Goal: Task Accomplishment & Management: Manage account settings

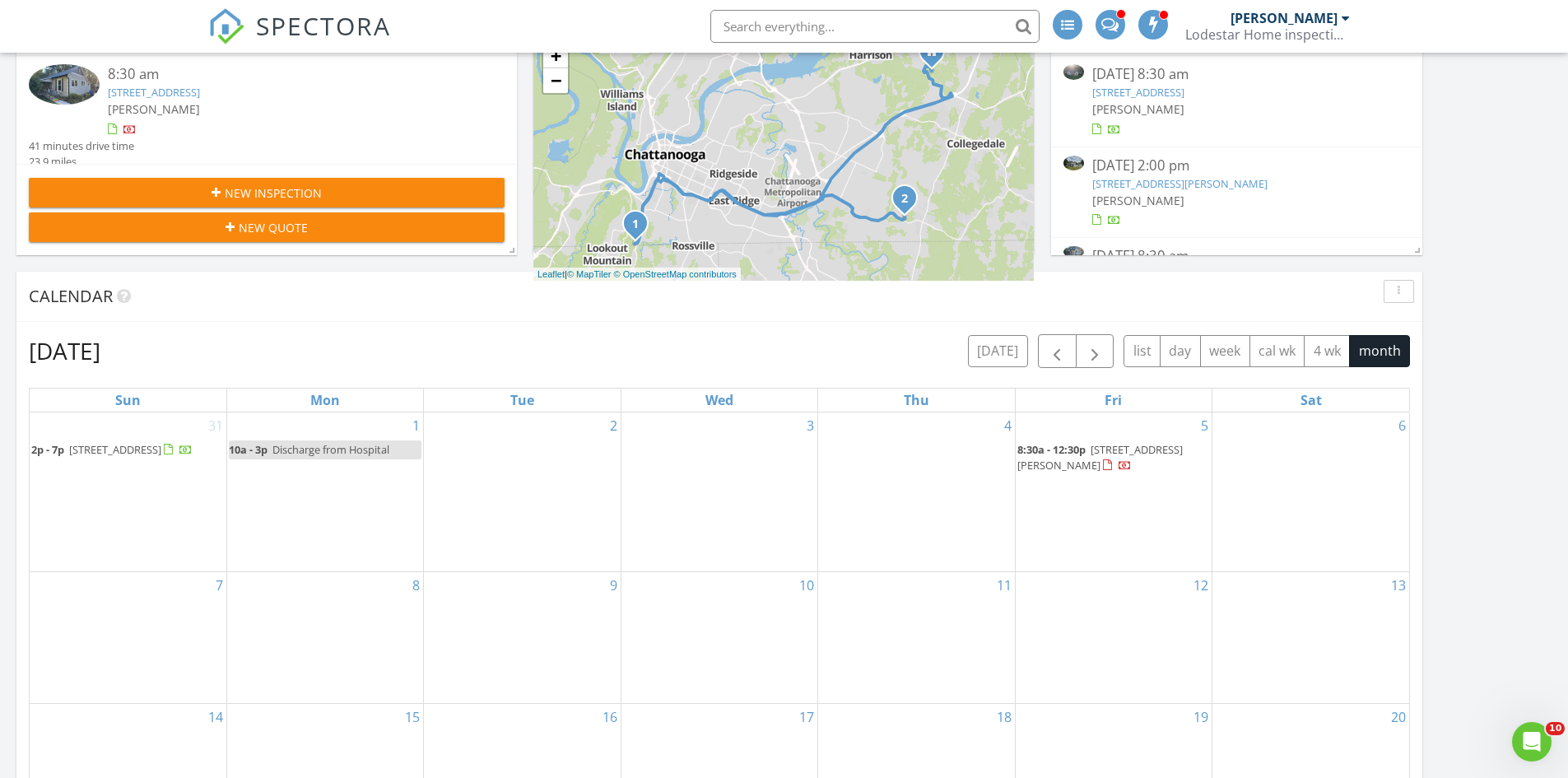
scroll to position [1359, 1593]
click at [681, 477] on div "3" at bounding box center [719, 492] width 196 height 159
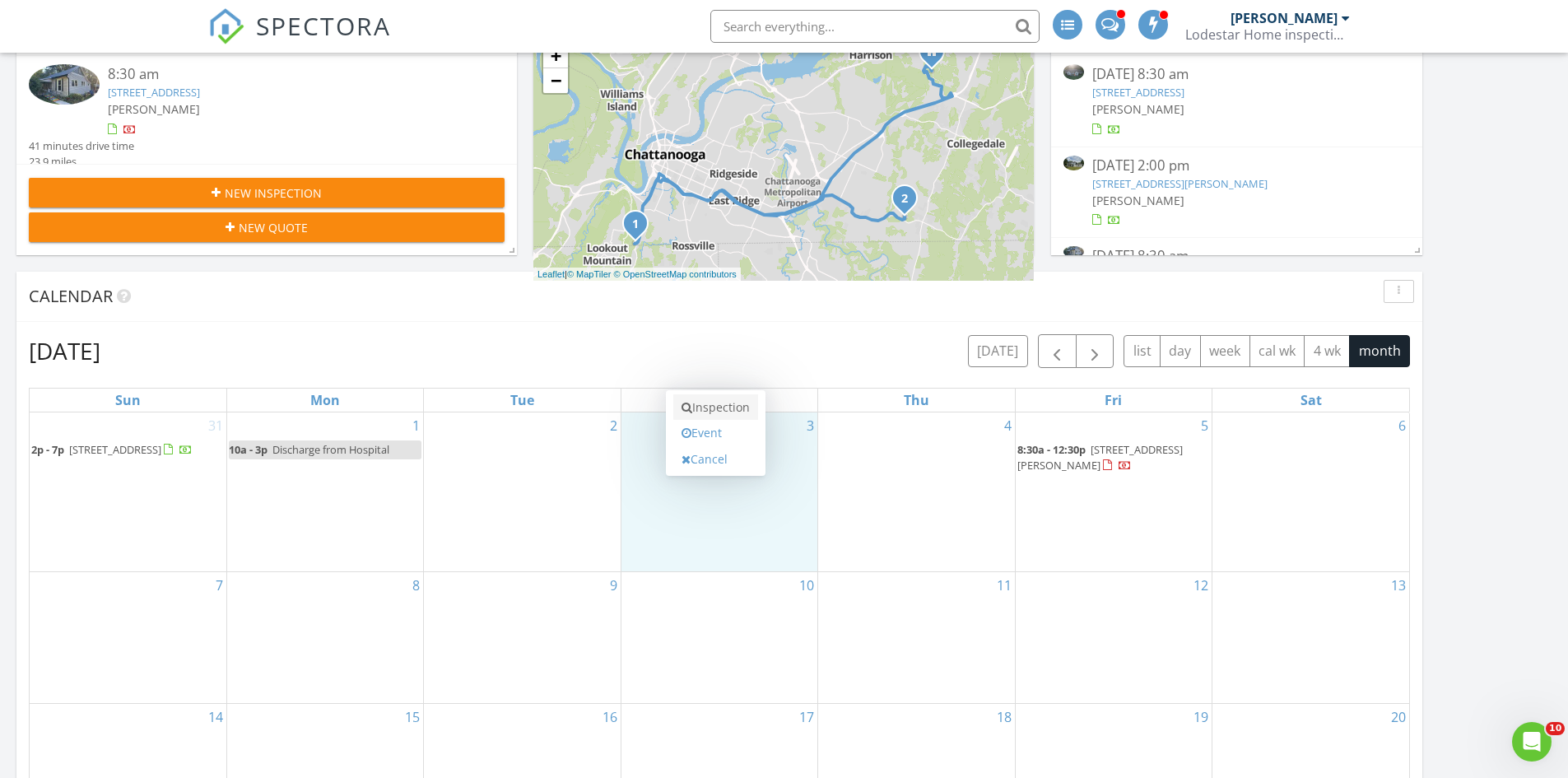
click at [702, 406] on link "Inspection" at bounding box center [715, 408] width 85 height 27
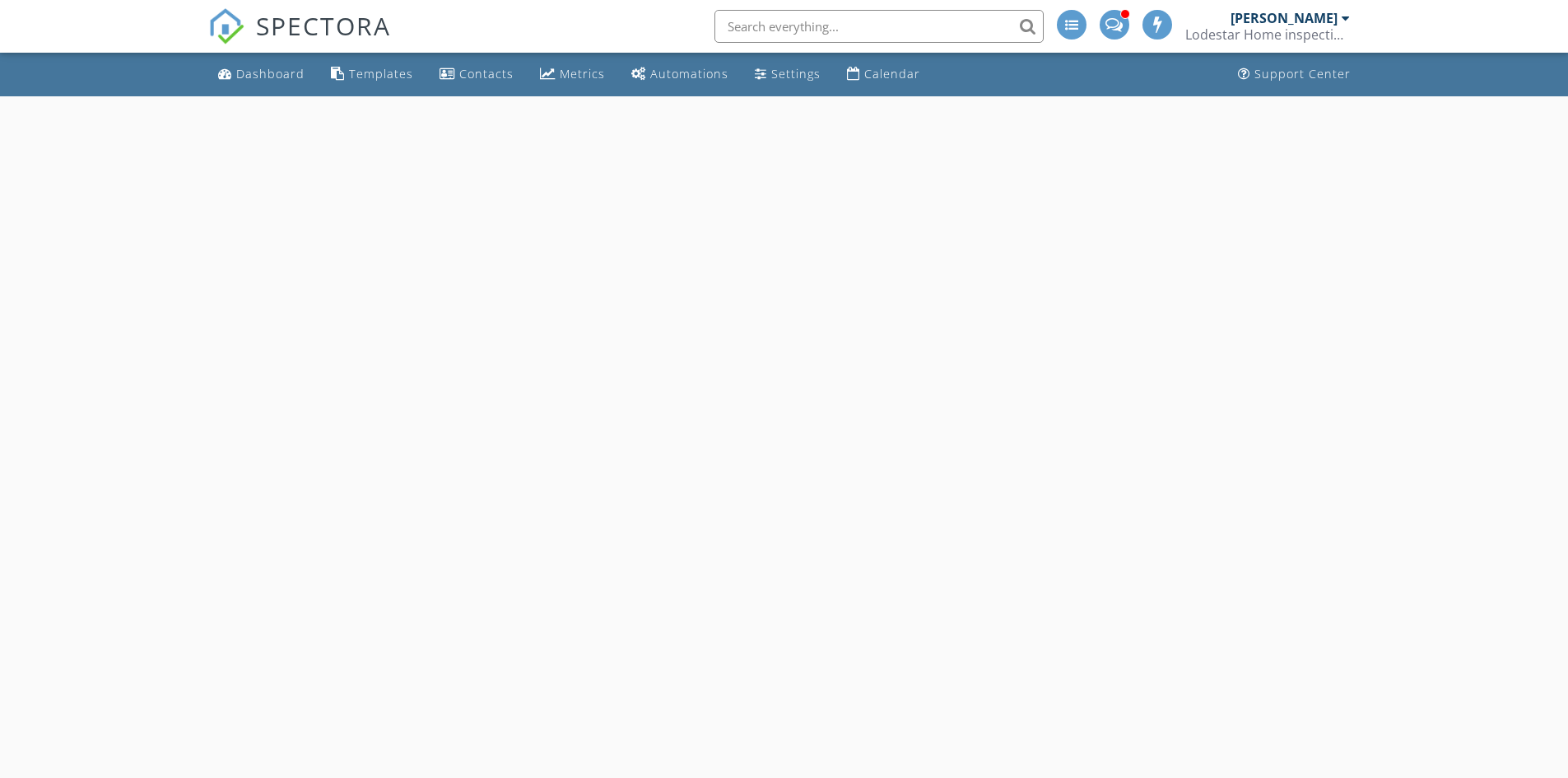
select select "8"
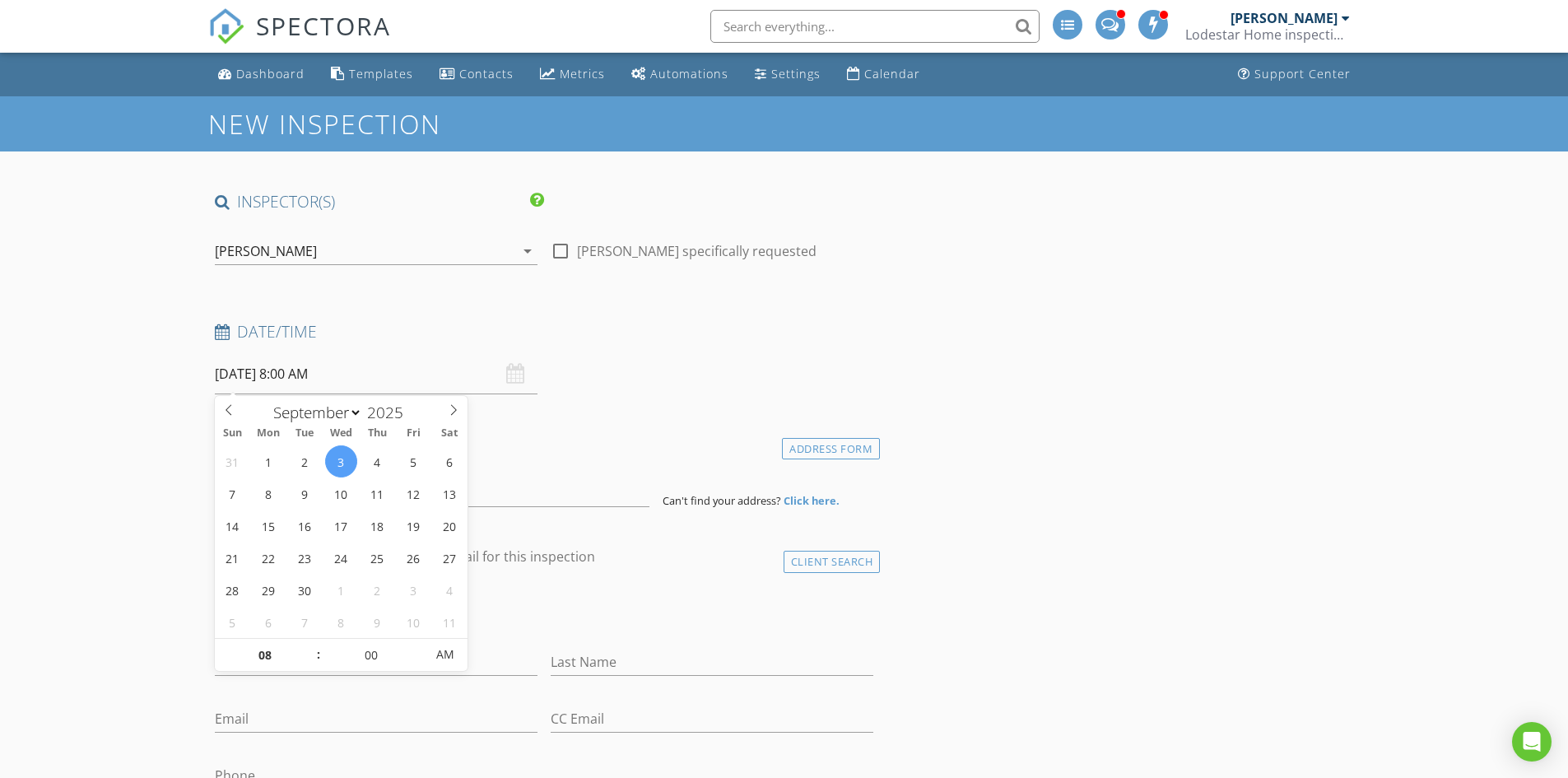
click at [346, 373] on input "09/03/2025 8:00 AM" at bounding box center [376, 374] width 323 height 41
type input "05"
type input "09/03/2025 8:05 AM"
click at [416, 645] on span at bounding box center [416, 647] width 11 height 16
type input "10"
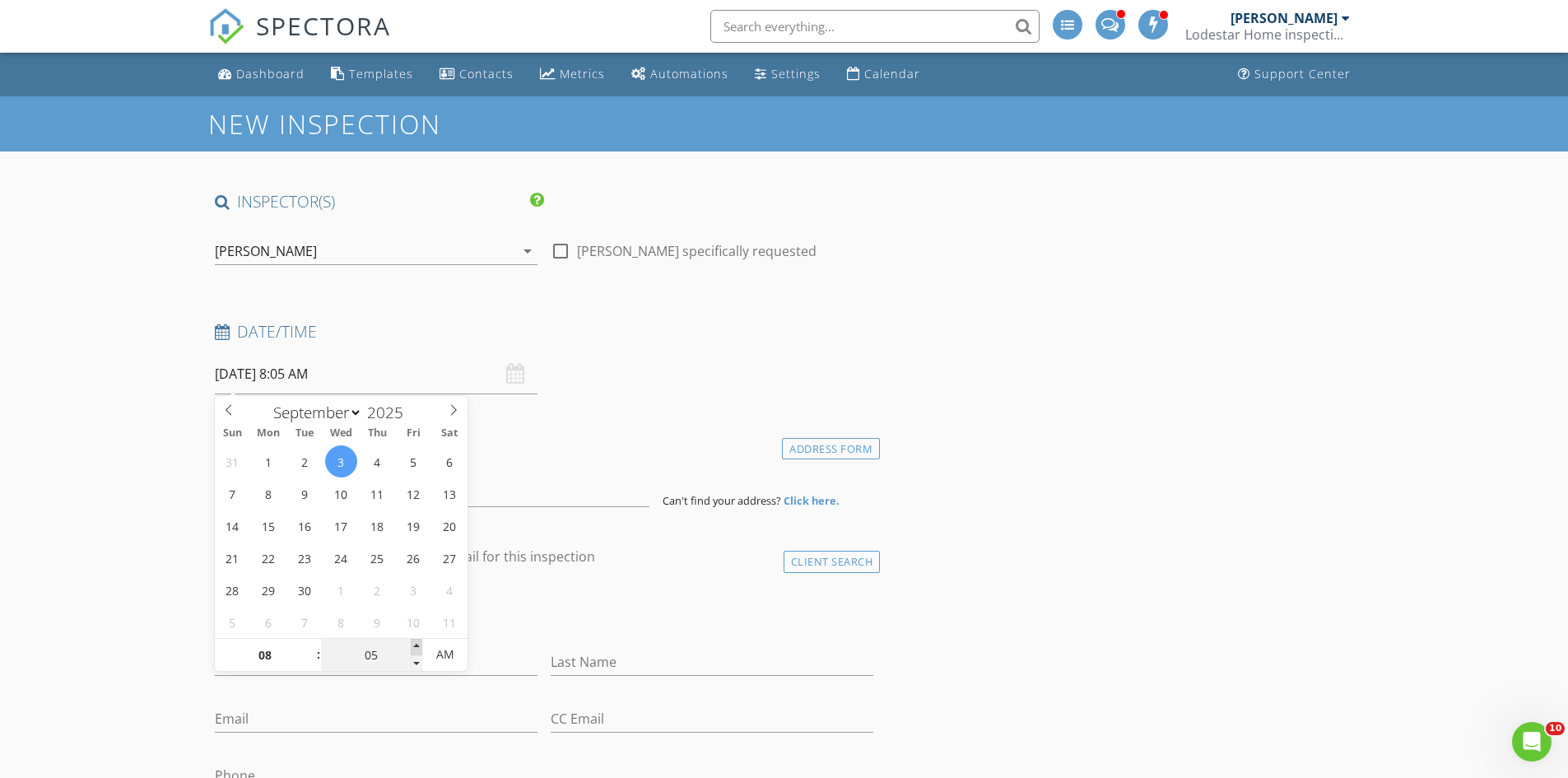
type input "09/03/2025 8:10 AM"
click at [416, 645] on span at bounding box center [416, 647] width 11 height 16
type input "15"
type input "09/03/2025 8:15 AM"
click at [416, 645] on span at bounding box center [416, 647] width 11 height 16
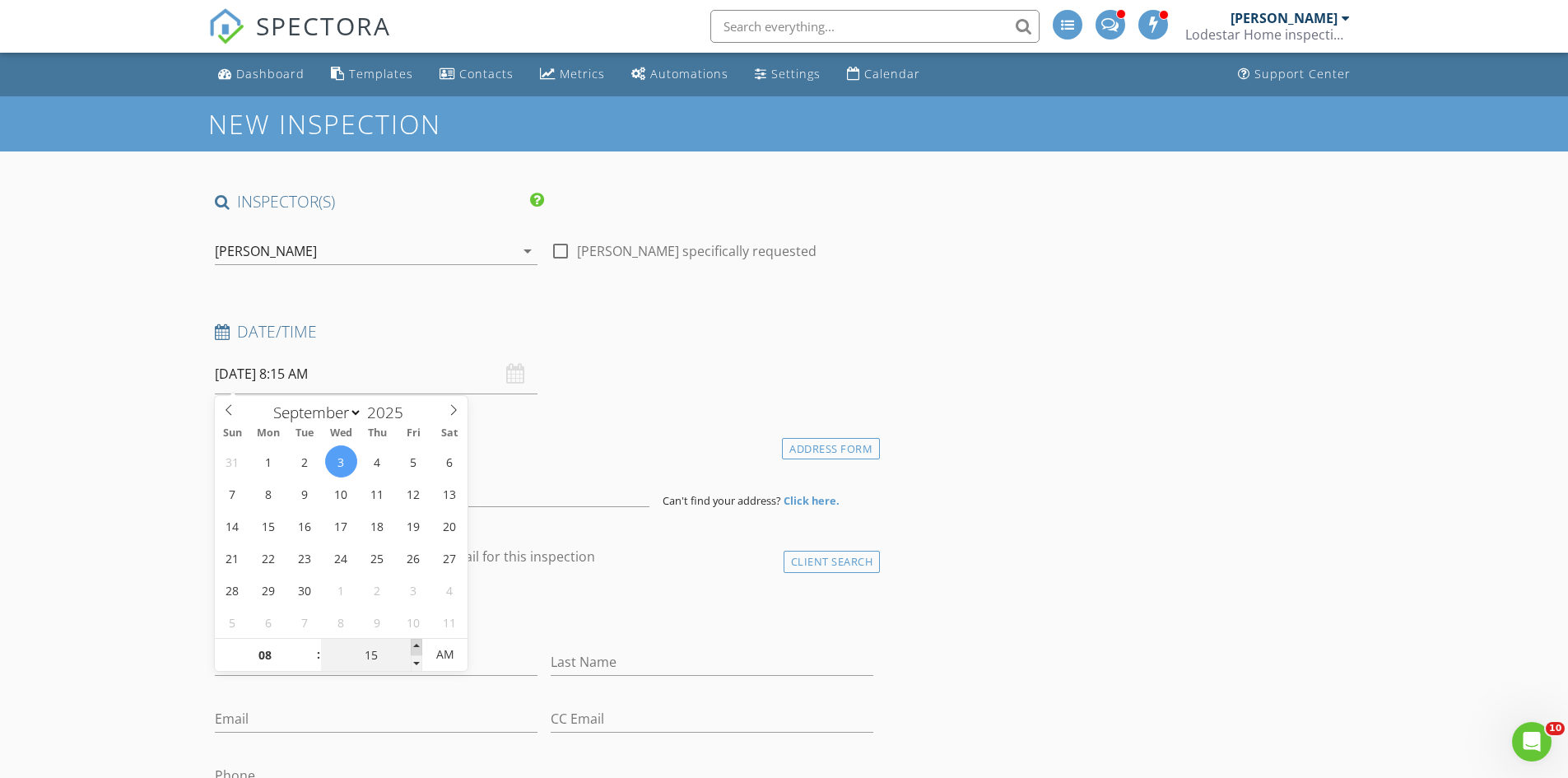
type input "20"
type input "09/03/2025 8:20 AM"
click at [416, 645] on span at bounding box center [416, 647] width 11 height 16
type input "25"
type input "09/03/2025 8:25 AM"
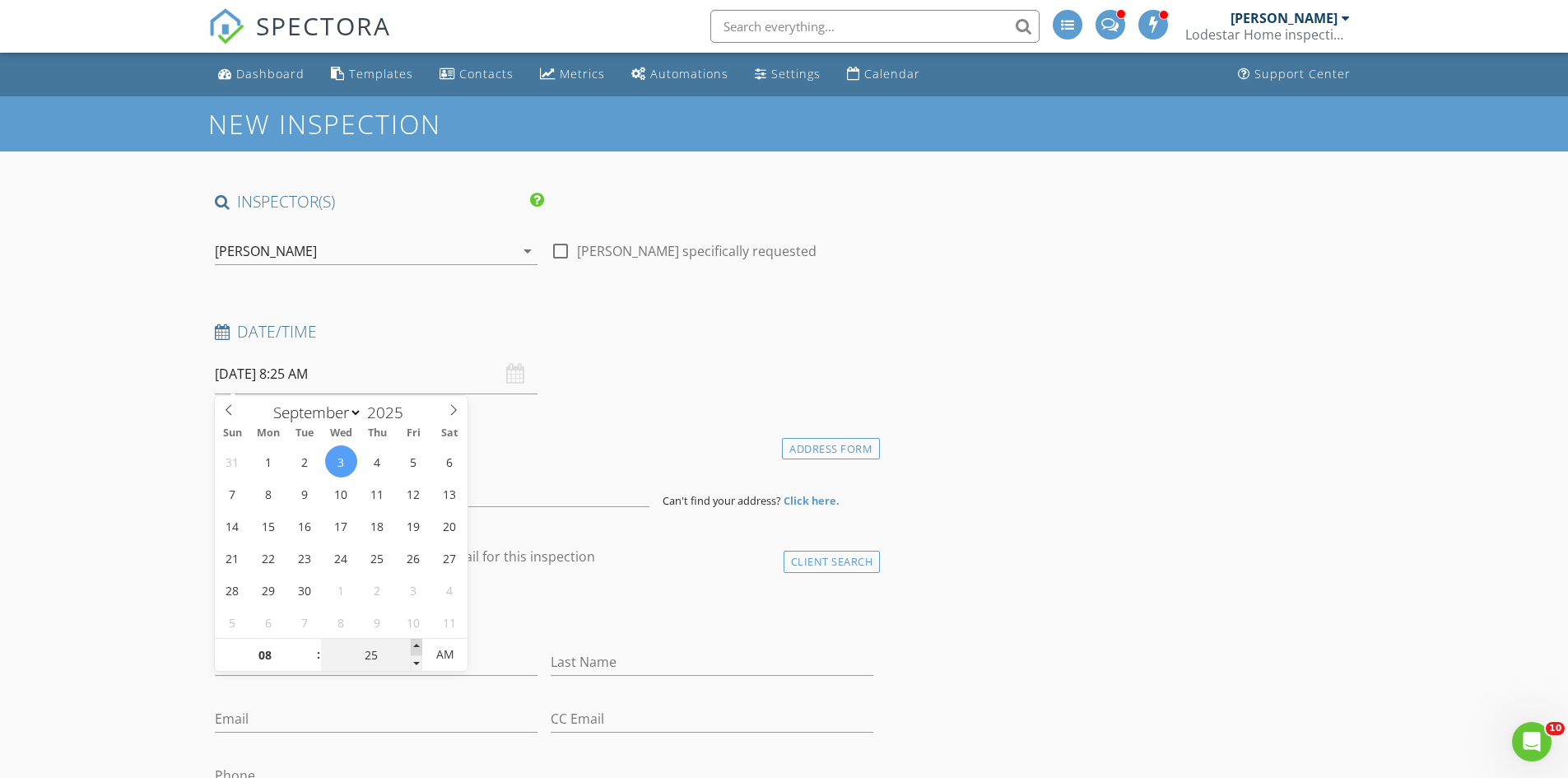
click at [416, 645] on span at bounding box center [416, 647] width 11 height 16
type input "30"
type input "09/03/2025 8:30 AM"
click at [416, 645] on span at bounding box center [416, 647] width 11 height 16
click at [620, 383] on div "Date/Time 09/03/2025 8:30 AM" at bounding box center [544, 357] width 672 height 73
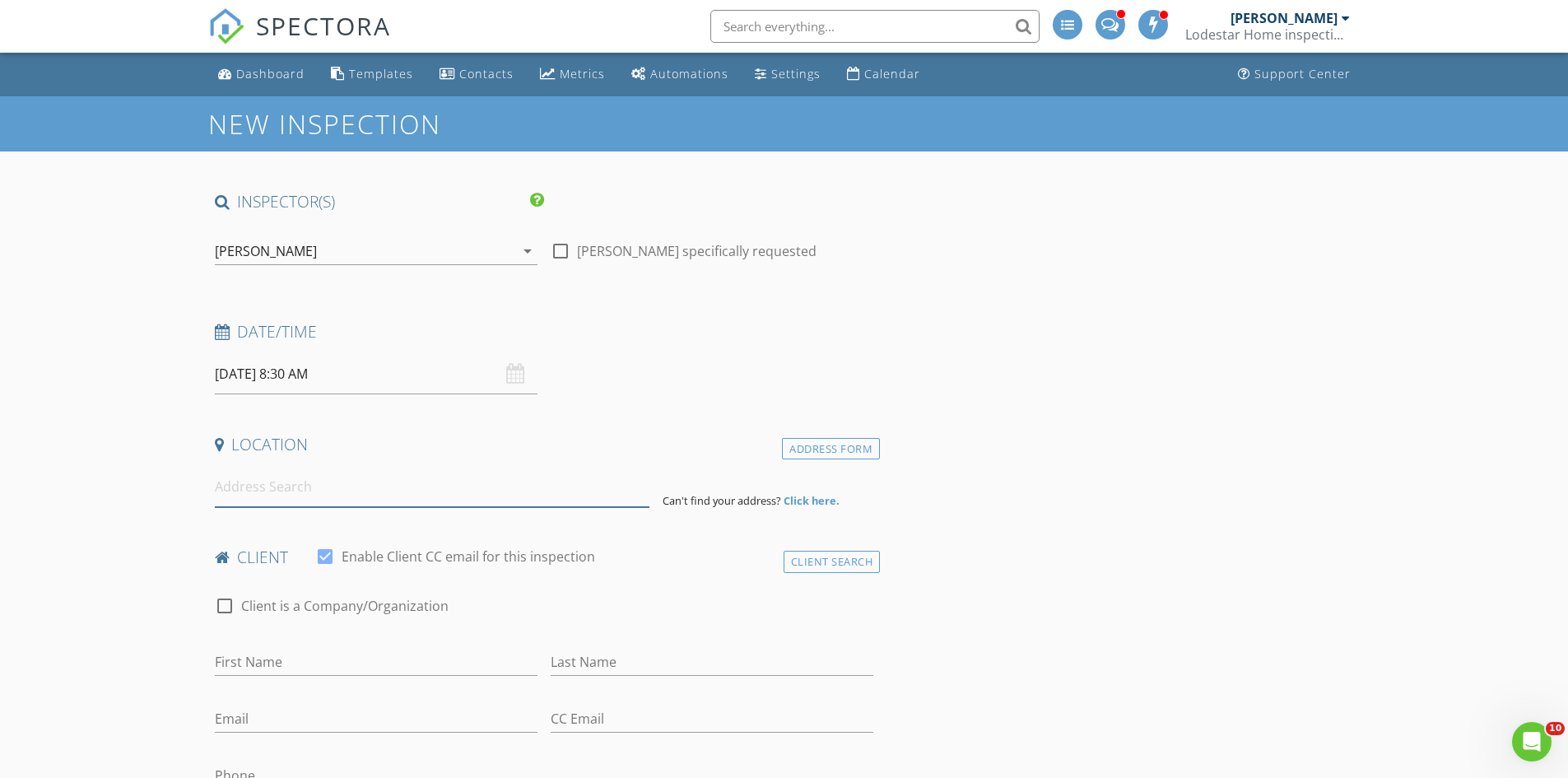
click at [347, 501] on input at bounding box center [432, 487] width 435 height 41
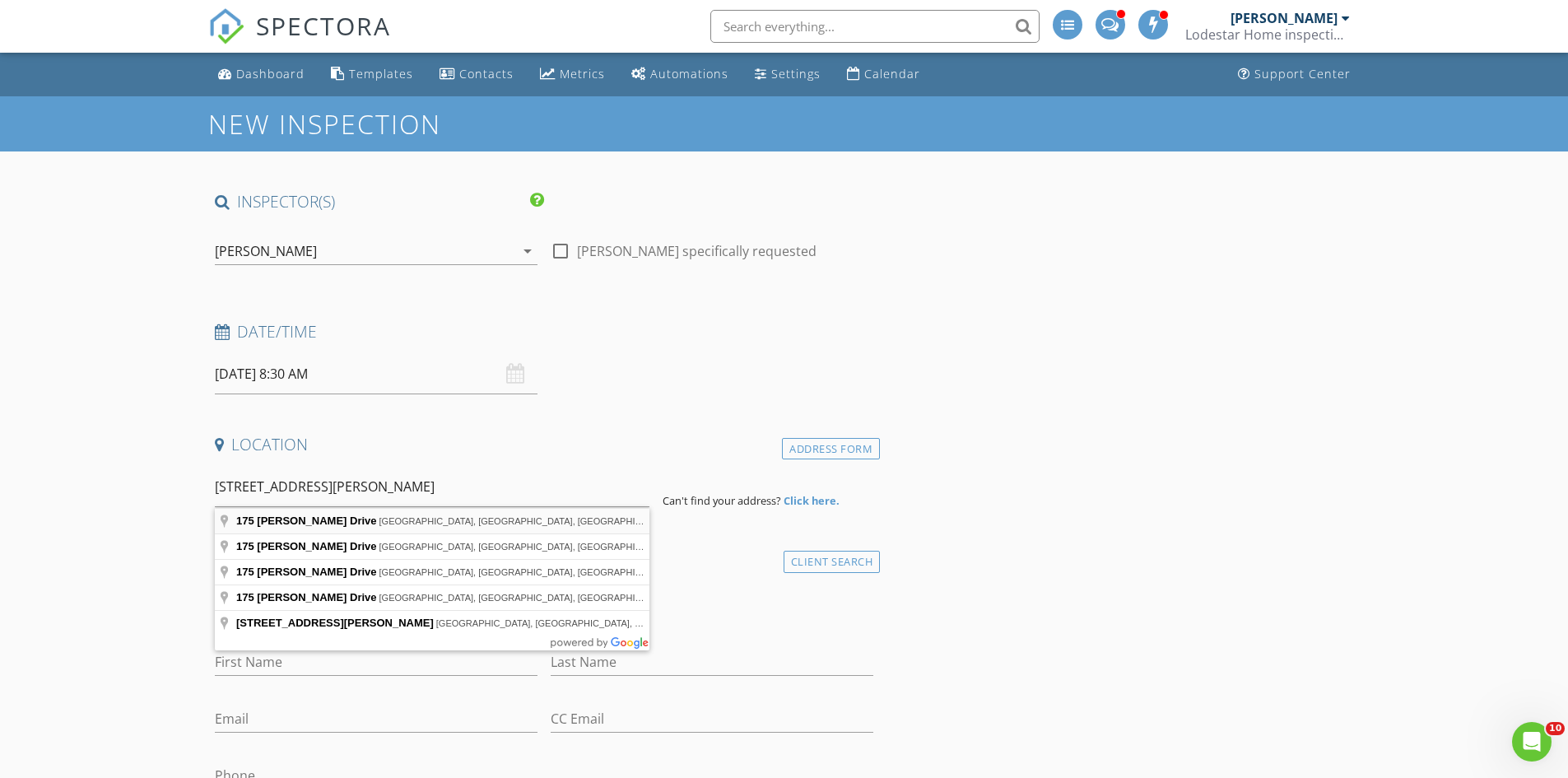
type input "175 Elaine Drive, Flintstone, GA, USA"
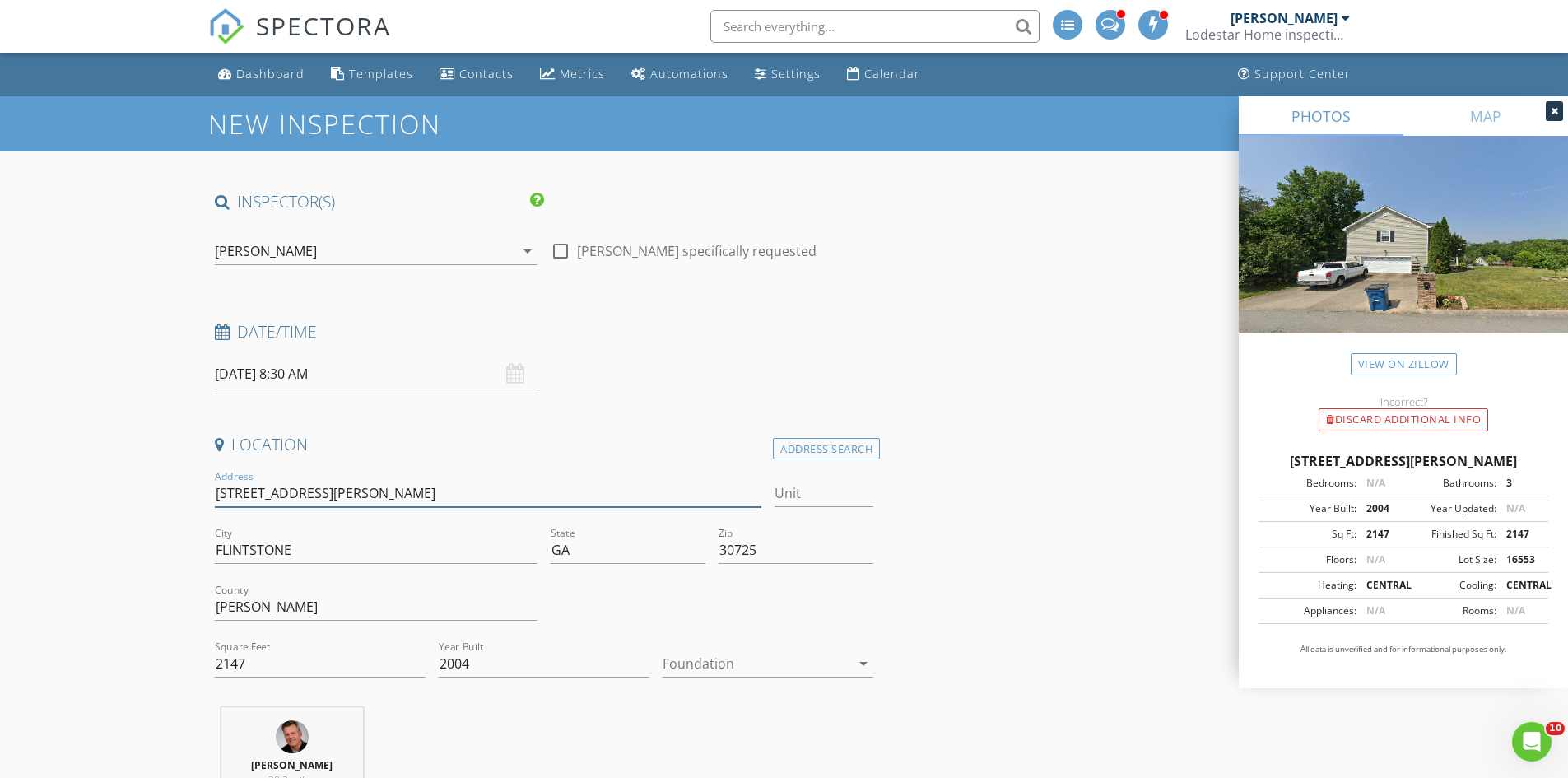
drag, startPoint x: 317, startPoint y: 494, endPoint x: 216, endPoint y: 492, distance: 101.0
click at [216, 492] on input "175 Elaine Dr" at bounding box center [488, 493] width 547 height 27
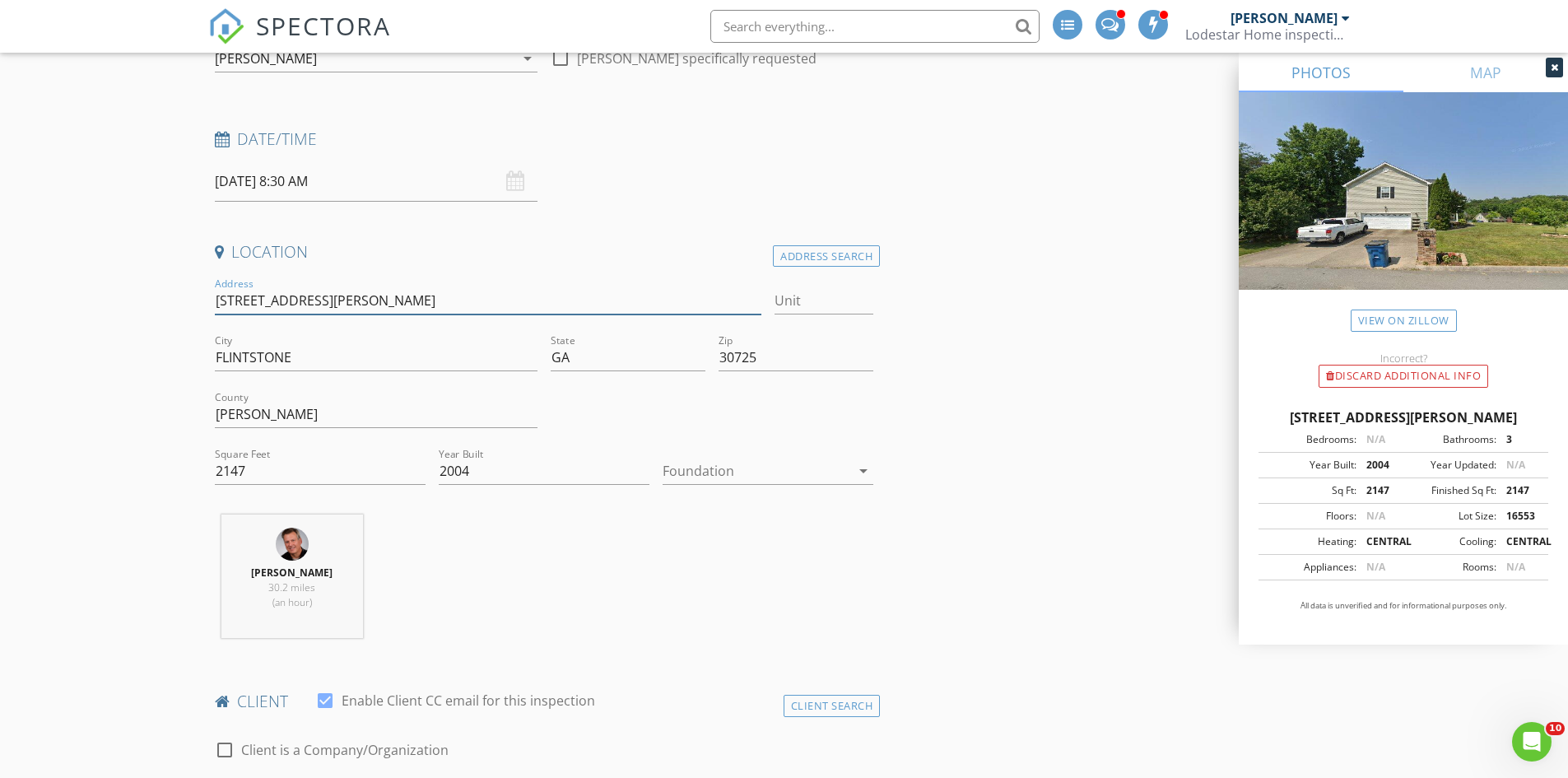
scroll to position [165, 0]
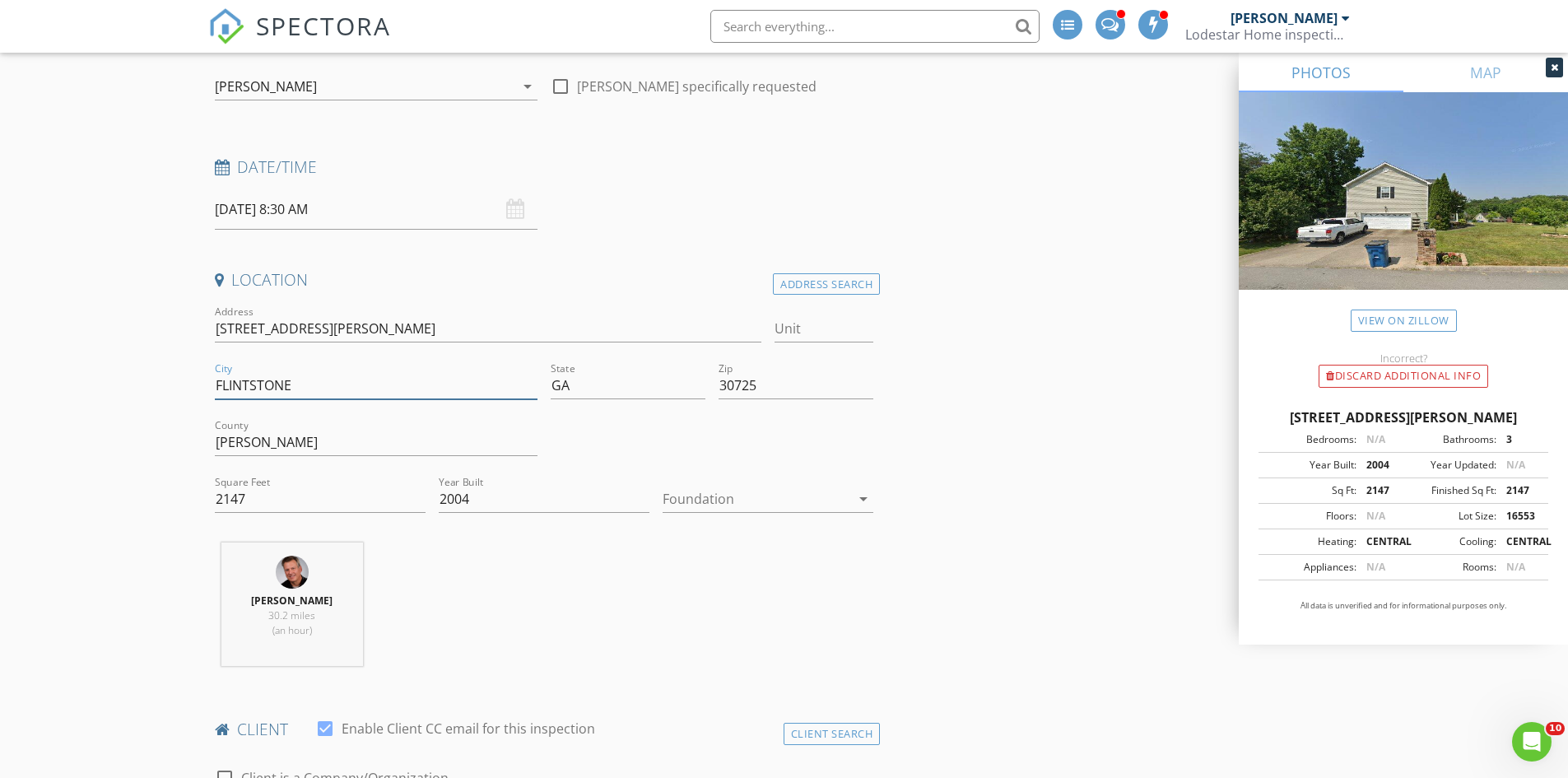
click at [306, 389] on input "FLINTSTONE" at bounding box center [376, 385] width 323 height 27
type input "Flintstone"
click at [863, 494] on icon "arrow_drop_down" at bounding box center [863, 498] width 20 height 20
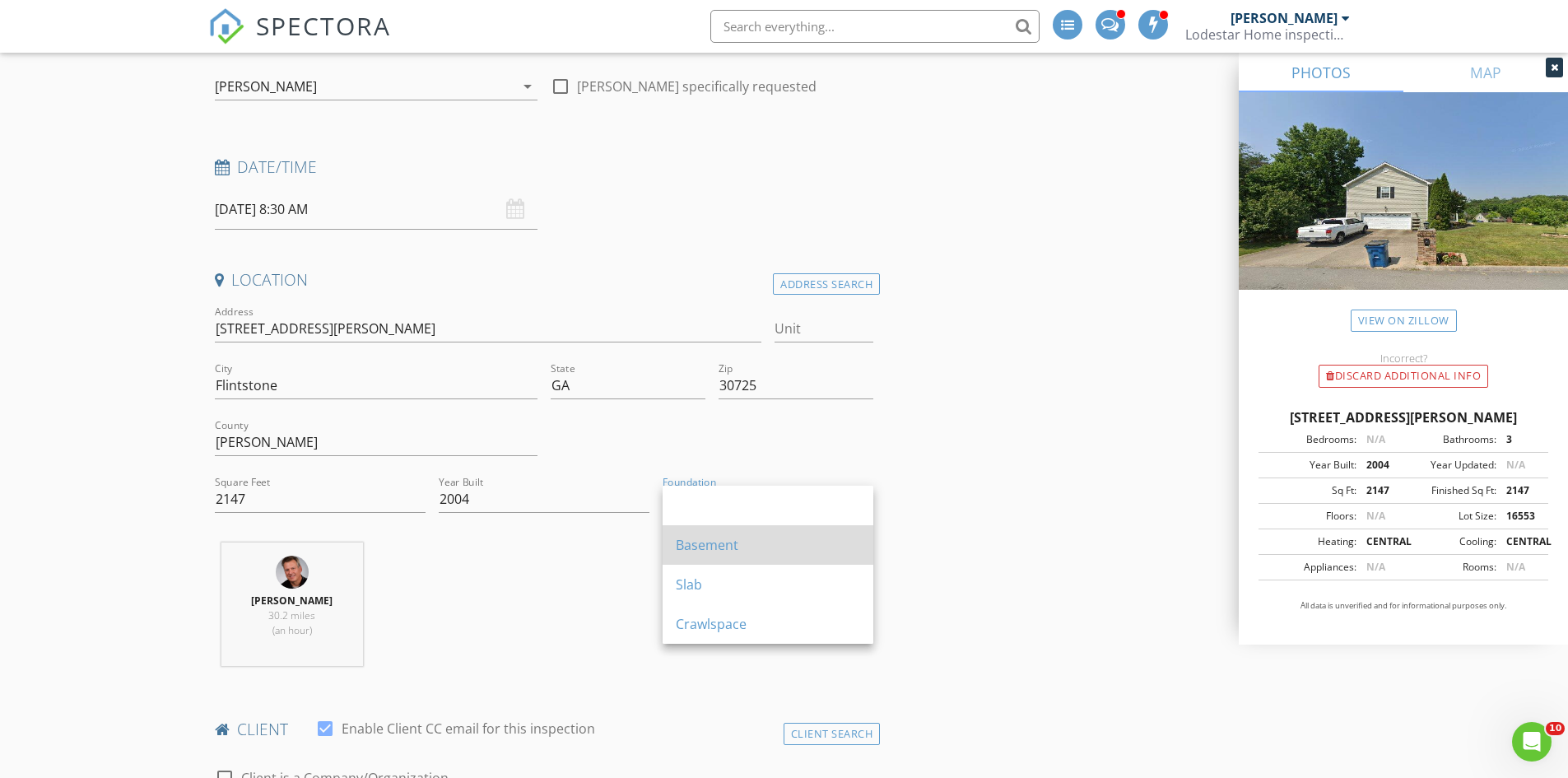
click at [716, 541] on div "Basement" at bounding box center [768, 545] width 185 height 20
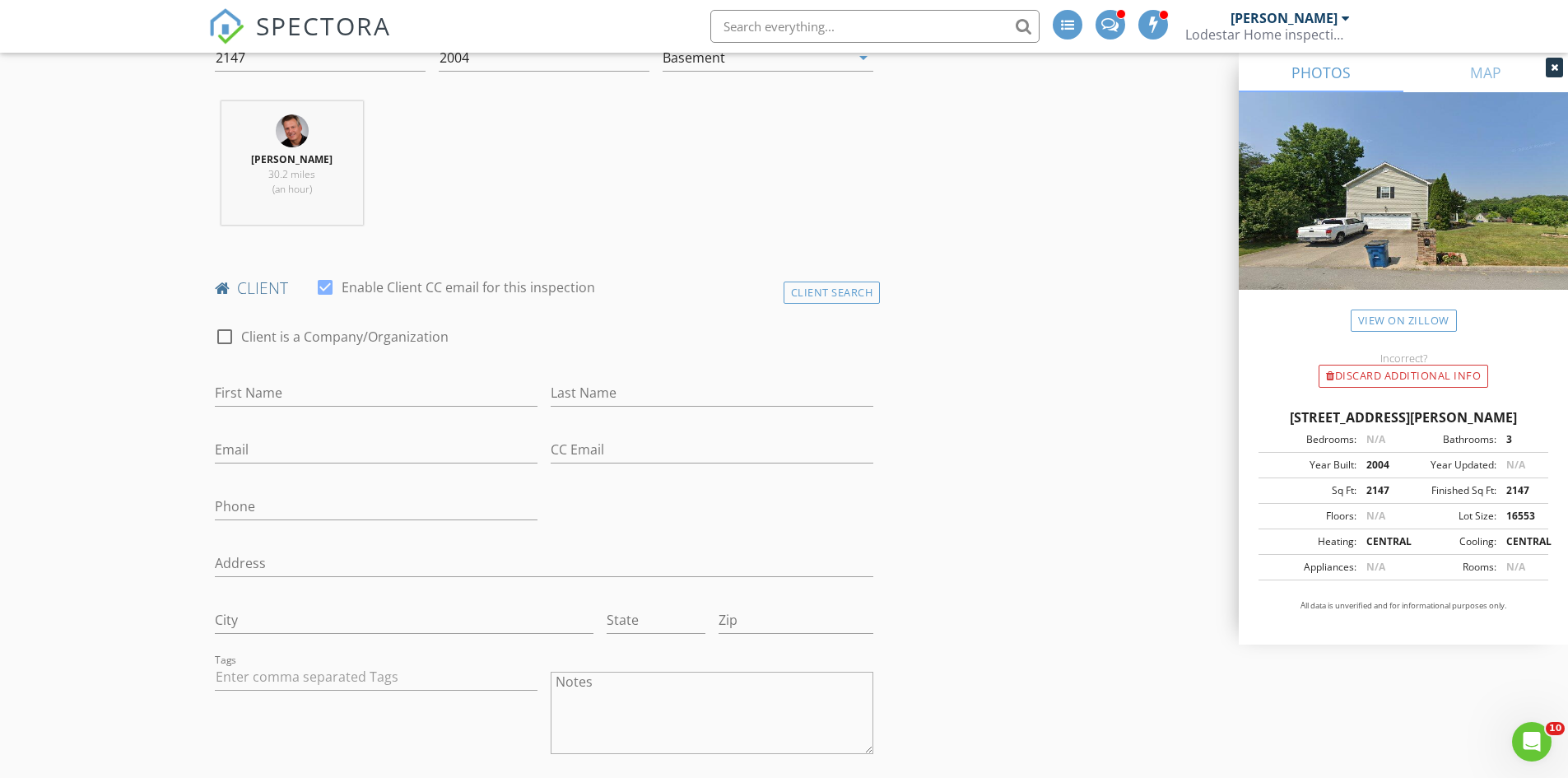
scroll to position [577, 0]
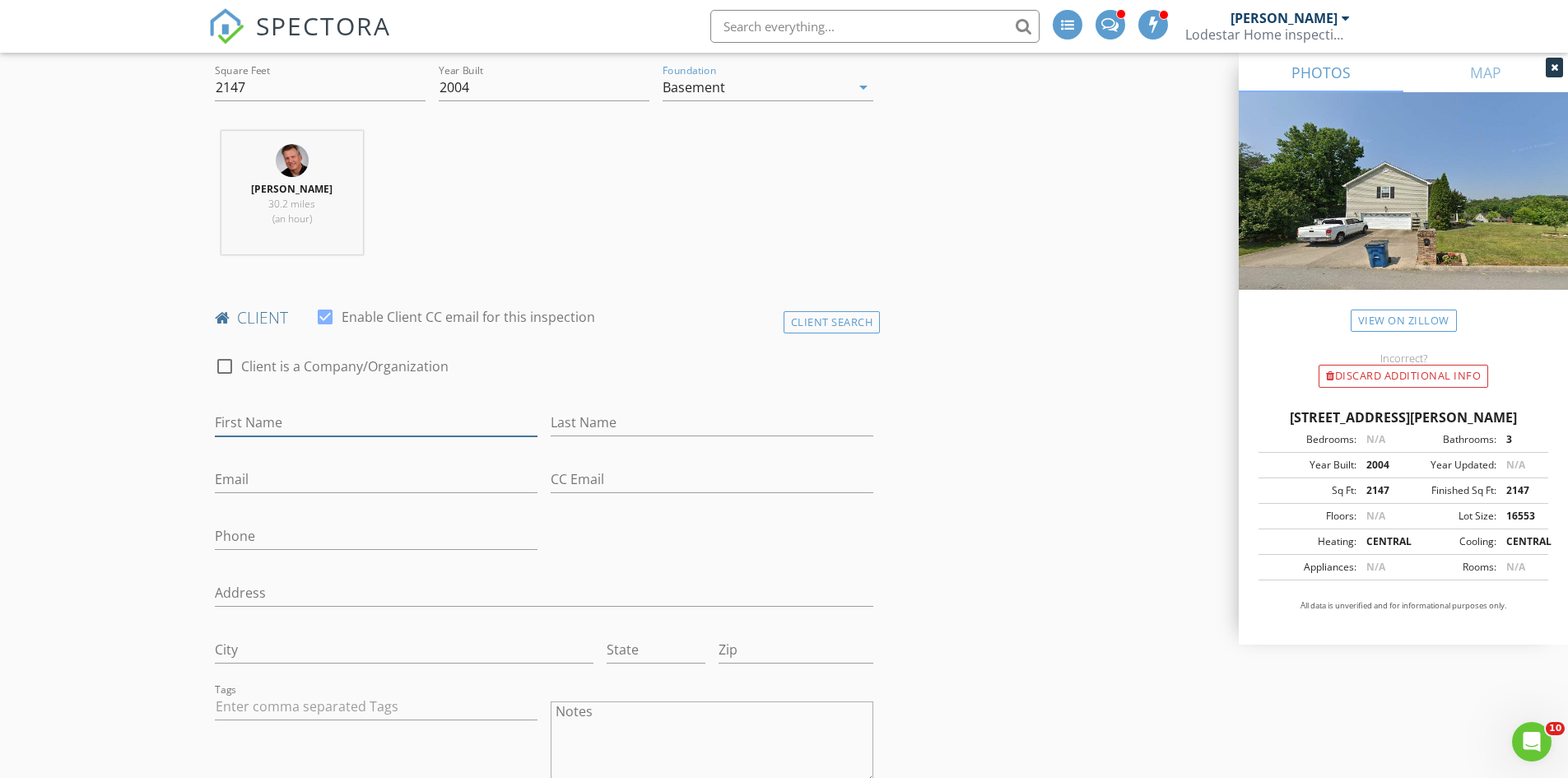
click at [325, 423] on input "First Name" at bounding box center [376, 422] width 323 height 27
click at [287, 422] on input "Jesus Belvias" at bounding box center [376, 422] width 323 height 27
drag, startPoint x: 249, startPoint y: 423, endPoint x: 298, endPoint y: 417, distance: 49.4
click at [298, 417] on input "[DEMOGRAPHIC_DATA][PERSON_NAME]" at bounding box center [376, 422] width 323 height 27
type input "[DEMOGRAPHIC_DATA]"
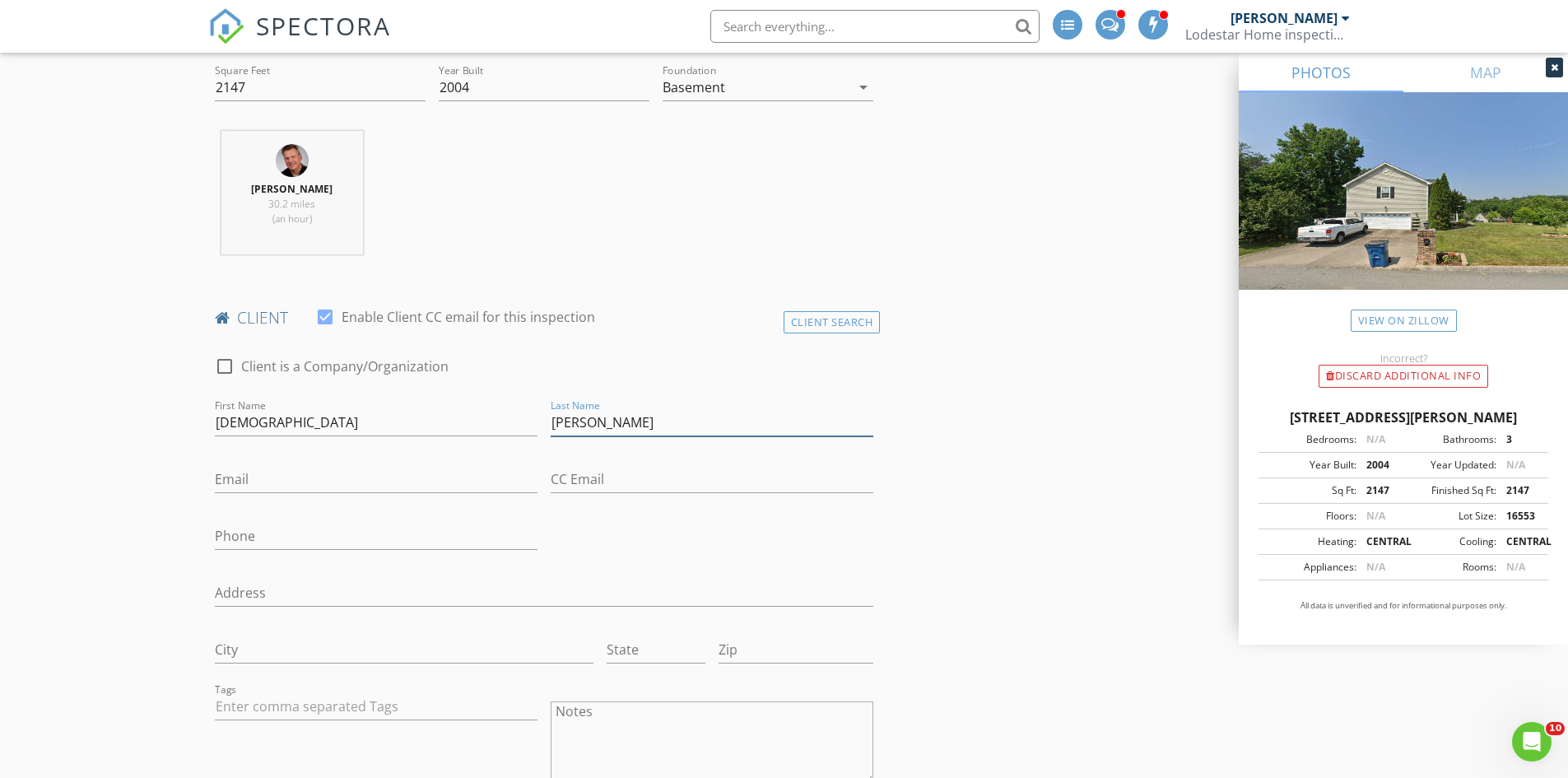
type input "[PERSON_NAME]"
click at [287, 477] on input "Email" at bounding box center [376, 479] width 323 height 27
type input "[EMAIL_ADDRESS][DOMAIN_NAME]"
click at [273, 533] on input "Phone" at bounding box center [376, 536] width 323 height 27
type input "[PHONE_NUMBER]"
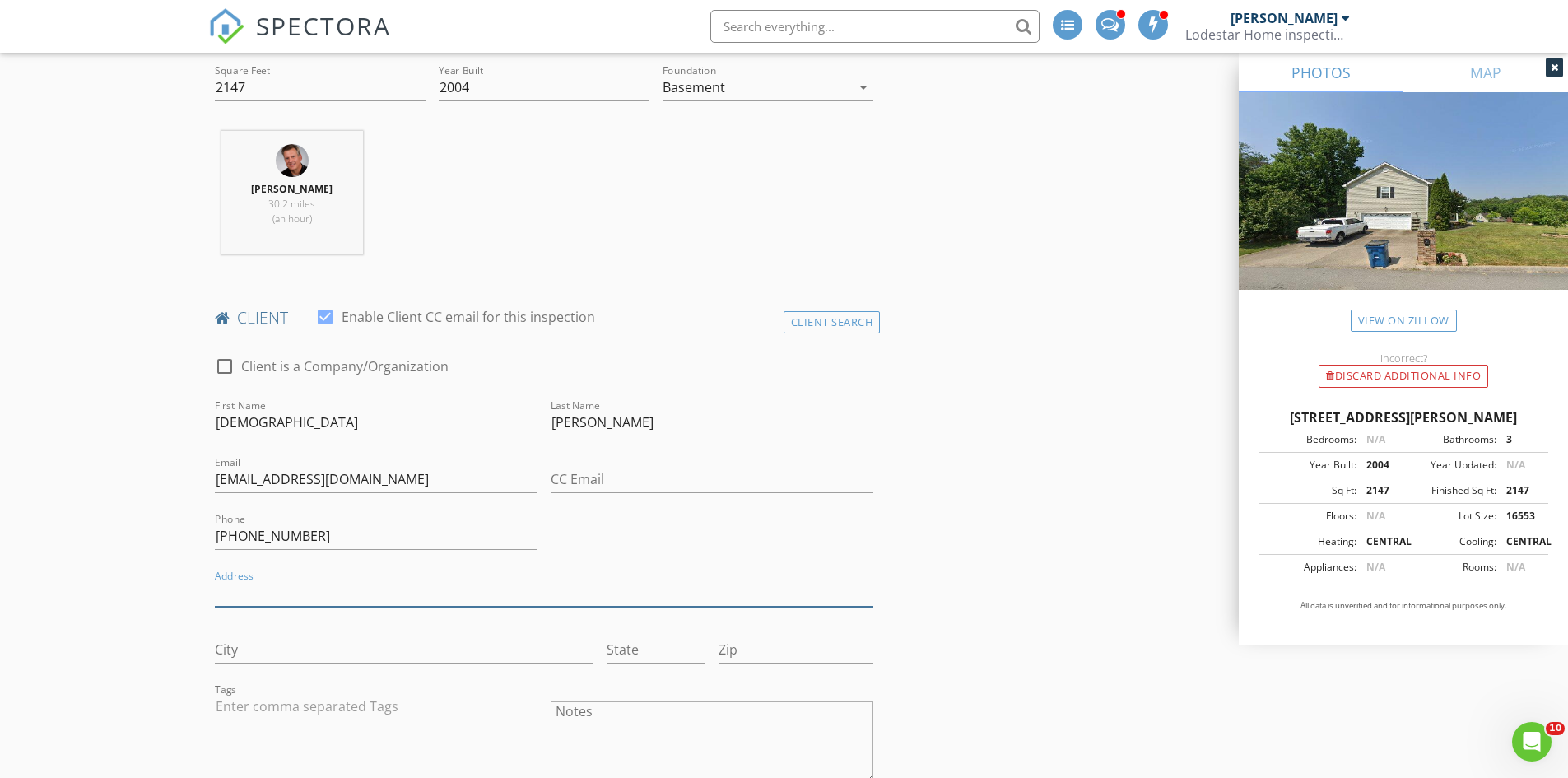
click at [267, 593] on input "Address" at bounding box center [545, 592] width 659 height 27
type input "[STREET_ADDRESS][PERSON_NAME]"
click at [266, 643] on input "City" at bounding box center [404, 649] width 379 height 27
type input "Flintstone"
click at [635, 656] on input "State" at bounding box center [656, 649] width 98 height 27
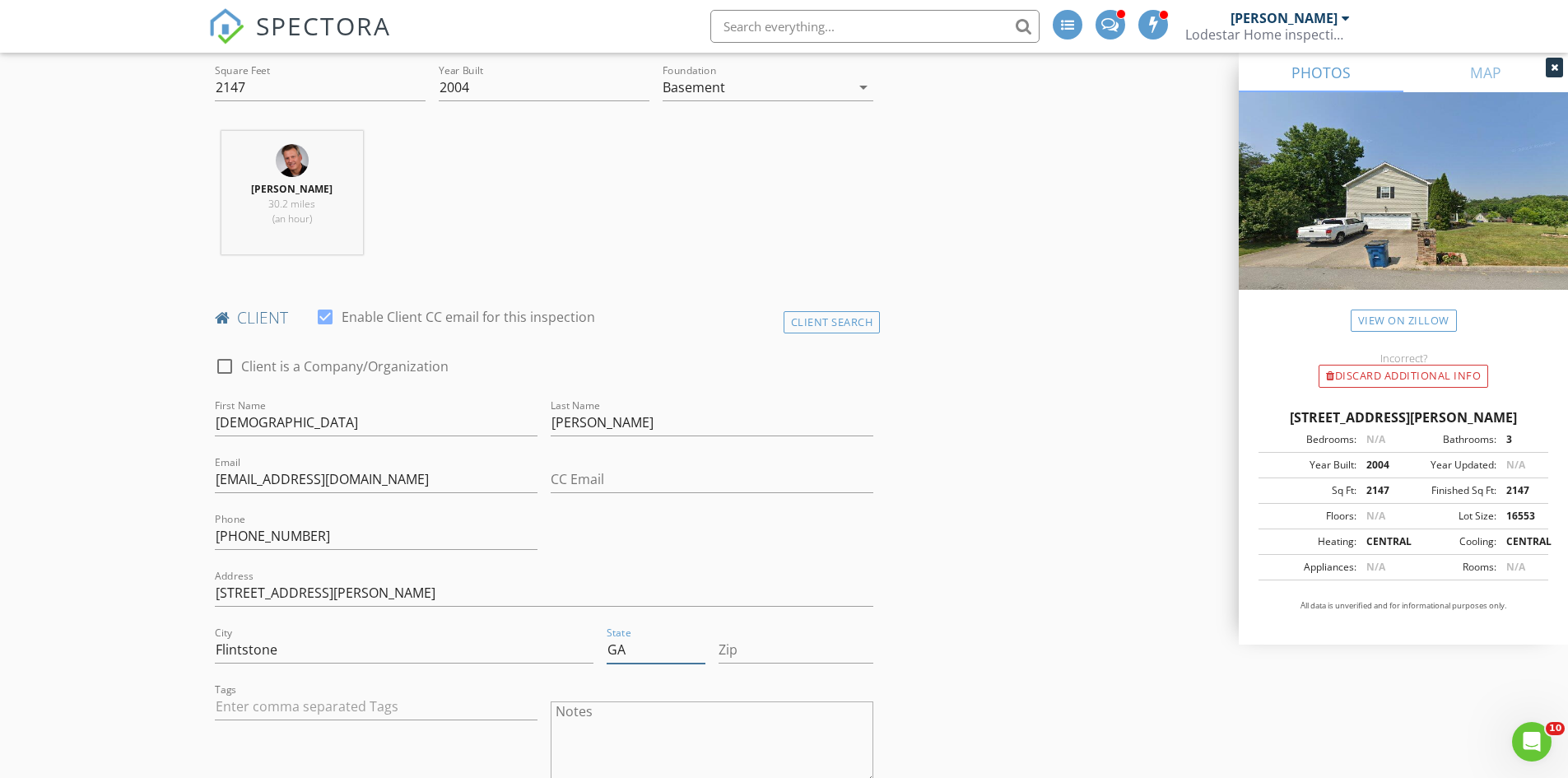
type input "GA"
click at [809, 658] on input "Zip" at bounding box center [796, 649] width 154 height 27
type input "30725"
click at [381, 703] on input "text" at bounding box center [376, 706] width 323 height 27
type input "&nbsp;"
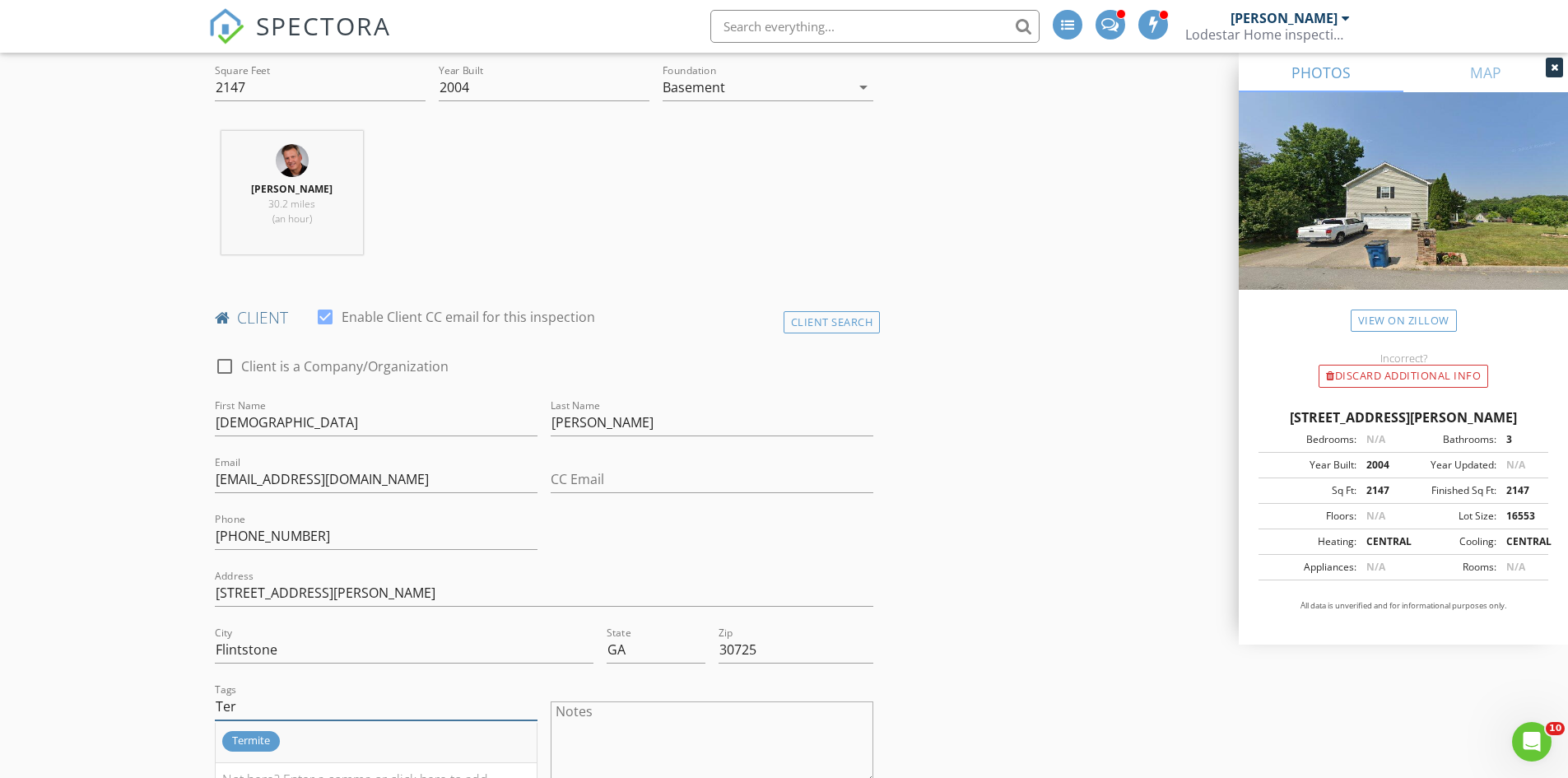
type input "Ter"
click at [272, 740] on div "Termite" at bounding box center [250, 742] width 58 height 21
click at [648, 736] on textarea "Notes" at bounding box center [712, 743] width 323 height 82
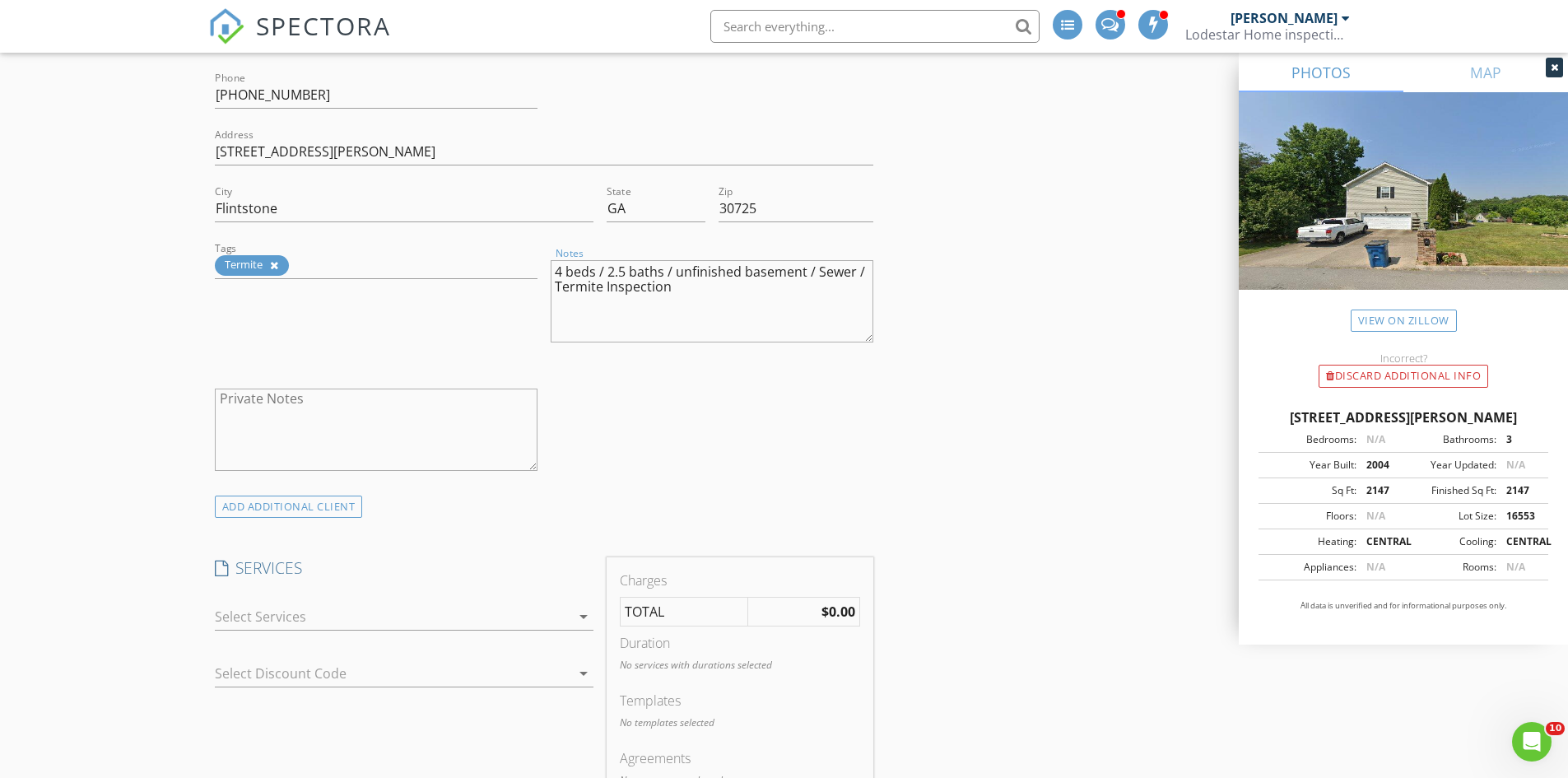
scroll to position [1071, 0]
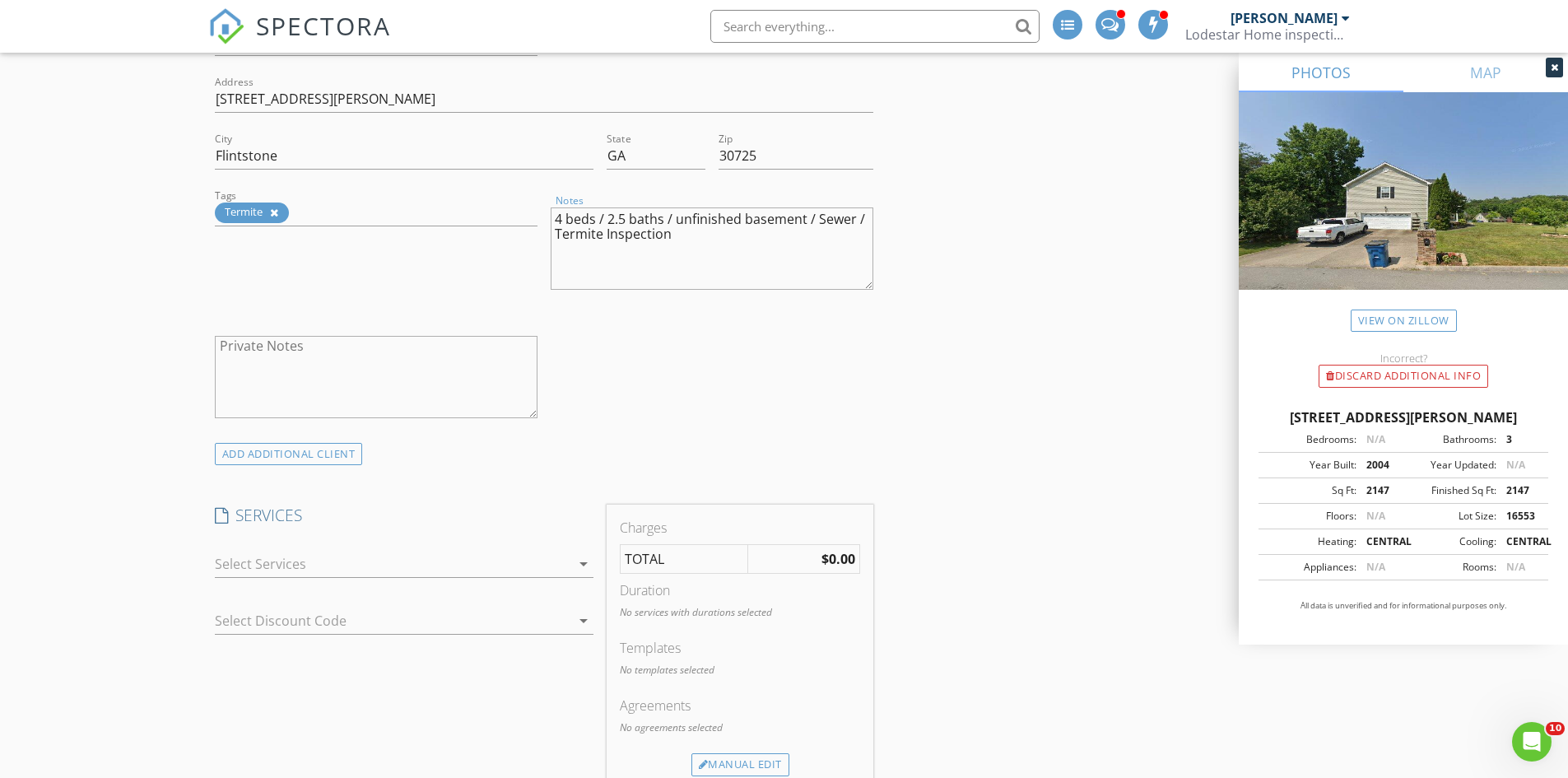
type textarea "4 beds / 2.5 baths / unfinished basement / Sewer / Termite Inspection"
click at [579, 563] on icon "arrow_drop_down" at bounding box center [583, 564] width 20 height 20
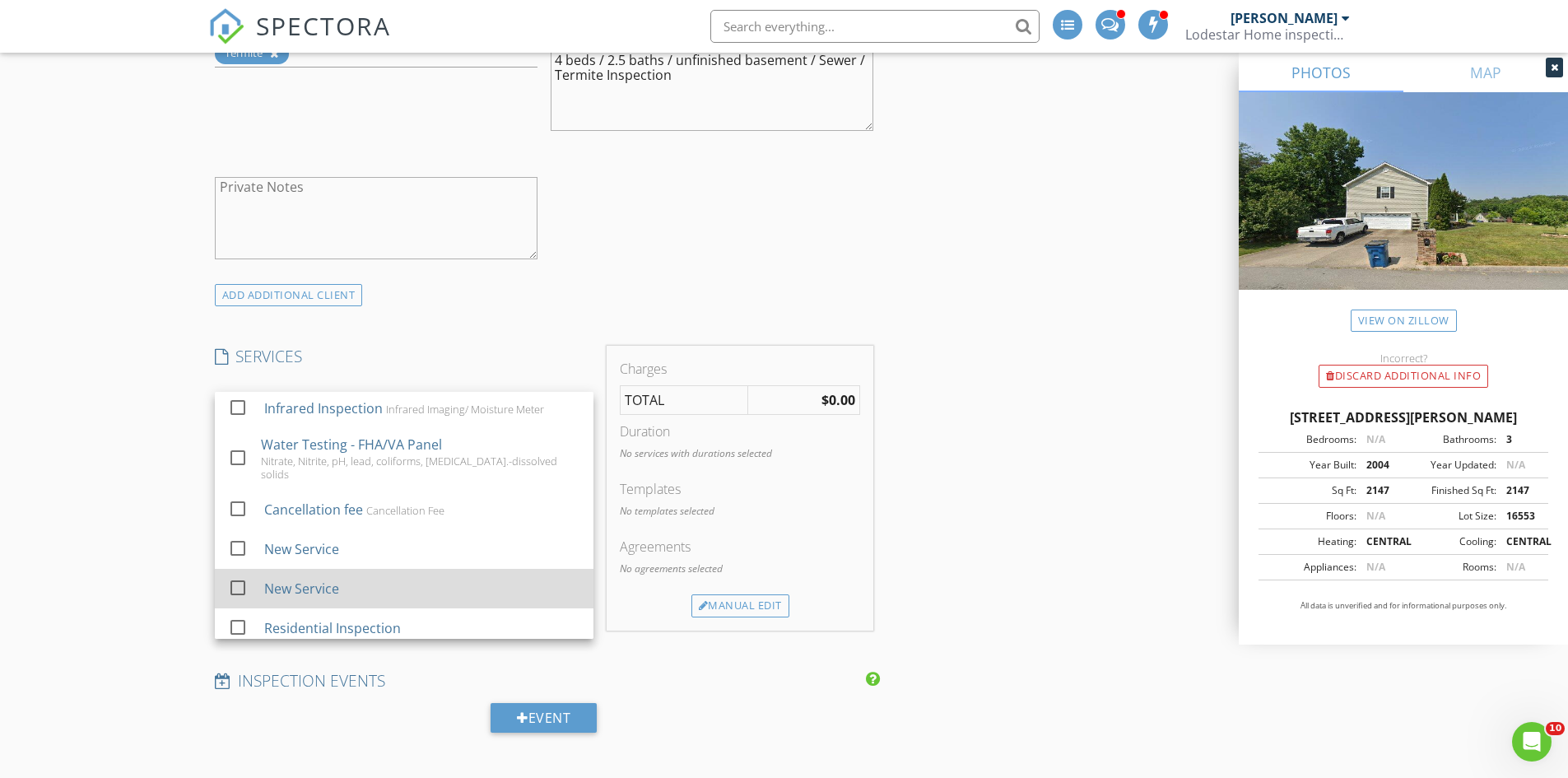
scroll to position [1235, 0]
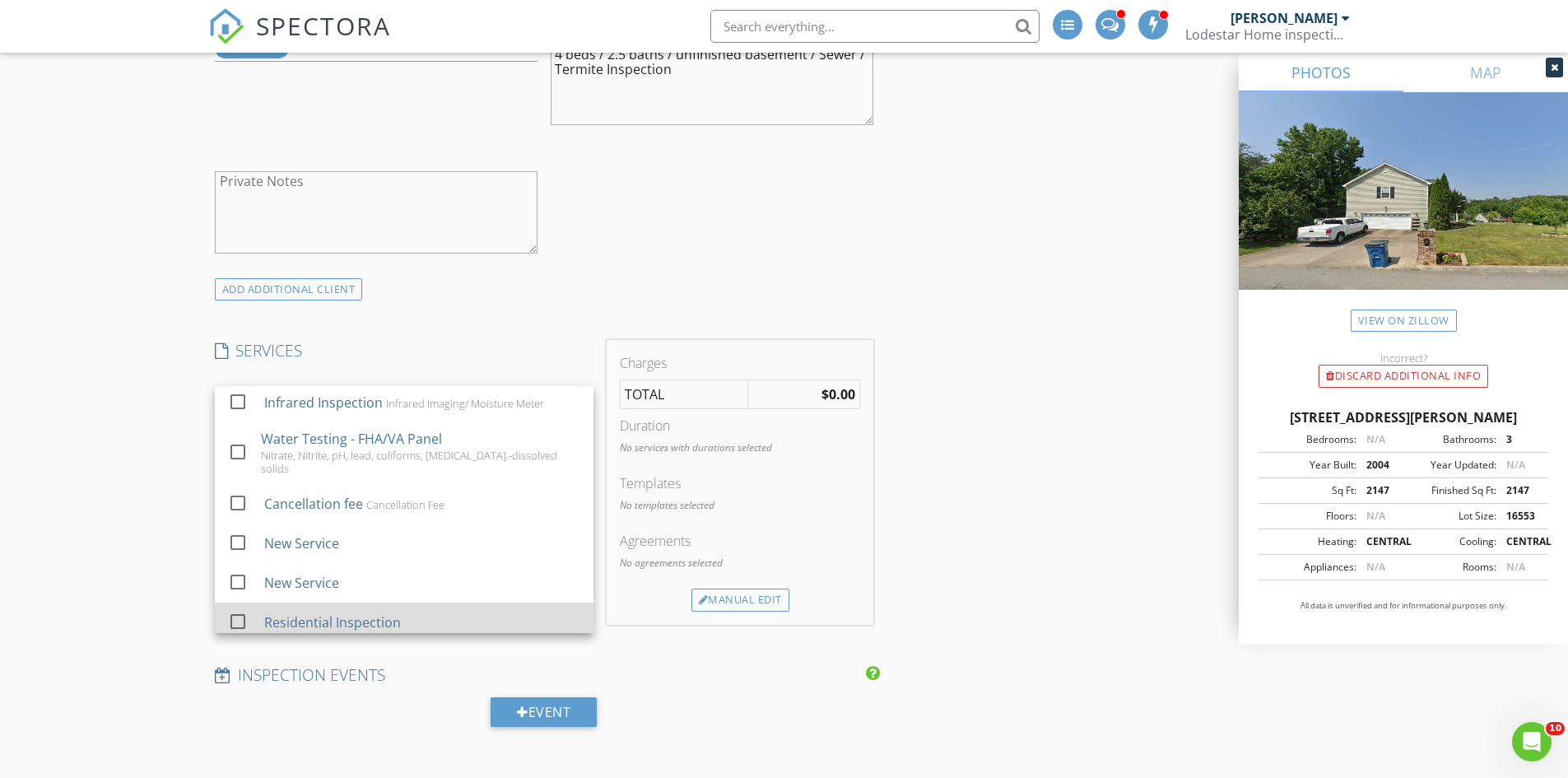
click at [311, 617] on div "Residential Inspection" at bounding box center [331, 623] width 136 height 20
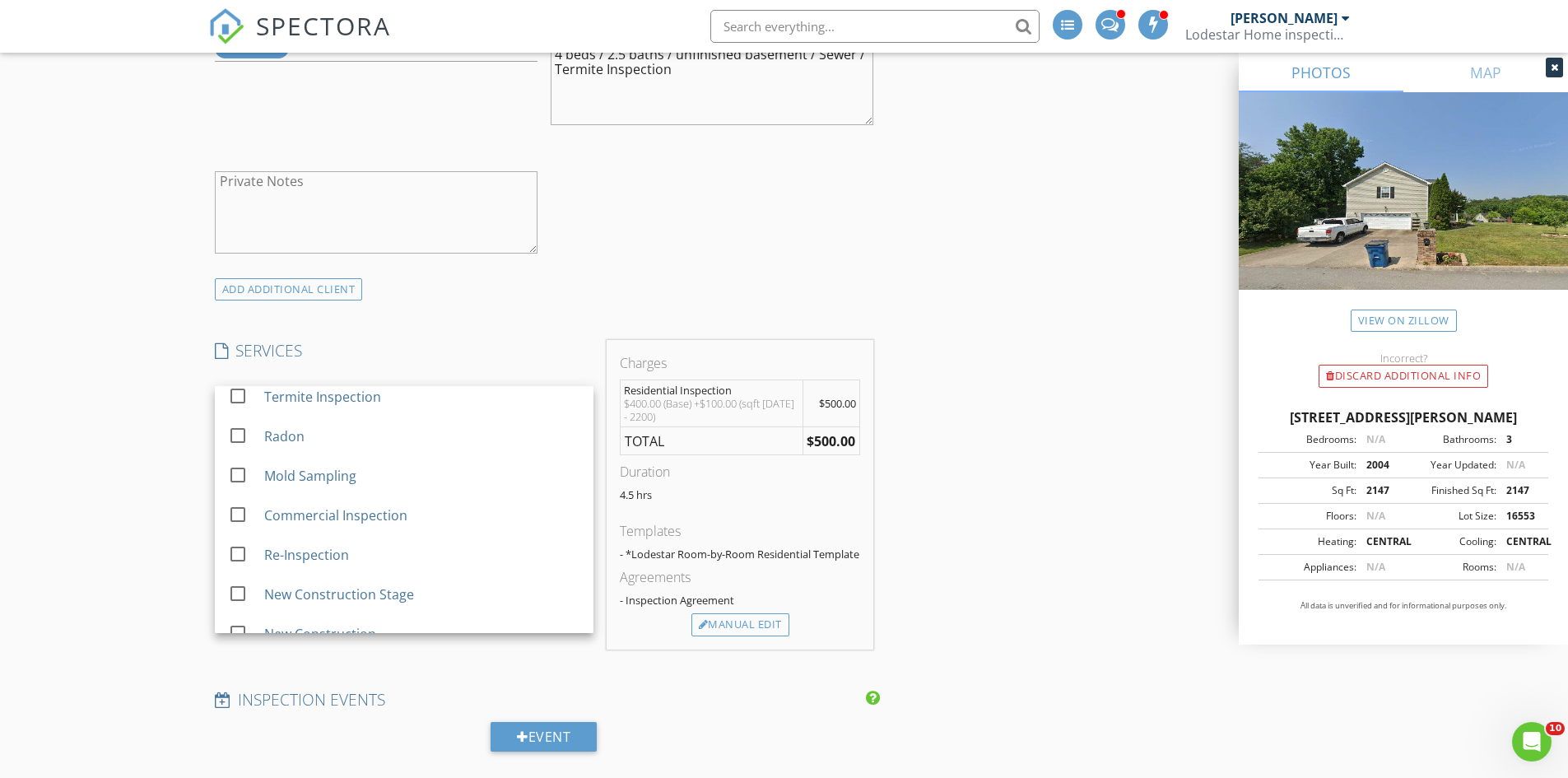
scroll to position [0, 0]
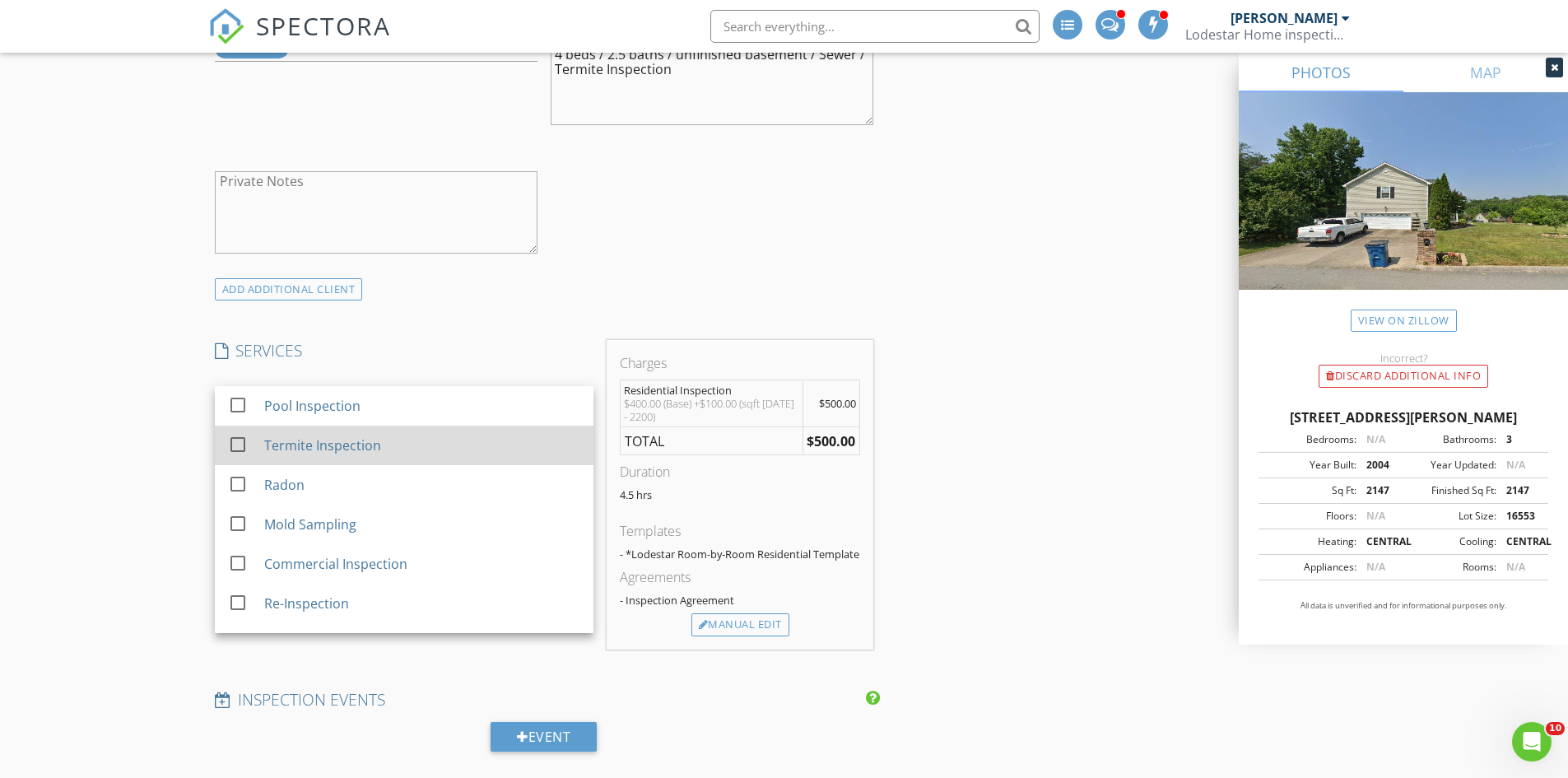
click at [311, 445] on div "Termite Inspection" at bounding box center [321, 445] width 116 height 20
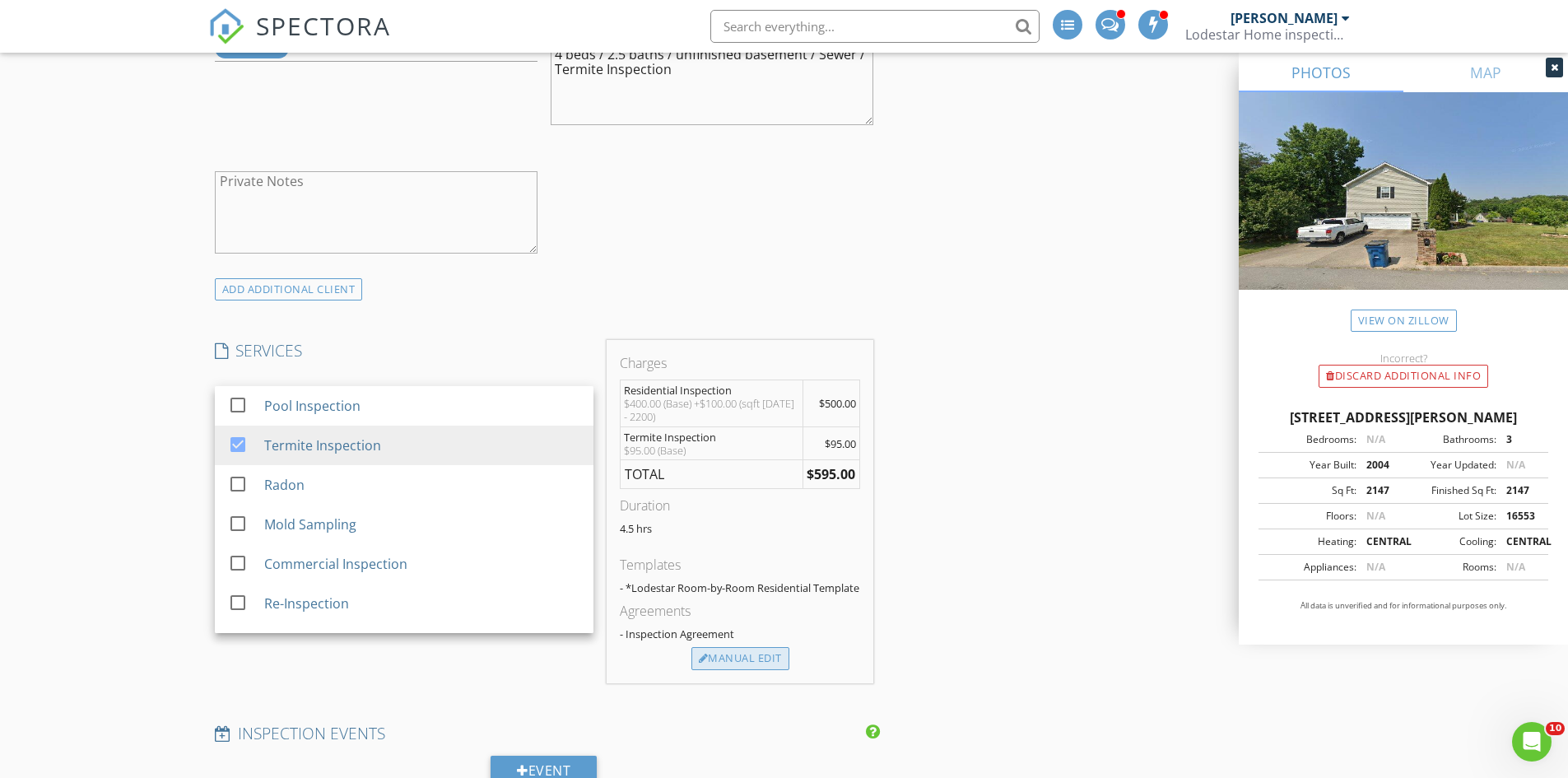
click at [739, 660] on div "Manual Edit" at bounding box center [740, 659] width 98 height 23
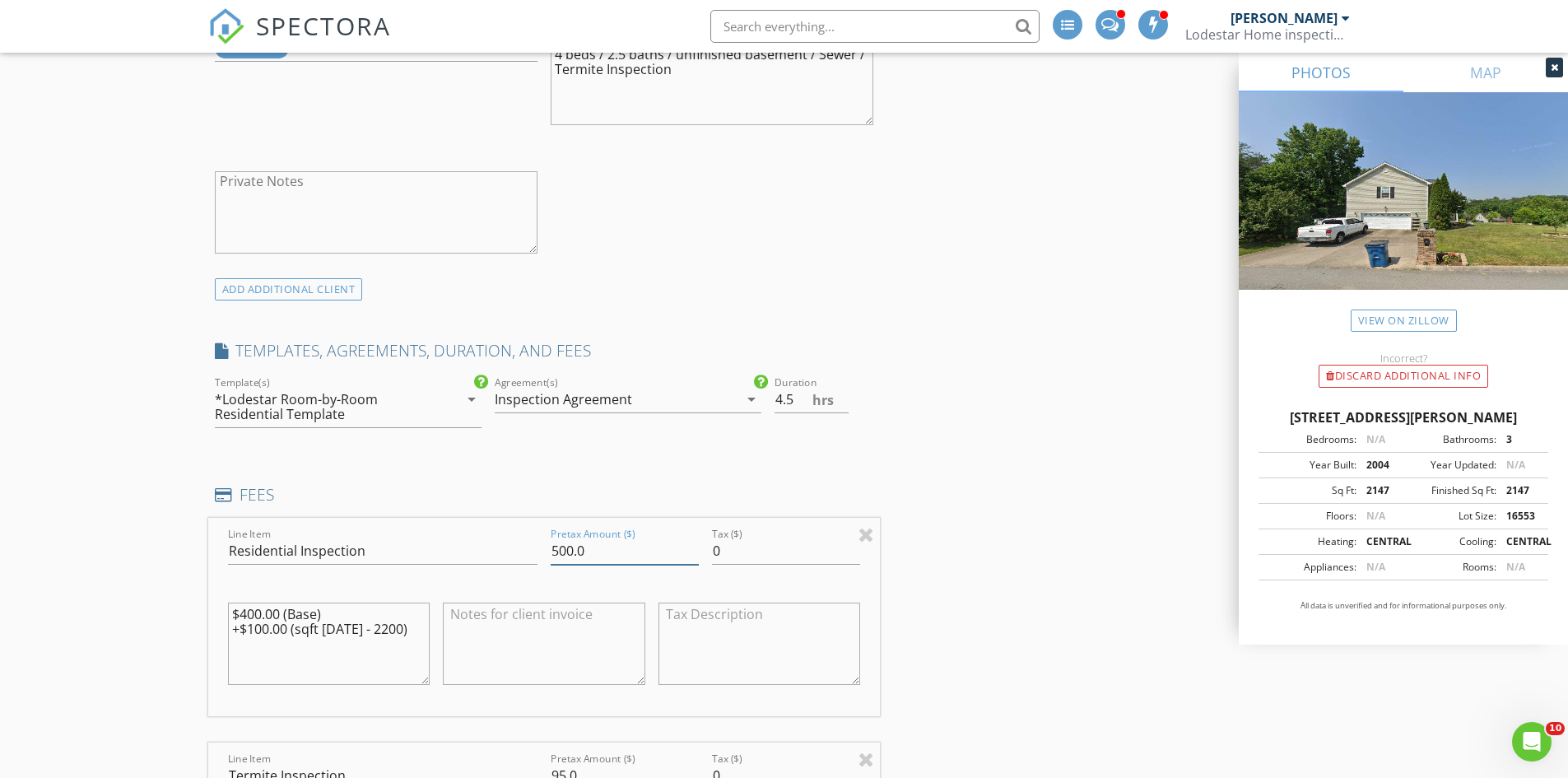
click at [573, 553] on input "500.0" at bounding box center [625, 551] width 148 height 27
type input "575.0"
click at [523, 633] on textarea at bounding box center [544, 643] width 203 height 82
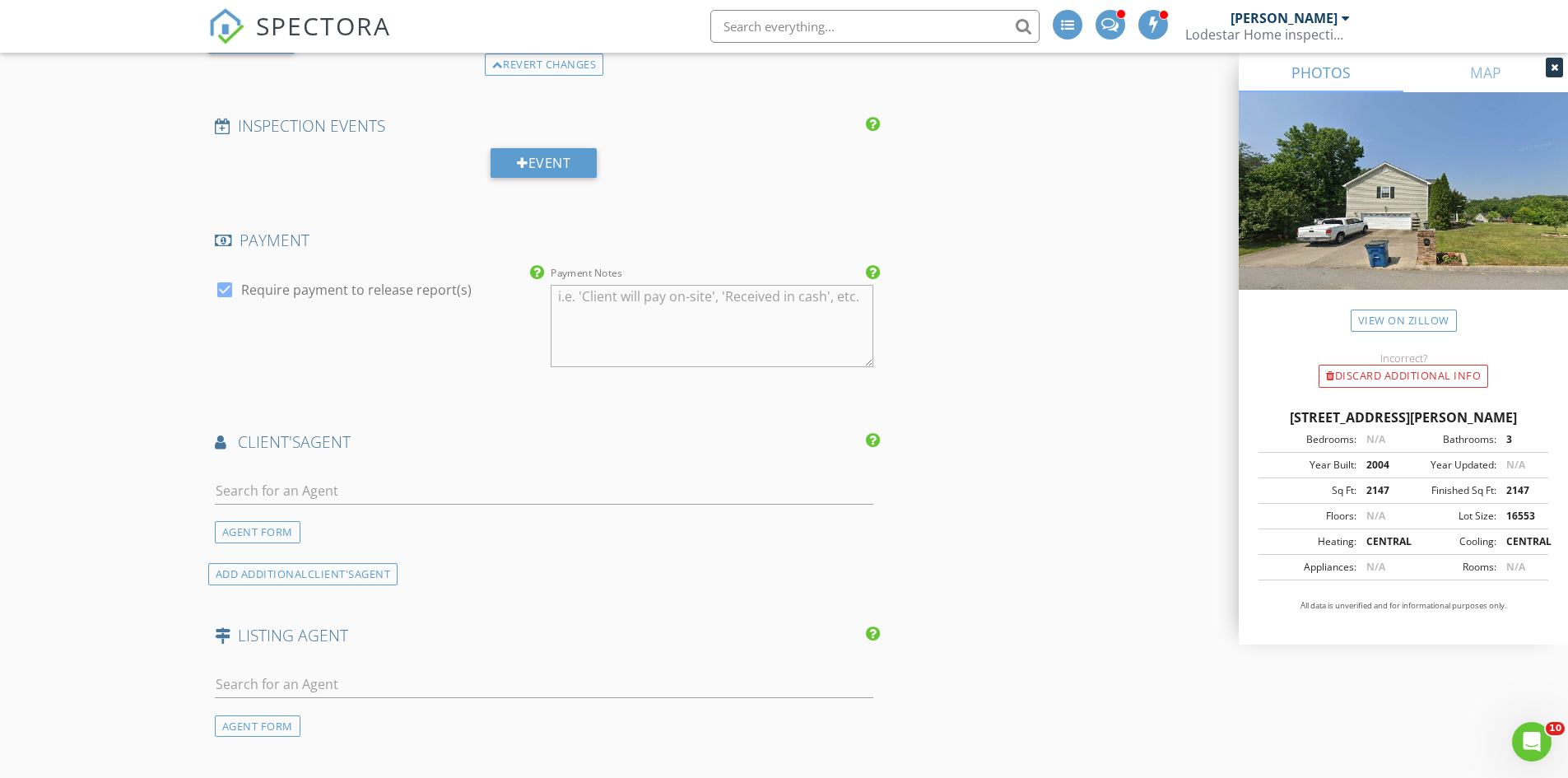
scroll to position [2223, 0]
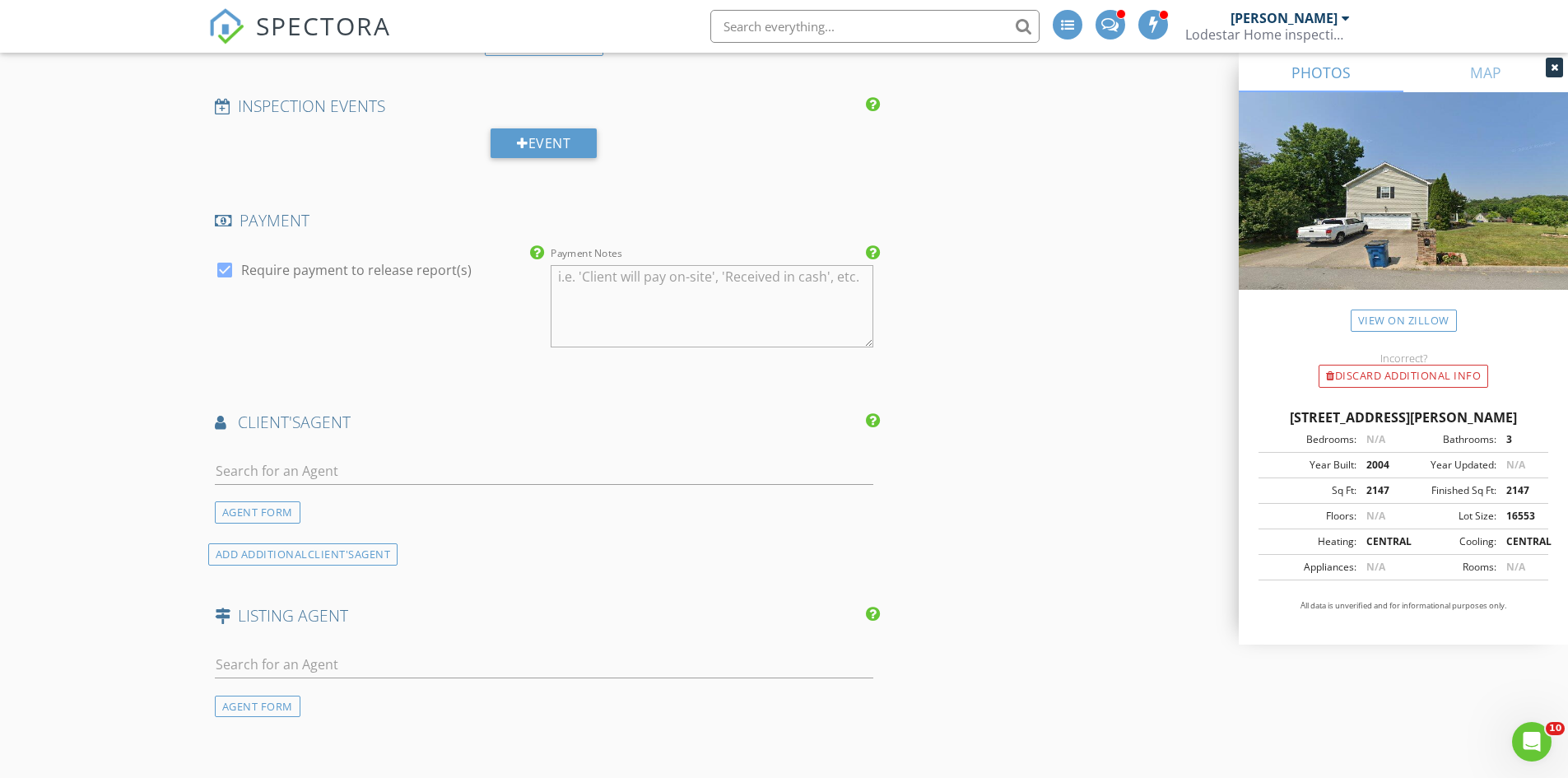
type textarea "600.0 - 25.0 Discounted"
click at [254, 466] on input "text" at bounding box center [545, 471] width 659 height 27
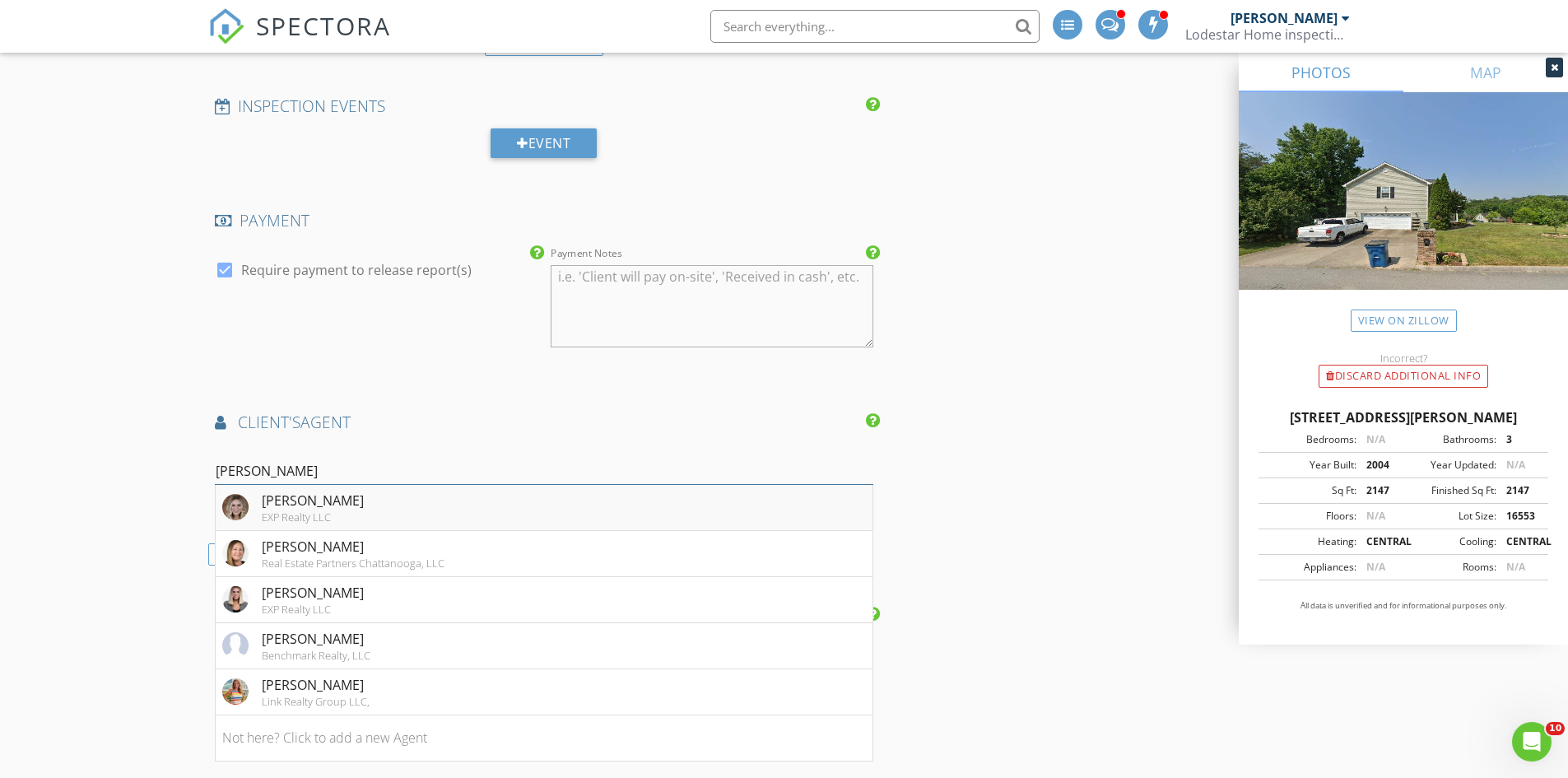
type input "Ashley"
click at [363, 505] on li "Ashley Ballezzi EXP Realty LLC" at bounding box center [545, 508] width 658 height 46
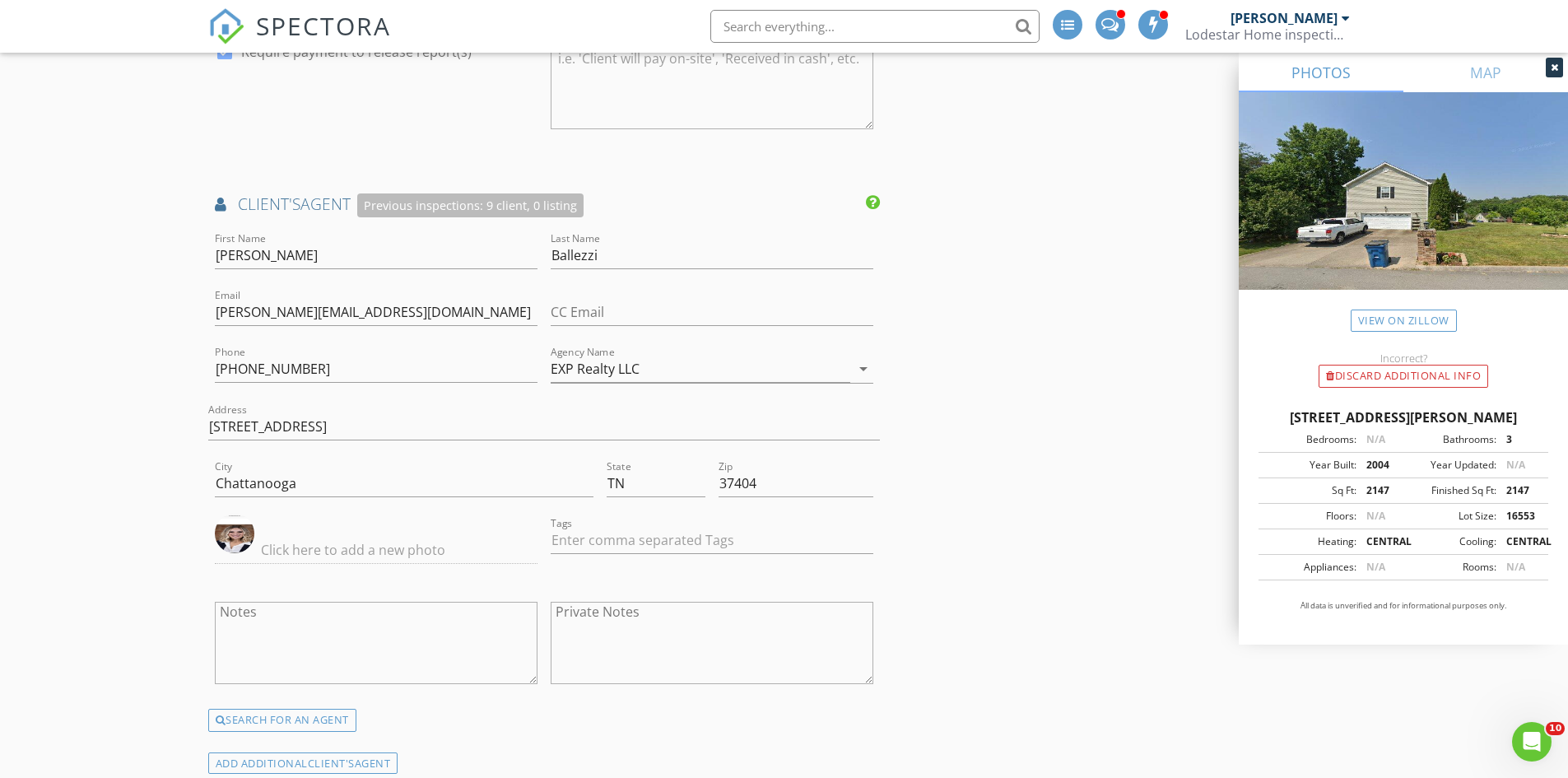
scroll to position [2552, 0]
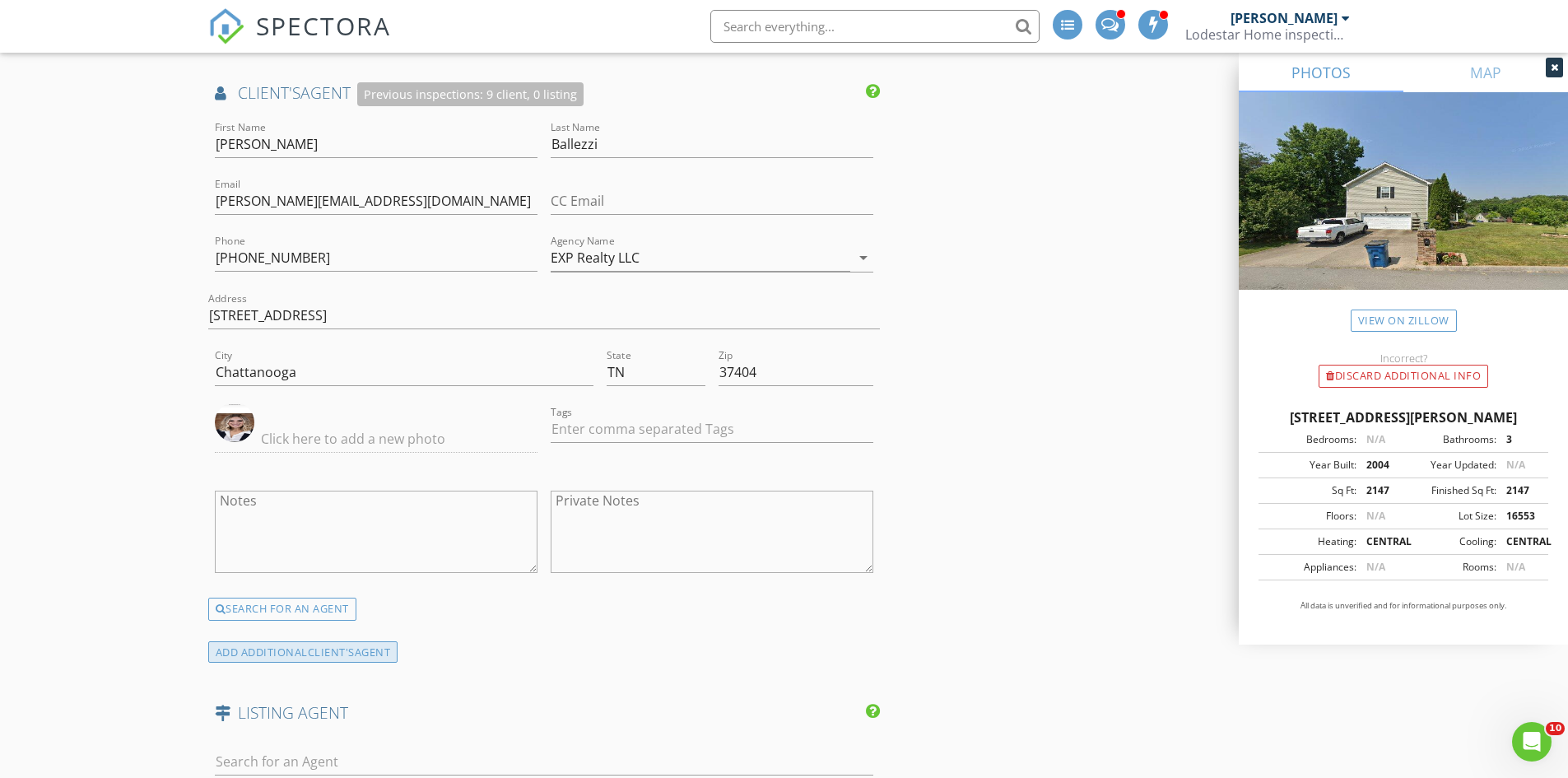
click at [313, 650] on span "client's" at bounding box center [331, 652] width 47 height 15
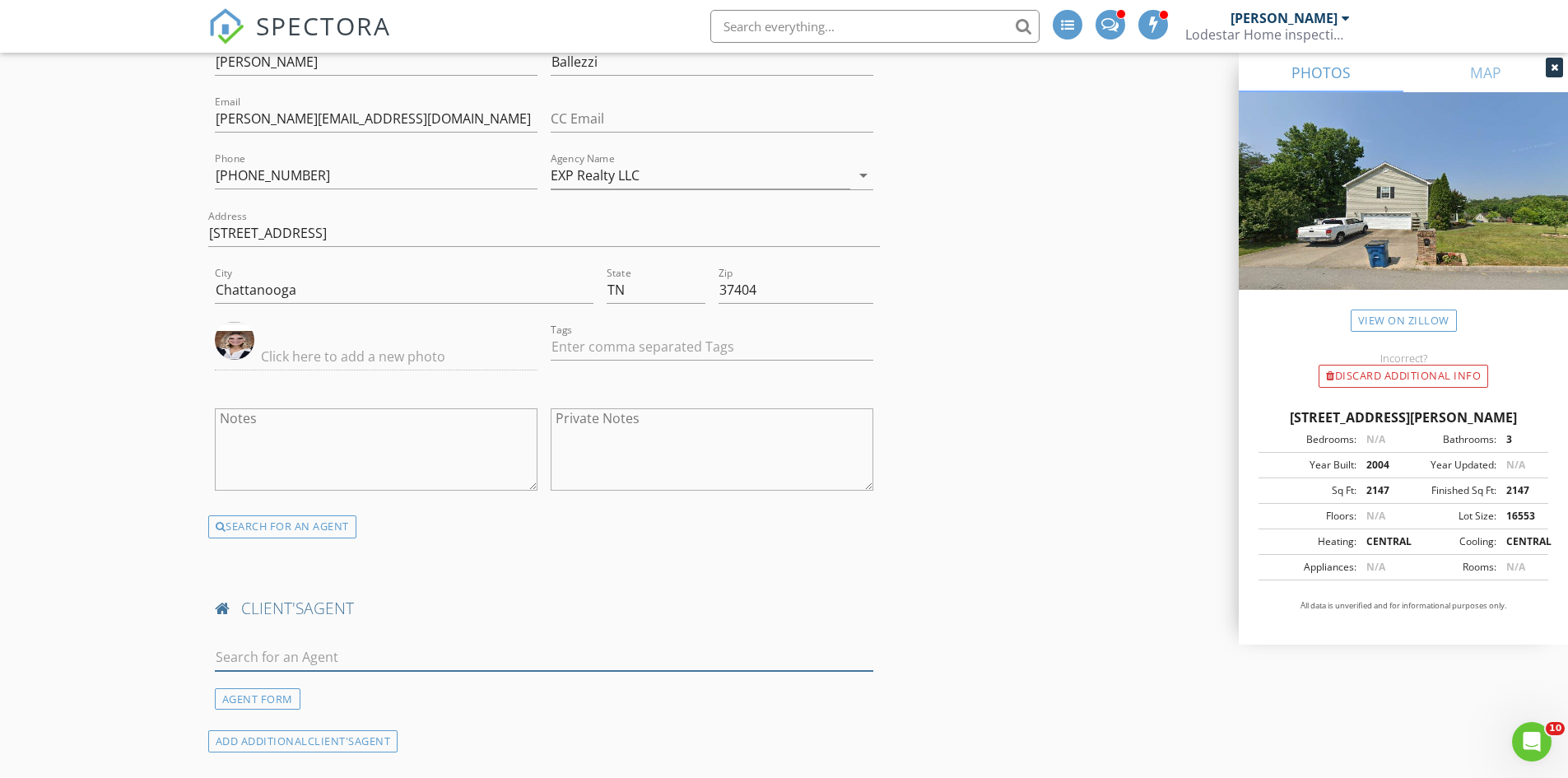
click at [312, 648] on input "text" at bounding box center [545, 657] width 659 height 27
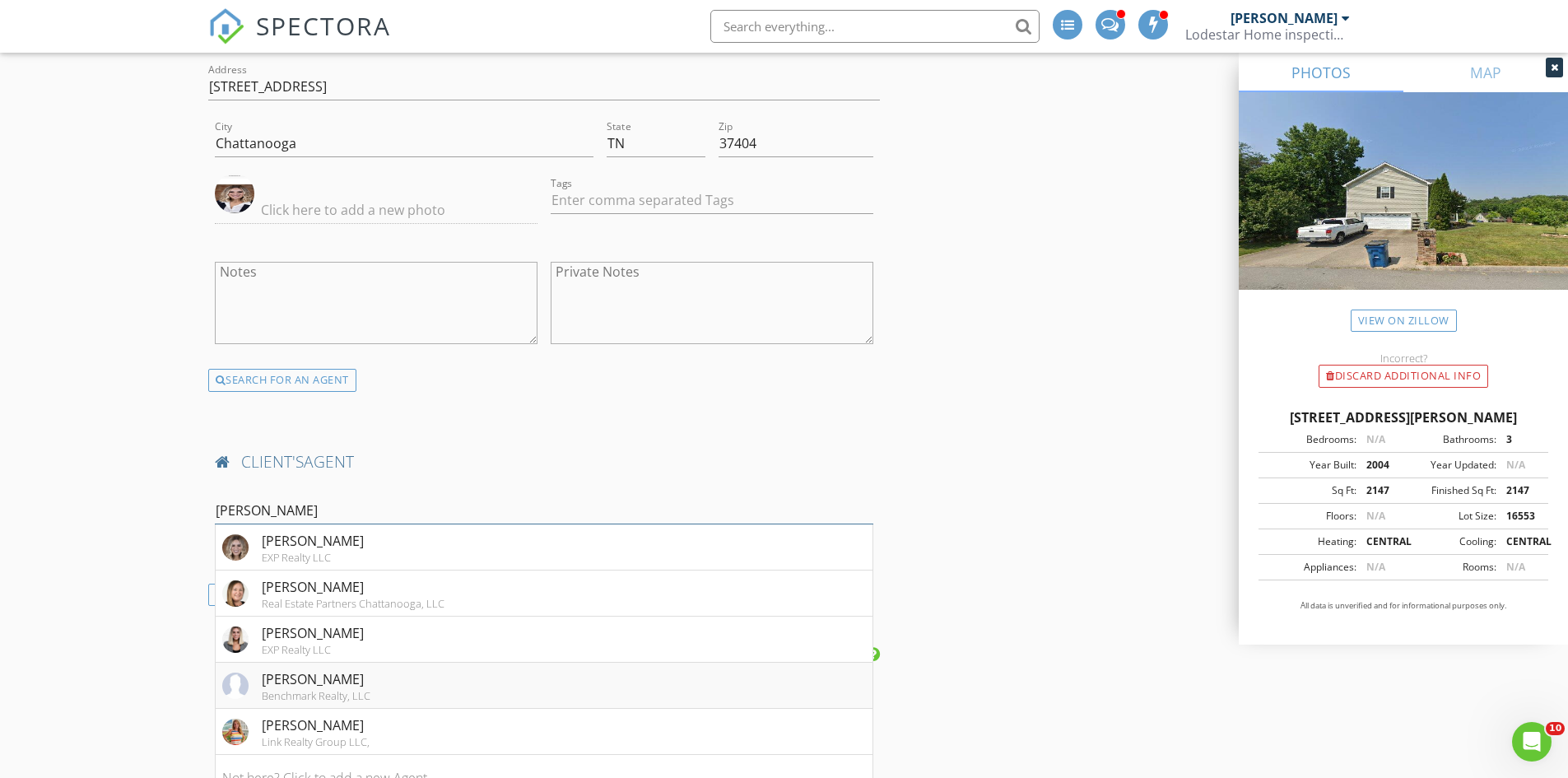
scroll to position [2799, 0]
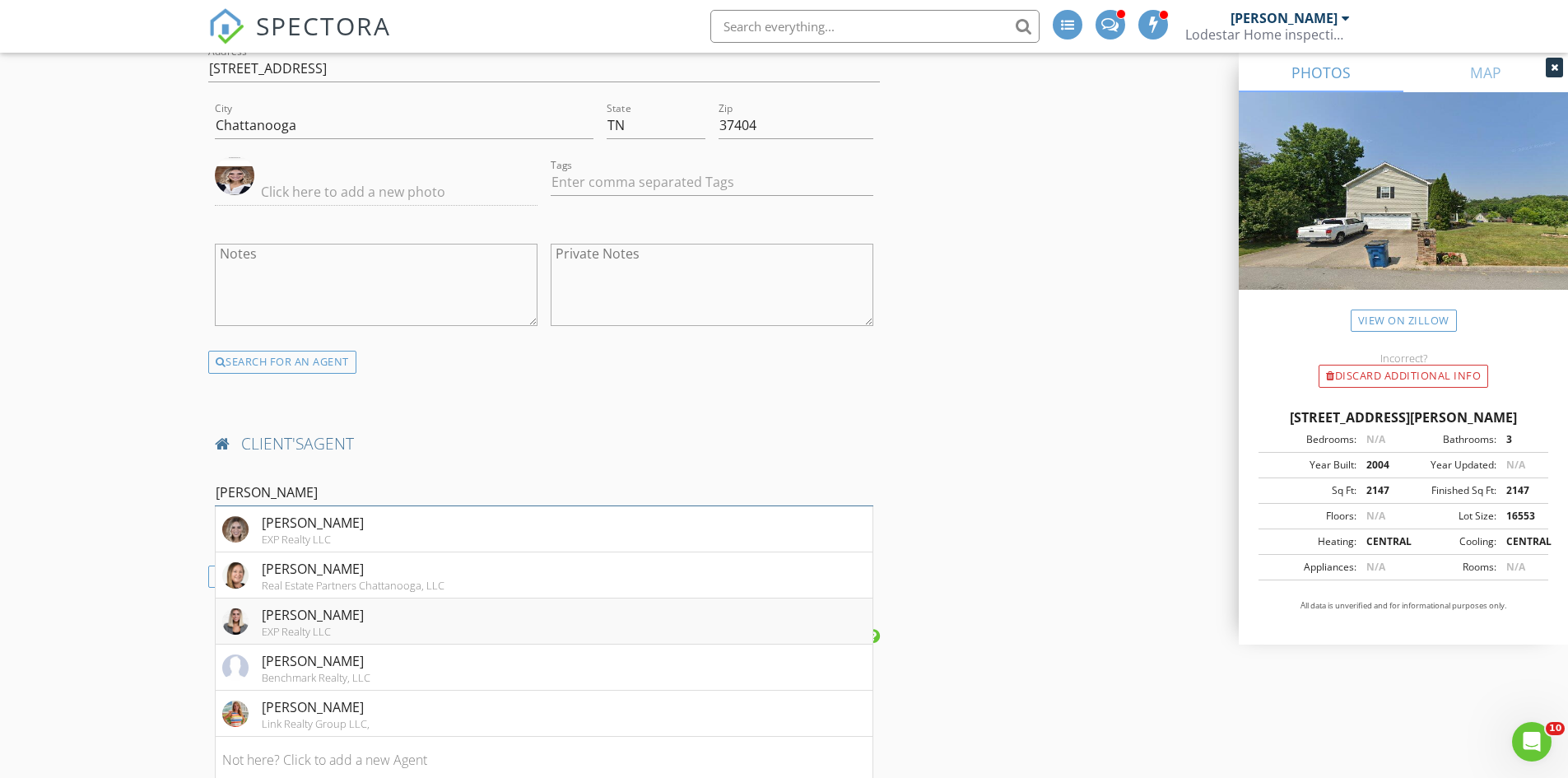
type input "Ashley"
click at [318, 622] on div "Ashley Ballezzi" at bounding box center [312, 615] width 102 height 20
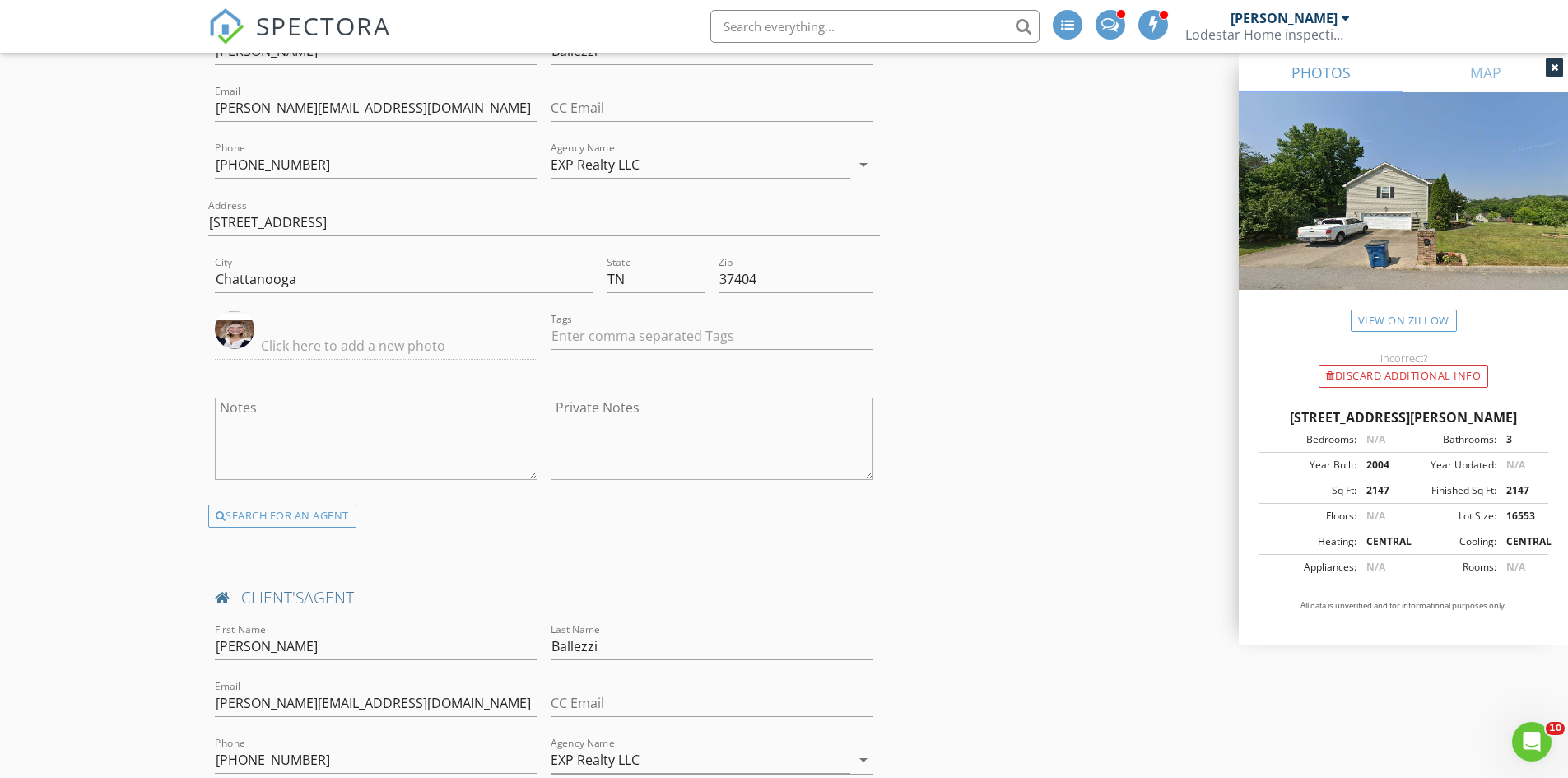
scroll to position [2635, 0]
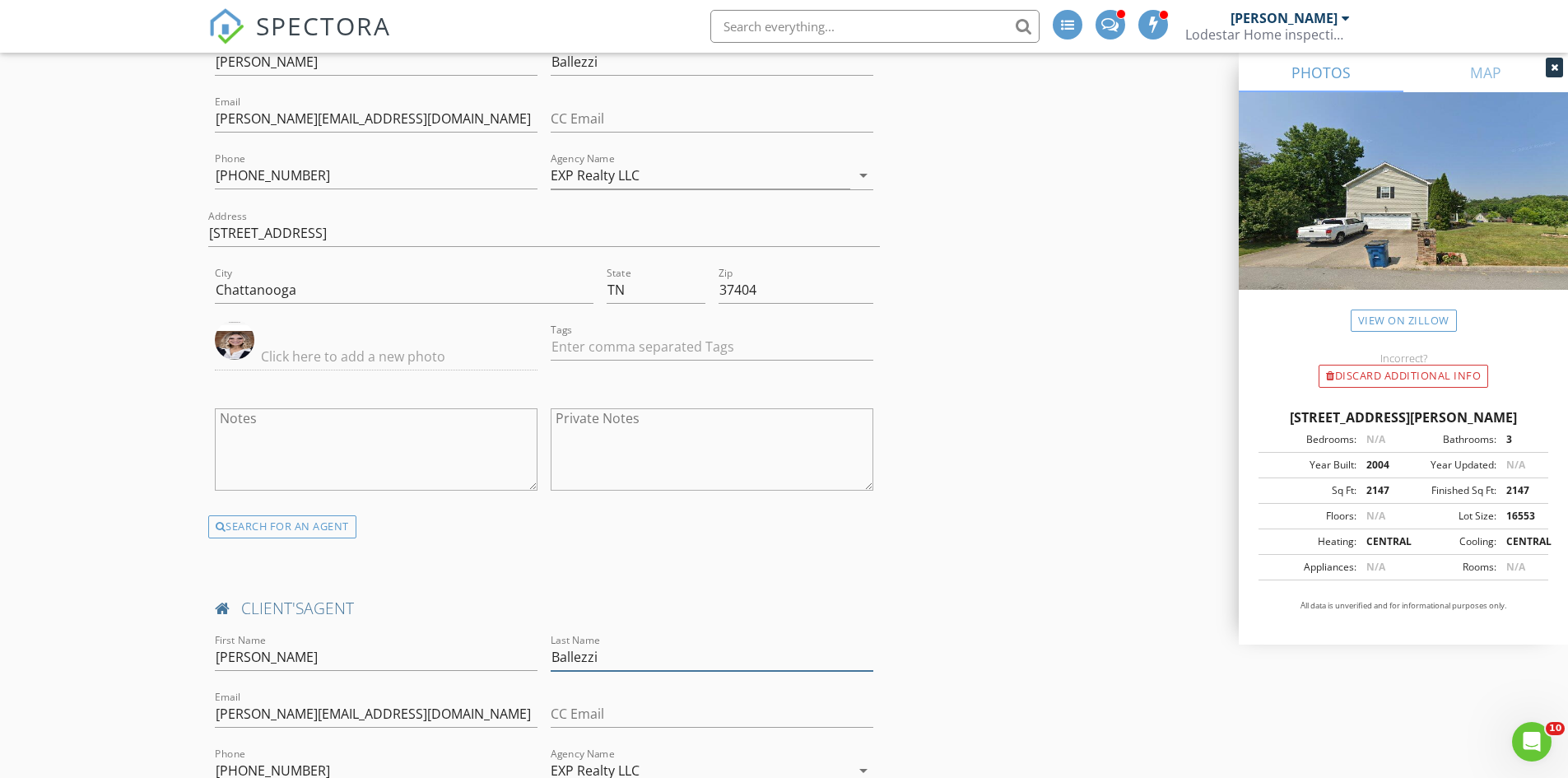
click at [618, 650] on input "Ballezzi" at bounding box center [712, 657] width 323 height 27
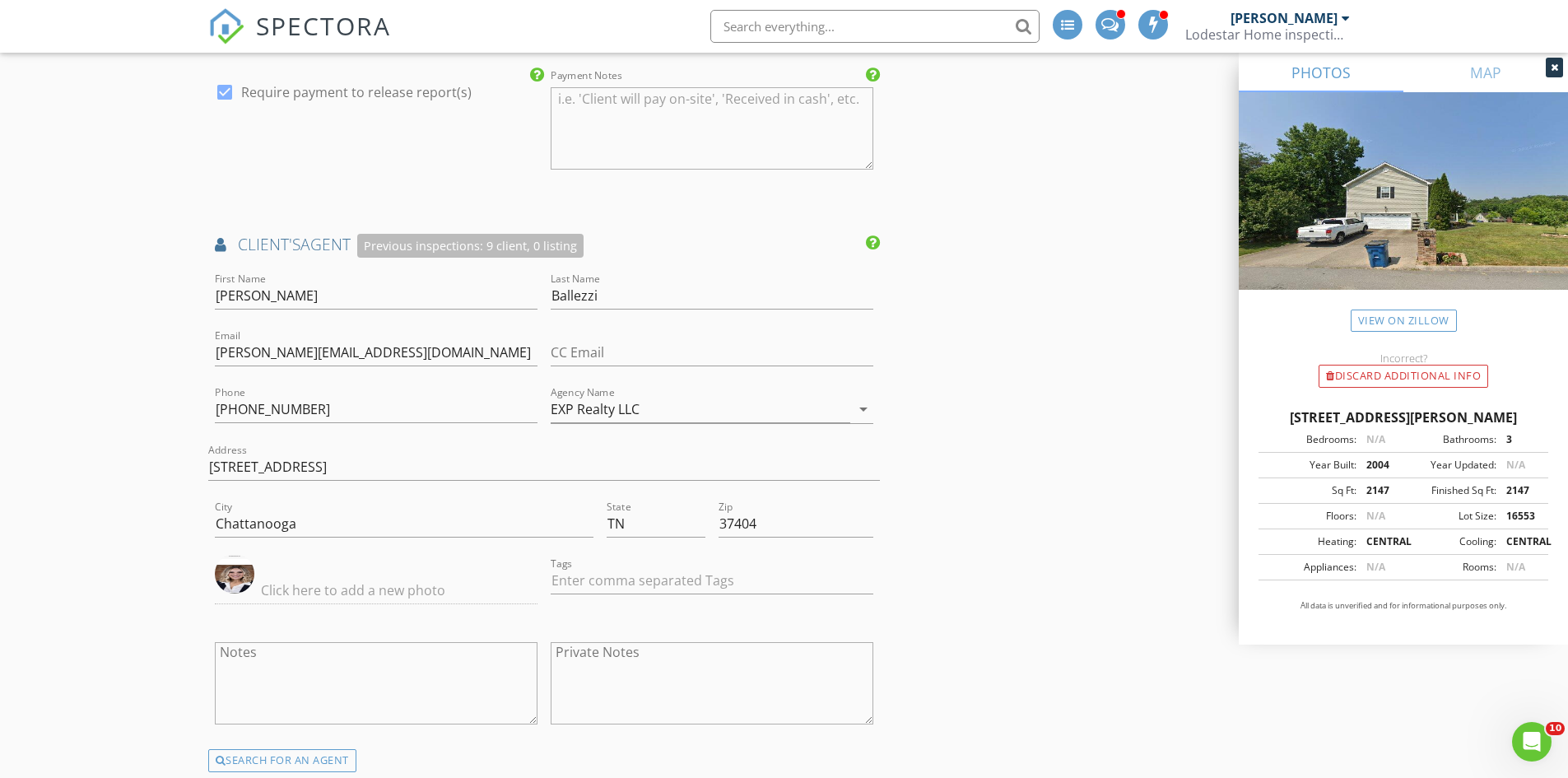
scroll to position [2306, 0]
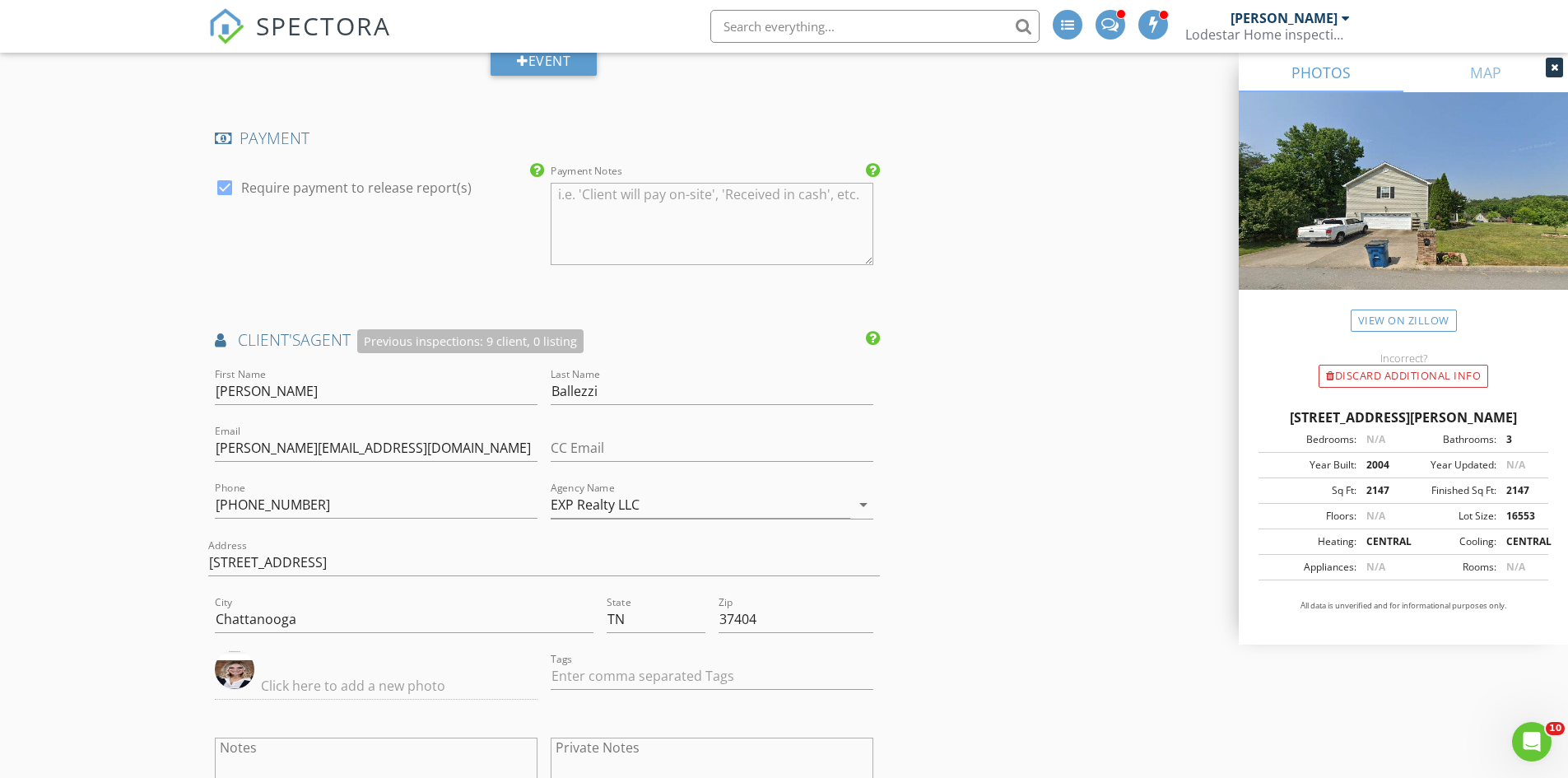
type input "Ballezzi +"
click at [932, 639] on div "INSPECTOR(S) check_box Steve Hicks PRIMARY Steve Hicks arrow_drop_down check_bo…" at bounding box center [784, 254] width 1152 height 4738
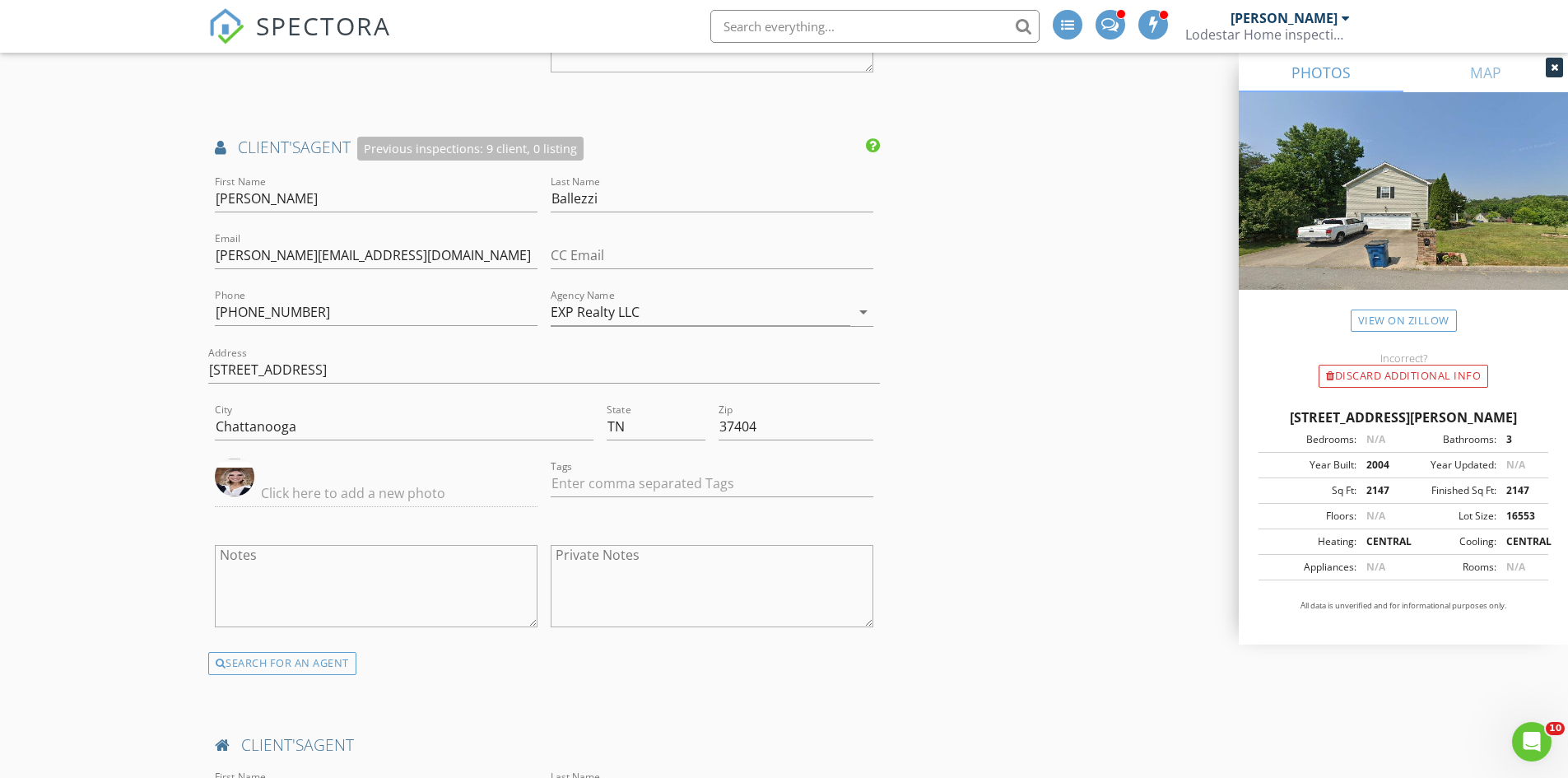
scroll to position [2388, 0]
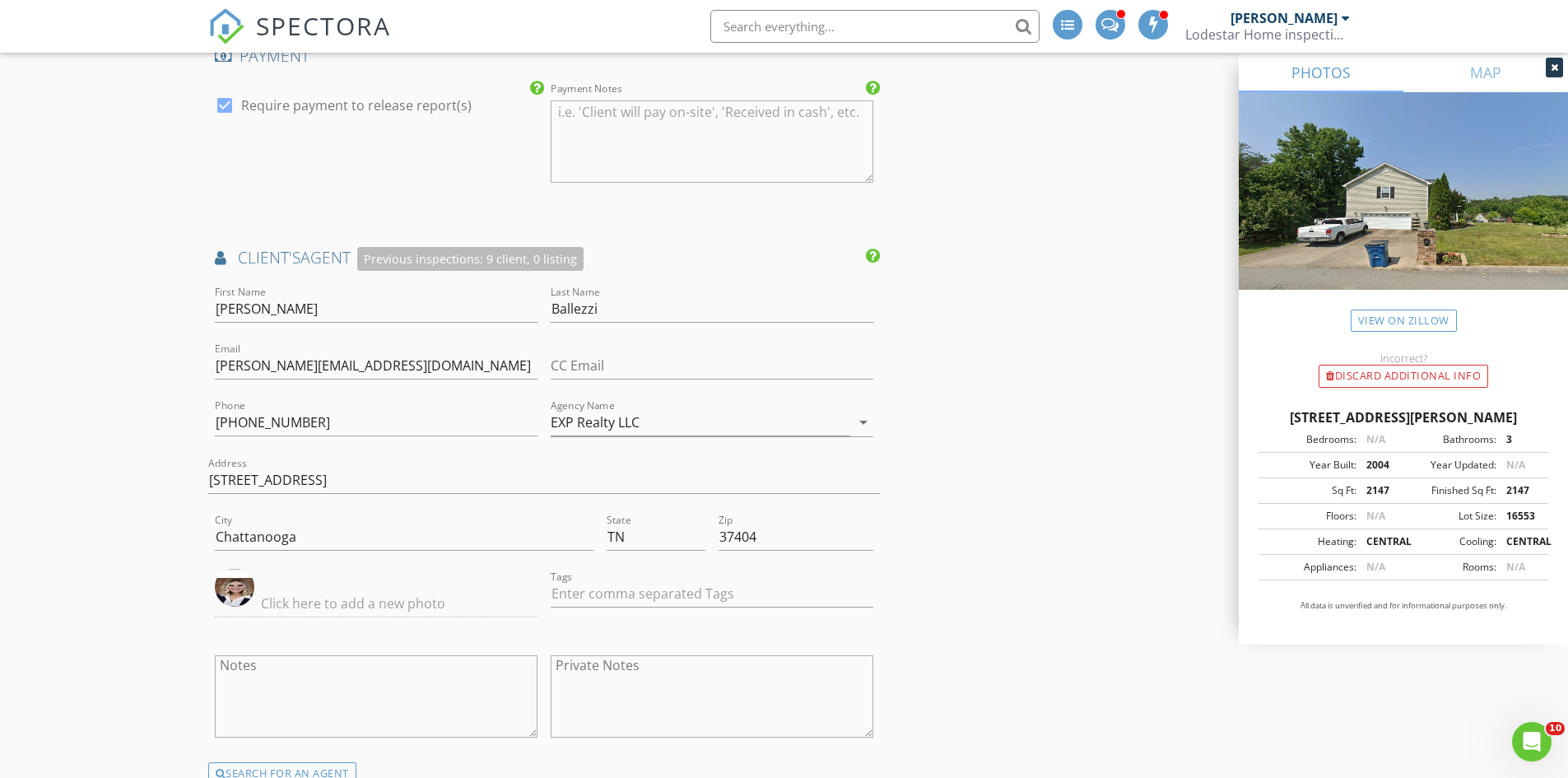
click at [904, 274] on div "INSPECTOR(S) check_box Steve Hicks PRIMARY Steve Hicks arrow_drop_down check_bo…" at bounding box center [784, 172] width 1152 height 4738
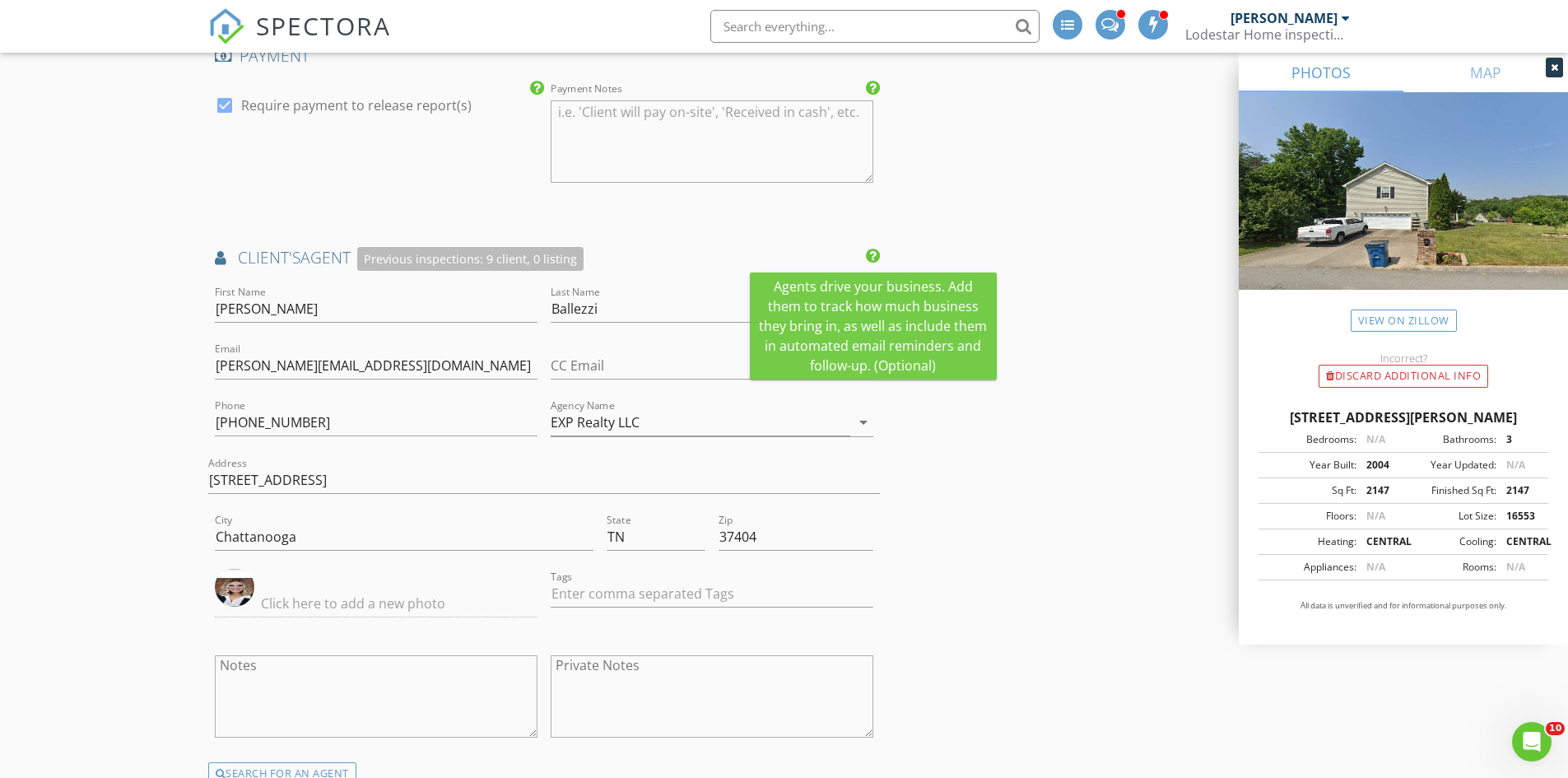
click at [870, 254] on icon at bounding box center [872, 256] width 14 height 16
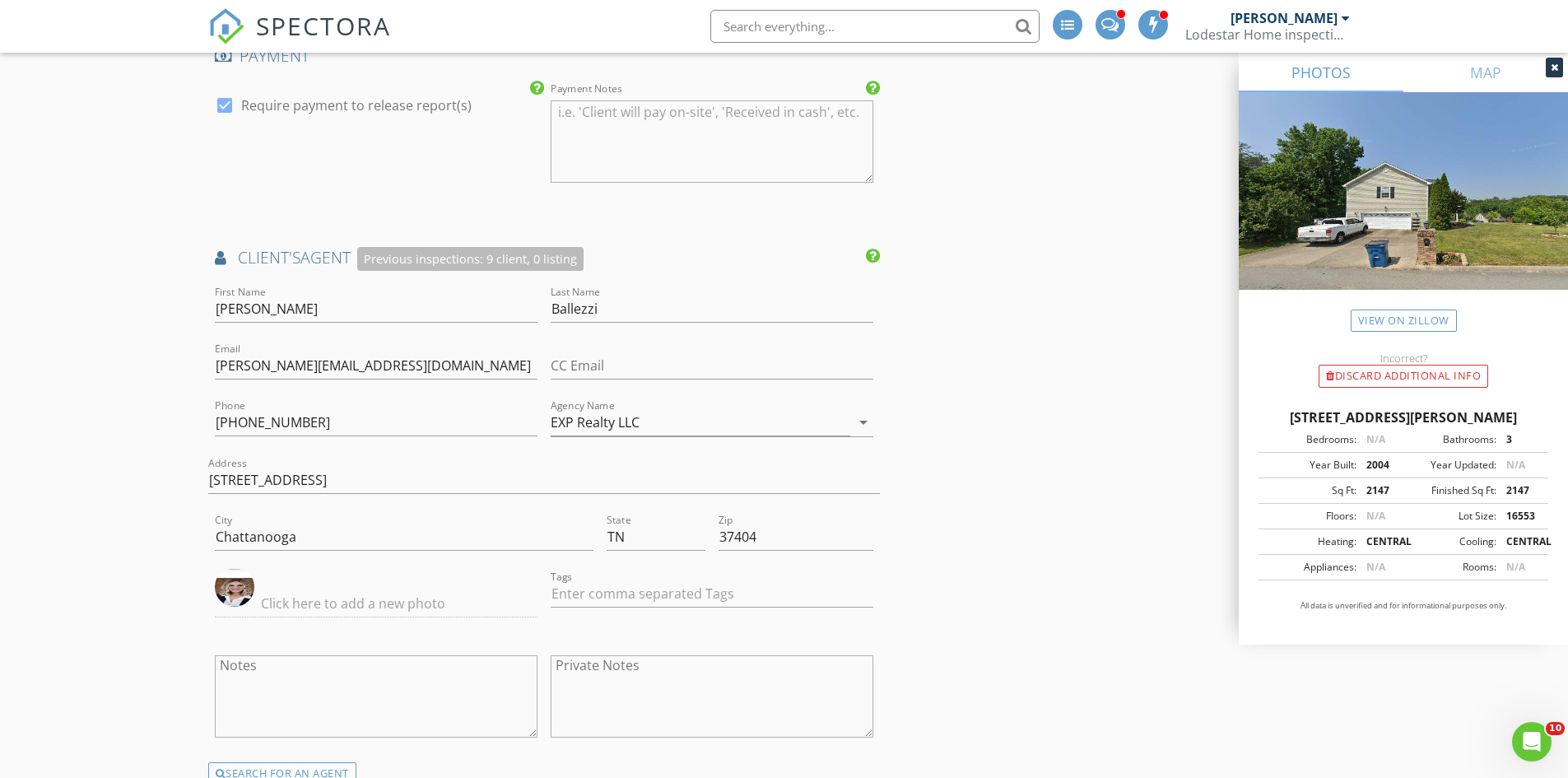
click at [955, 477] on div "INSPECTOR(S) check_box Steve Hicks PRIMARY Steve Hicks arrow_drop_down check_bo…" at bounding box center [784, 172] width 1152 height 4738
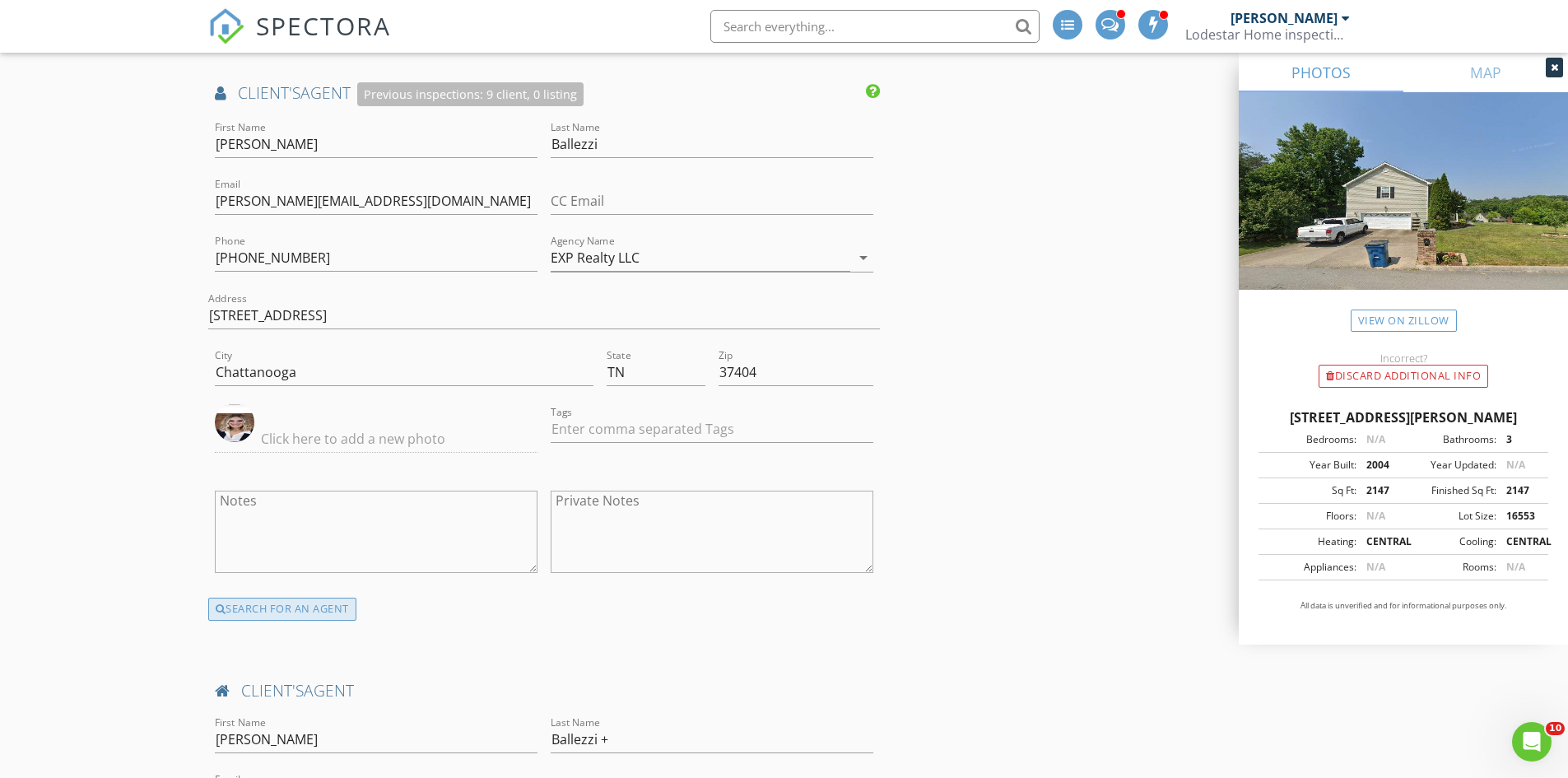
click at [331, 605] on div "SEARCH FOR AN AGENT" at bounding box center [282, 609] width 148 height 23
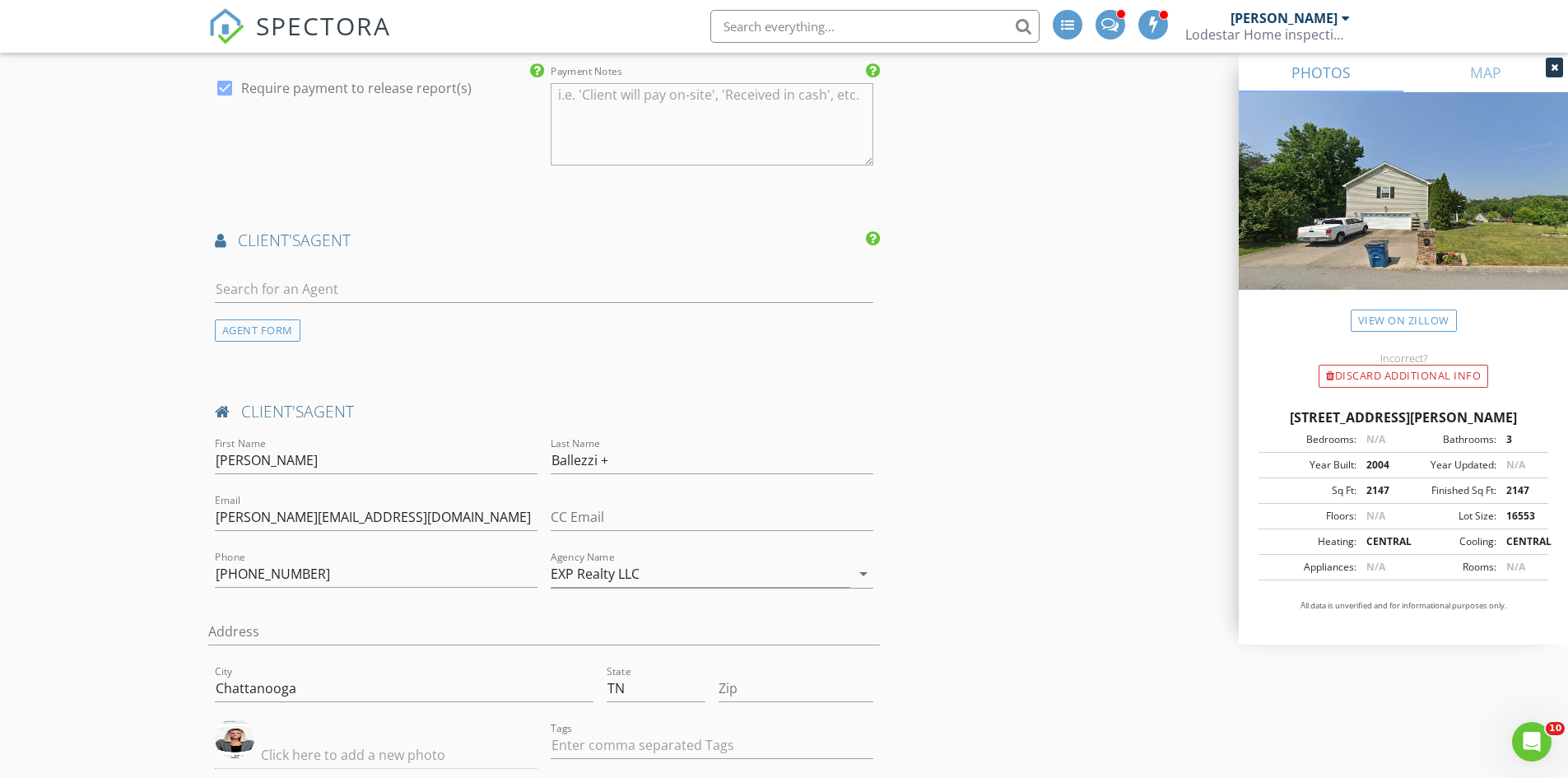
scroll to position [2470, 0]
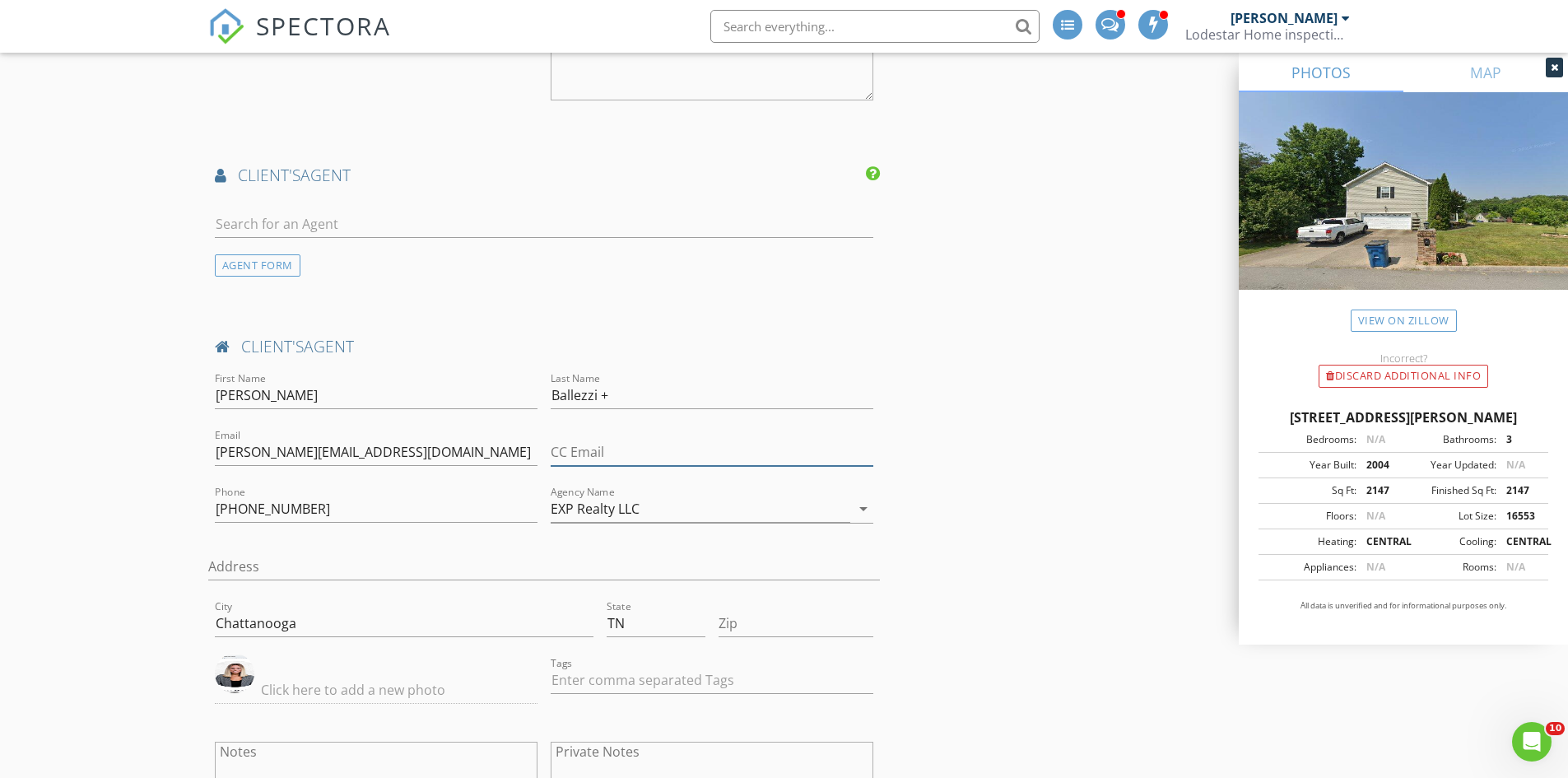
click at [634, 452] on input "CC Email" at bounding box center [712, 452] width 323 height 27
type input "a"
type input "[EMAIL_ADDRESS][DOMAIN_NAME]"
click at [322, 564] on input "Address" at bounding box center [544, 566] width 672 height 27
type input "1"
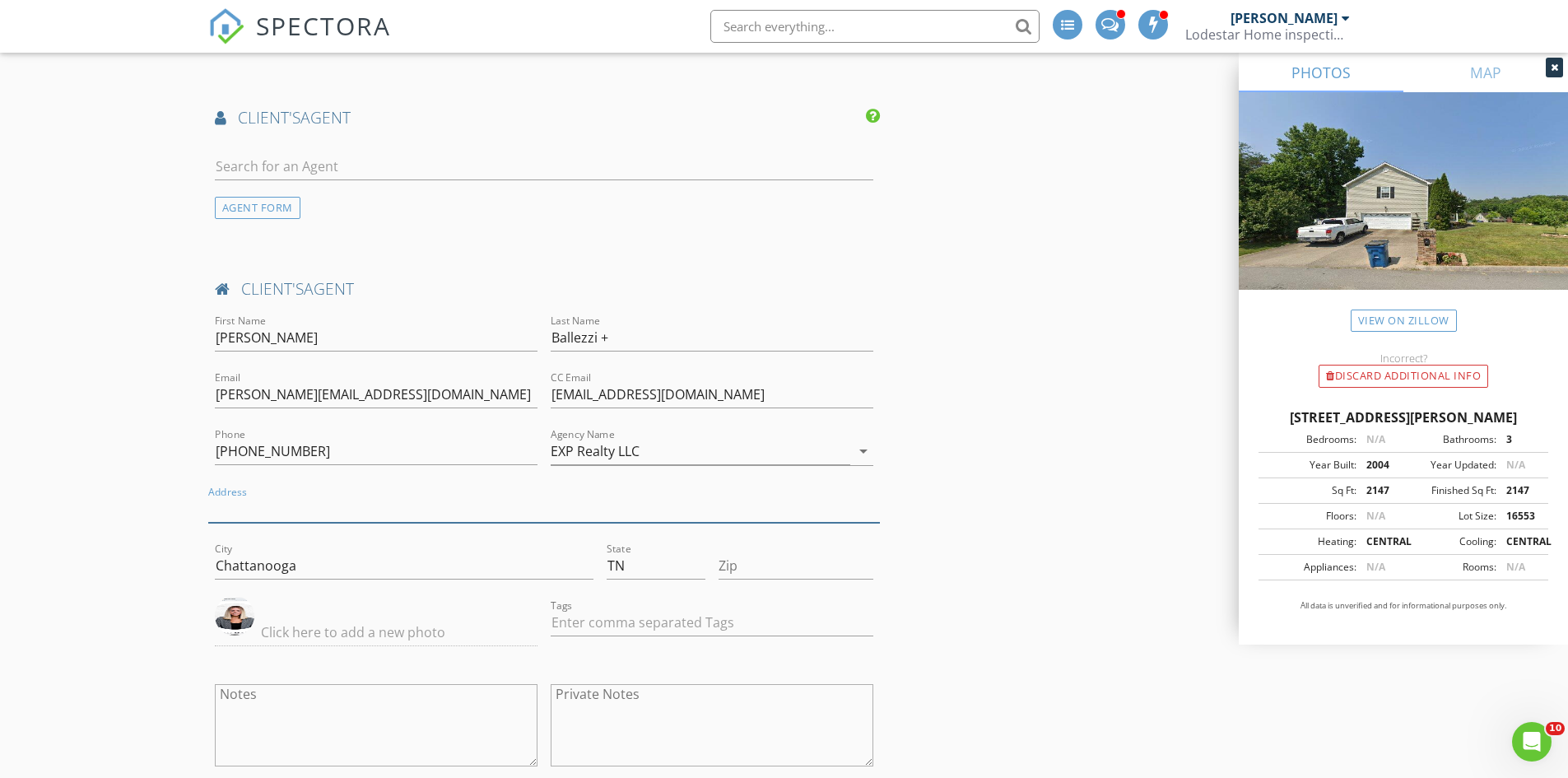
scroll to position [2552, 0]
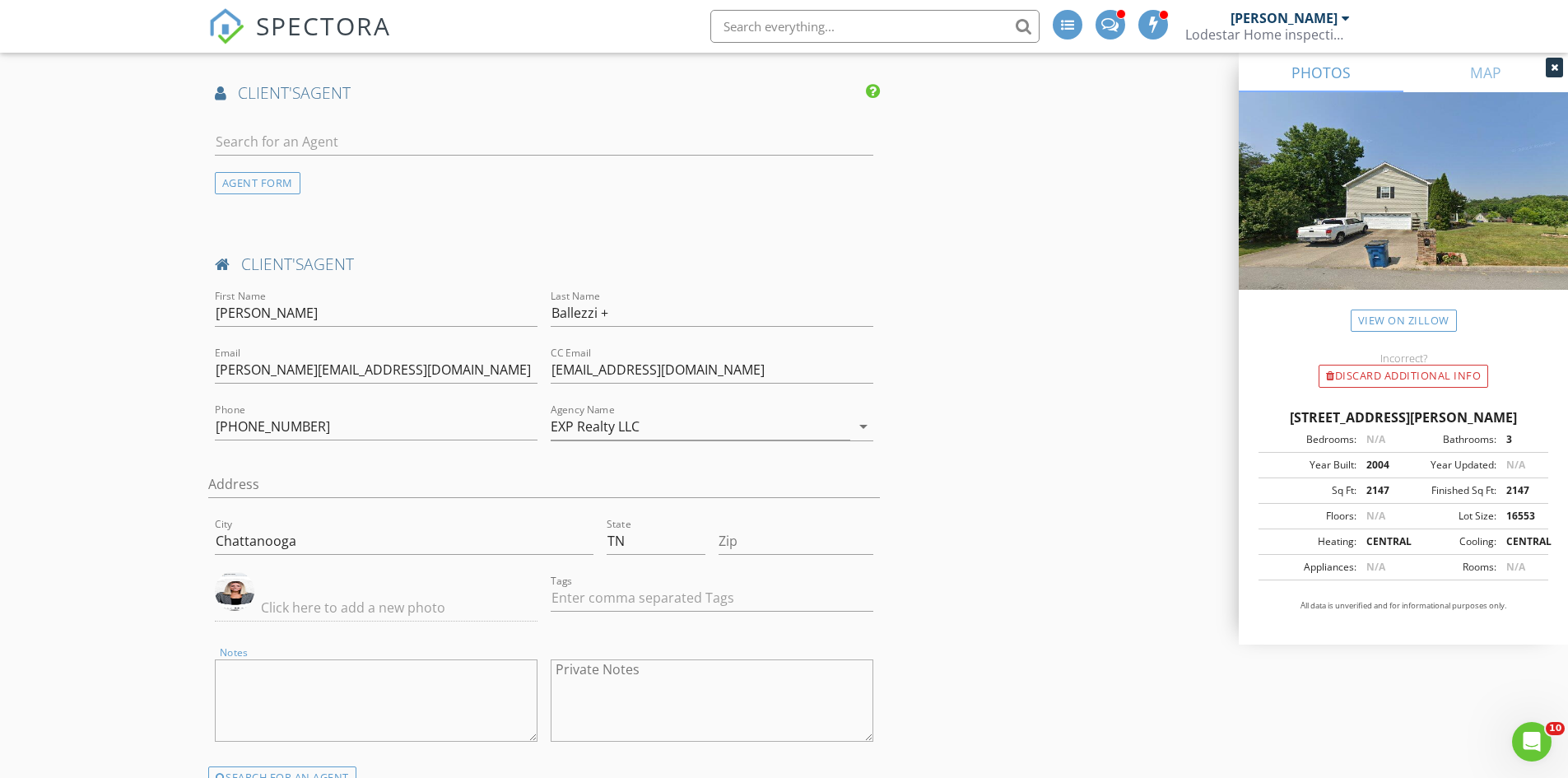
click at [232, 680] on textarea "Notes" at bounding box center [376, 700] width 323 height 82
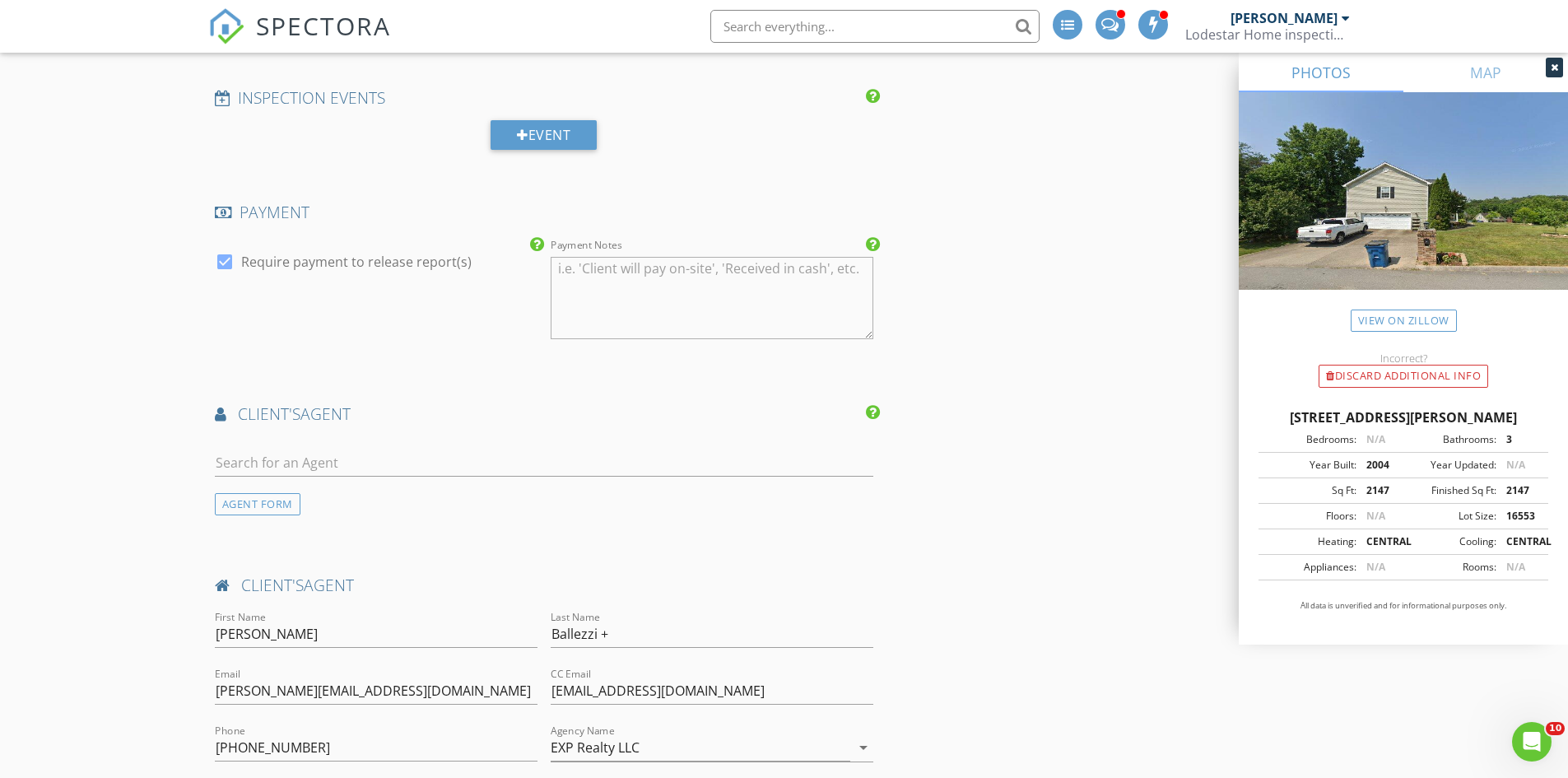
scroll to position [2223, 0]
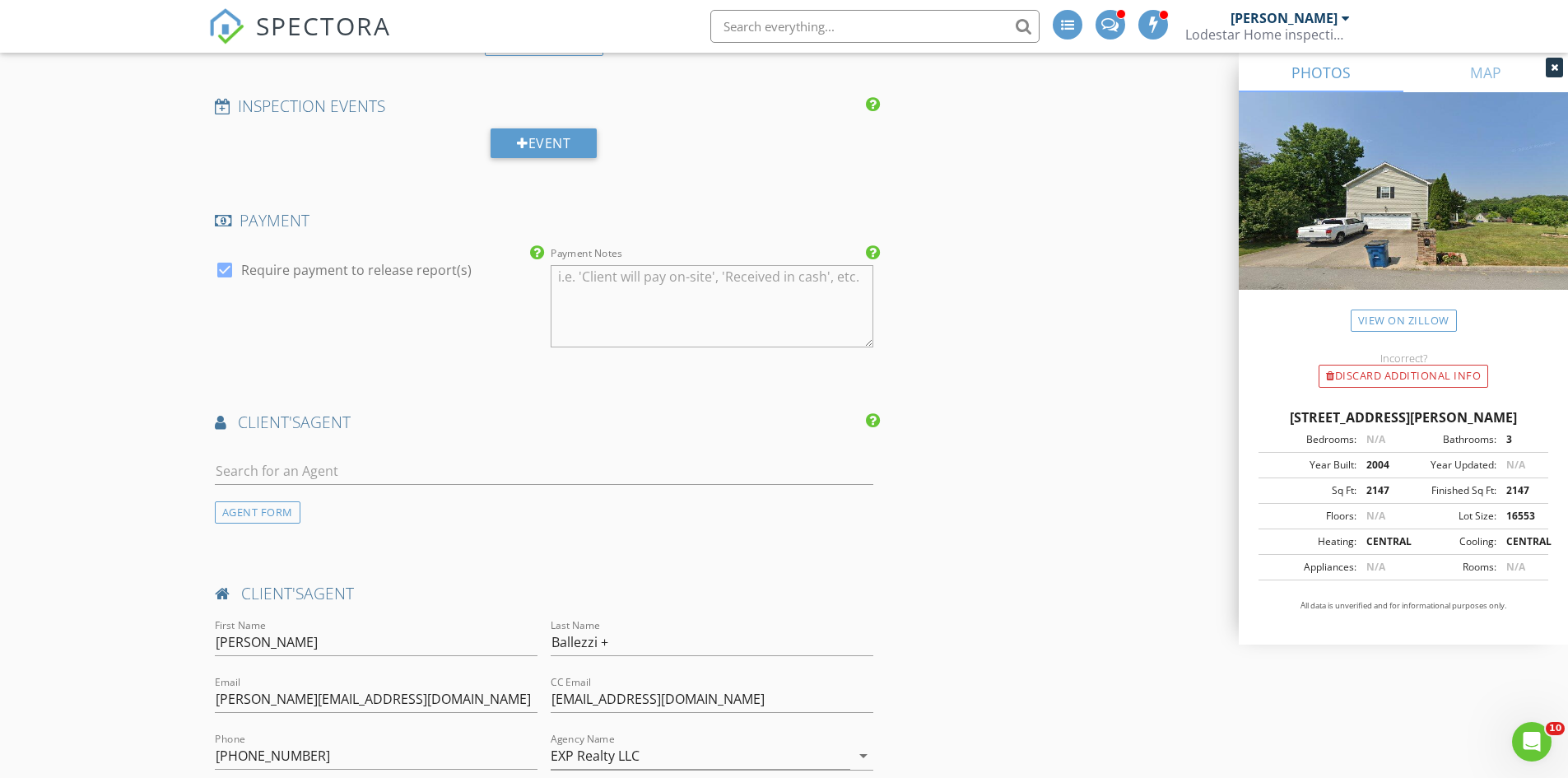
type textarea "Ashley Schendel 423-521-5551"
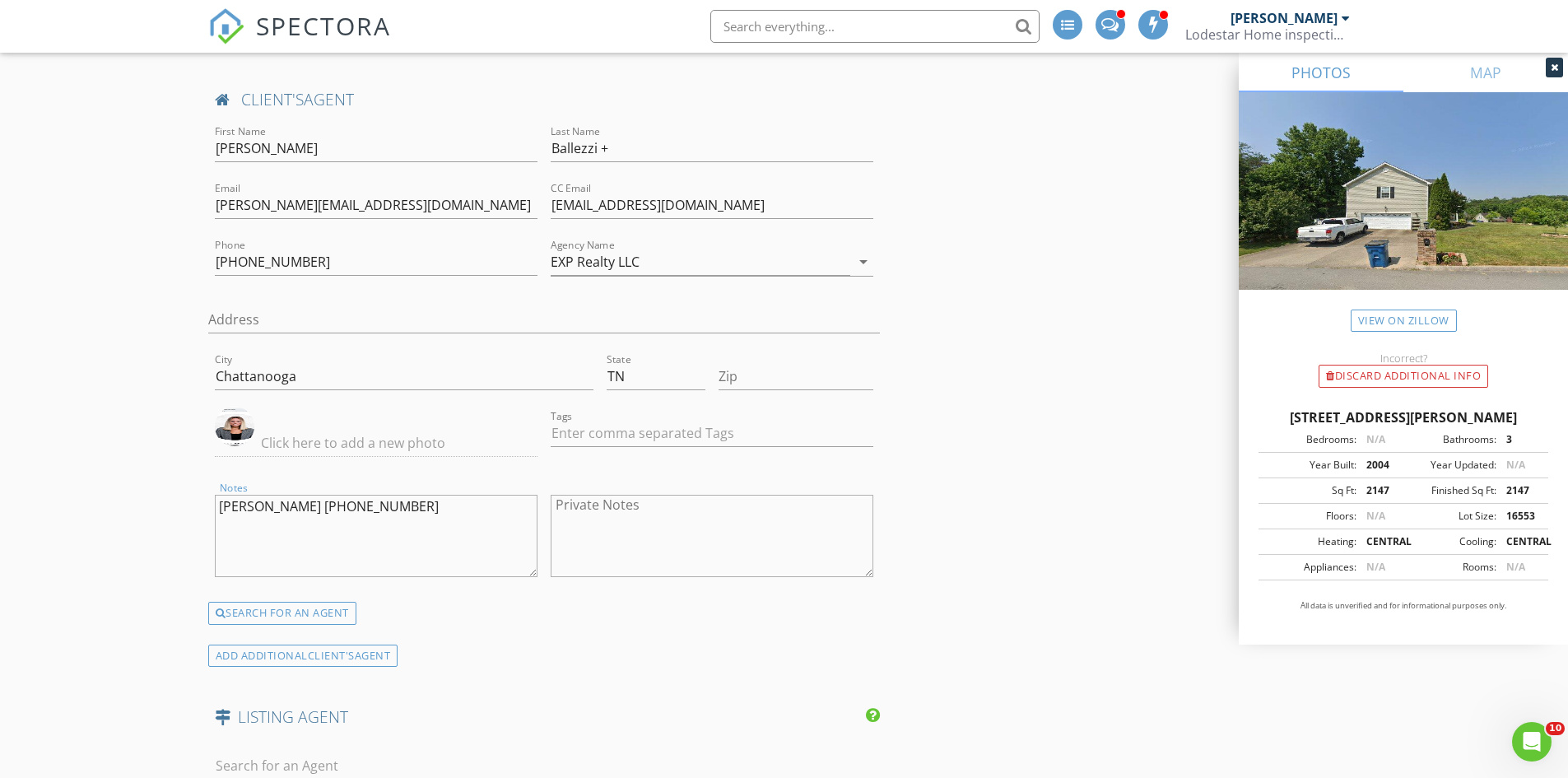
scroll to position [2799, 0]
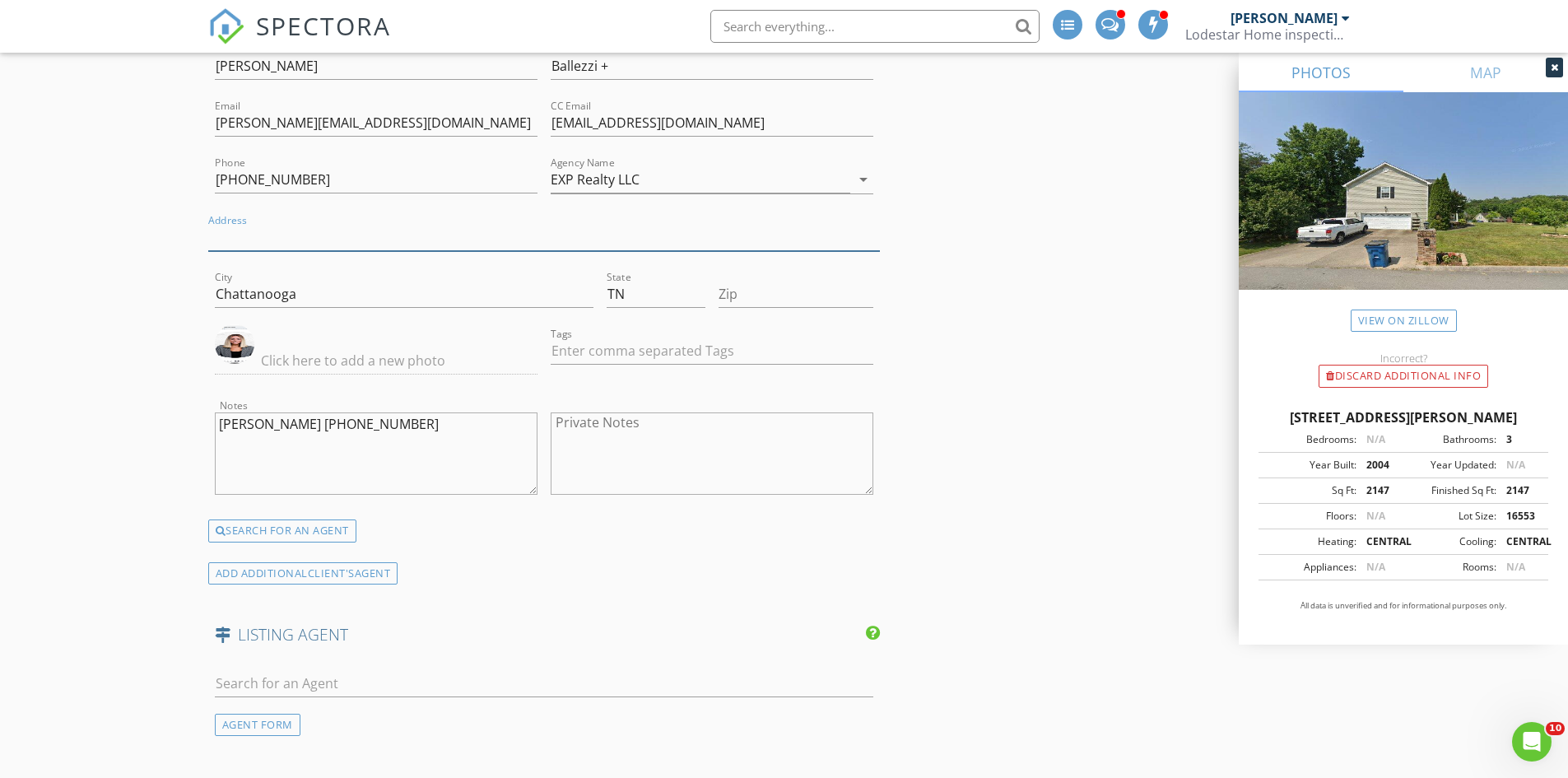
paste input "7506 E Brainerd Rd suite b, Chattanooga, TN 37421"
drag, startPoint x: 481, startPoint y: 237, endPoint x: 539, endPoint y: 237, distance: 58.0
click at [539, 237] on input "7506 E Brainerd Rd suite b, Chattanooga, TN 37421" at bounding box center [544, 237] width 672 height 27
type input "7506 E Brainerd Rd suite b, Chattanooga, TN"
type input "37421"
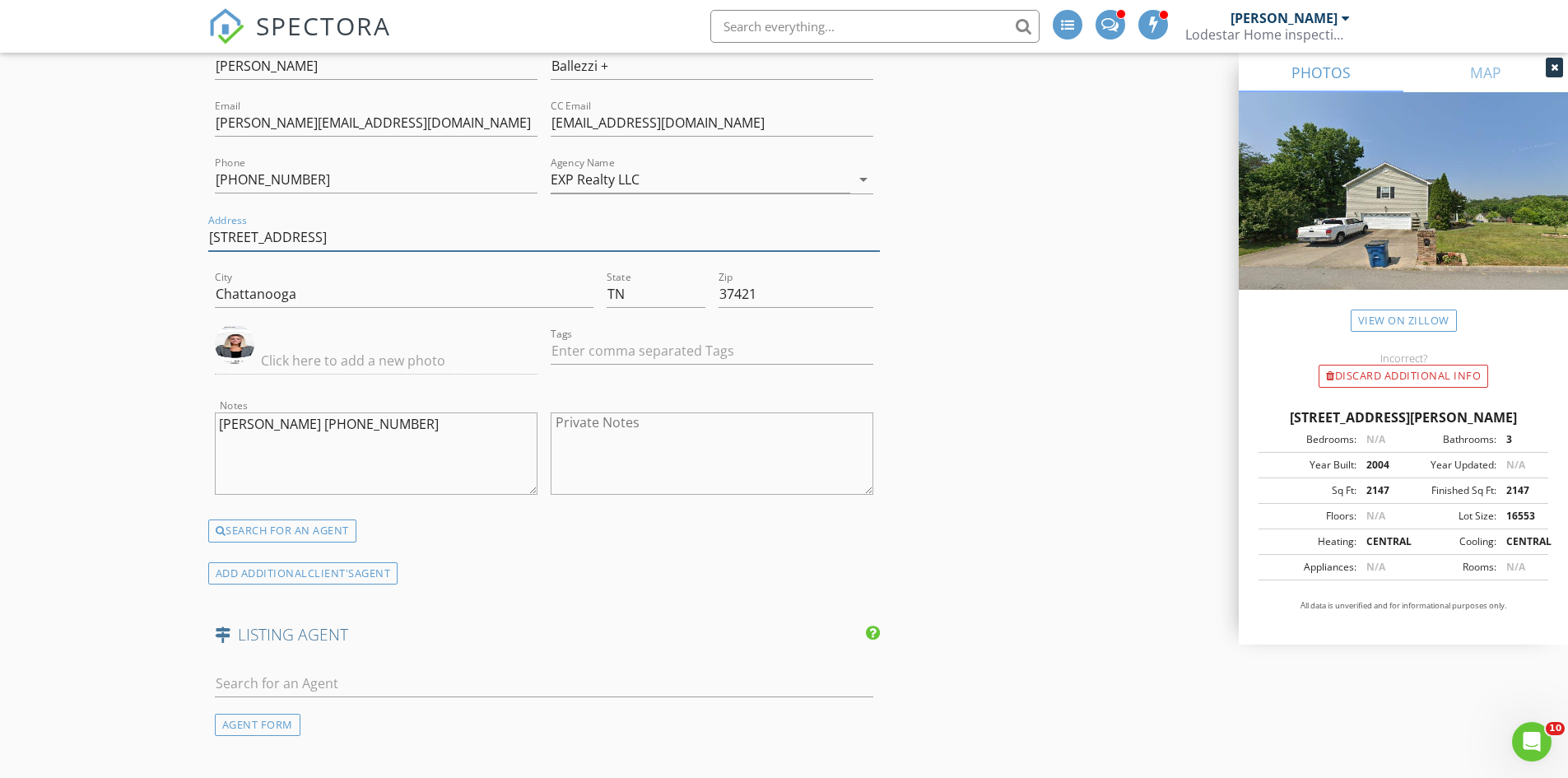
drag, startPoint x: 505, startPoint y: 241, endPoint x: 374, endPoint y: 240, distance: 131.0
click at [375, 240] on input "7506 E Brainerd Rd suite b, Chattanooga, TN" at bounding box center [544, 237] width 672 height 27
type input "7506 E Brainerd Rd suite b,"
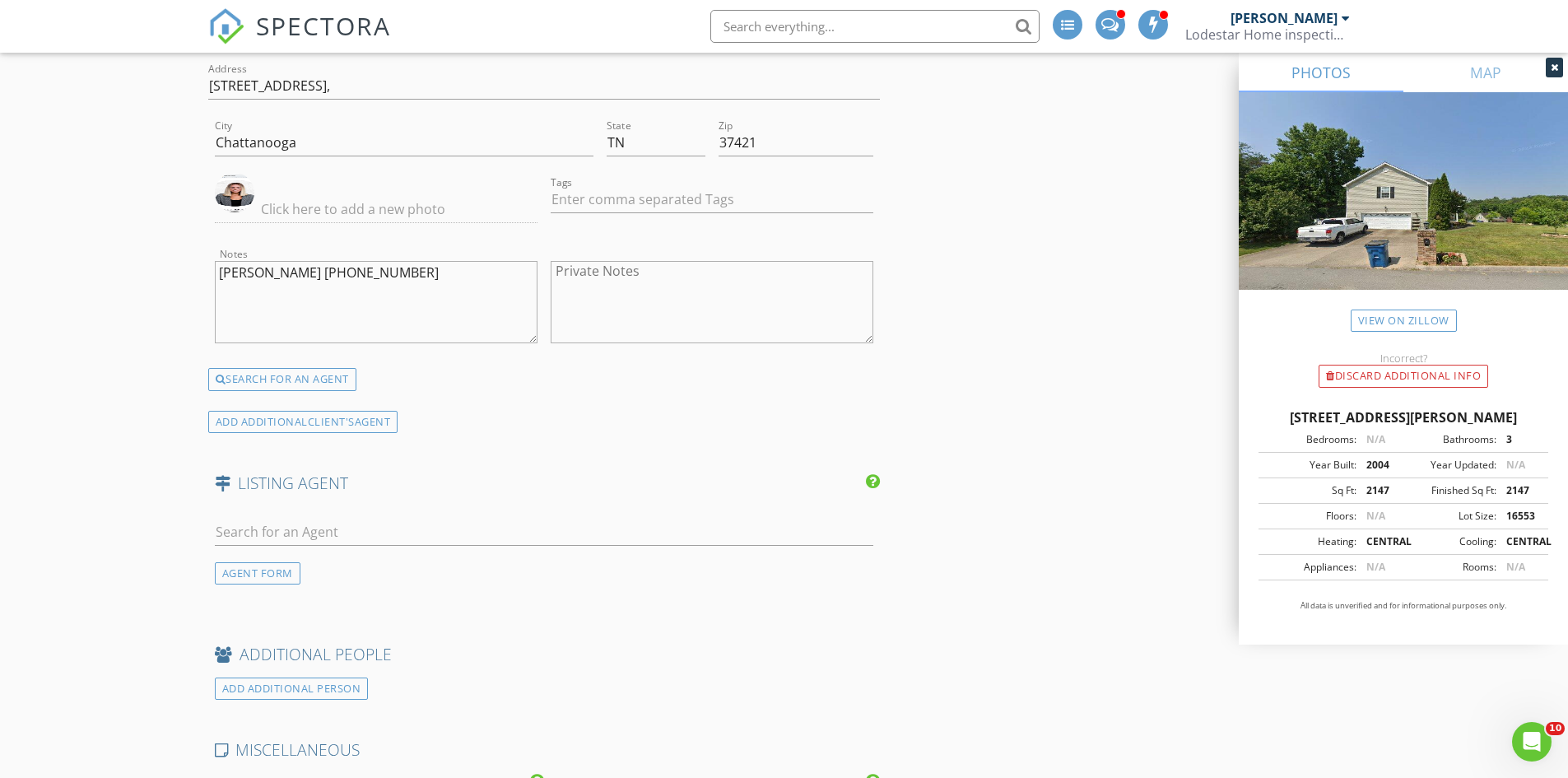
scroll to position [2964, 0]
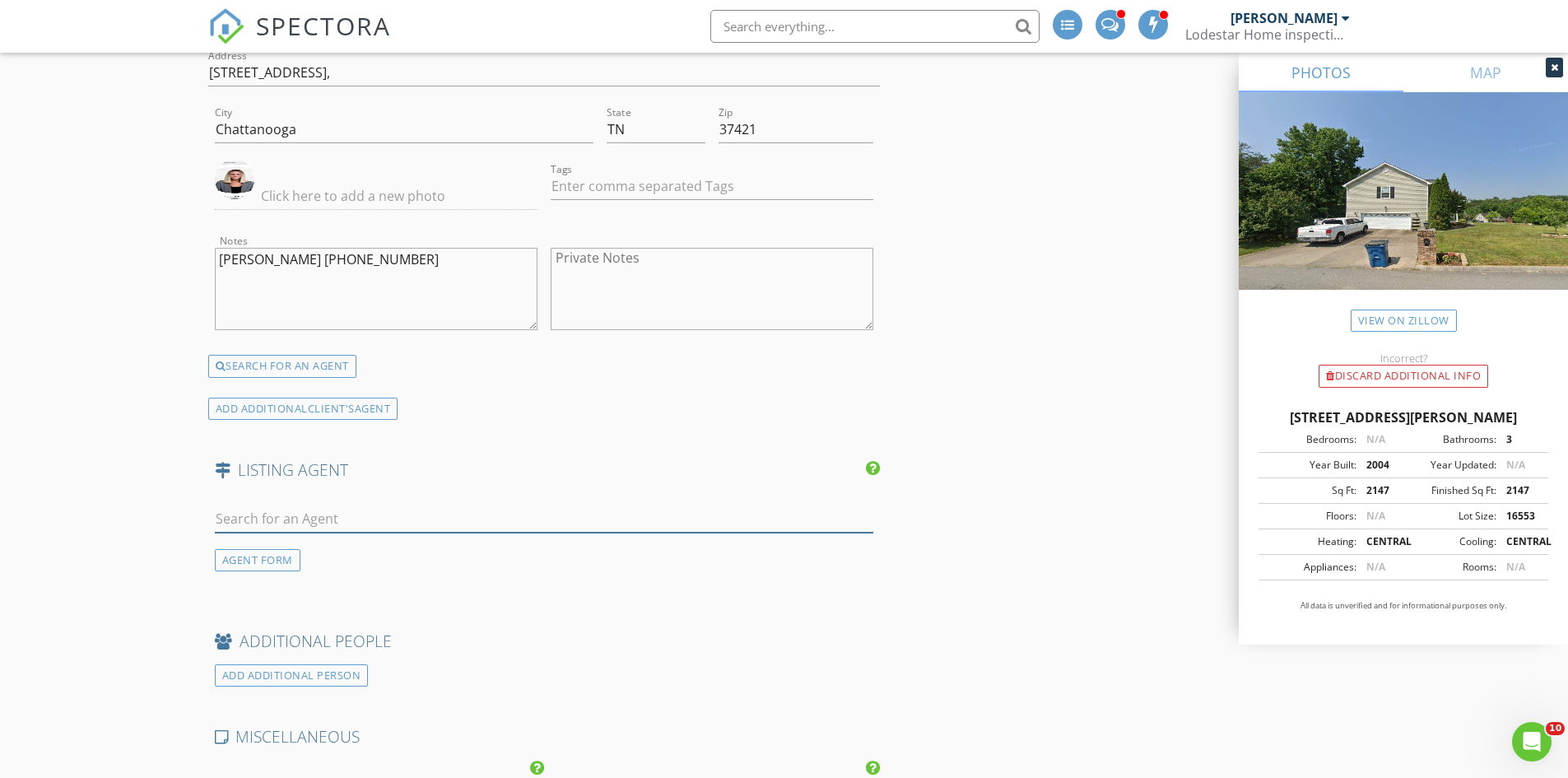
paste input "7506 E Brainerd Rd suite b, Chattanooga, TN 37421"
type input "7506 E Brainerd Rd suite b, Chattanooga, TN 37421"
drag, startPoint x: 538, startPoint y: 525, endPoint x: 202, endPoint y: 528, distance: 336.0
paste input "Jake Kellerhals Brokered by Keller Williams Realty"
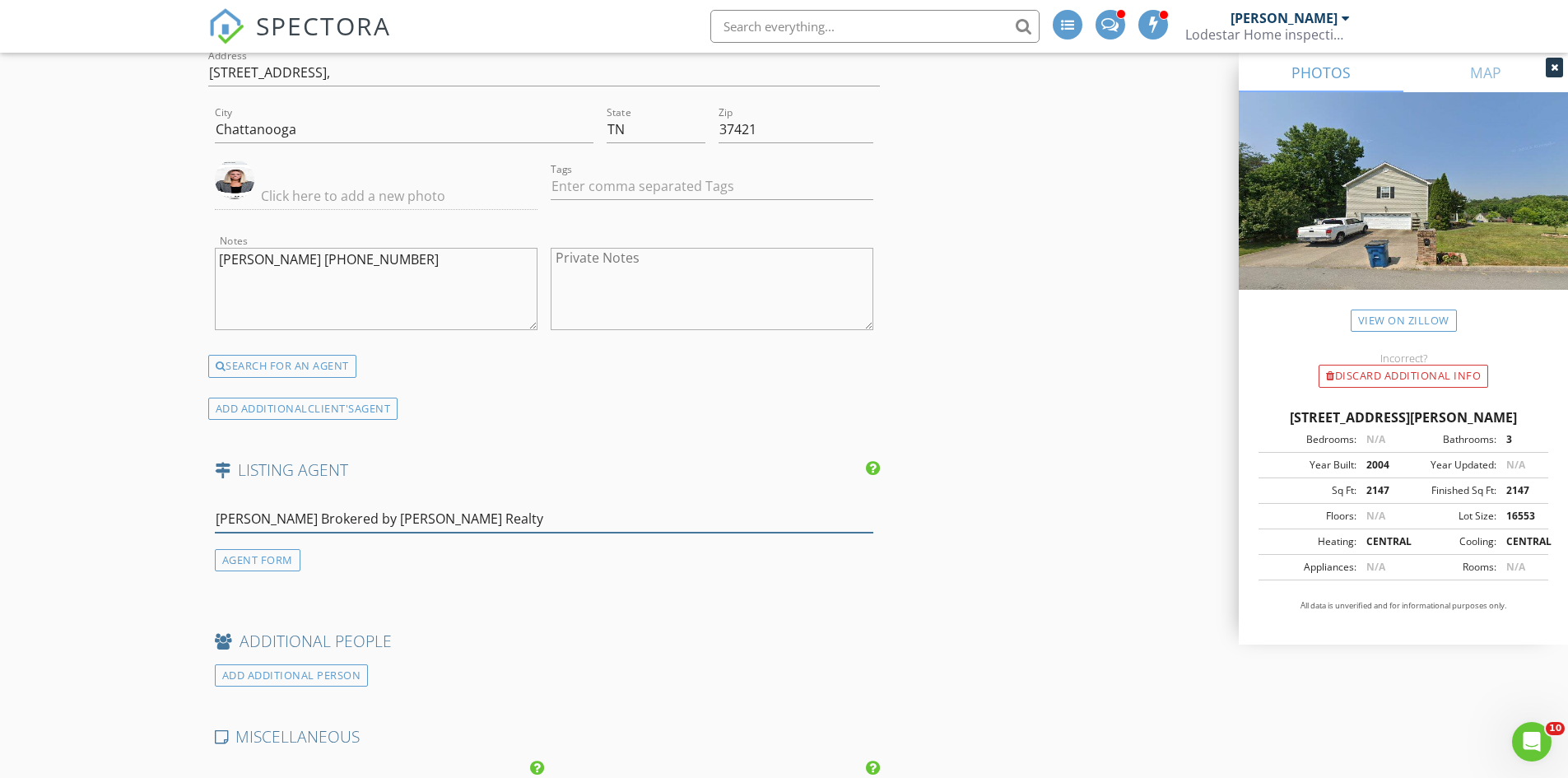
drag, startPoint x: 312, startPoint y: 519, endPoint x: 530, endPoint y: 524, distance: 218.1
click at [530, 524] on input "Jake Kellerhals Brokered by Keller Williams Realty" at bounding box center [545, 519] width 659 height 27
type input "Jake Kellerhals"
click at [338, 558] on div "Jake Kellerhals" at bounding box center [317, 549] width 110 height 20
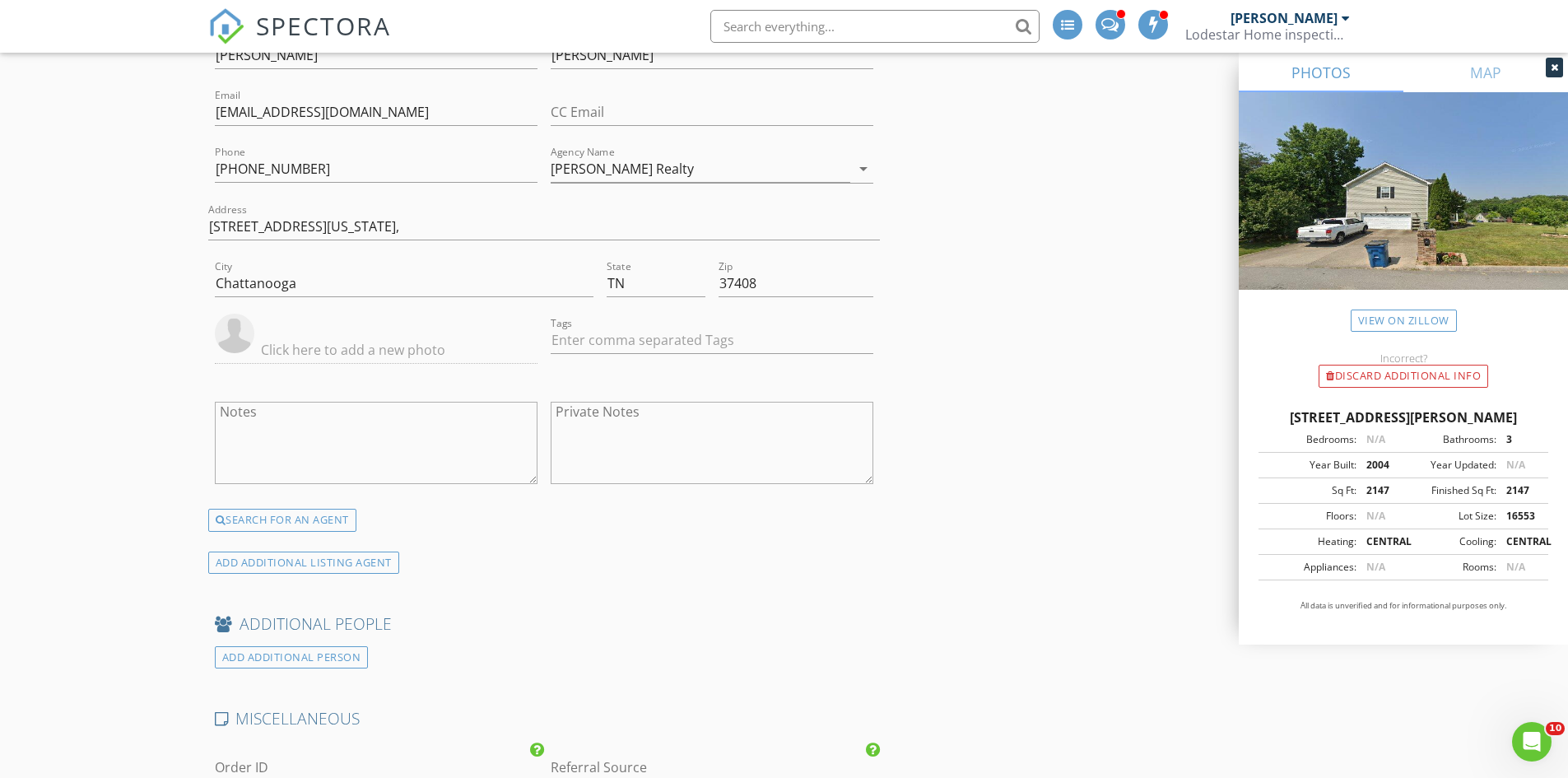
scroll to position [3541, 0]
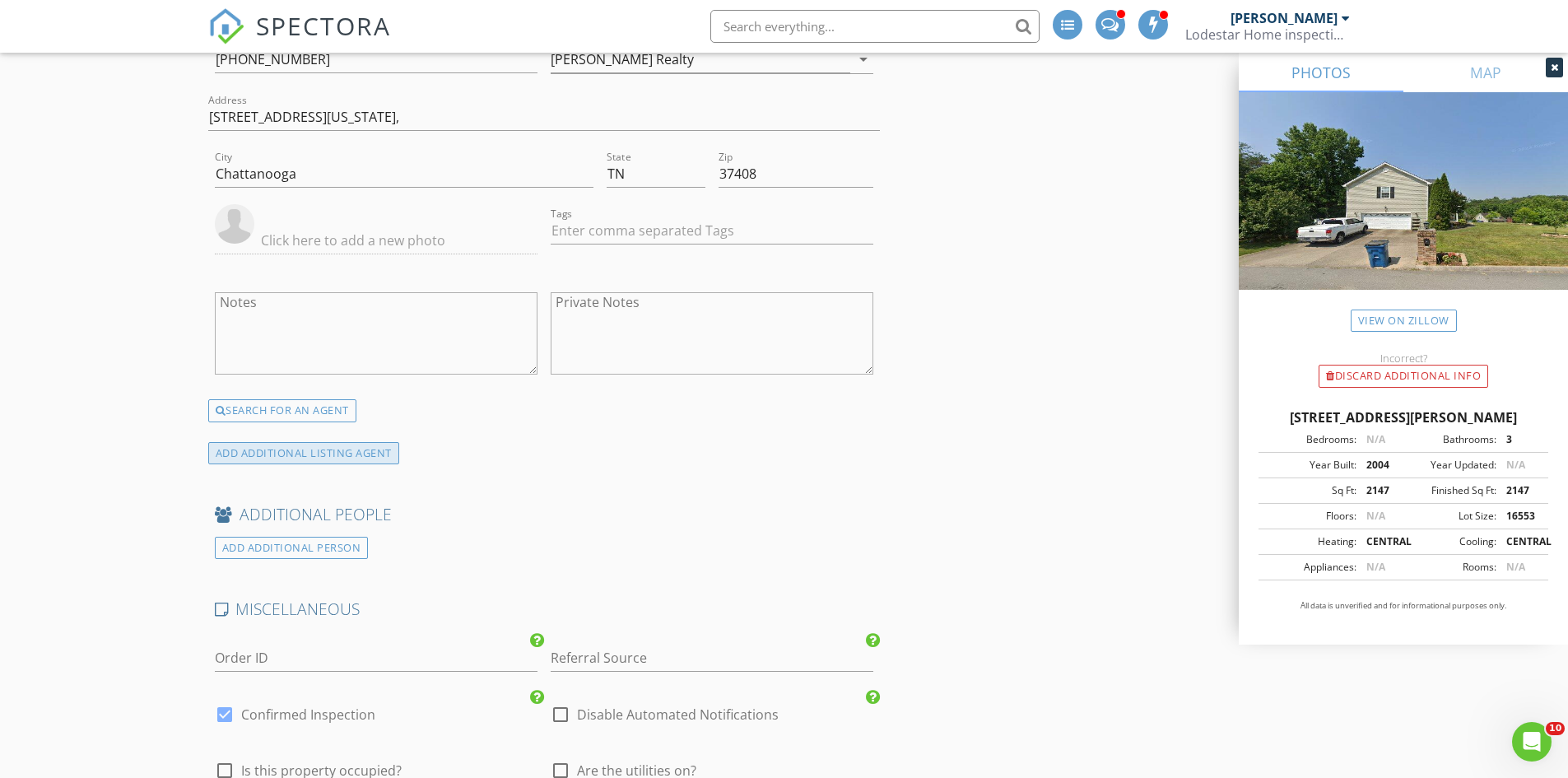
click at [333, 459] on div "ADD ADDITIONAL LISTING AGENT" at bounding box center [303, 453] width 191 height 22
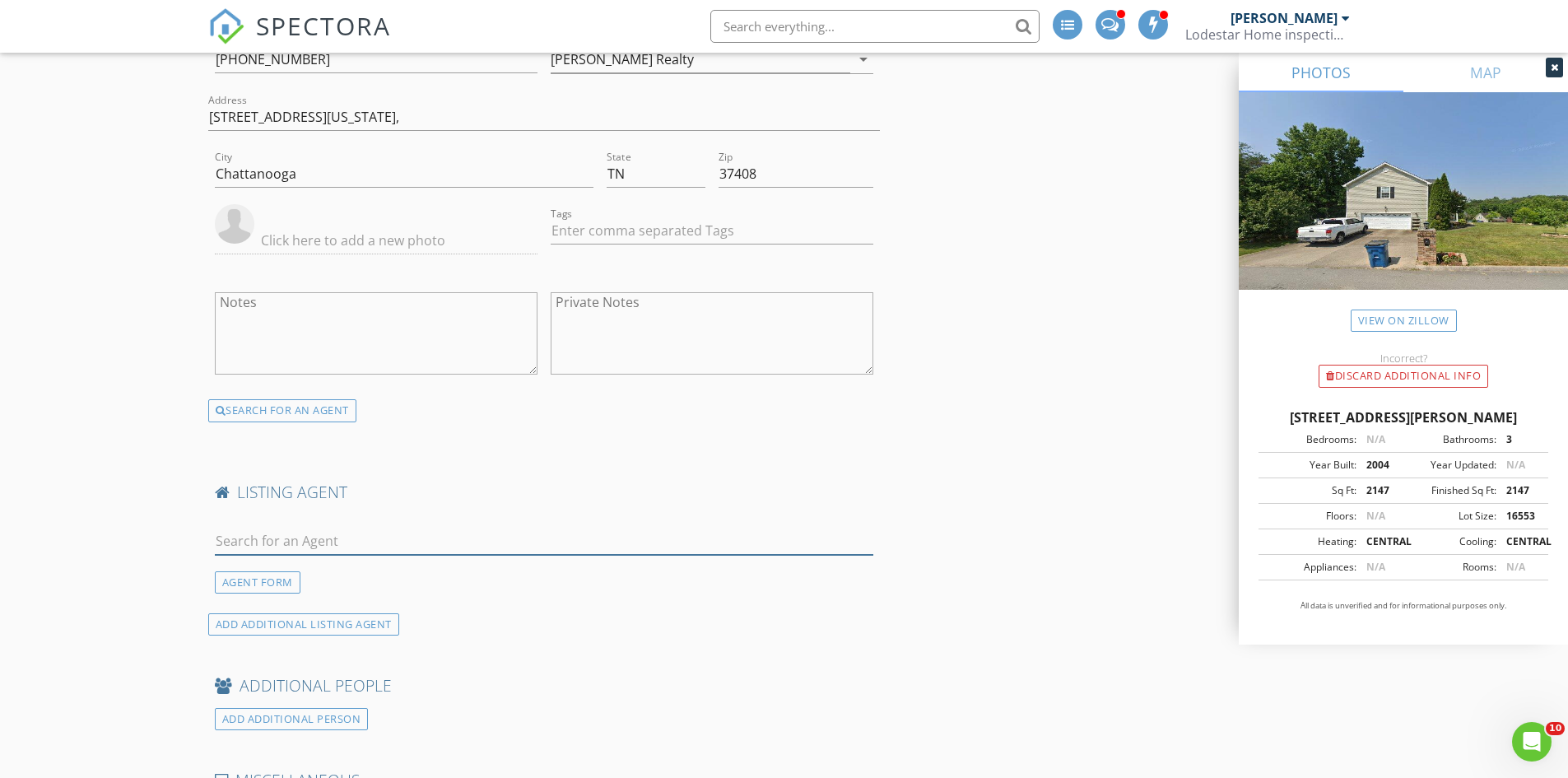
click at [339, 544] on input "text" at bounding box center [545, 541] width 659 height 27
type input "Lauren Shahan"
drag, startPoint x: 315, startPoint y: 534, endPoint x: 205, endPoint y: 541, distance: 110.2
click at [274, 583] on div "AGENT FORM" at bounding box center [257, 583] width 85 height 22
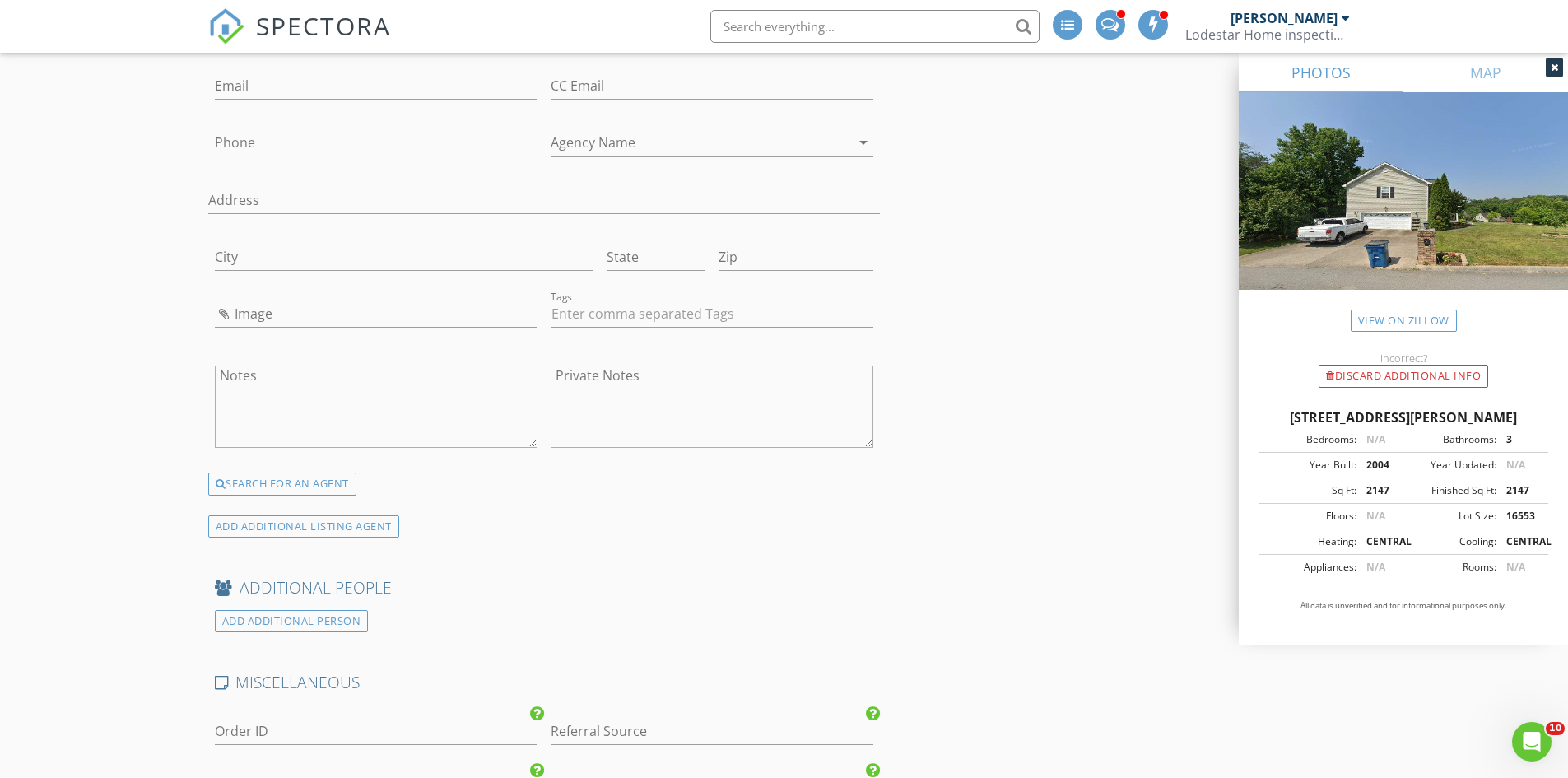
scroll to position [4117, 0]
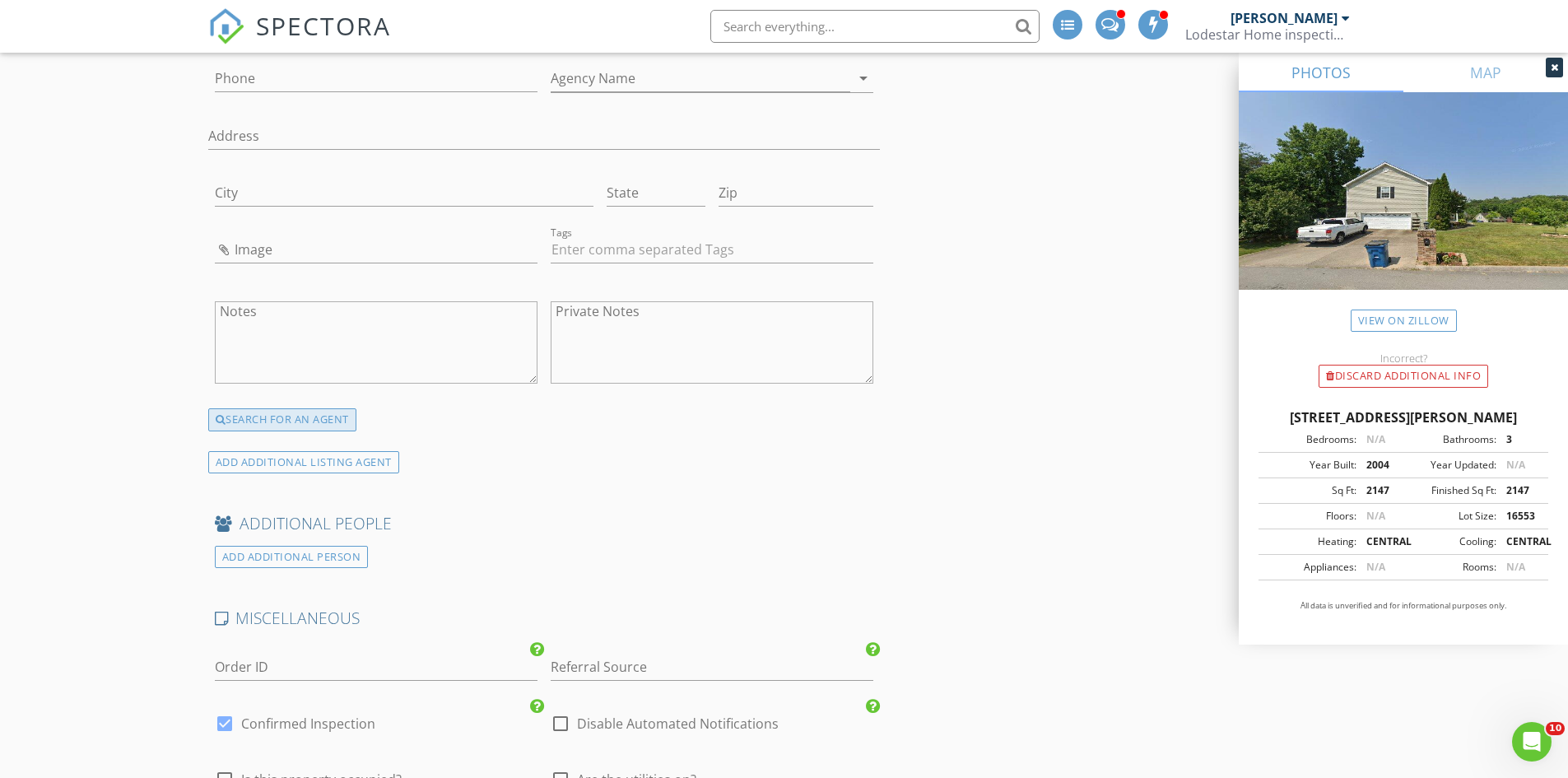
click at [288, 422] on div "SEARCH FOR AN AGENT" at bounding box center [282, 420] width 148 height 23
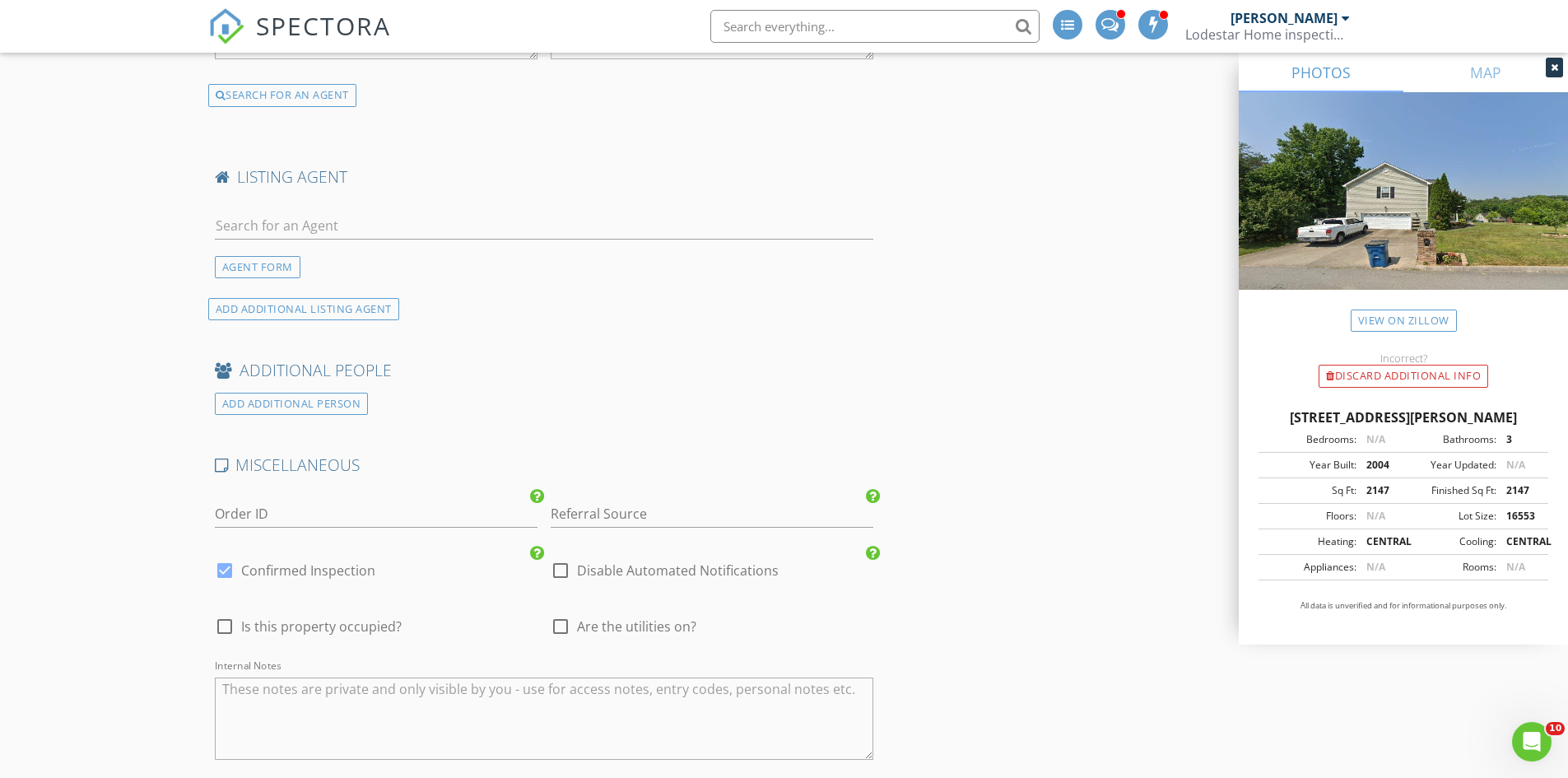
scroll to position [3867, 0]
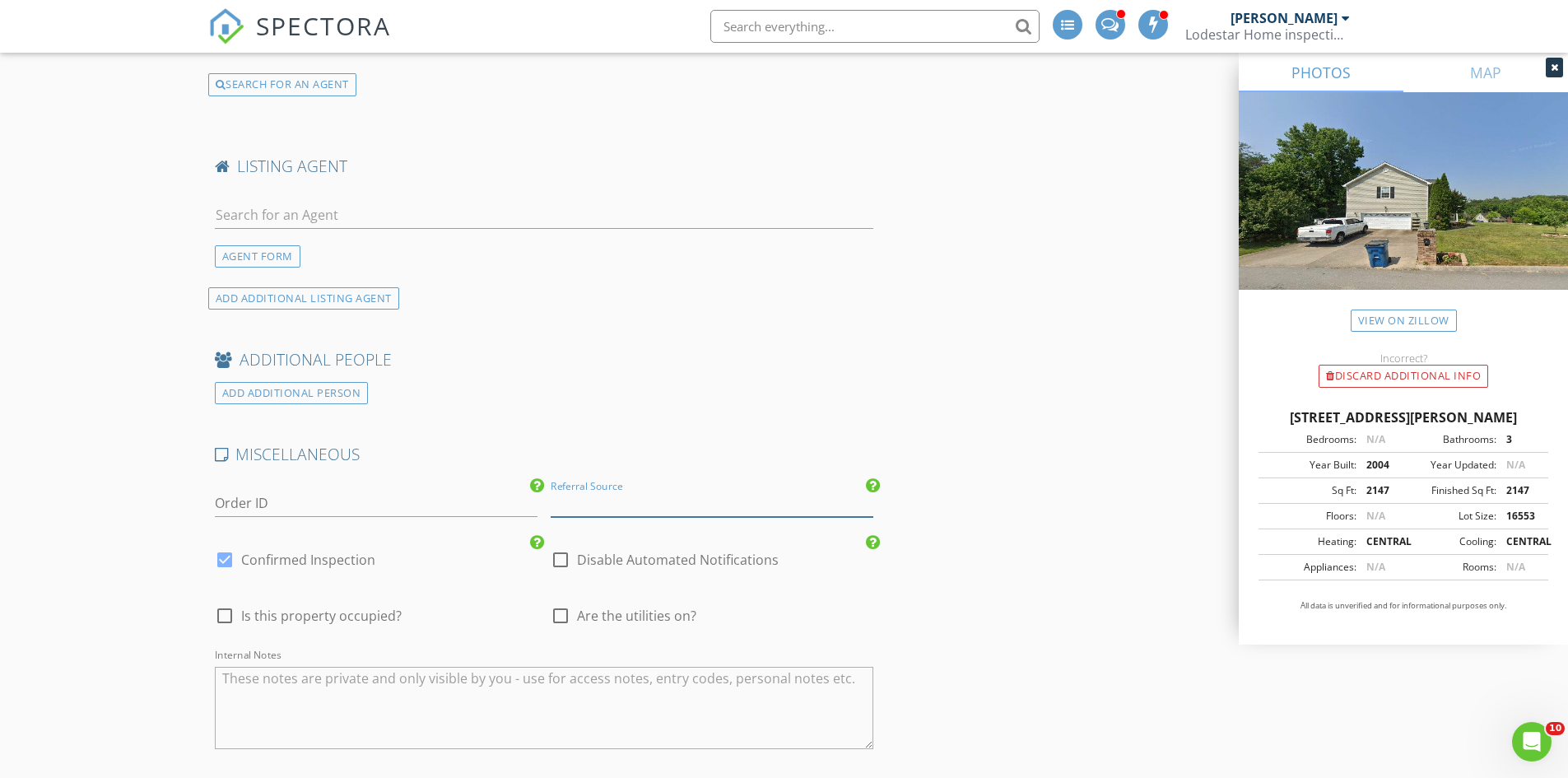
click at [695, 491] on input "Referral Source" at bounding box center [712, 503] width 323 height 27
click at [659, 529] on div "Ashley Ballezzi" at bounding box center [712, 536] width 321 height 33
type input "Ashley Ballezzi"
click at [221, 615] on div at bounding box center [224, 616] width 28 height 28
checkbox input "true"
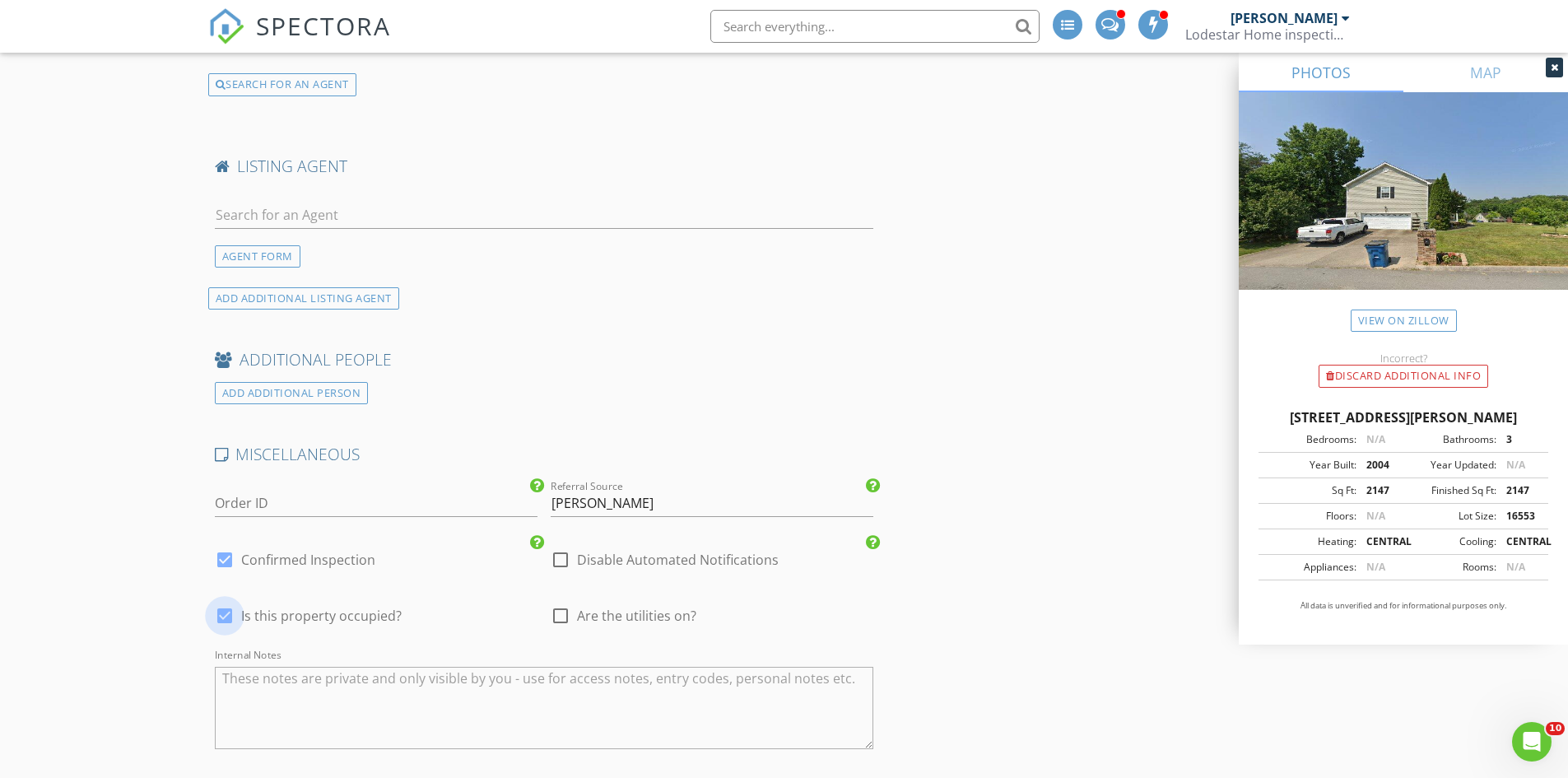
type input "4.5"
click at [559, 616] on div at bounding box center [560, 616] width 28 height 28
checkbox input "true"
type input "4.5"
click at [332, 705] on textarea "Internal Notes" at bounding box center [545, 707] width 659 height 82
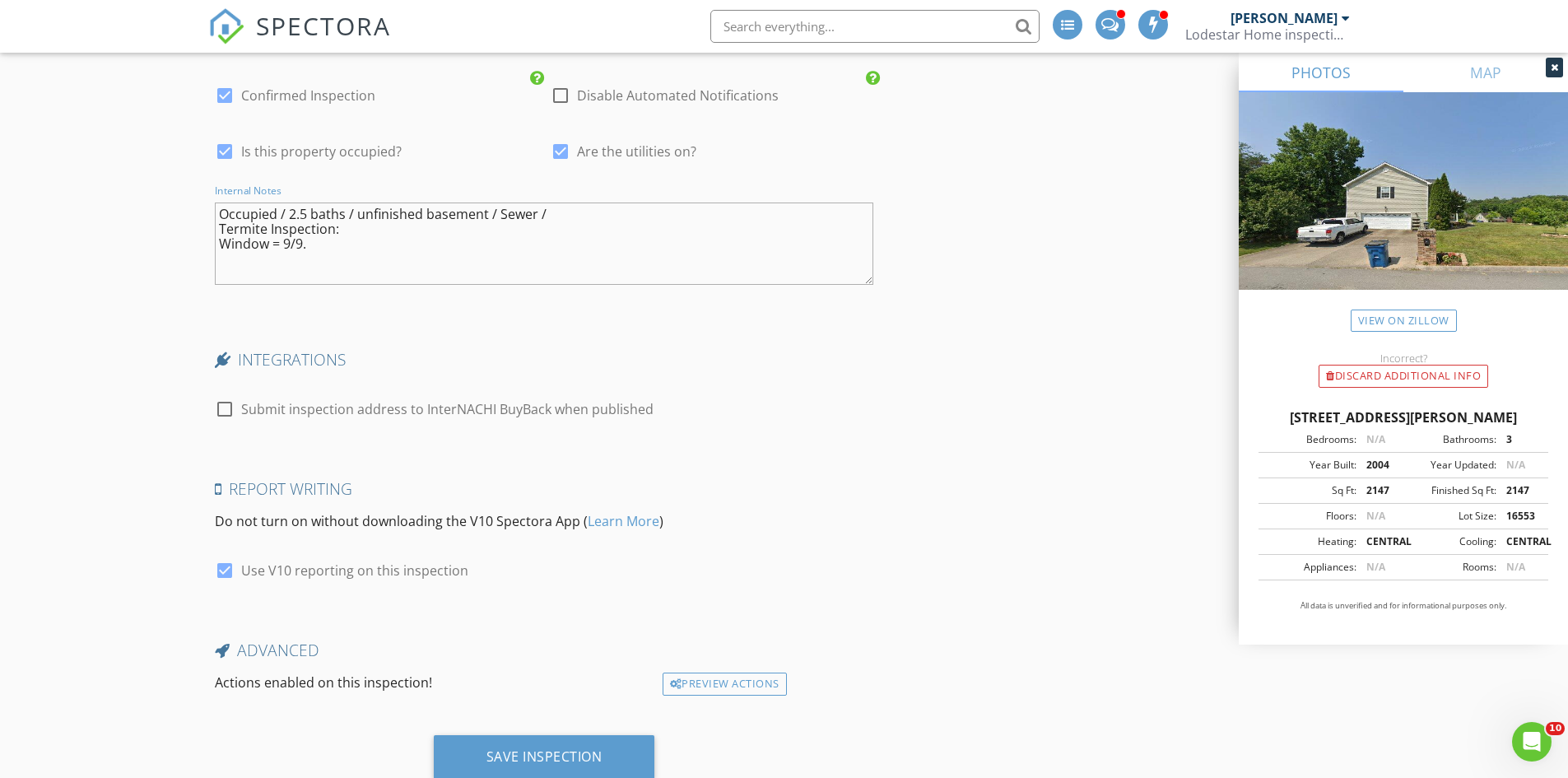
scroll to position [4385, 0]
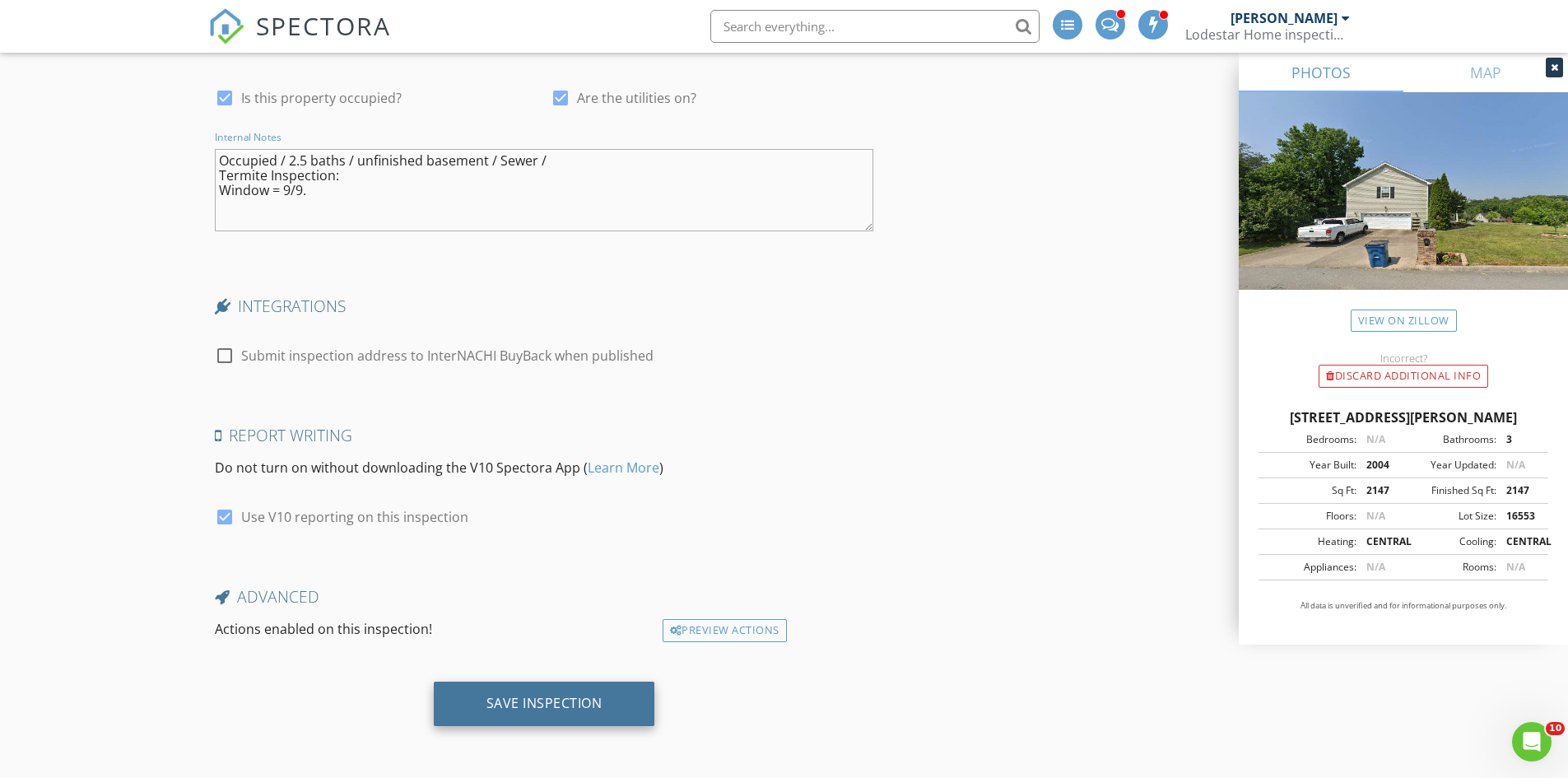
type textarea "Occupied / 2.5 baths / unfinished basement / Sewer / Termite Inspection: Window…"
click at [515, 695] on div "Save Inspection" at bounding box center [545, 703] width 116 height 16
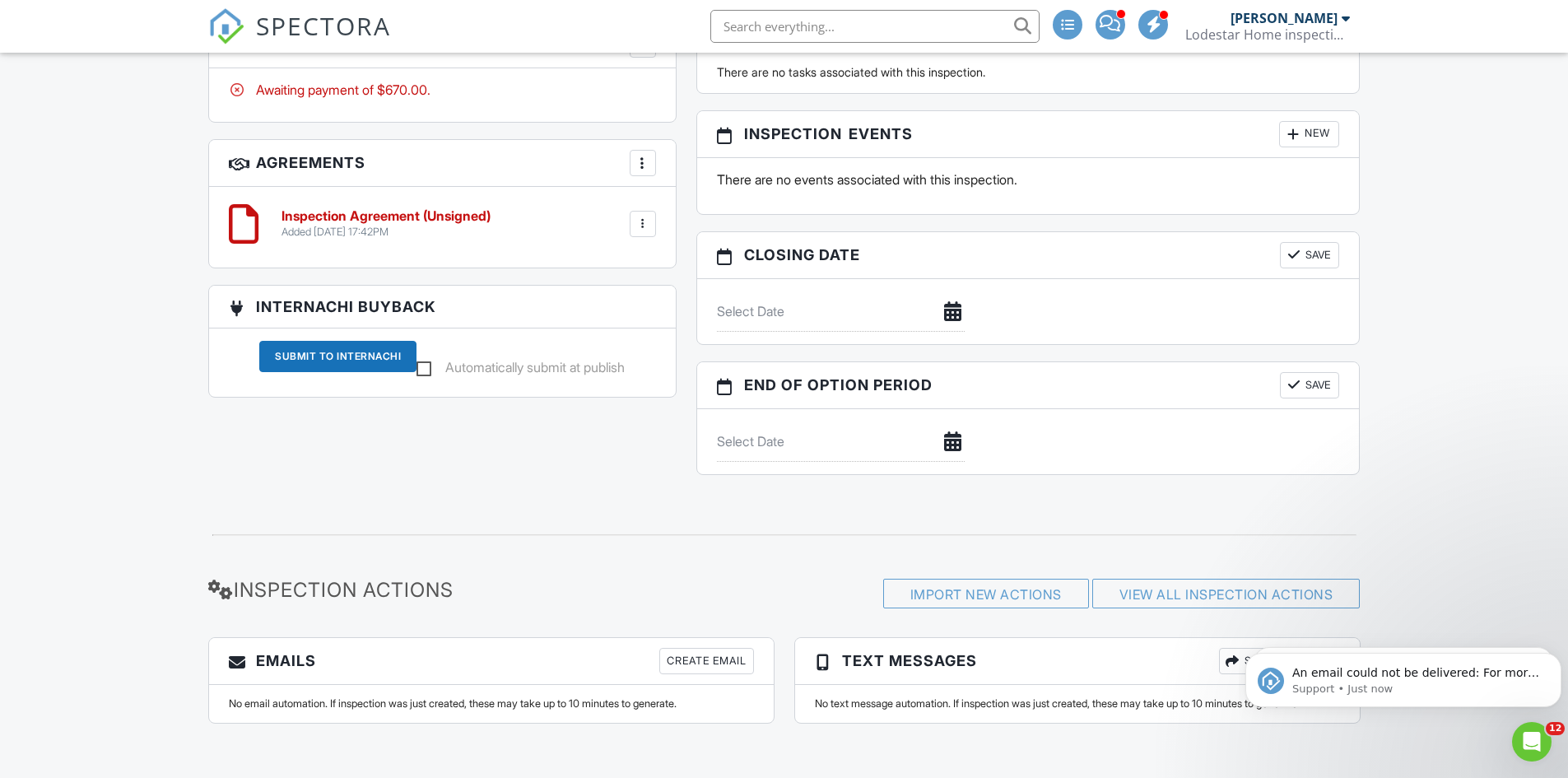
scroll to position [1480, 0]
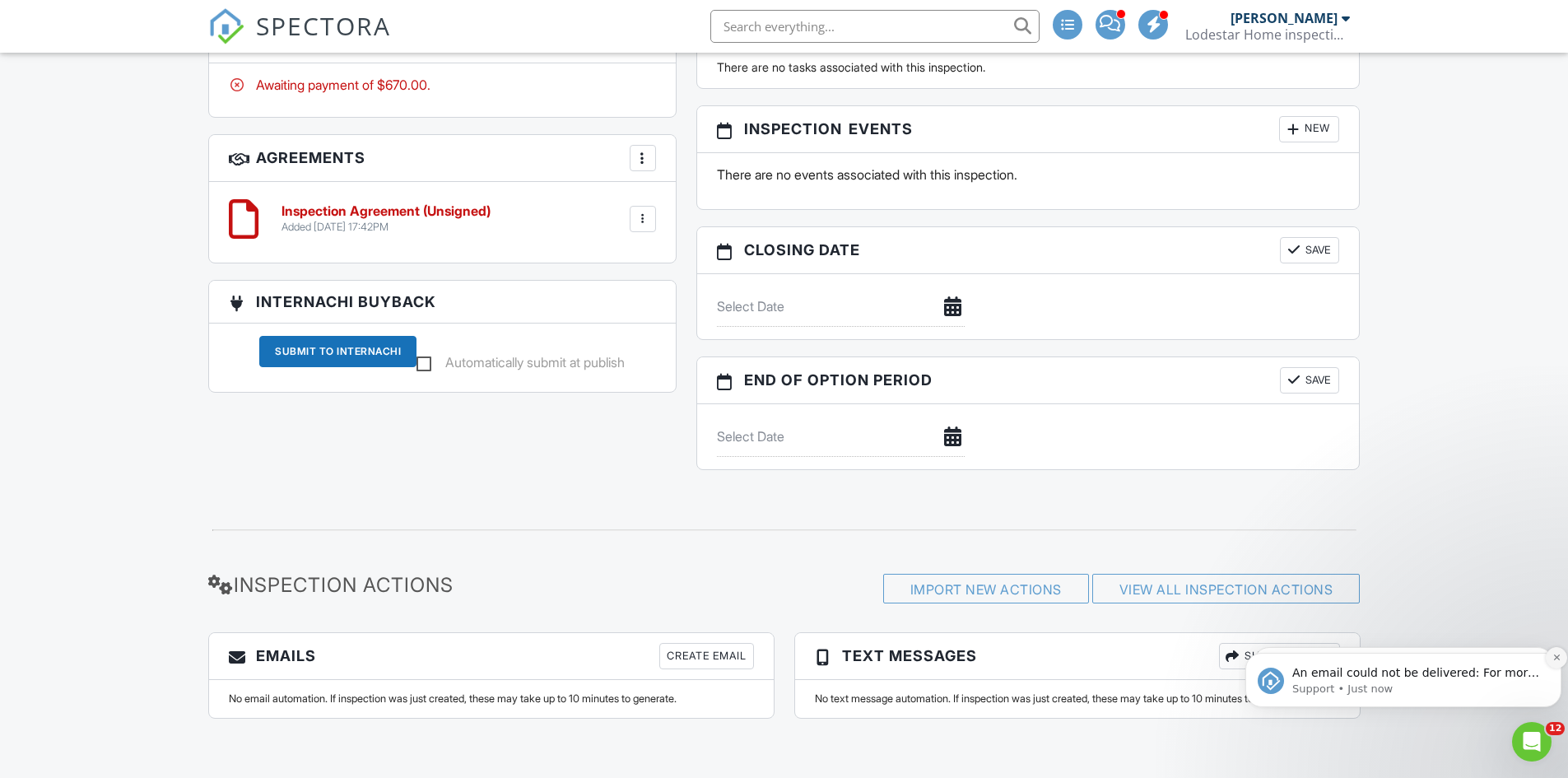
click at [1554, 659] on icon "Dismiss notification" at bounding box center [1557, 657] width 9 height 9
click at [1554, 659] on icon "Dismiss notification" at bounding box center [1557, 658] width 8 height 8
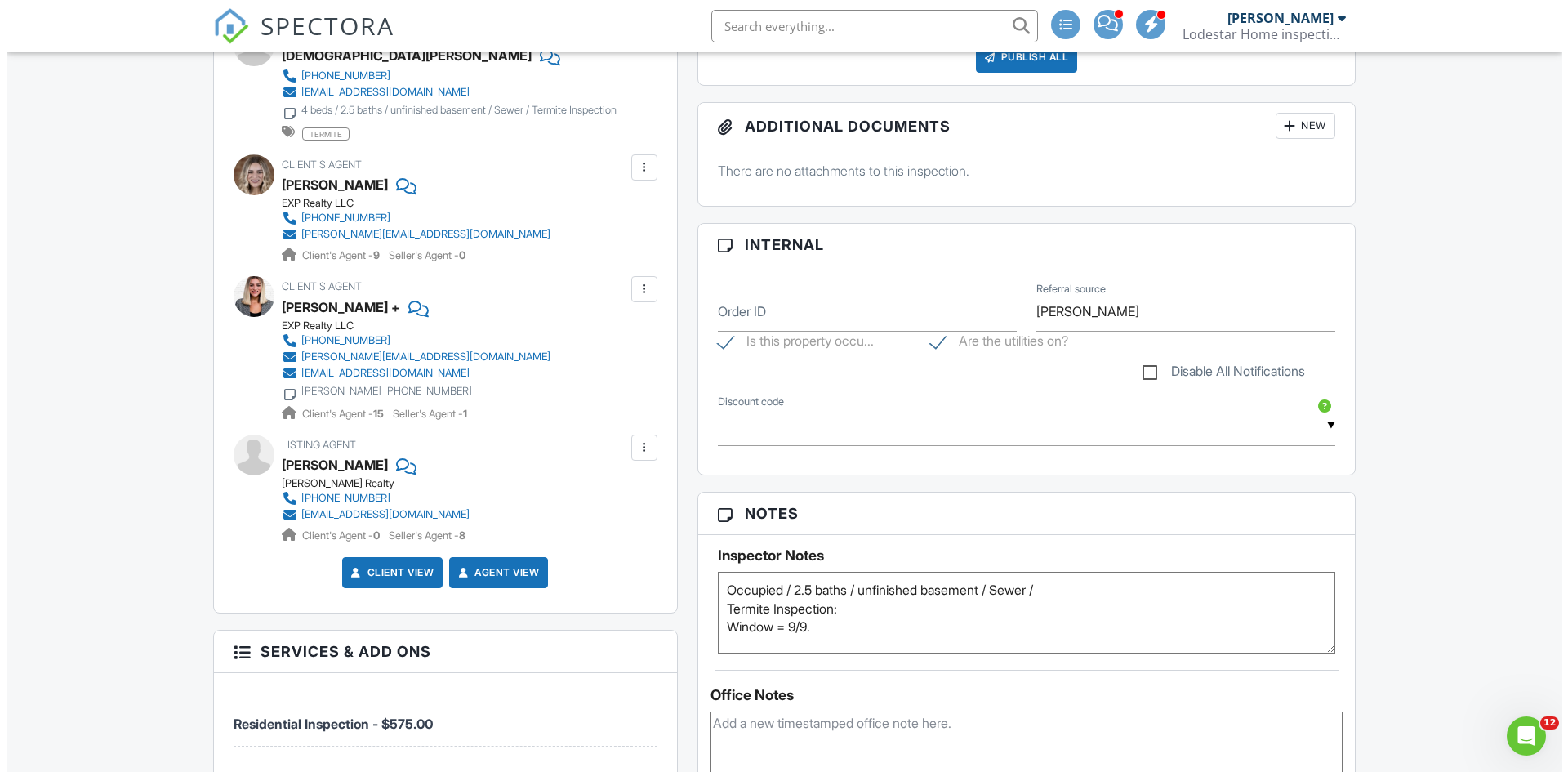
scroll to position [570, 0]
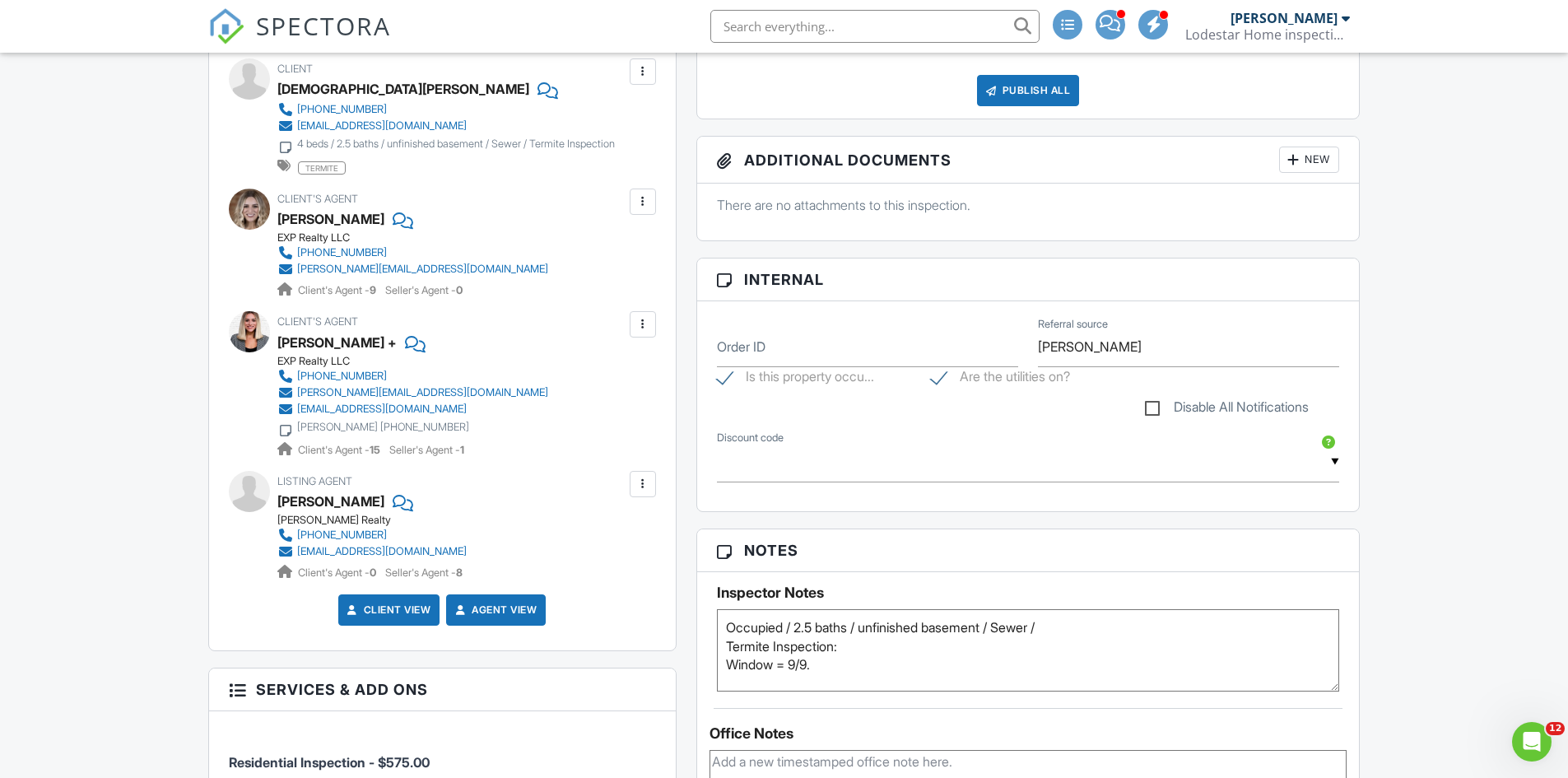
click at [634, 206] on div at bounding box center [642, 201] width 16 height 16
click at [615, 291] on li "Remove" at bounding box center [603, 294] width 84 height 41
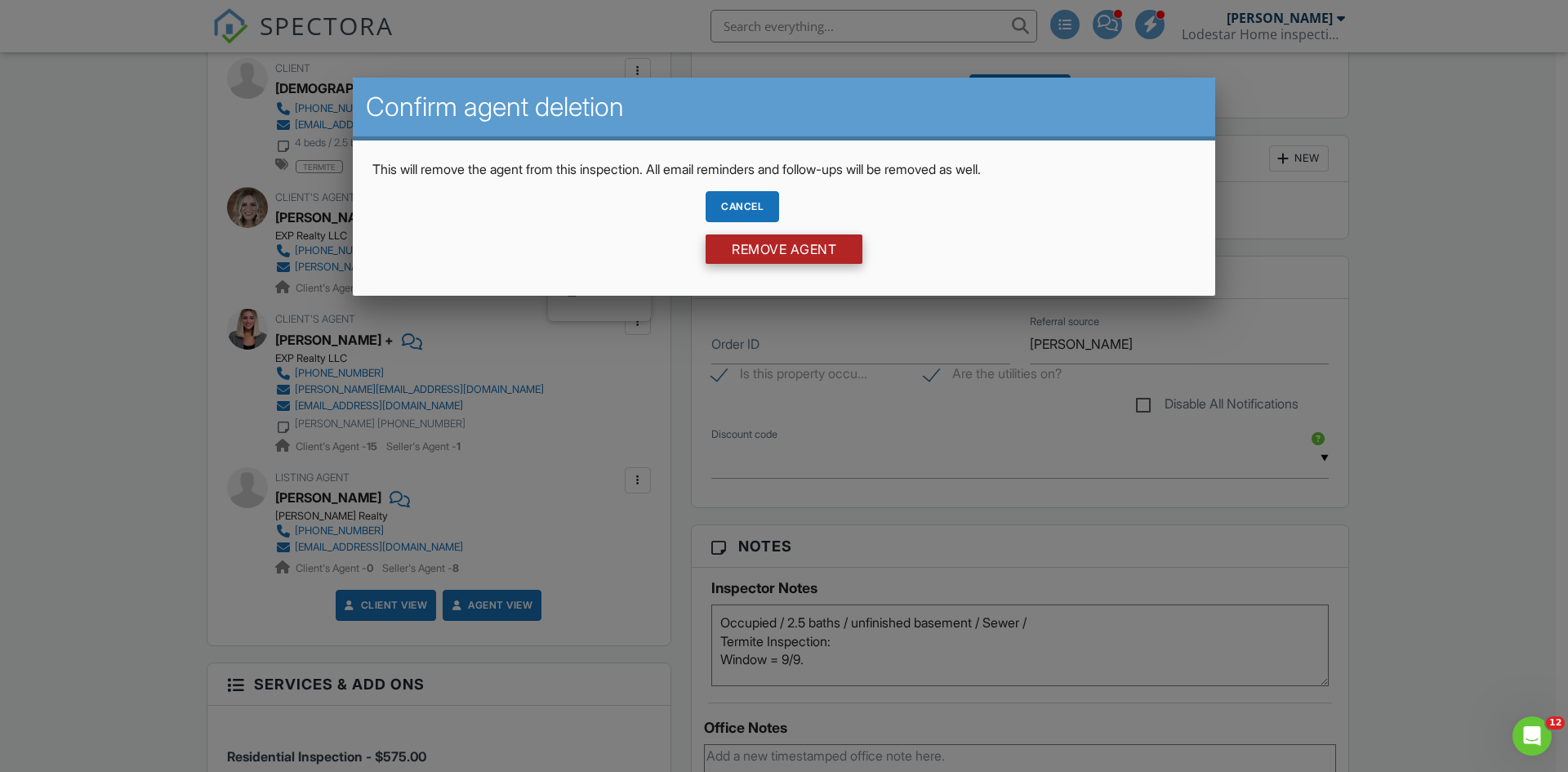
click at [752, 249] on input "Remove Agent" at bounding box center [784, 249] width 157 height 29
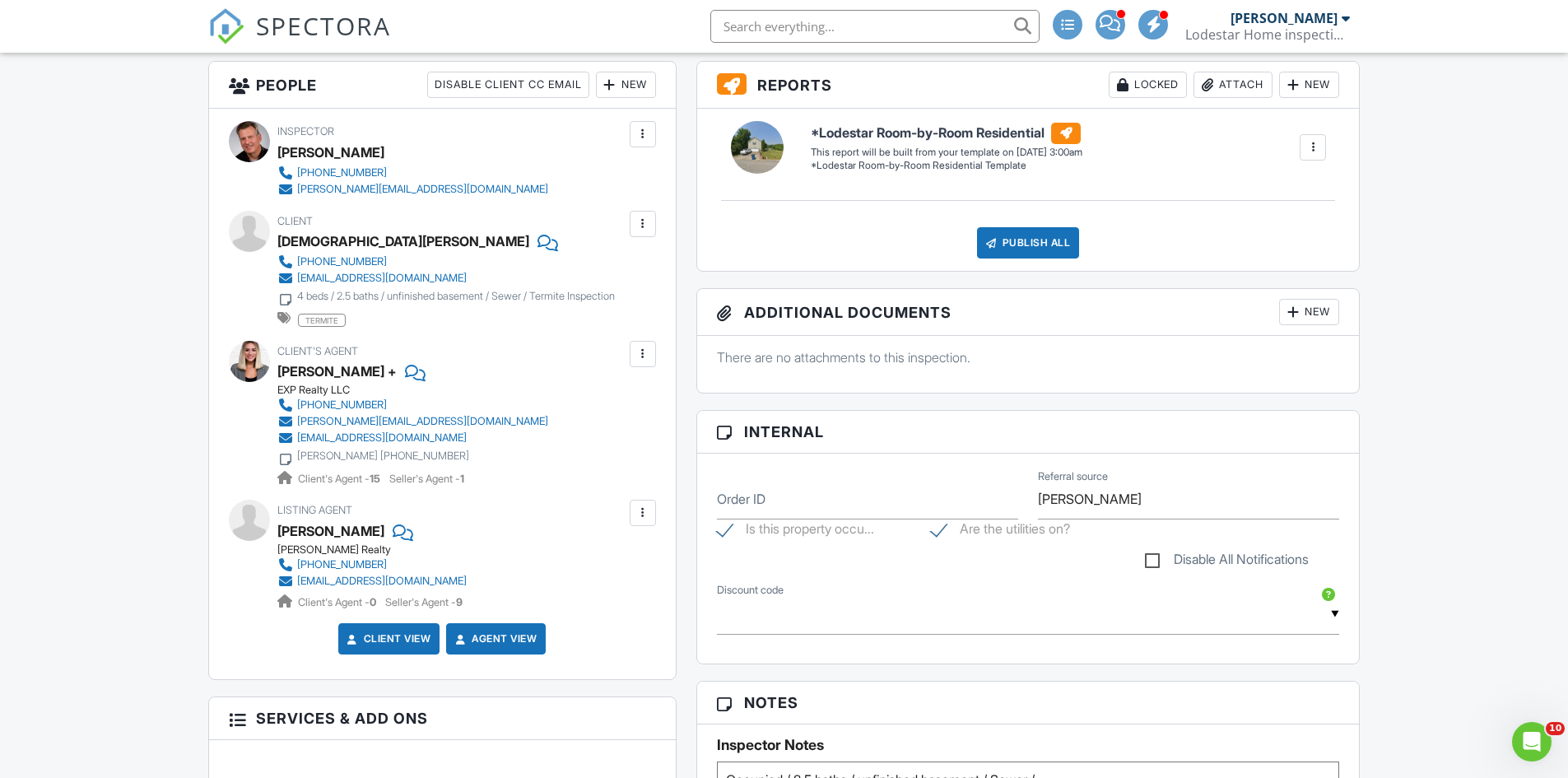
scroll to position [412, 0]
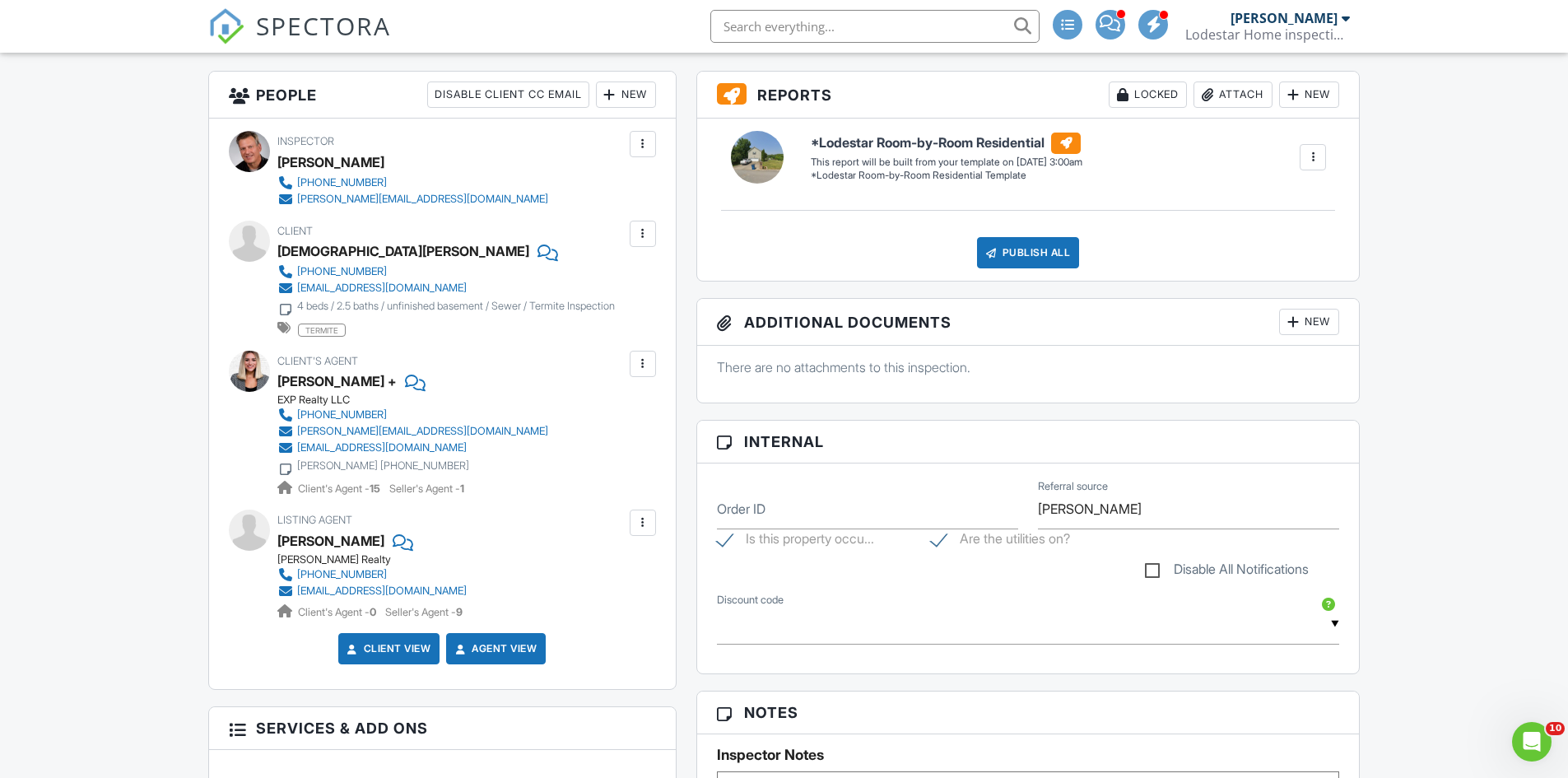
click at [639, 366] on div at bounding box center [642, 364] width 16 height 16
click at [529, 375] on div "Ashley Ballezzi +" at bounding box center [419, 381] width 284 height 25
click at [406, 382] on div at bounding box center [412, 381] width 16 height 25
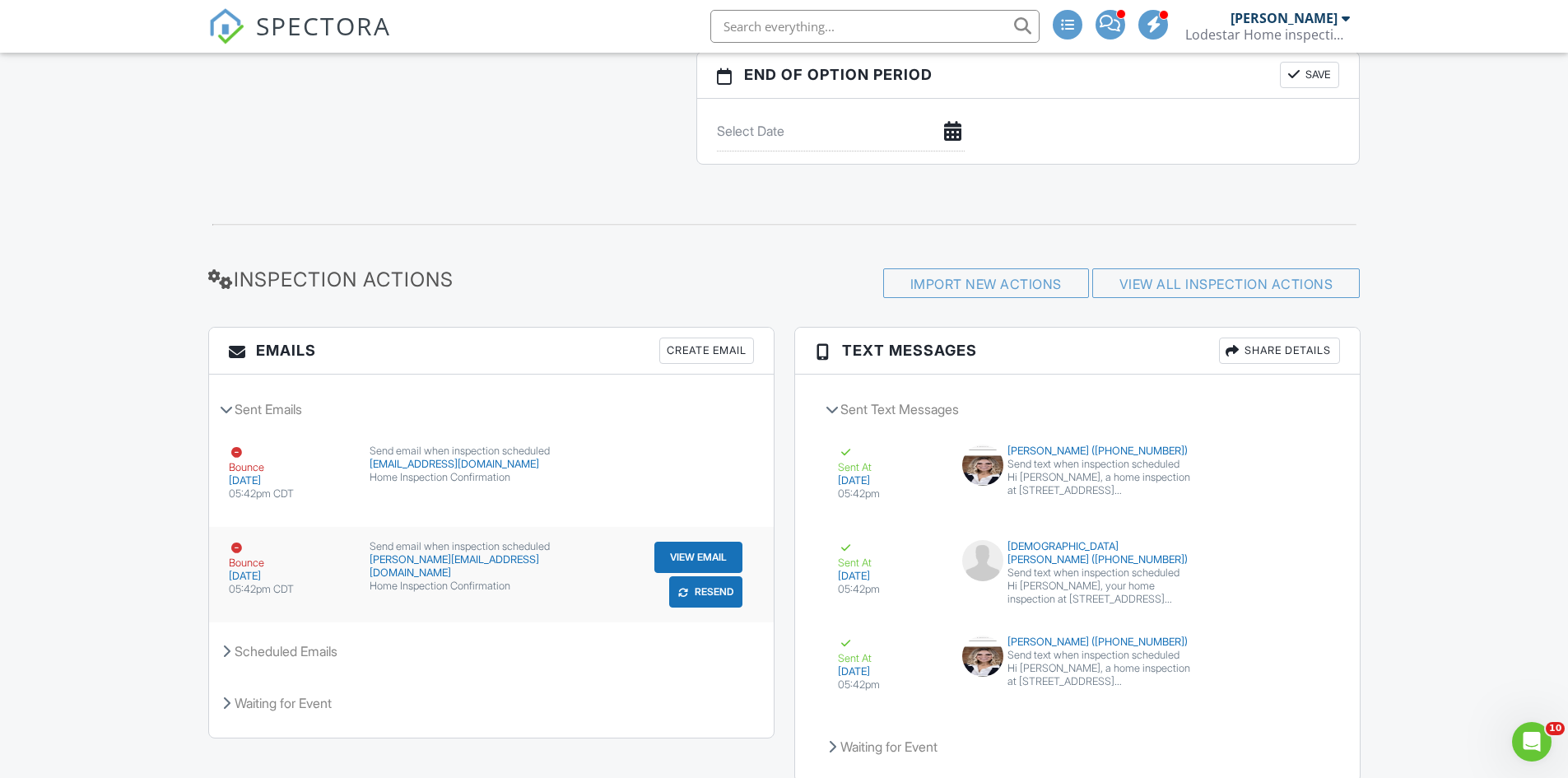
scroll to position [1850, 0]
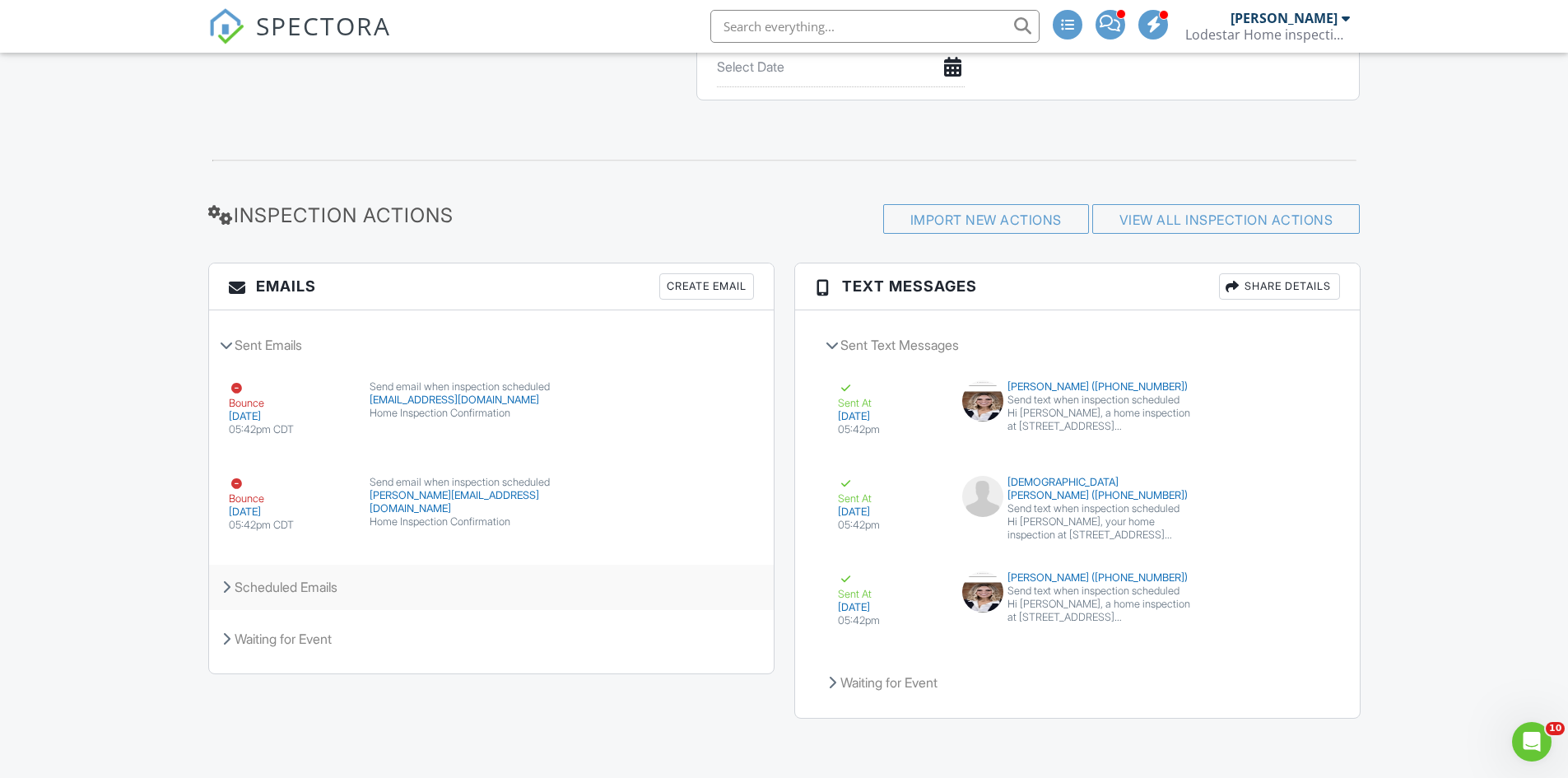
click at [349, 588] on div "Scheduled Emails" at bounding box center [491, 586] width 564 height 44
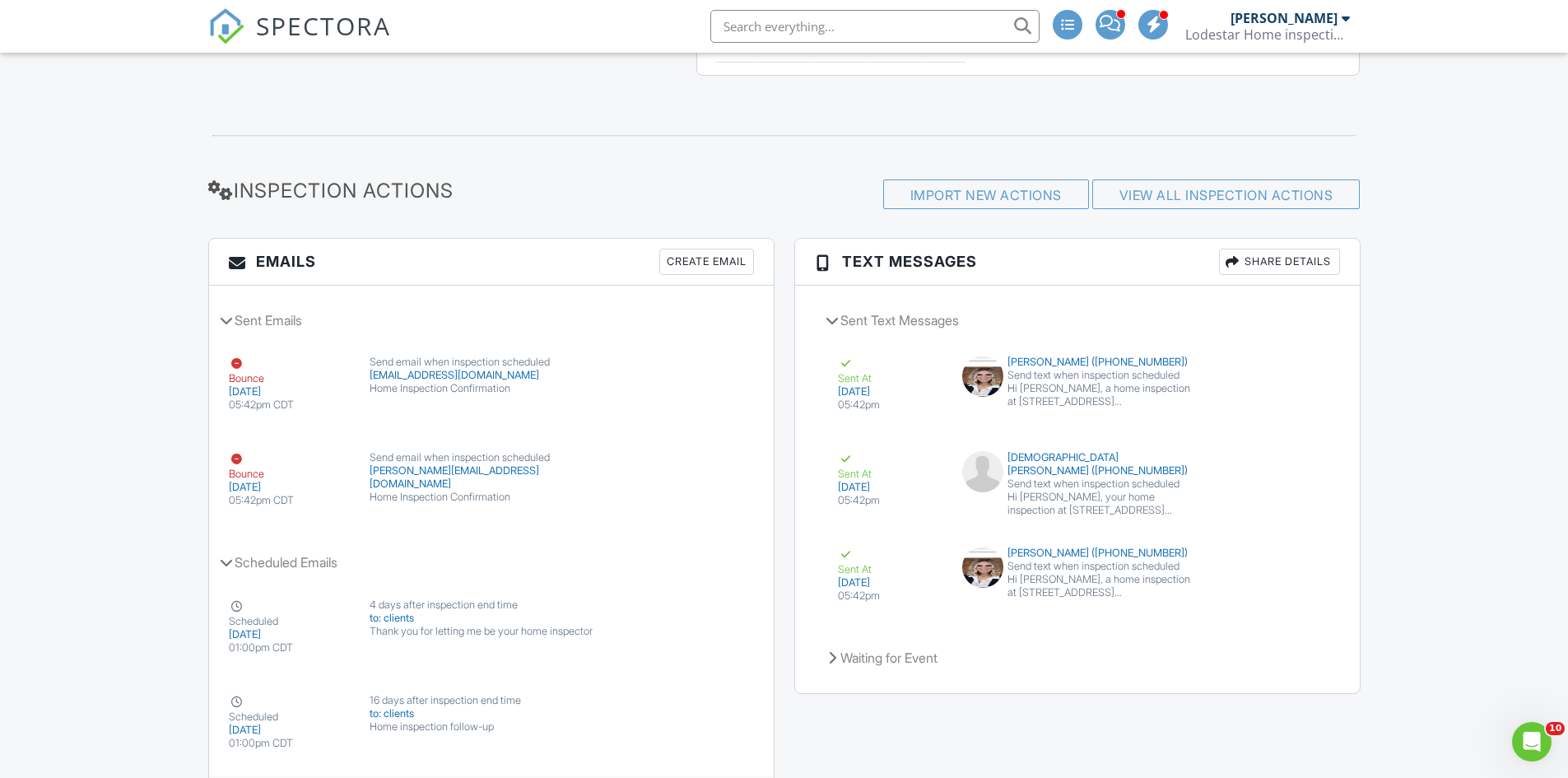
scroll to position [1844, 0]
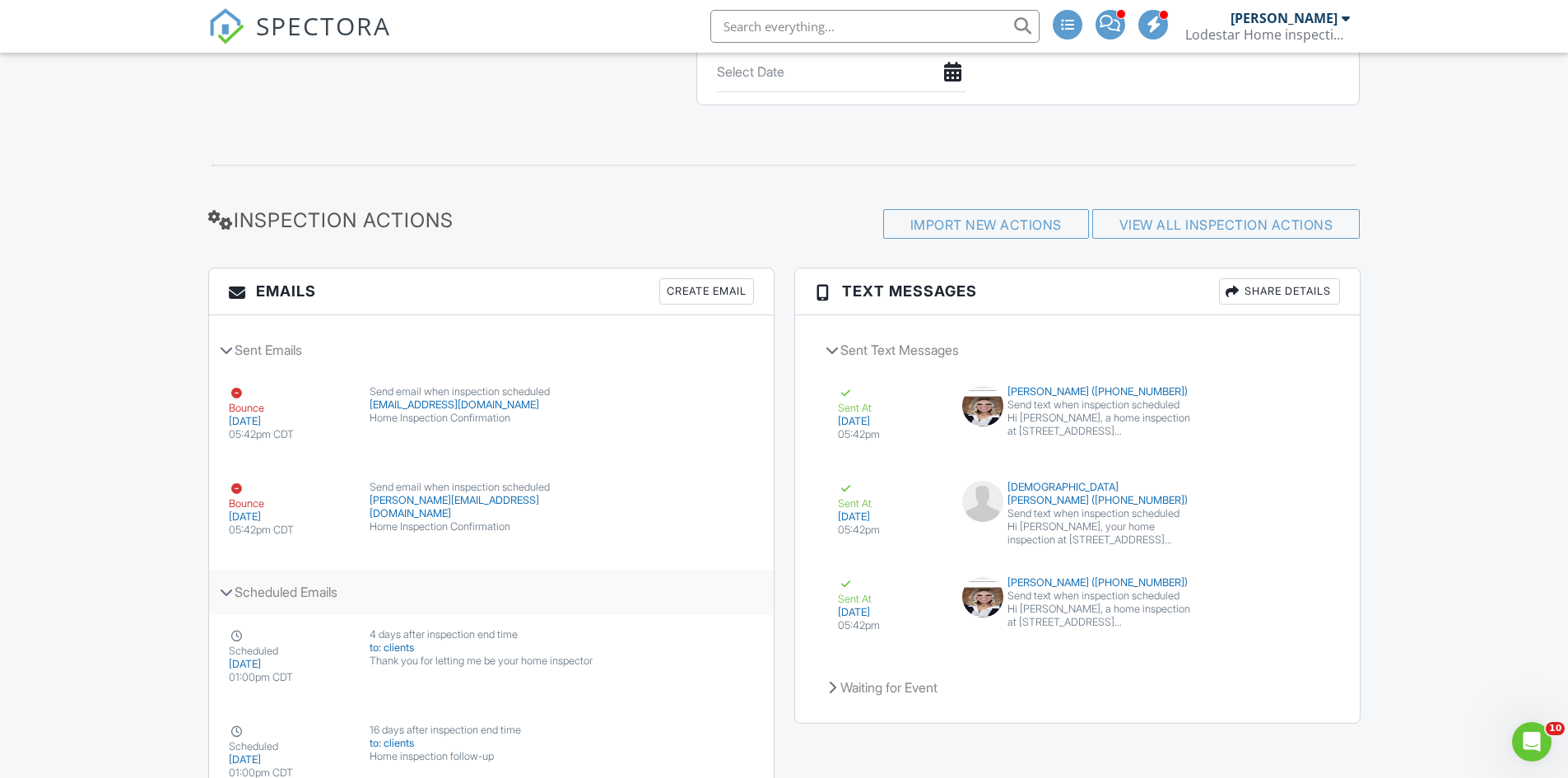
click at [230, 595] on icon at bounding box center [226, 592] width 13 height 9
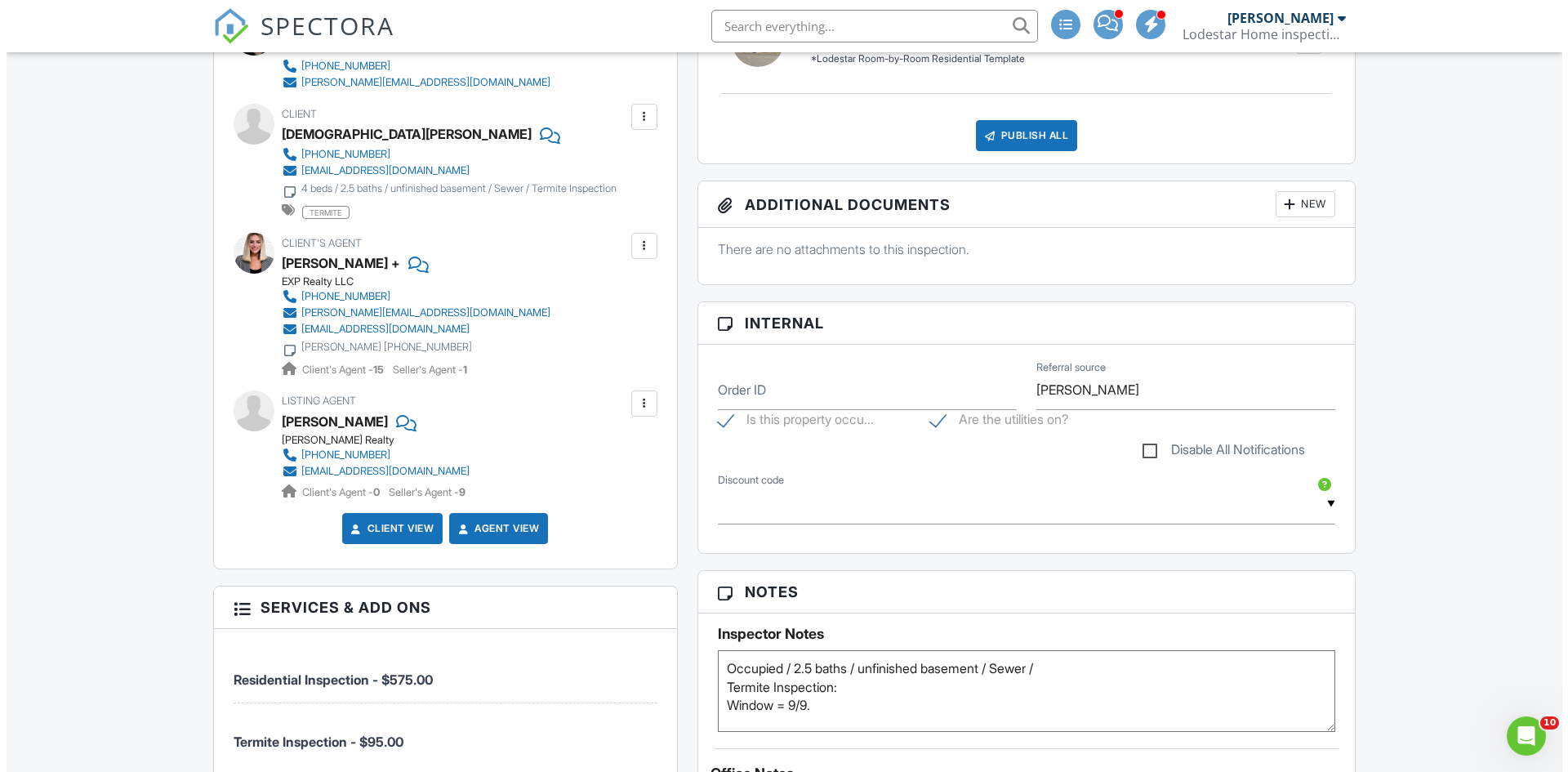
scroll to position [523, 0]
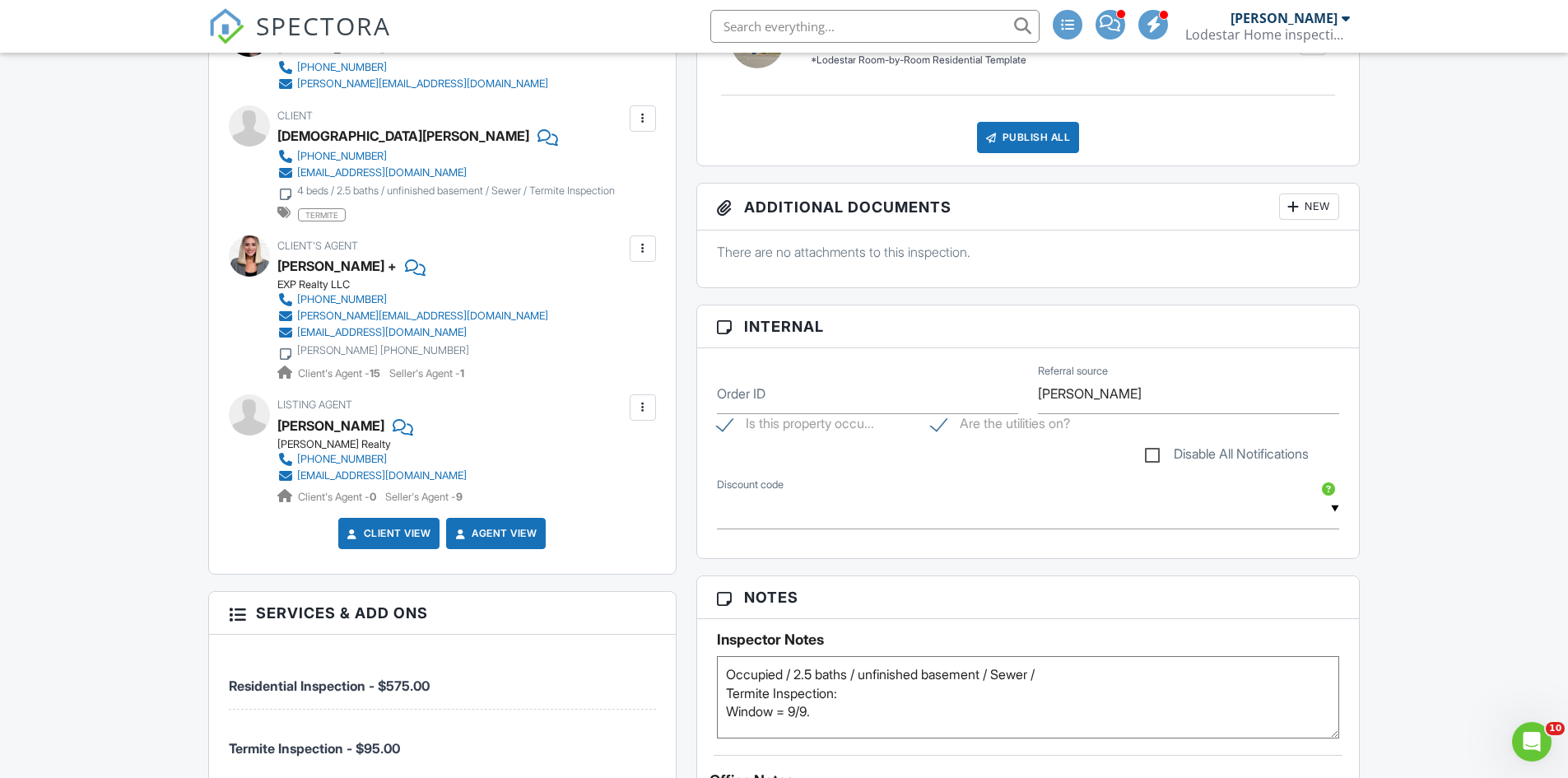
click at [637, 250] on div at bounding box center [642, 248] width 16 height 16
click at [612, 298] on li "Edit" at bounding box center [603, 299] width 84 height 41
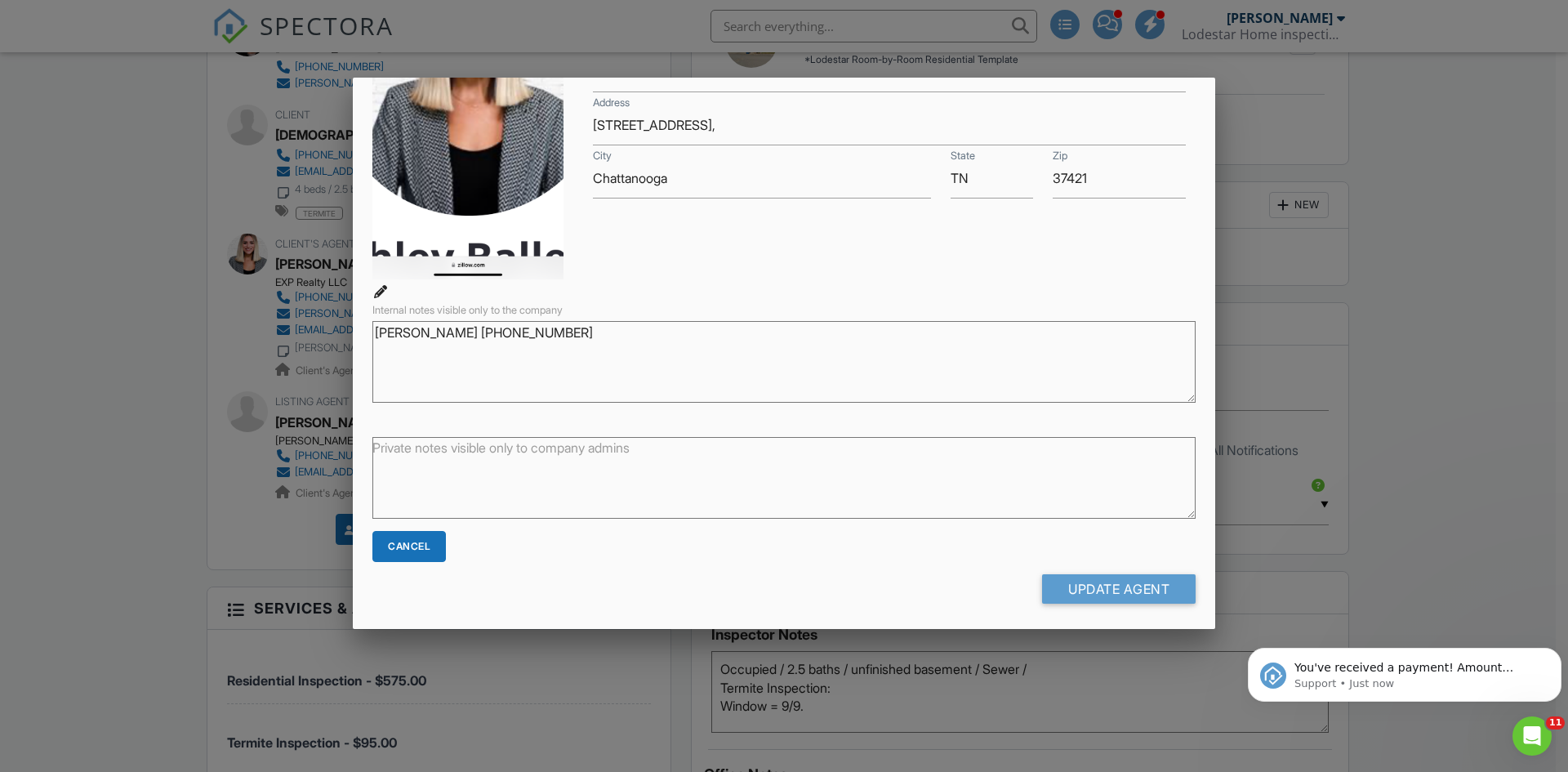
scroll to position [0, 0]
click at [1076, 587] on input "Update Agent" at bounding box center [1118, 589] width 153 height 29
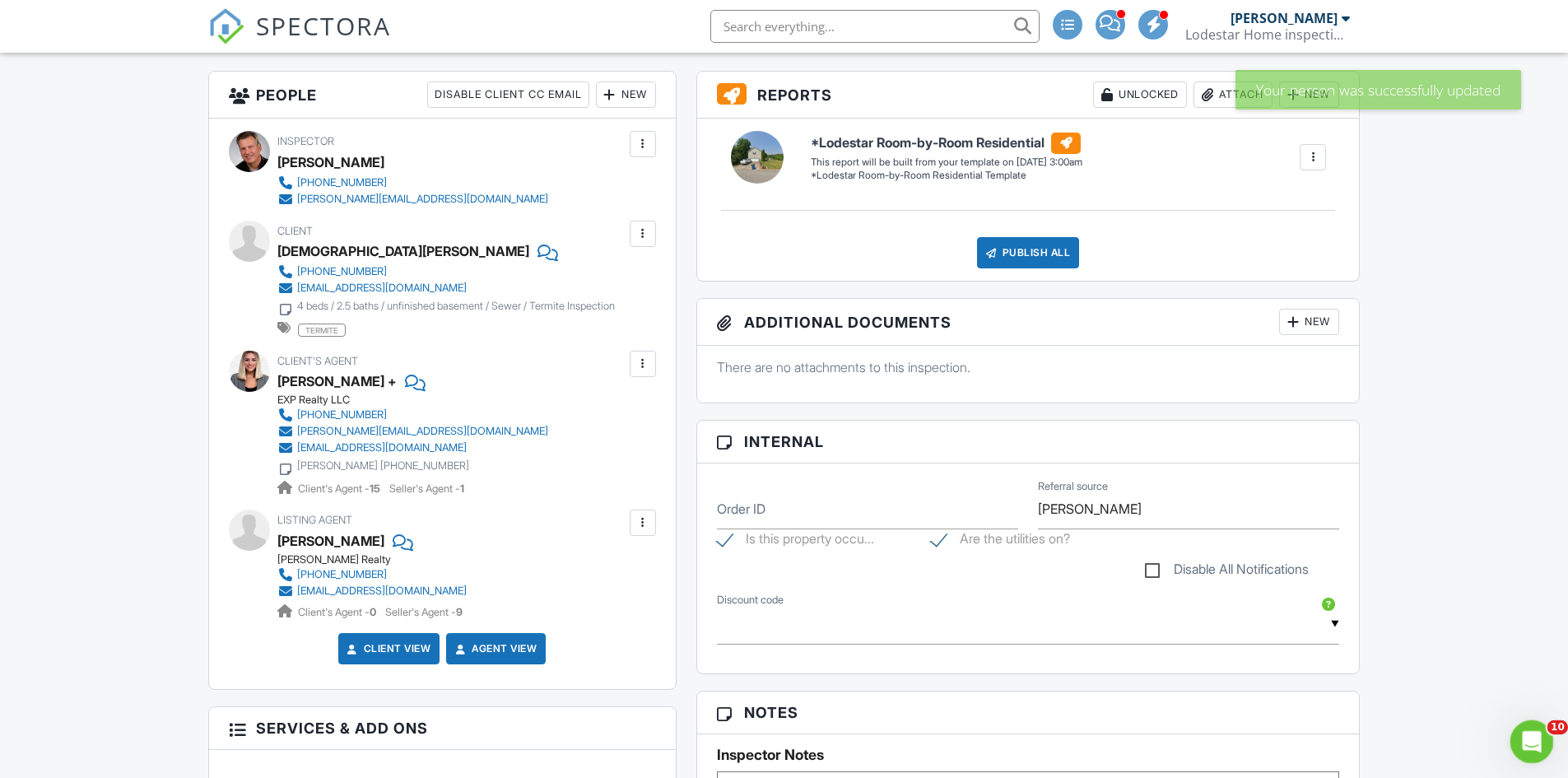
click at [1521, 736] on icon "Open Intercom Messenger" at bounding box center [1529, 739] width 27 height 27
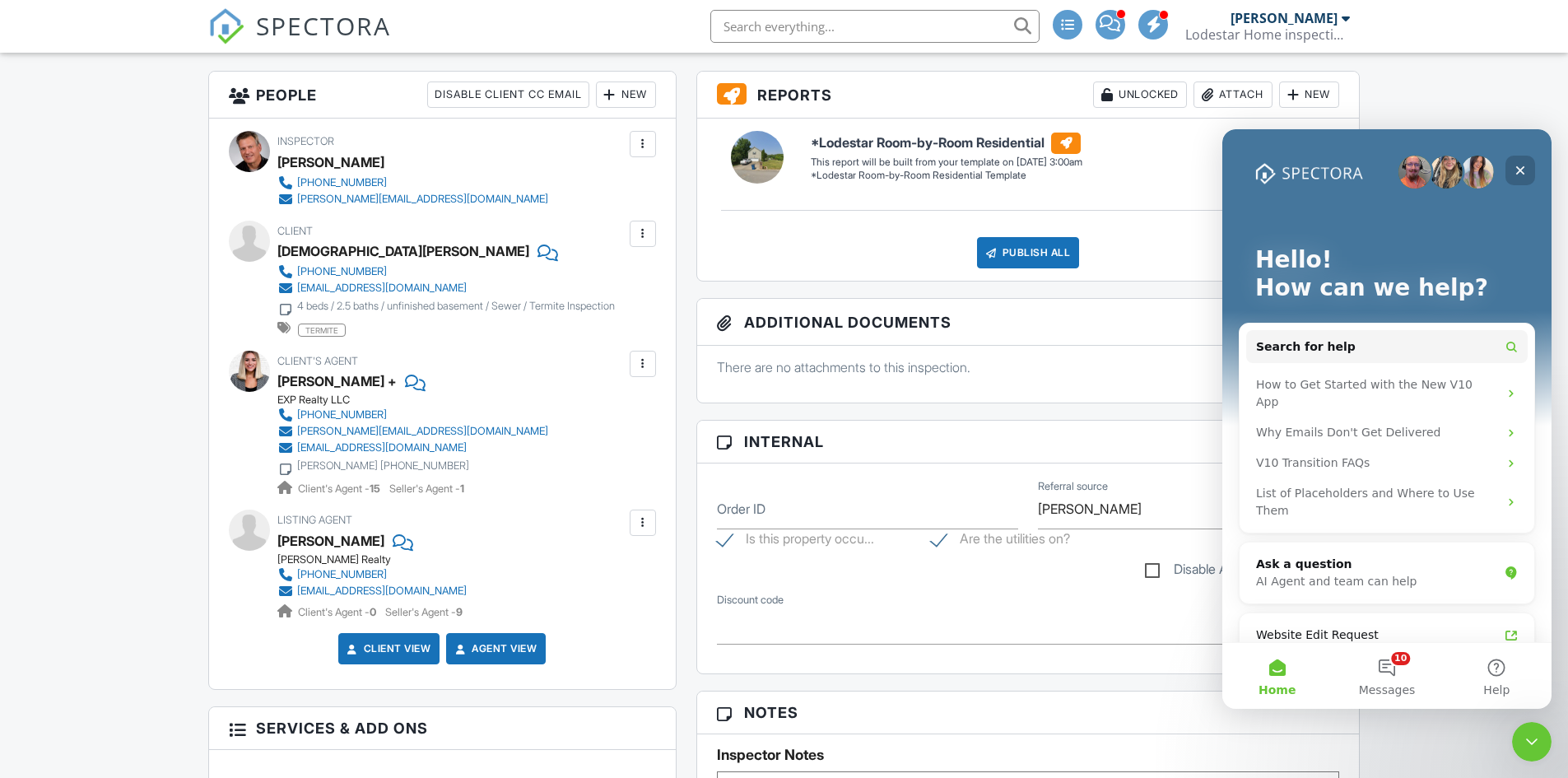
click at [1526, 167] on icon "Close" at bounding box center [1520, 170] width 13 height 13
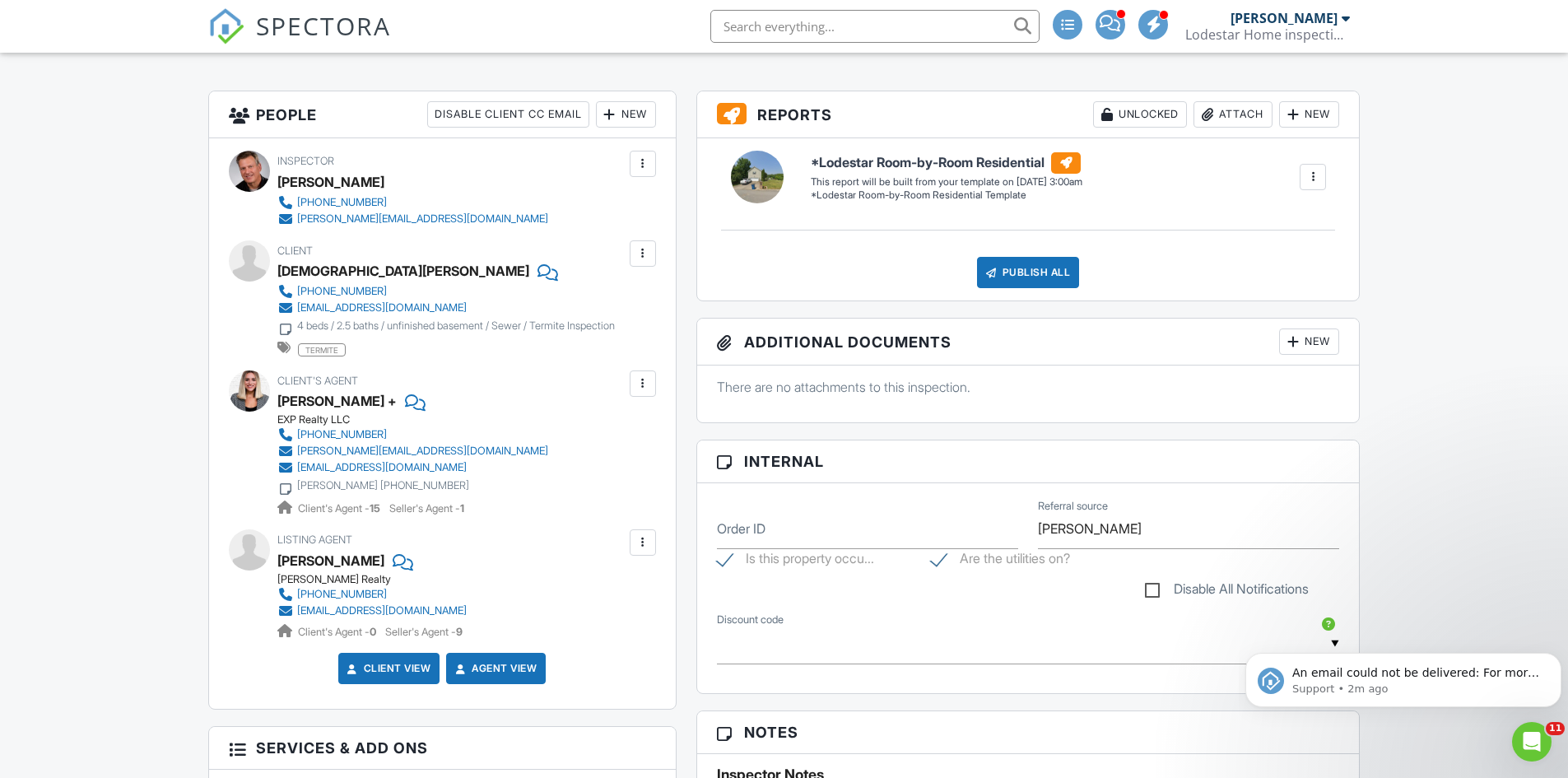
scroll to position [412, 0]
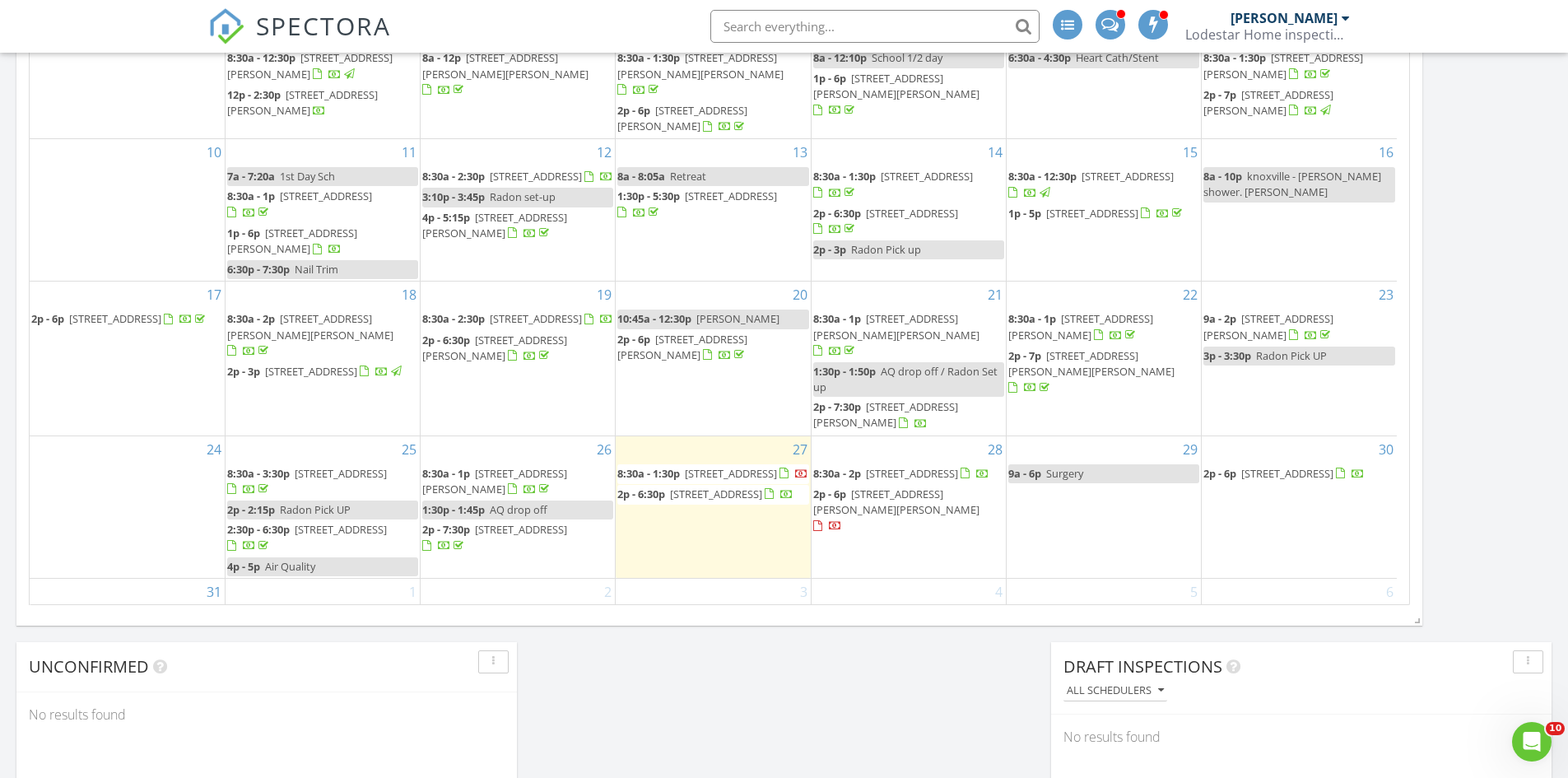
scroll to position [8, 0]
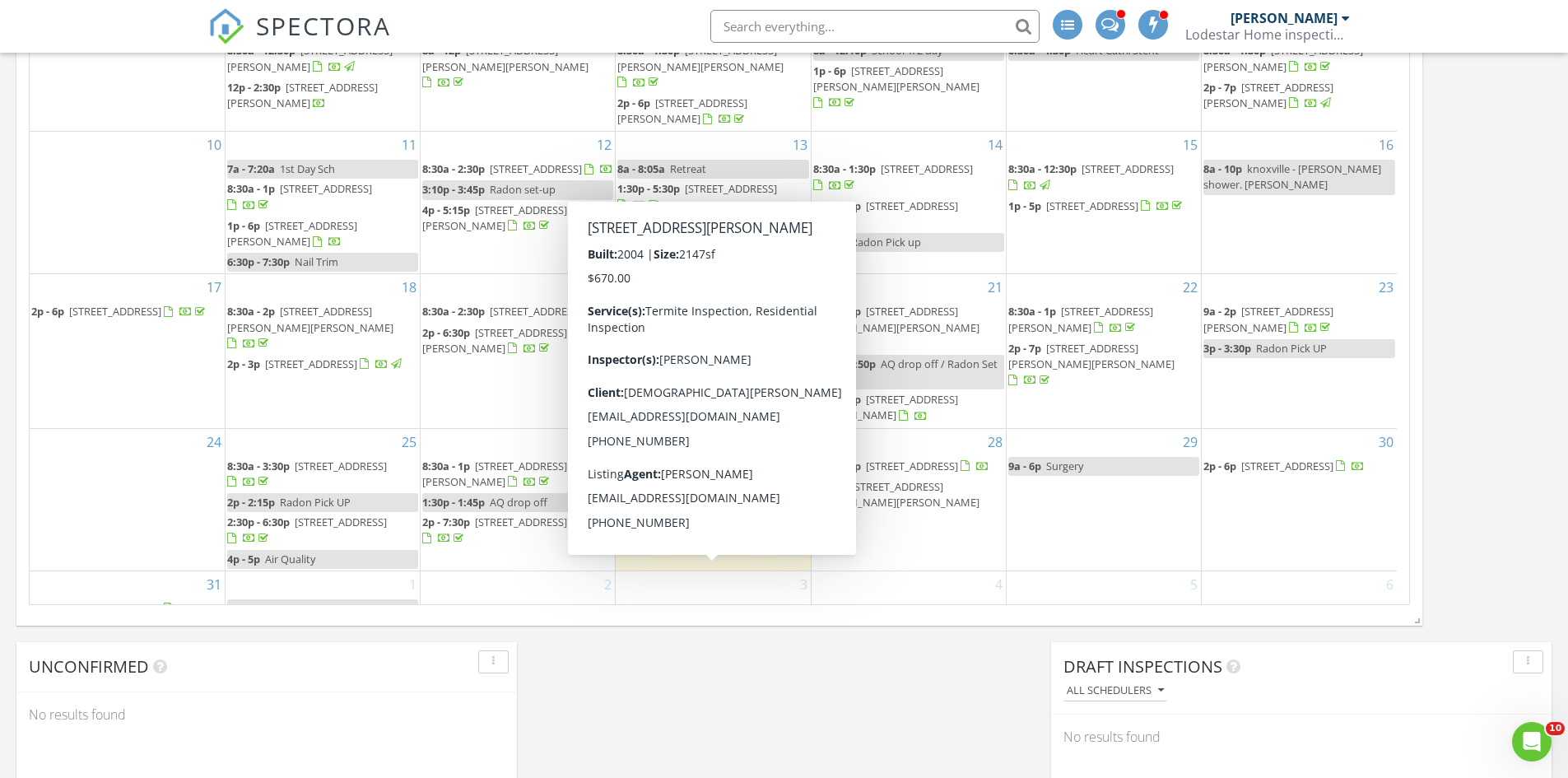
click at [755, 601] on span "8:30a - 1p [STREET_ADDRESS][PERSON_NAME]" at bounding box center [712, 617] width 191 height 32
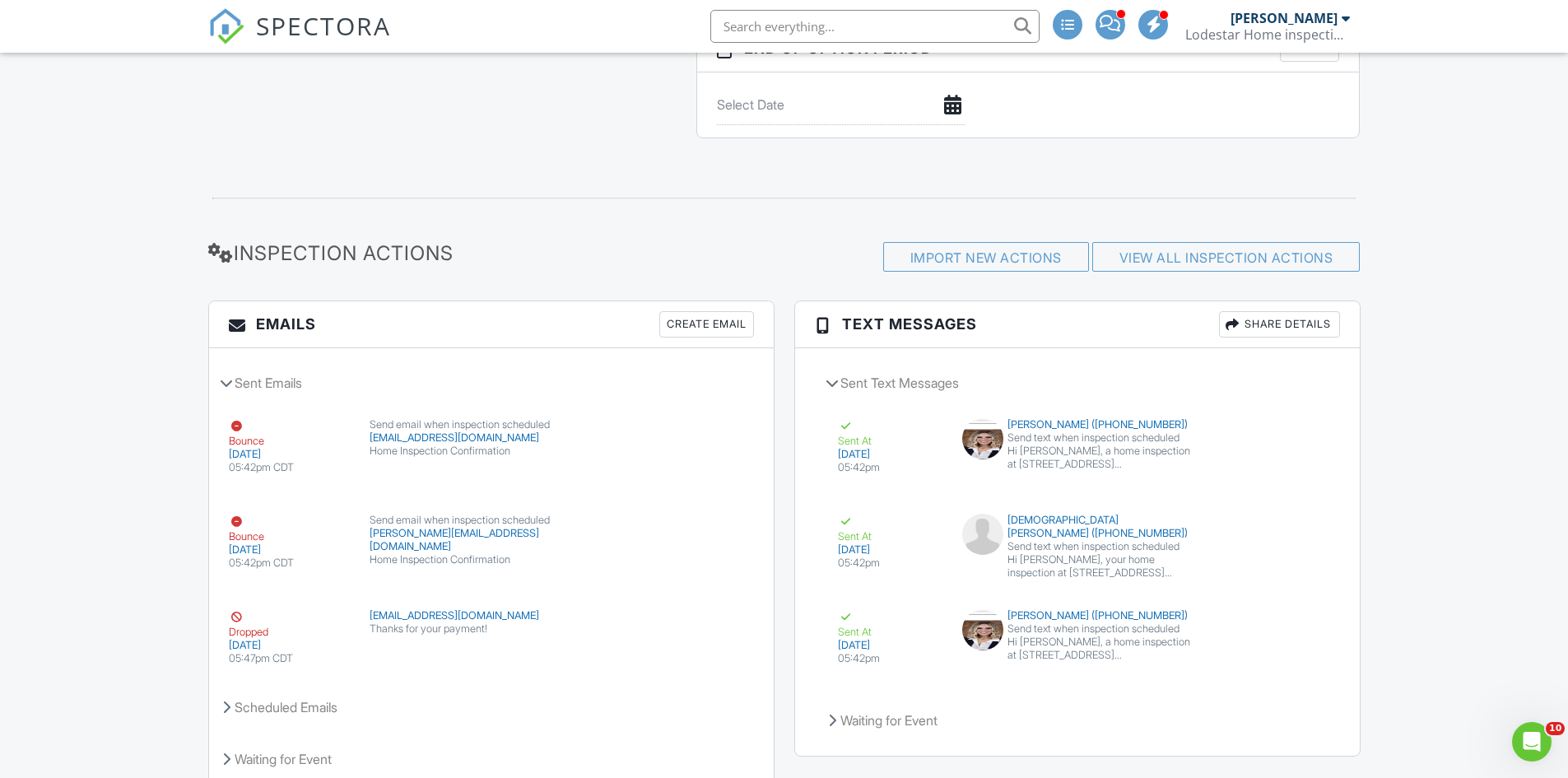
scroll to position [1888, 0]
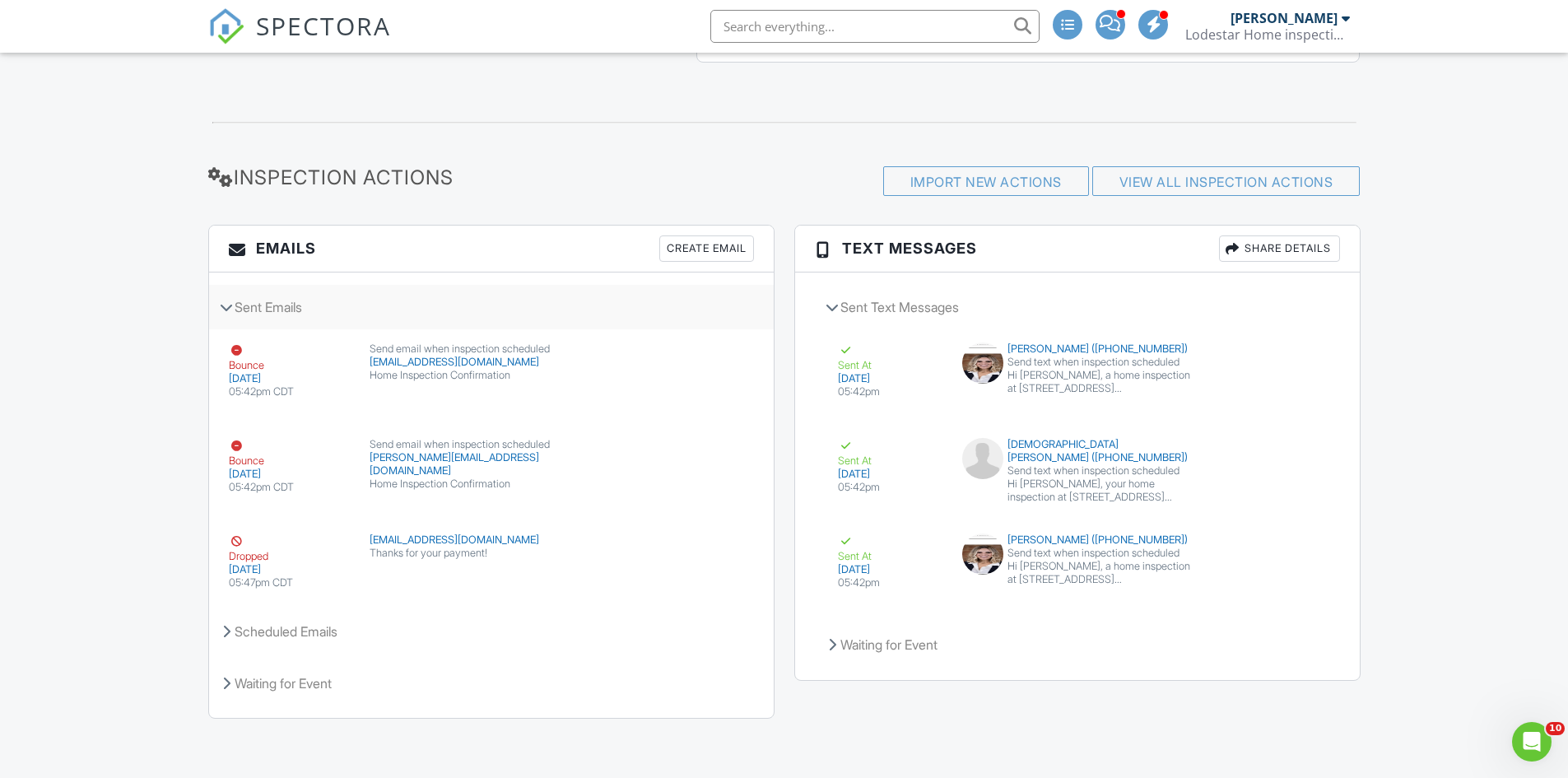
click at [689, 311] on div "Sent Emails" at bounding box center [491, 307] width 564 height 44
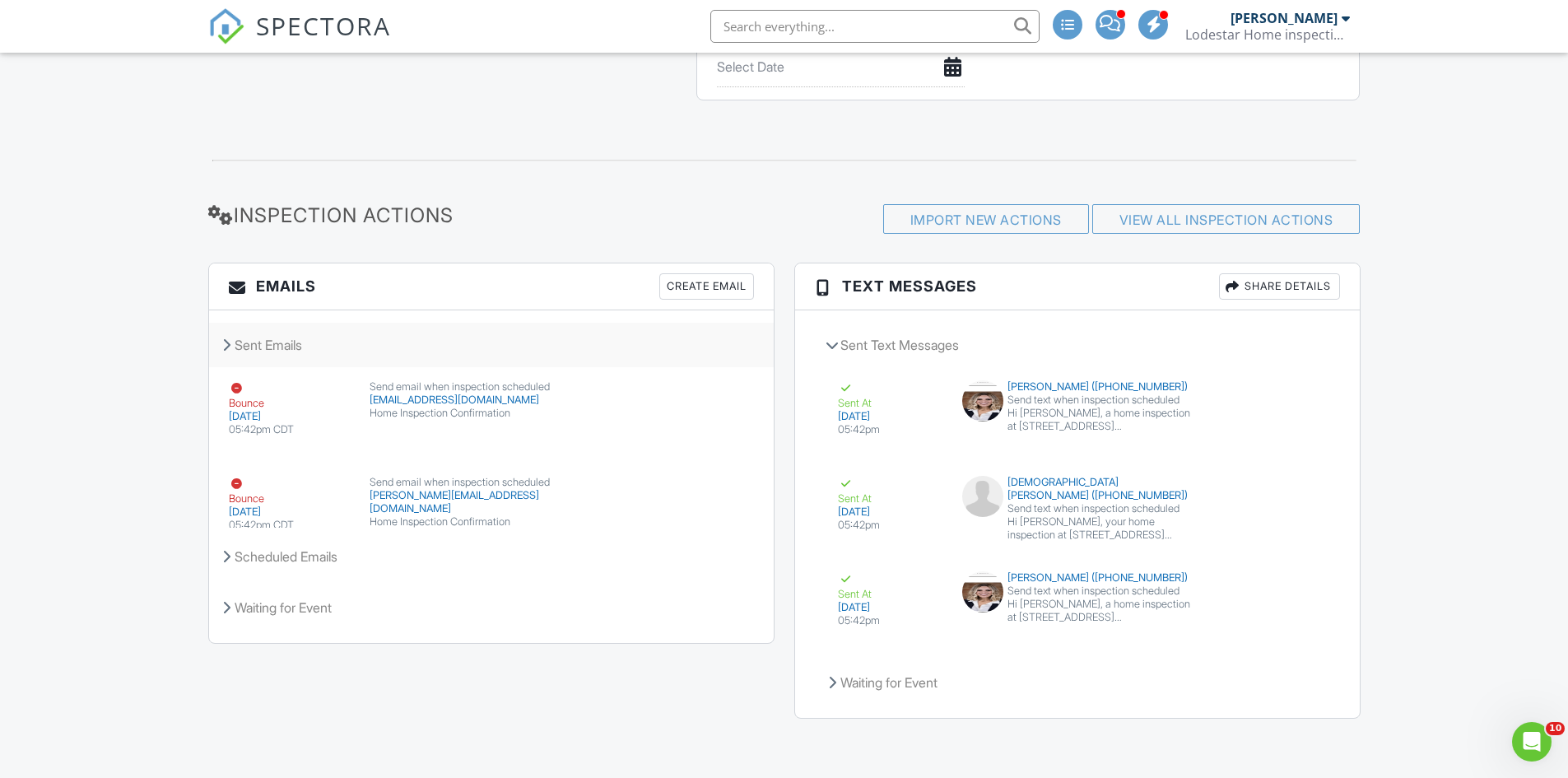
scroll to position [1850, 0]
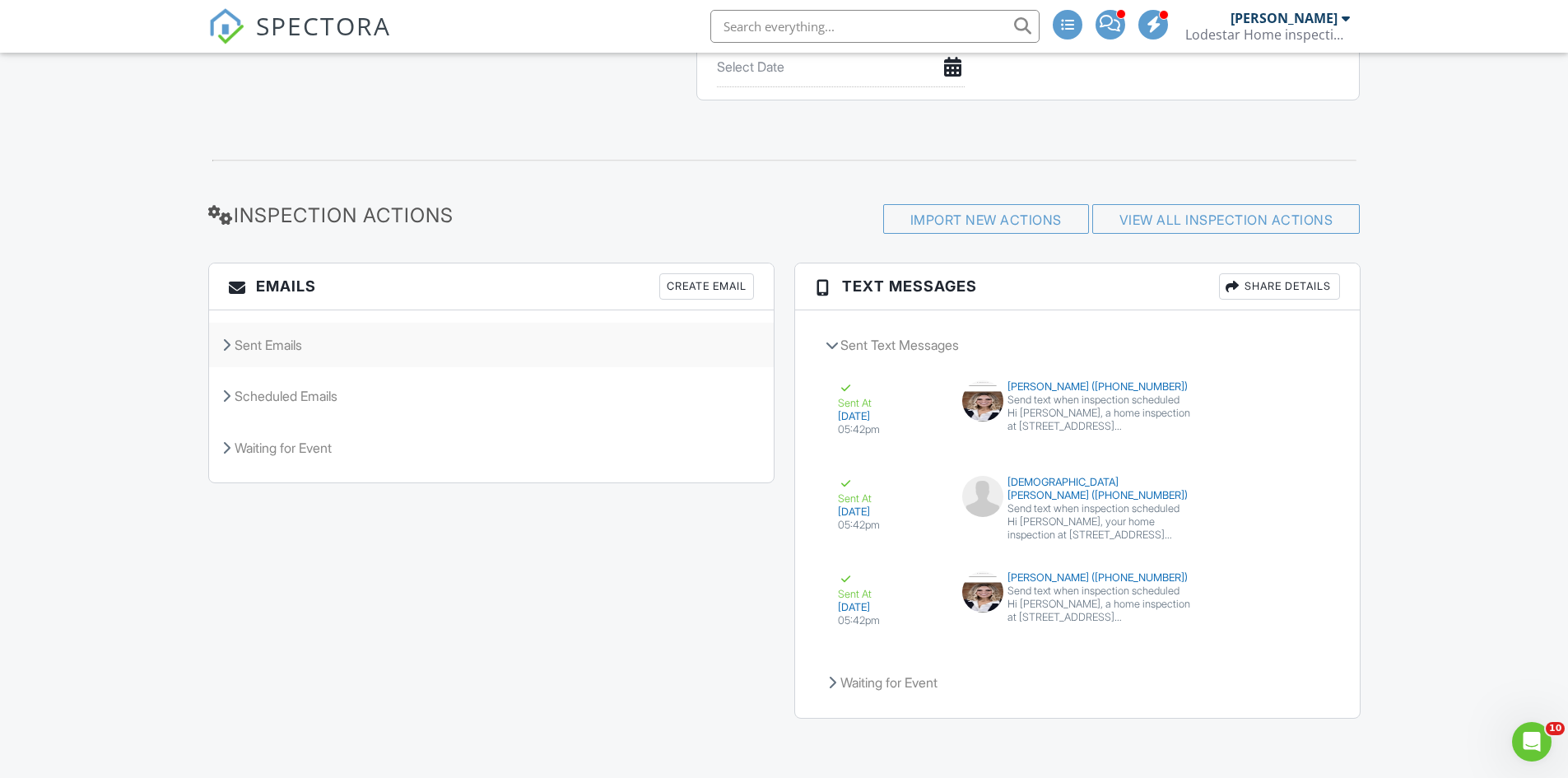
click at [298, 346] on div "Sent Emails" at bounding box center [491, 345] width 564 height 44
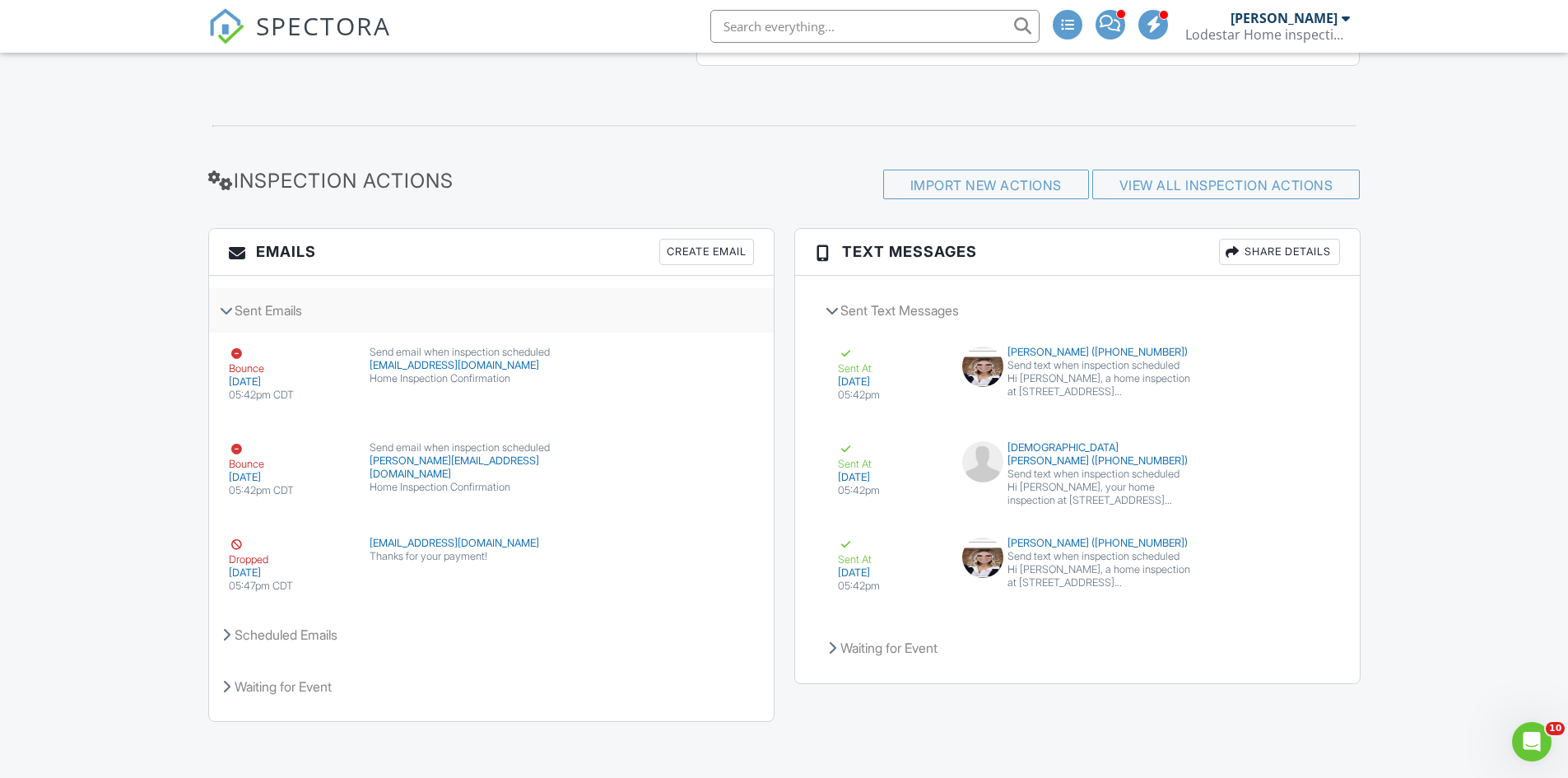
scroll to position [1888, 0]
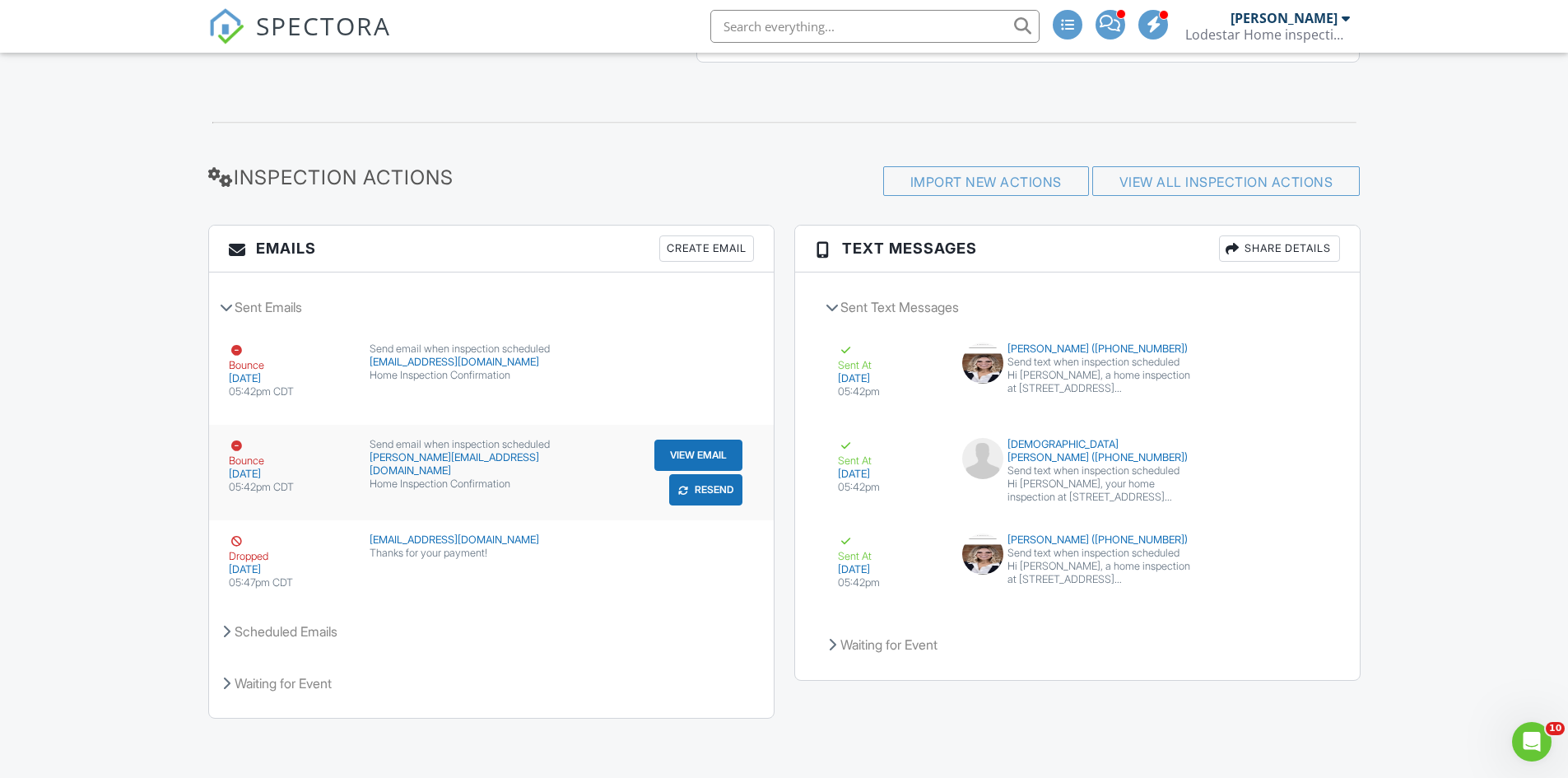
click at [706, 455] on button "View Email" at bounding box center [698, 455] width 88 height 31
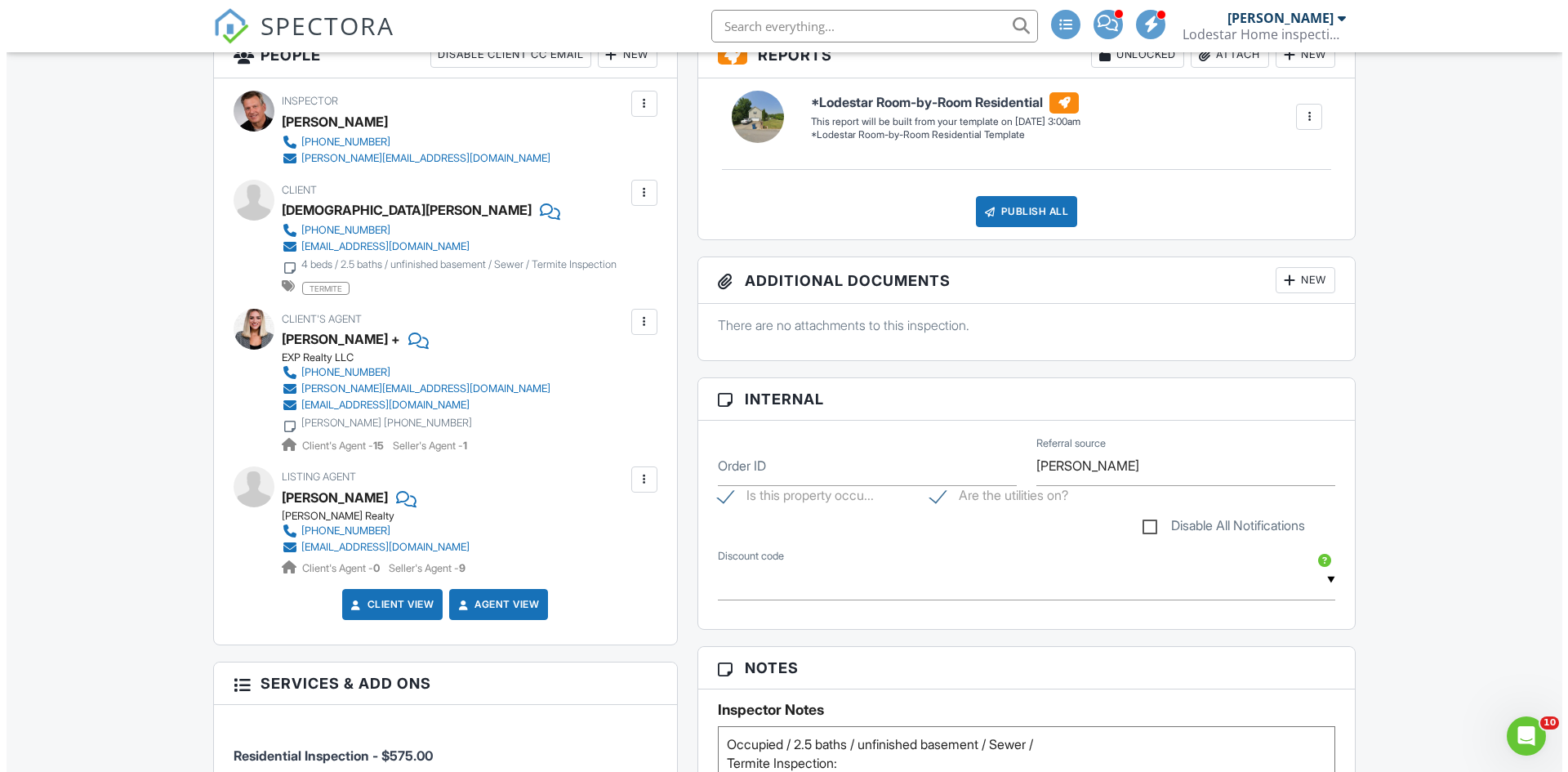
scroll to position [402, 0]
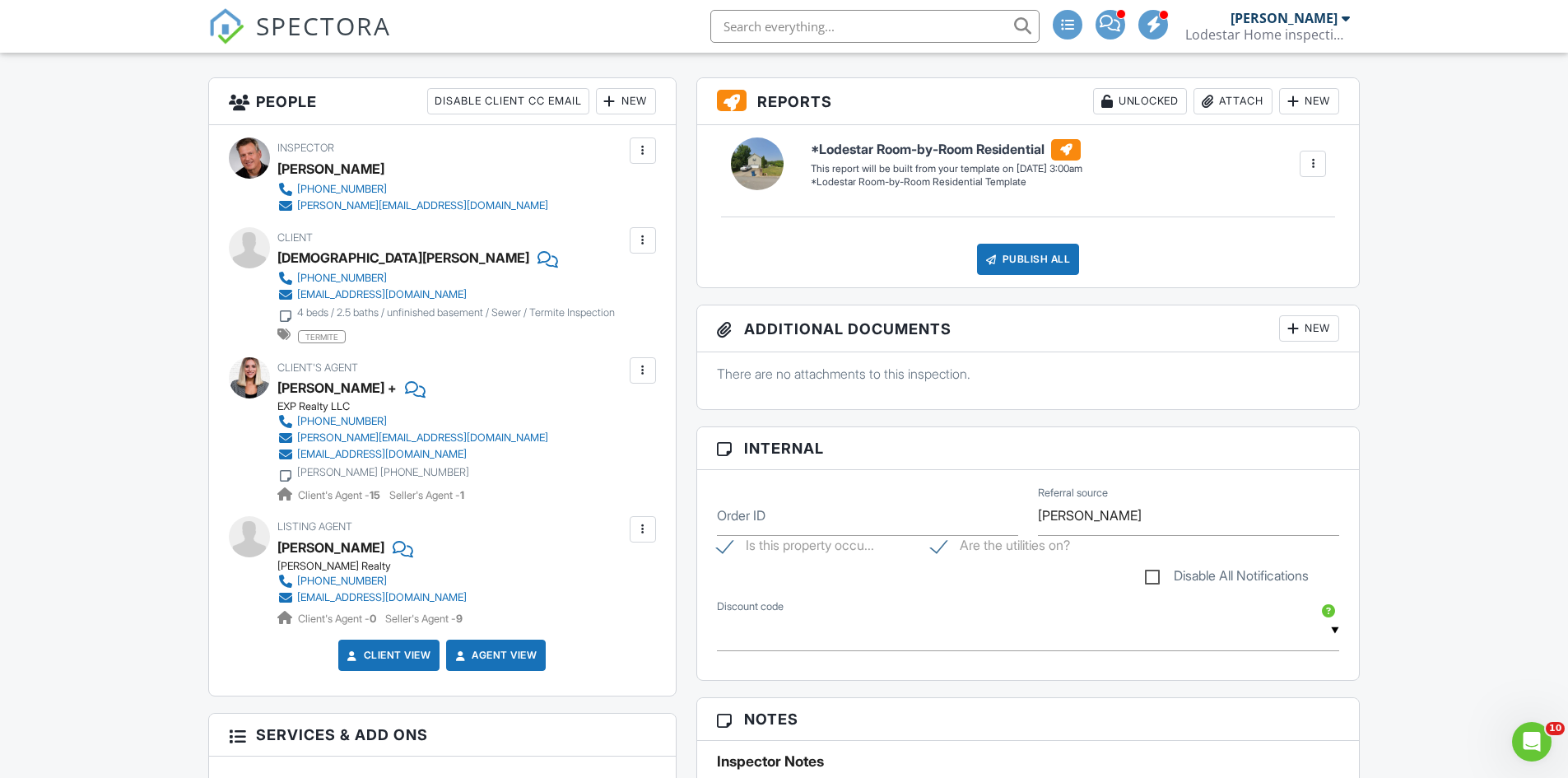
drag, startPoint x: 639, startPoint y: 374, endPoint x: 597, endPoint y: 402, distance: 50.5
click at [597, 402] on div "Client's Agent Ashley Ballezzi + EXP Realty LLC 423-223-5542 ashley@chattalivin…" at bounding box center [451, 431] width 349 height 147
click at [545, 439] on div "Client's Agent Ashley Ballezzi + EXP Realty LLC 423-223-5542 ashley@chattalivin…" at bounding box center [451, 431] width 349 height 147
click at [564, 383] on div "Client's Agent Ashley Ballezzi + EXP Realty LLC 423-223-5542 ashley@chattalivin…" at bounding box center [451, 431] width 349 height 147
click at [553, 470] on div "Client's Agent Ashley Ballezzi + EXP Realty LLC 423-223-5542 ashley@chattalivin…" at bounding box center [451, 431] width 349 height 147
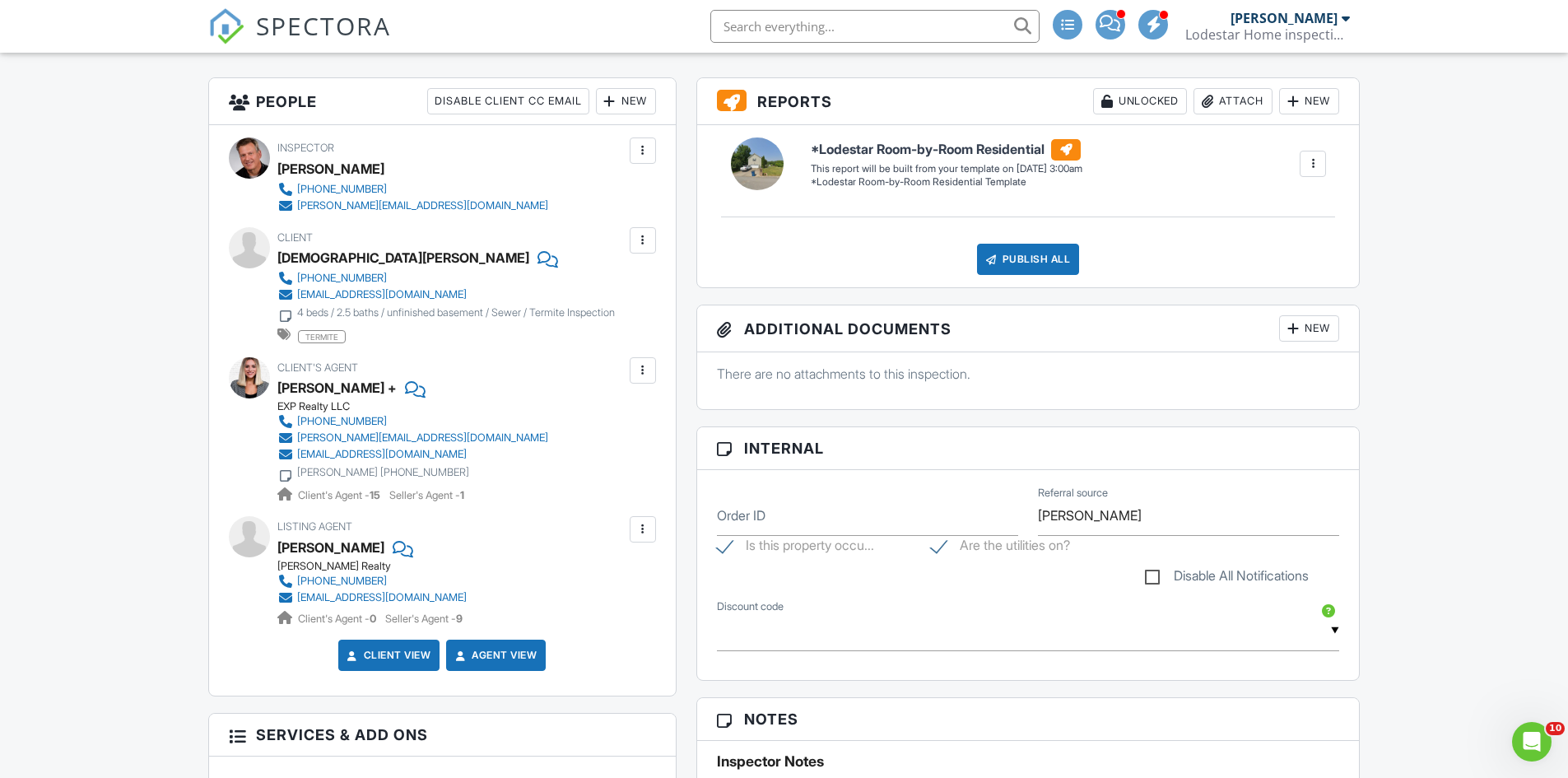
click at [640, 370] on div at bounding box center [642, 370] width 16 height 16
click at [614, 421] on li "Edit" at bounding box center [603, 421] width 84 height 41
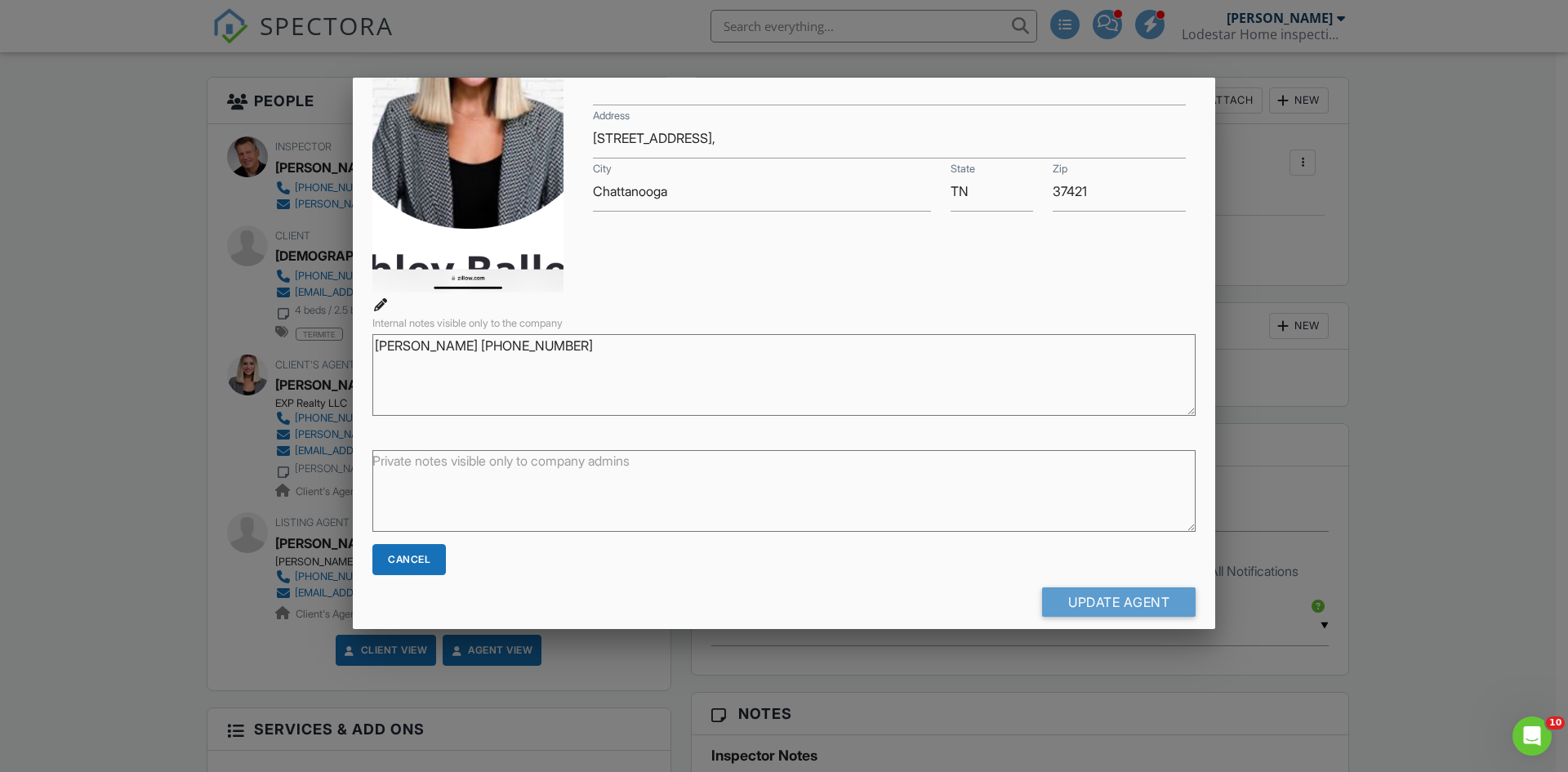
scroll to position [294, 0]
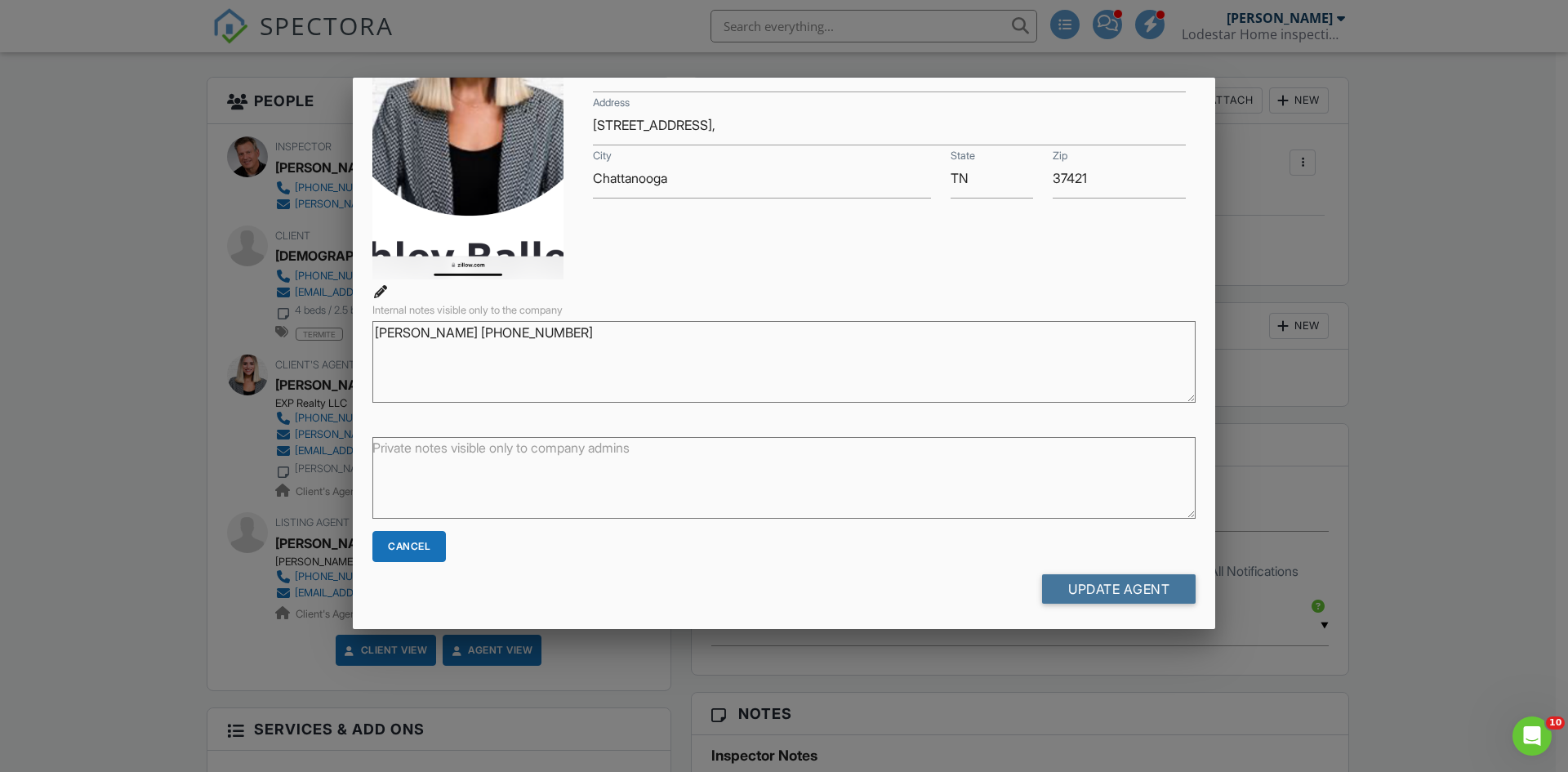
click at [1119, 578] on input "Update Agent" at bounding box center [1118, 589] width 153 height 29
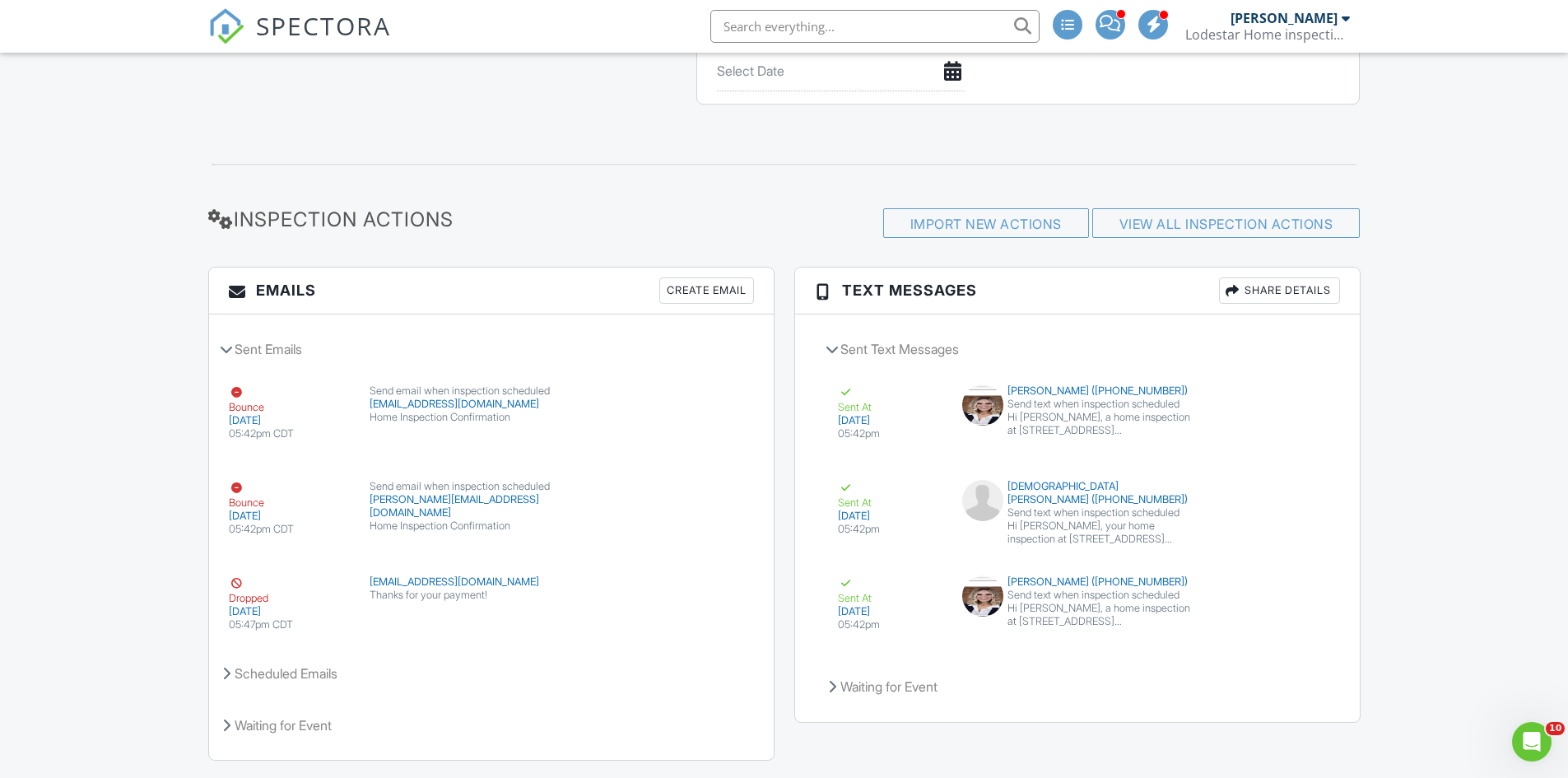
scroll to position [1888, 0]
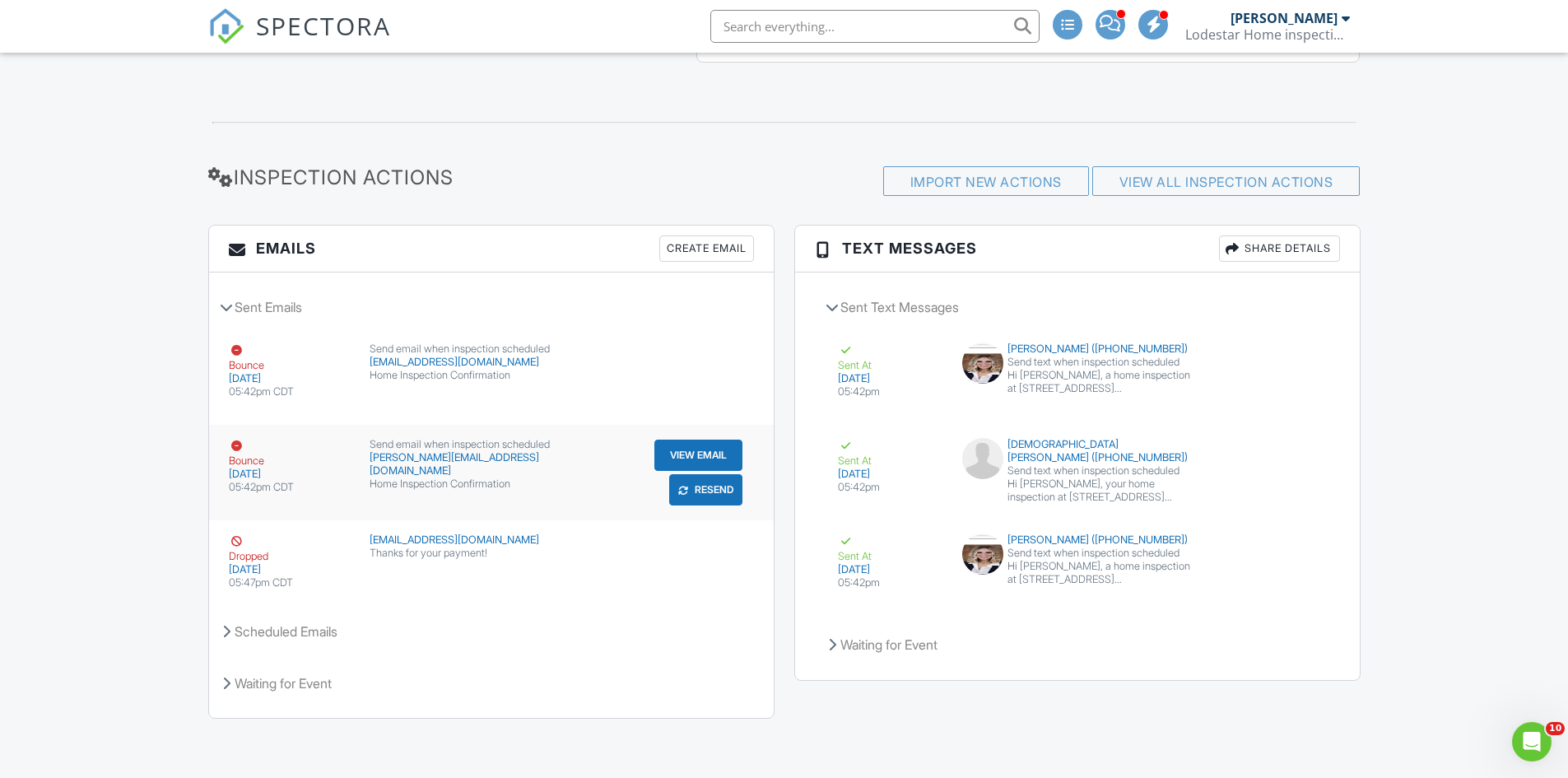
click at [711, 489] on button "Resend" at bounding box center [705, 490] width 73 height 31
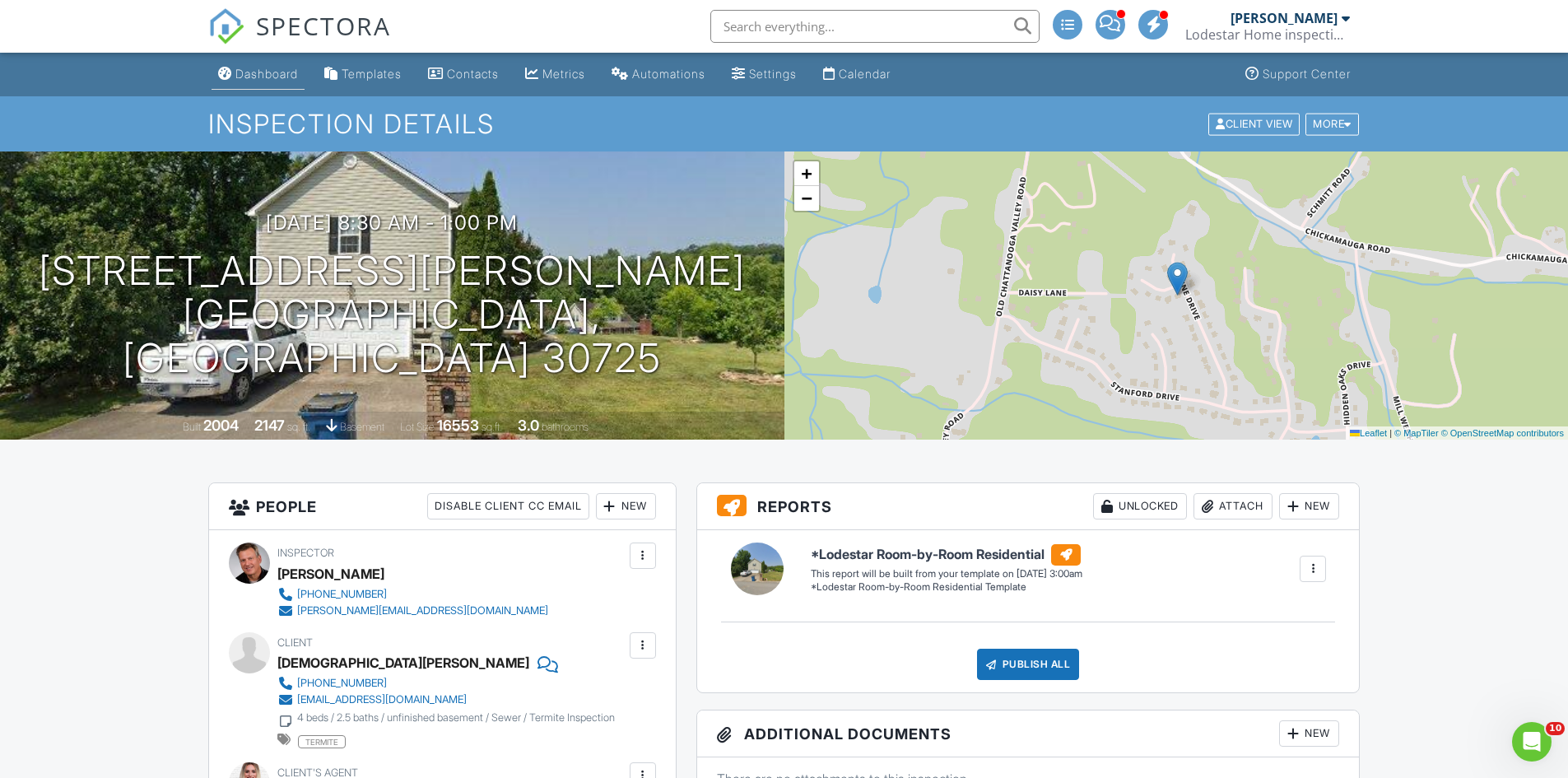
click at [242, 71] on div "Dashboard" at bounding box center [267, 73] width 62 height 14
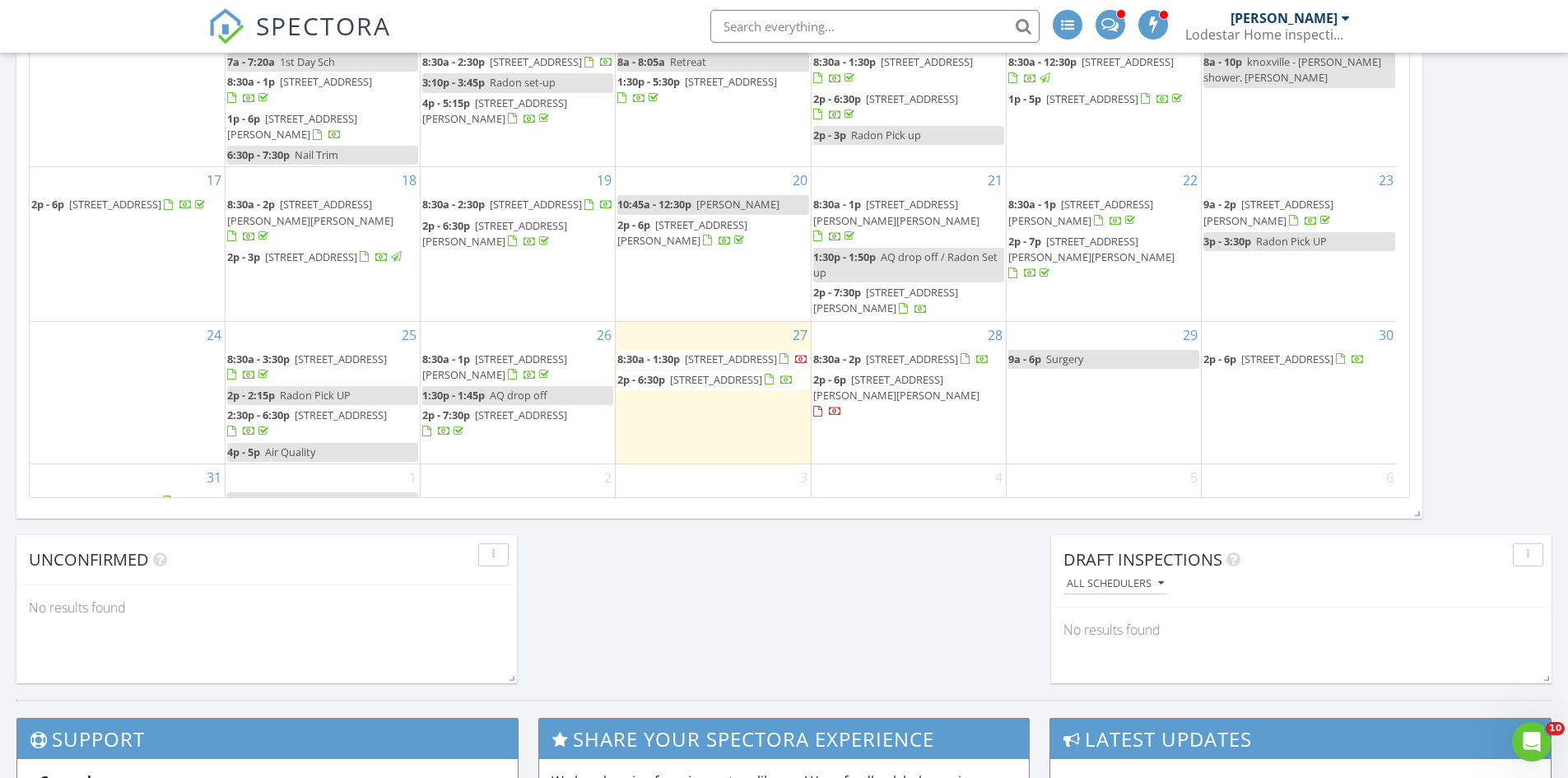
scroll to position [824, 0]
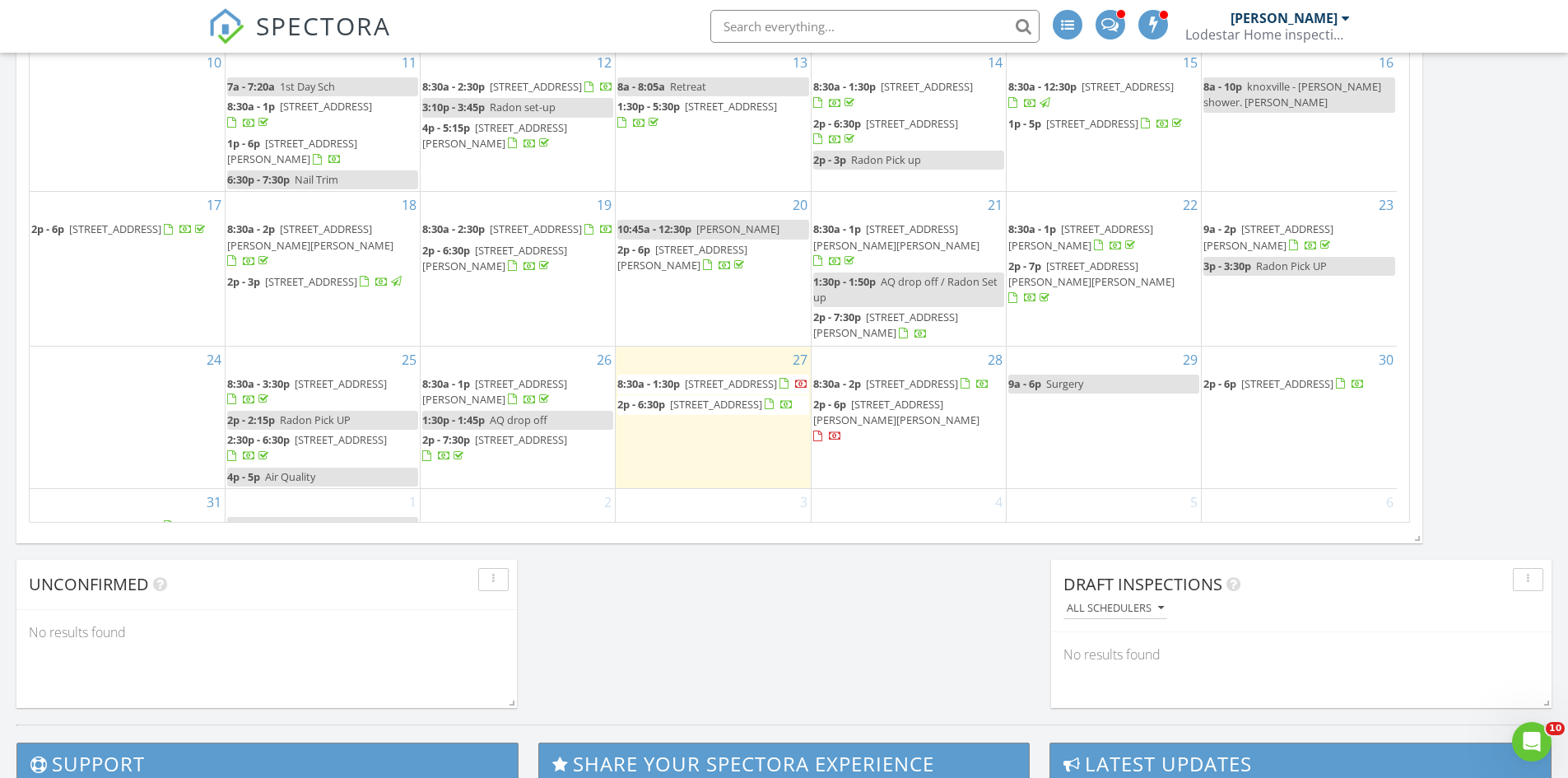
click at [727, 489] on div "3 8:30a - 1p [STREET_ADDRESS][PERSON_NAME]" at bounding box center [712, 521] width 194 height 65
click at [710, 405] on link "Inspection" at bounding box center [709, 404] width 85 height 27
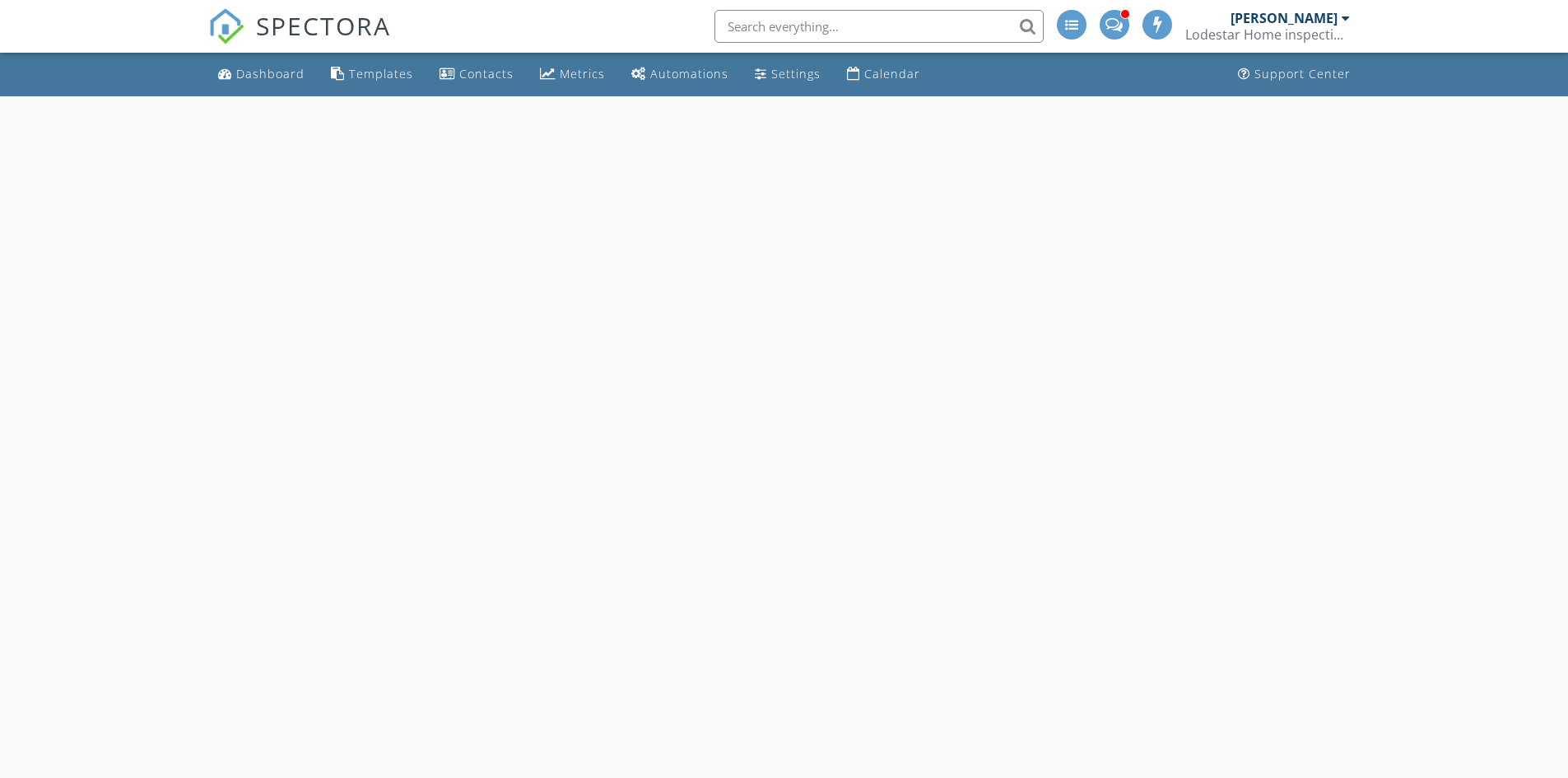
select select "8"
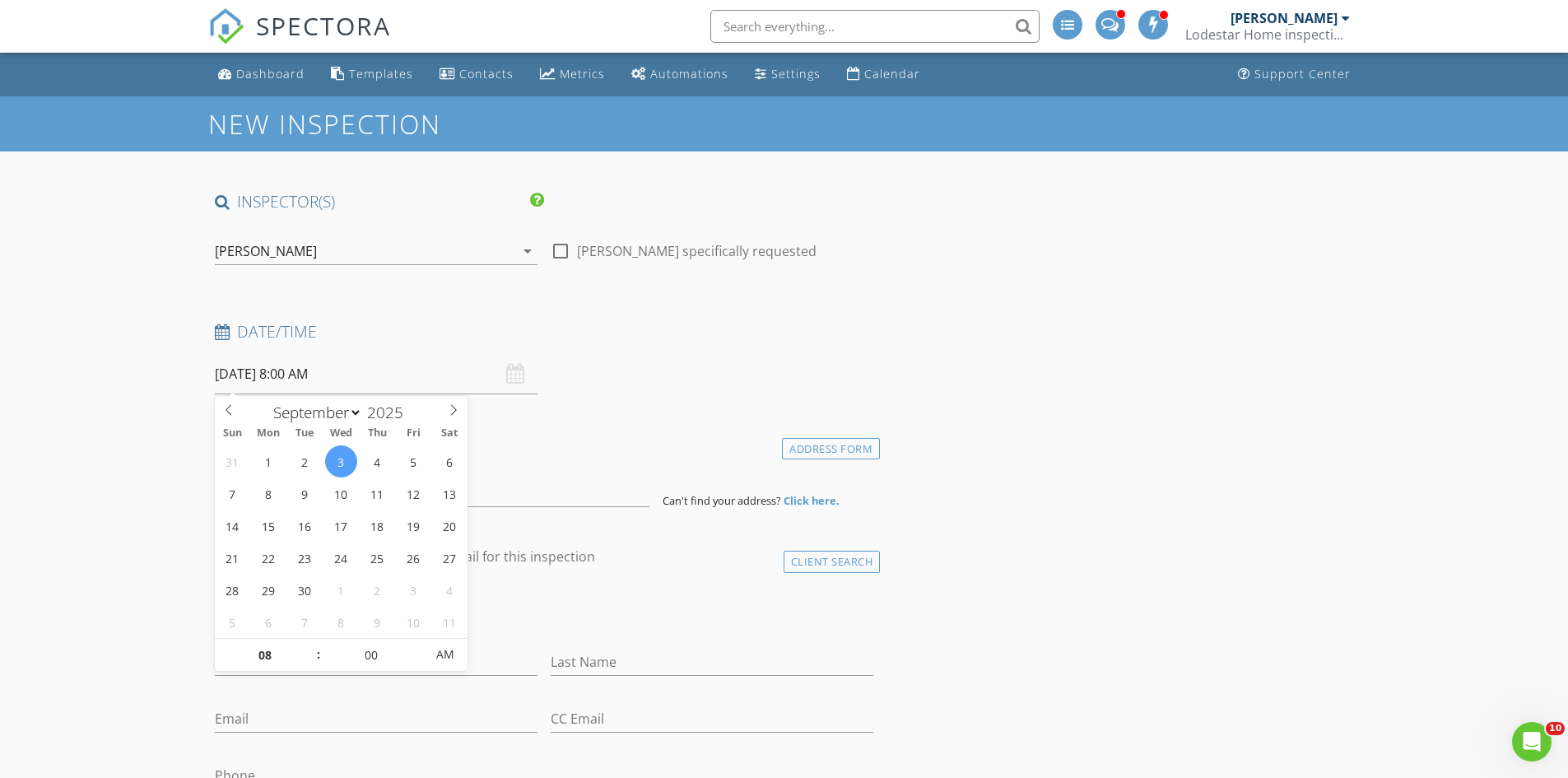
click at [358, 376] on input "09/03/2025 8:00 AM" at bounding box center [376, 374] width 323 height 41
type input "09"
type input "09/03/2025 9:00 AM"
click at [306, 642] on span at bounding box center [310, 647] width 11 height 16
type input "10"
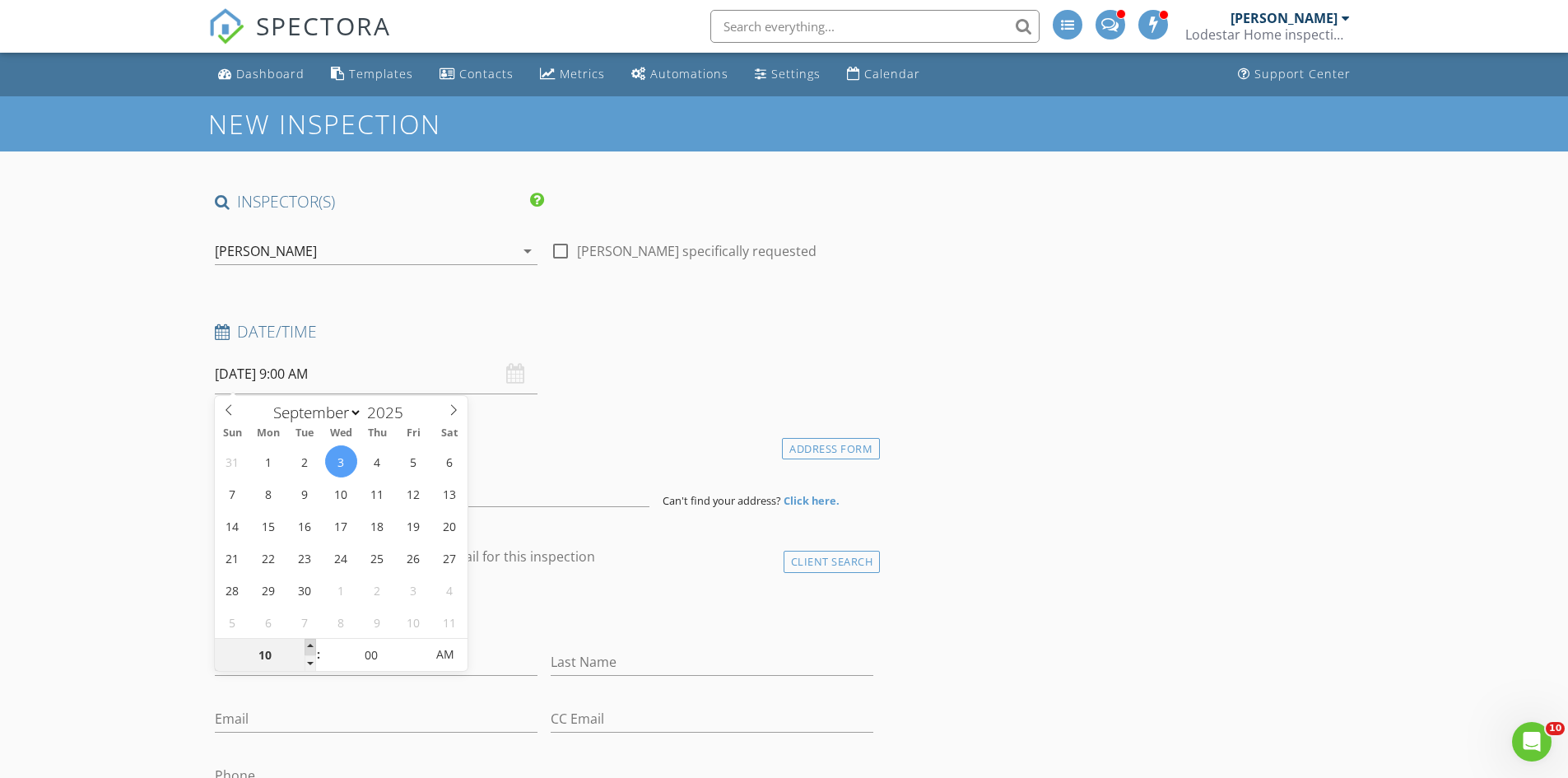
type input "09/03/2025 10:00 AM"
click at [306, 642] on span at bounding box center [310, 647] width 11 height 16
type input "11"
type input "09/03/2025 11:00 AM"
click at [306, 642] on span at bounding box center [310, 647] width 11 height 16
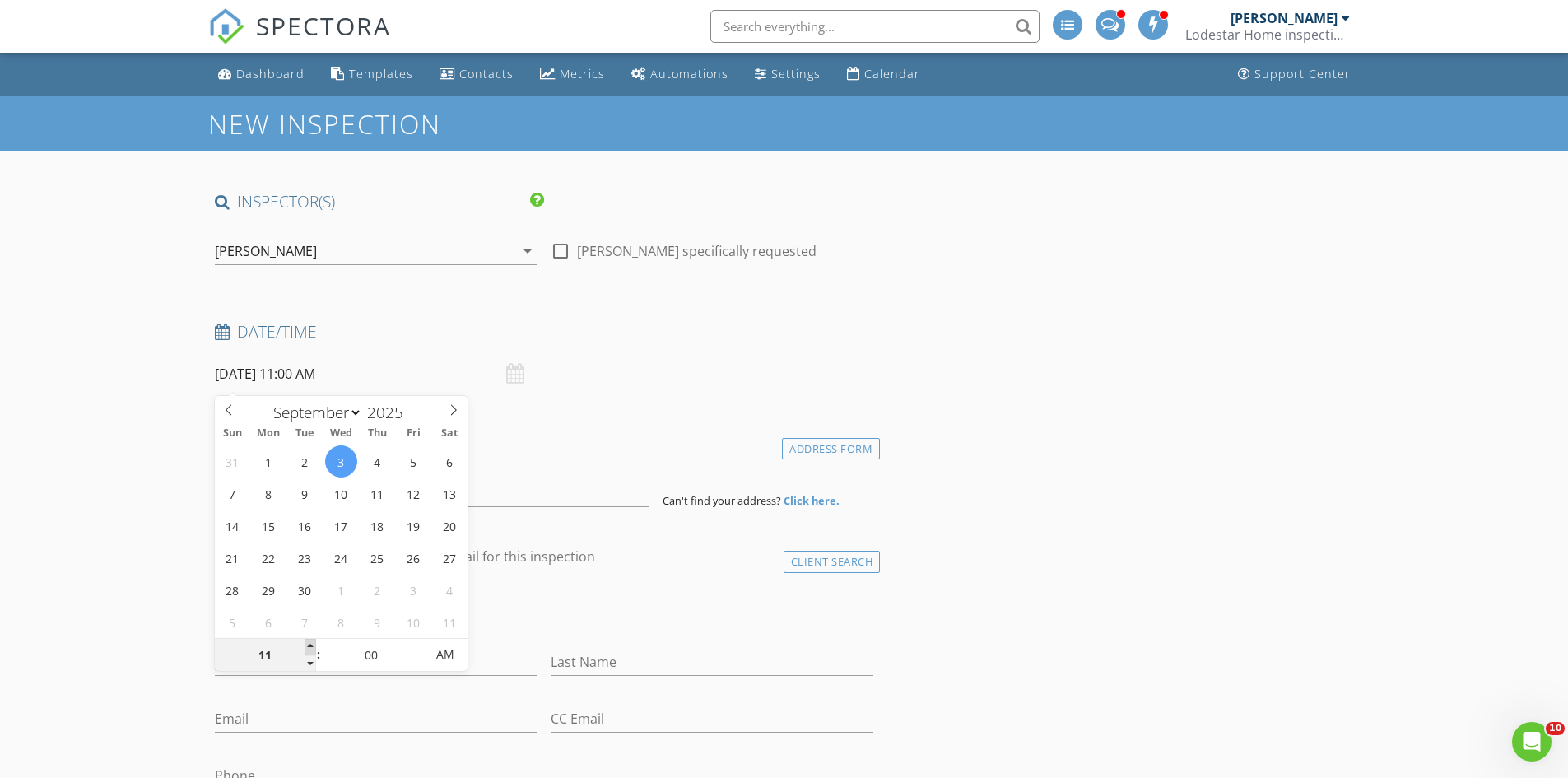
type input "12"
type input "09/03/2025 12:00 PM"
click at [306, 642] on span at bounding box center [310, 647] width 11 height 16
type input "01"
type input "09/03/2025 1:00 PM"
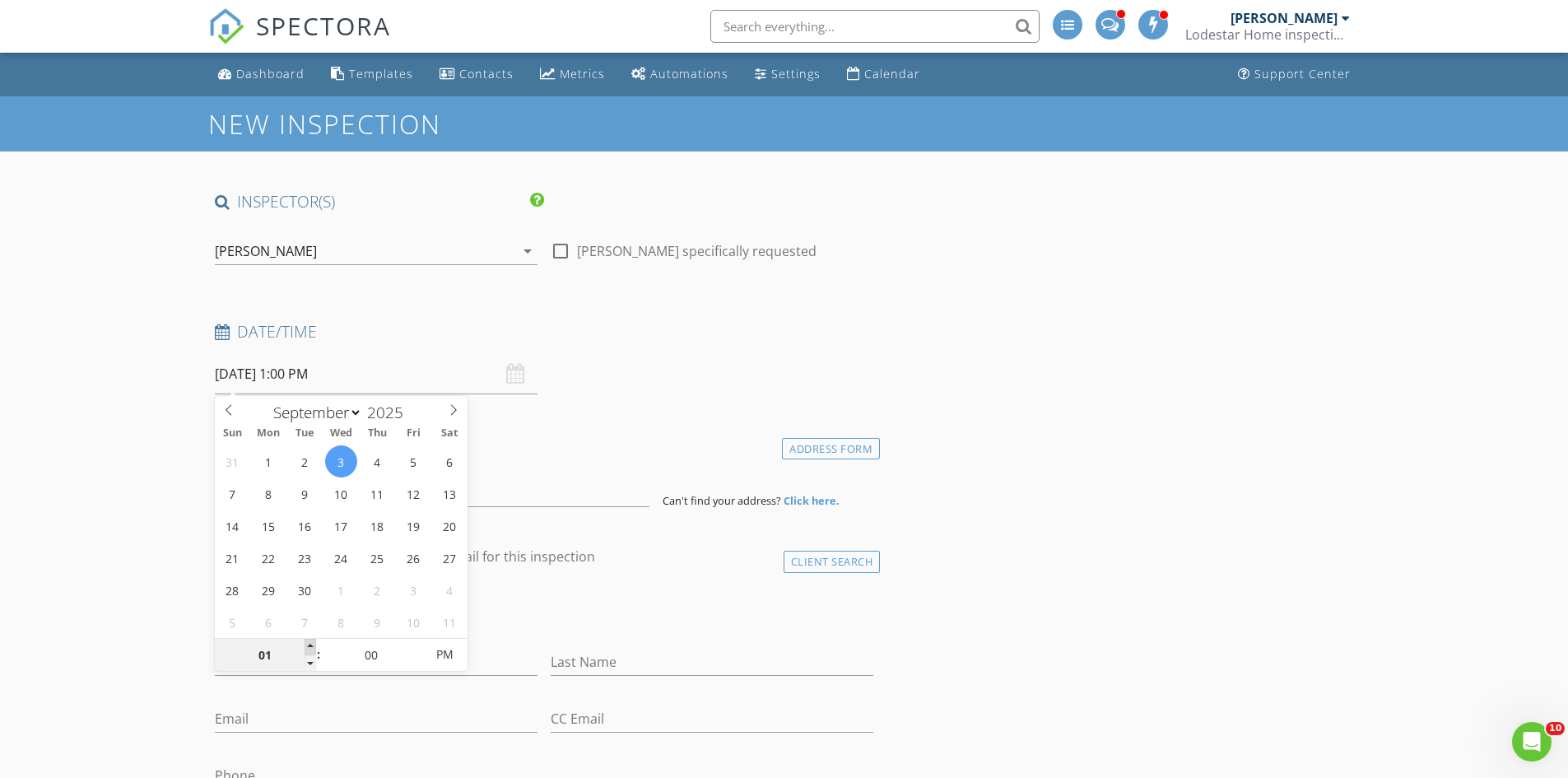
click at [306, 642] on span at bounding box center [310, 647] width 11 height 16
type input "02"
type input "09/03/2025 2:00 PM"
click at [306, 642] on span at bounding box center [310, 647] width 11 height 16
click at [395, 343] on div "Date/Time" at bounding box center [544, 338] width 672 height 33
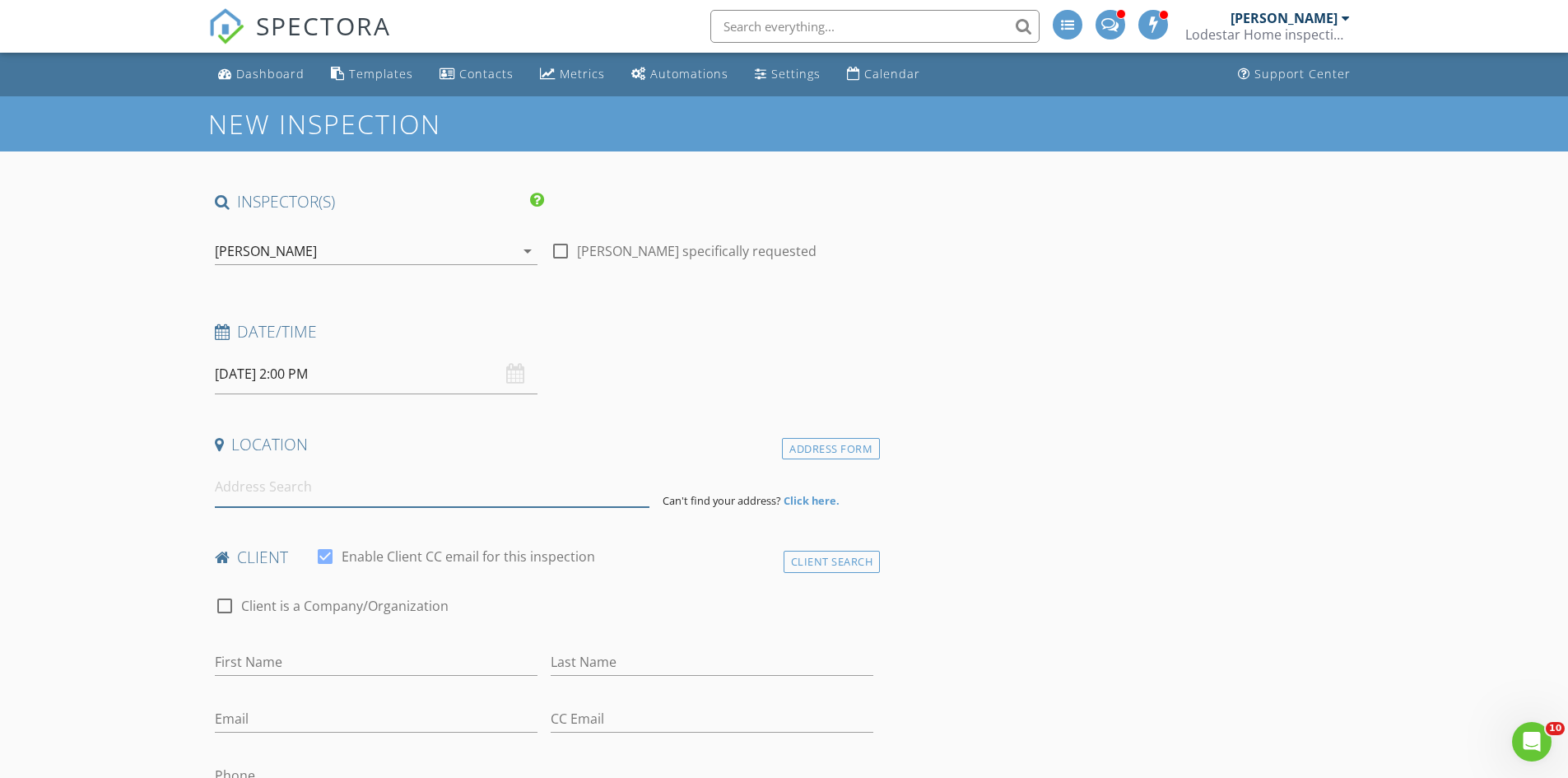
click at [336, 497] on input at bounding box center [432, 487] width 435 height 41
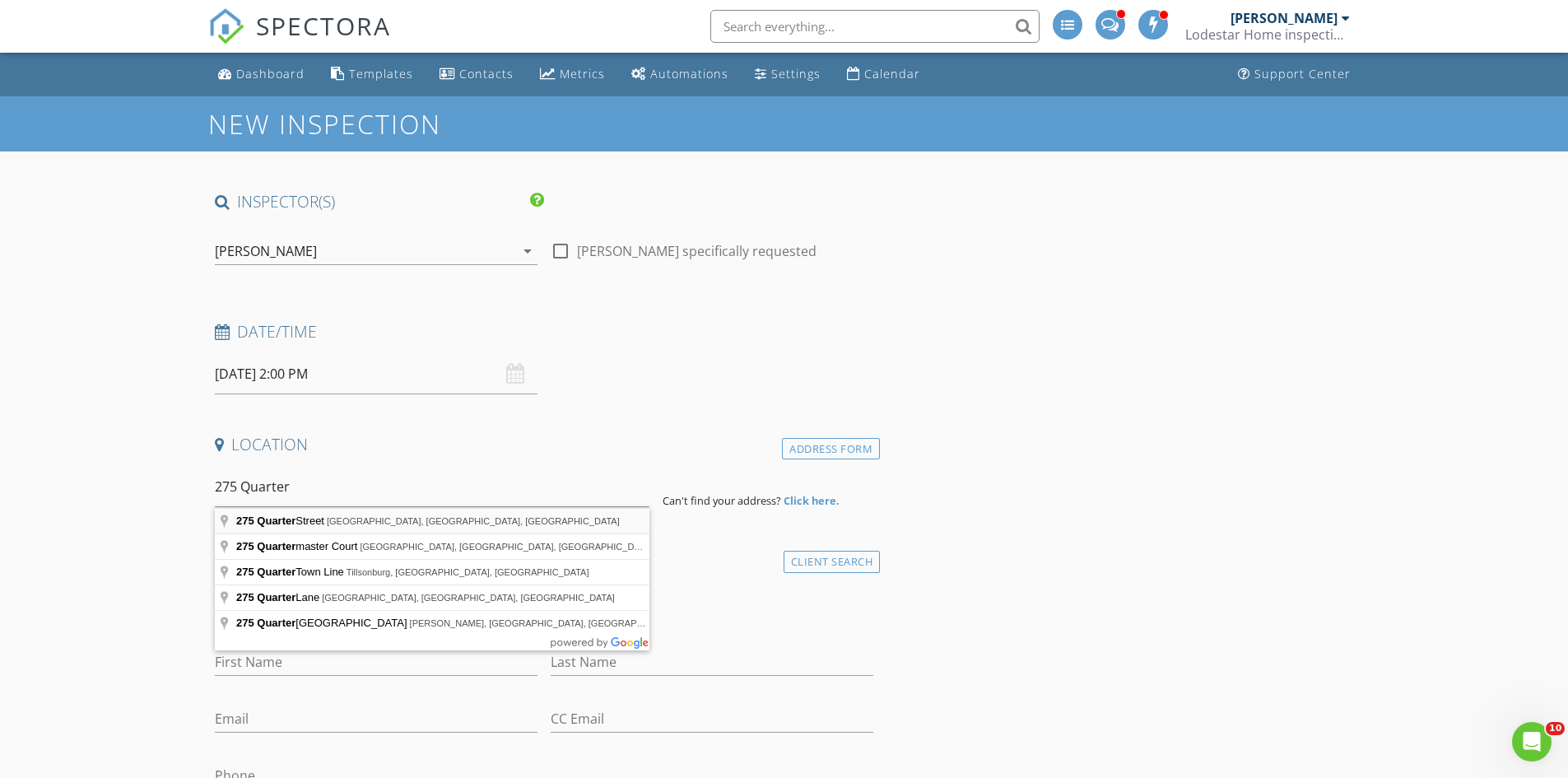
type input "275 Quarter Street, Rossville, GA, USA"
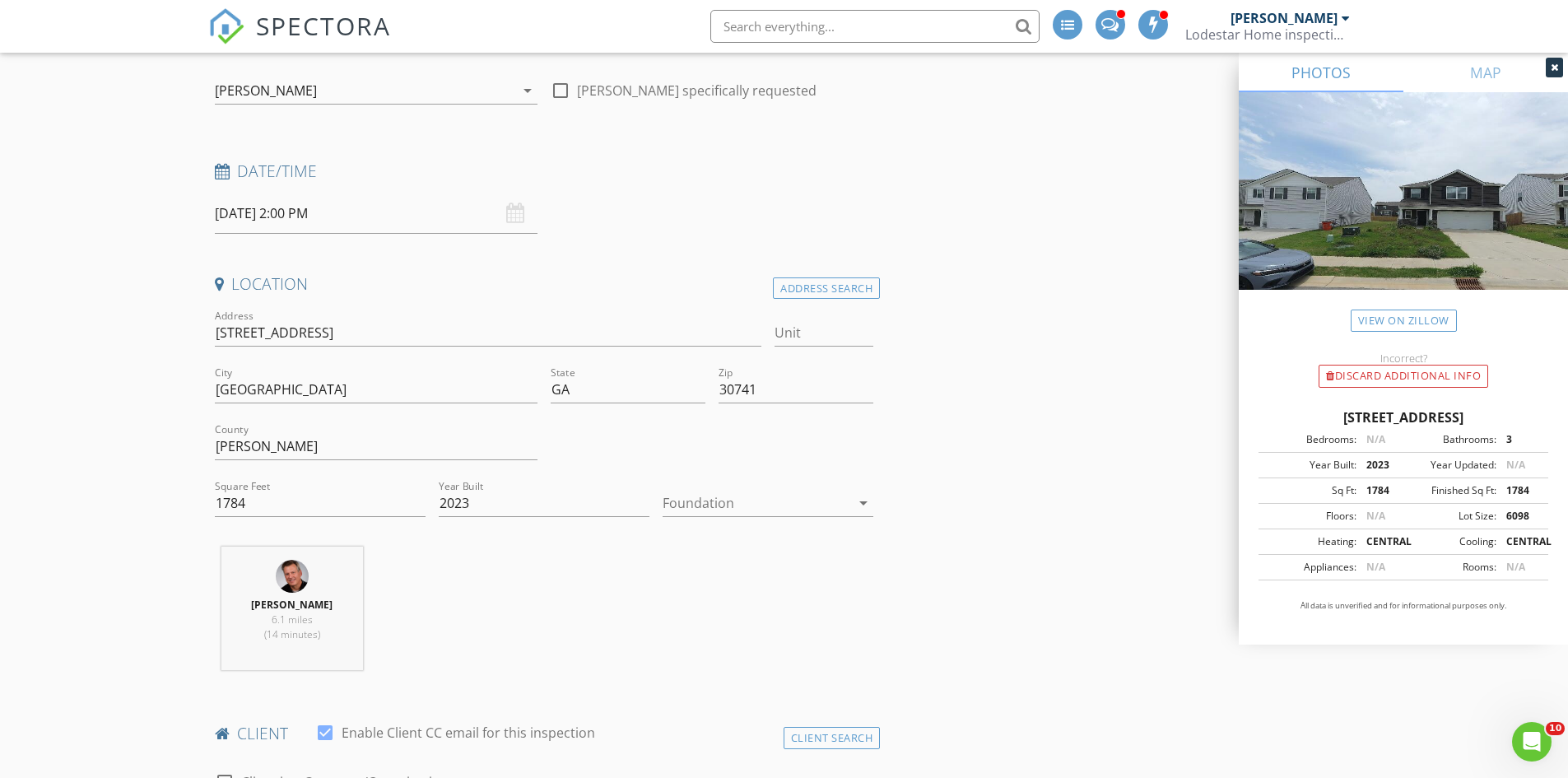
scroll to position [165, 0]
click at [860, 497] on icon "arrow_drop_down" at bounding box center [863, 498] width 20 height 20
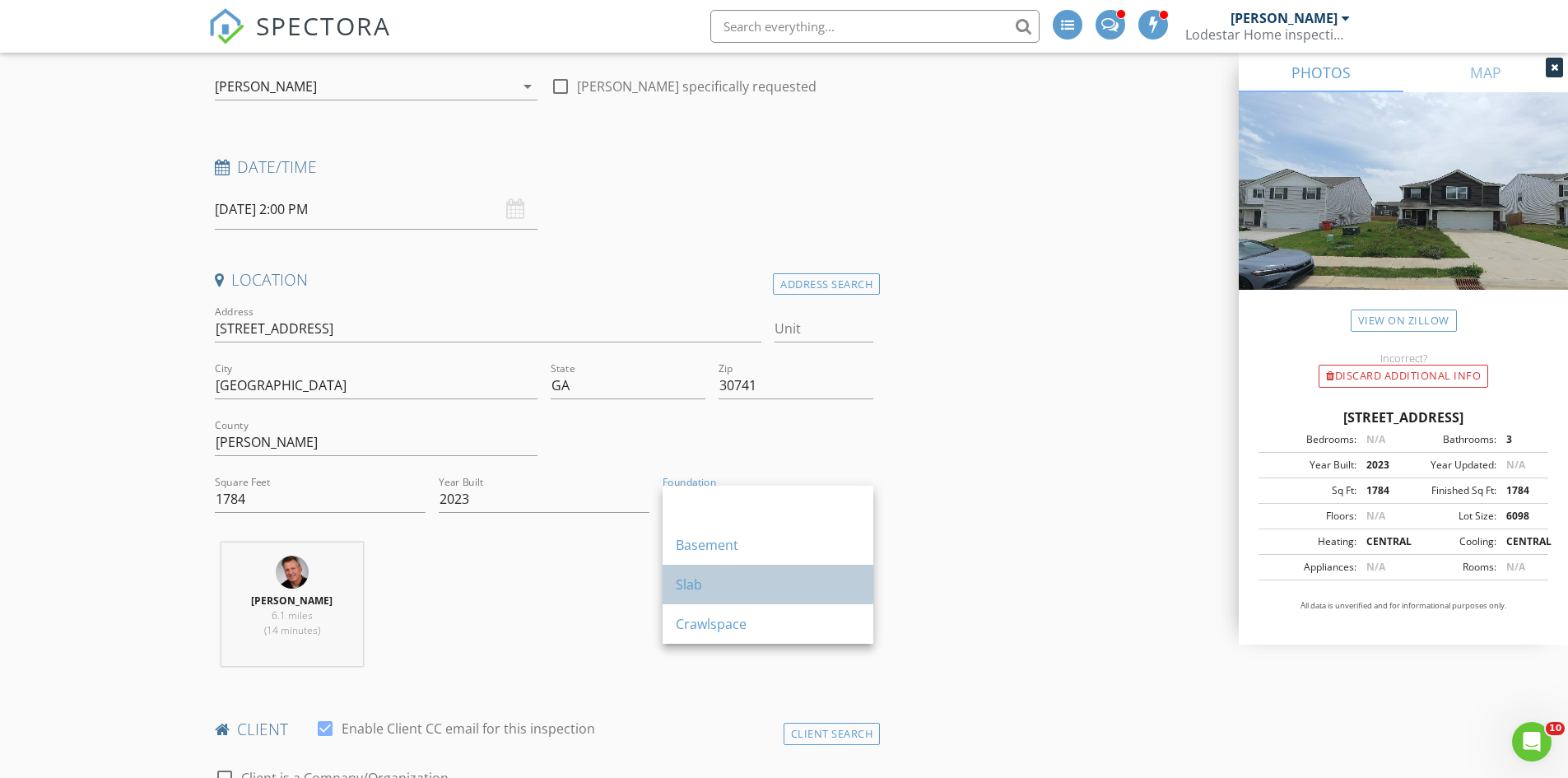
click at [712, 579] on div "Slab" at bounding box center [768, 585] width 185 height 20
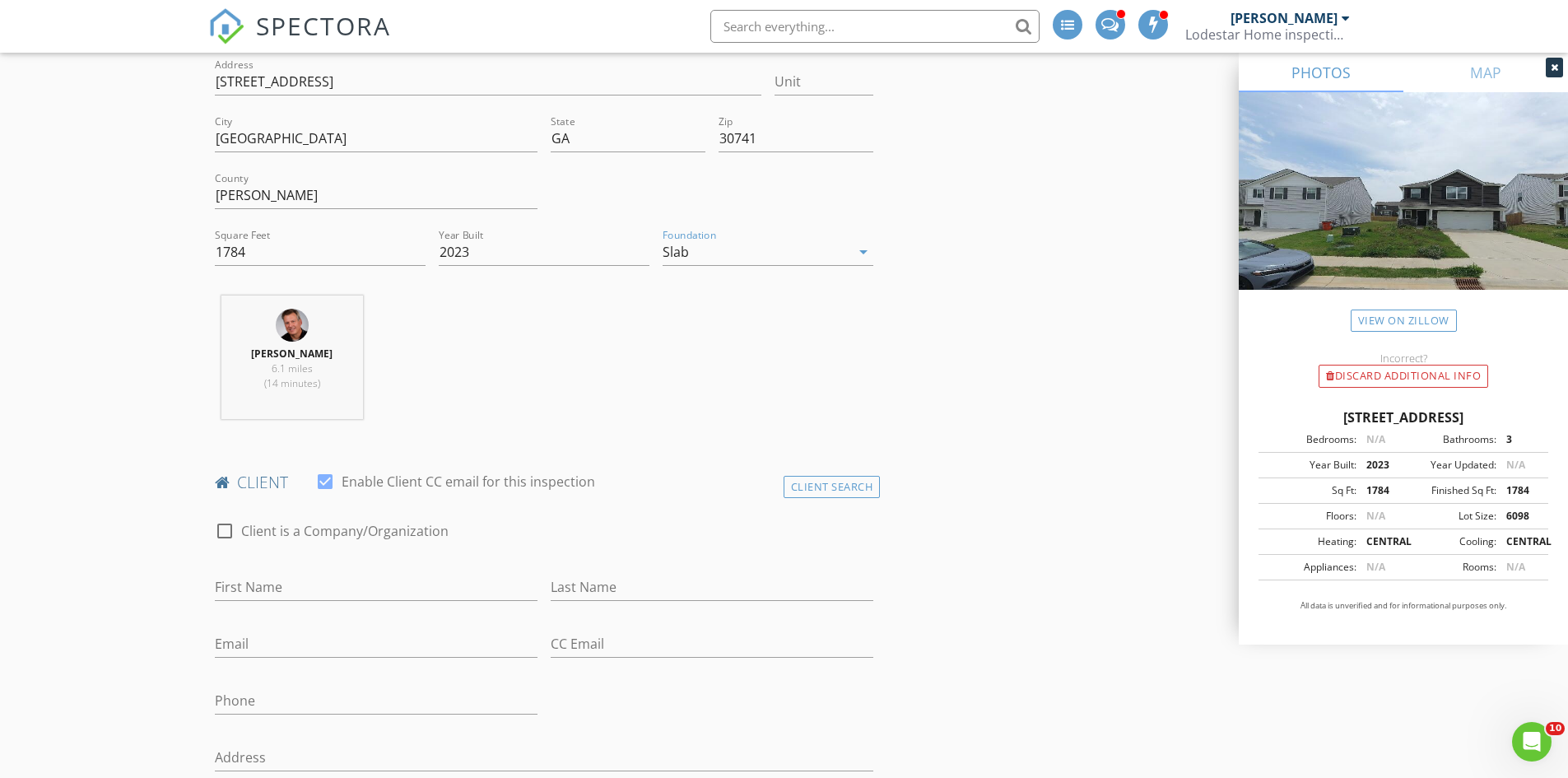
scroll to position [494, 0]
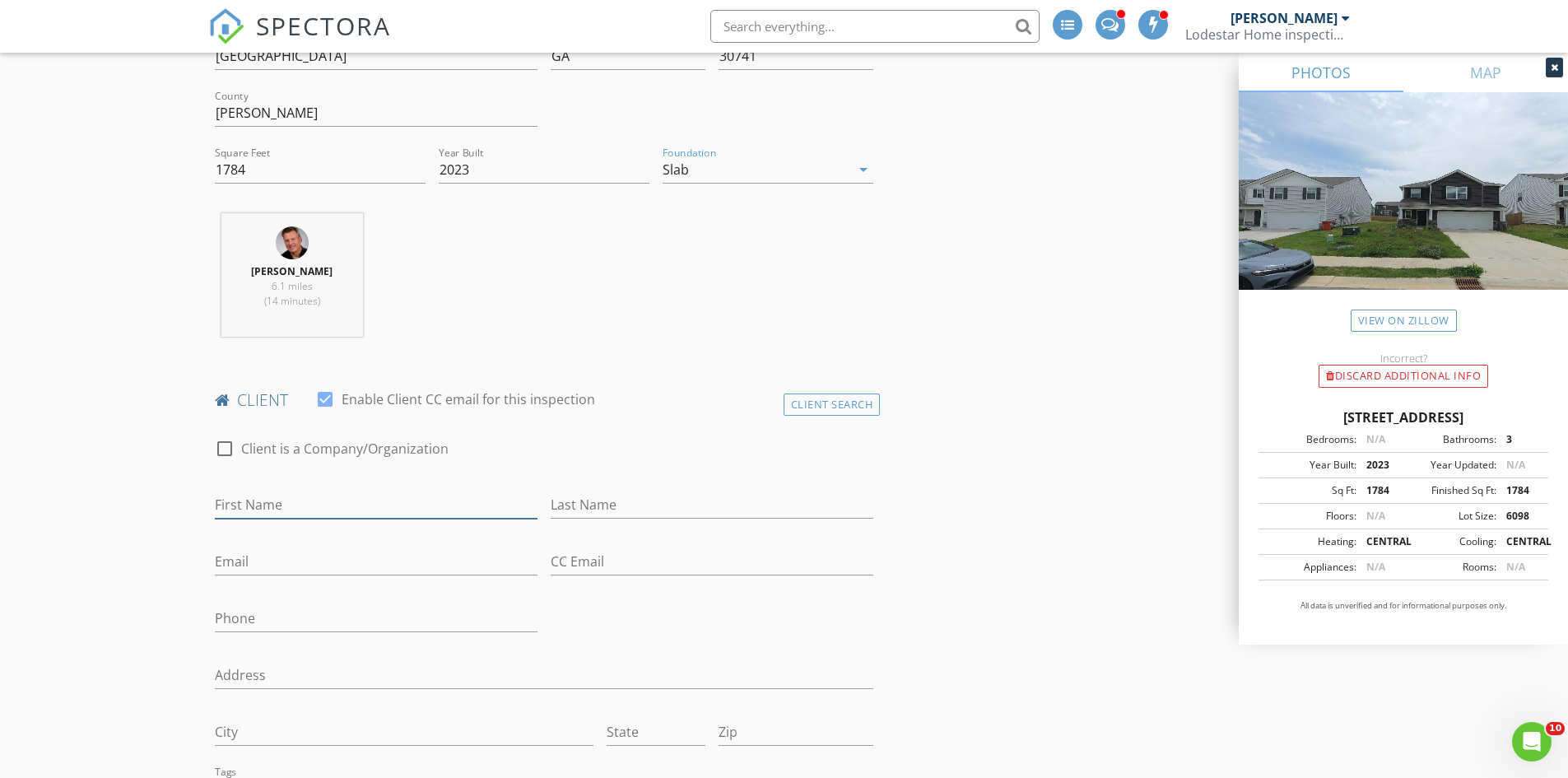
click at [308, 501] on input "First Name" at bounding box center [376, 504] width 323 height 27
drag, startPoint x: 260, startPoint y: 504, endPoint x: 333, endPoint y: 509, distance: 73.2
click at [333, 509] on input "[PERSON_NAME]" at bounding box center [376, 504] width 323 height 27
type input "[PERSON_NAME]"
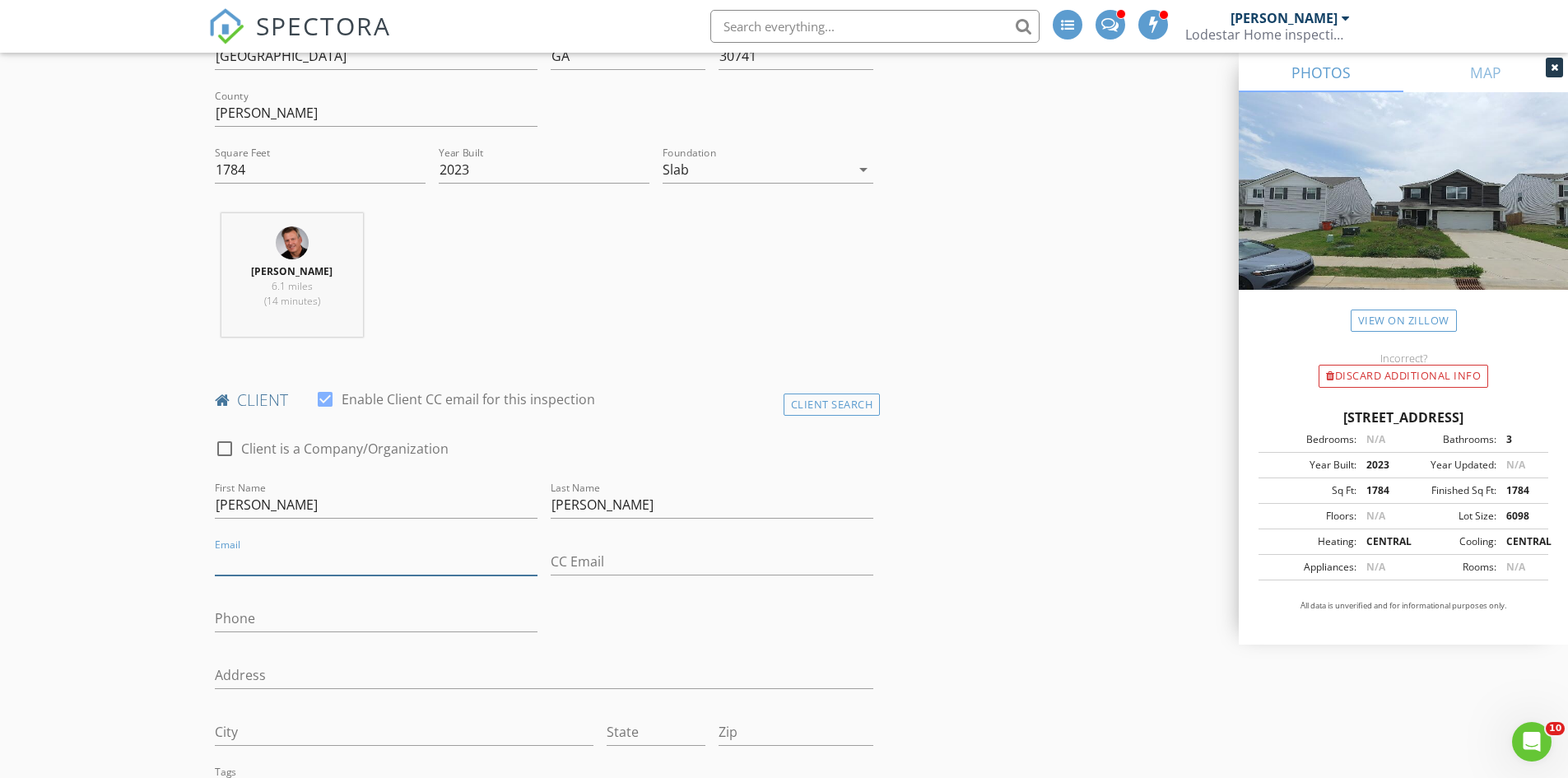
click at [290, 565] on input "Email" at bounding box center [376, 561] width 323 height 27
type input "[EMAIL_ADDRESS][DOMAIN_NAME]"
click at [300, 617] on input "Phone" at bounding box center [376, 618] width 323 height 27
type input "[PHONE_NUMBER]"
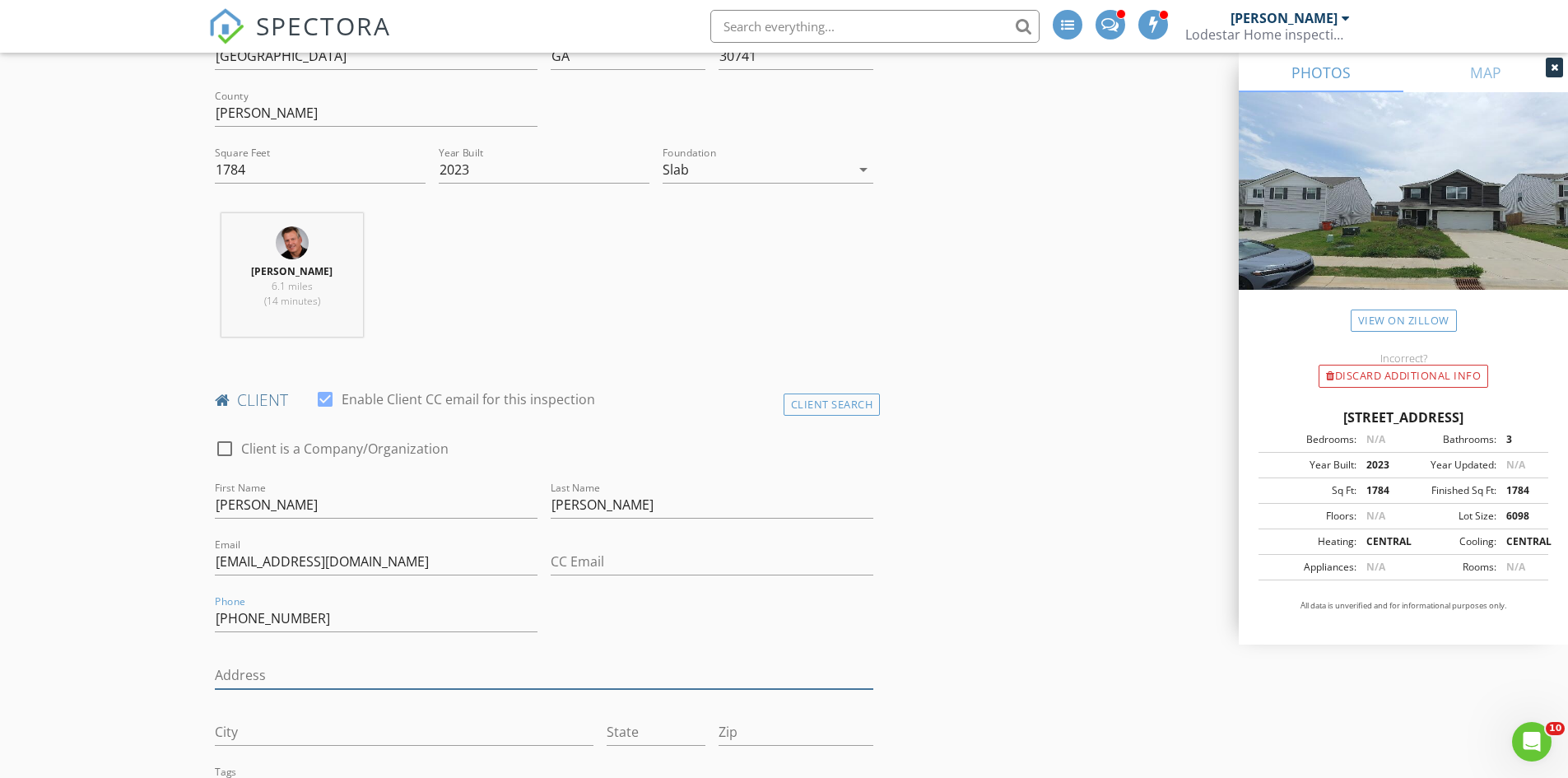
click at [282, 683] on input "Address" at bounding box center [545, 675] width 659 height 27
type input "[STREET_ADDRESS]"
click at [287, 741] on input "City" at bounding box center [404, 732] width 379 height 27
type input "[GEOGRAPHIC_DATA]"
click at [637, 741] on input "State" at bounding box center [656, 732] width 98 height 27
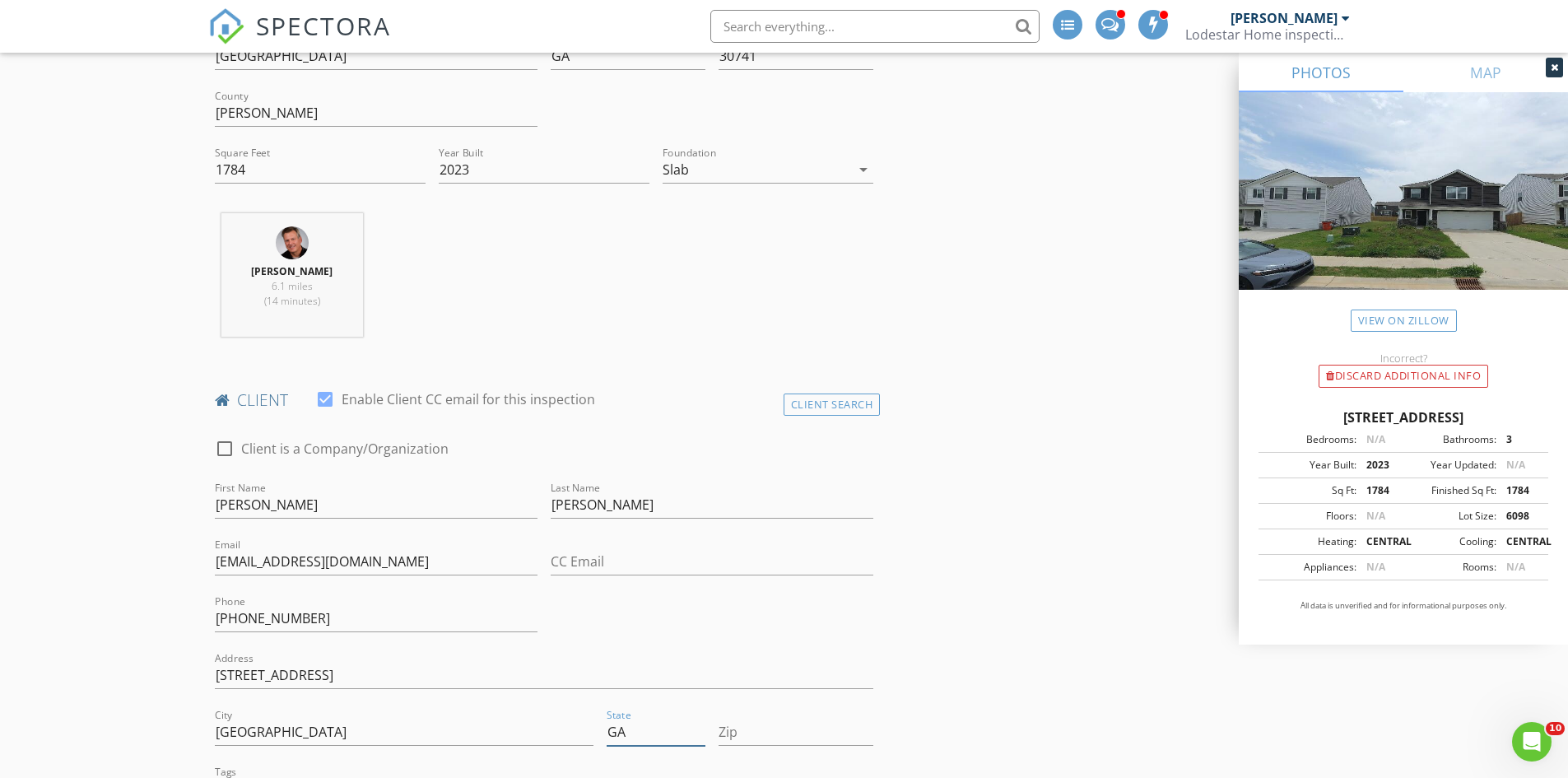
type input "GA"
click at [780, 740] on input "Zip" at bounding box center [796, 732] width 154 height 27
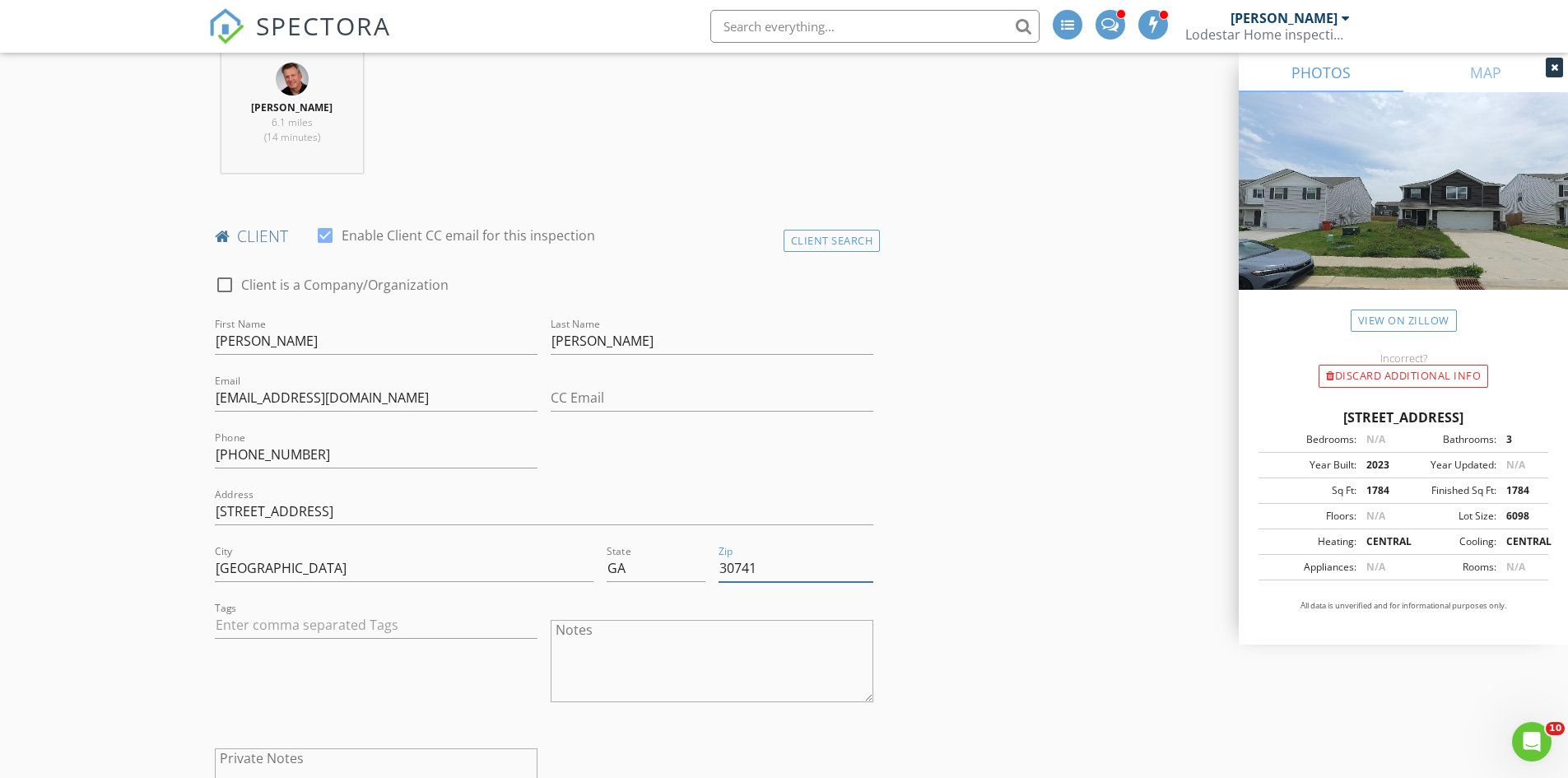
scroll to position [659, 0]
type input "30741"
click at [333, 615] on input "text" at bounding box center [376, 624] width 323 height 27
type input "&nbsp;"
type input "Termi"
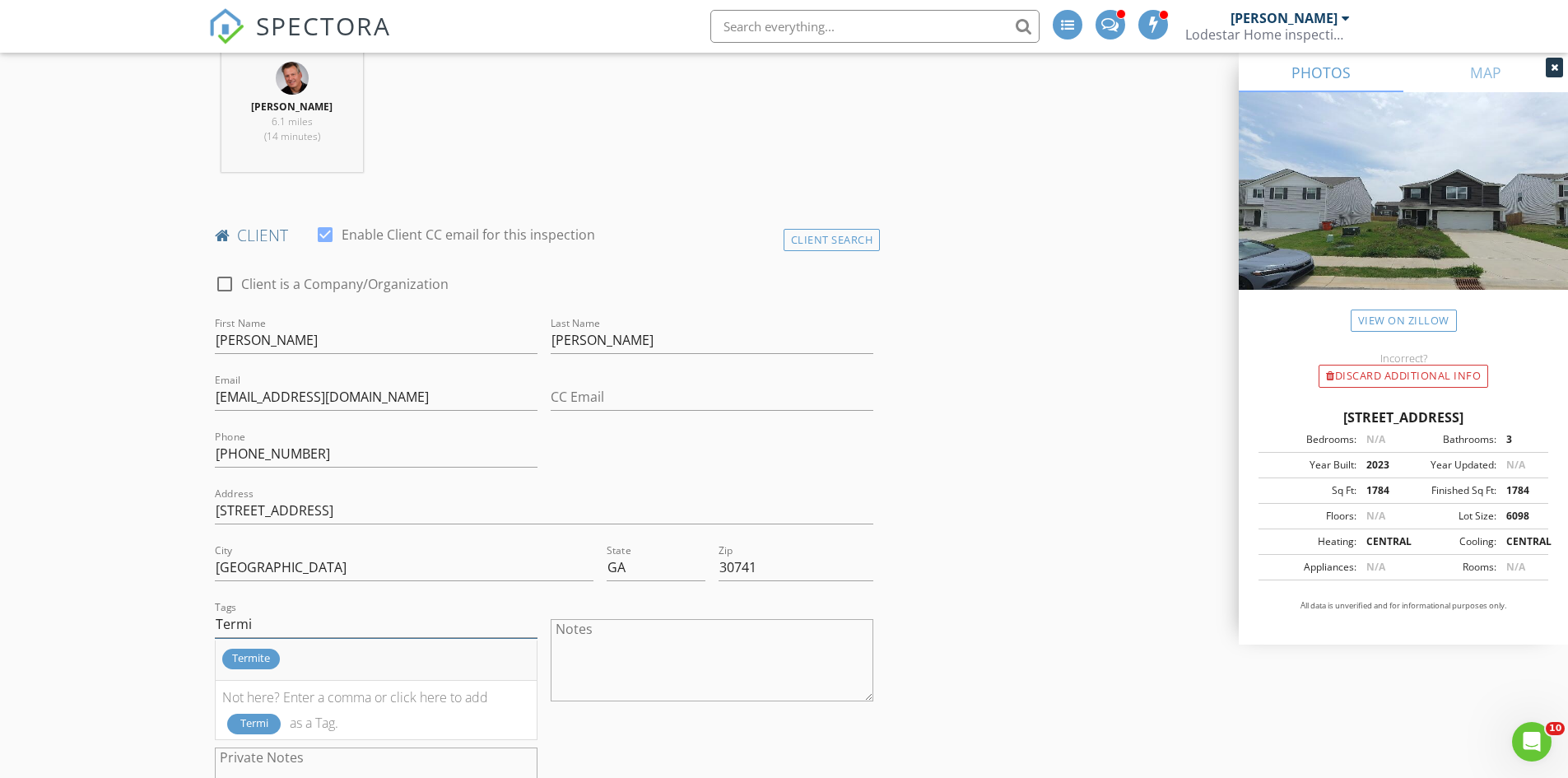
click at [278, 660] on div "Termite" at bounding box center [250, 659] width 58 height 21
click at [601, 654] on textarea "Notes" at bounding box center [712, 660] width 323 height 82
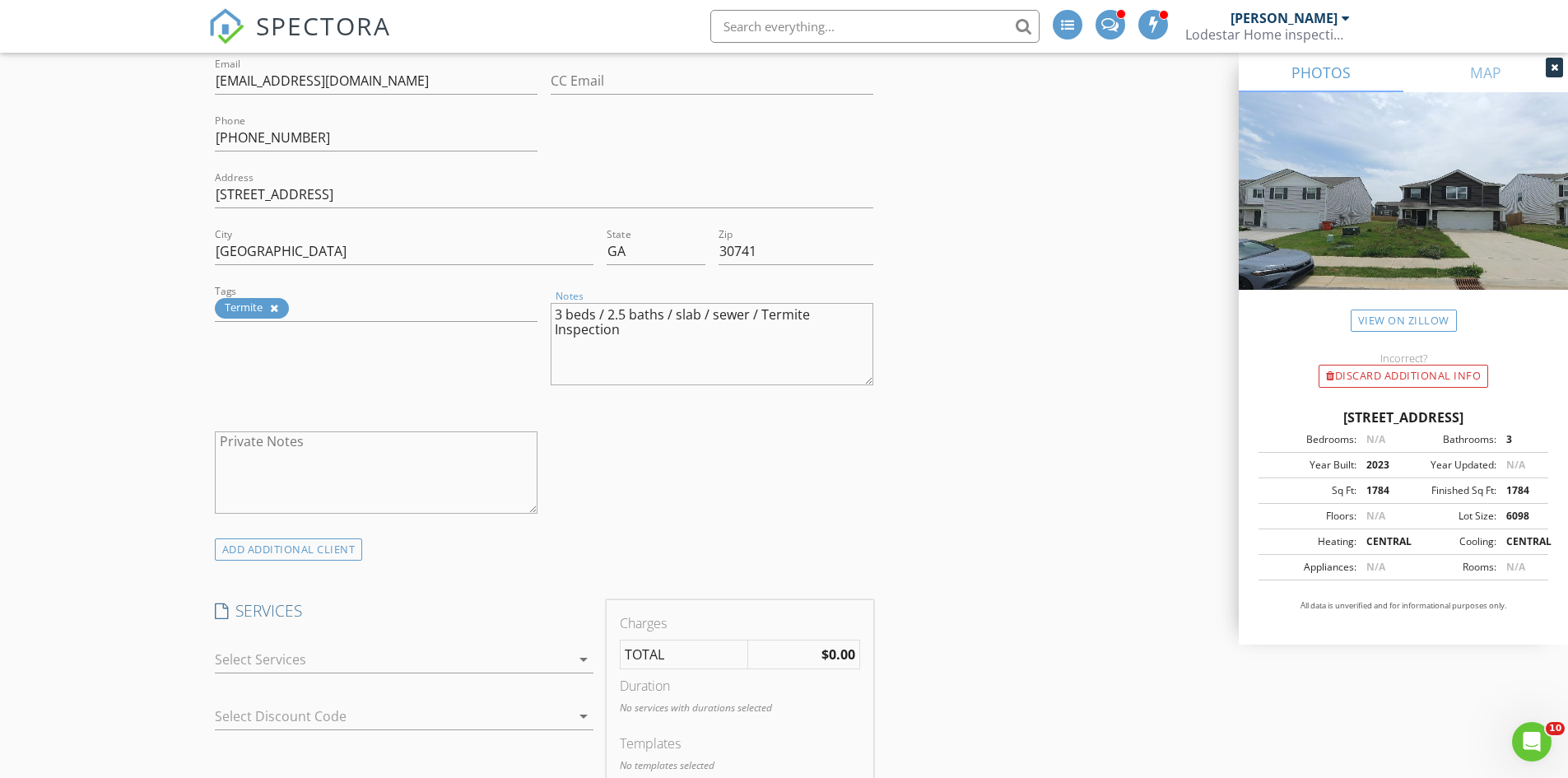
scroll to position [1071, 0]
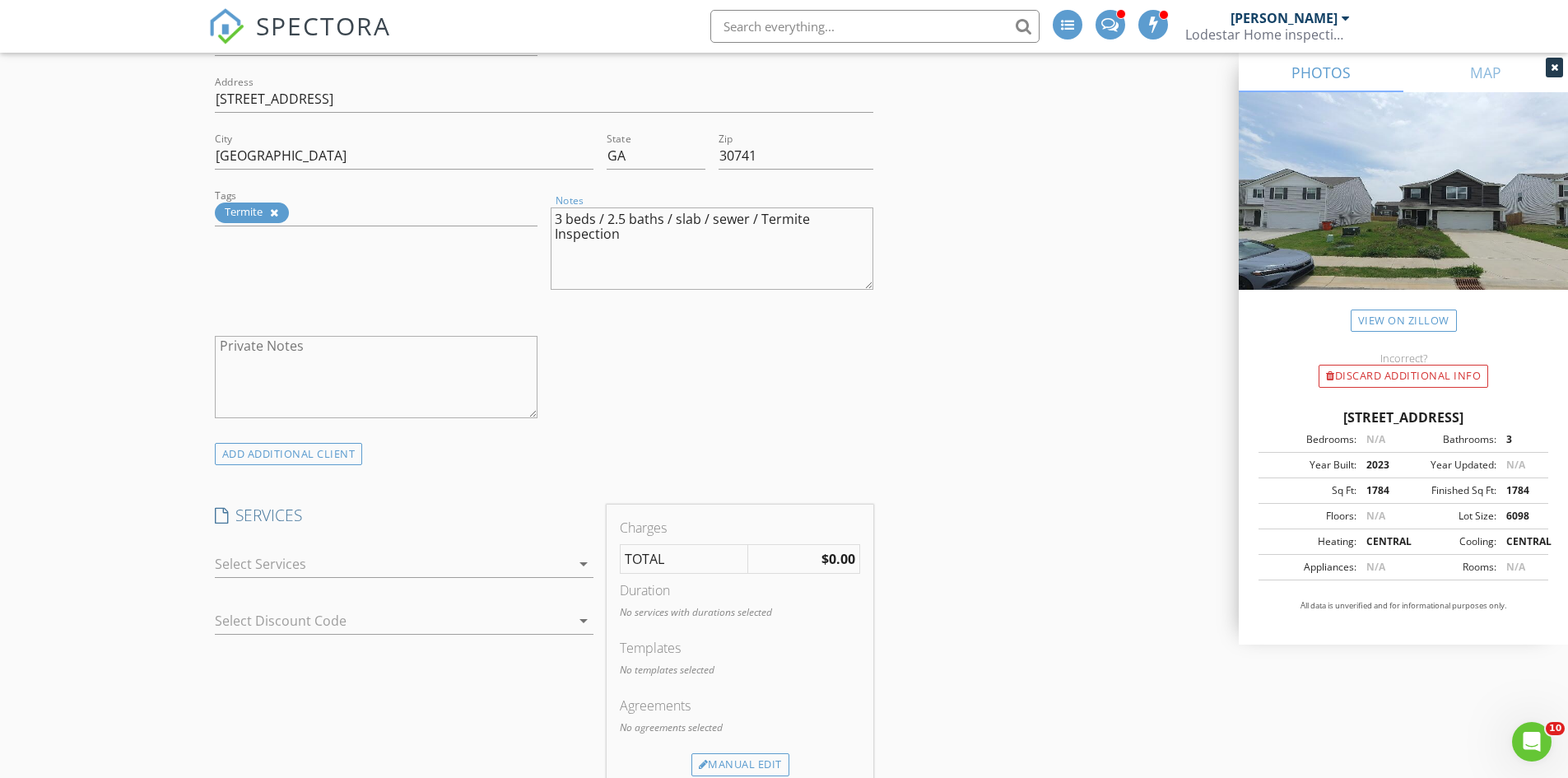
type textarea "3 beds / 2.5 baths / slab / sewer / Termite Inspection"
click at [582, 560] on icon "arrow_drop_down" at bounding box center [583, 564] width 20 height 20
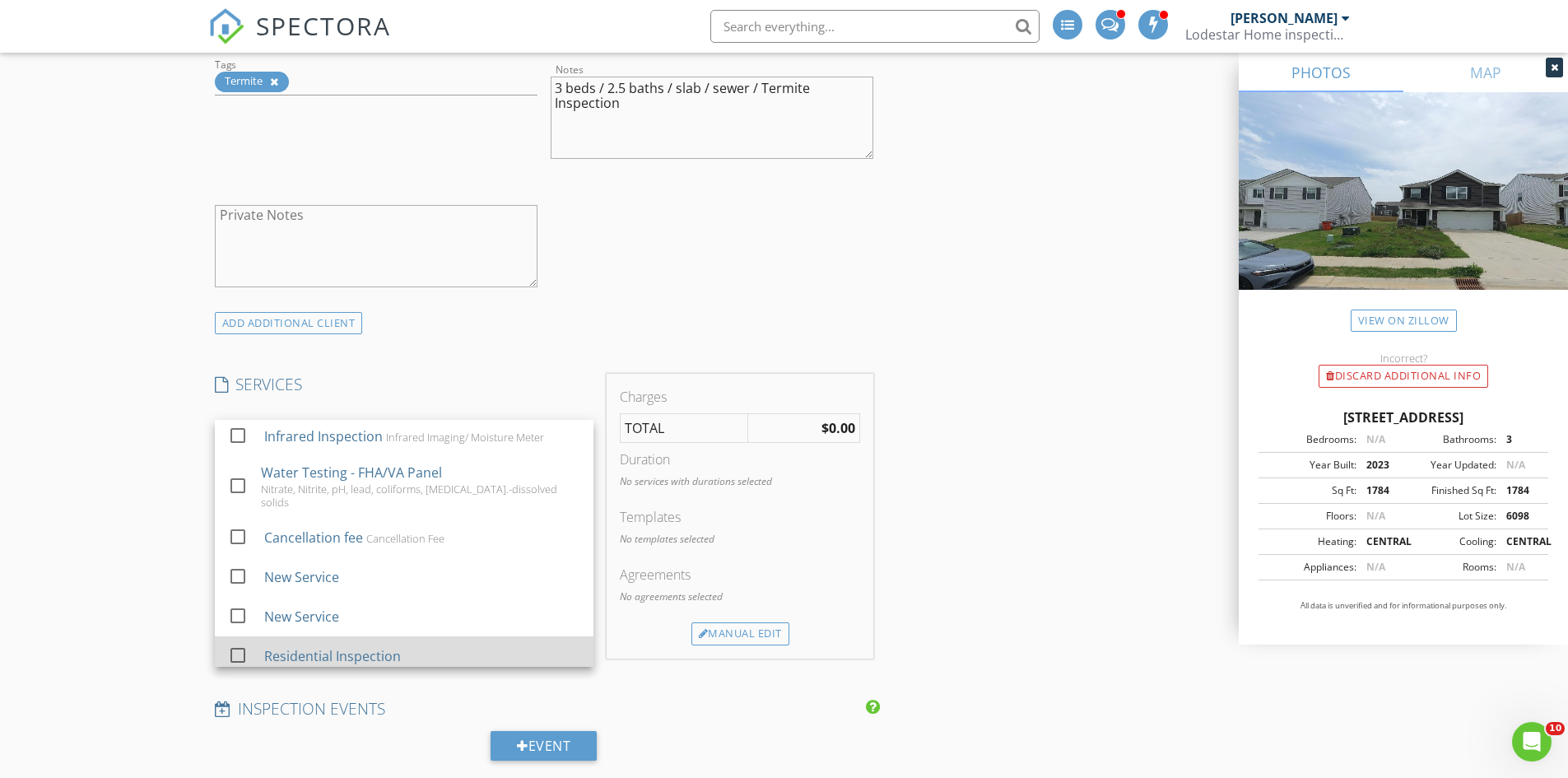
scroll to position [1235, 0]
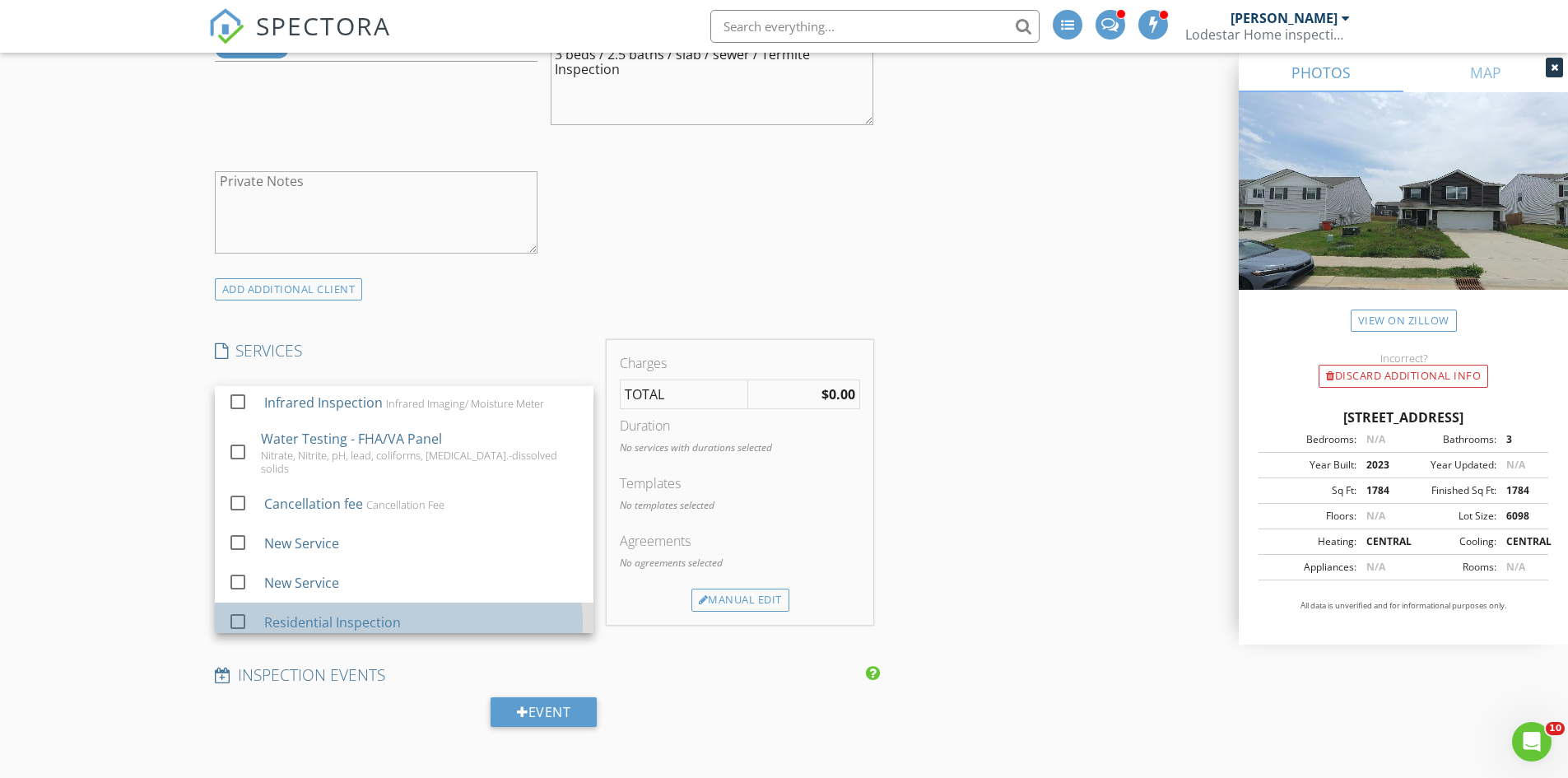
click at [335, 613] on div "Residential Inspection" at bounding box center [331, 623] width 136 height 20
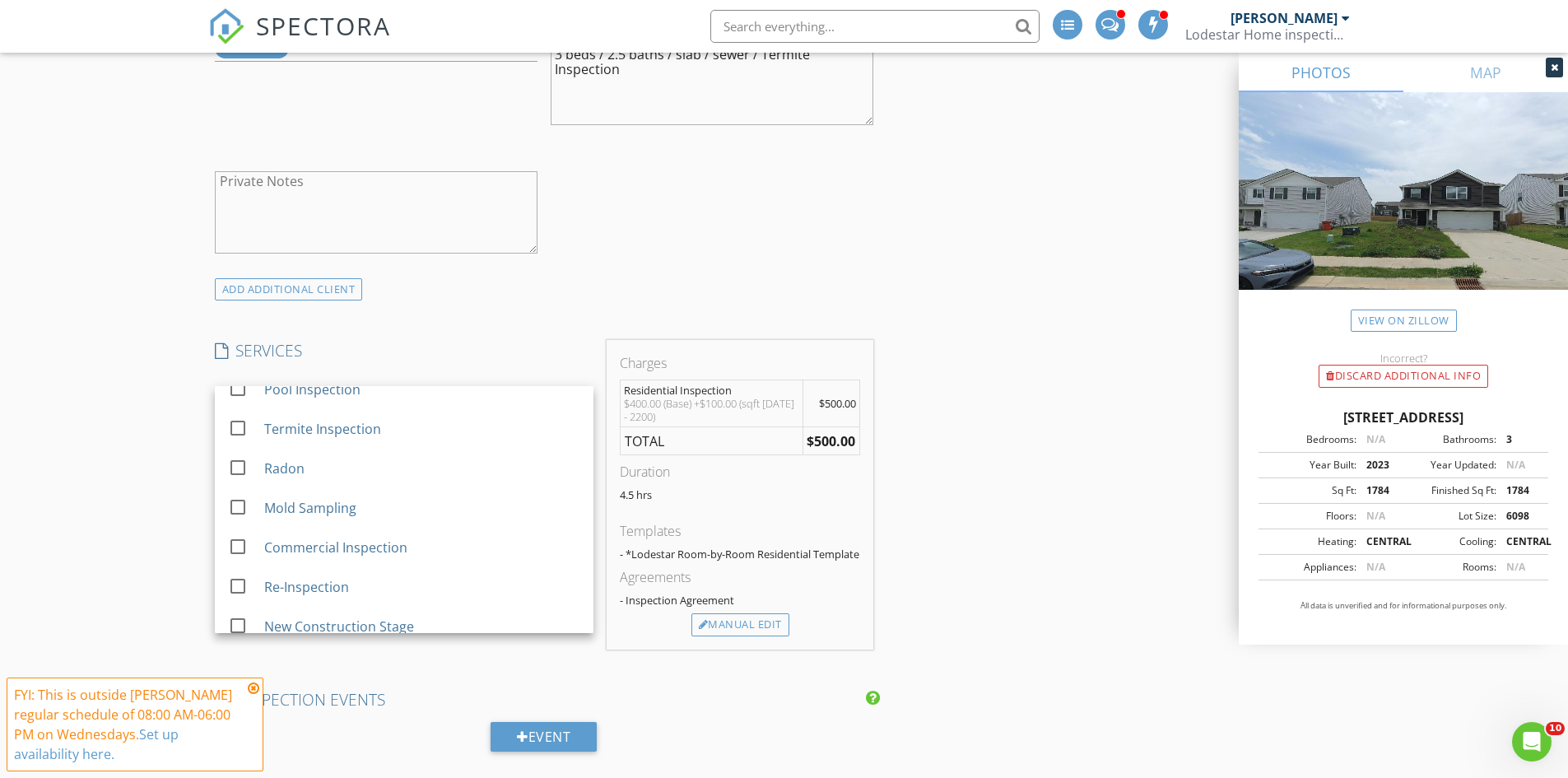
scroll to position [0, 0]
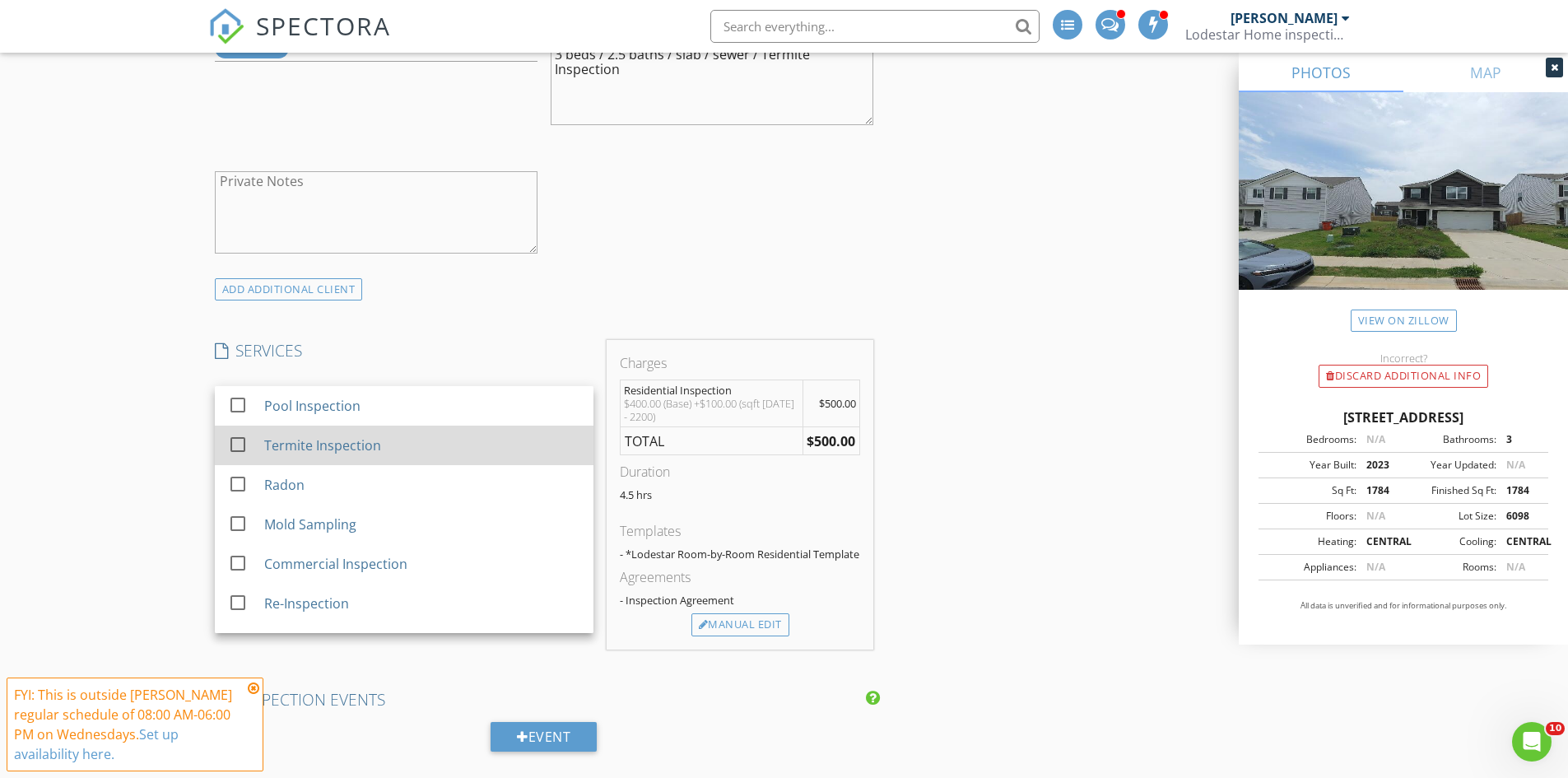
click at [351, 435] on div "Termite Inspection" at bounding box center [321, 445] width 116 height 20
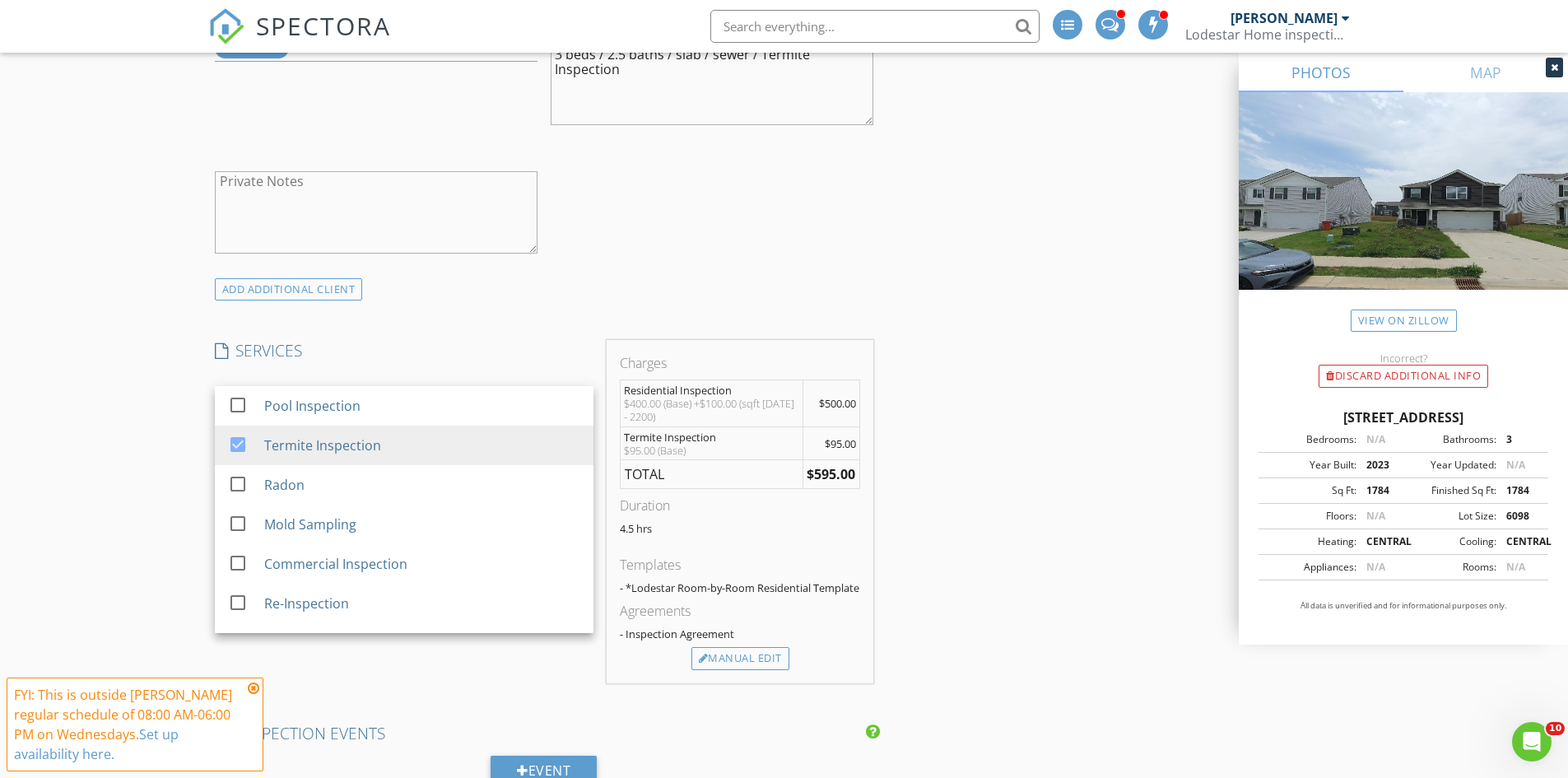
click at [247, 687] on div "FYI: This is outside Steve Hicks's regular schedule of 08:00 AM-06:00 PM on Wed…" at bounding box center [135, 724] width 242 height 79
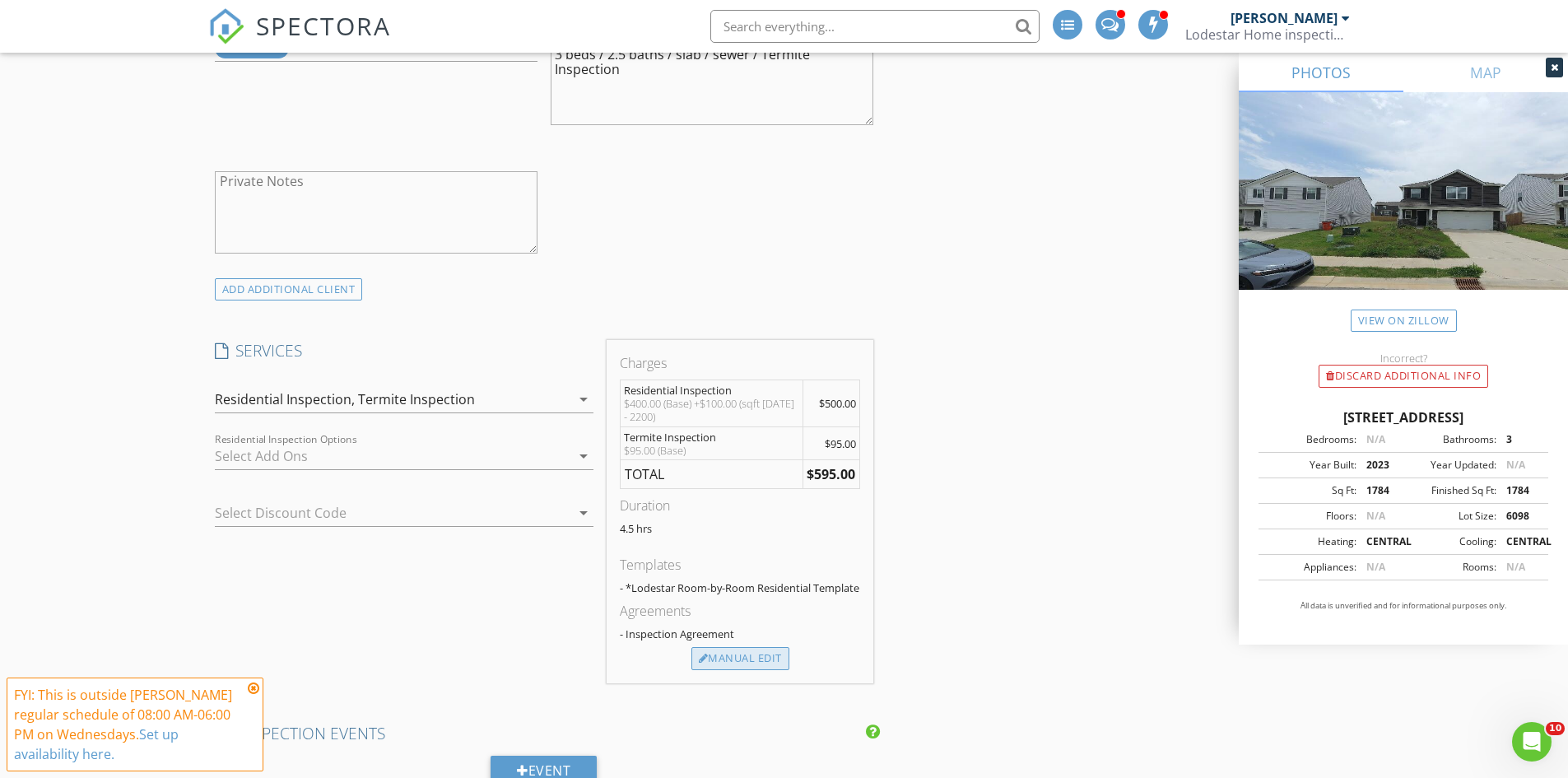
click at [755, 656] on div "Manual Edit" at bounding box center [740, 659] width 98 height 23
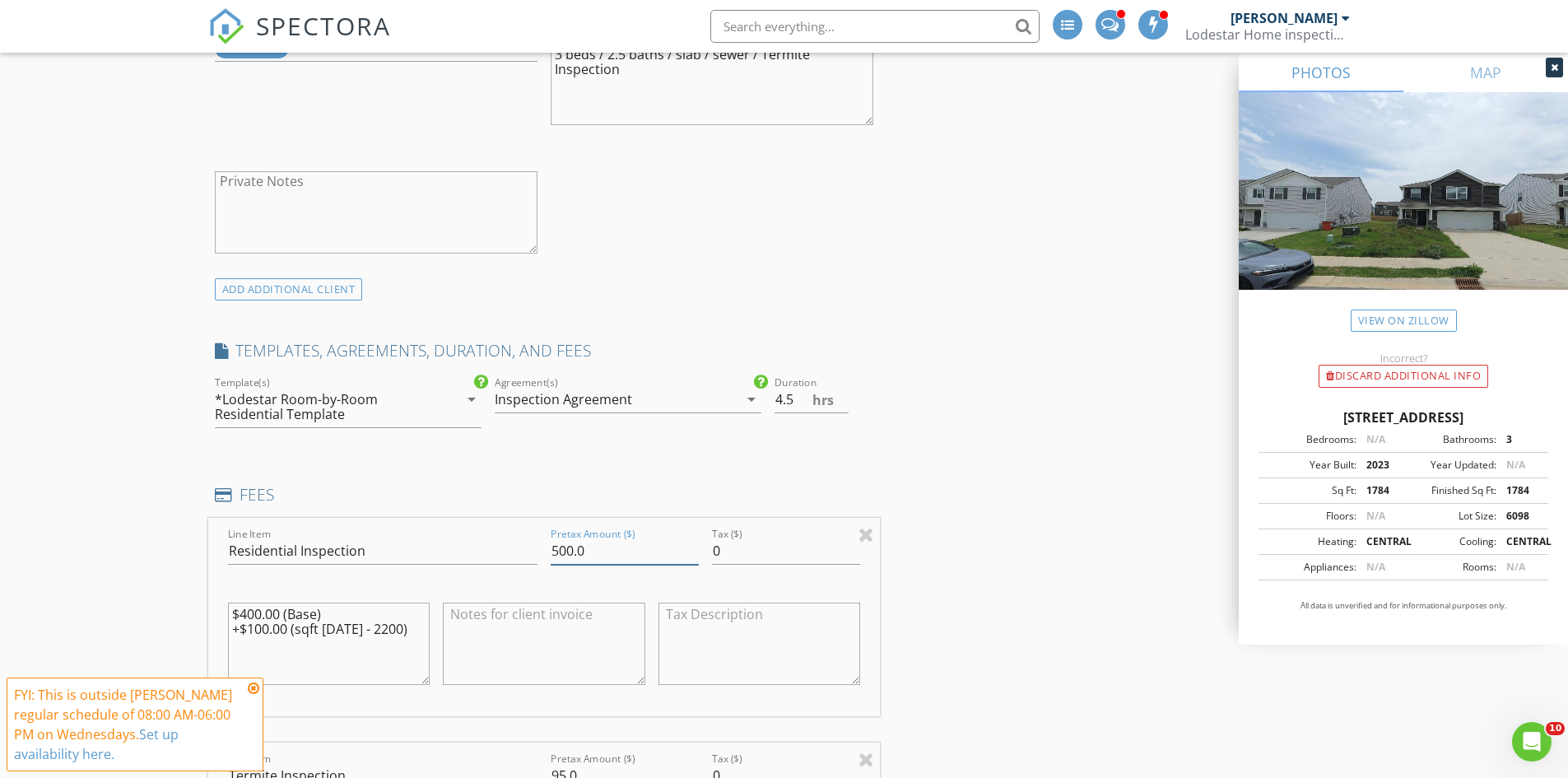
click at [574, 550] on input "500.0" at bounding box center [625, 551] width 148 height 27
type input "525.0"
click at [255, 688] on icon at bounding box center [253, 688] width 11 height 13
click at [475, 633] on textarea at bounding box center [544, 643] width 203 height 82
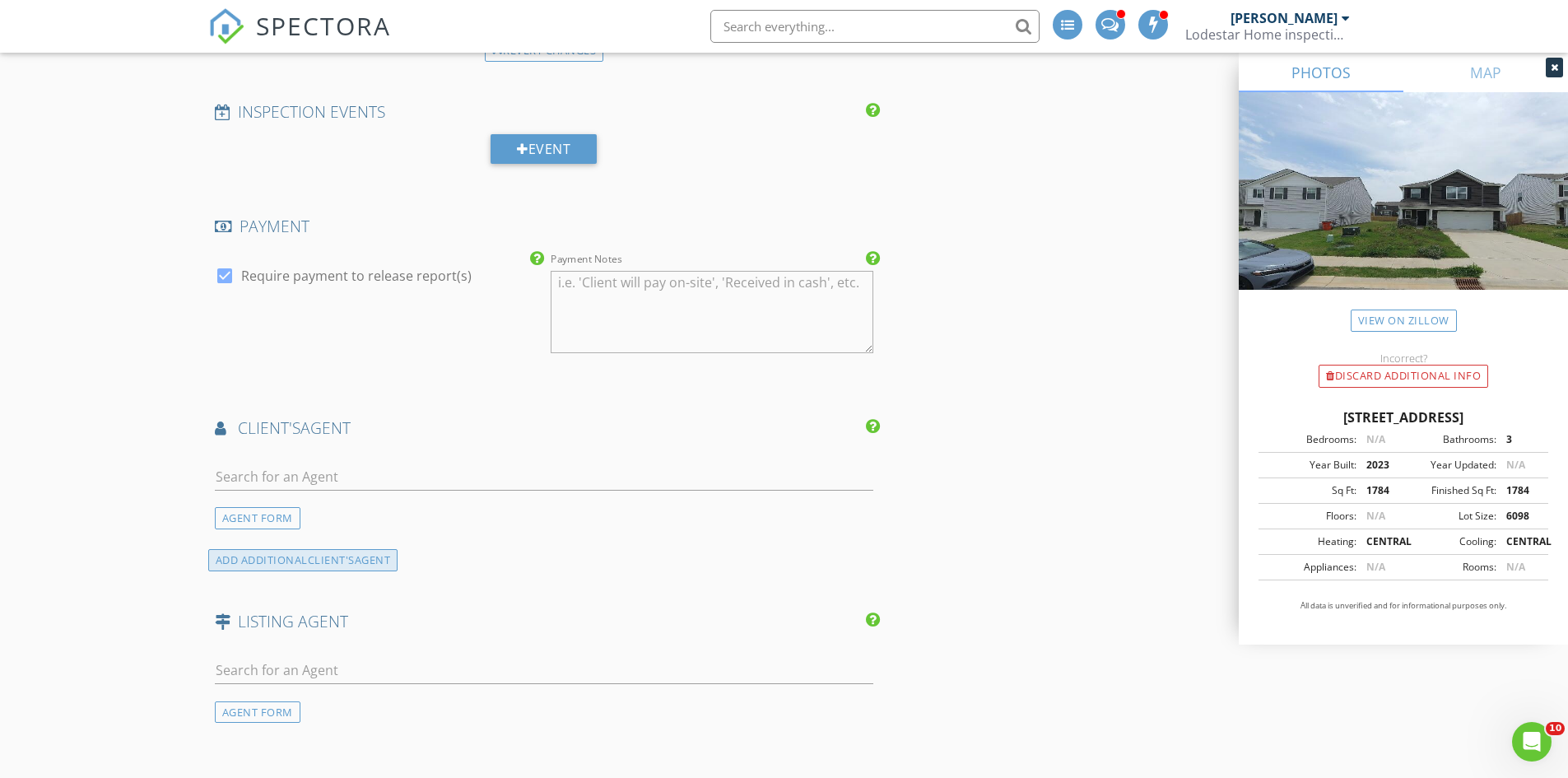
scroll to position [2223, 0]
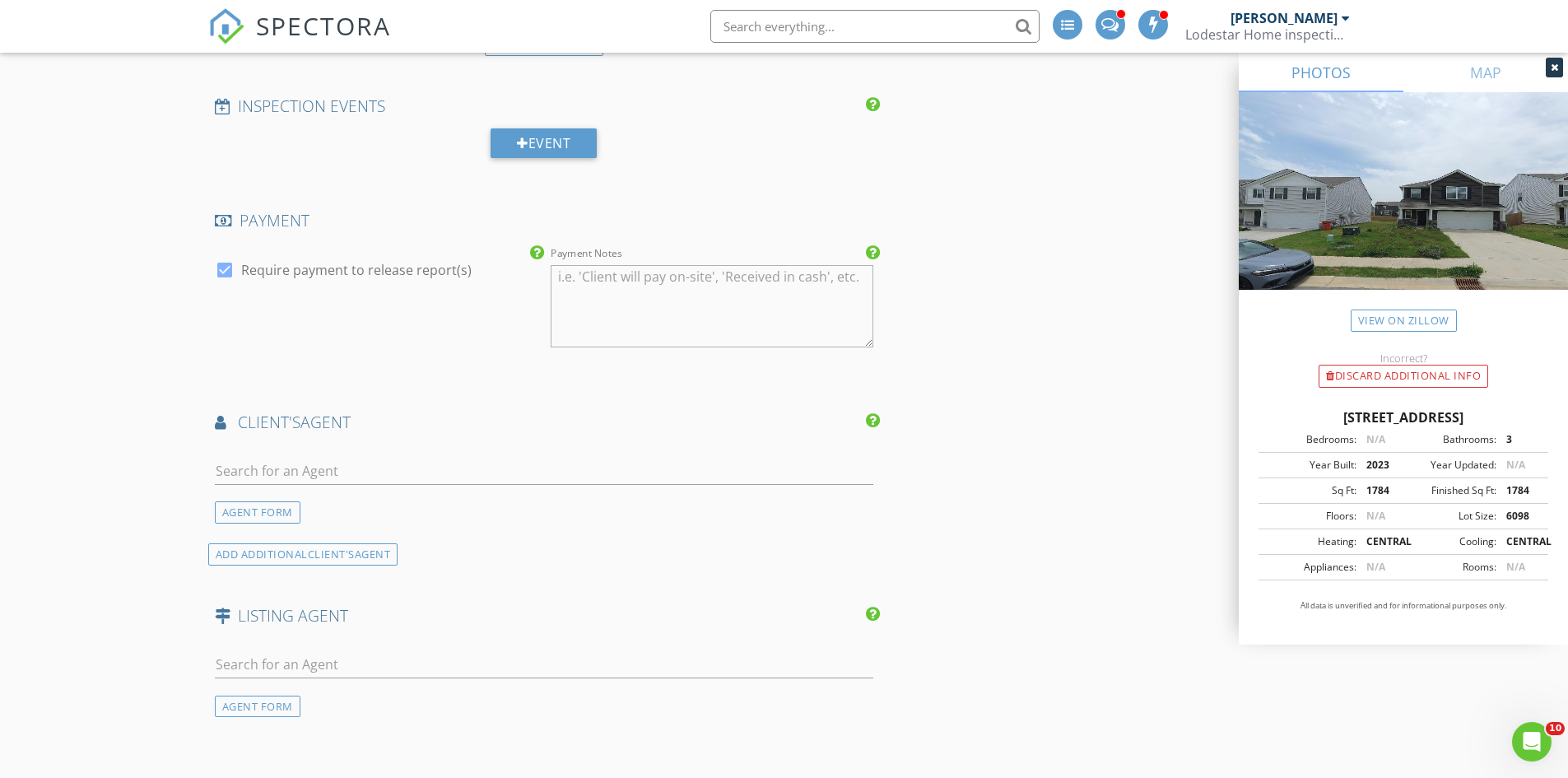
type textarea "550.0 - 25.0 Discounted"
click at [299, 473] on input "text" at bounding box center [545, 471] width 659 height 27
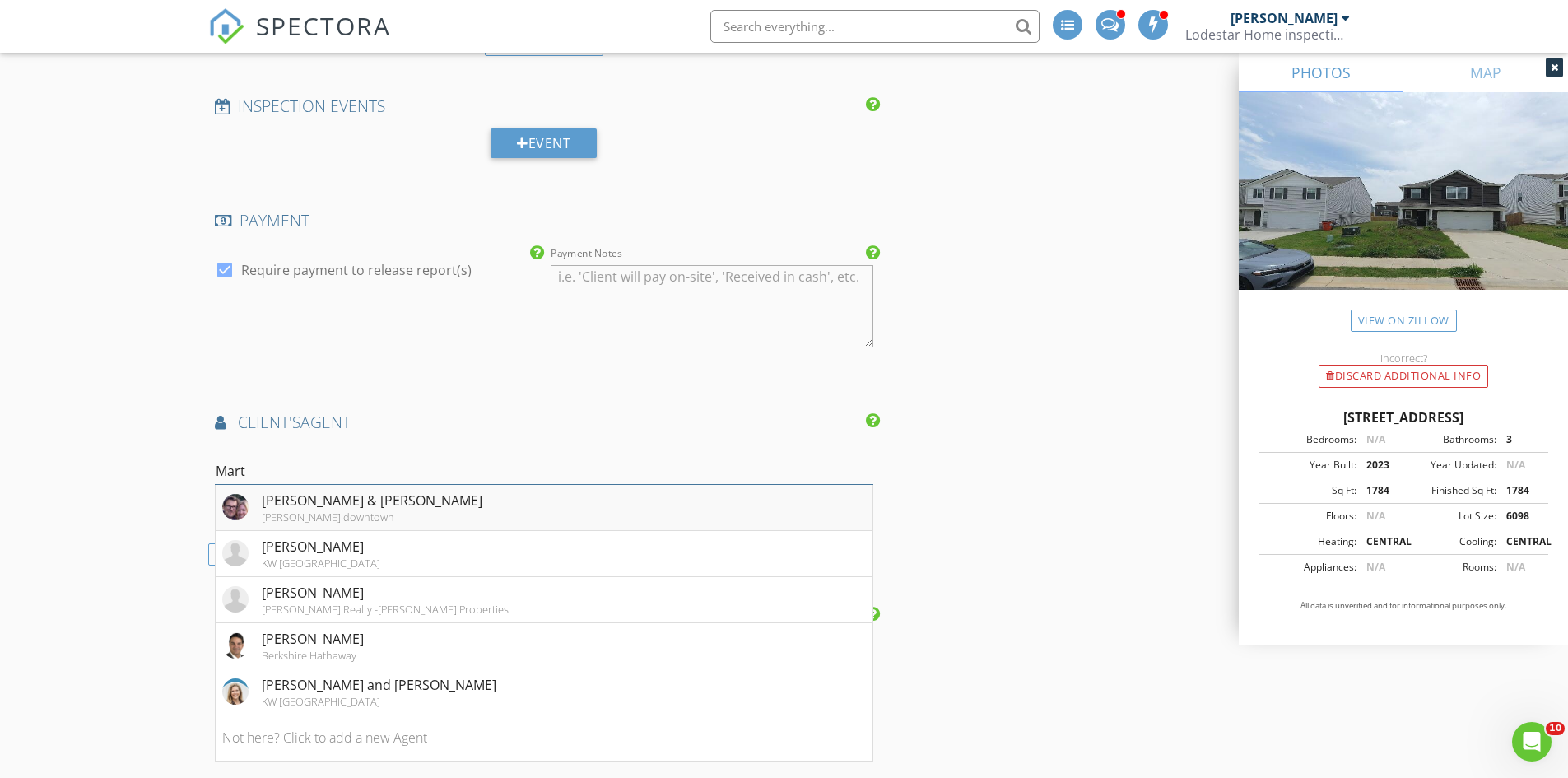
type input "Mart"
click at [281, 505] on div "[PERSON_NAME] & [PERSON_NAME]" at bounding box center [372, 500] width 221 height 20
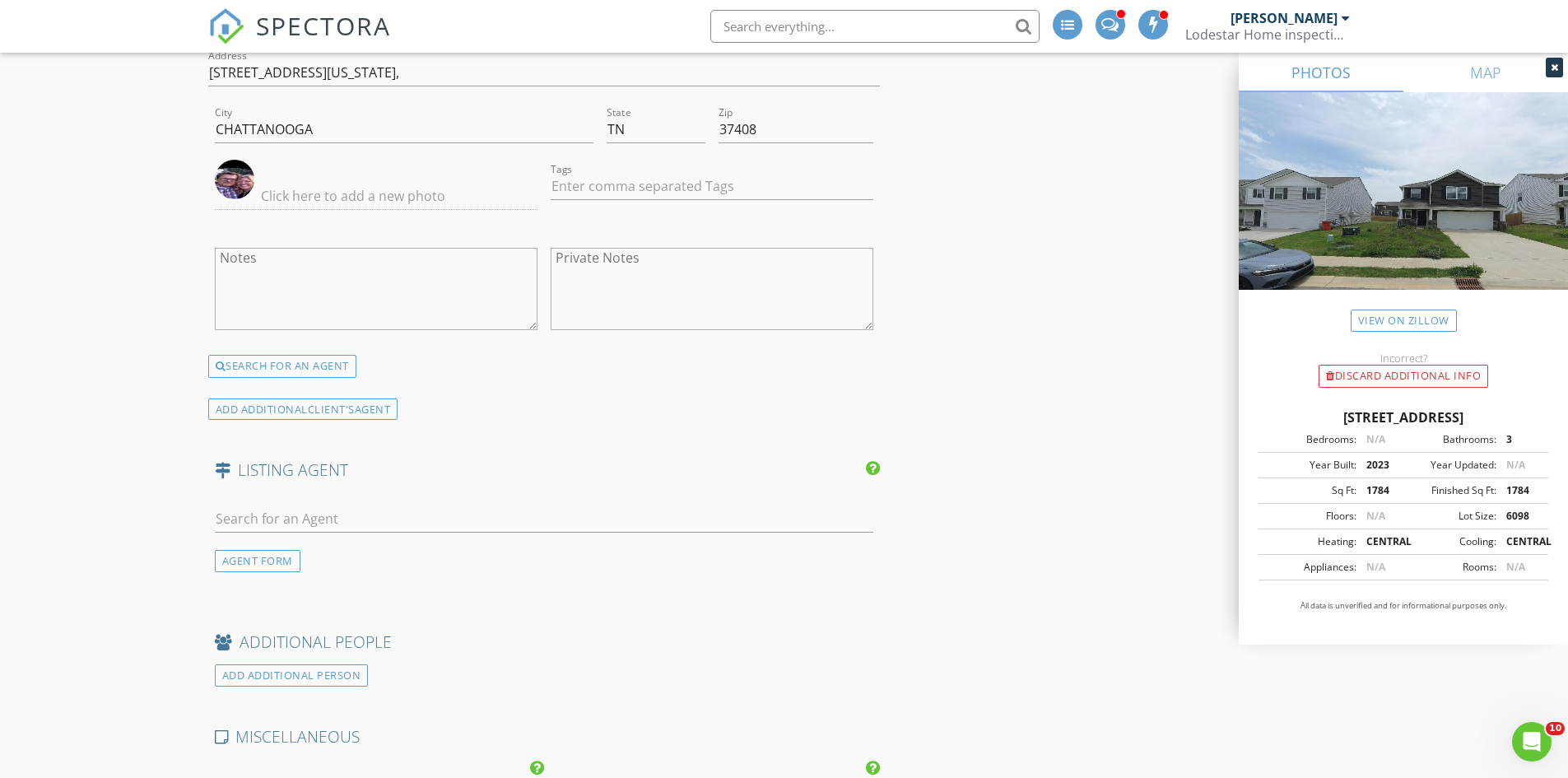
scroll to position [2799, 0]
paste input "SHANNON ARTHUR Brokered by Arthur Real Estate Serv., LLC"
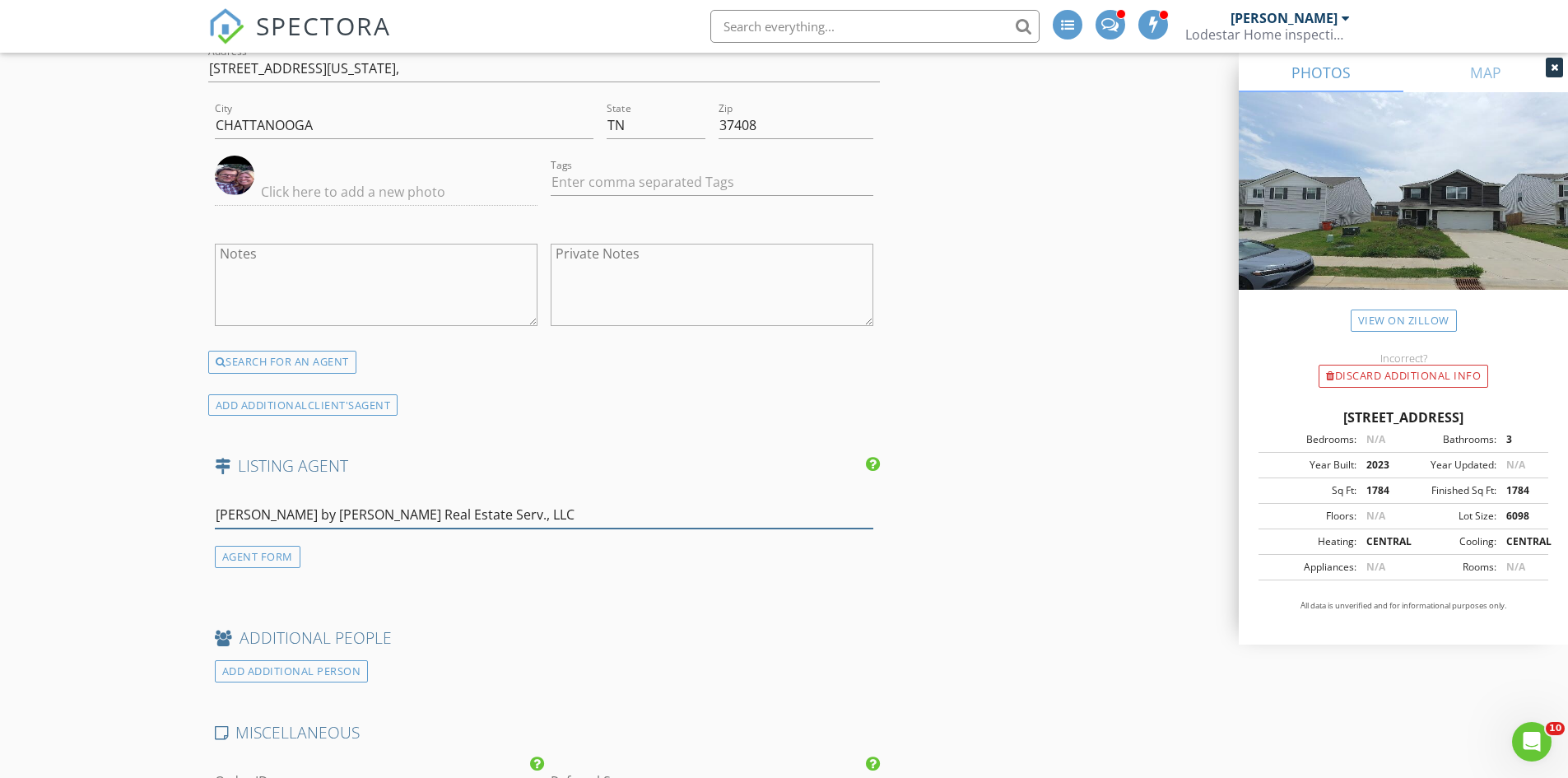
drag, startPoint x: 337, startPoint y: 515, endPoint x: 657, endPoint y: 525, distance: 320.2
click at [657, 525] on input "SHANNON ARTHUR Brokered by Arthur Real Estate Serv., LLC" at bounding box center [545, 515] width 659 height 27
type input "SHANNON ARTHUR"
drag, startPoint x: 349, startPoint y: 515, endPoint x: 152, endPoint y: 535, distance: 198.0
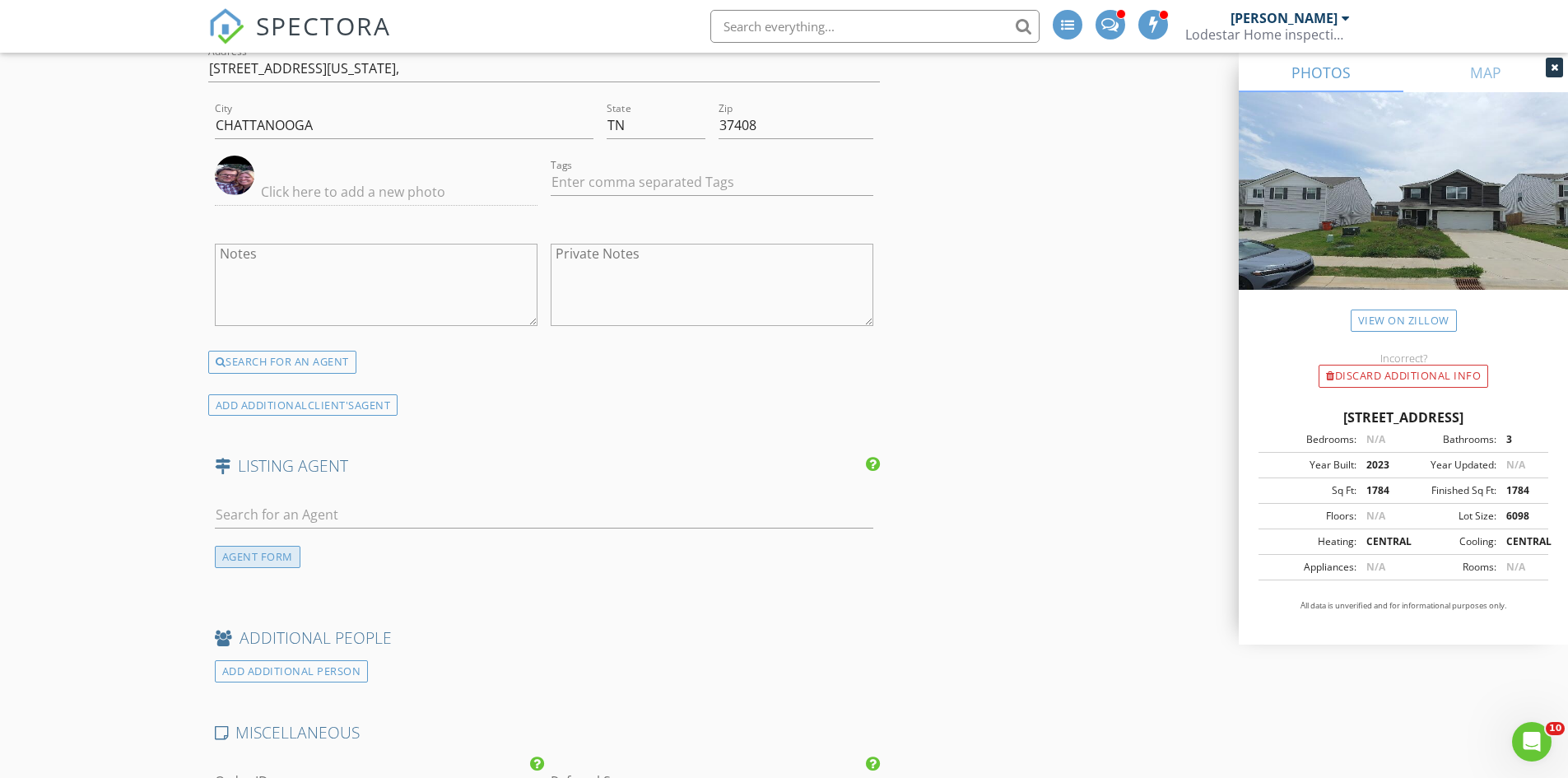
click at [257, 554] on div "AGENT FORM" at bounding box center [257, 557] width 85 height 22
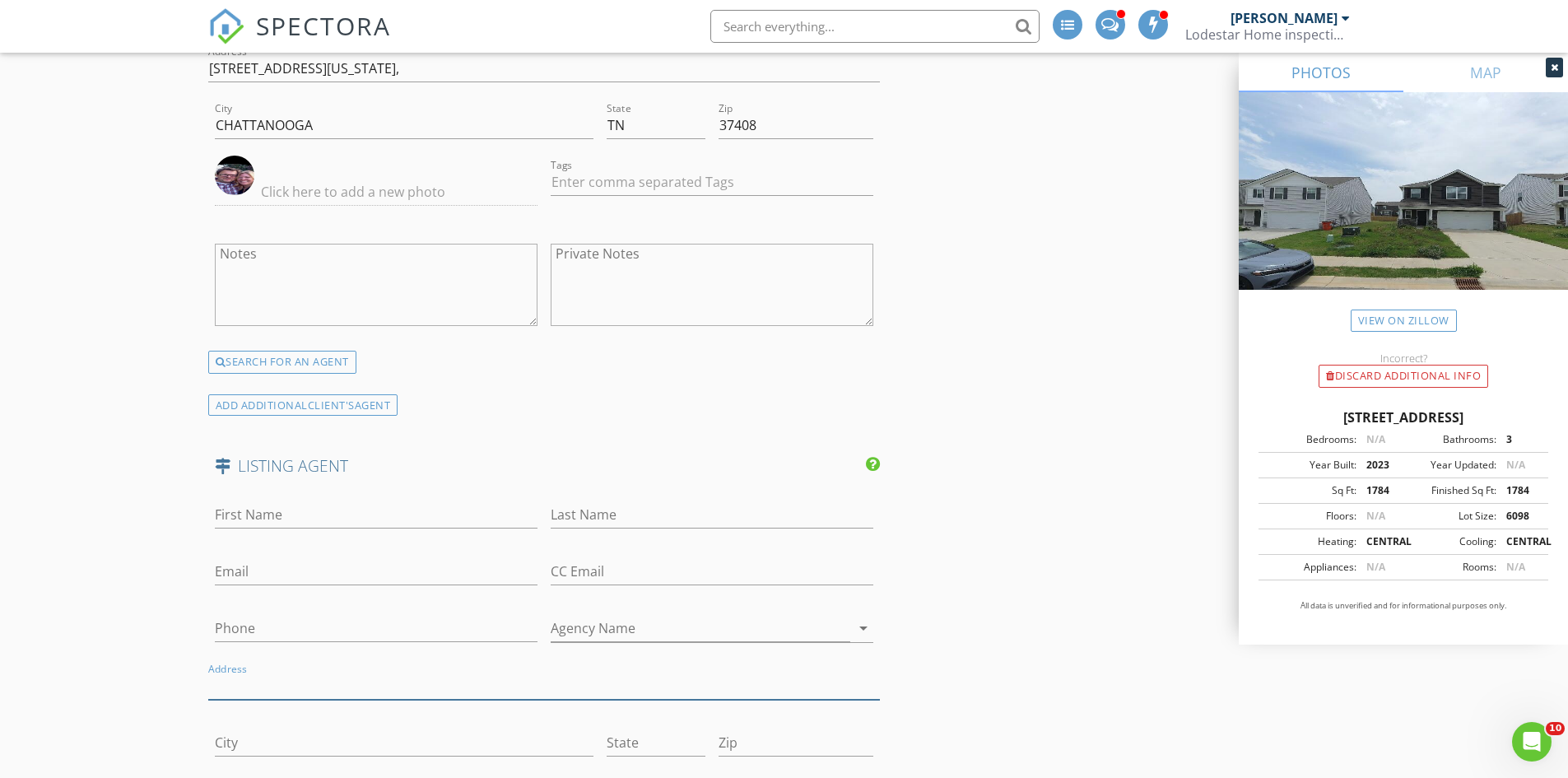
paste input "SHANNON ARTHUR Brokered by Arthur Real Estate Serv., LLC"
type input "SHANNON ARTHUR Brokered by Arthur Real Estate Serv., LLC"
click at [268, 513] on input "First Name" at bounding box center [376, 515] width 323 height 27
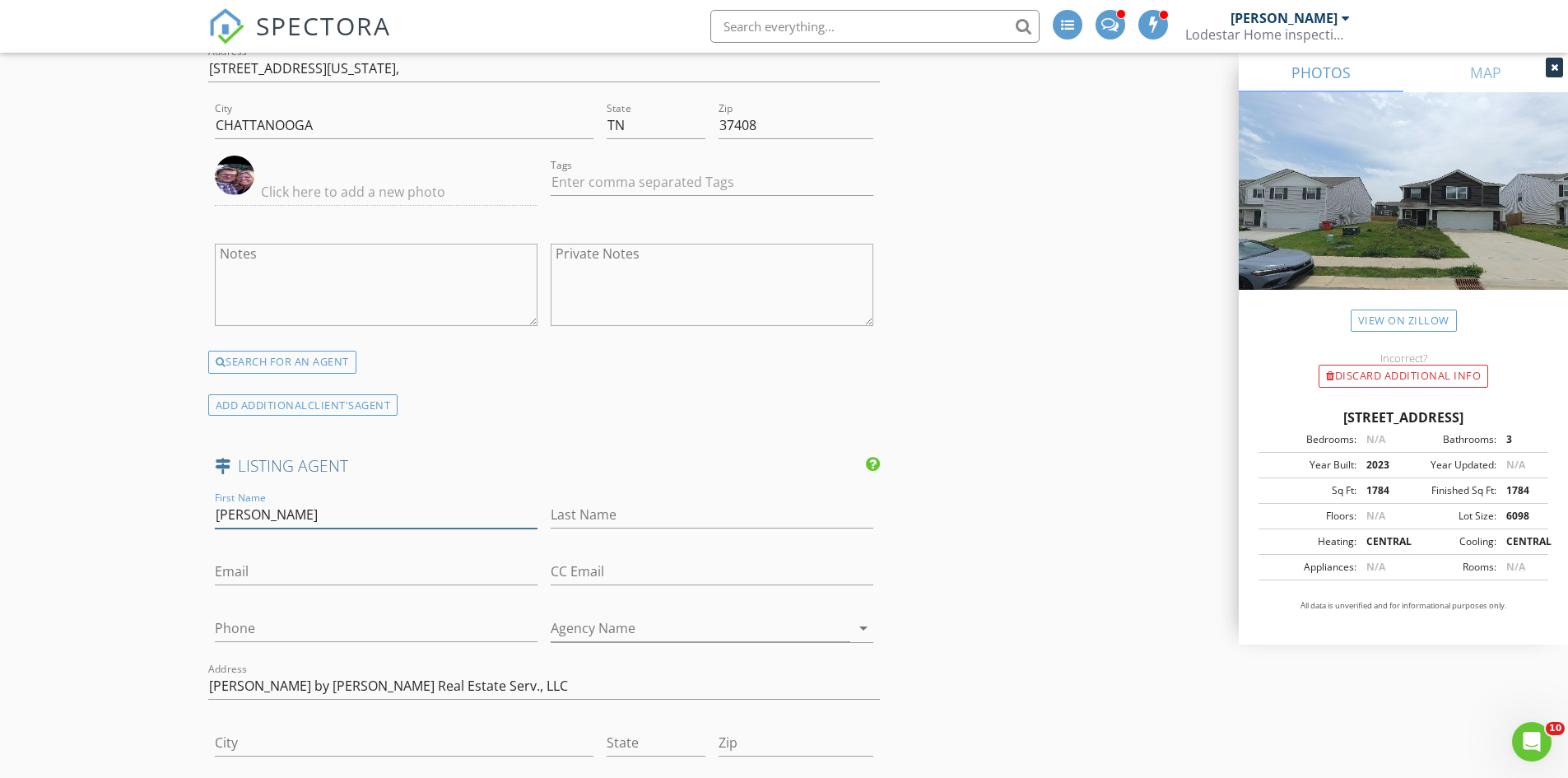
type input "Shannon"
click at [582, 517] on input "Last Name" at bounding box center [712, 515] width 323 height 27
type input "Authur"
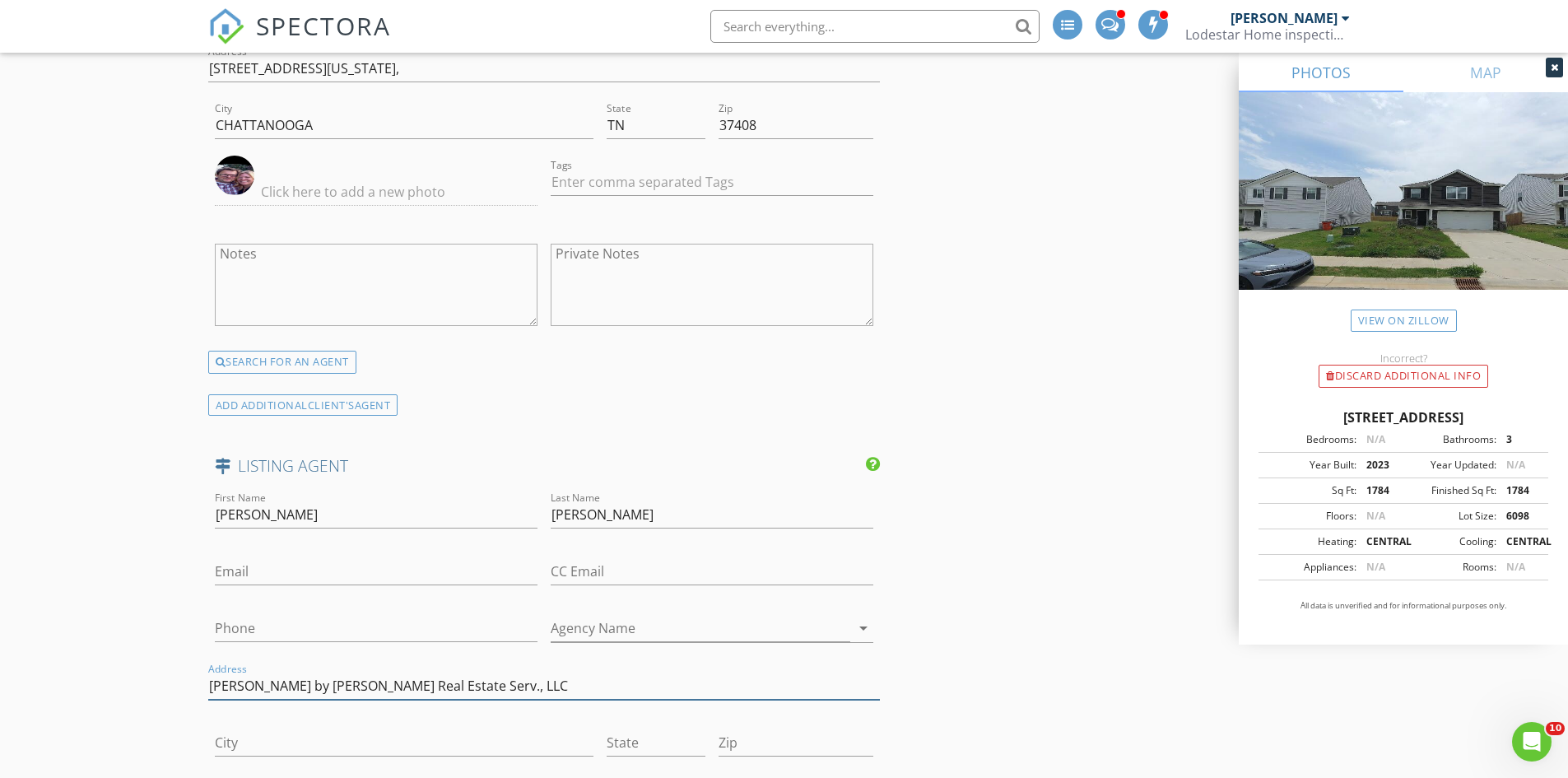
drag, startPoint x: 409, startPoint y: 690, endPoint x: 595, endPoint y: 692, distance: 186.0
click at [595, 692] on input "SHANNON ARTHUR Brokered by Arthur Real Estate Serv., LLC" at bounding box center [544, 686] width 672 height 27
type input "SHANNON ARTHUR Brokered by"
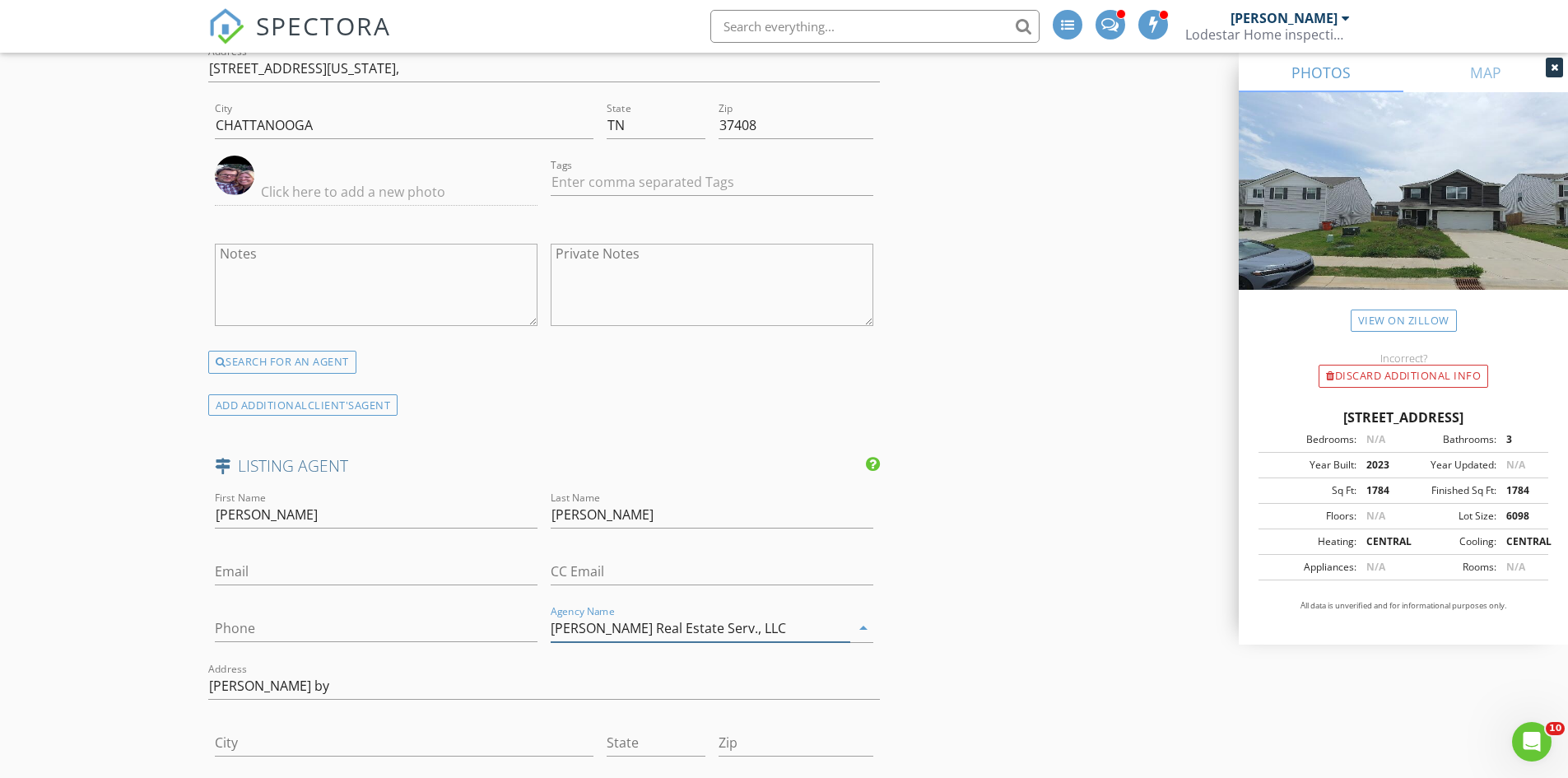
type input "Arthur Real Estate Serv., LLC"
drag, startPoint x: 435, startPoint y: 685, endPoint x: 198, endPoint y: 703, distance: 237.7
paste input "P.O.Box 2252, Ft. Oglethorpe, GA, 30742"
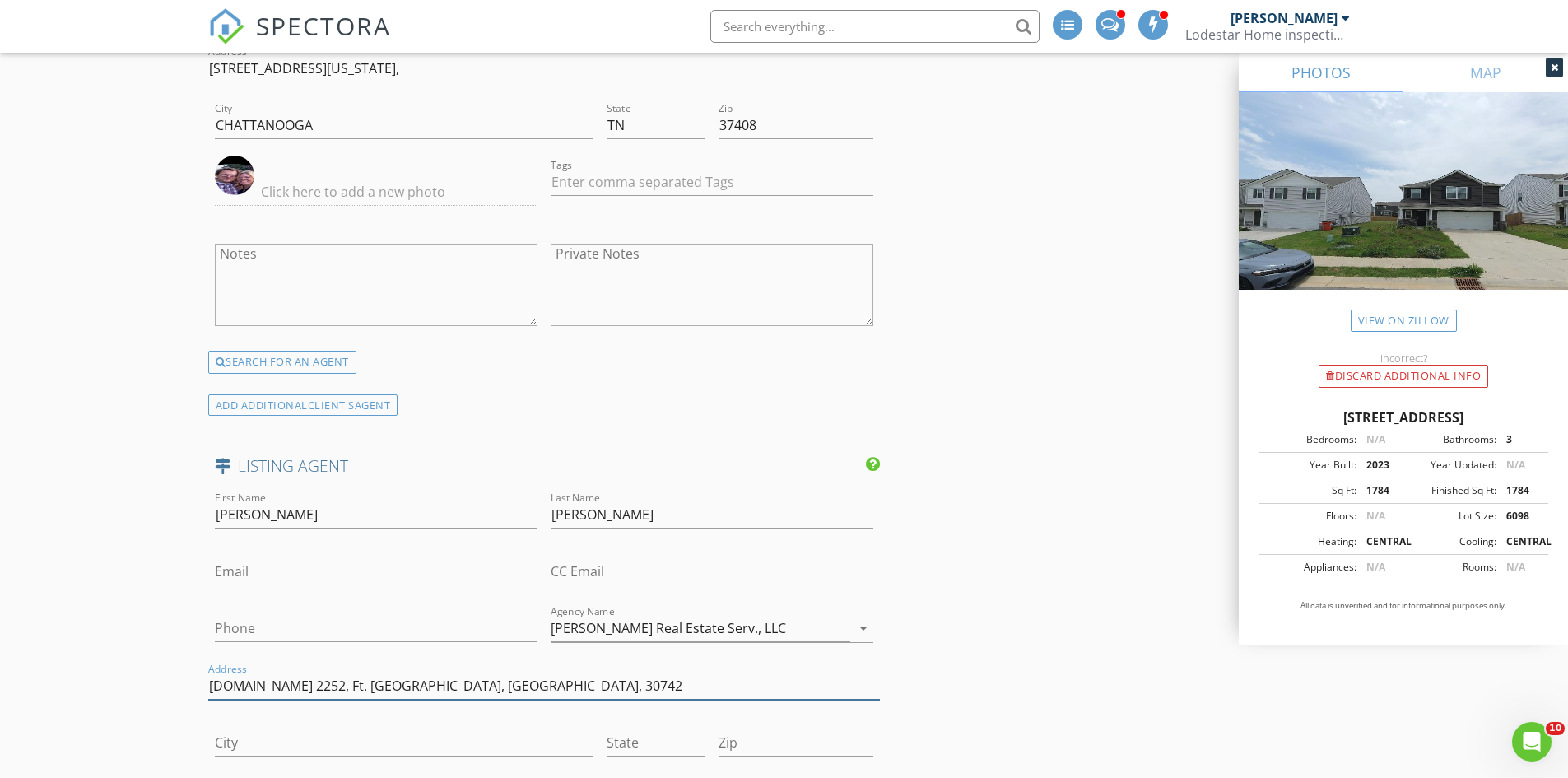
drag, startPoint x: 413, startPoint y: 686, endPoint x: 458, endPoint y: 687, distance: 45.0
click at [458, 687] on input "P.O.Box 2252, Ft. Oglethorpe, GA, 30742" at bounding box center [544, 686] width 672 height 27
type input "P.O.Box 2252, Ft. Oglethorpe, GA,"
type input "30742"
drag, startPoint x: 428, startPoint y: 688, endPoint x: 396, endPoint y: 689, distance: 32.0
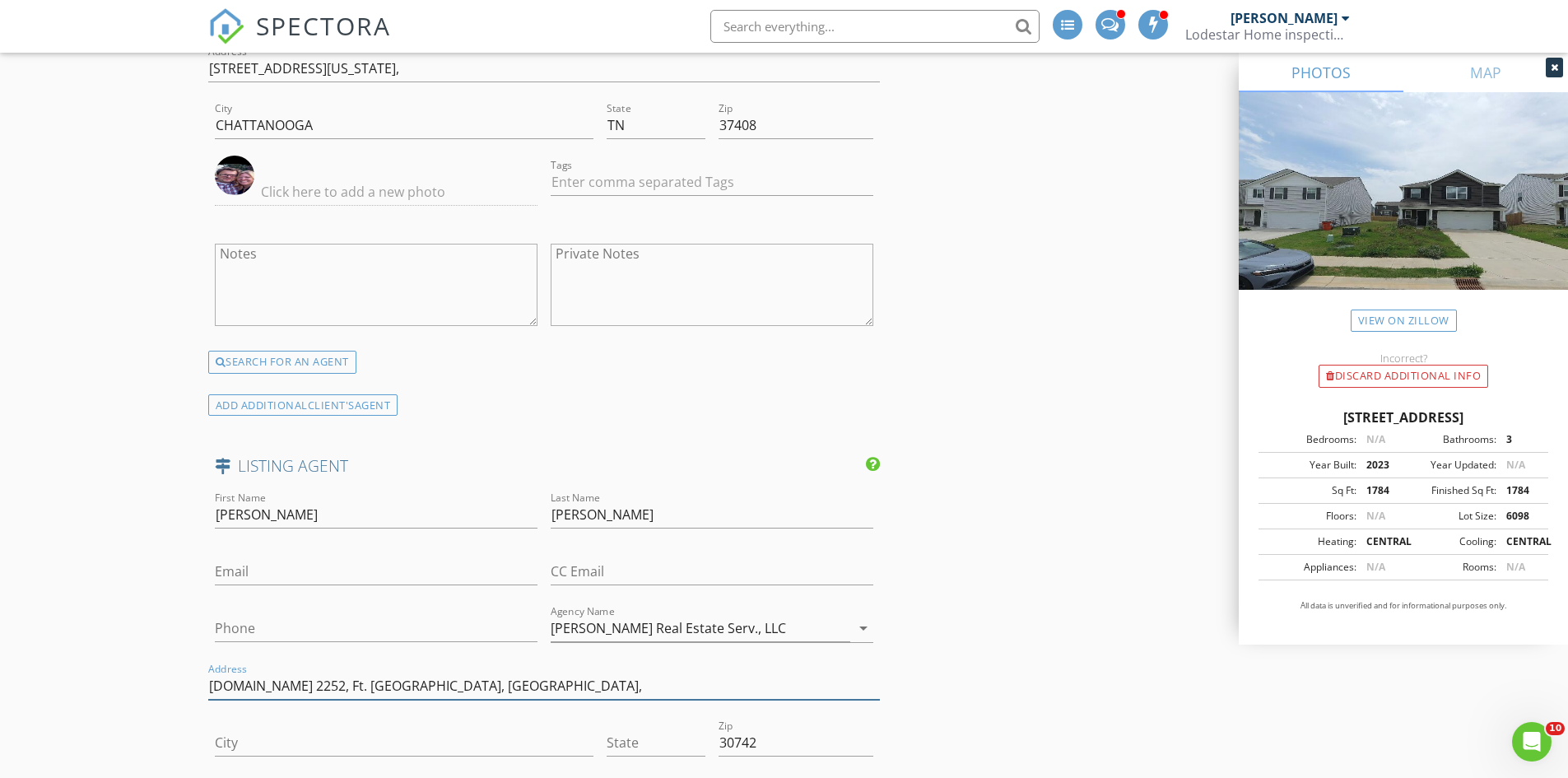
click at [396, 689] on input "P.O.Box 2252, Ft. Oglethorpe, GA," at bounding box center [544, 686] width 672 height 27
type input "P.O.Box 2252, Ft. Oglethorpe,"
type input "GA,"
drag, startPoint x: 398, startPoint y: 696, endPoint x: 297, endPoint y: 697, distance: 101.0
click at [296, 696] on input "P.O.Box 2252, Ft. Oglethorpe," at bounding box center [544, 686] width 672 height 27
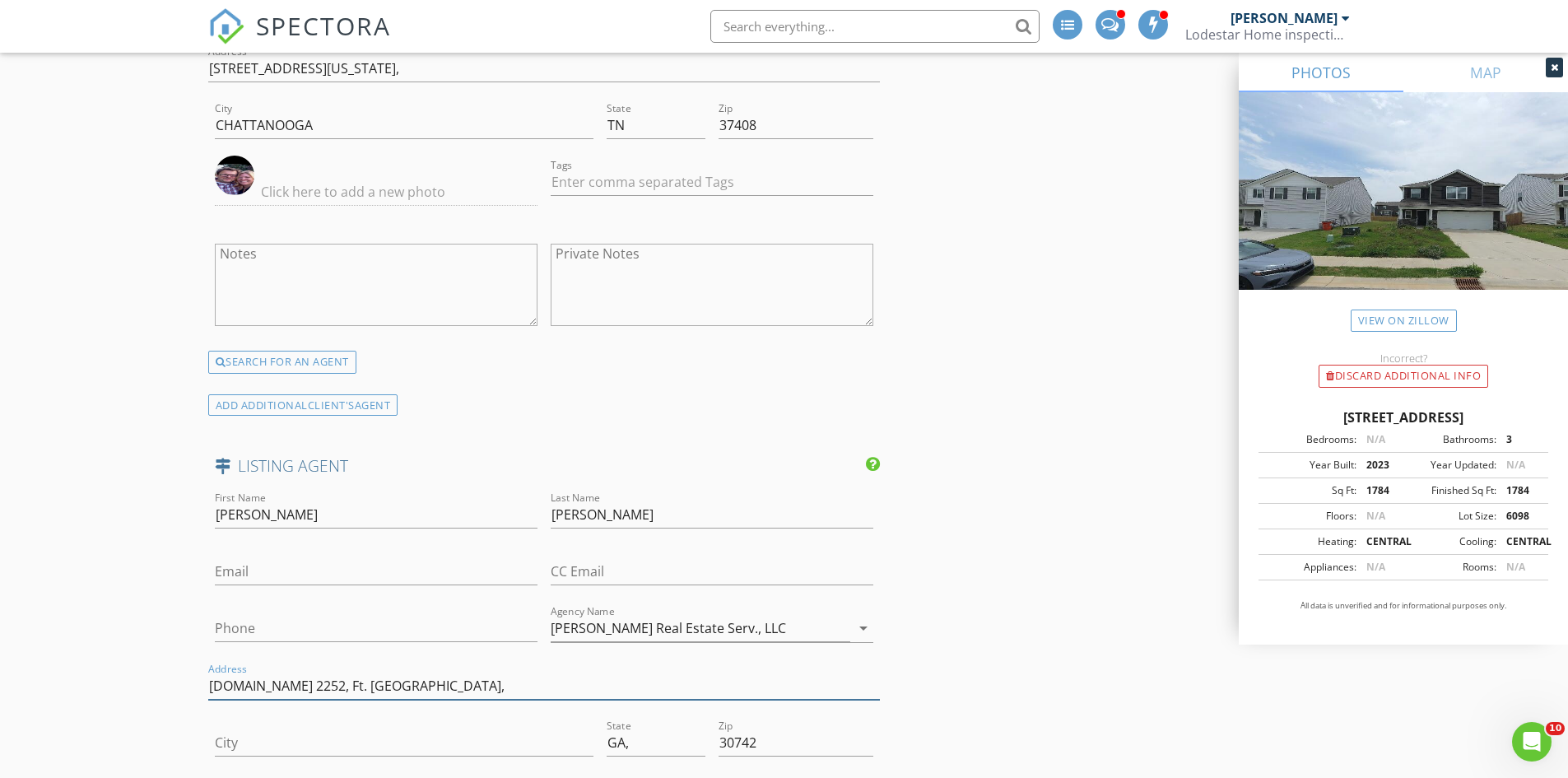
type input "P.O.Box 2252,"
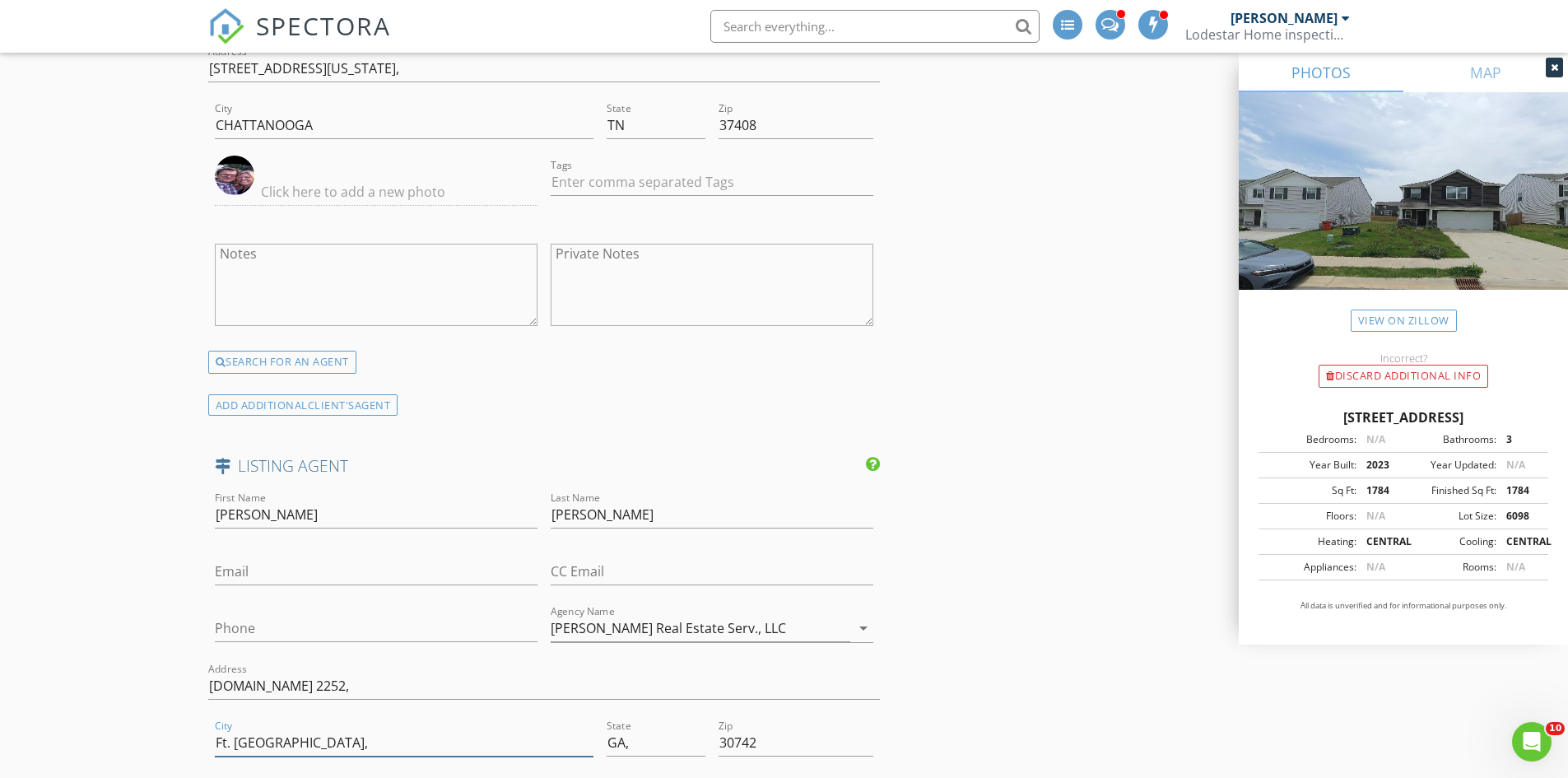
type input "Ft. Oglethorpe,"
click at [251, 624] on input "Phone" at bounding box center [376, 628] width 323 height 27
paste input "423-316-4871"
type input "423-316-4871"
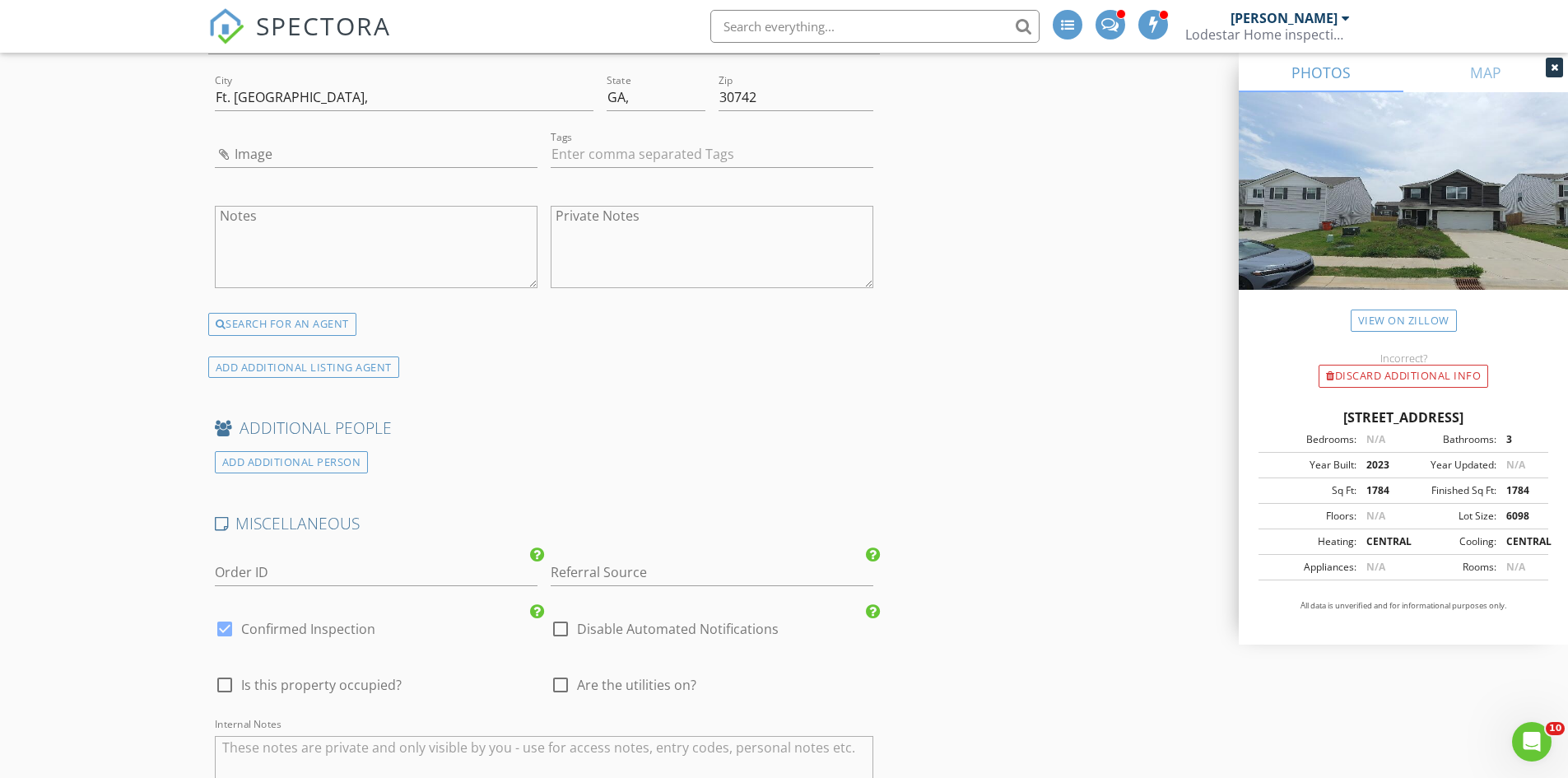
scroll to position [3623, 0]
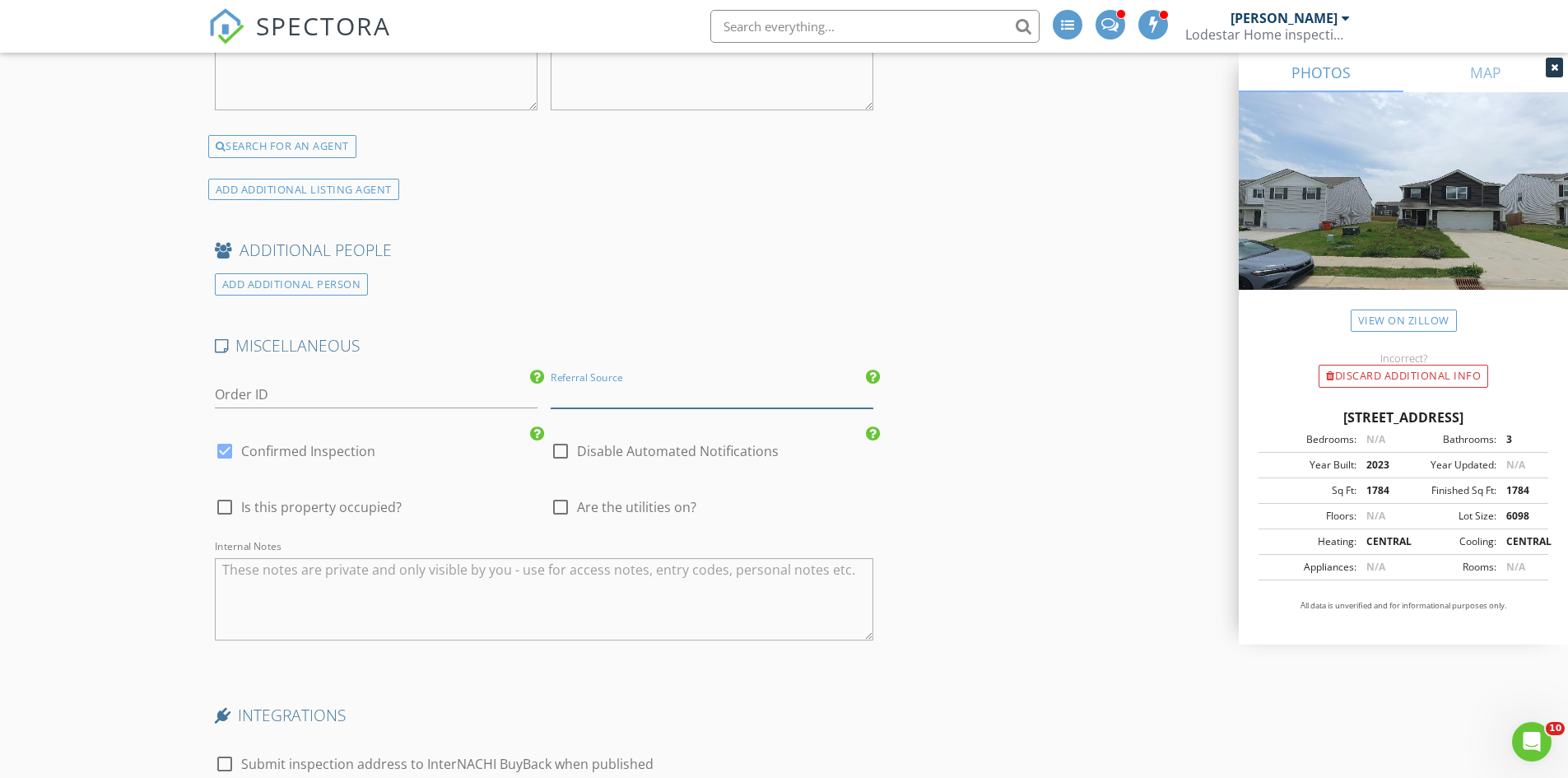
click at [625, 396] on input "Referral Source" at bounding box center [712, 395] width 323 height 27
click at [627, 421] on div "Martin Scott" at bounding box center [712, 427] width 321 height 33
type input "Martin Scott"
click at [558, 503] on div at bounding box center [560, 507] width 28 height 28
checkbox input "true"
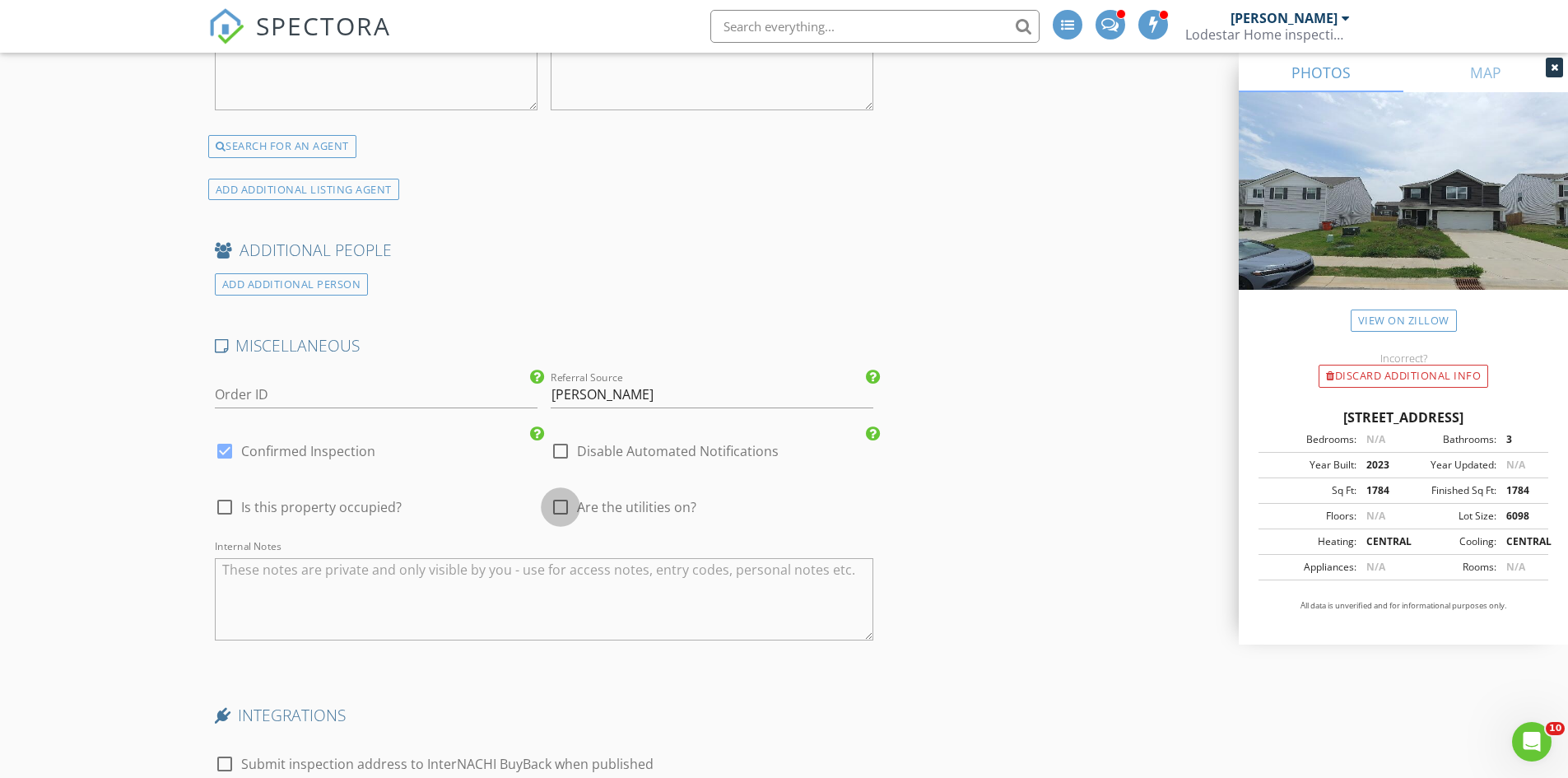
type input "4.5"
click at [338, 589] on textarea "Internal Notes" at bounding box center [545, 599] width 659 height 82
type textarea "Vacant / 2.5 baths / slab / sewer / Termite Inspection:"
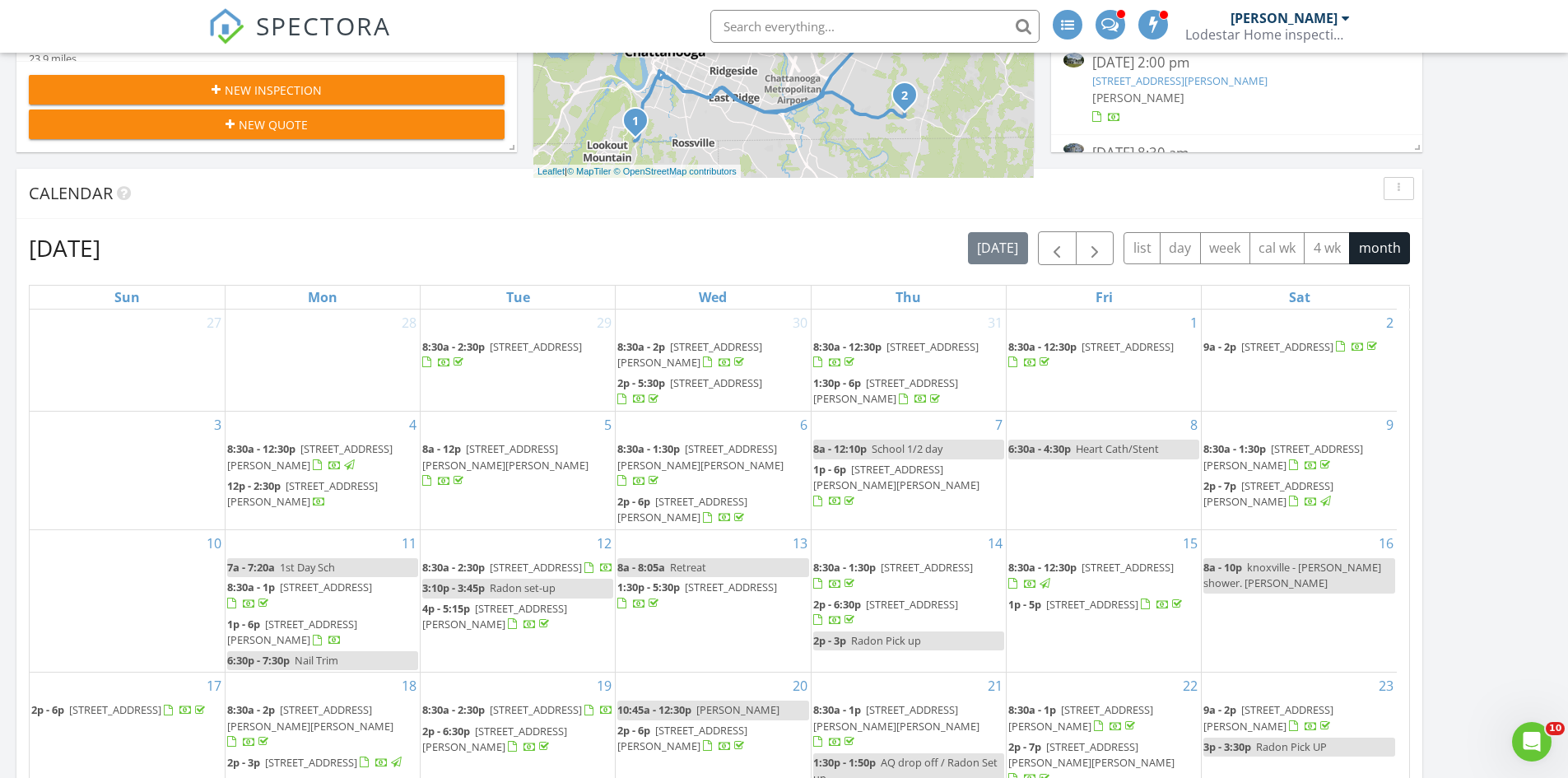
scroll to position [329, 0]
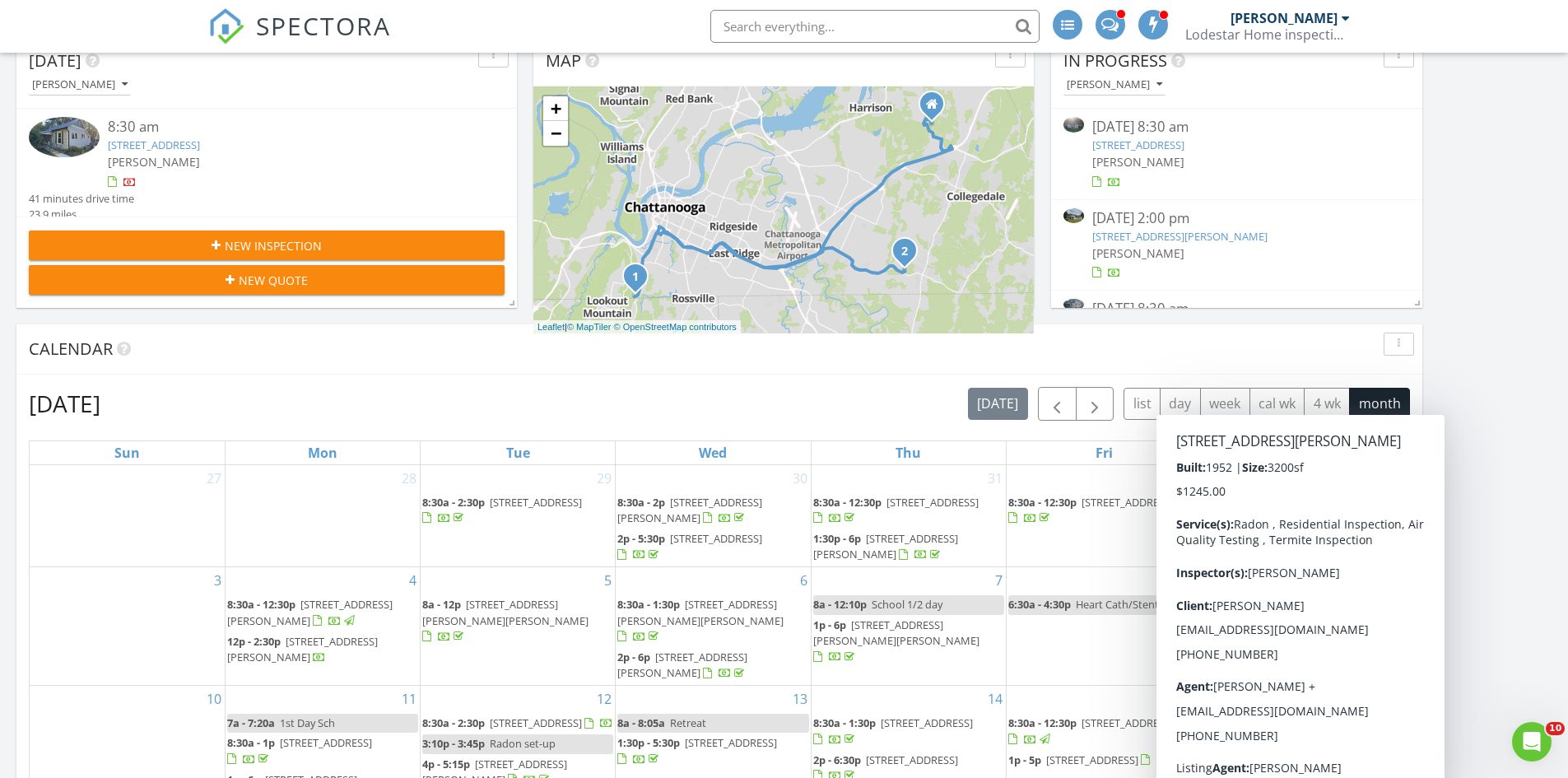
scroll to position [82, 0]
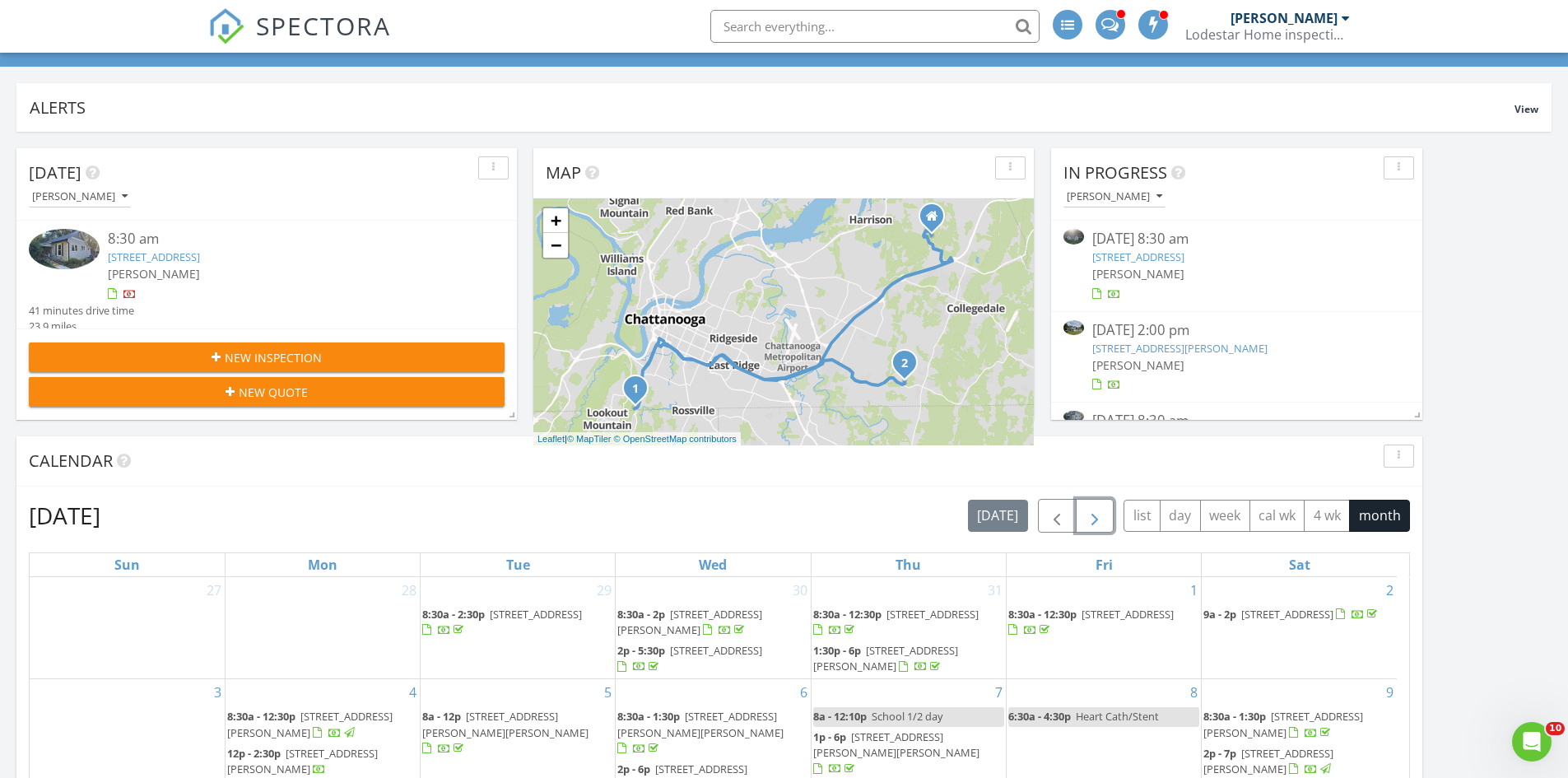
click at [1089, 518] on span "button" at bounding box center [1094, 516] width 20 height 20
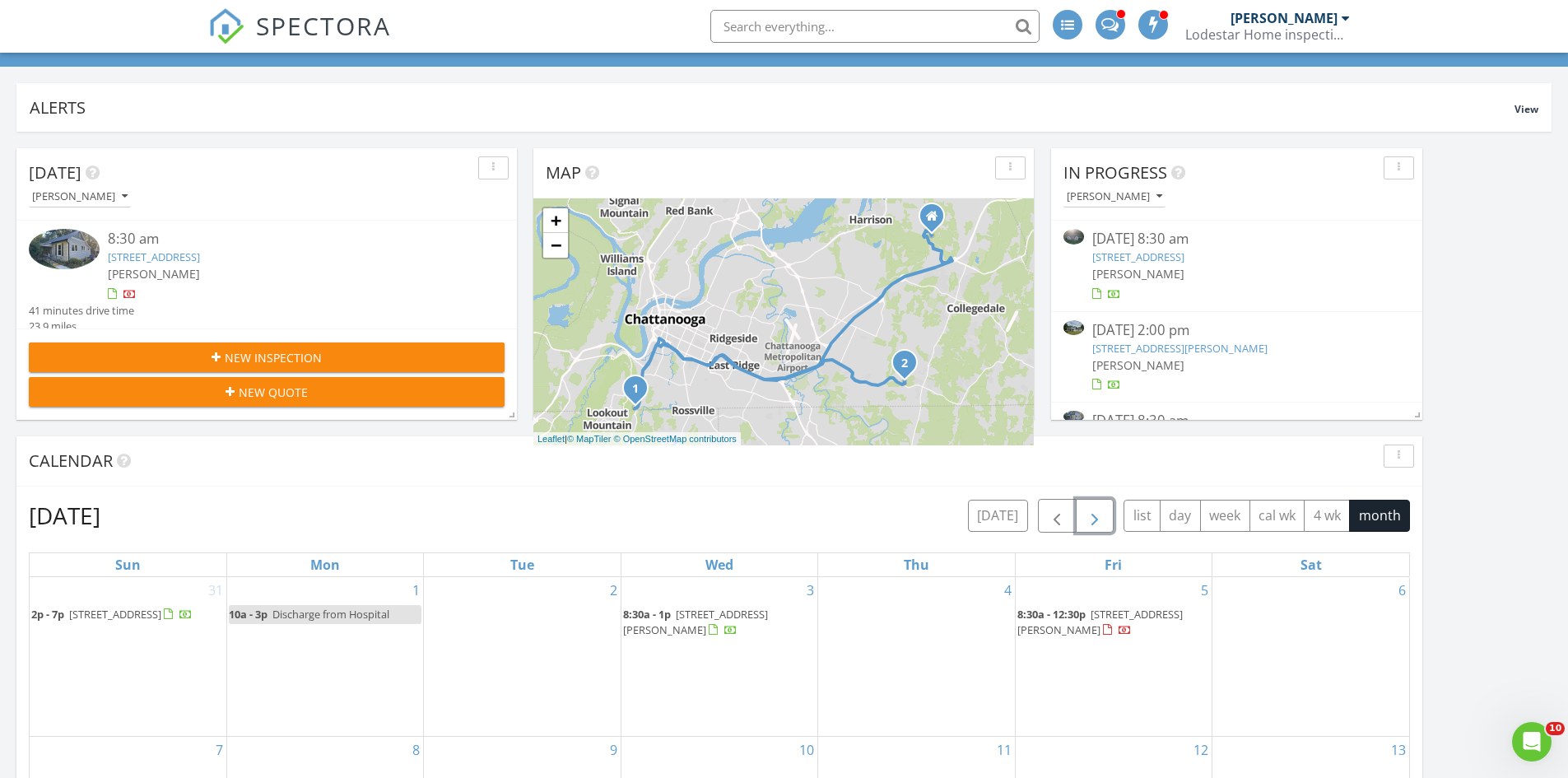
scroll to position [329, 0]
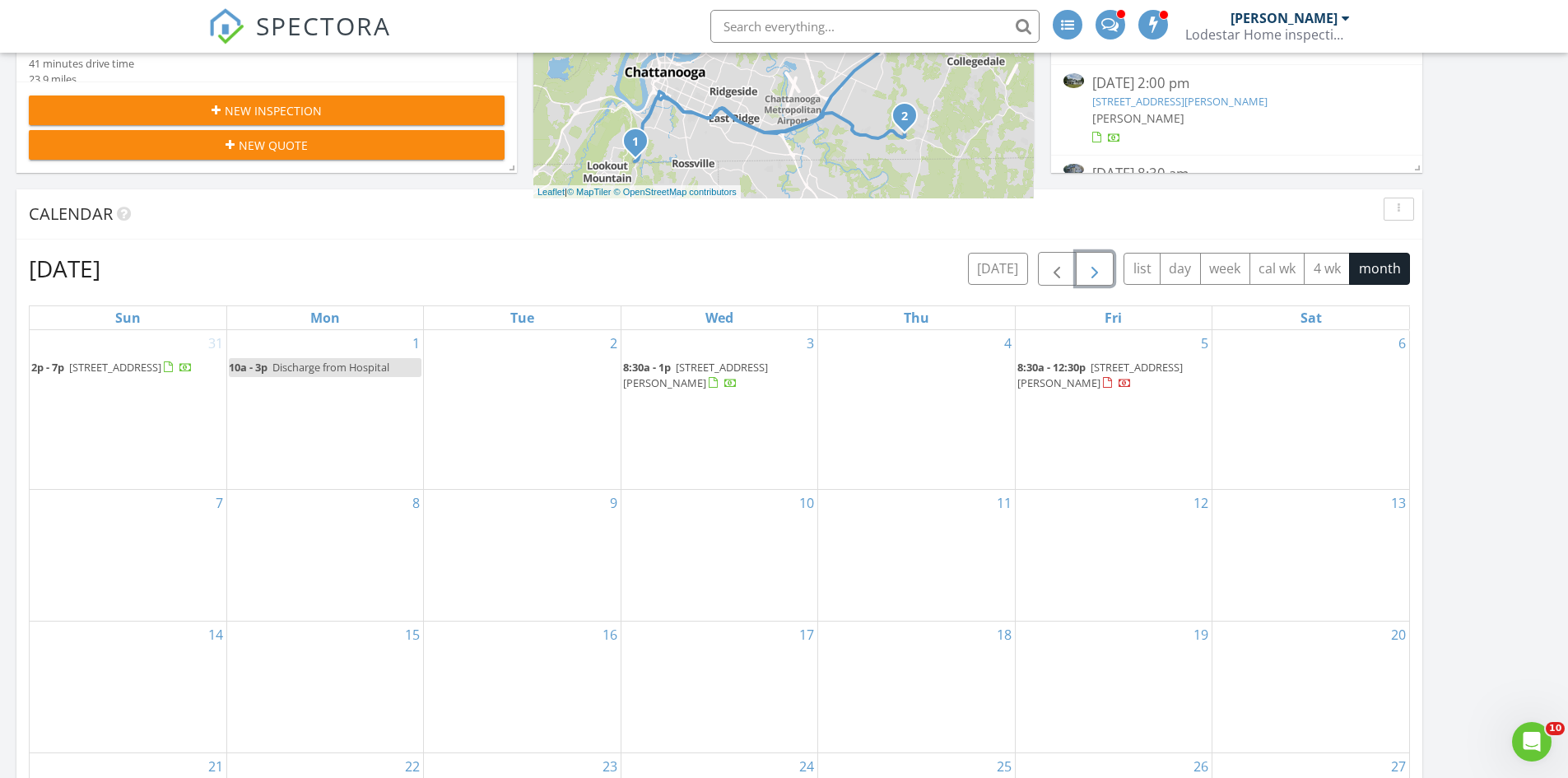
click at [650, 438] on div "3 8:30a - 1p 175 Elaine Dr, Flintstone 30725" at bounding box center [719, 409] width 196 height 159
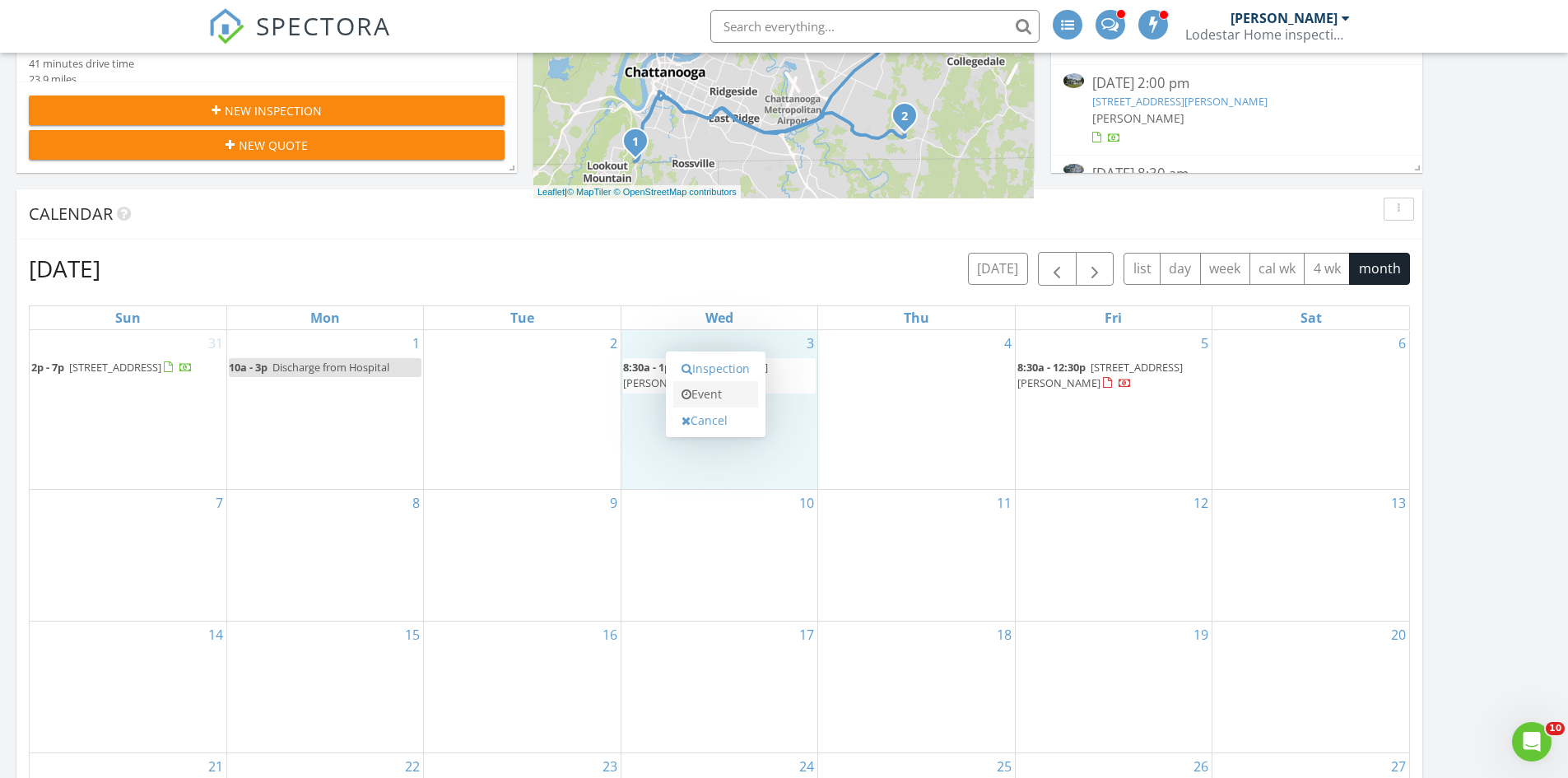
click at [707, 392] on link "Event" at bounding box center [715, 395] width 85 height 27
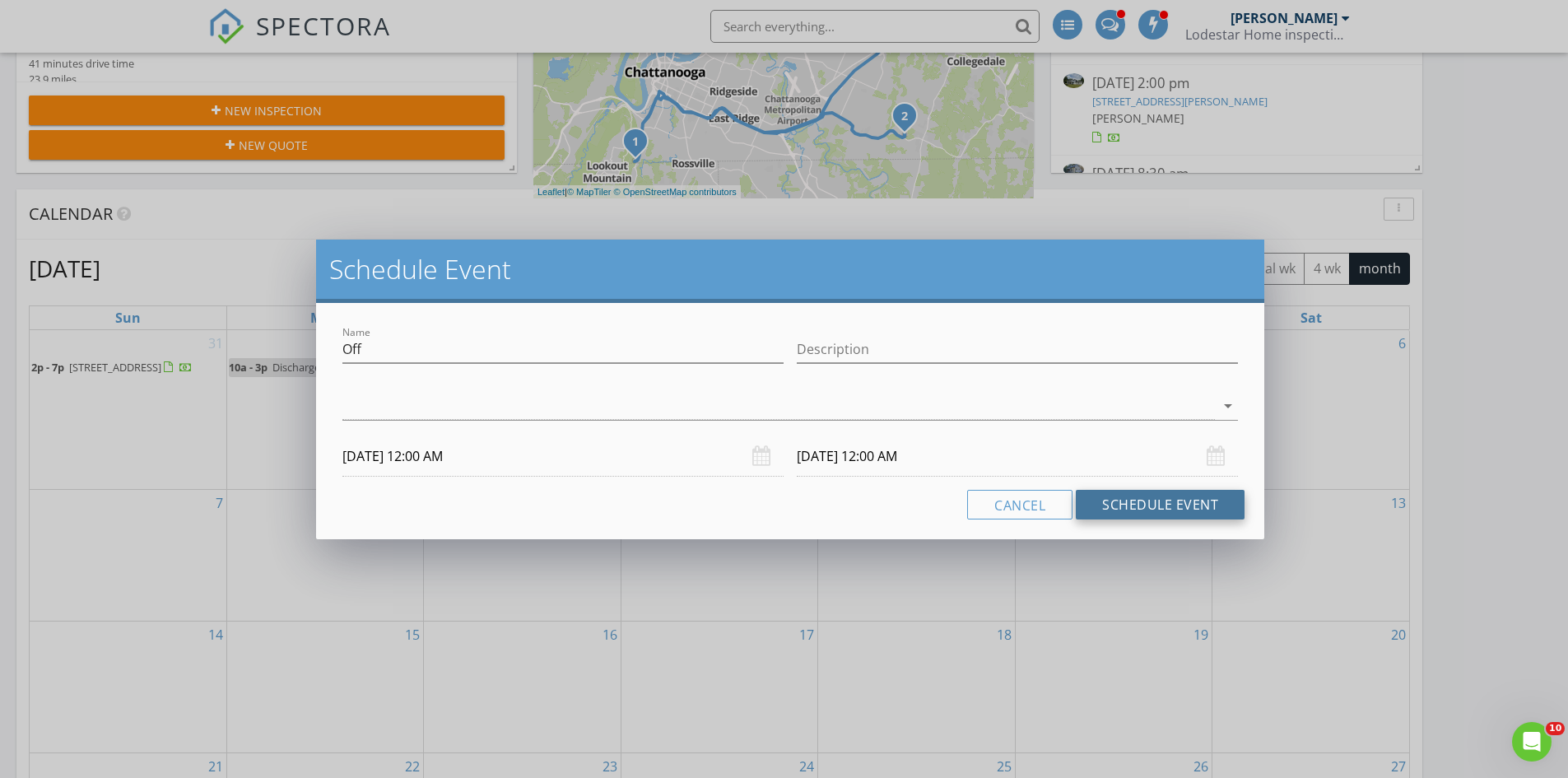
click at [1181, 506] on button "Schedule Event" at bounding box center [1159, 504] width 168 height 29
click at [1036, 508] on button "Cancel" at bounding box center [1020, 504] width 105 height 29
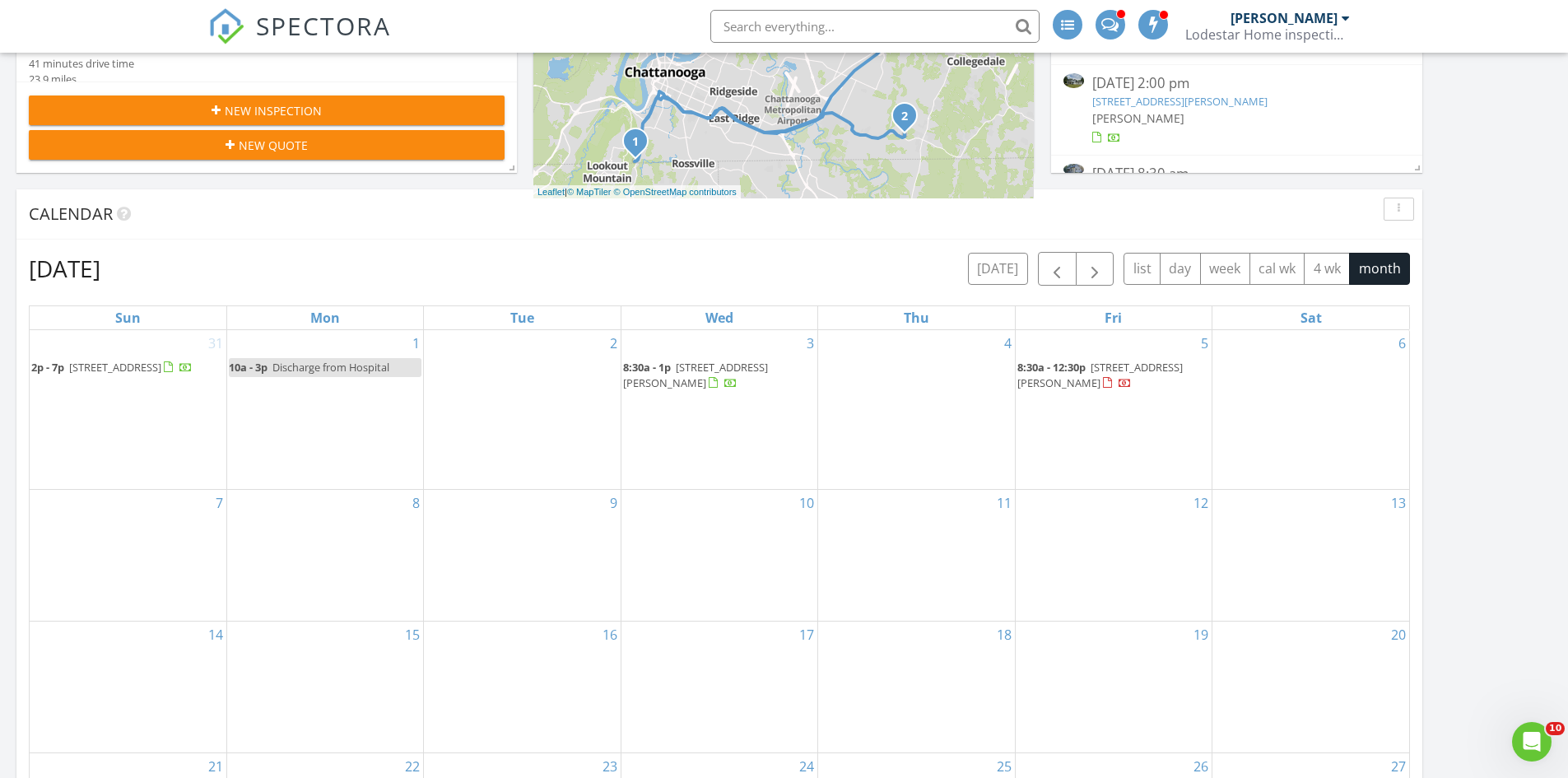
click at [734, 447] on div "3 8:30a - 1p 175 Elaine Dr, Flintstone 30725" at bounding box center [719, 409] width 196 height 159
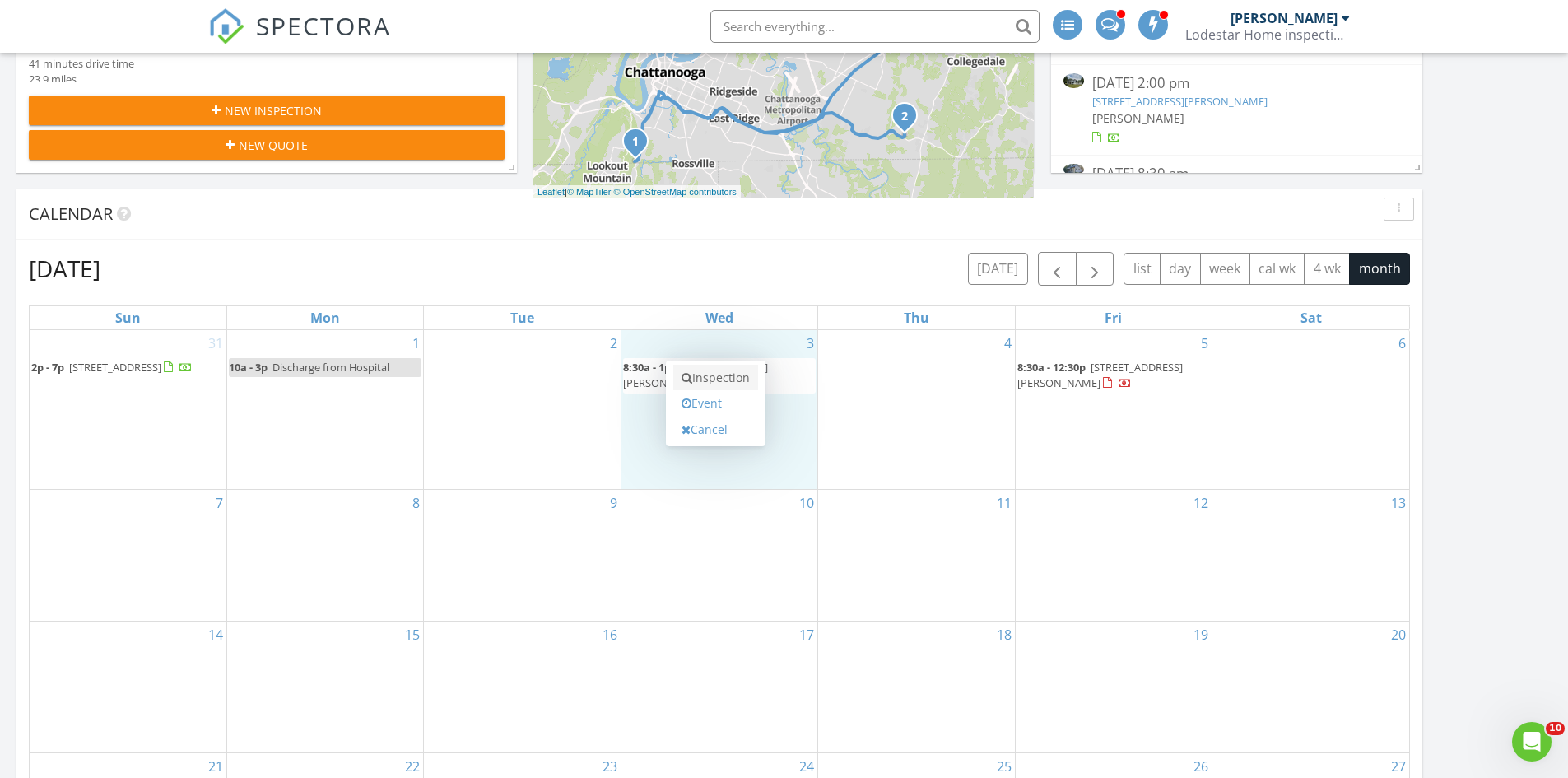
click at [727, 380] on link "Inspection" at bounding box center [715, 377] width 85 height 27
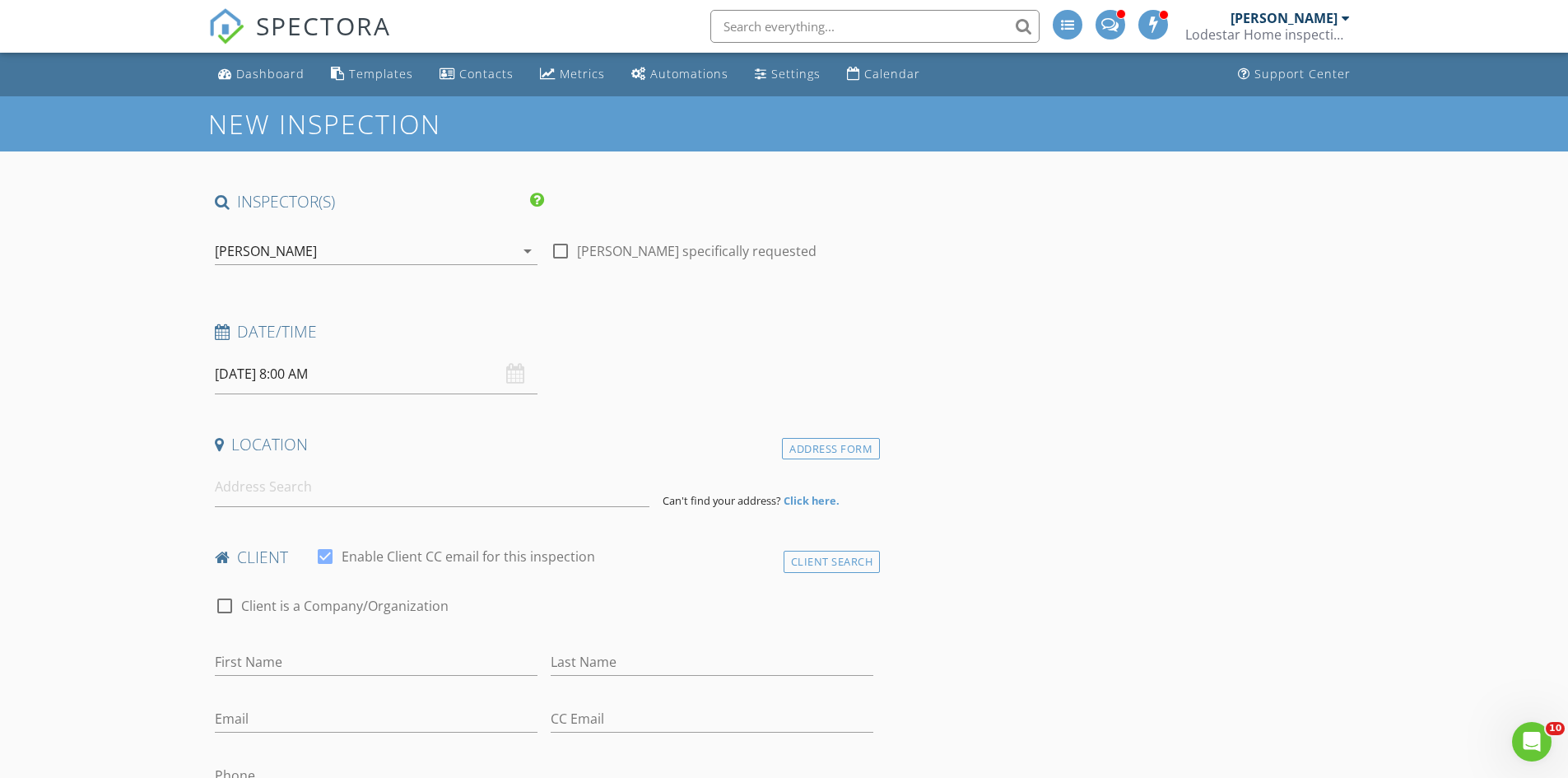
click at [357, 375] on input "[DATE] 8:00 AM" at bounding box center [376, 374] width 323 height 41
type input "09"
type input "[DATE] 9:00 AM"
click at [312, 644] on span at bounding box center [310, 647] width 11 height 16
type input "10"
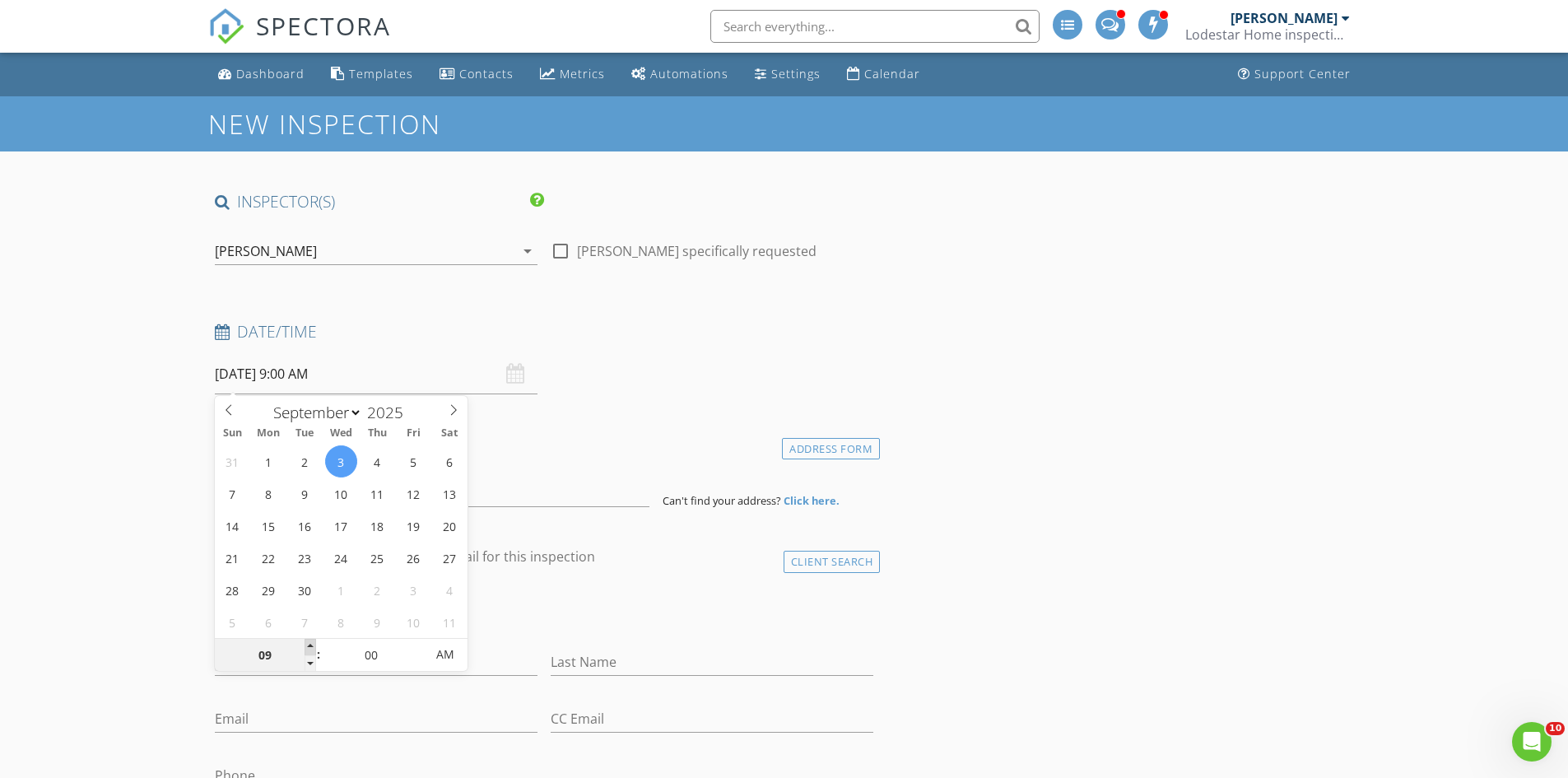
type input "[DATE] 10:00 AM"
click at [312, 644] on span at bounding box center [310, 647] width 11 height 16
type input "11"
type input "[DATE] 11:00 AM"
click at [312, 644] on span at bounding box center [310, 647] width 11 height 16
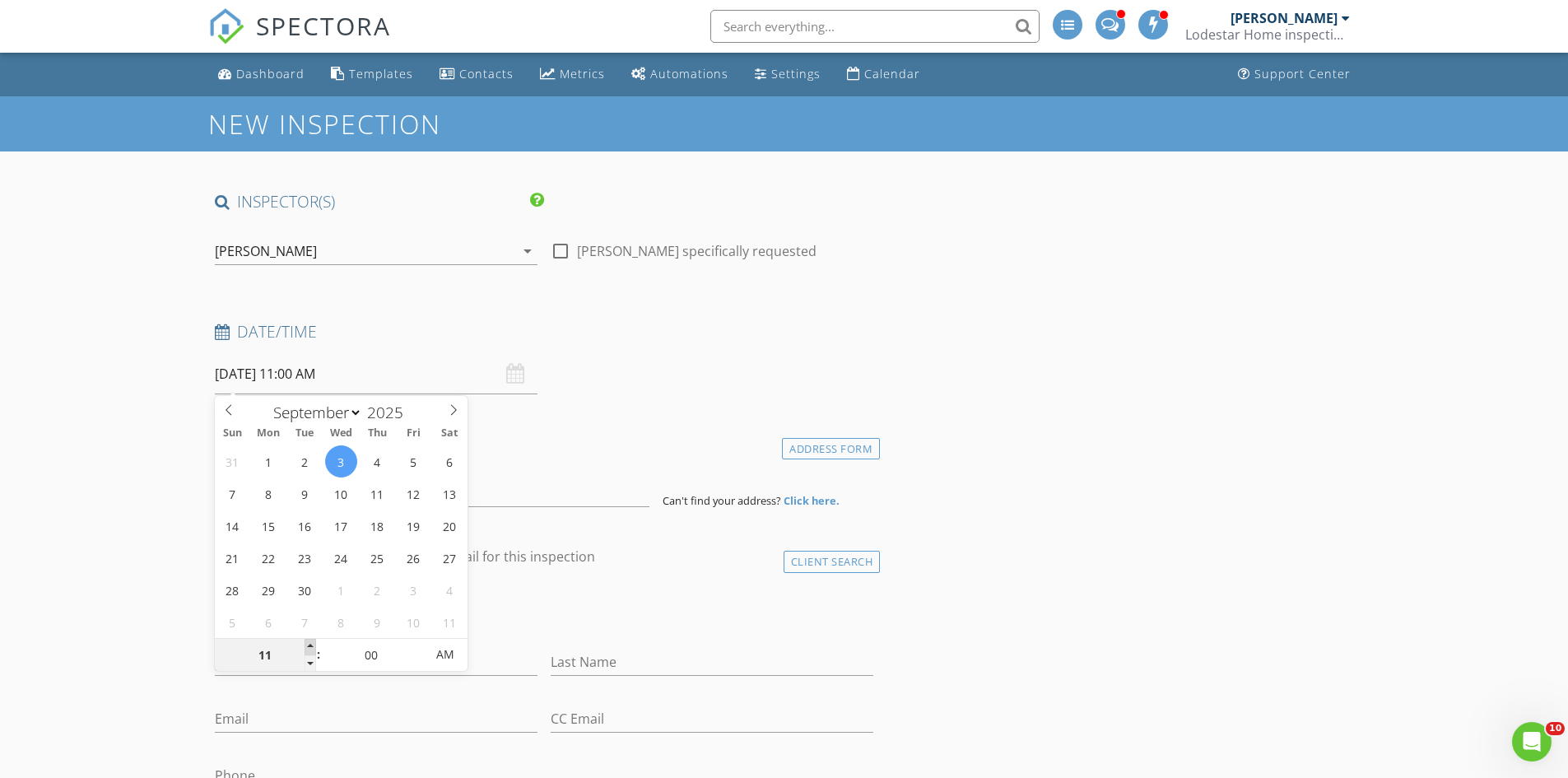
type input "12"
type input "[DATE] 12:00 PM"
click at [312, 644] on span at bounding box center [310, 647] width 11 height 16
type input "01"
type input "[DATE] 1:00 PM"
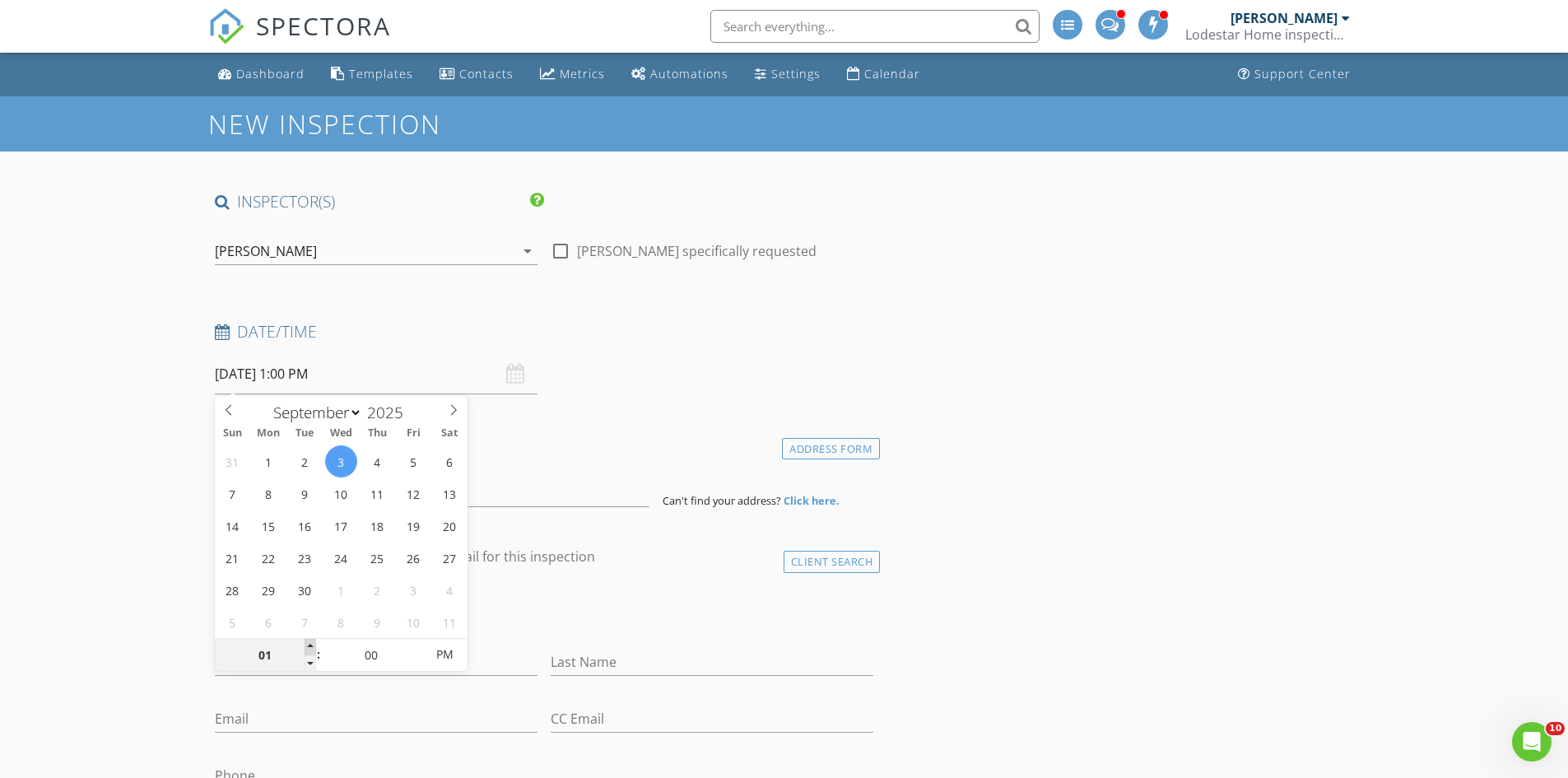
click at [312, 644] on span at bounding box center [310, 647] width 11 height 16
type input "02"
type input "[DATE] 2:00 PM"
click at [312, 644] on span at bounding box center [310, 647] width 11 height 16
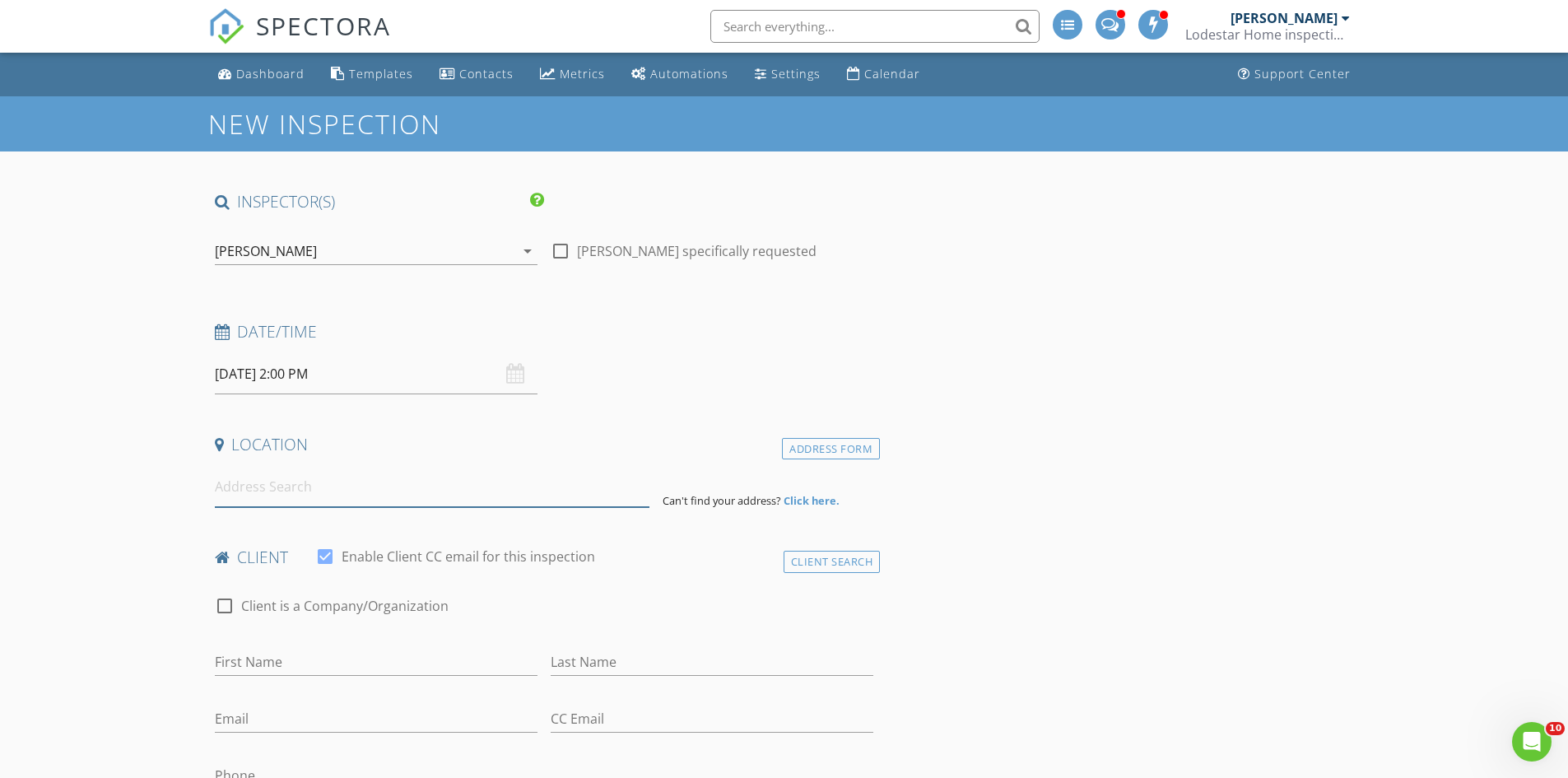
click at [358, 497] on input at bounding box center [432, 487] width 435 height 41
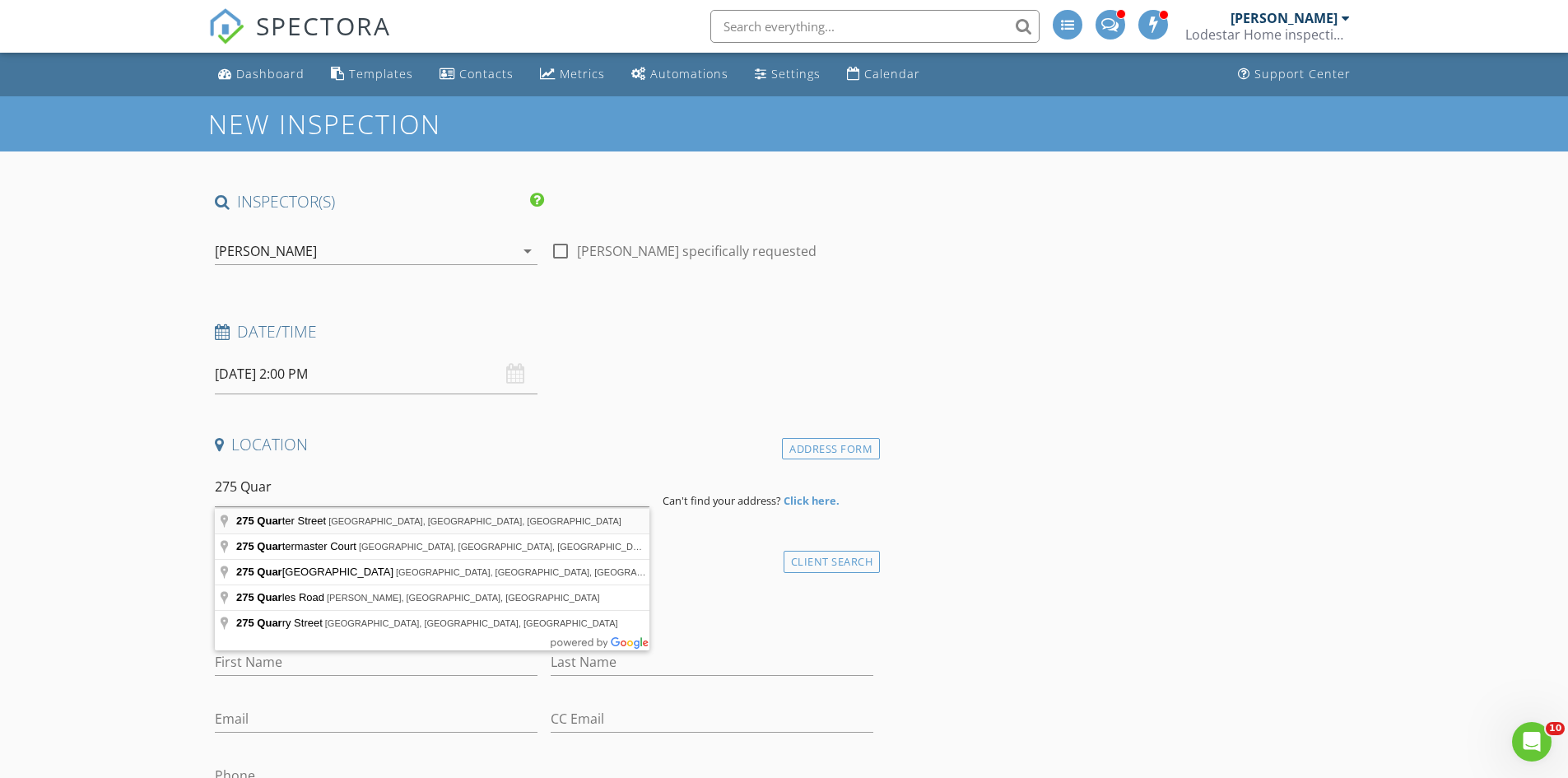
type input "275 Quarter Street, Rossville, GA, USA"
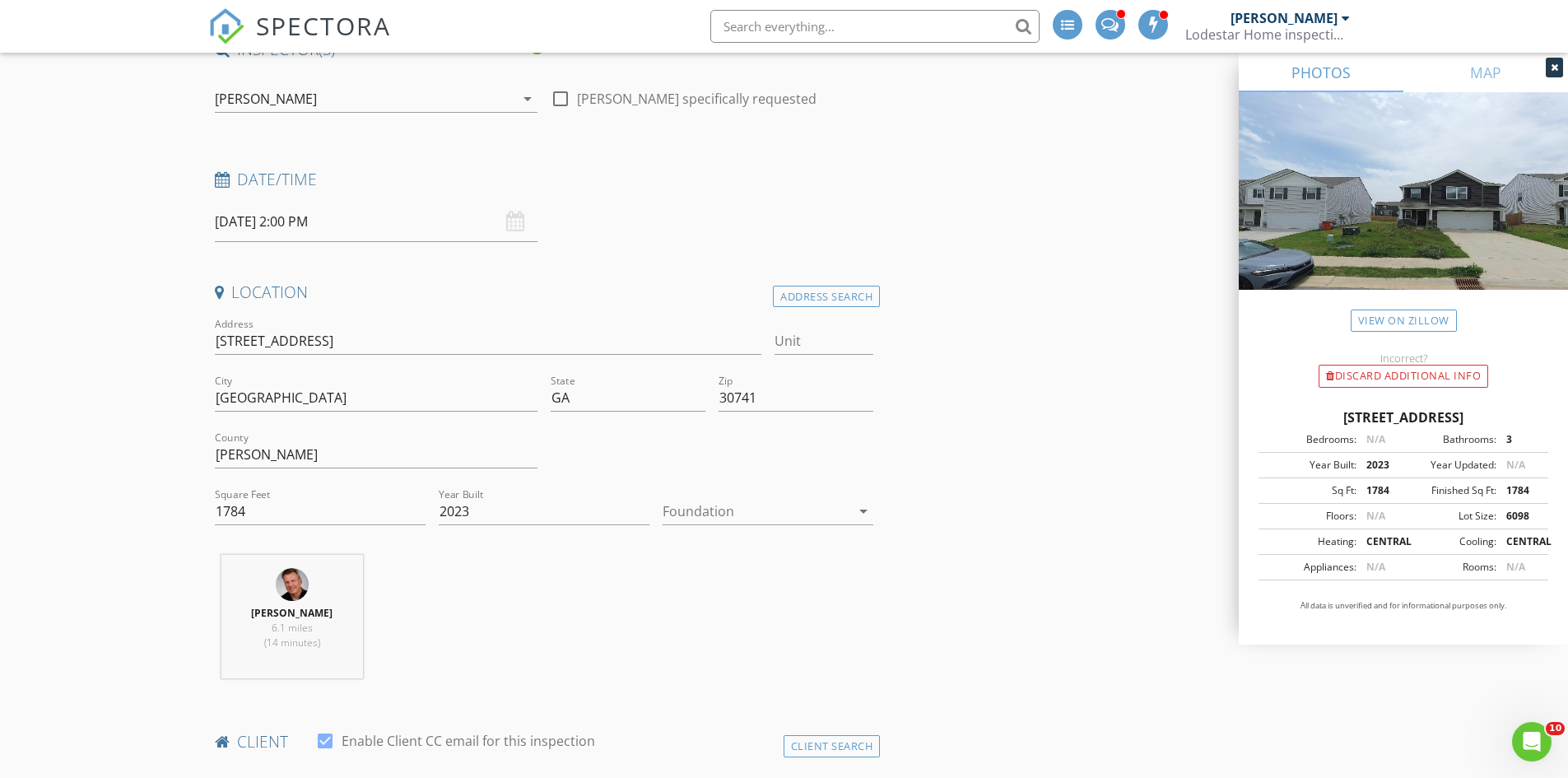
scroll to position [165, 0]
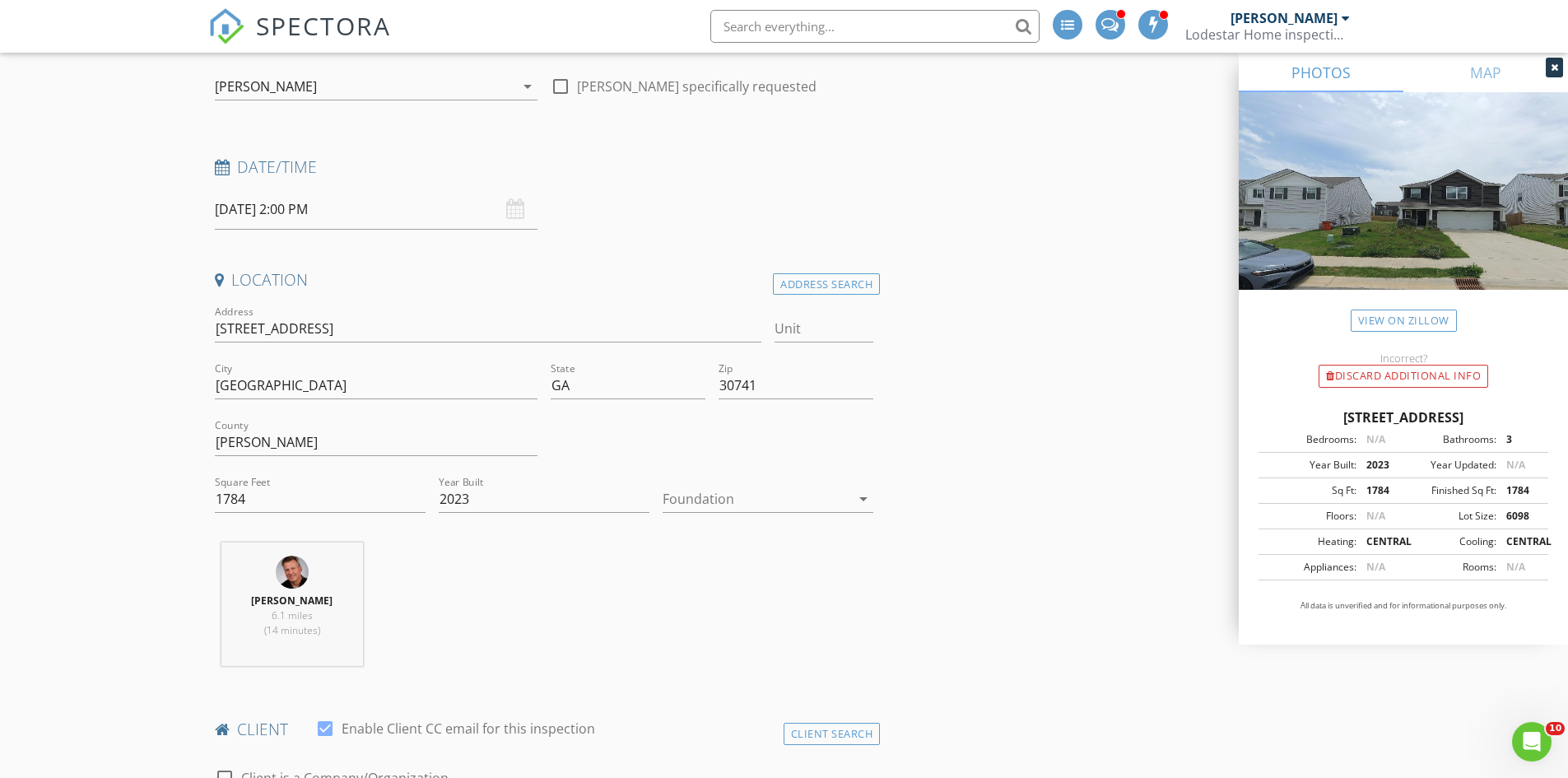
click at [858, 498] on icon "arrow_drop_down" at bounding box center [863, 498] width 20 height 20
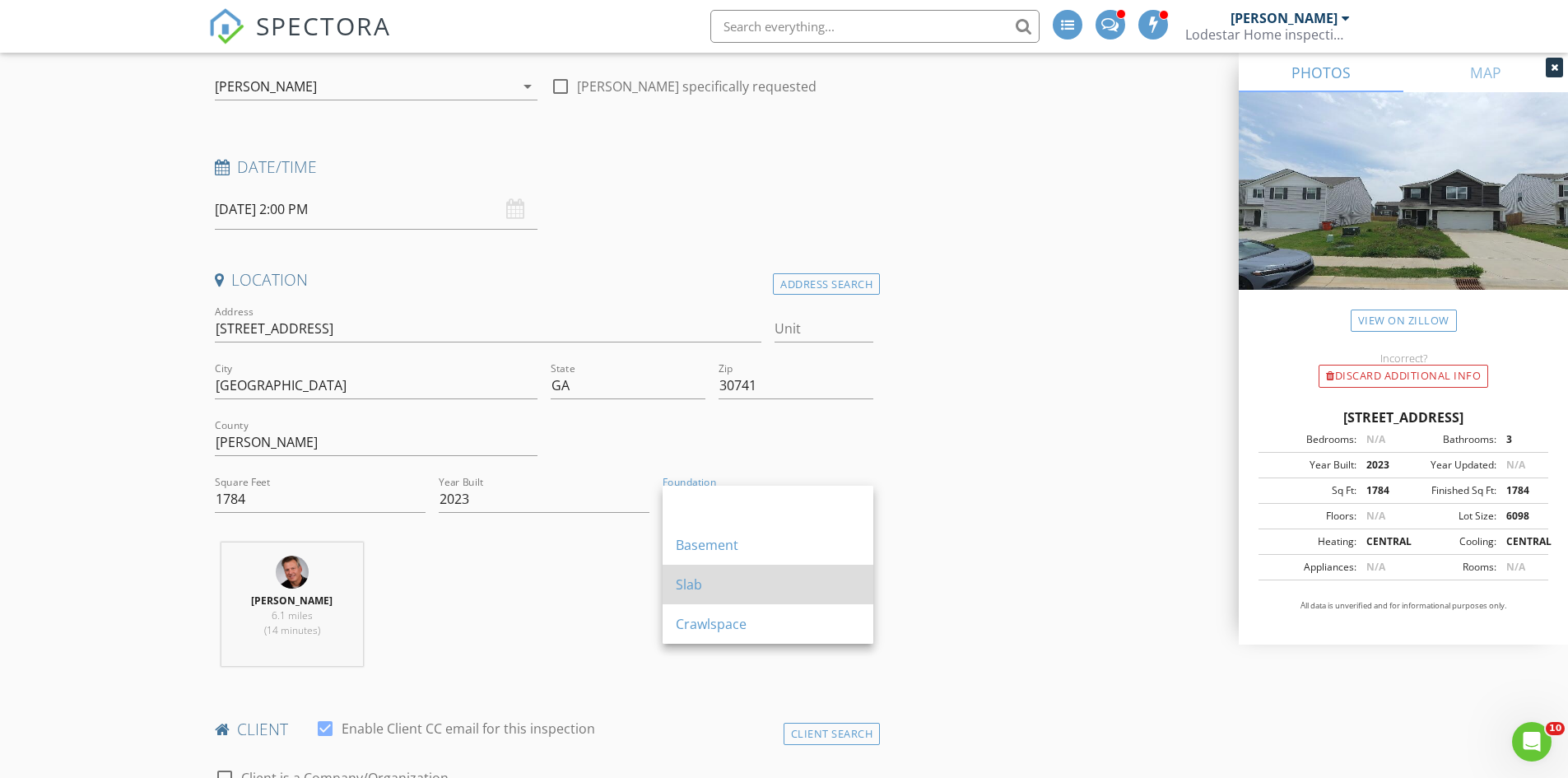
click at [702, 582] on div "Slab" at bounding box center [768, 585] width 185 height 20
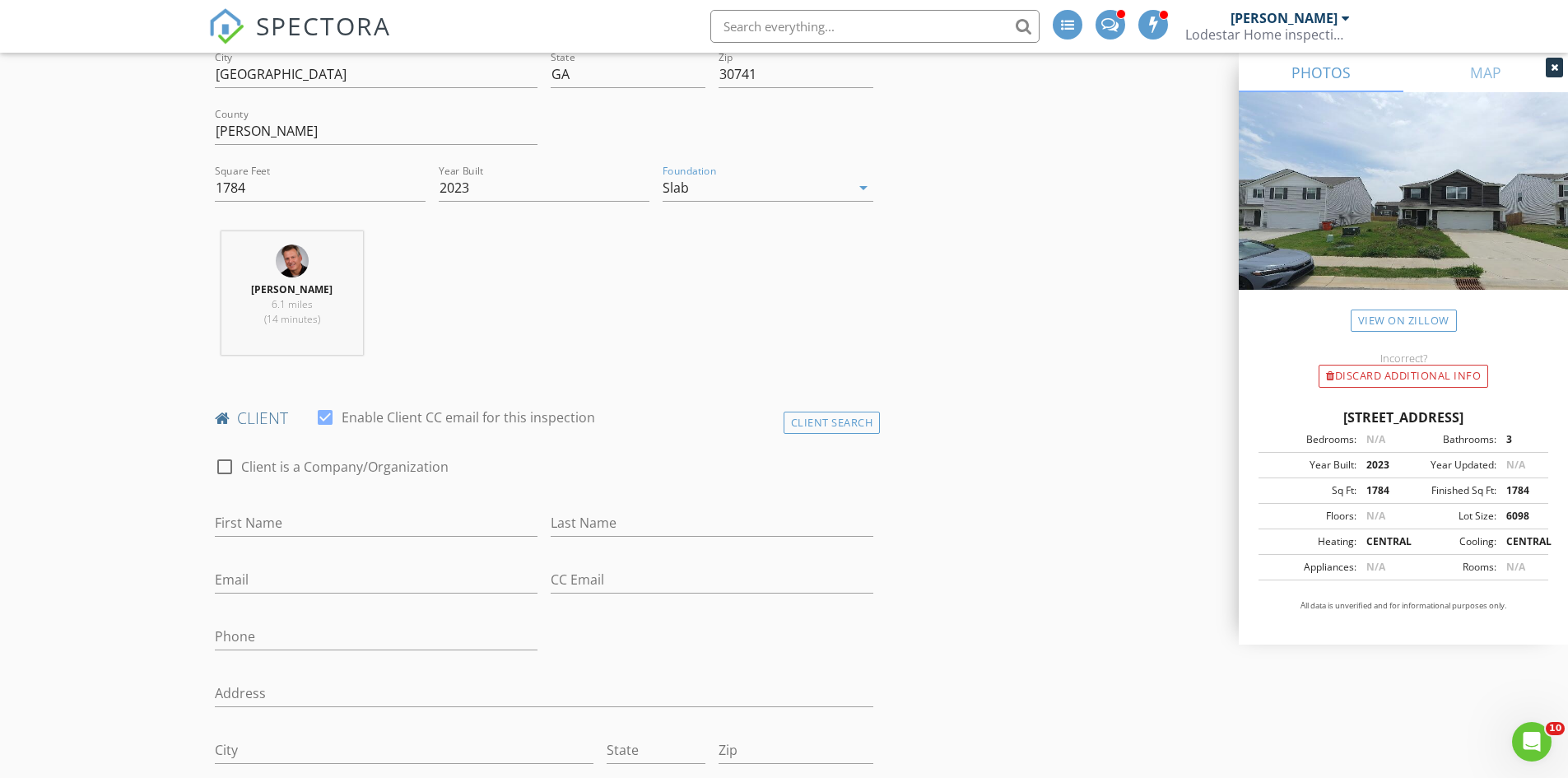
scroll to position [494, 0]
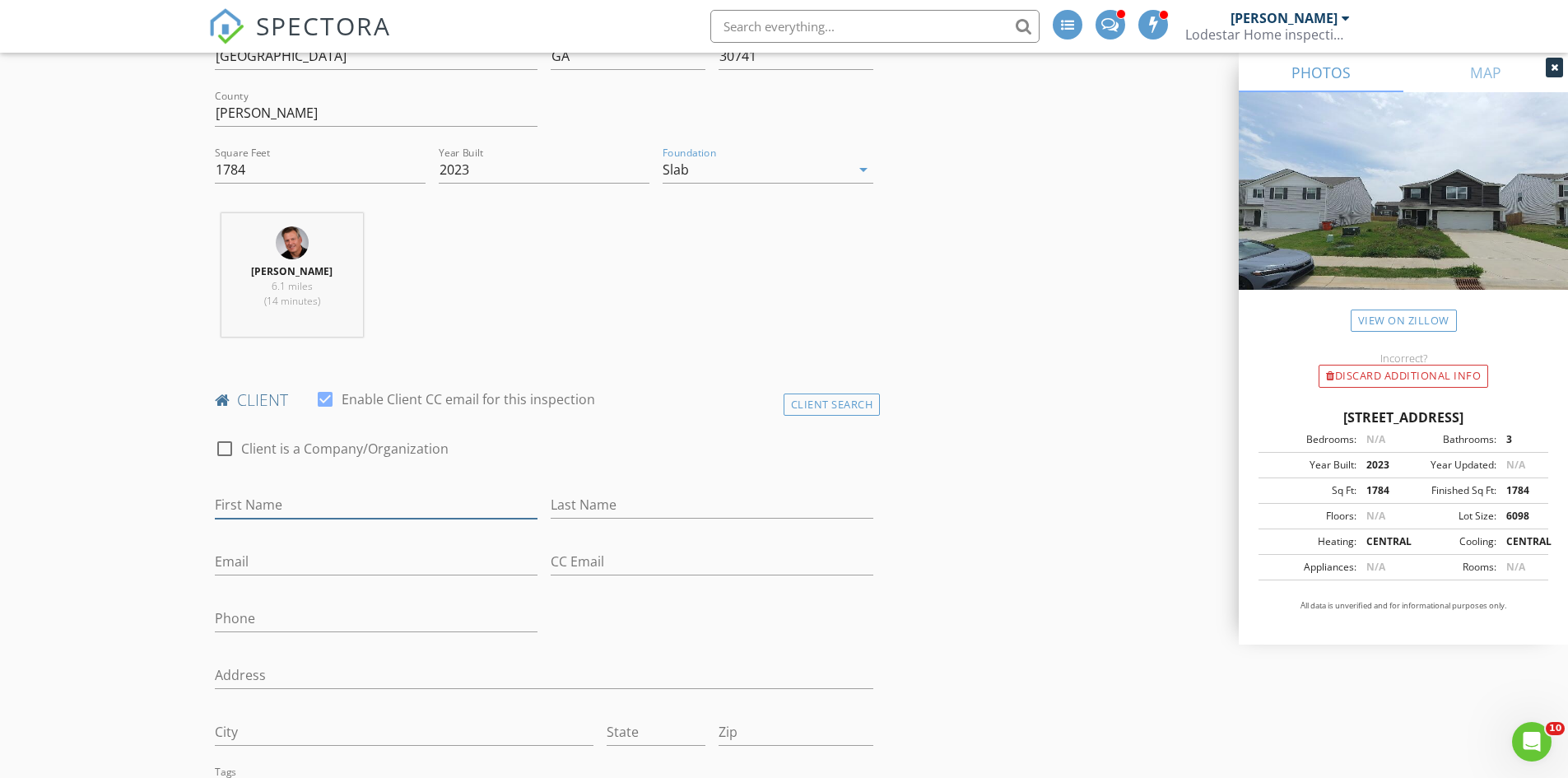
click at [284, 502] on input "First Name" at bounding box center [376, 504] width 323 height 27
drag, startPoint x: 257, startPoint y: 506, endPoint x: 295, endPoint y: 506, distance: 38.0
click at [295, 506] on input "[PERSON_NAME]" at bounding box center [376, 504] width 323 height 27
type input "[PERSON_NAME]"
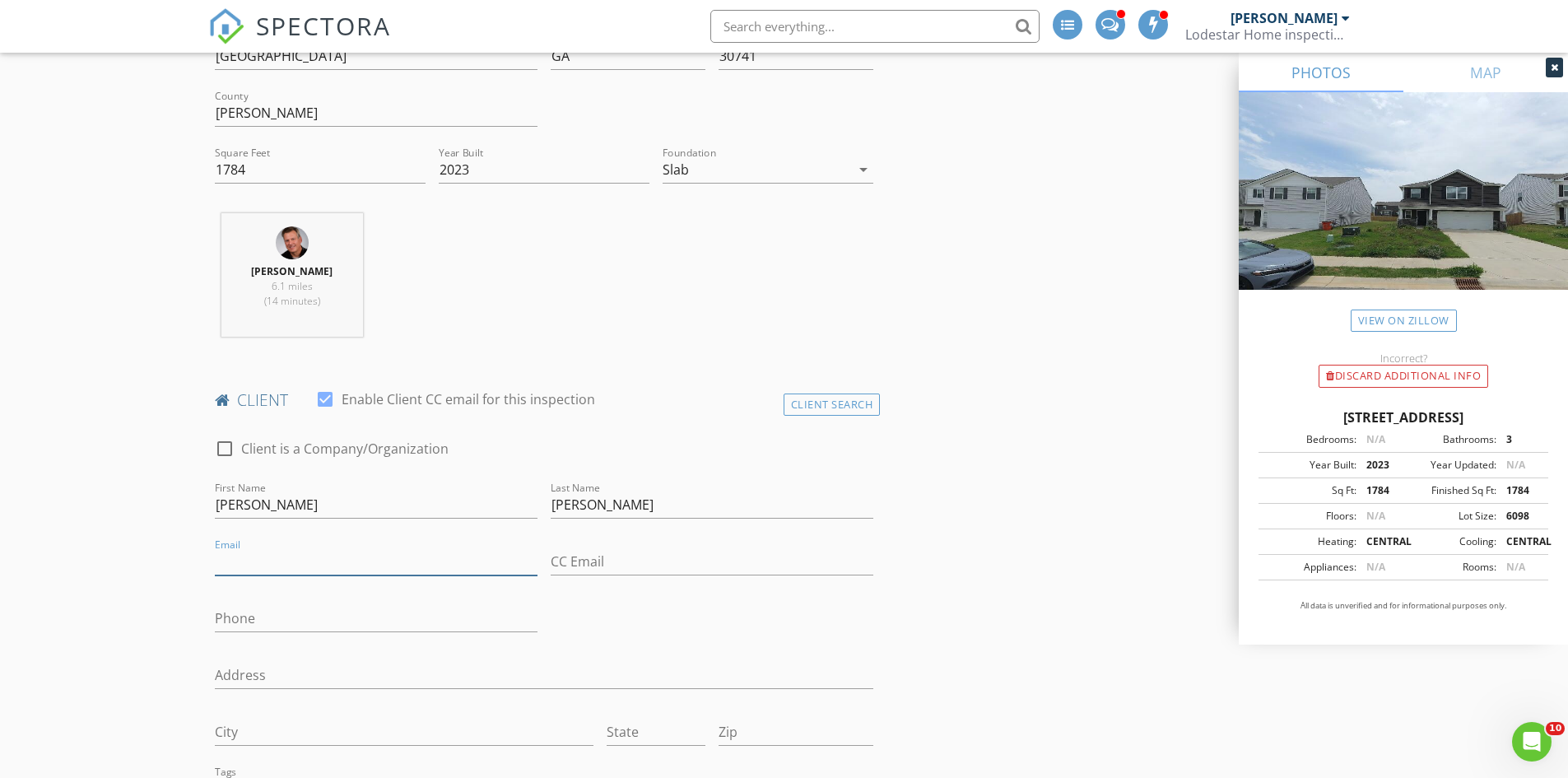
click at [255, 567] on input "Email" at bounding box center [376, 561] width 323 height 27
type input "[EMAIL_ADDRESS][DOMAIN_NAME]"
click at [258, 617] on input "Phone" at bounding box center [376, 618] width 323 height 27
type input "[PHONE_NUMBER]"
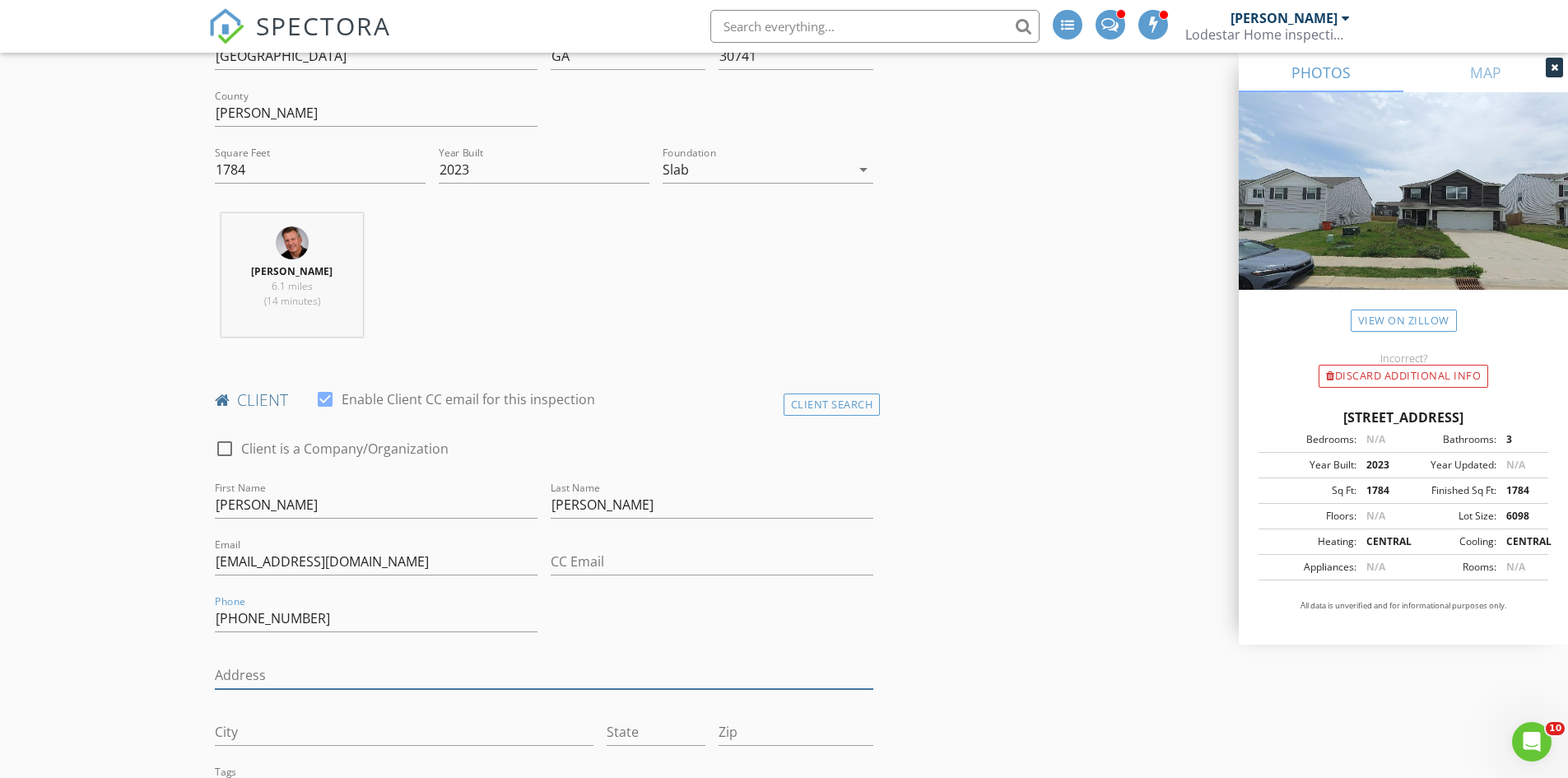
click at [292, 672] on input "Address" at bounding box center [545, 675] width 659 height 27
type input "[STREET_ADDRESS]"
click at [271, 733] on input "City" at bounding box center [404, 732] width 379 height 27
type input "Rossville"
click at [627, 731] on input "State" at bounding box center [656, 732] width 98 height 27
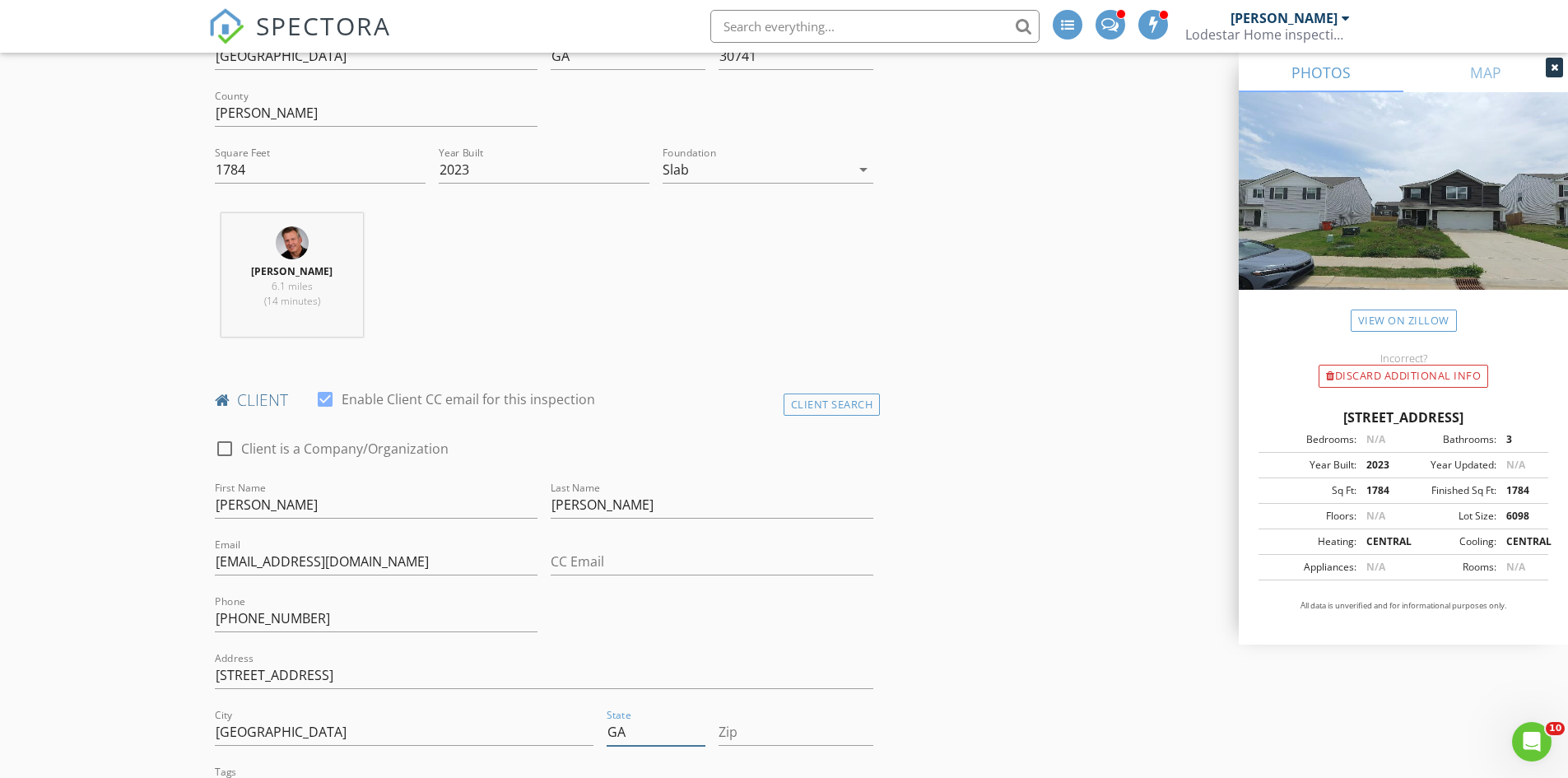
type input "GA"
click at [757, 736] on input "Zip" at bounding box center [796, 732] width 154 height 27
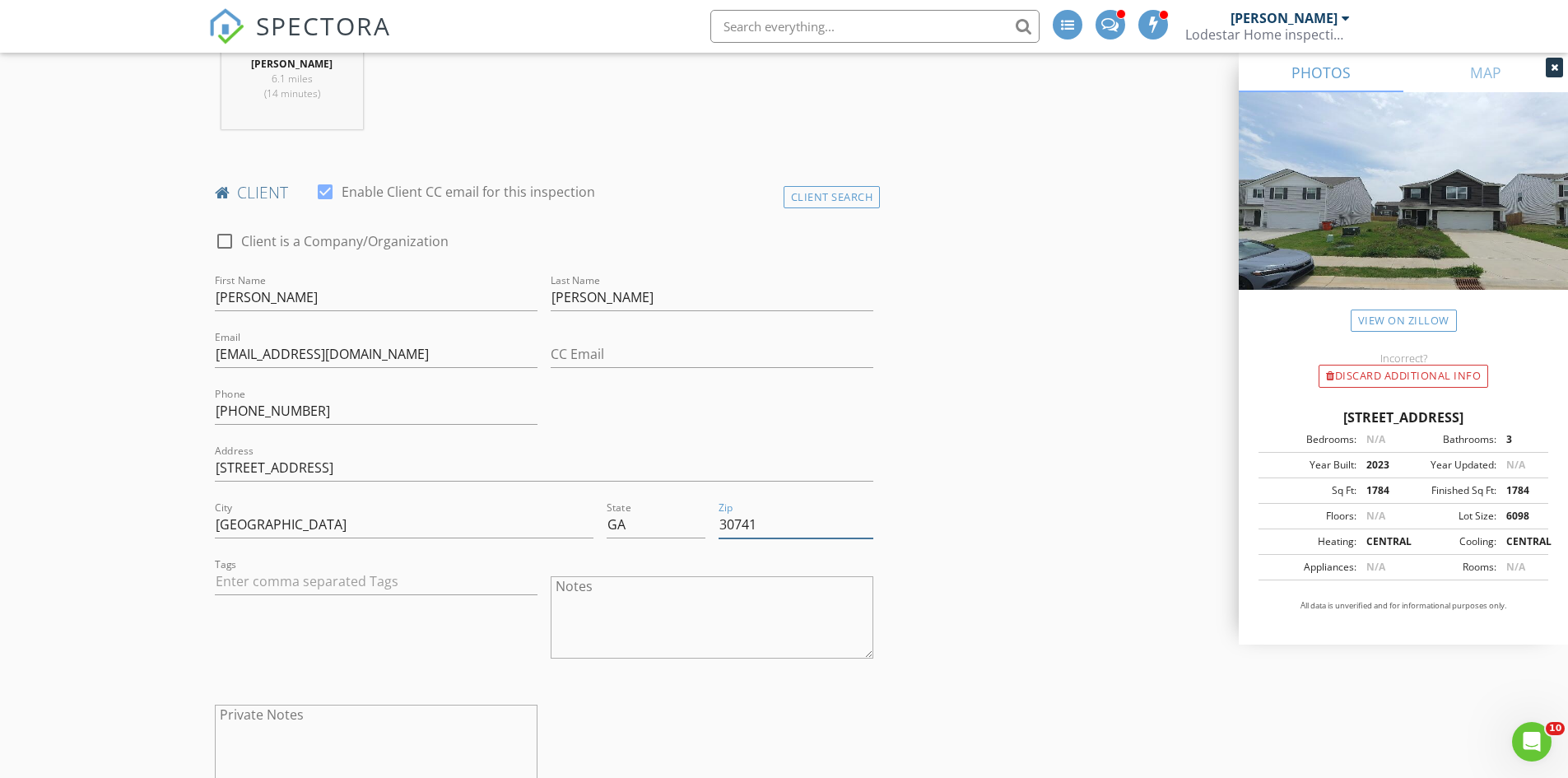
scroll to position [741, 0]
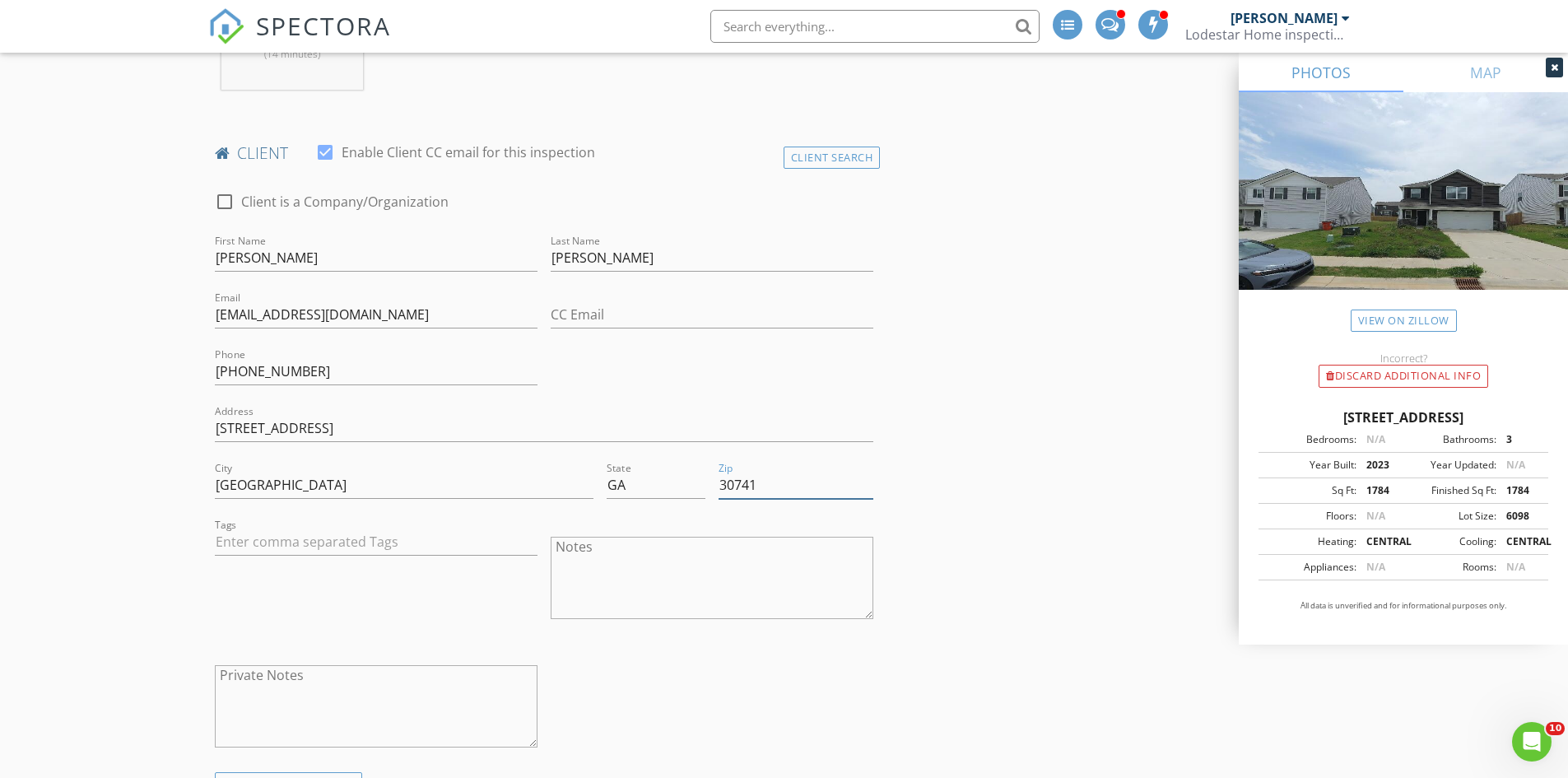
type input "30741"
click at [666, 581] on textarea "Notes" at bounding box center [712, 578] width 323 height 82
type textarea "3 beds / 2.5 baths / sewer / slab /"
click at [319, 700] on textarea "Private Notes" at bounding box center [376, 706] width 323 height 82
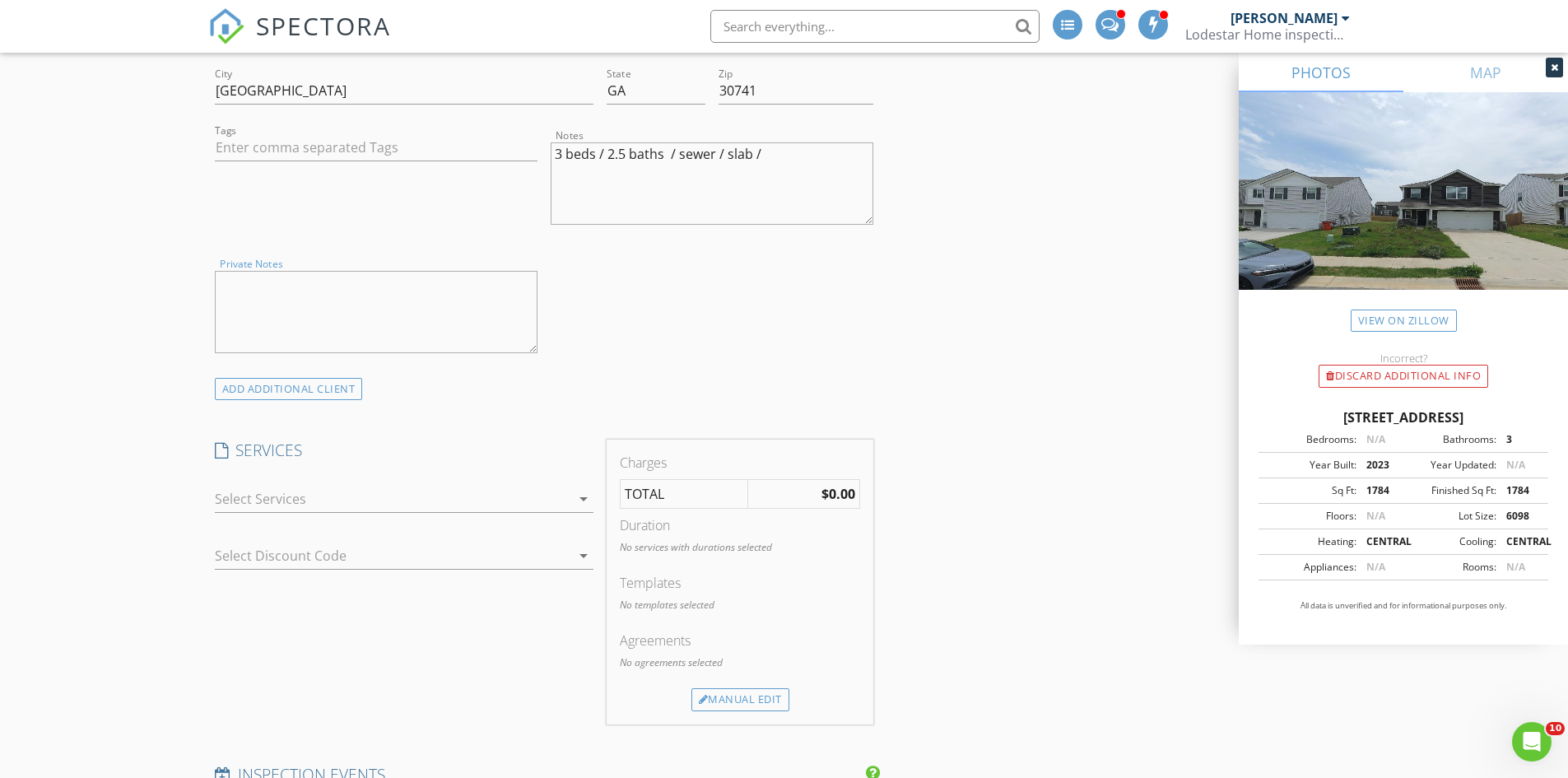
scroll to position [1153, 0]
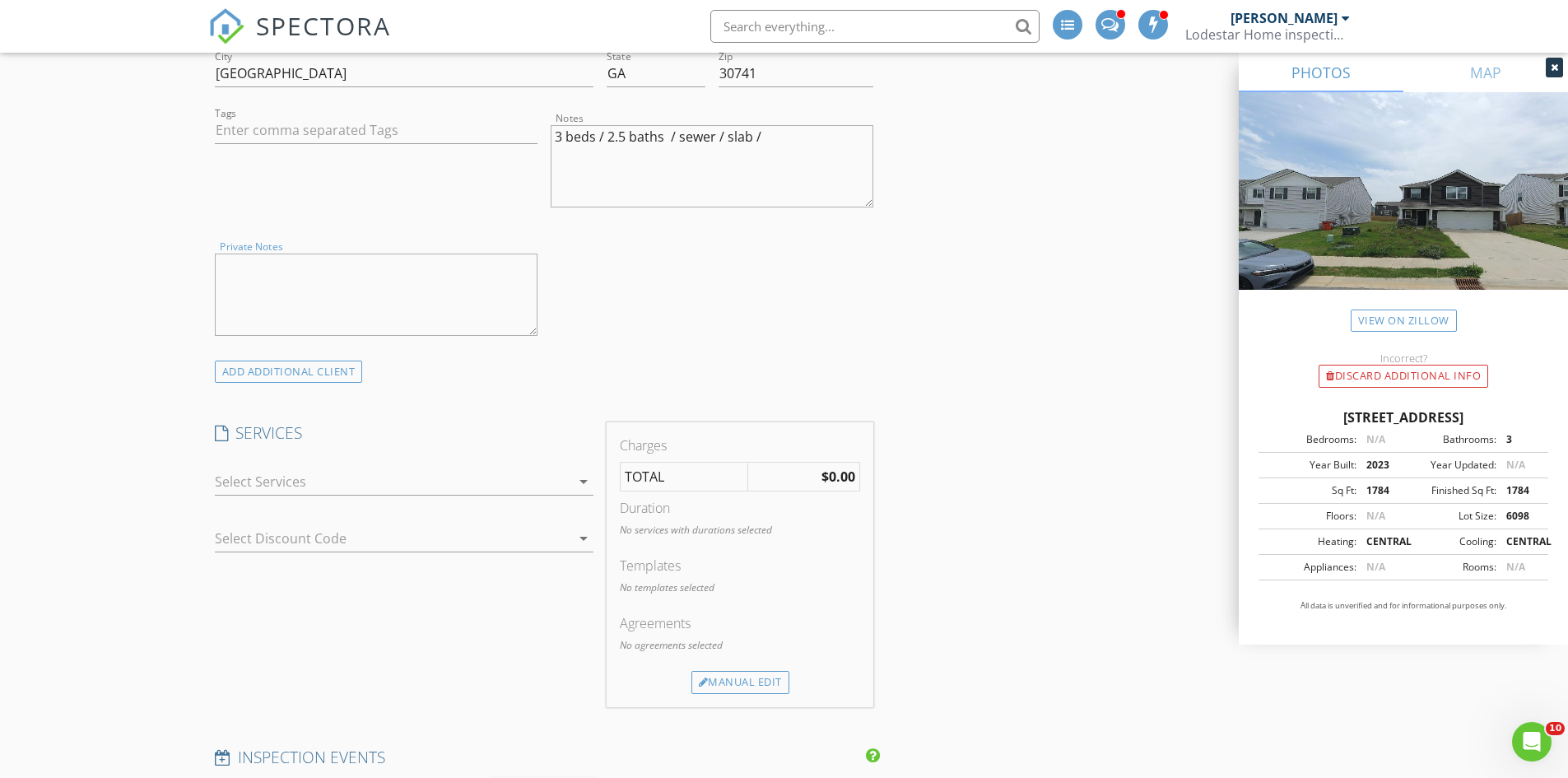
click at [583, 479] on icon "arrow_drop_down" at bounding box center [583, 481] width 20 height 20
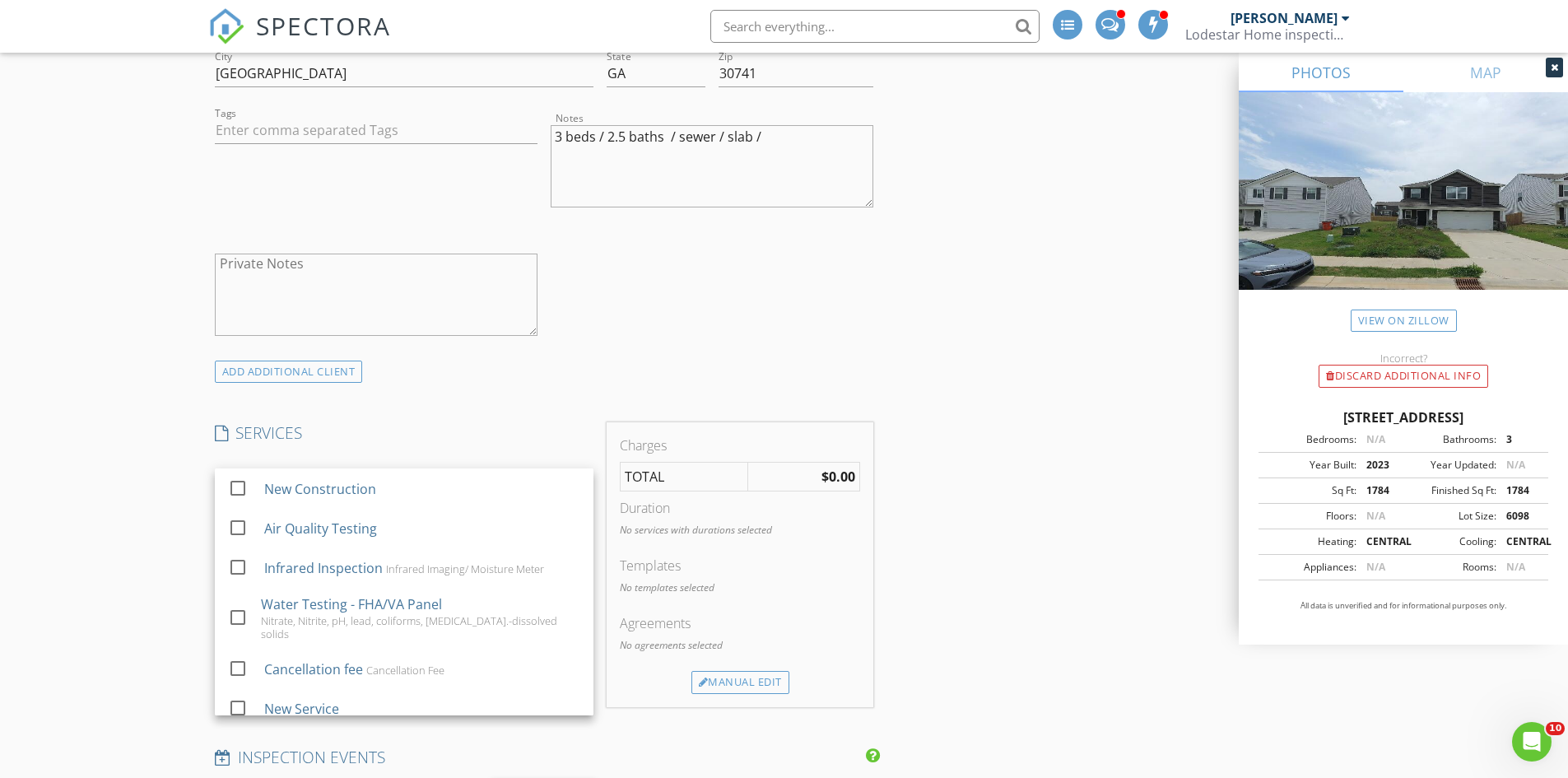
scroll to position [359, 0]
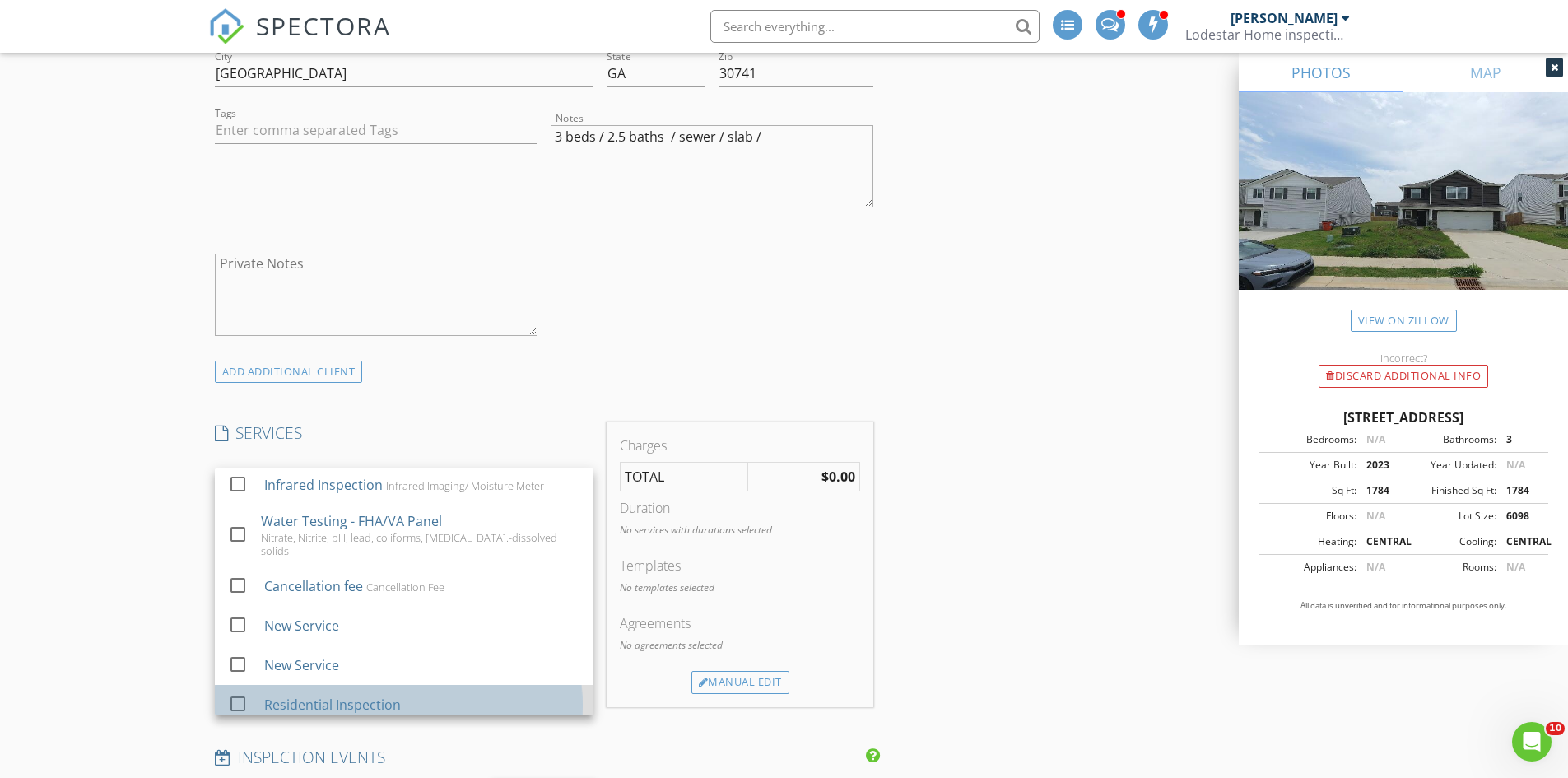
click at [412, 693] on div "Residential Inspection" at bounding box center [421, 705] width 316 height 33
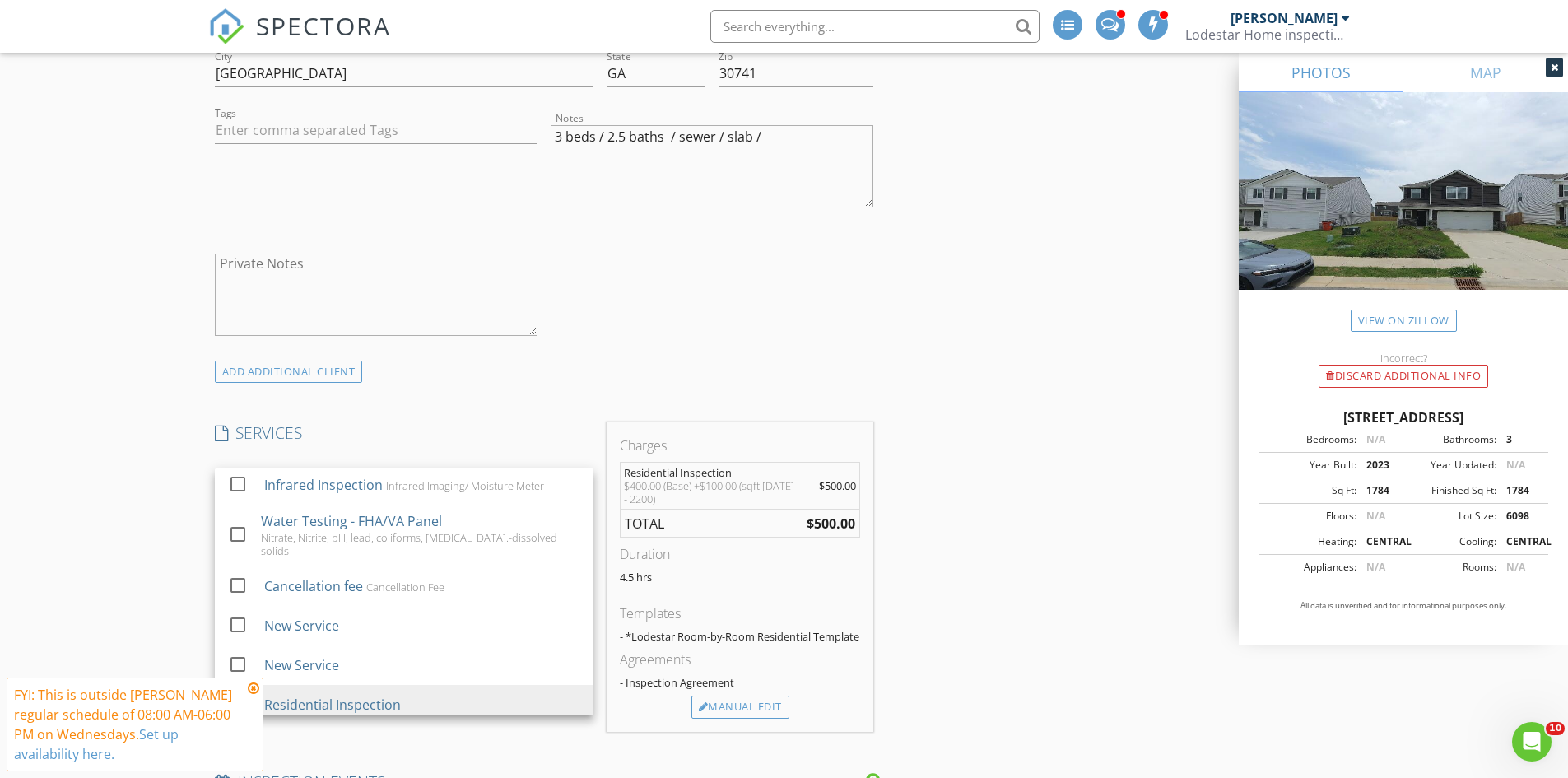
click at [251, 685] on icon at bounding box center [253, 688] width 11 height 13
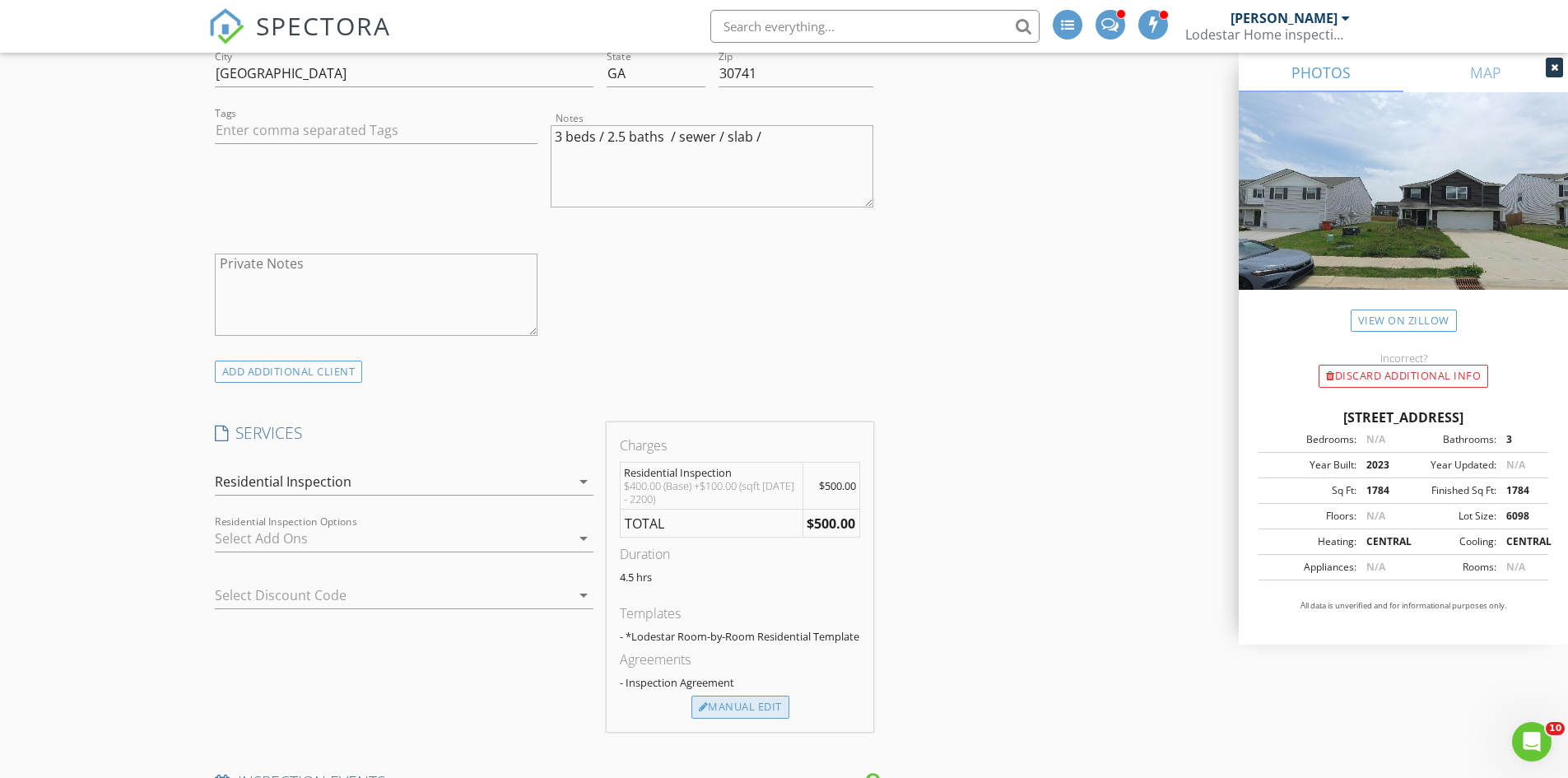
click at [755, 705] on div "Manual Edit" at bounding box center [740, 707] width 98 height 23
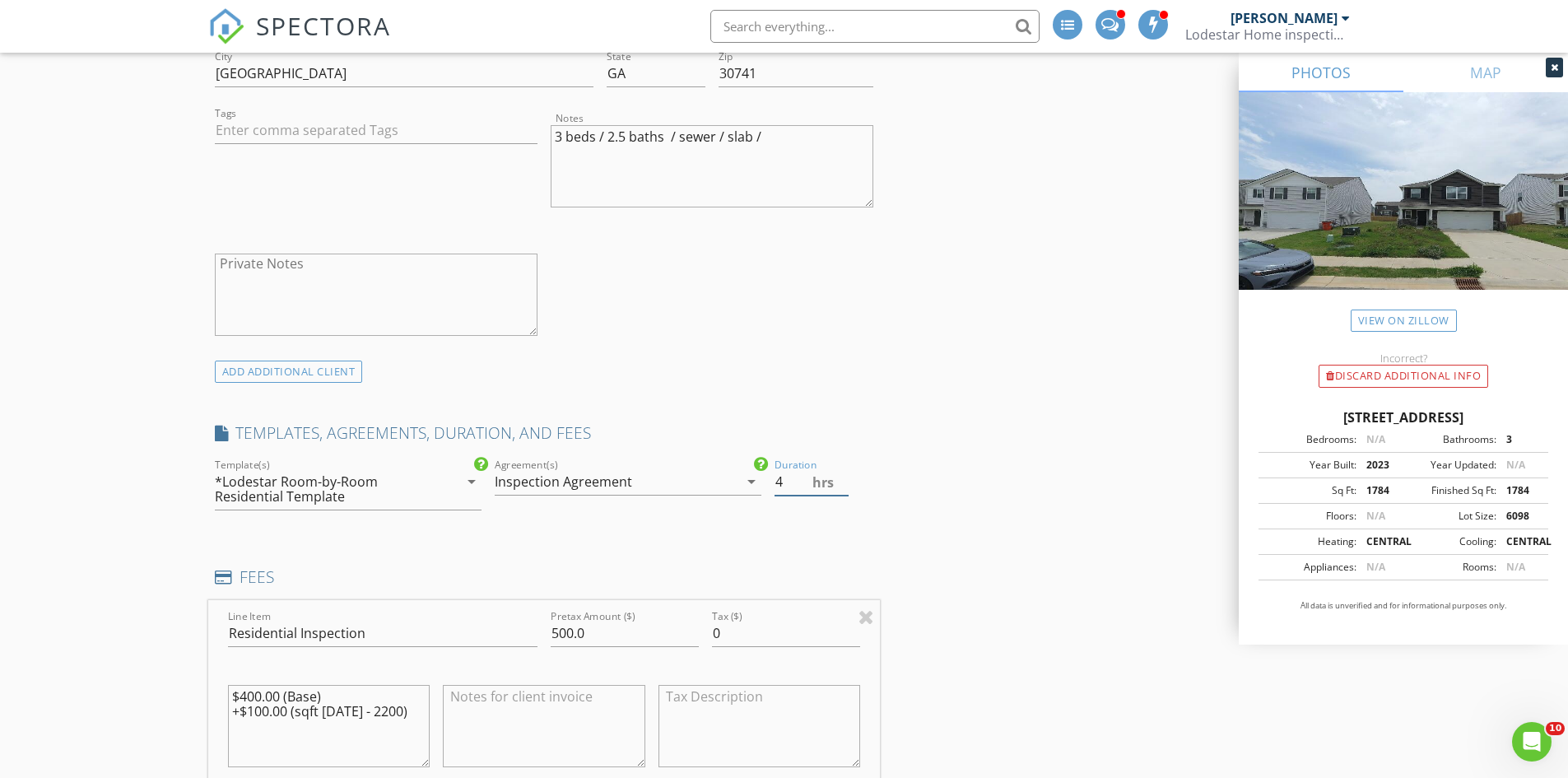
type input "4"
click at [845, 489] on input "4" at bounding box center [811, 482] width 74 height 27
click at [570, 631] on input "500.0" at bounding box center [625, 633] width 148 height 27
click at [570, 631] on input "500.0" at bounding box center [625, 633] width 148 height 27
type input "525.0"
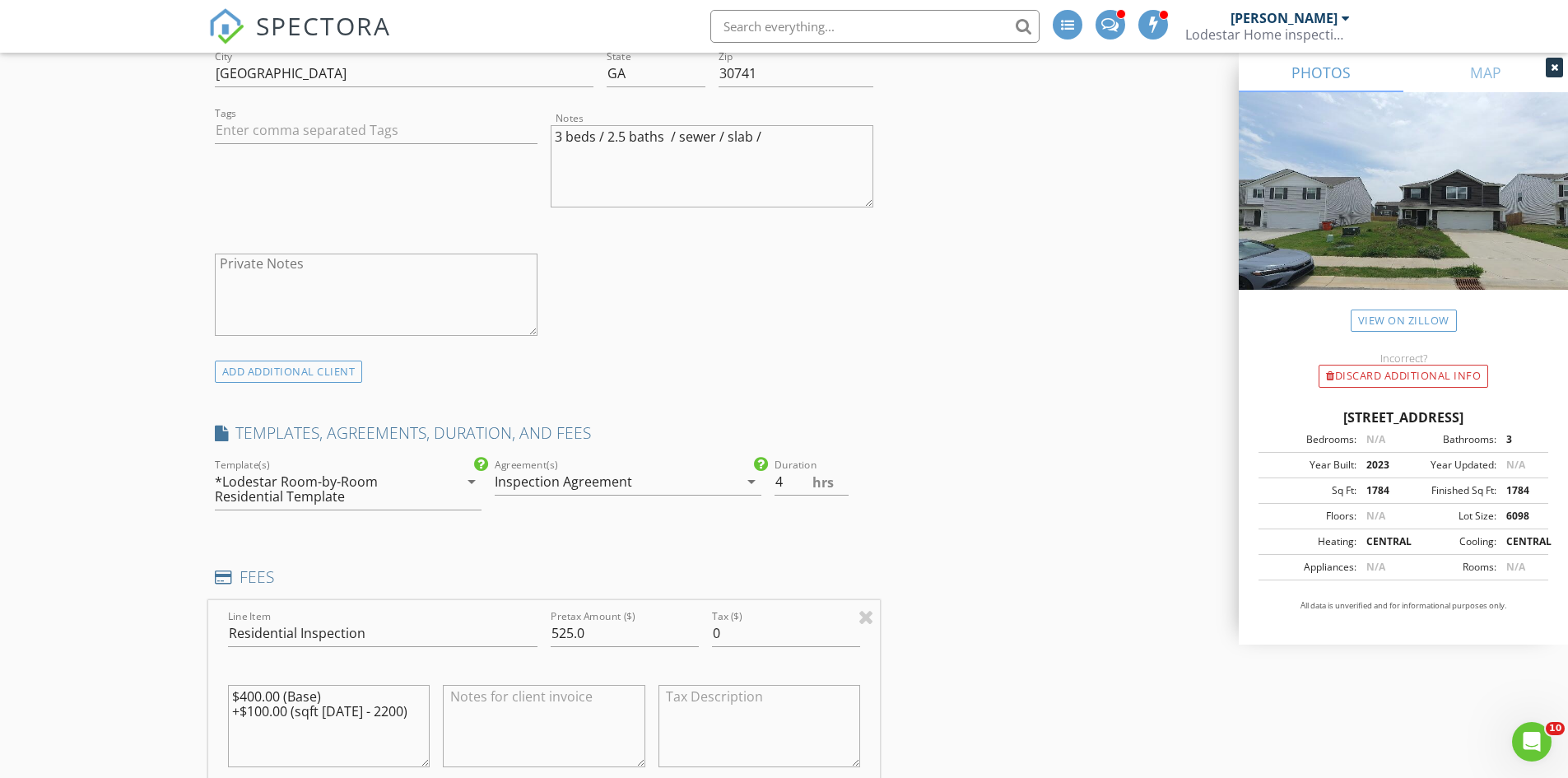
click at [539, 718] on textarea at bounding box center [544, 725] width 203 height 82
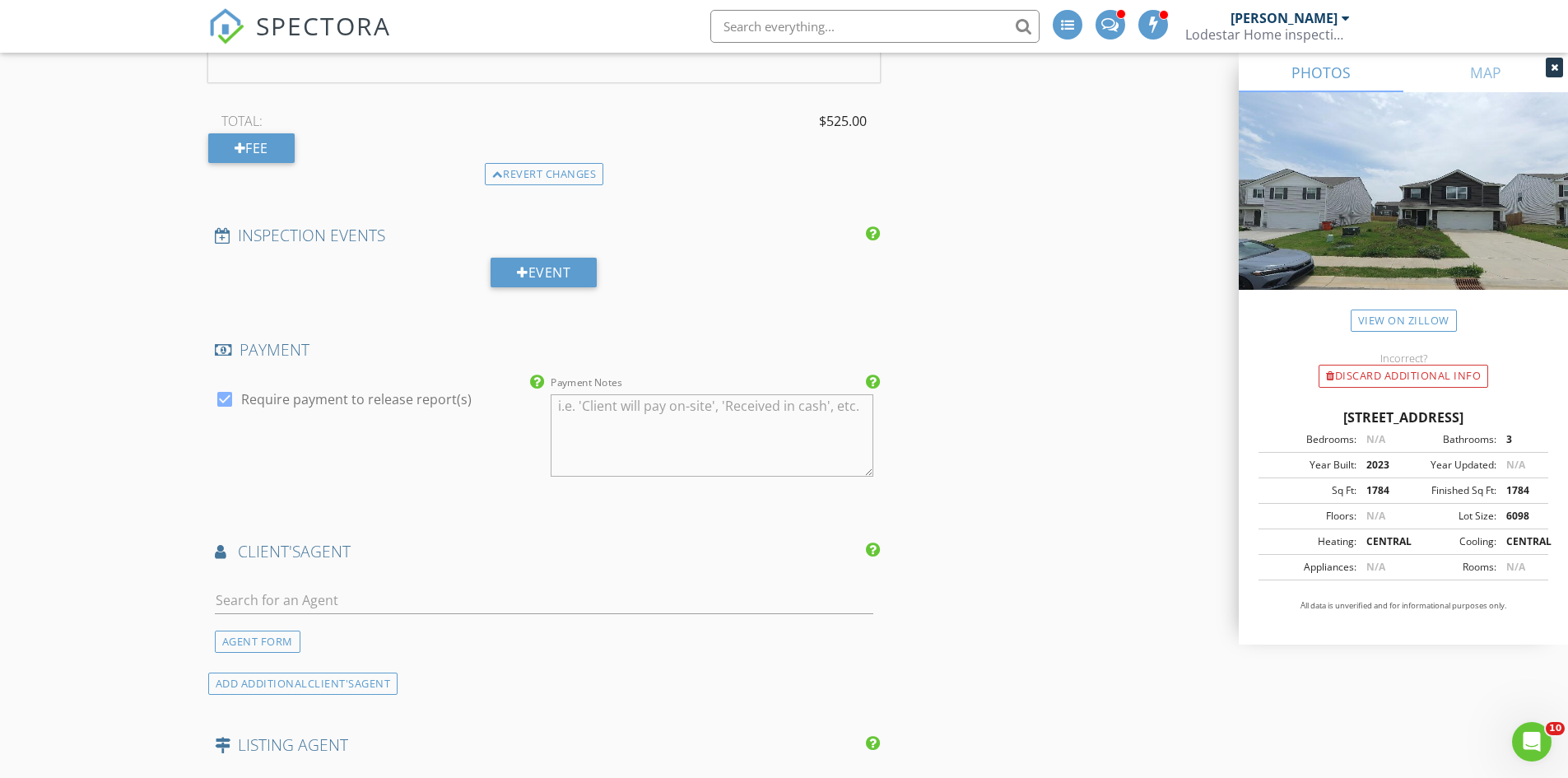
scroll to position [1894, 0]
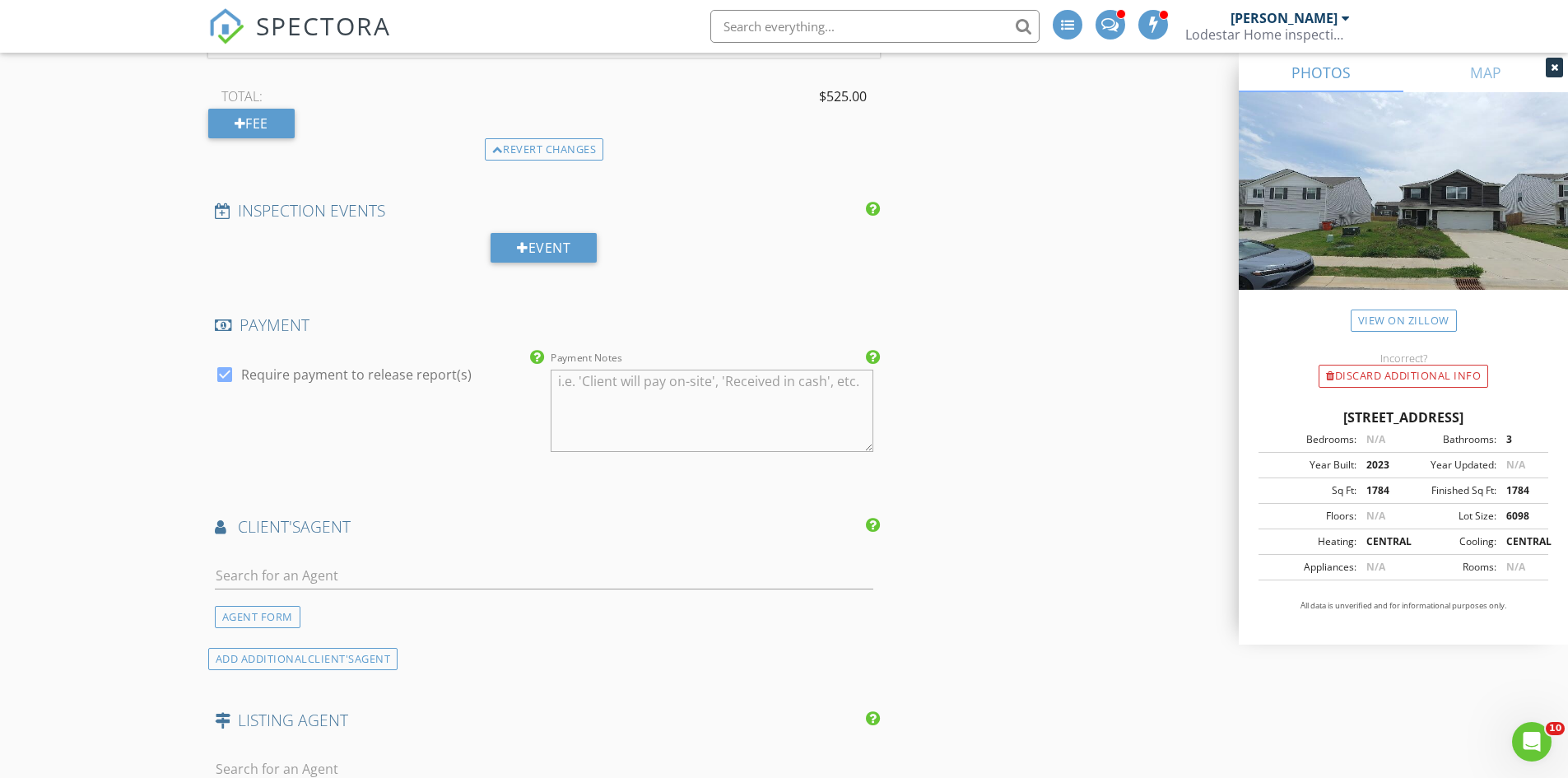
type textarea "575.0 - 50.0 Discounted"
click at [302, 572] on input "text" at bounding box center [545, 575] width 659 height 27
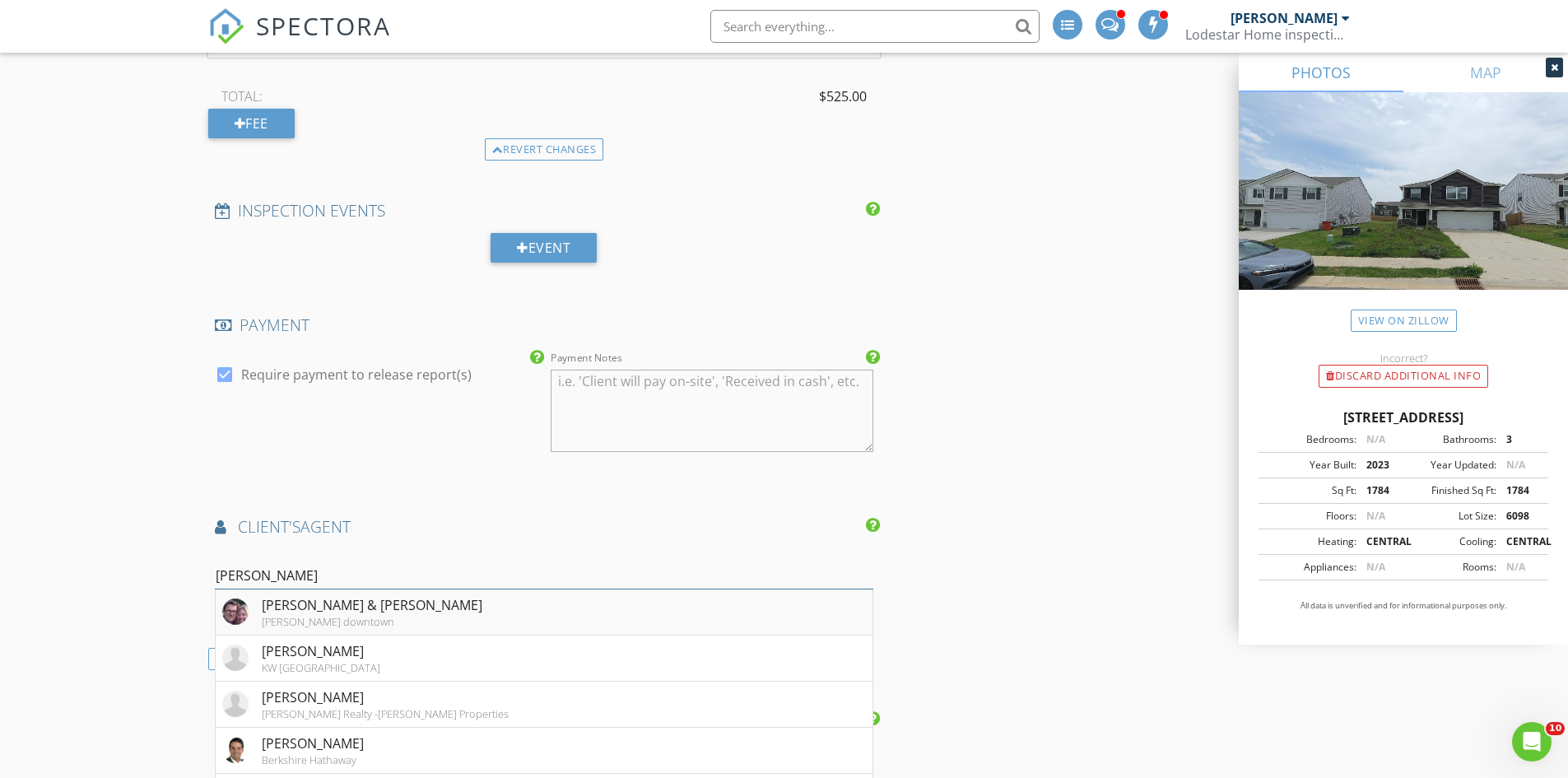
type input "Martin"
click at [236, 605] on img at bounding box center [235, 611] width 27 height 27
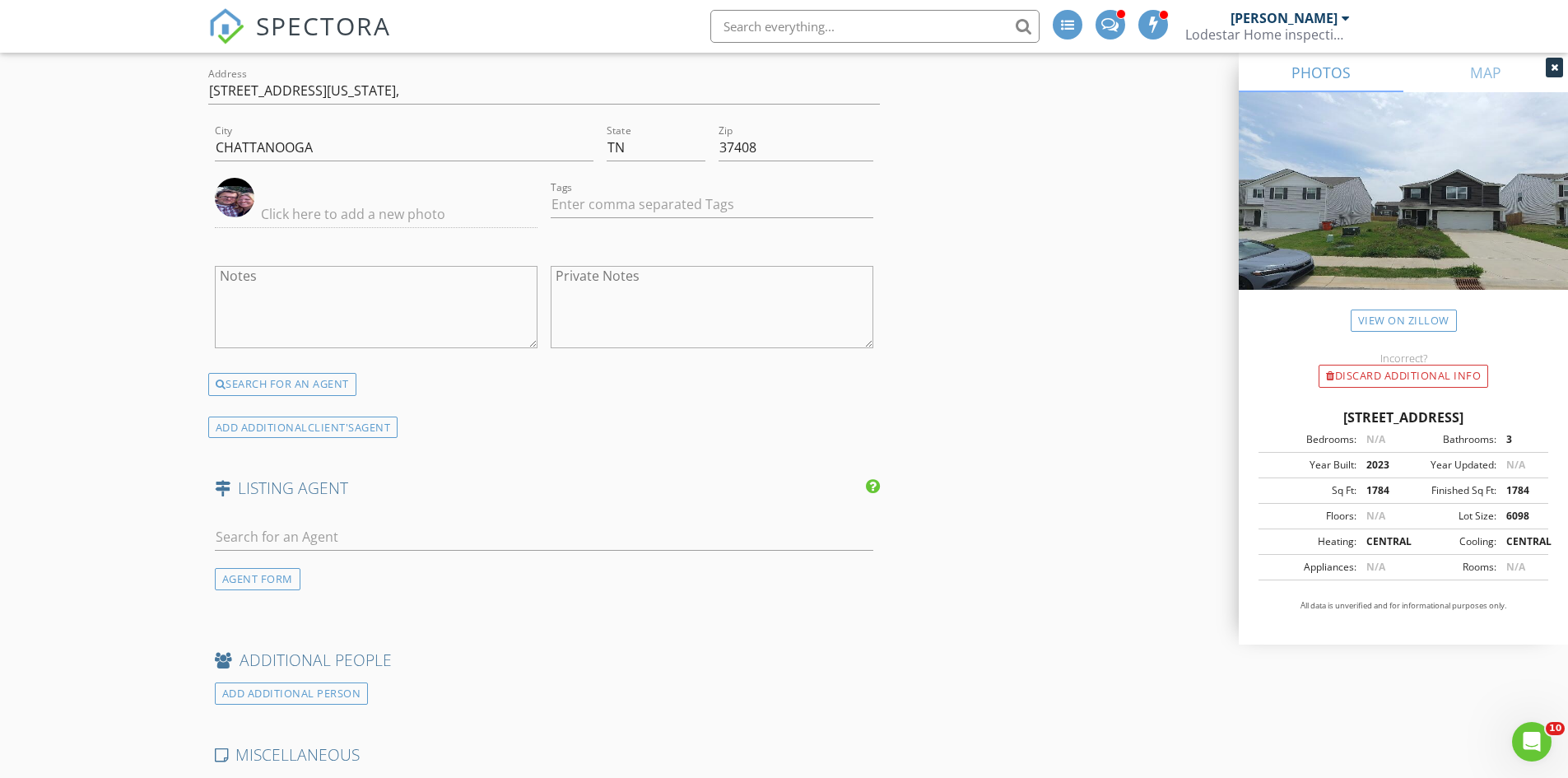
scroll to position [2635, 0]
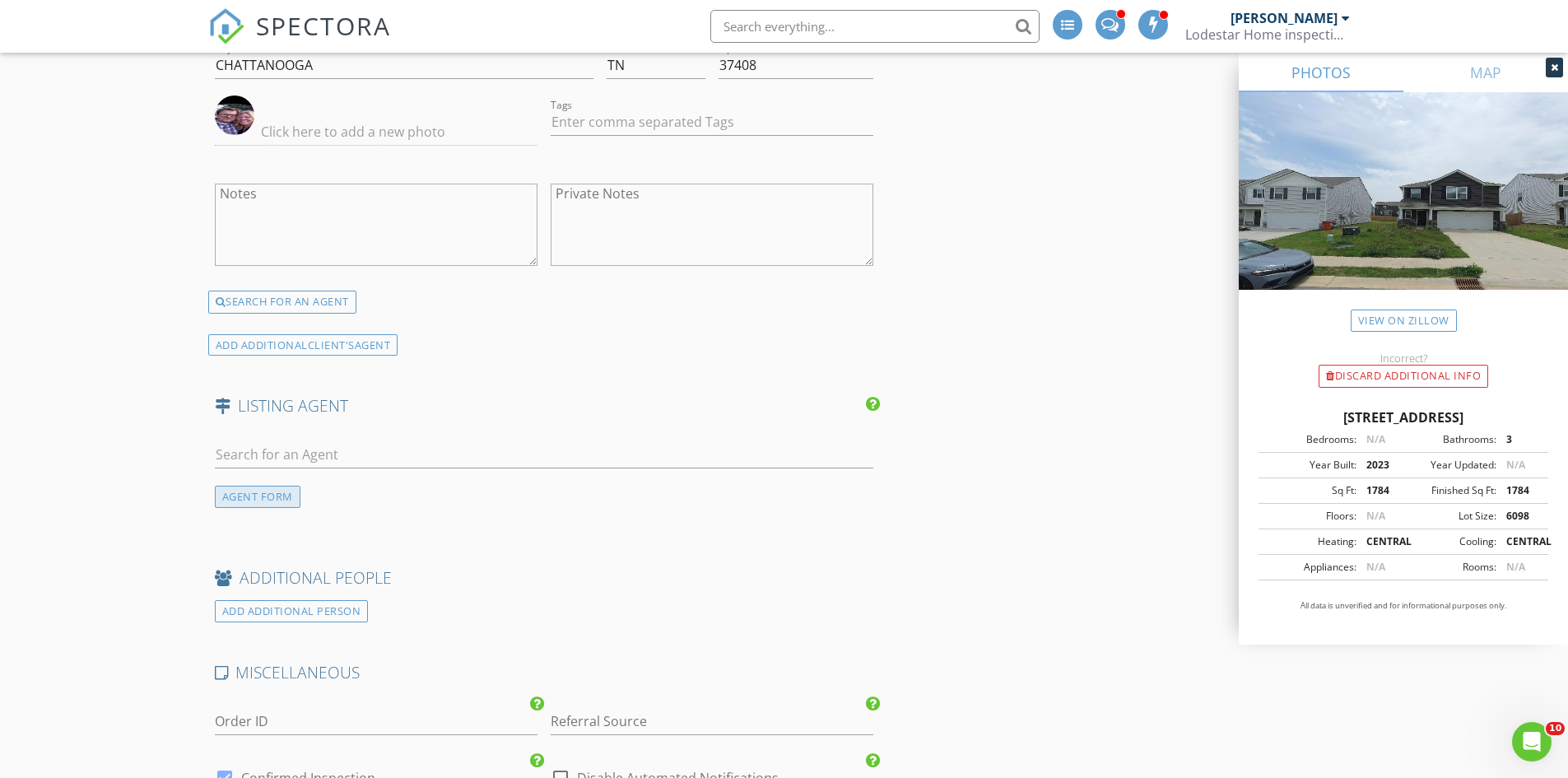
click at [268, 495] on div "AGENT FORM" at bounding box center [257, 497] width 85 height 22
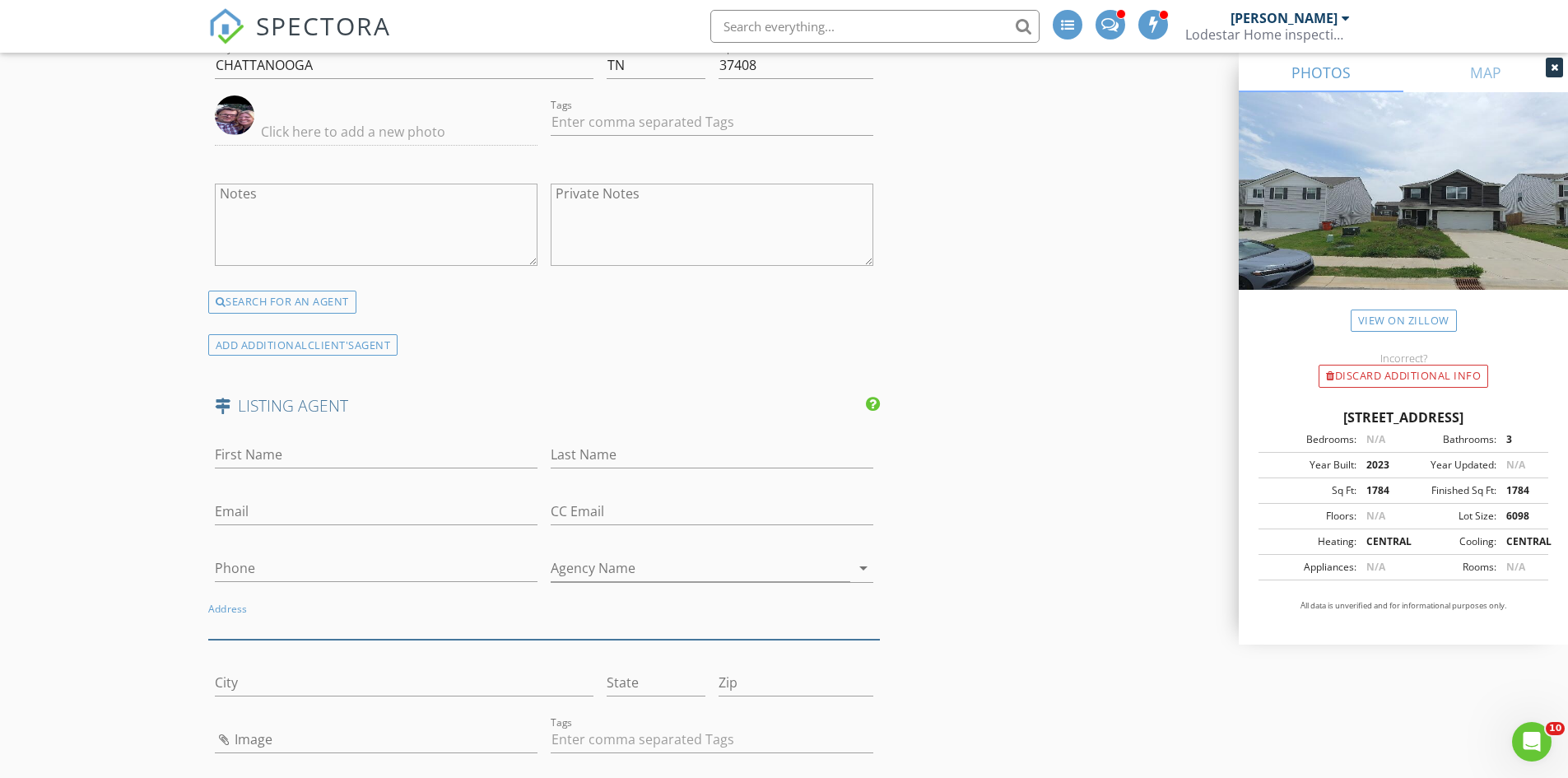
drag, startPoint x: 267, startPoint y: 604, endPoint x: 293, endPoint y: 629, distance: 36.1
click at [293, 629] on input "Address" at bounding box center [544, 626] width 672 height 27
drag, startPoint x: 293, startPoint y: 629, endPoint x: 972, endPoint y: 455, distance: 700.9
paste input "SHANNON ARTHUR Brokered by Arthur Real Estate Serv., LLC"
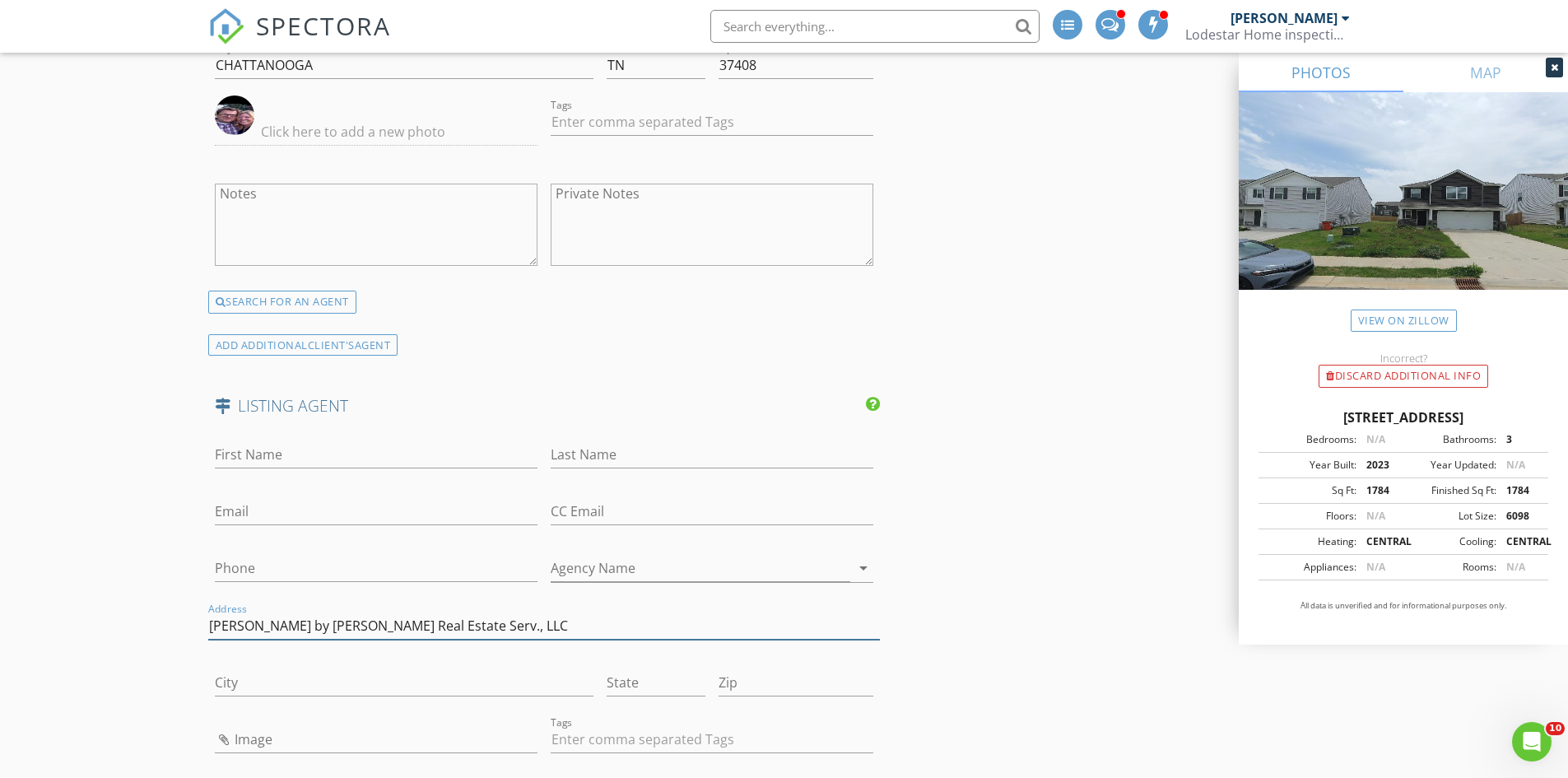
type input "SHANNON ARTHUR Brokered by Arthur Real Estate Serv., LLC"
click at [276, 445] on input "First Name" at bounding box center [376, 454] width 323 height 27
type input "Shannon Arthur"
drag, startPoint x: 409, startPoint y: 628, endPoint x: 634, endPoint y: 634, distance: 225.1
click at [634, 634] on input "SHANNON ARTHUR Brokered by Arthur Real Estate Serv., LLC" at bounding box center [544, 626] width 672 height 27
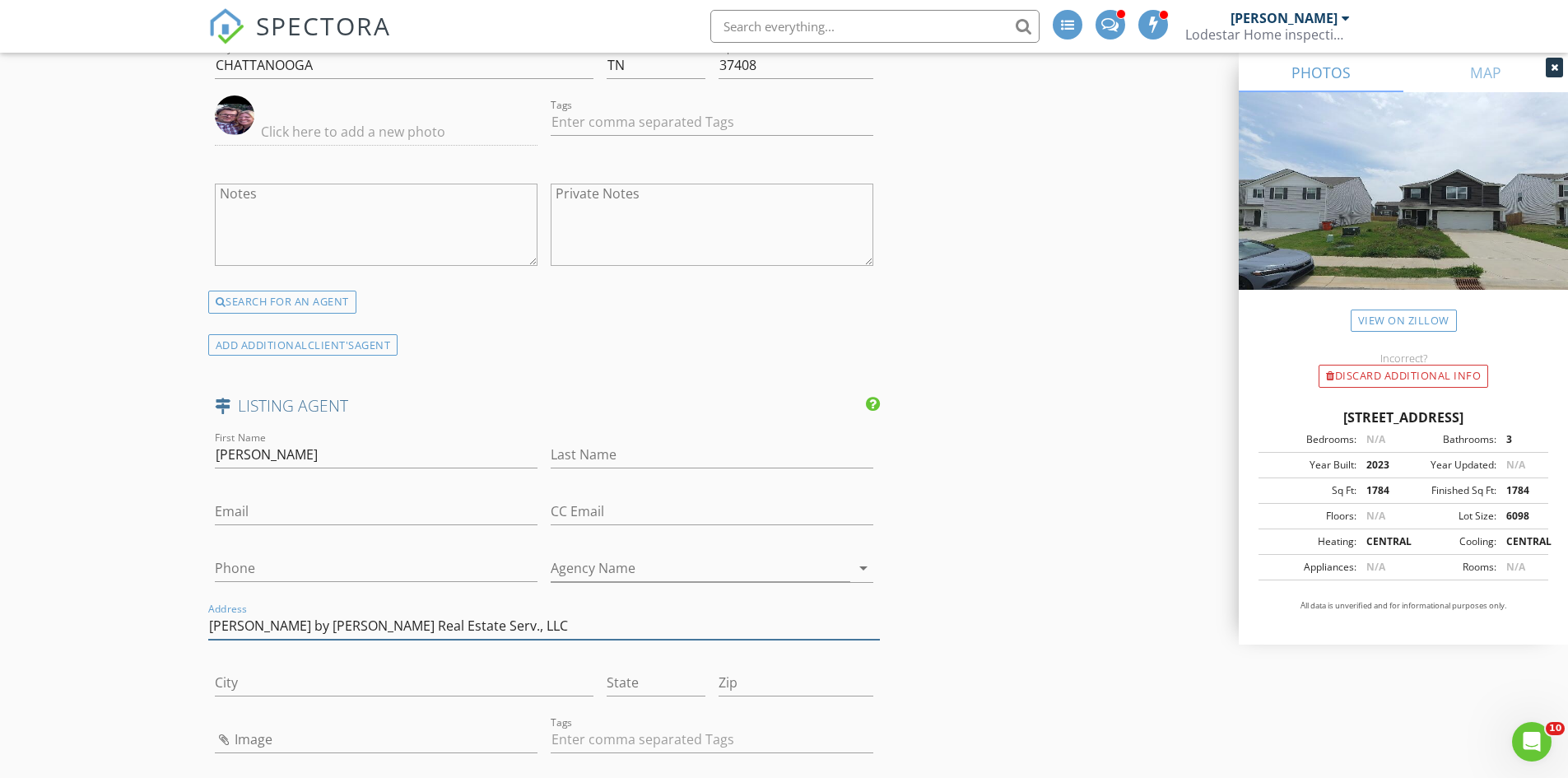
type input "SHANNON ARTHUR Brokered by"
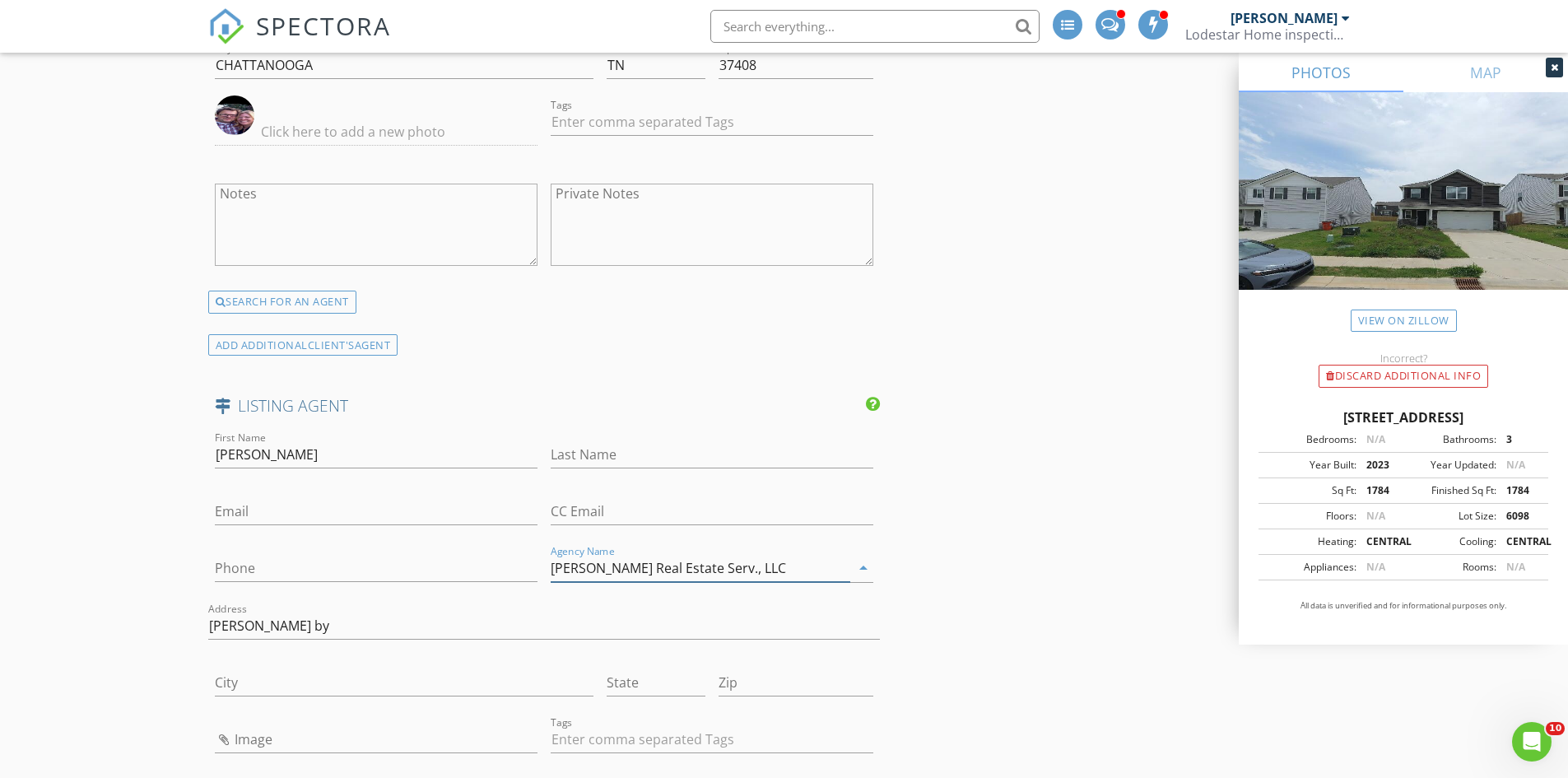
type input "Arthur Real Estate Serv., LLC"
drag, startPoint x: 314, startPoint y: 453, endPoint x: 277, endPoint y: 452, distance: 37.0
click at [277, 452] on input "Shannon Arthur" at bounding box center [376, 454] width 323 height 27
type input "Shannon"
type input "Arthur"
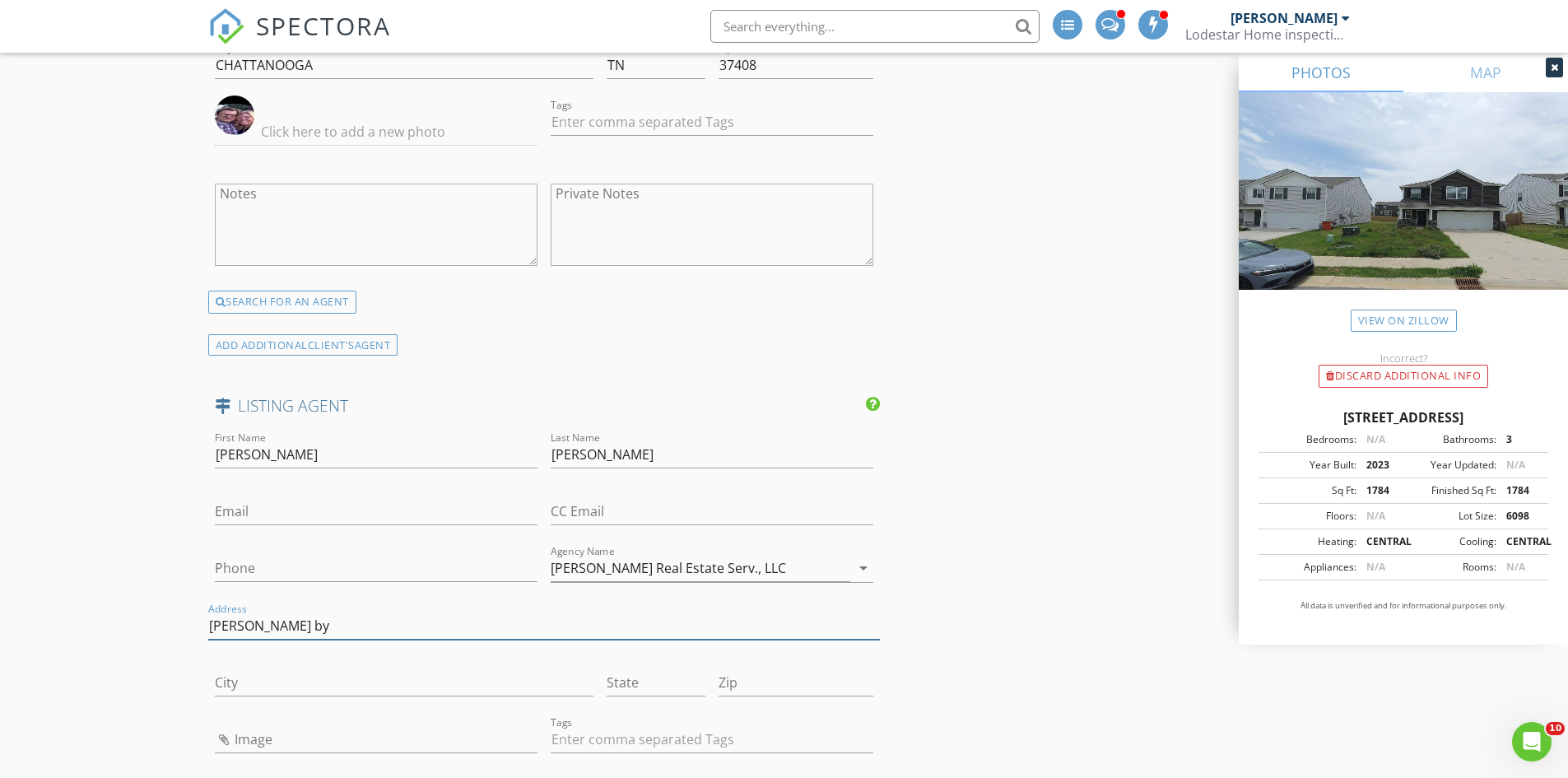
drag, startPoint x: 405, startPoint y: 631, endPoint x: 144, endPoint y: 636, distance: 261.0
click at [245, 560] on input "Phone" at bounding box center [376, 568] width 323 height 27
paste input "[PHONE_NUMBER]"
type input "[PHONE_NUMBER]"
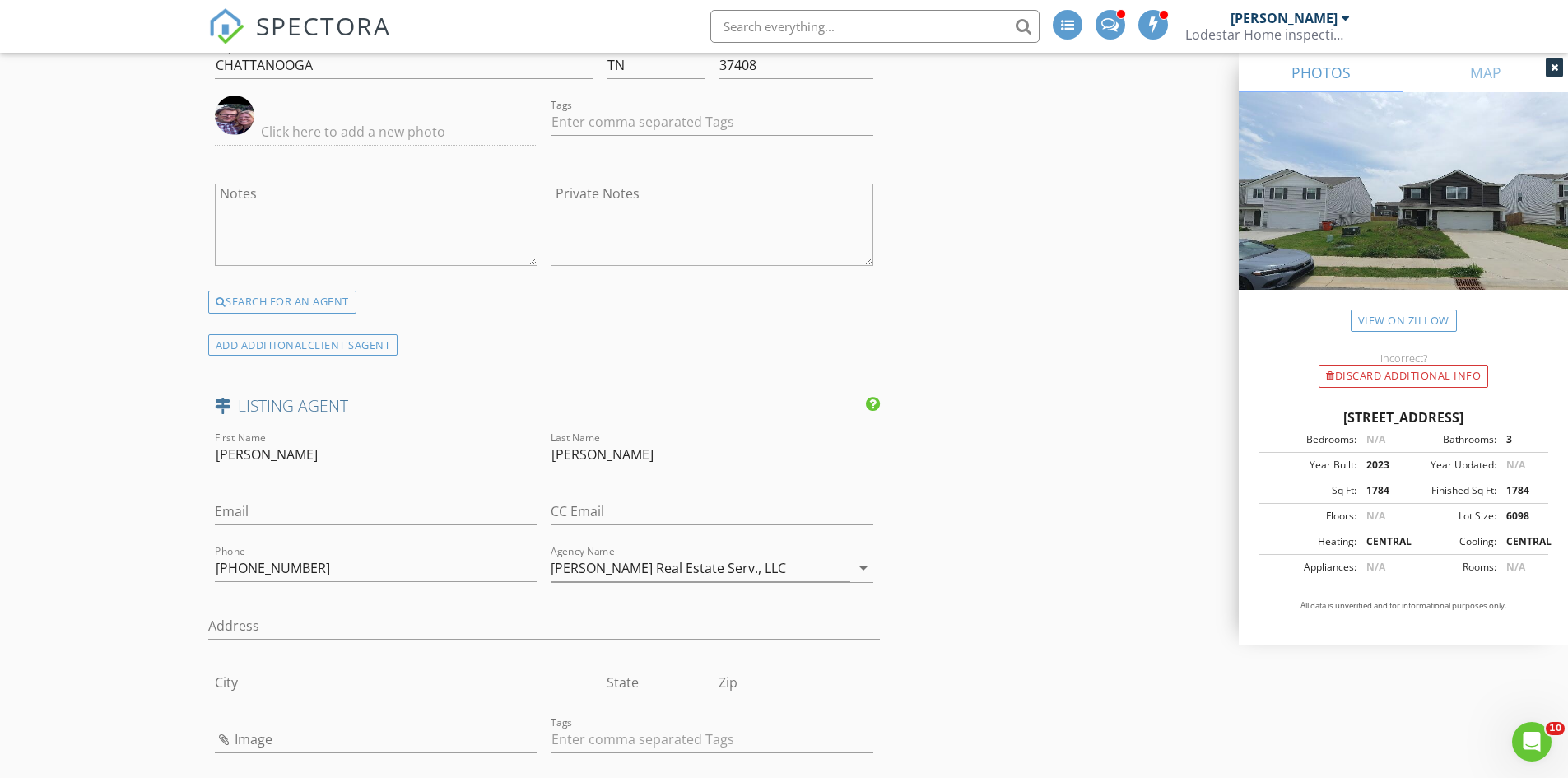
drag, startPoint x: 601, startPoint y: 453, endPoint x: 225, endPoint y: 450, distance: 376.0
click at [225, 450] on div "First Name Shannon Last Name Arthur Email CC Email Phone 423-316-4871 Agency Na…" at bounding box center [544, 663] width 672 height 471
click at [633, 456] on input "Arthur" at bounding box center [712, 454] width 323 height 27
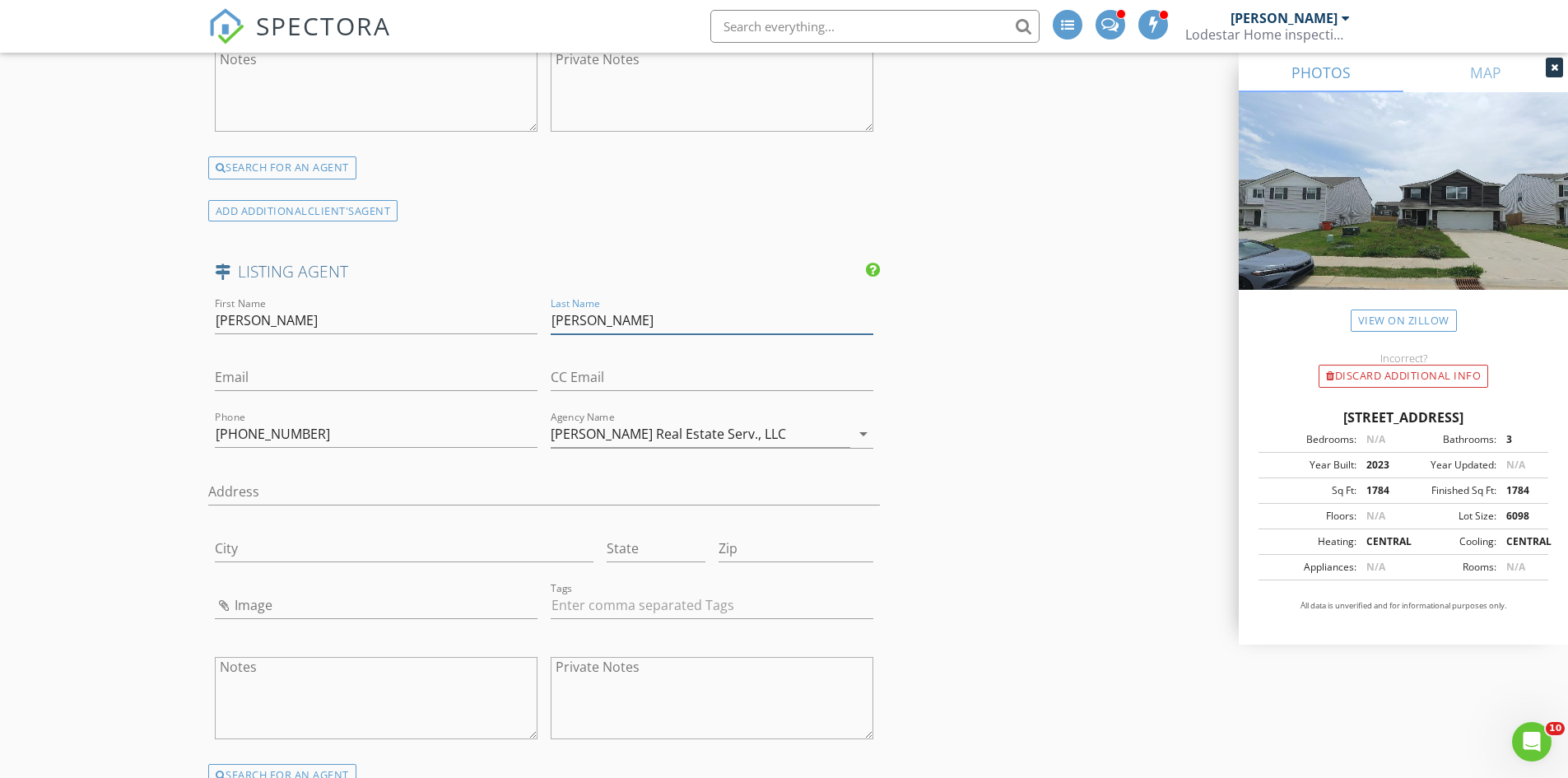
scroll to position [2717, 0]
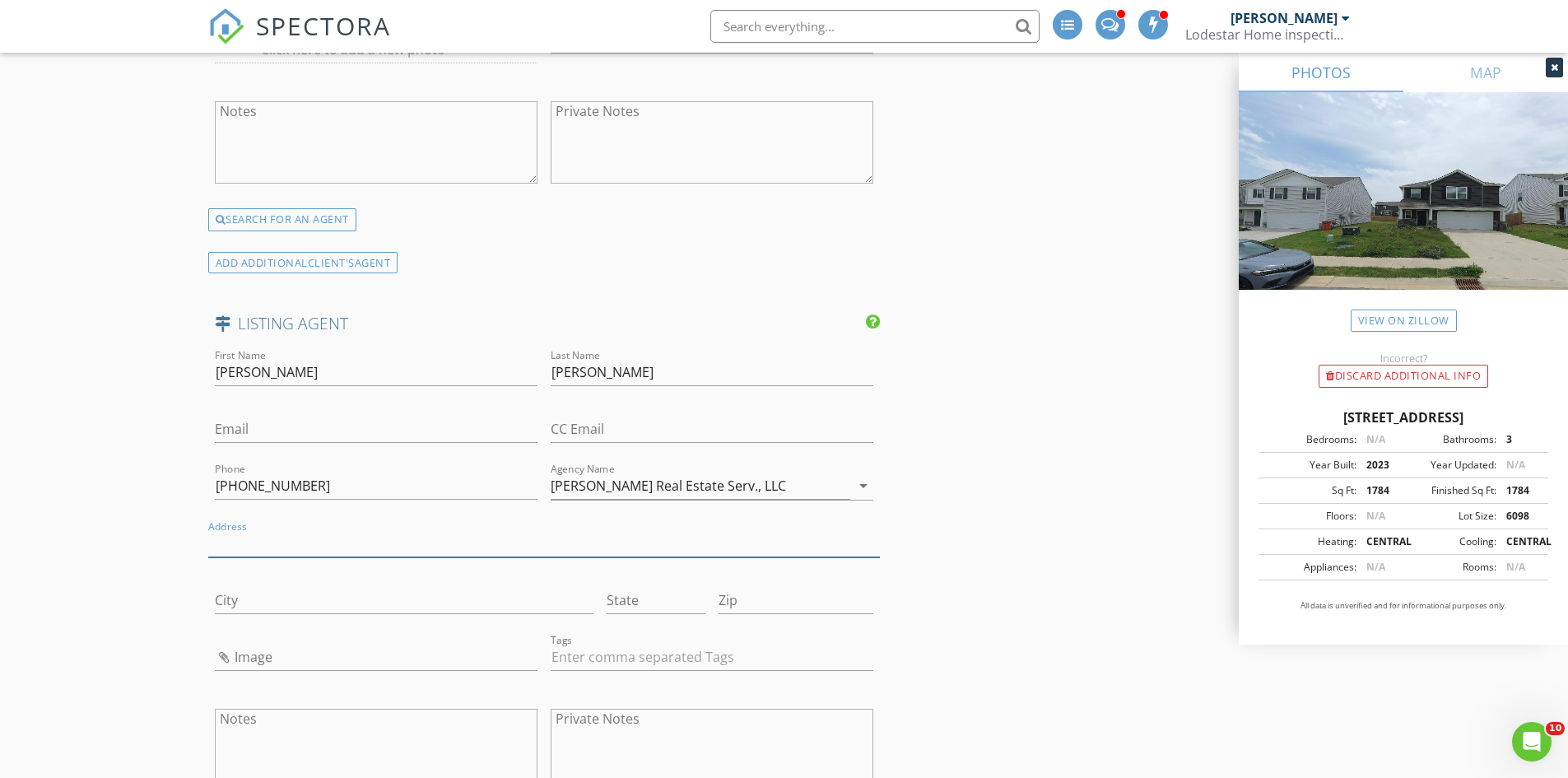
paste input "P.O.Box 2252 Ft. Oglethorpe GA, 30742"
drag, startPoint x: 413, startPoint y: 545, endPoint x: 478, endPoint y: 543, distance: 65.0
click at [478, 543] on input "P.O.Box 2252 Ft. Oglethorpe GA, 30742" at bounding box center [544, 543] width 672 height 27
type input "P.O.Box 2252 Ft. Oglethorpe GA,"
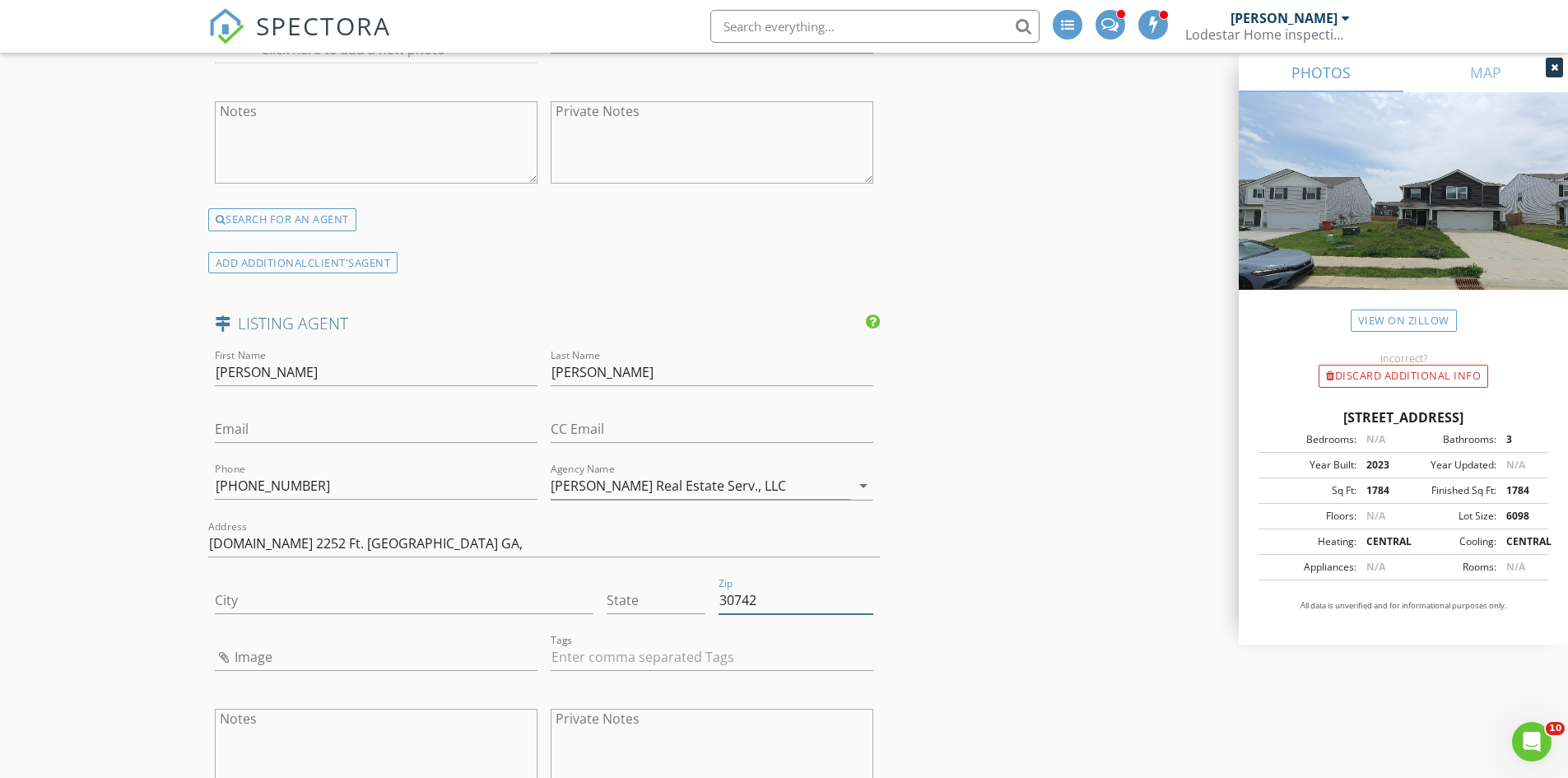
type input "30742"
drag, startPoint x: 411, startPoint y: 541, endPoint x: 384, endPoint y: 548, distance: 27.9
click at [384, 547] on input "P.O.Box 2252 Ft. Oglethorpe GA," at bounding box center [544, 543] width 672 height 27
type input "P.O.Box 2252 Ft. Oglethorpe"
type input "GA,"
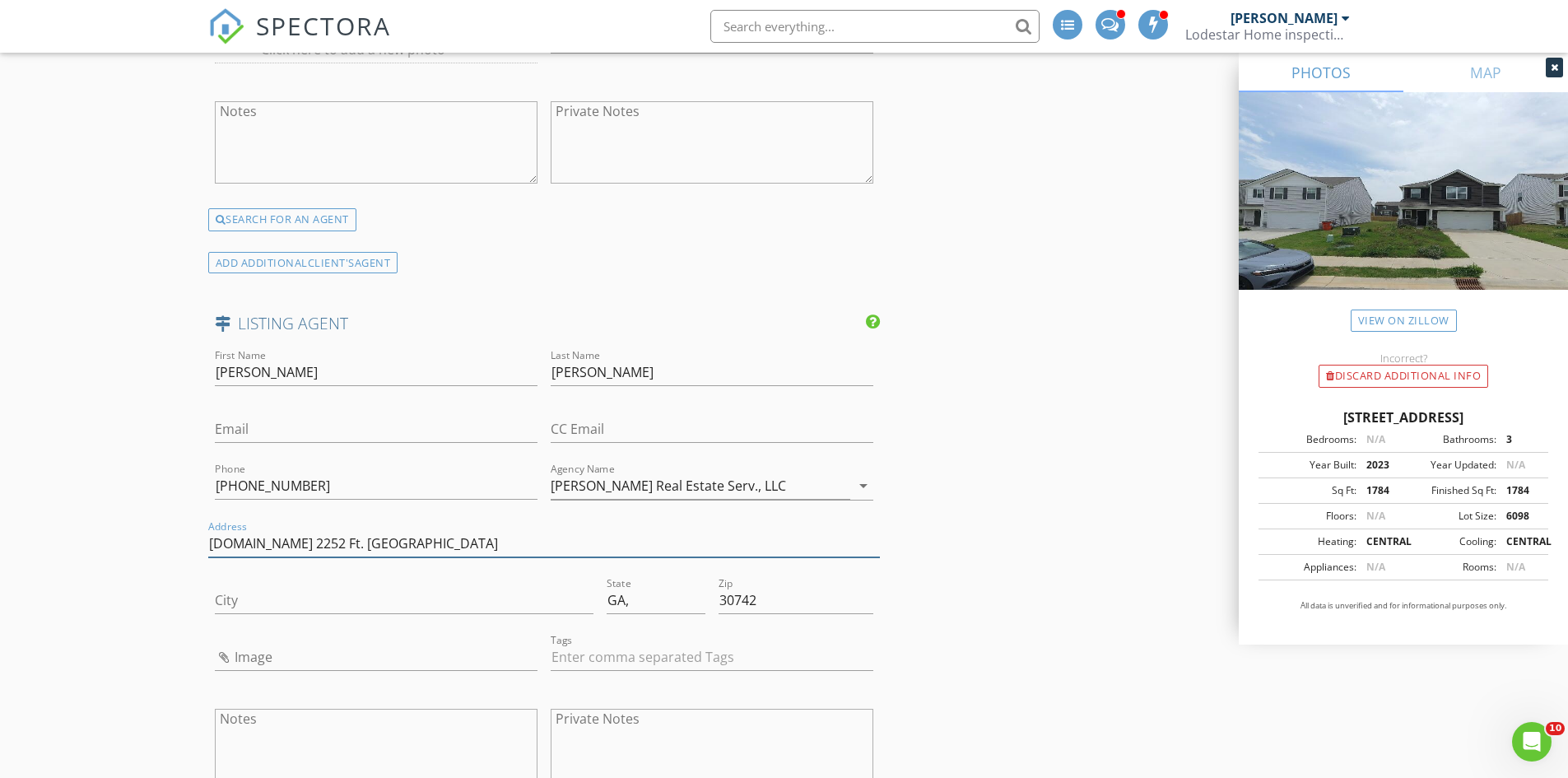
drag, startPoint x: 387, startPoint y: 547, endPoint x: 292, endPoint y: 545, distance: 95.0
click at [292, 544] on input "P.O.Box 2252 Ft. Oglethorpe" at bounding box center [544, 543] width 672 height 27
type input "P.O.Box 2252"
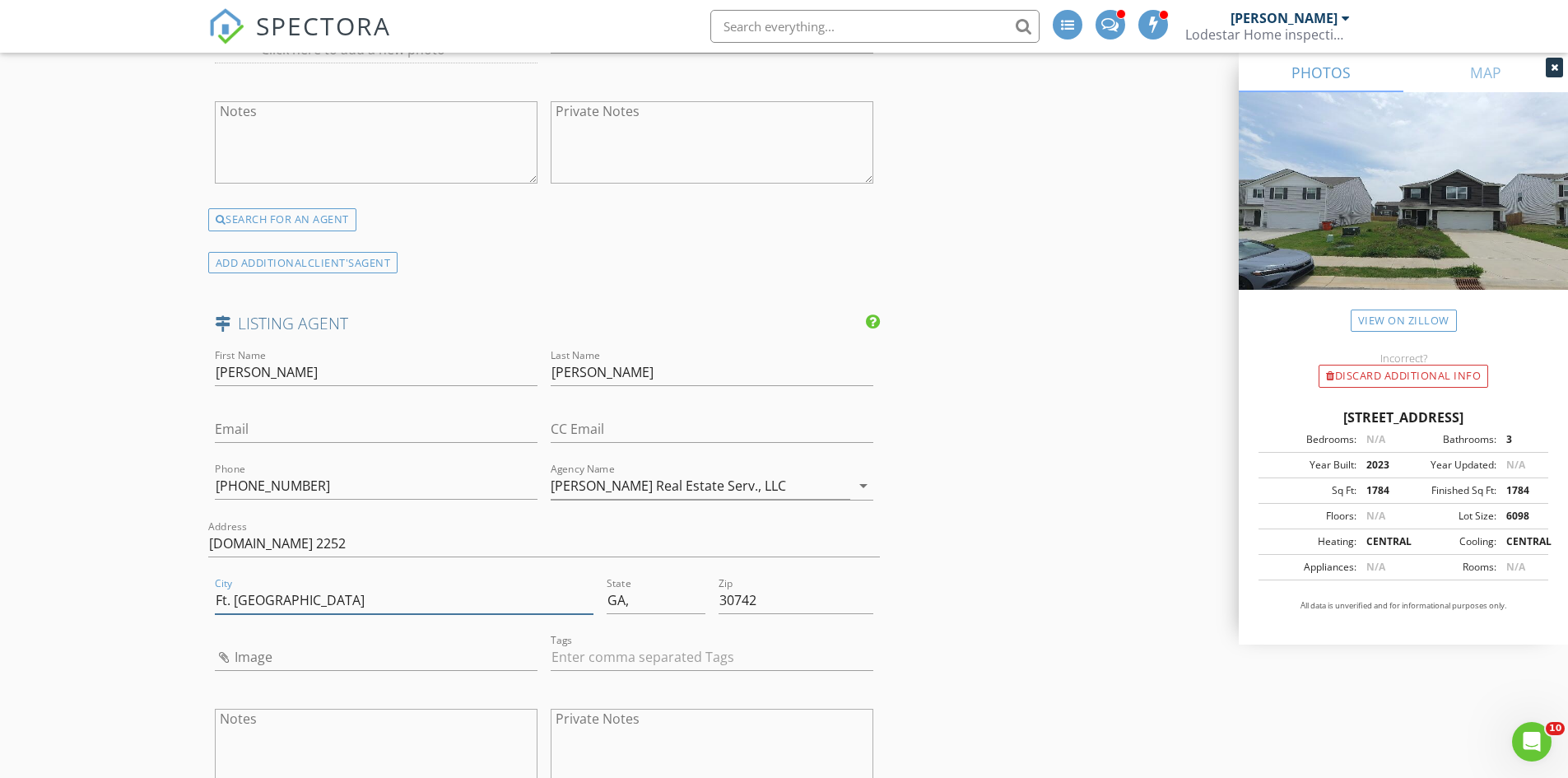
type input "Ft. Oglethorpe"
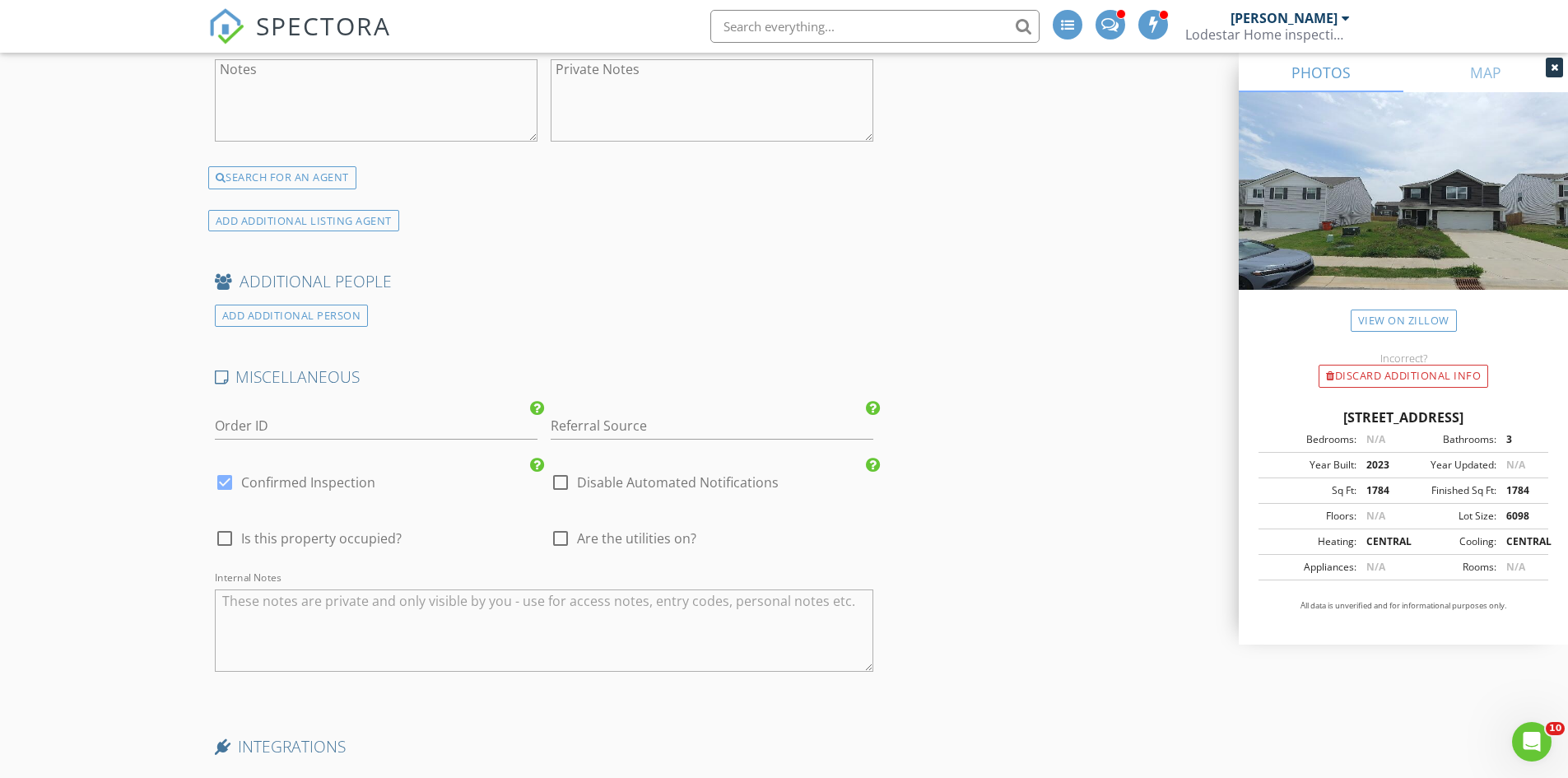
scroll to position [3376, 0]
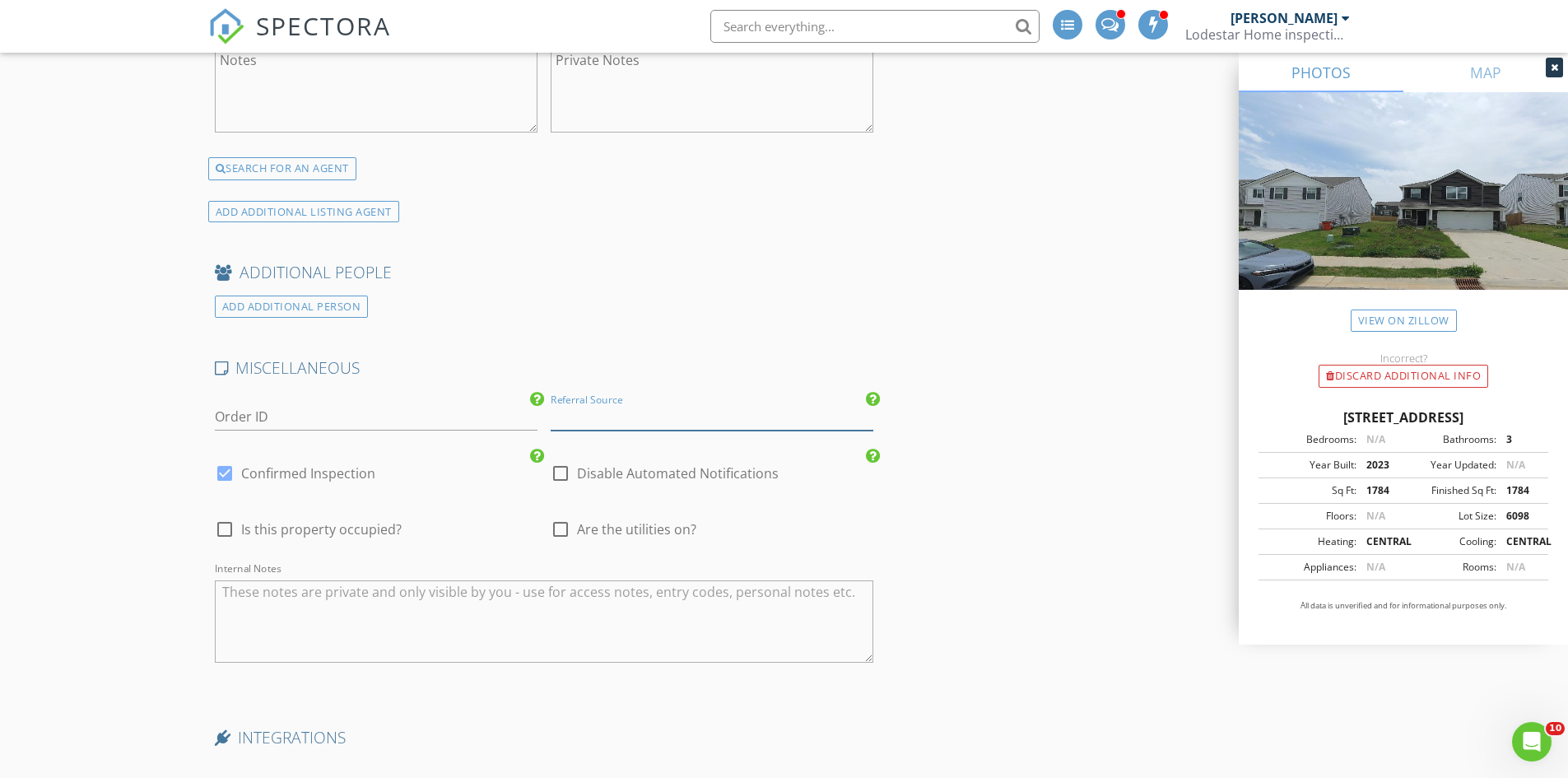
click at [632, 413] on input "Referral Source" at bounding box center [712, 416] width 323 height 27
click at [610, 450] on div "Martin Scott" at bounding box center [712, 450] width 321 height 33
type input "Martin Scott"
click at [558, 527] on div at bounding box center [560, 529] width 28 height 28
checkbox input "true"
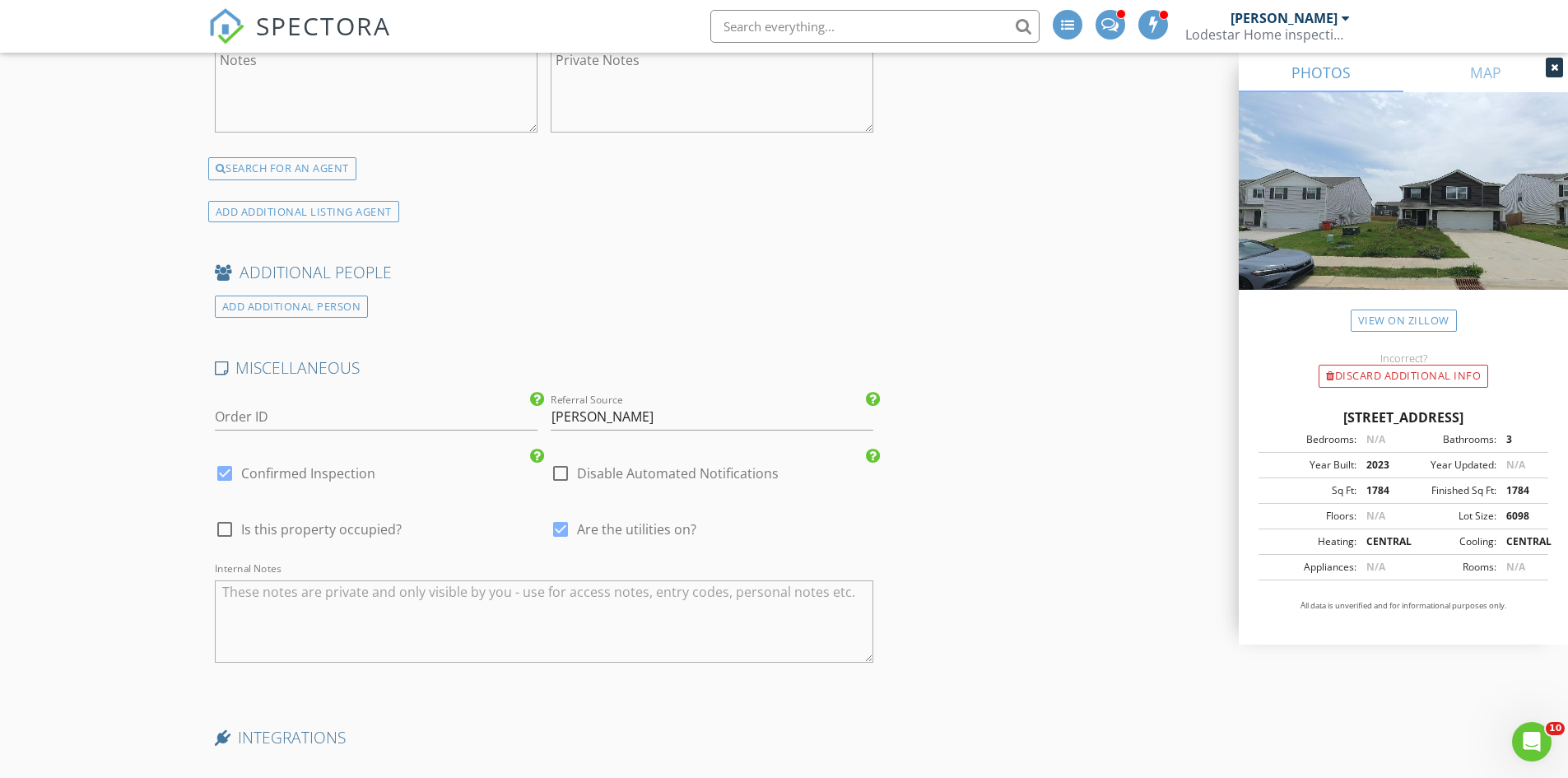
click at [349, 600] on textarea "Internal Notes" at bounding box center [545, 621] width 659 height 82
click at [298, 592] on textarea "Occupied / 2/5 baths / sewer / slab" at bounding box center [545, 621] width 659 height 82
type textarea "Occupied / 2.5 baths / sewer / slab"
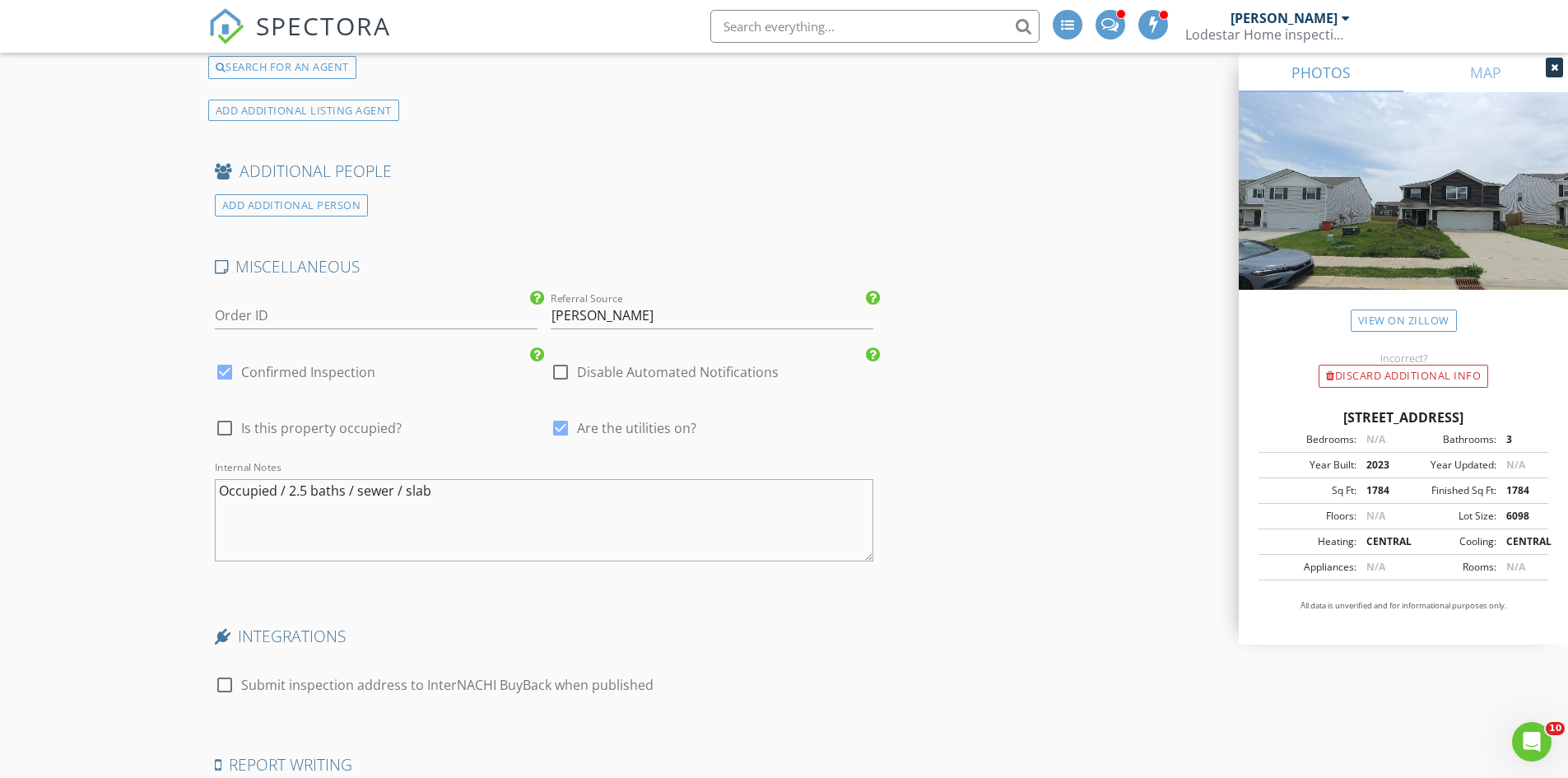
scroll to position [3807, 0]
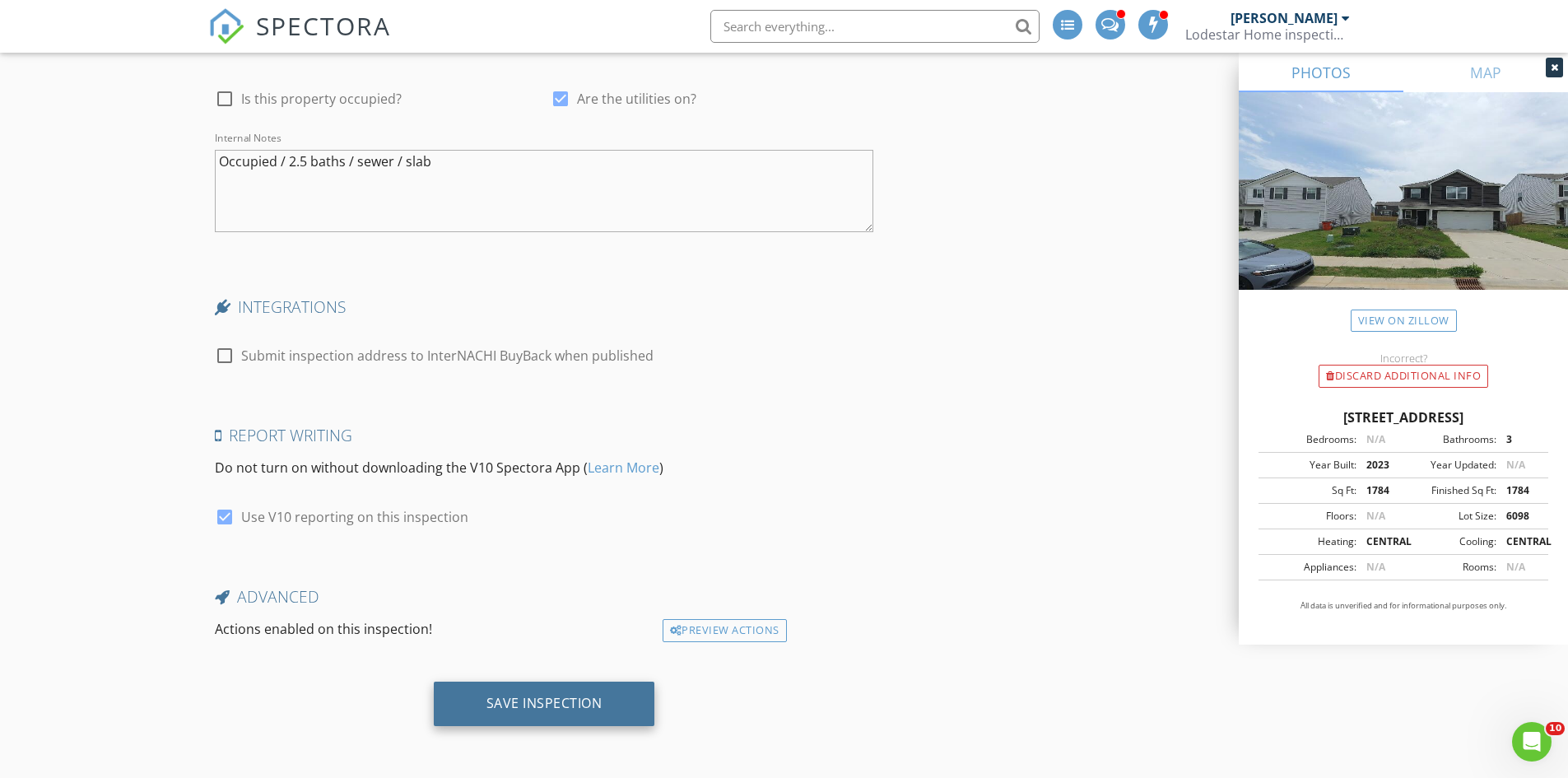
click at [546, 699] on div "Save Inspection" at bounding box center [545, 703] width 116 height 16
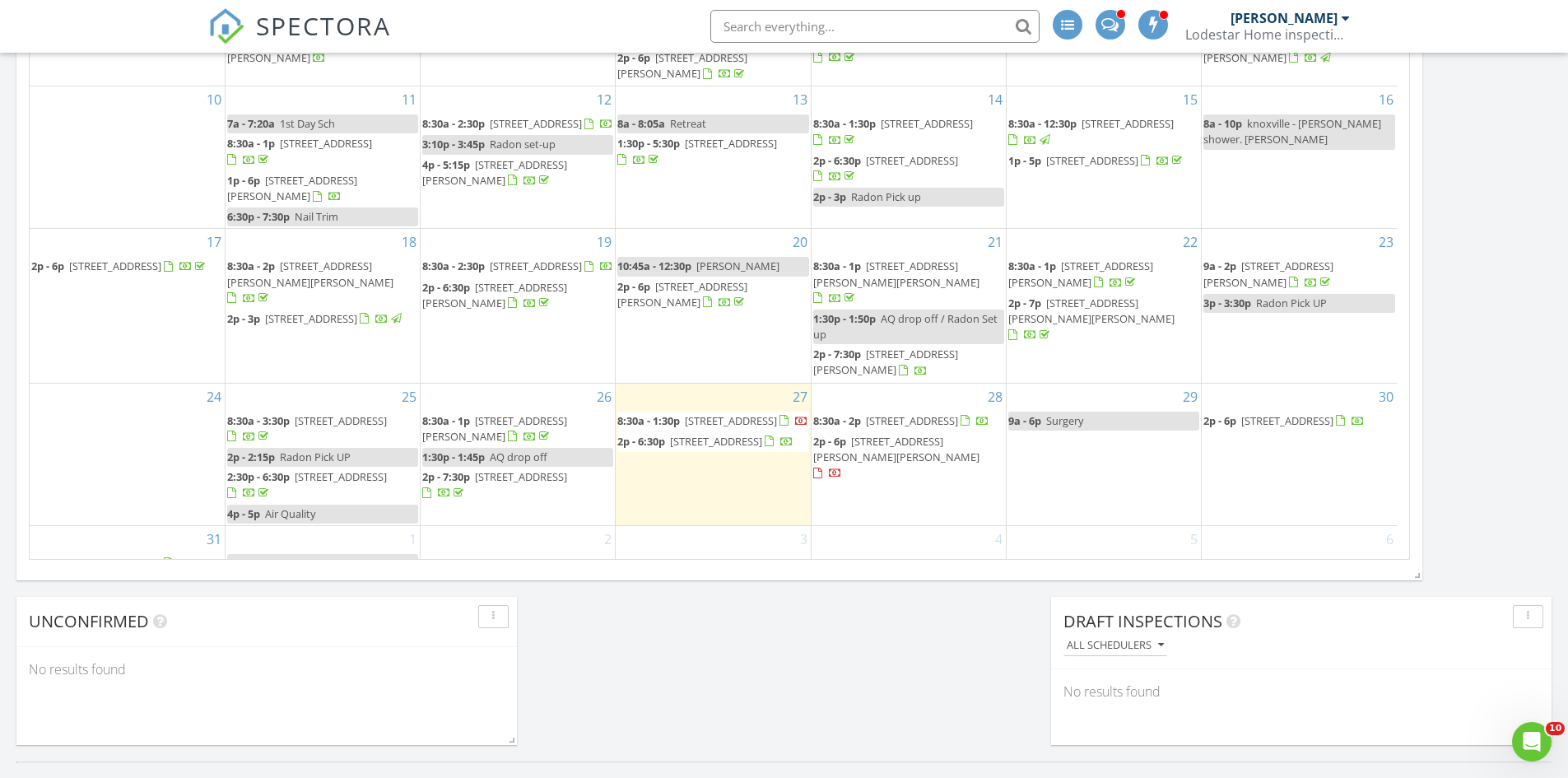
scroll to position [824, 0]
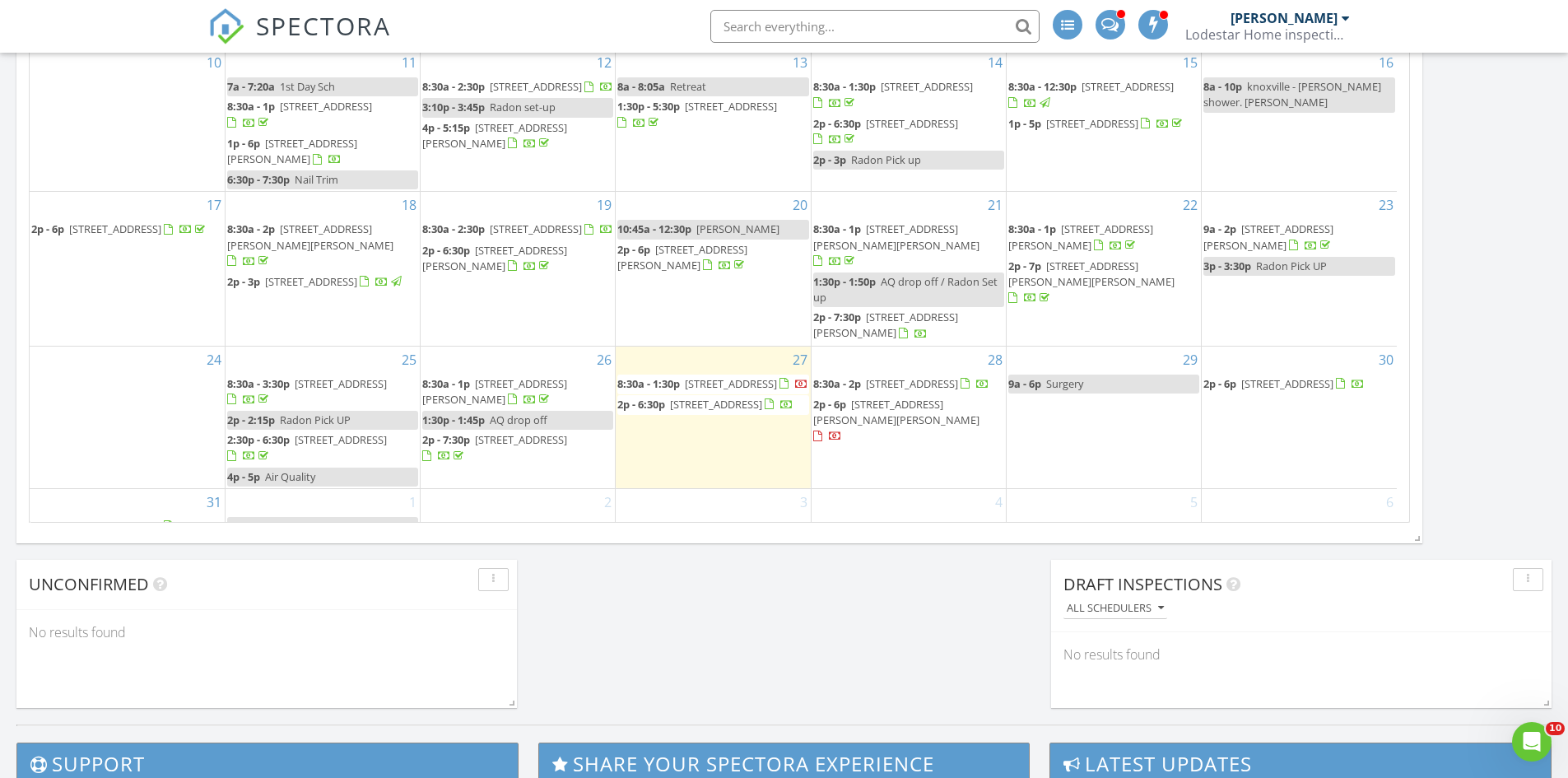
click at [317, 615] on div "No results found" at bounding box center [267, 632] width 501 height 44
click at [262, 614] on div "No results found" at bounding box center [267, 632] width 501 height 44
click at [262, 615] on div "No results found" at bounding box center [267, 632] width 501 height 44
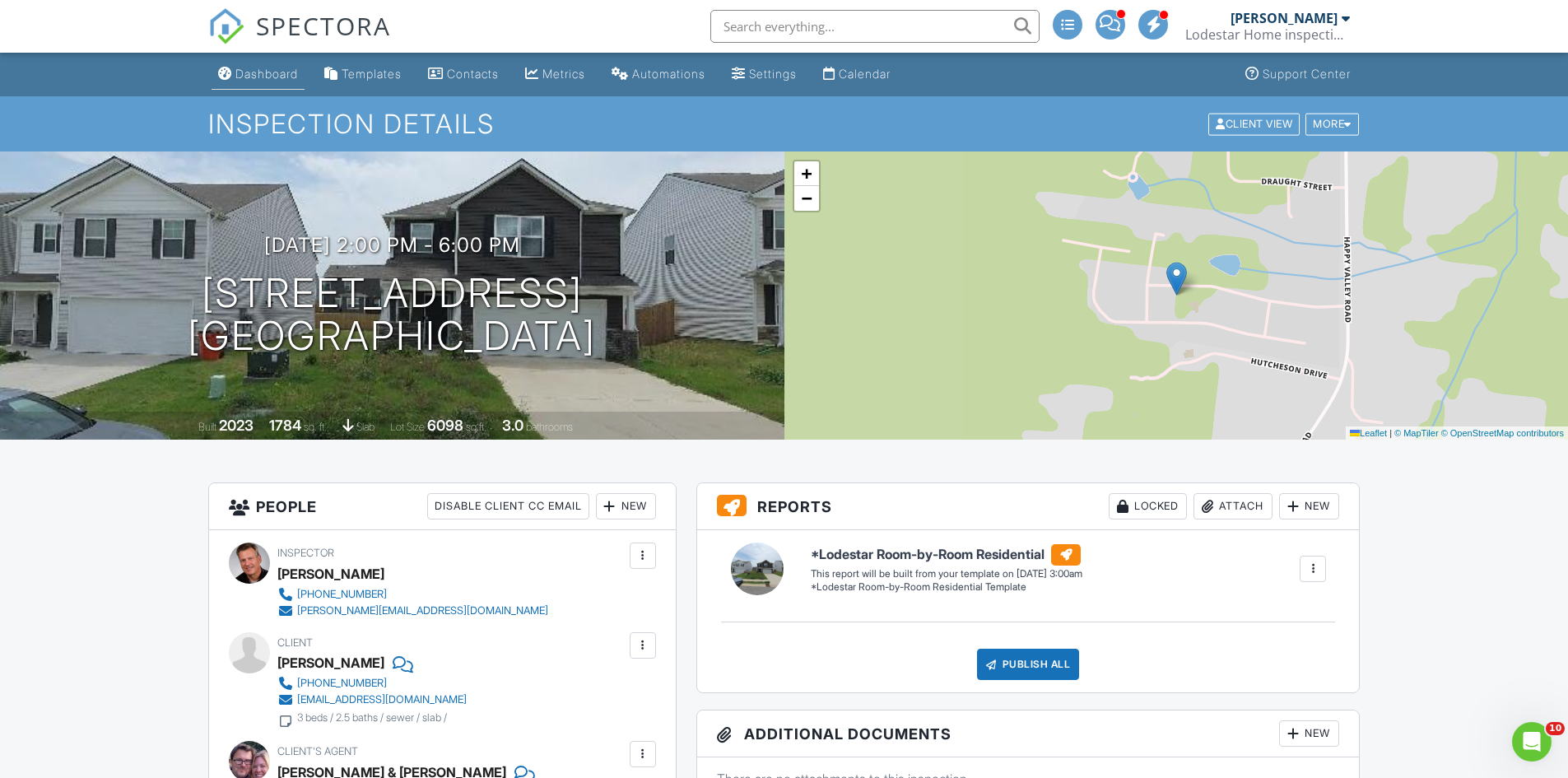
click at [255, 71] on div "Dashboard" at bounding box center [267, 73] width 62 height 14
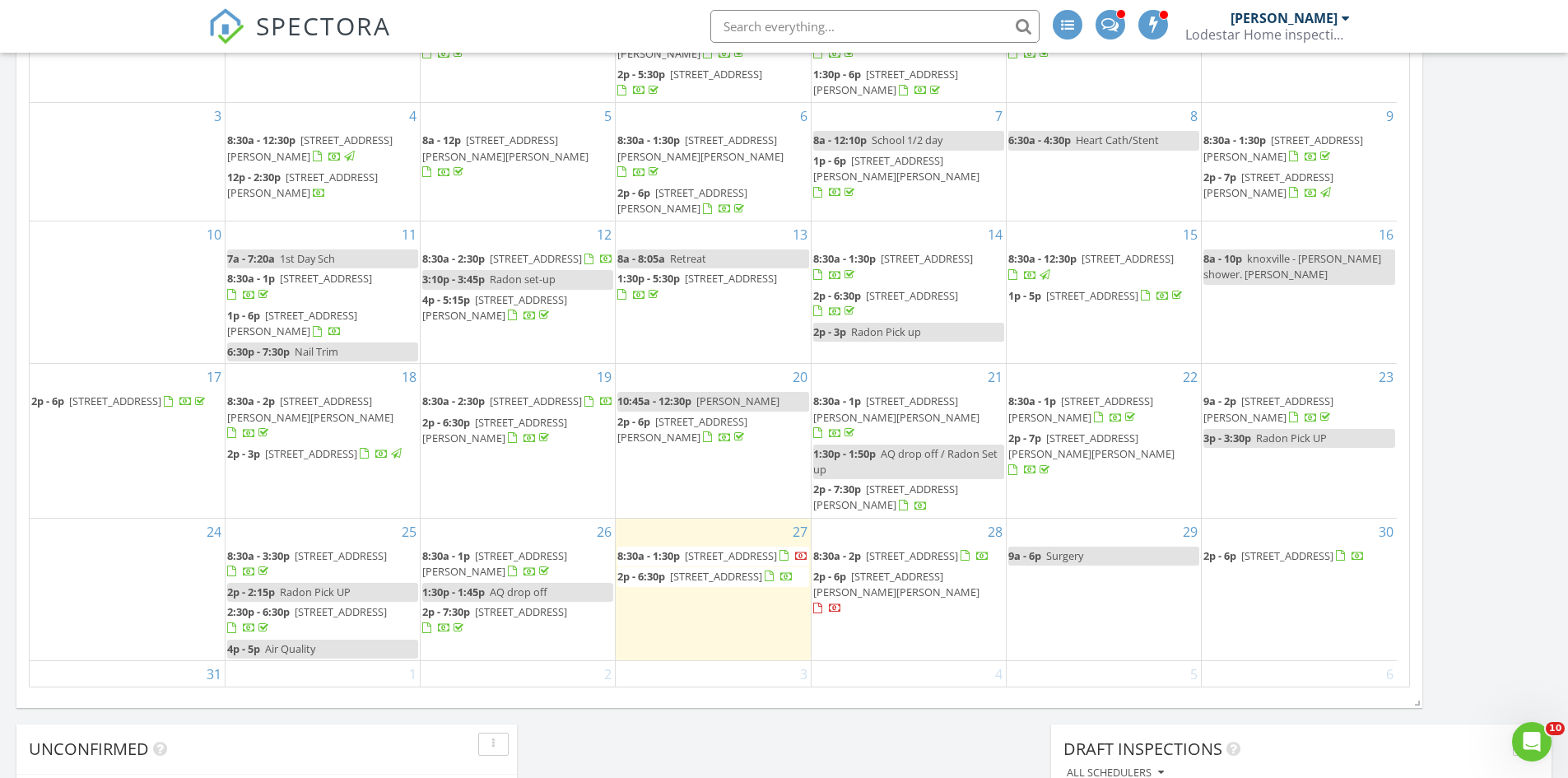
scroll to position [44, 0]
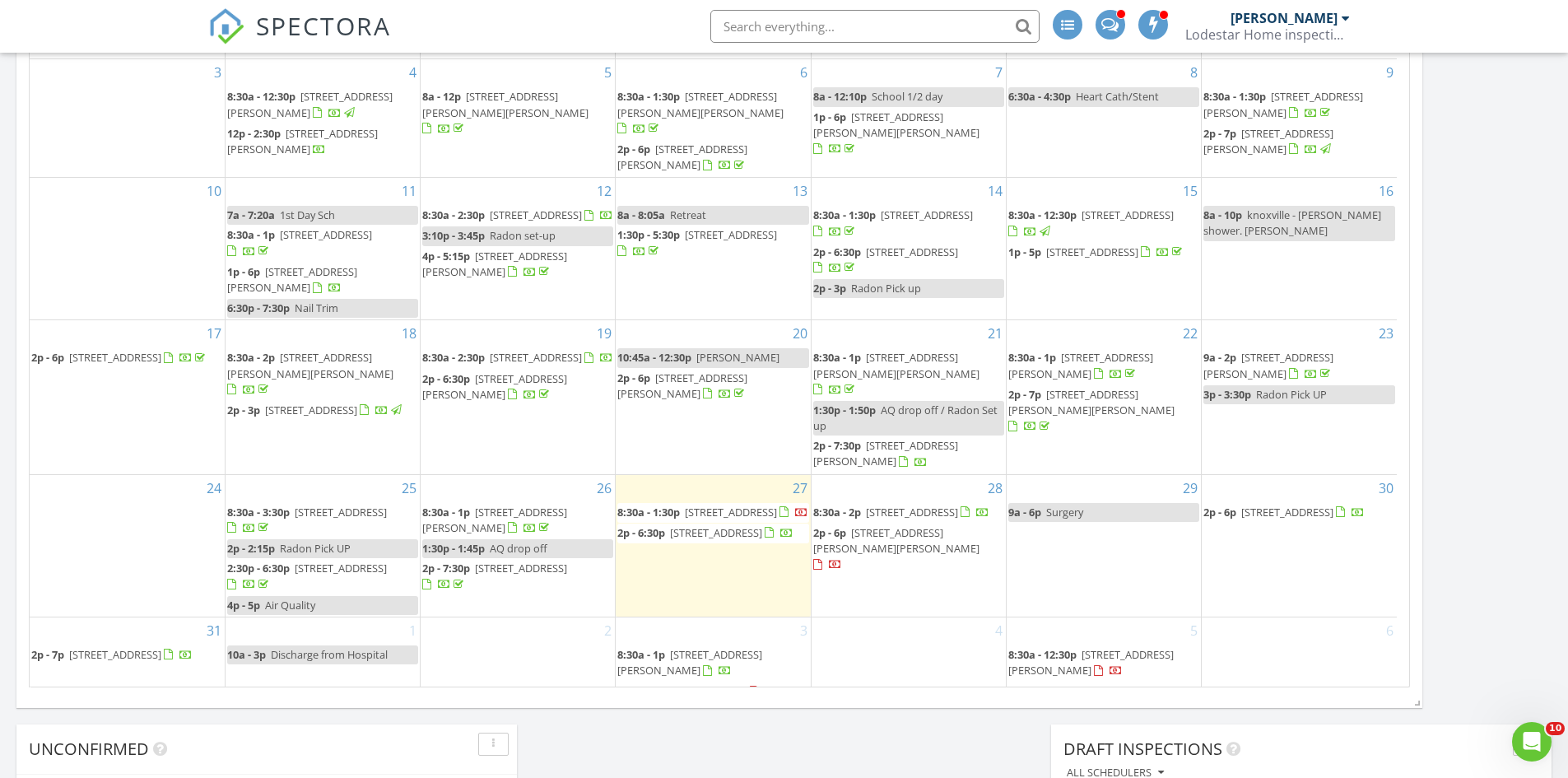
click at [498, 641] on div "2" at bounding box center [517, 661] width 194 height 86
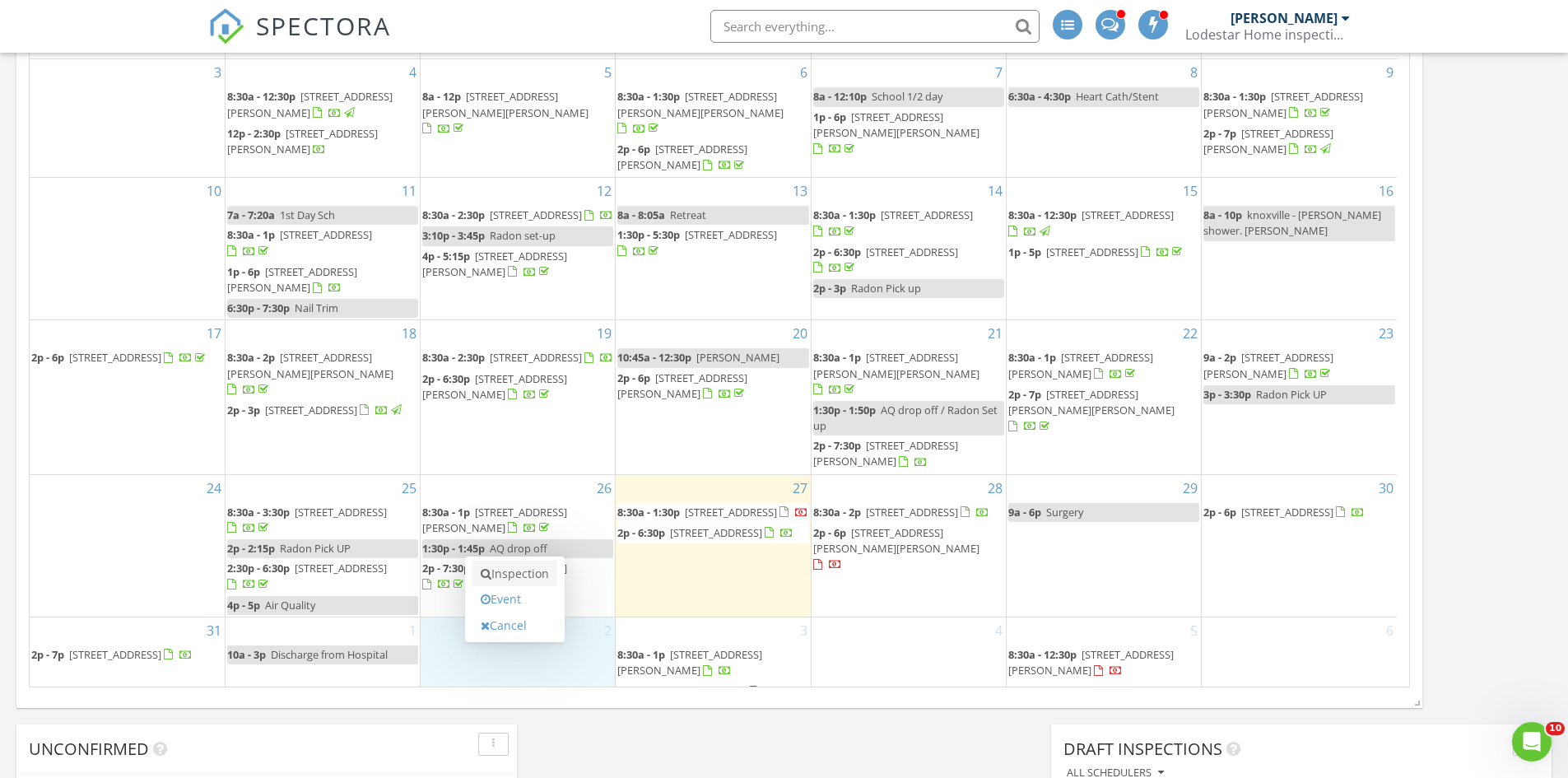
click at [511, 577] on link "Inspection" at bounding box center [514, 573] width 85 height 27
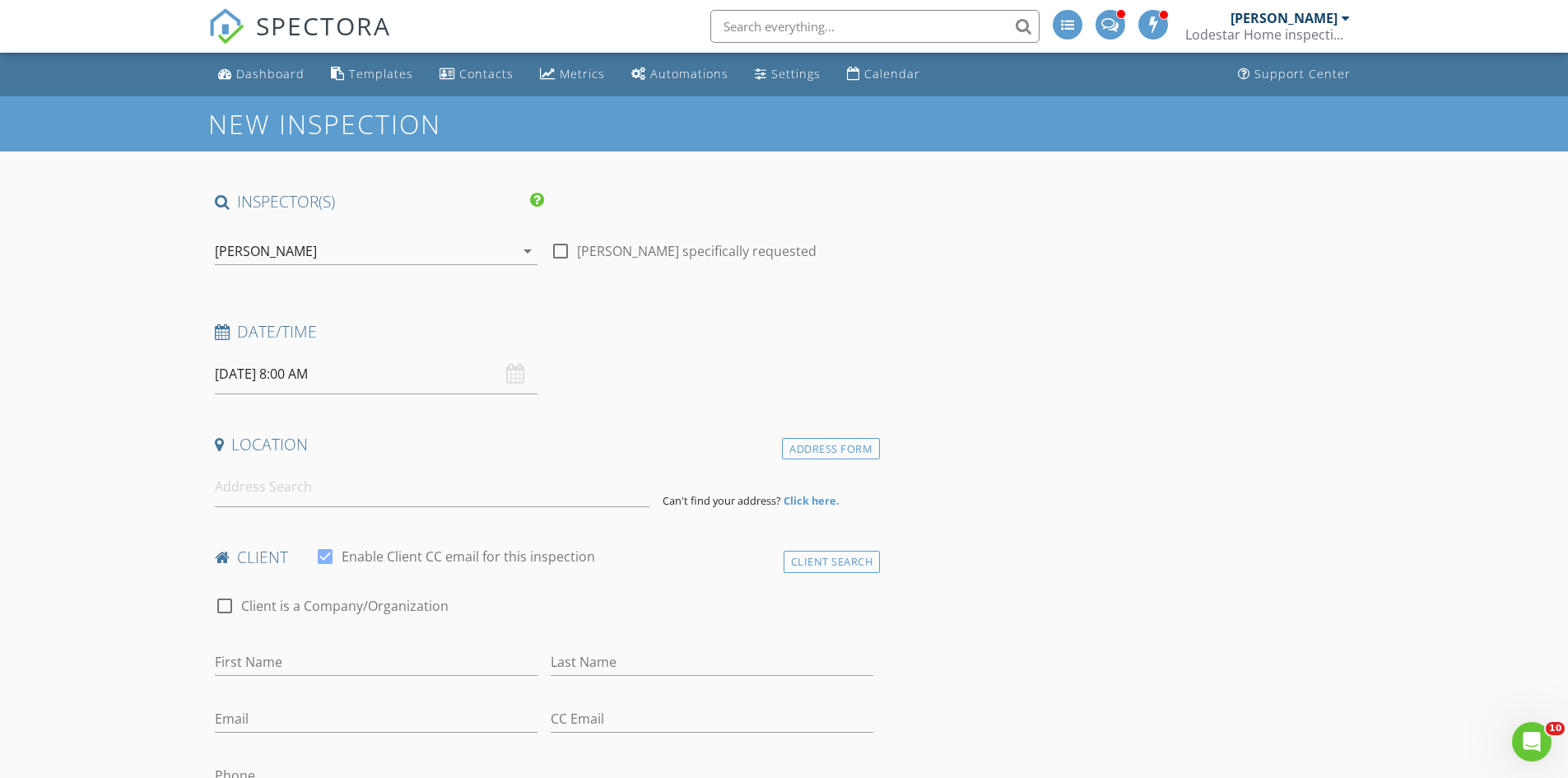
click at [356, 376] on input "09/02/2025 8:00 AM" at bounding box center [376, 374] width 323 height 41
type input "09"
type input "09/02/2025 9:00 AM"
click at [312, 645] on span at bounding box center [310, 647] width 11 height 16
type input "10"
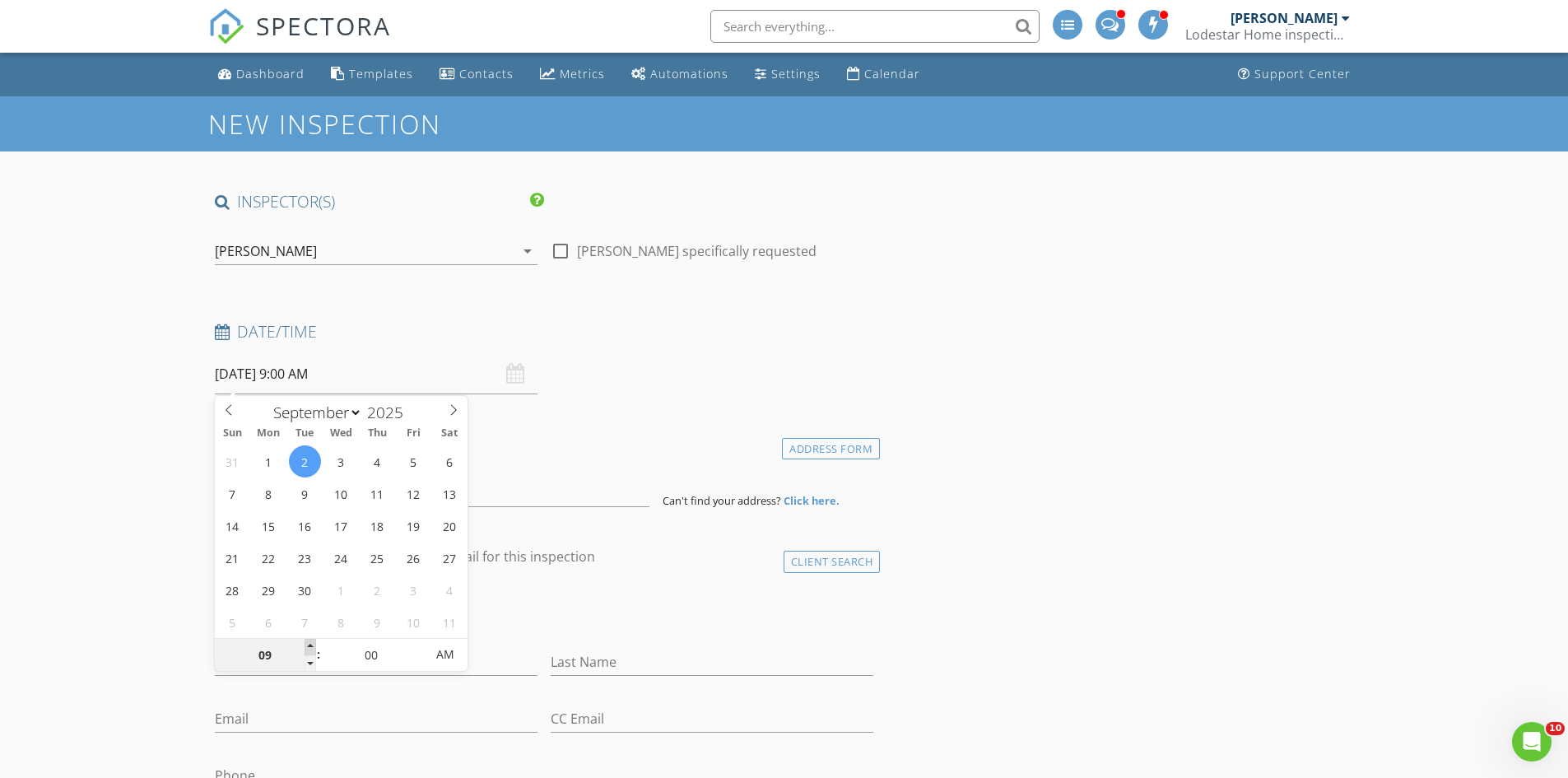
type input "09/02/2025 10:00 AM"
click at [312, 645] on span at bounding box center [310, 647] width 11 height 16
type input "11"
type input "09/02/2025 11:00 AM"
click at [312, 645] on span at bounding box center [310, 647] width 11 height 16
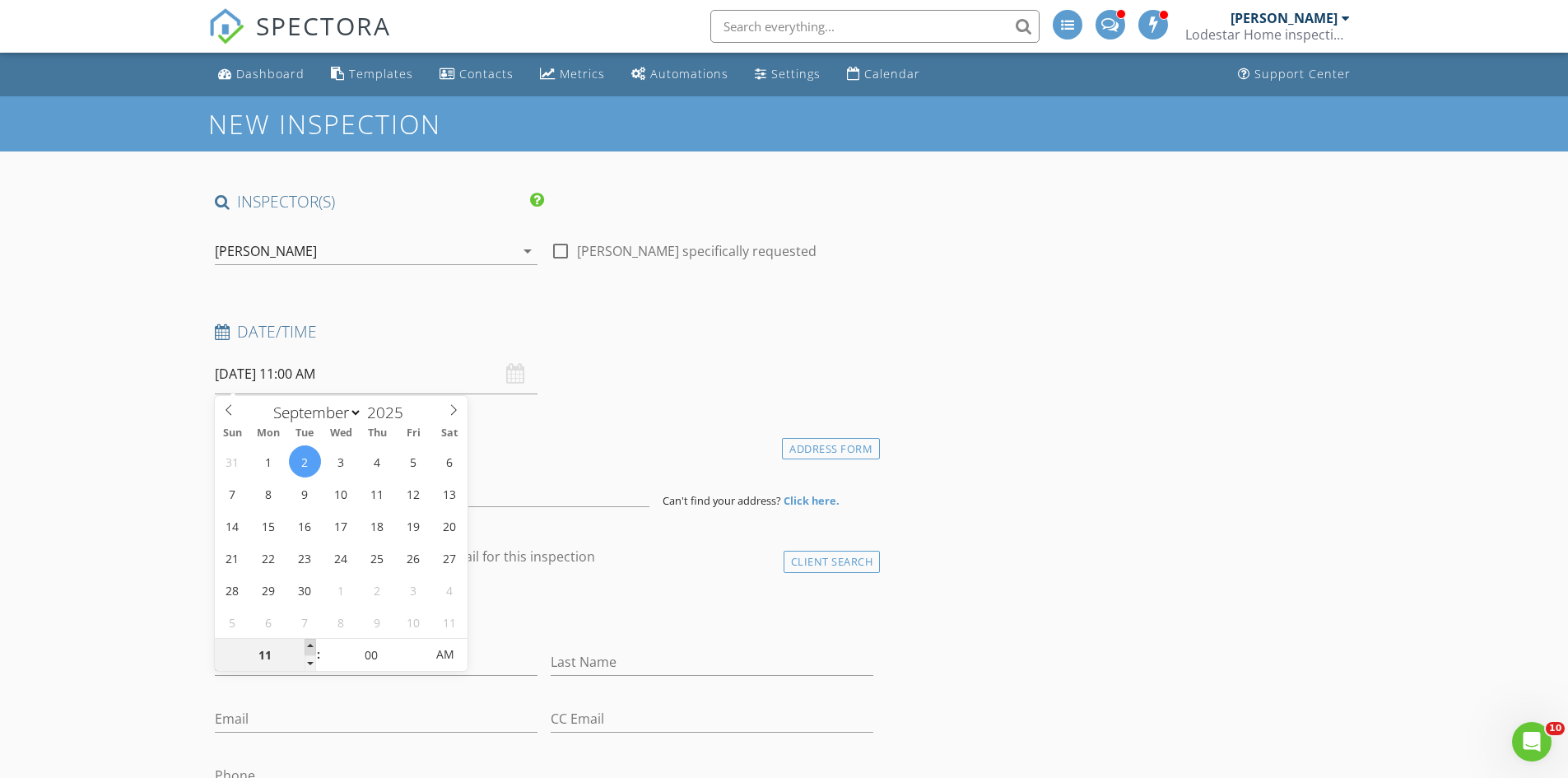
type input "12"
type input "09/02/2025 12:00 PM"
click at [312, 645] on span at bounding box center [310, 647] width 11 height 16
type input "01"
type input "09/02/2025 1:00 PM"
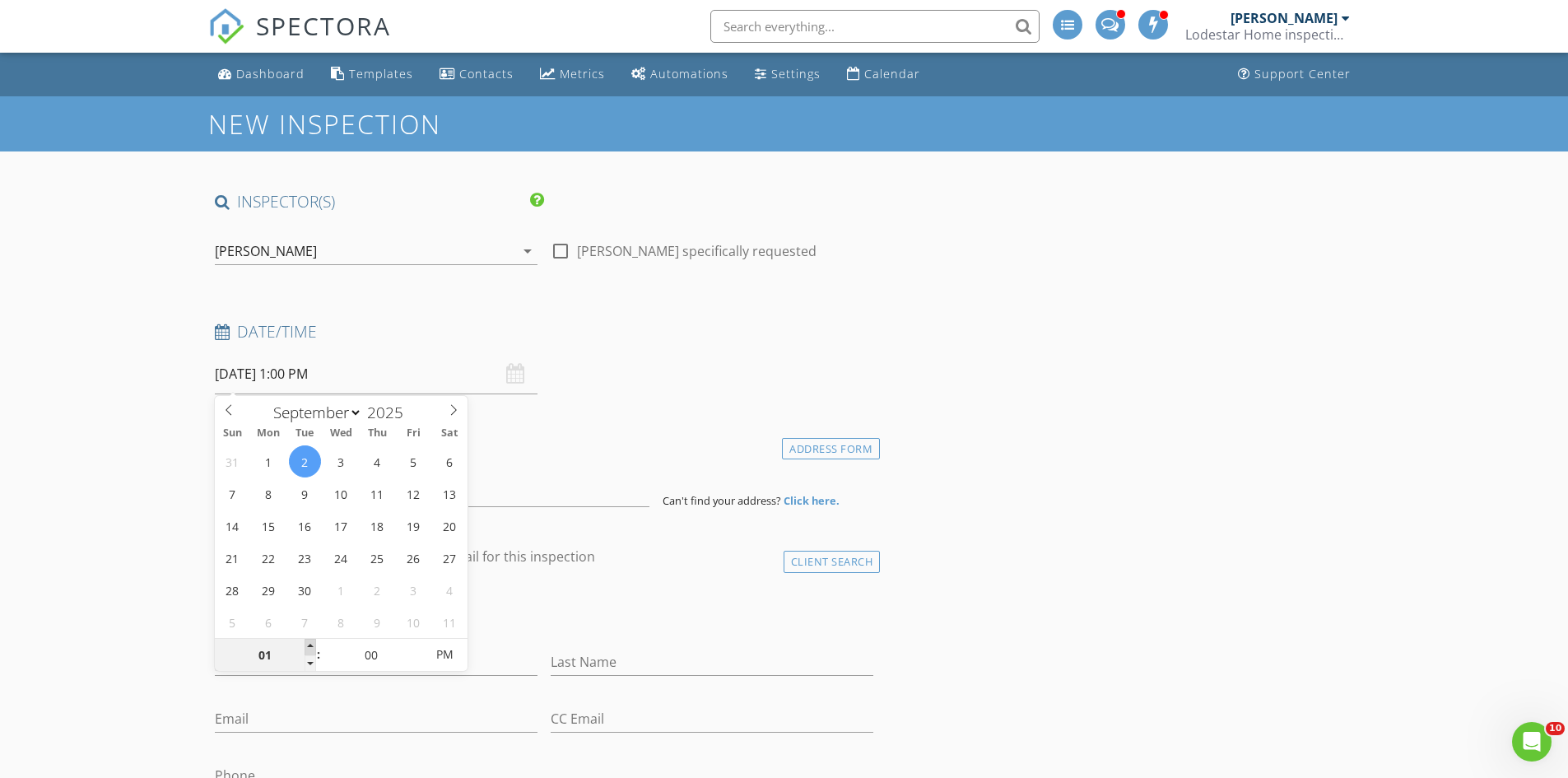
click at [312, 645] on span at bounding box center [310, 647] width 11 height 16
type input "02"
type input "09/02/2025 2:00 PM"
click at [312, 645] on span at bounding box center [310, 647] width 11 height 16
click at [581, 364] on div "Date/Time 09/02/2025 2:00 PM" at bounding box center [544, 357] width 672 height 73
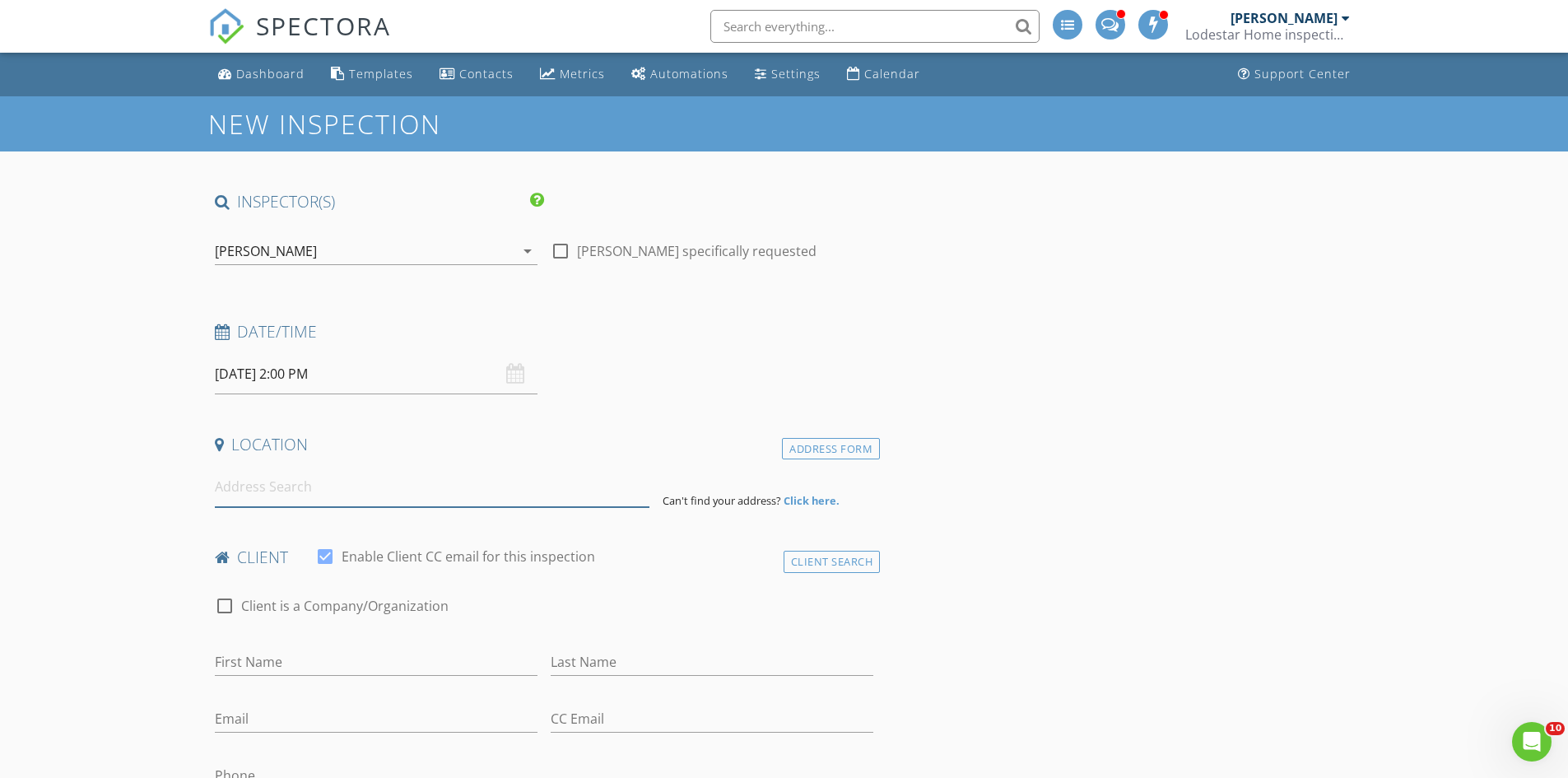
click at [360, 487] on input at bounding box center [432, 487] width 435 height 41
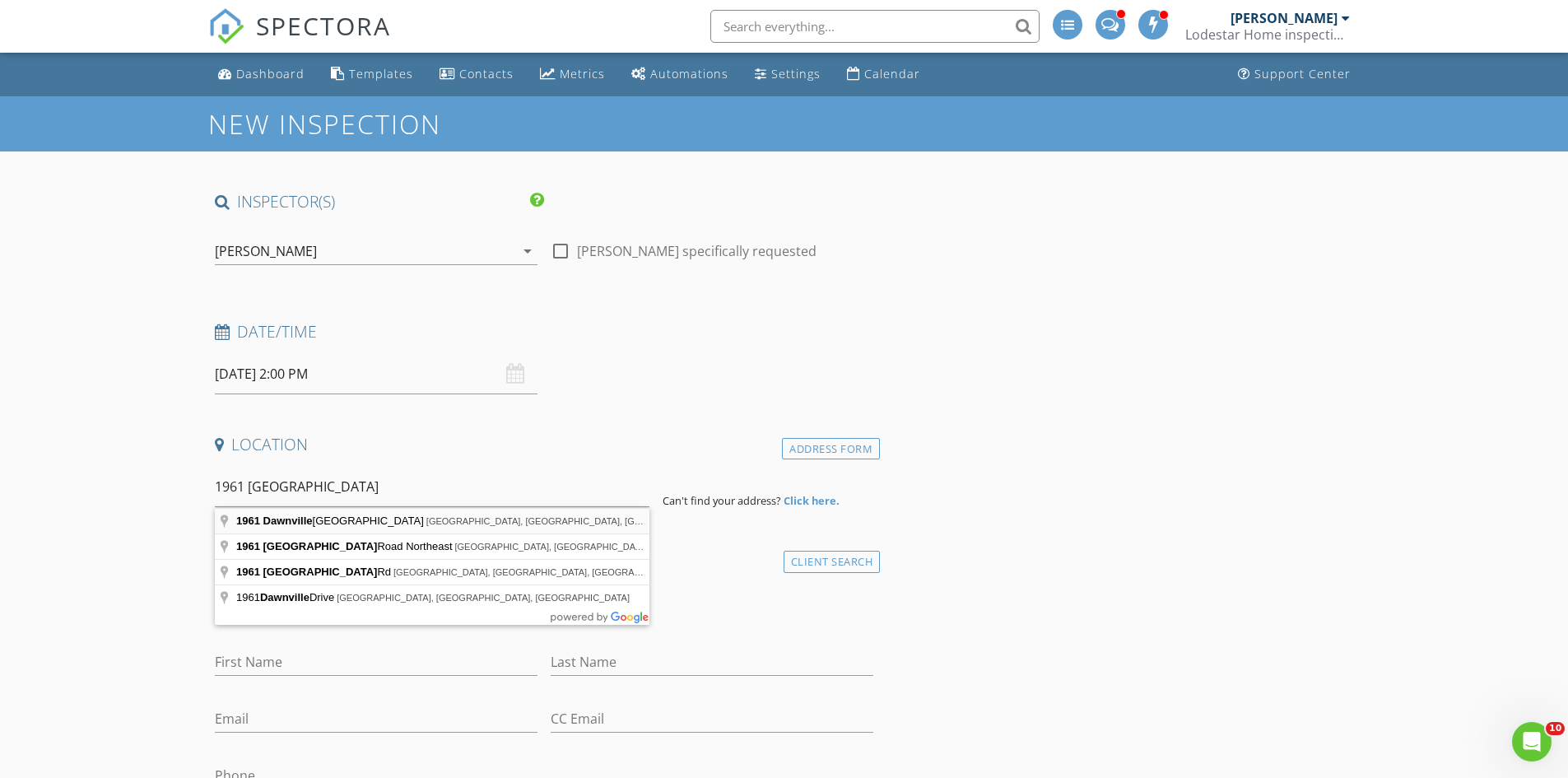
type input "1961 Dawnville Beaverdale Road, Dalton, GA, USA"
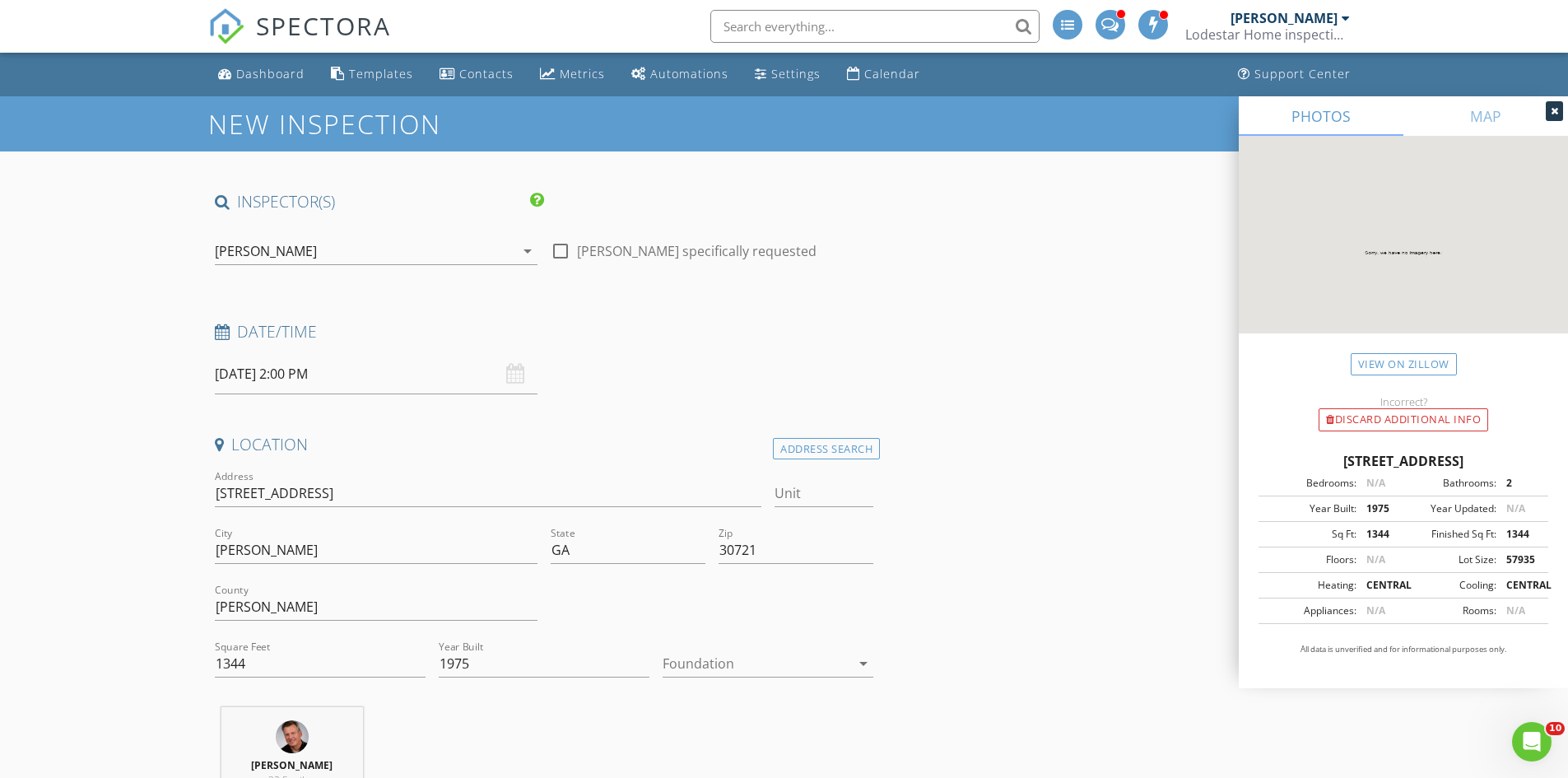
click at [860, 663] on icon "arrow_drop_down" at bounding box center [863, 663] width 20 height 20
click at [767, 748] on div "Crawlspace" at bounding box center [768, 748] width 185 height 20
drag, startPoint x: 427, startPoint y: 496, endPoint x: 183, endPoint y: 492, distance: 244.0
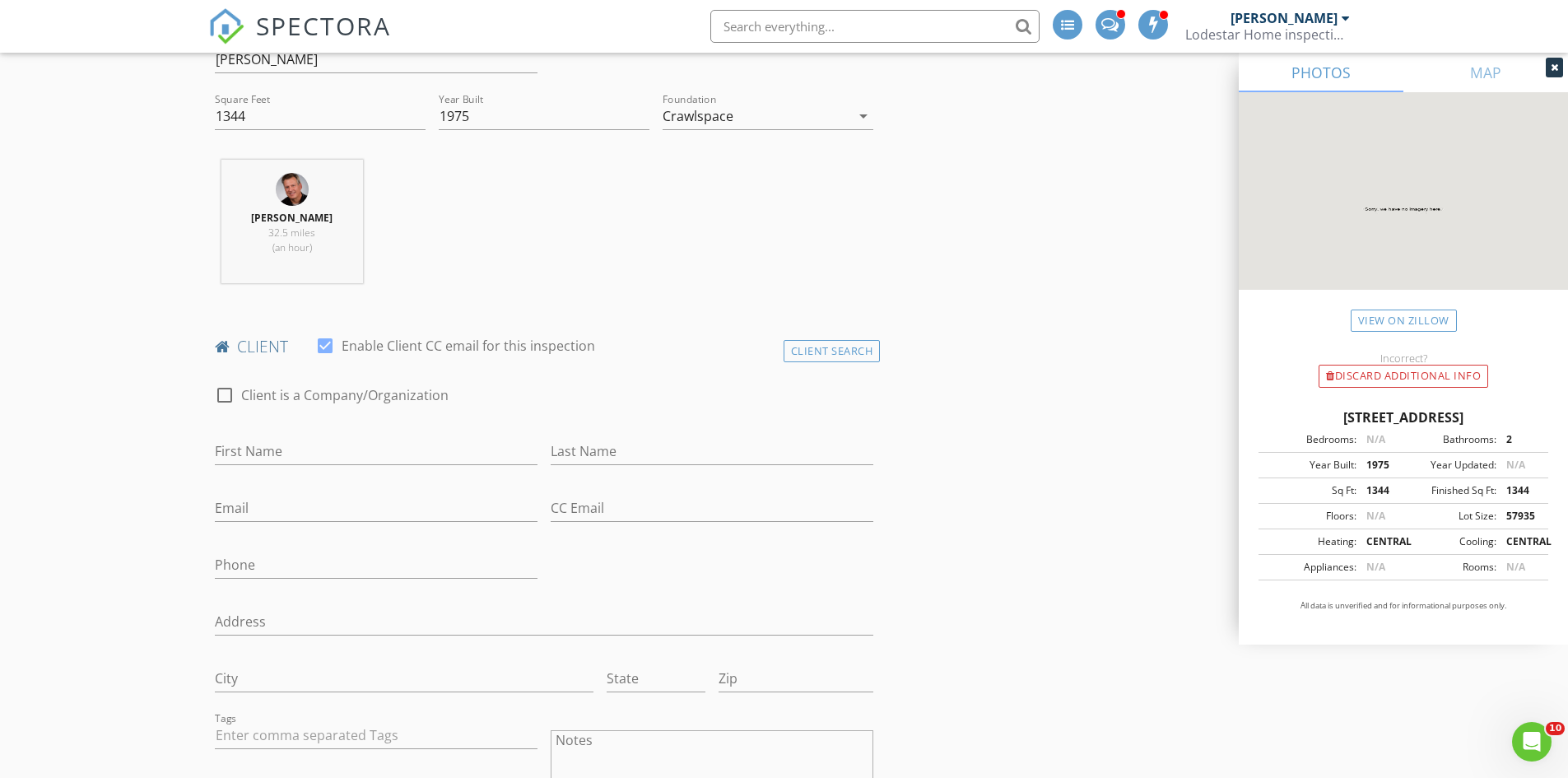
scroll to position [577, 0]
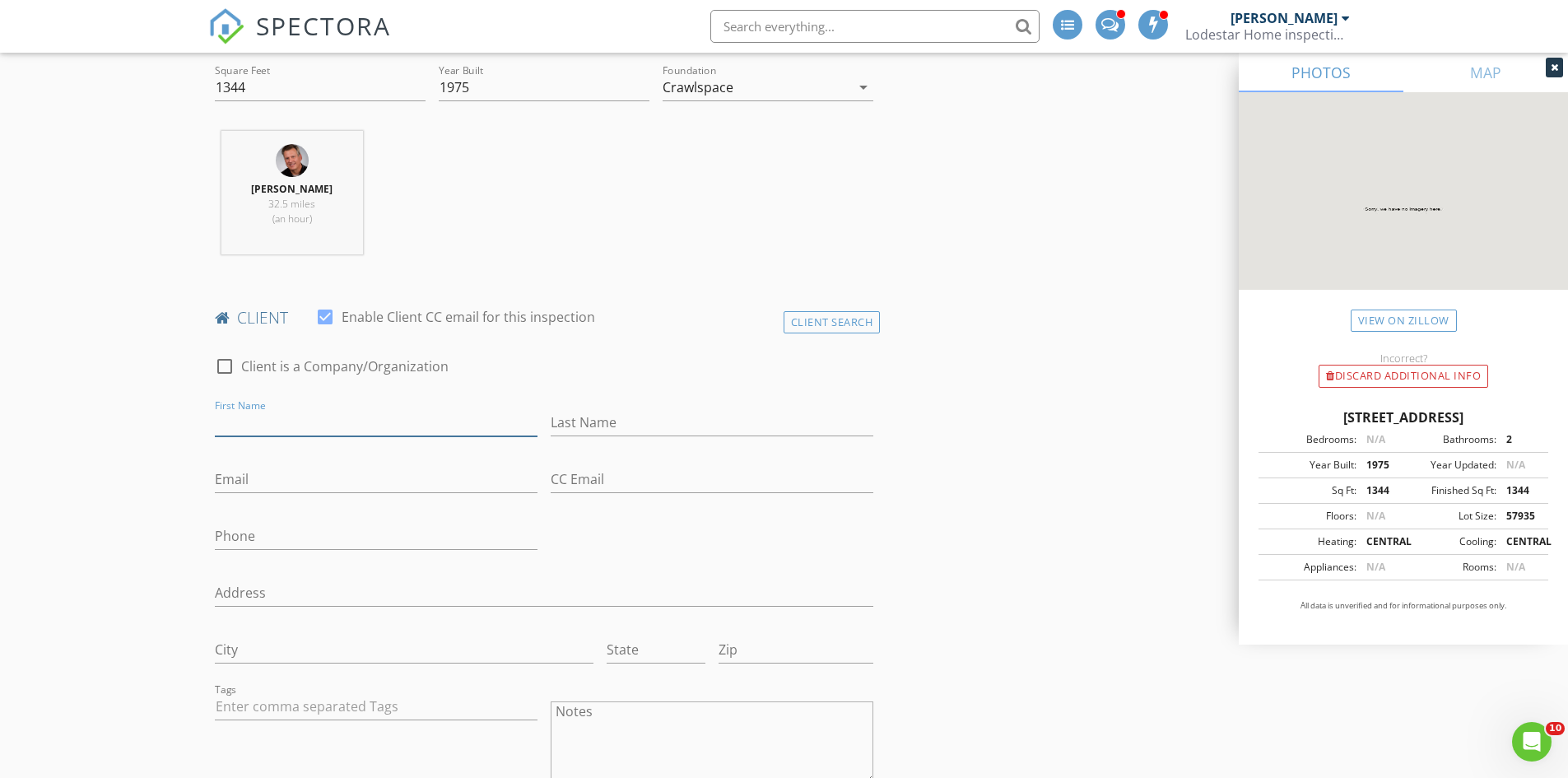
click at [303, 421] on input "First Name" at bounding box center [376, 422] width 323 height 27
drag, startPoint x: 260, startPoint y: 423, endPoint x: 325, endPoint y: 423, distance: 65.0
click at [325, 423] on input "Nathan Davies" at bounding box center [376, 422] width 323 height 27
type input "Nathan"
type input "Davies"
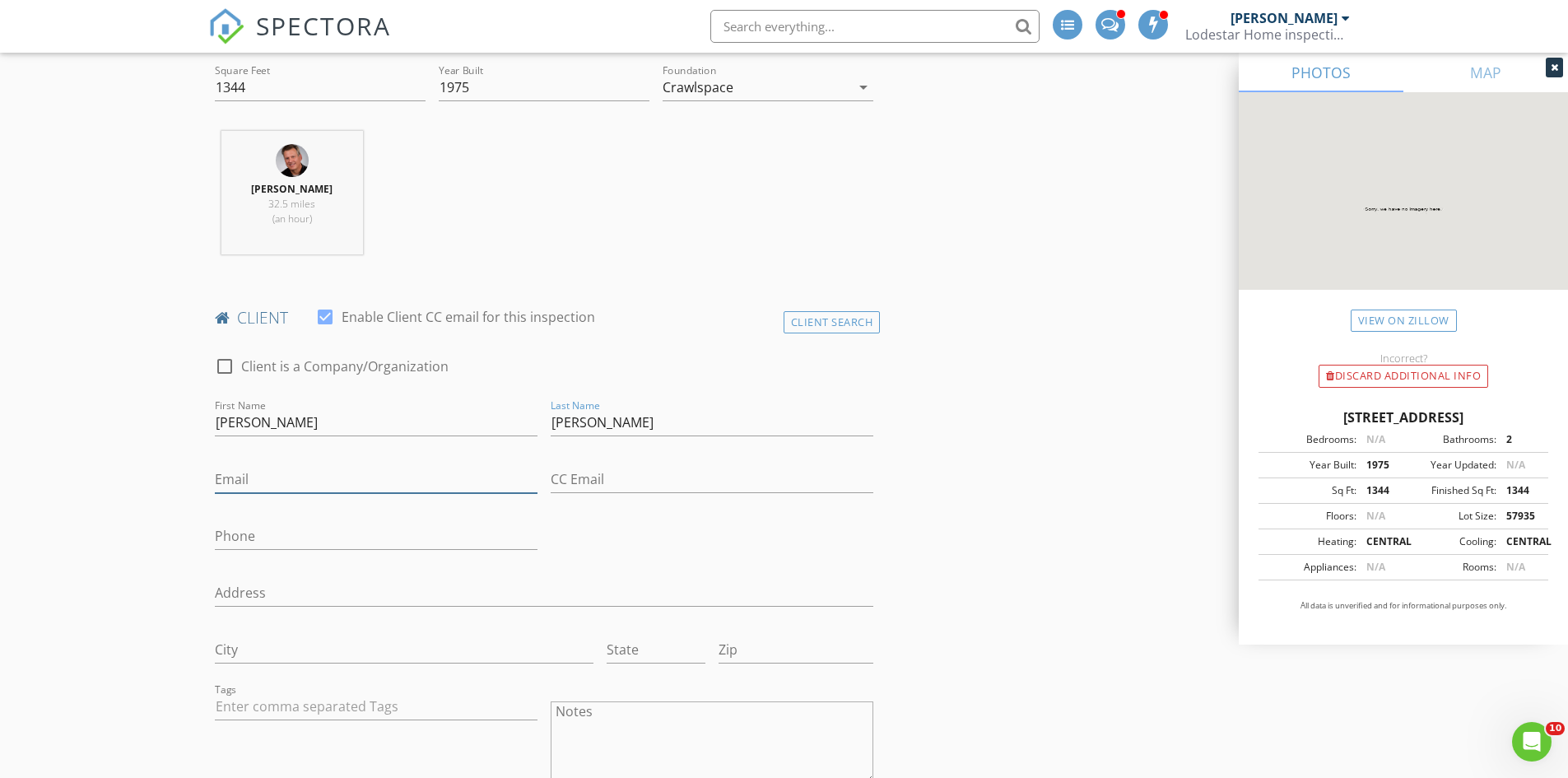
click at [268, 474] on input "Email" at bounding box center [376, 479] width 323 height 27
type input "nathandaviesemail@gmail.com"
click at [297, 547] on input "Phone" at bounding box center [376, 536] width 323 height 27
type input "805-433-2310"
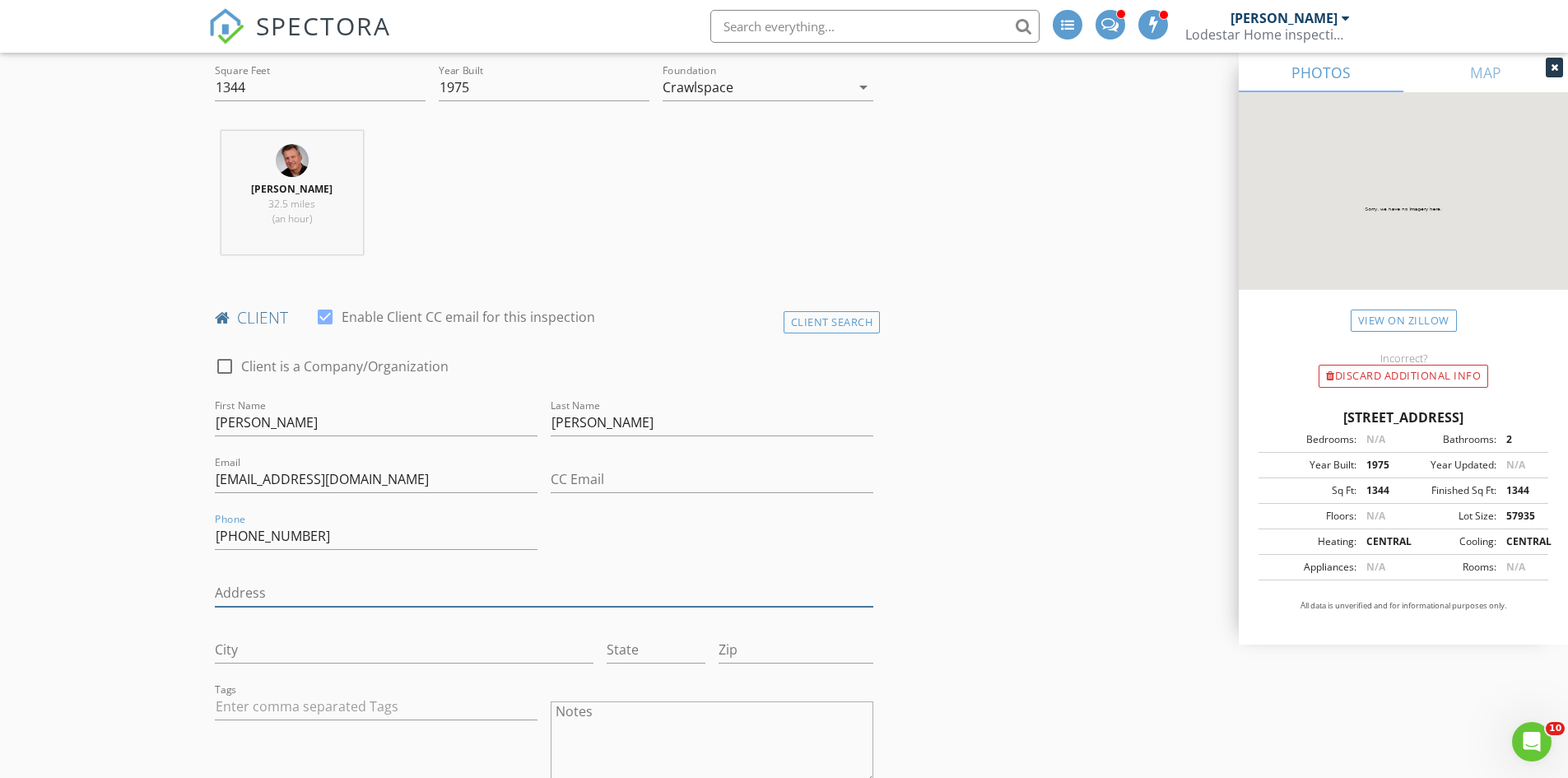
click at [330, 597] on input "Address" at bounding box center [545, 592] width 659 height 27
type input "1961 Dawnville Beaverdale NE Rd"
click at [235, 648] on input "City" at bounding box center [404, 649] width 379 height 27
type input "Dalton"
click at [625, 647] on input "State" at bounding box center [656, 649] width 98 height 27
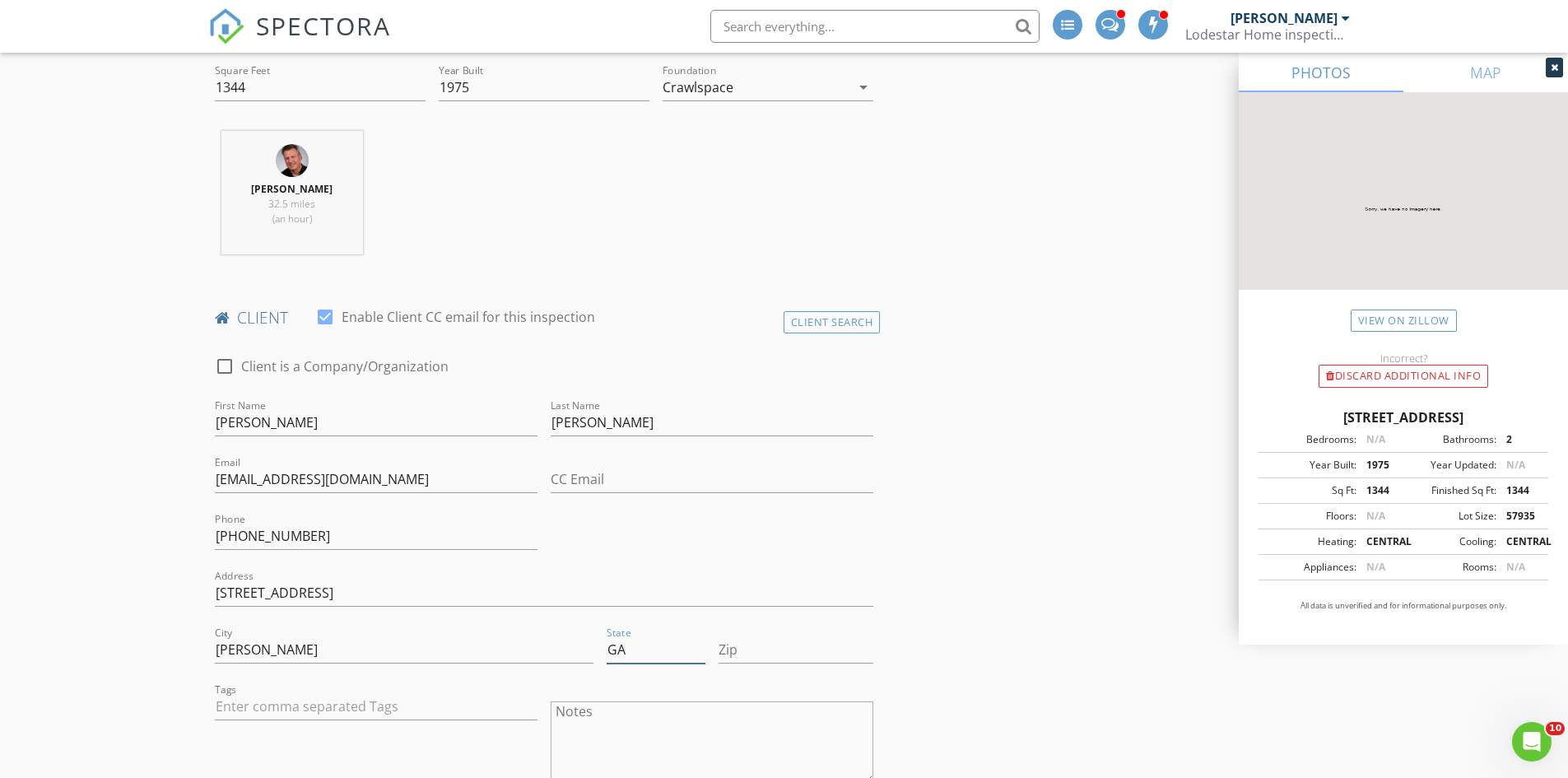
type input "GA"
click at [747, 653] on input "Zip" at bounding box center [796, 649] width 154 height 27
type input "30721"
click at [283, 706] on input "text" at bounding box center [376, 706] width 323 height 27
type input "&nbsp;"
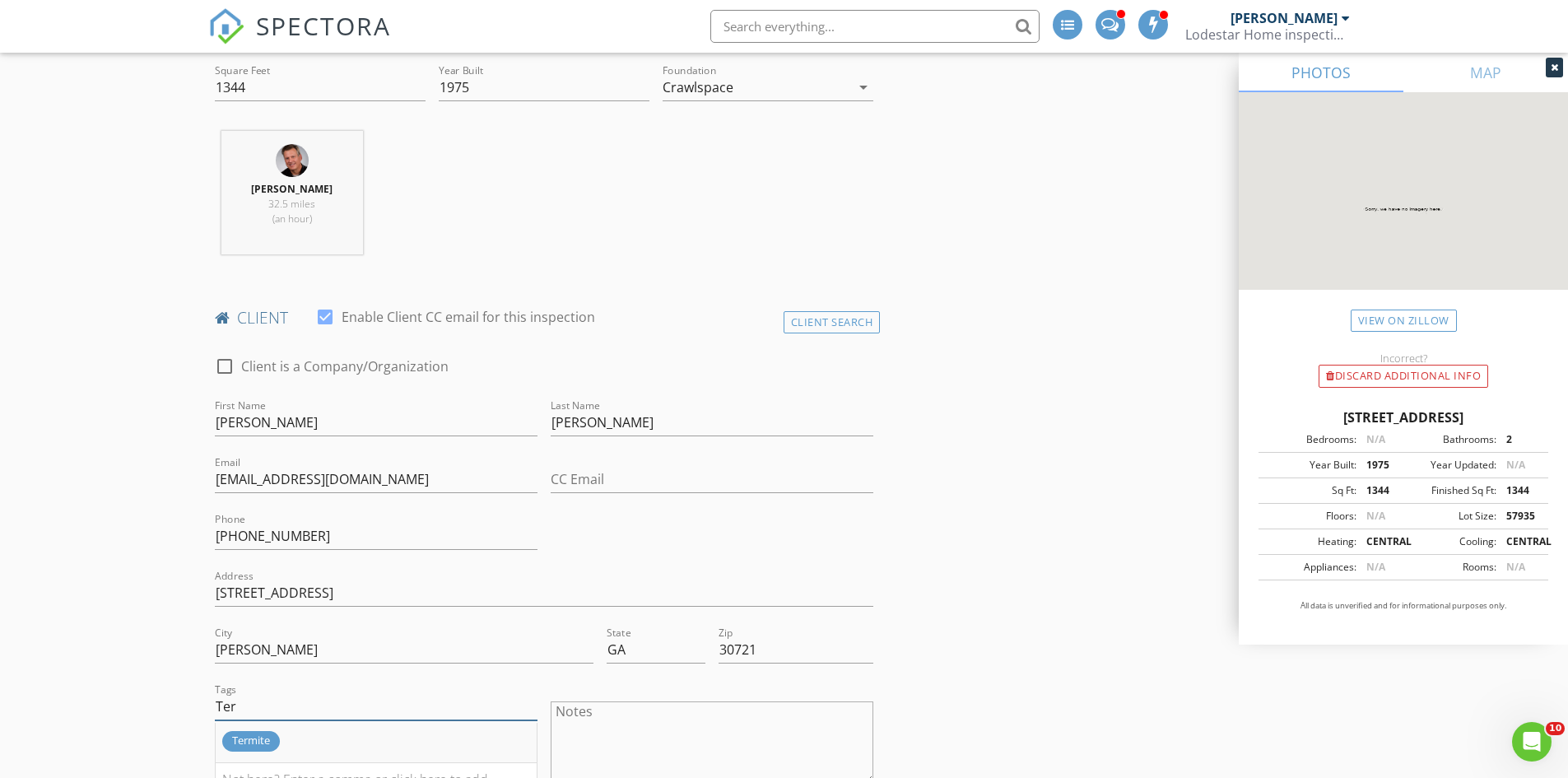
type input "Ter"
click at [236, 743] on div "Termite" at bounding box center [250, 742] width 58 height 21
type input "Air"
click at [236, 743] on div "Air Quality Testing" at bounding box center [276, 742] width 109 height 21
type input "Rad"
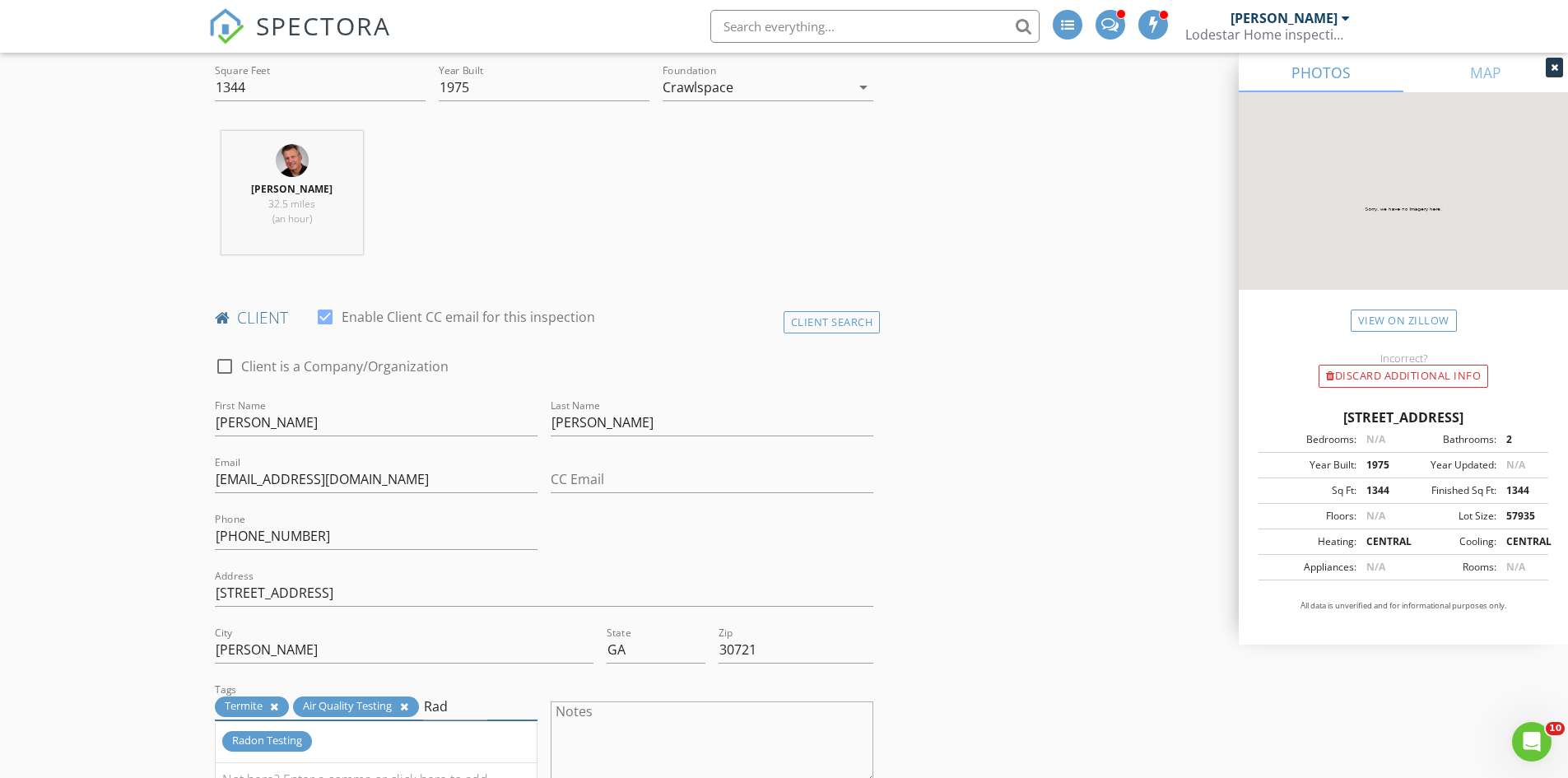
click at [236, 743] on div "Radon Testing" at bounding box center [267, 742] width 90 height 21
click at [602, 722] on textarea "Notes" at bounding box center [712, 743] width 323 height 82
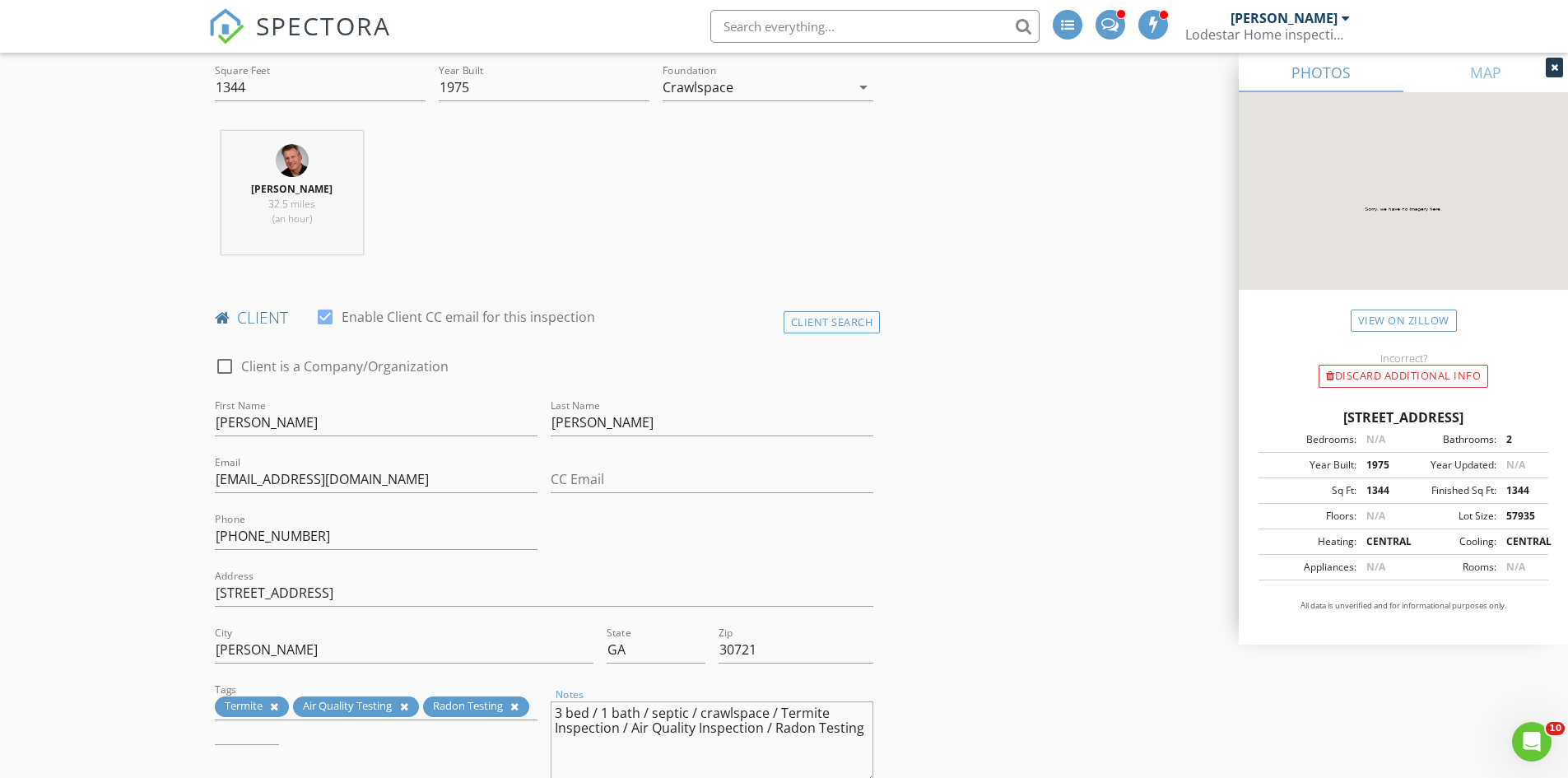
type textarea "3 bed / 1 bath / septic / crawlspace / Termite Inspection / Air Quality Inspect…"
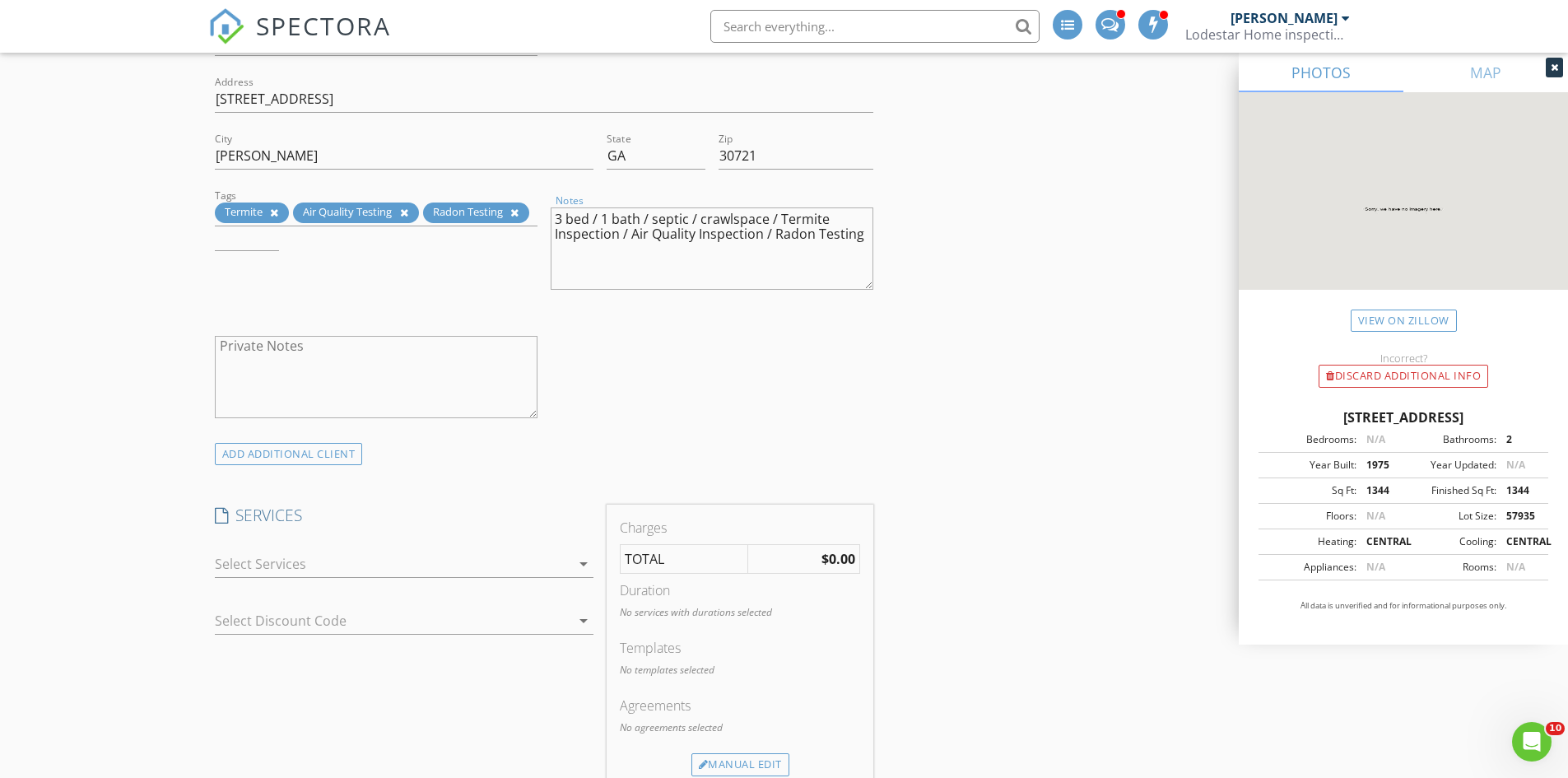
scroll to position [1153, 0]
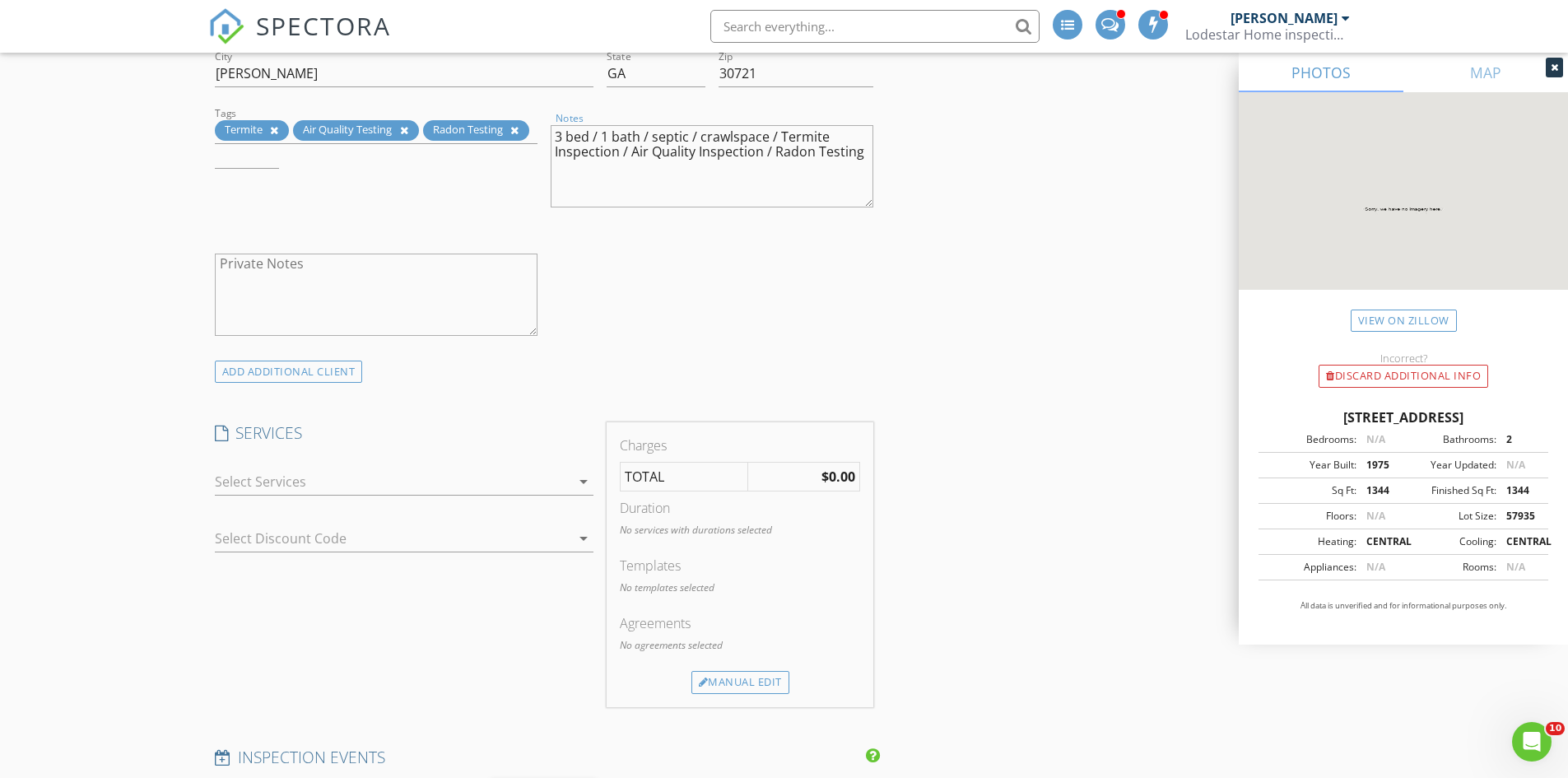
click at [581, 481] on icon "arrow_drop_down" at bounding box center [583, 481] width 20 height 20
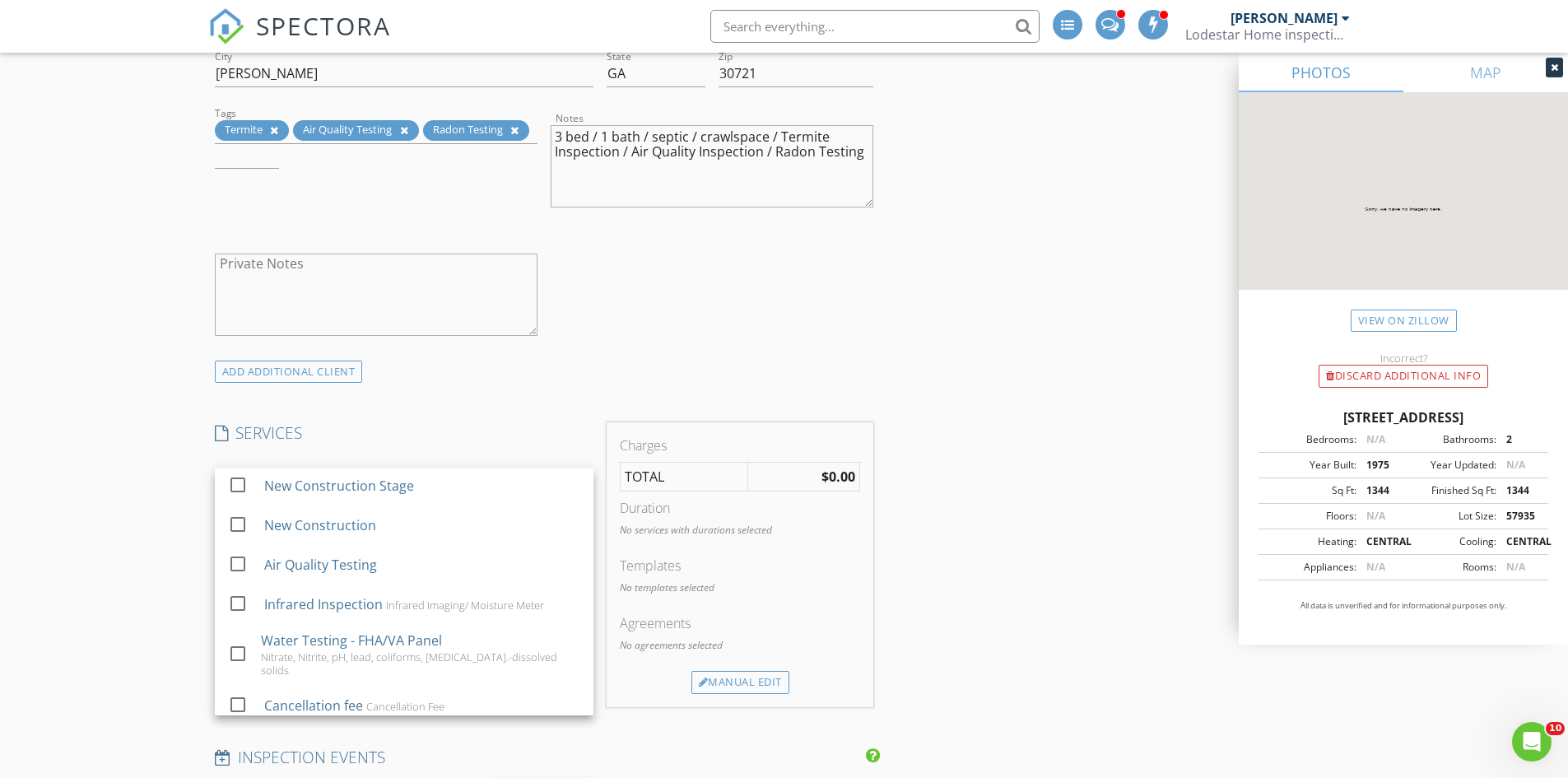
scroll to position [359, 0]
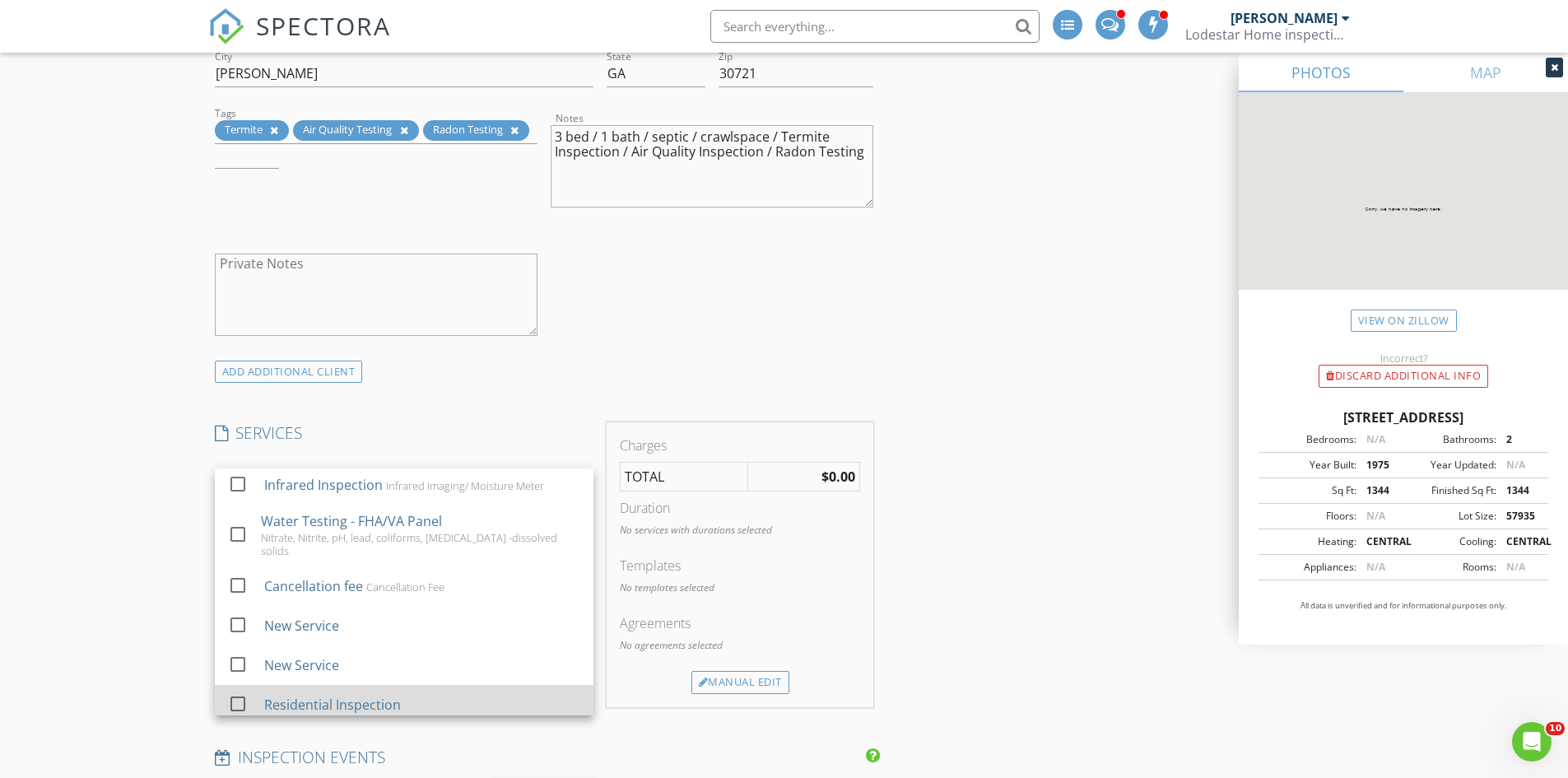
click at [428, 702] on div "Residential Inspection" at bounding box center [421, 705] width 316 height 33
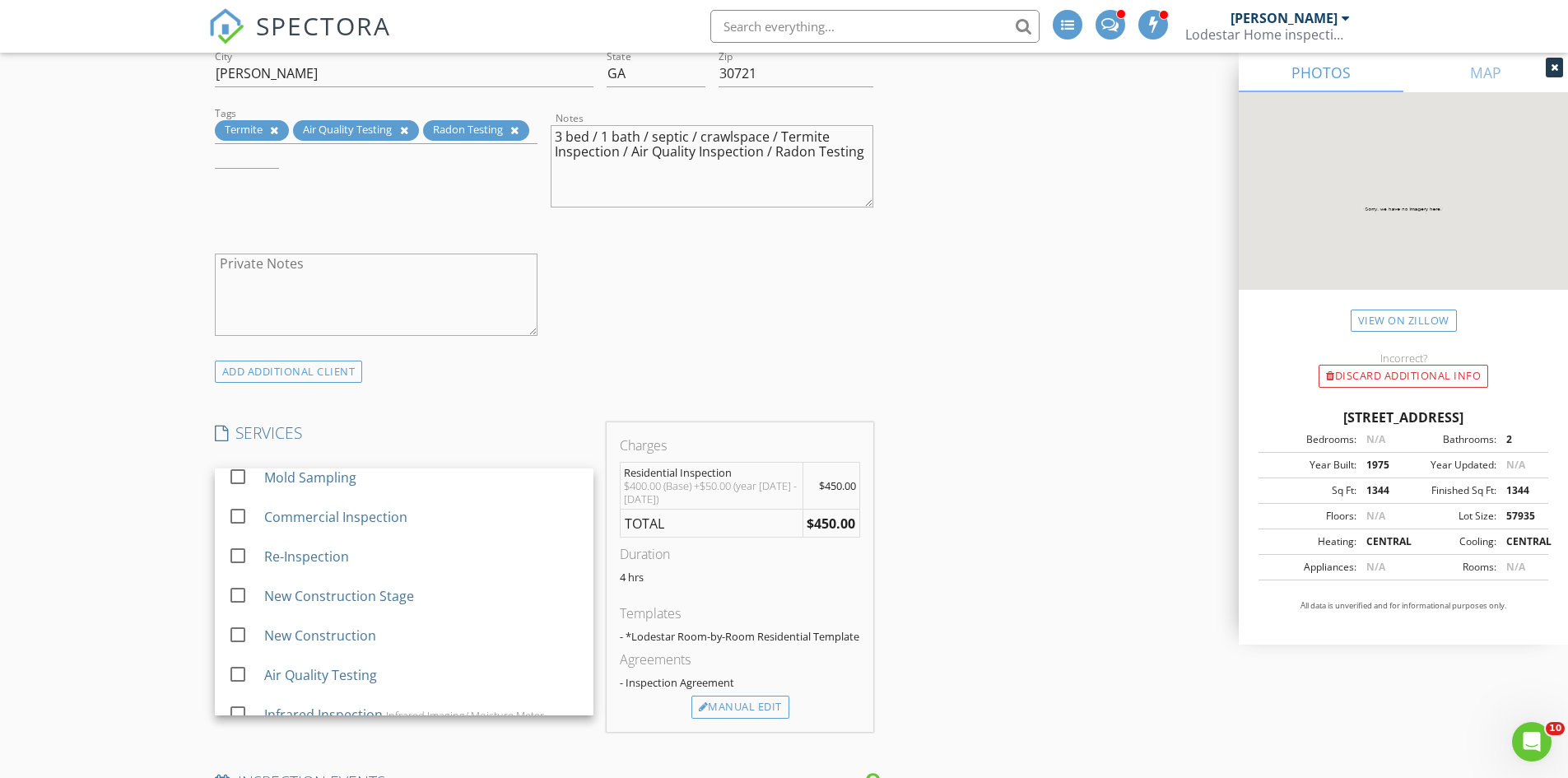
scroll to position [0, 0]
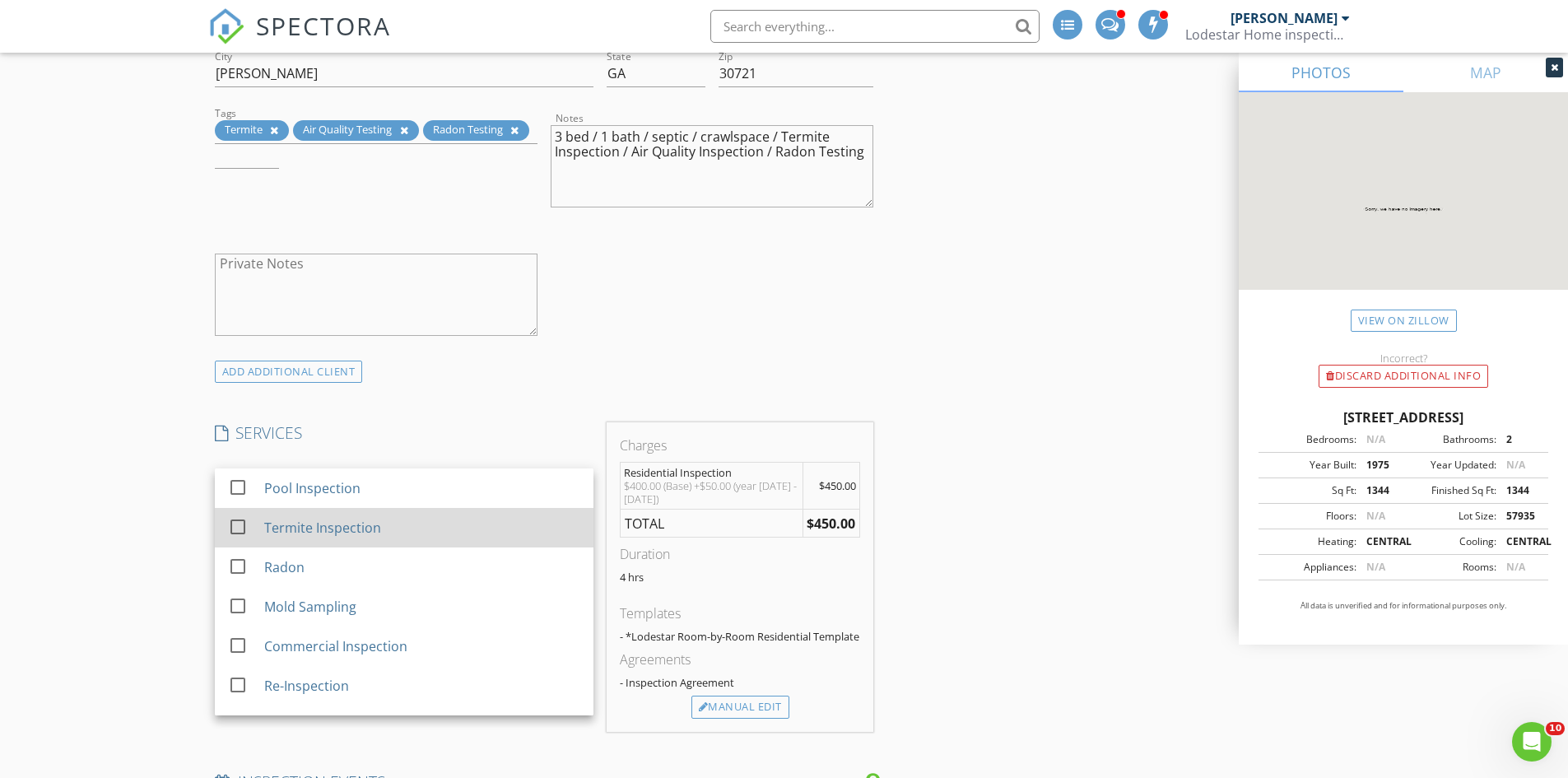
click at [335, 524] on div "Termite Inspection" at bounding box center [321, 528] width 116 height 20
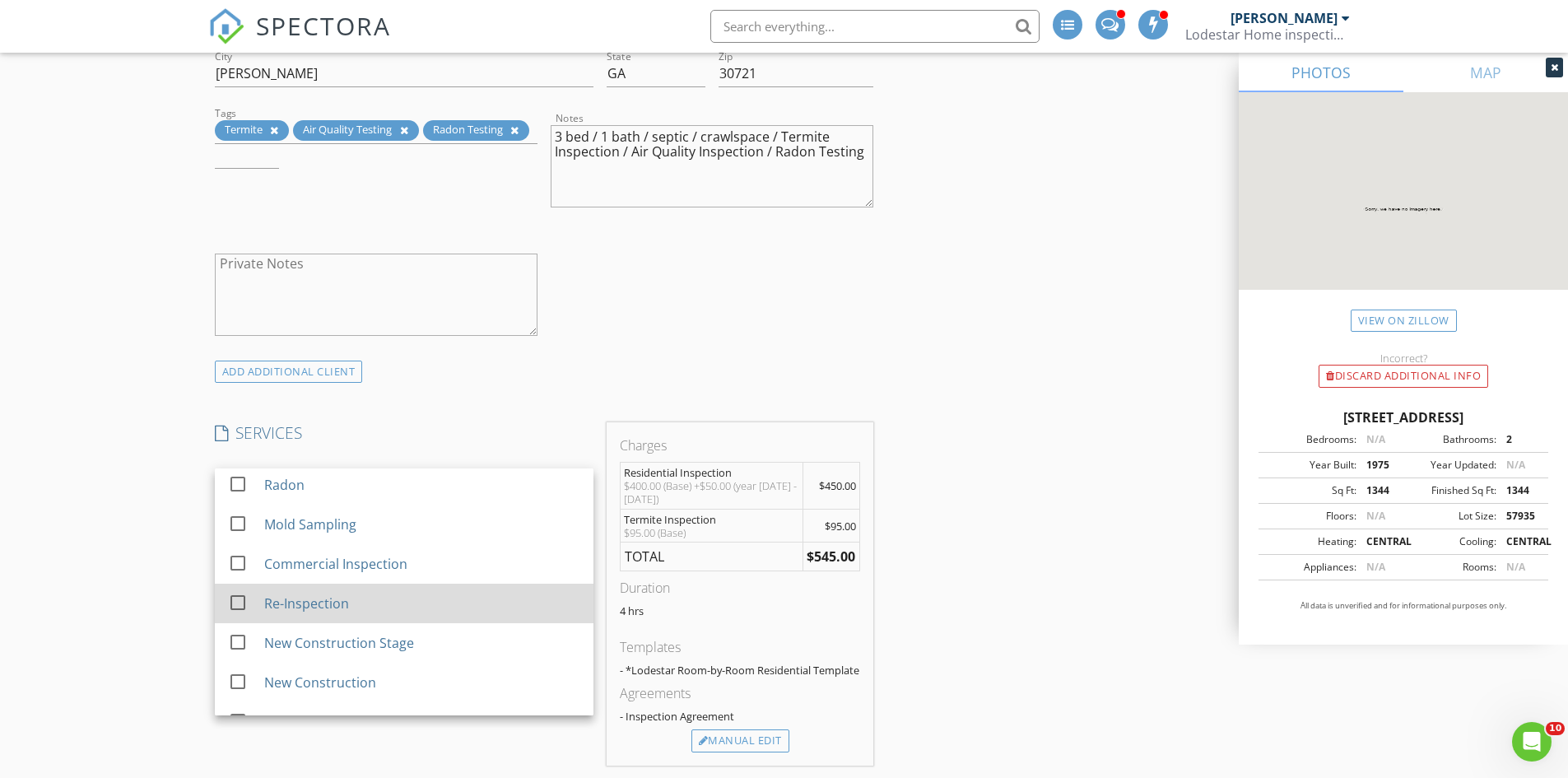
scroll to position [165, 0]
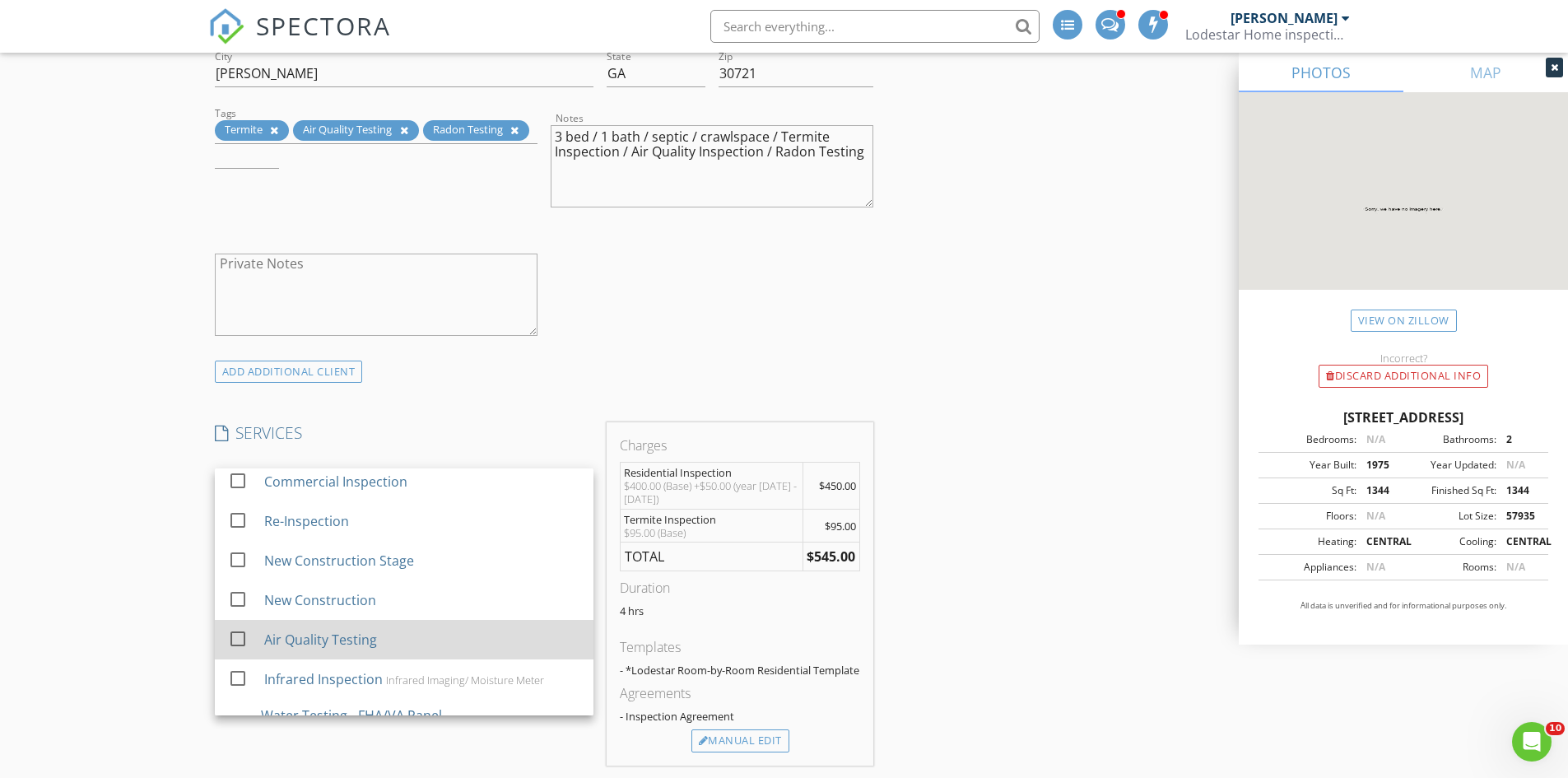
click at [346, 636] on div "Air Quality Testing" at bounding box center [319, 640] width 113 height 20
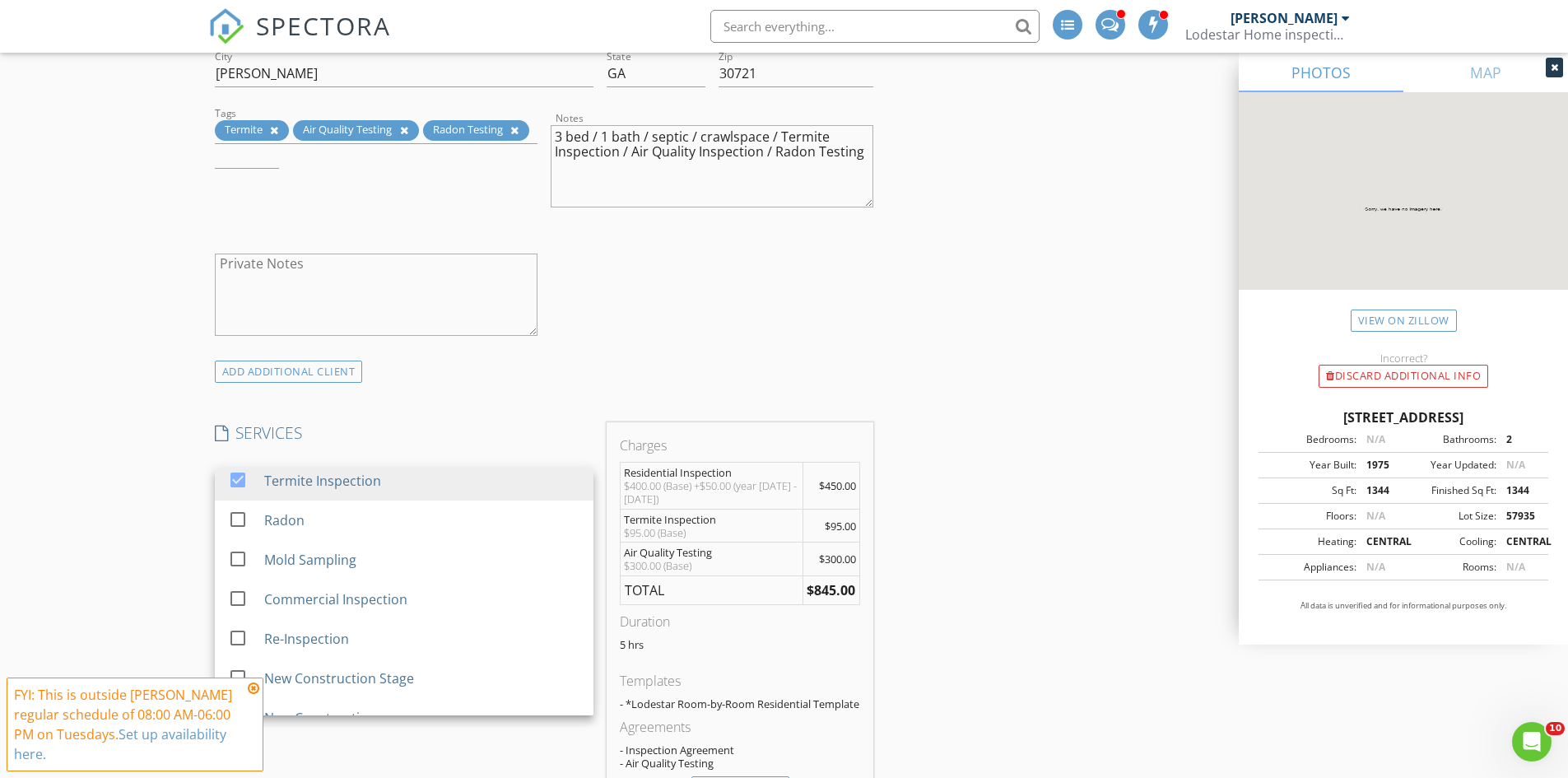
scroll to position [17, 0]
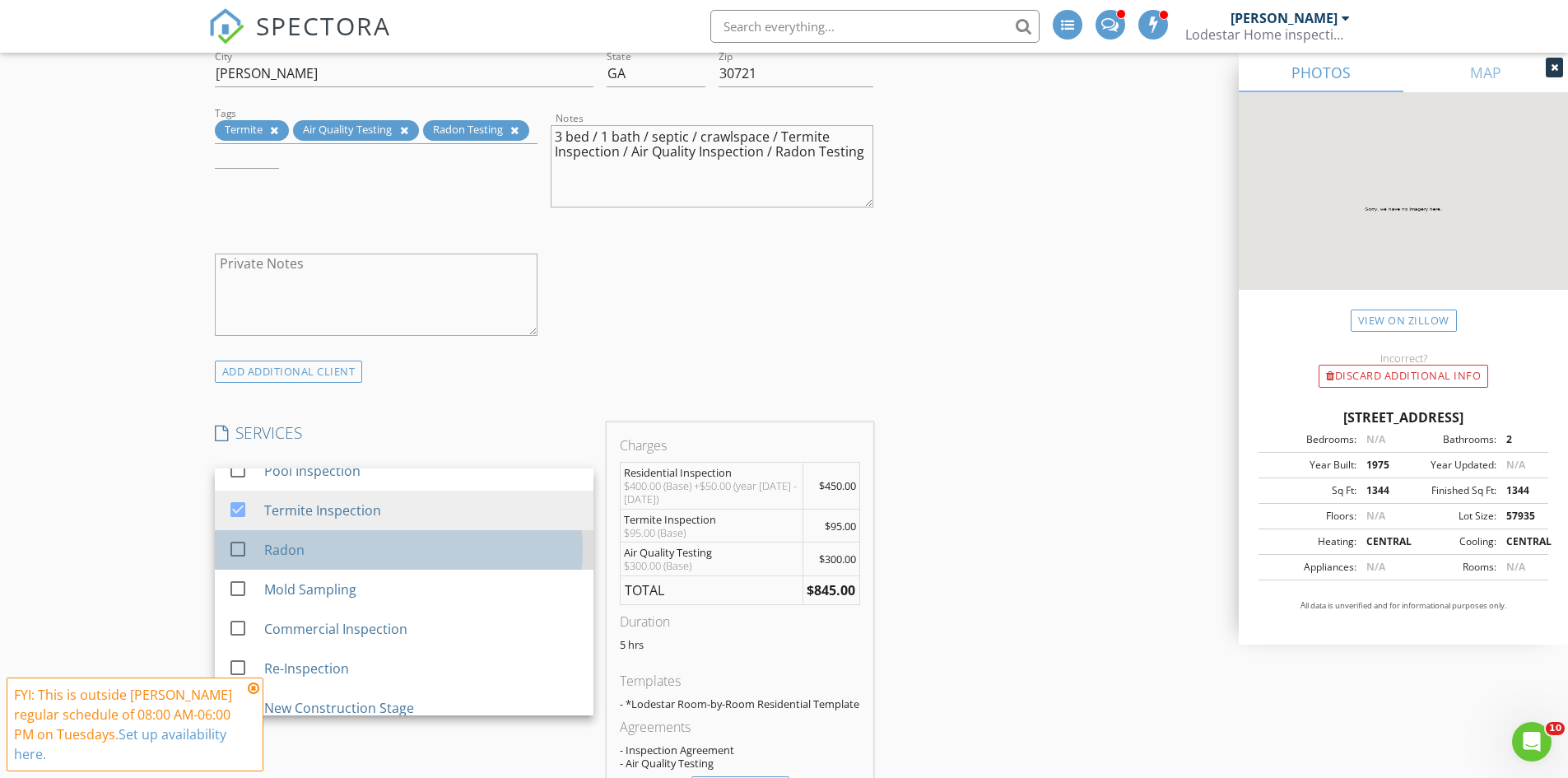
click at [293, 542] on div "Radon" at bounding box center [283, 550] width 41 height 20
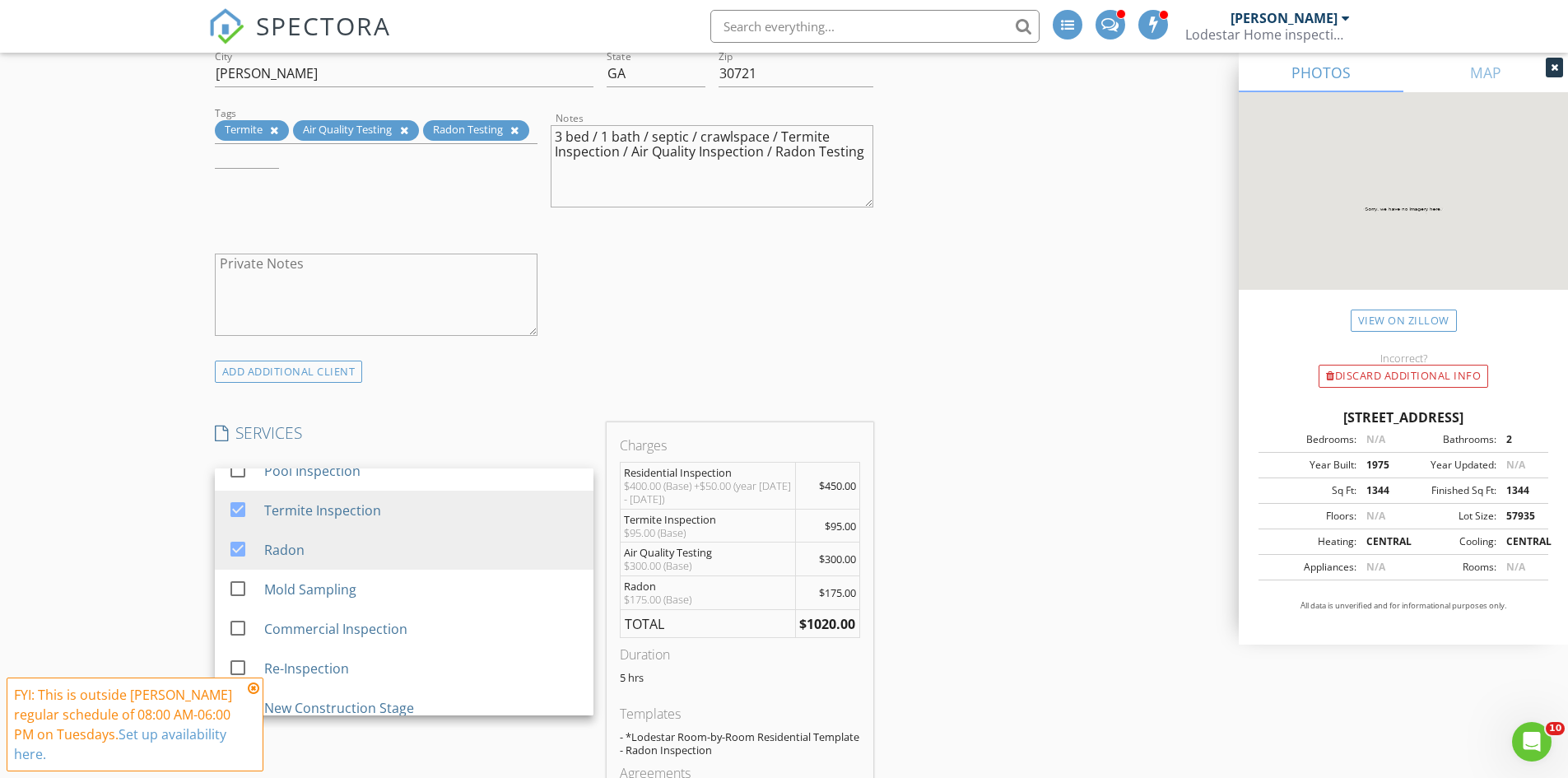
click at [933, 560] on div "INSPECTOR(S) check_box Steve Hicks PRIMARY Steve Hicks arrow_drop_down check_bo…" at bounding box center [784, 769] width 1152 height 3462
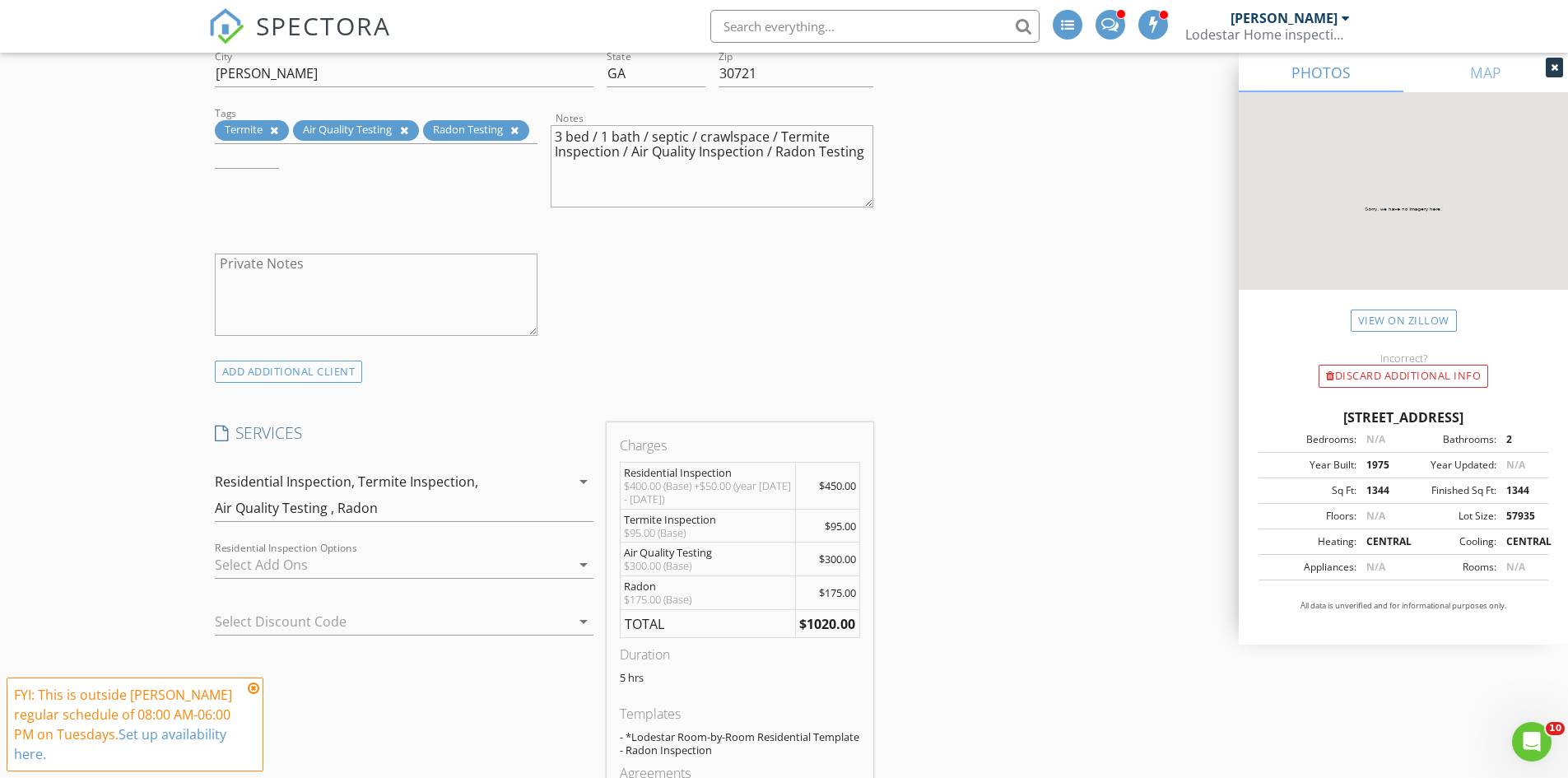
click at [252, 685] on icon at bounding box center [253, 688] width 11 height 13
click at [958, 635] on div "INSPECTOR(S) check_box Steve Hicks PRIMARY Steve Hicks arrow_drop_down check_bo…" at bounding box center [784, 769] width 1152 height 3462
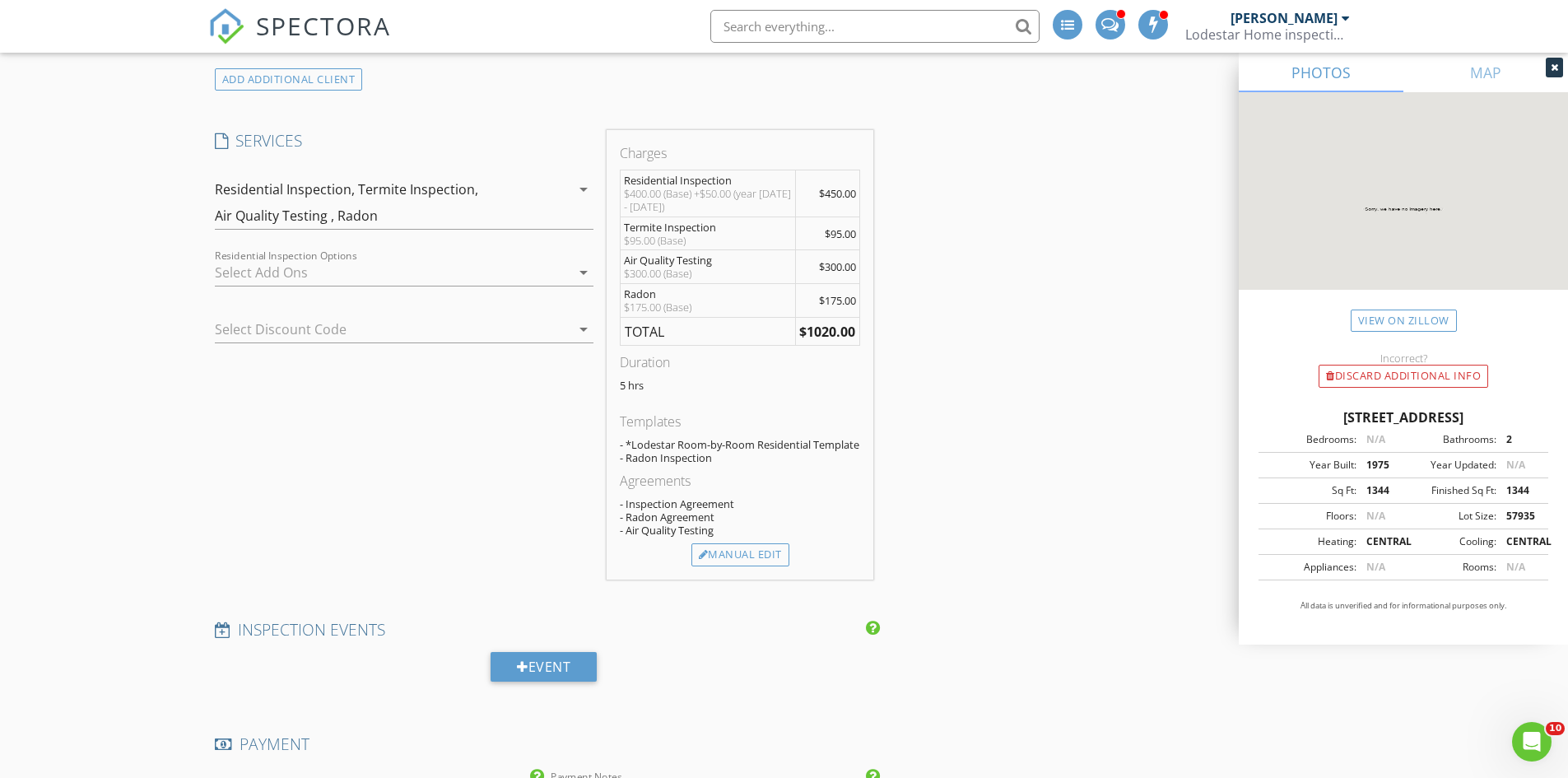
scroll to position [1483, 0]
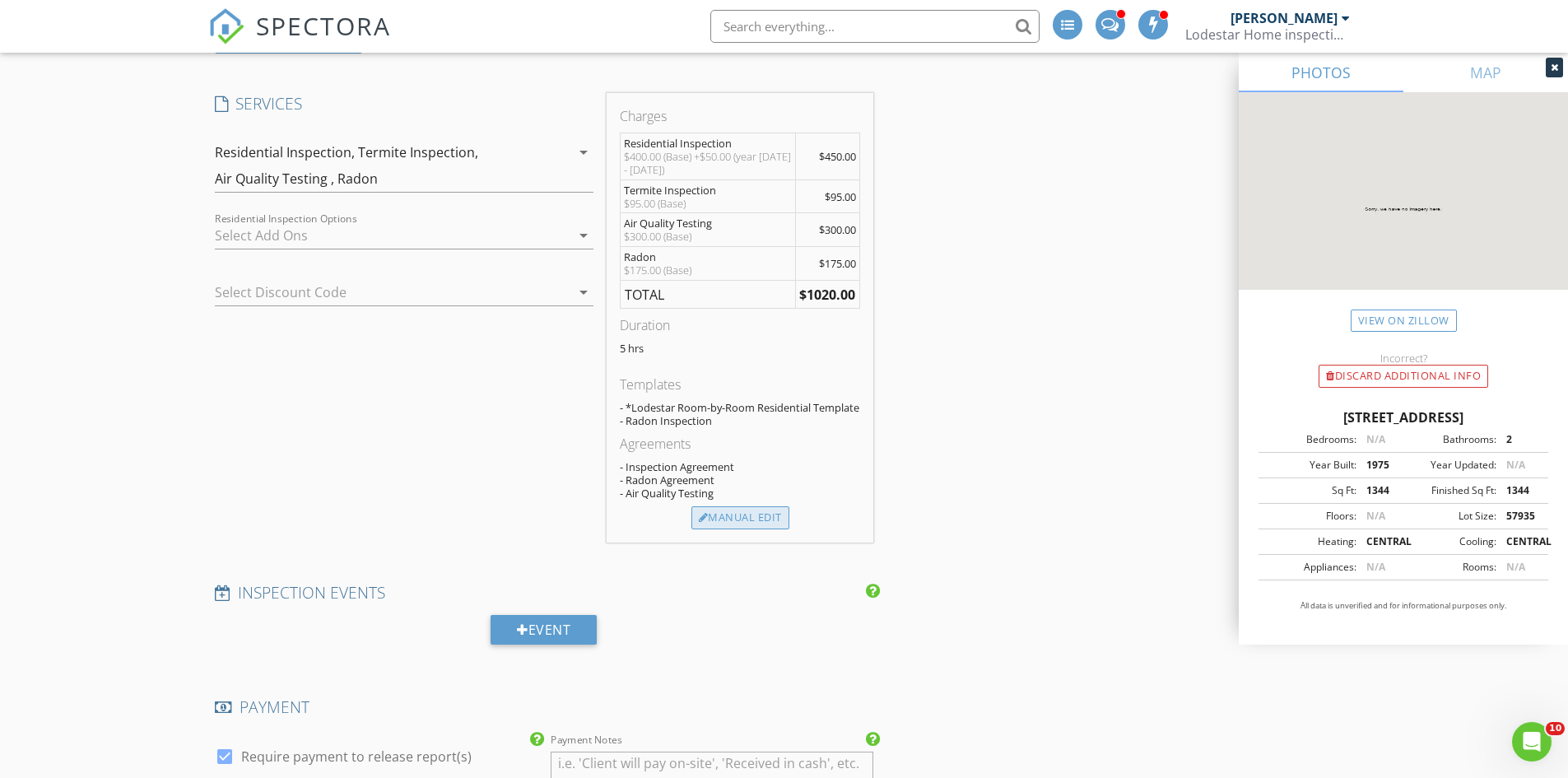
click at [741, 517] on div "Manual Edit" at bounding box center [740, 517] width 98 height 23
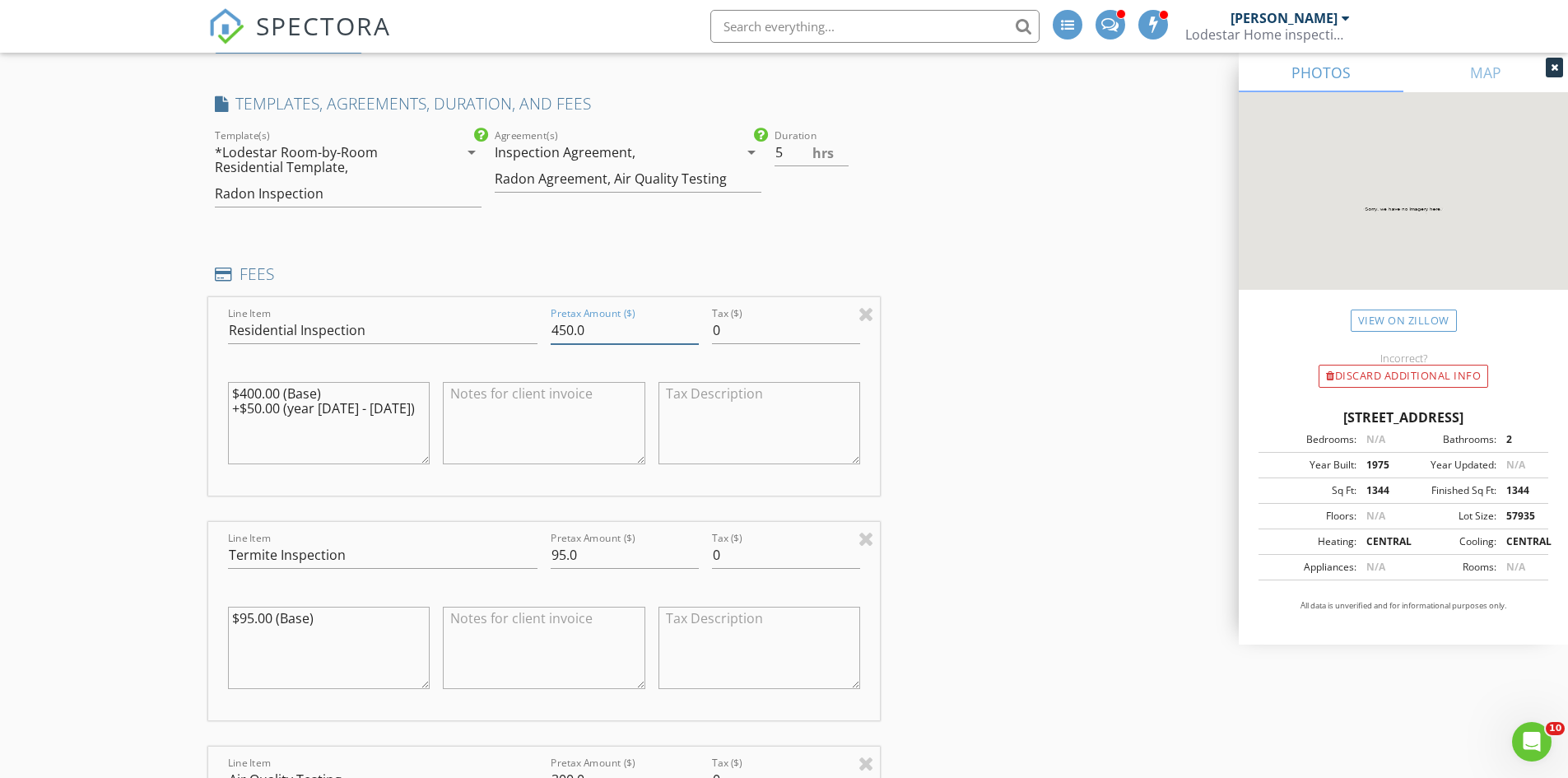
click at [574, 329] on input "450.0" at bounding box center [625, 330] width 148 height 27
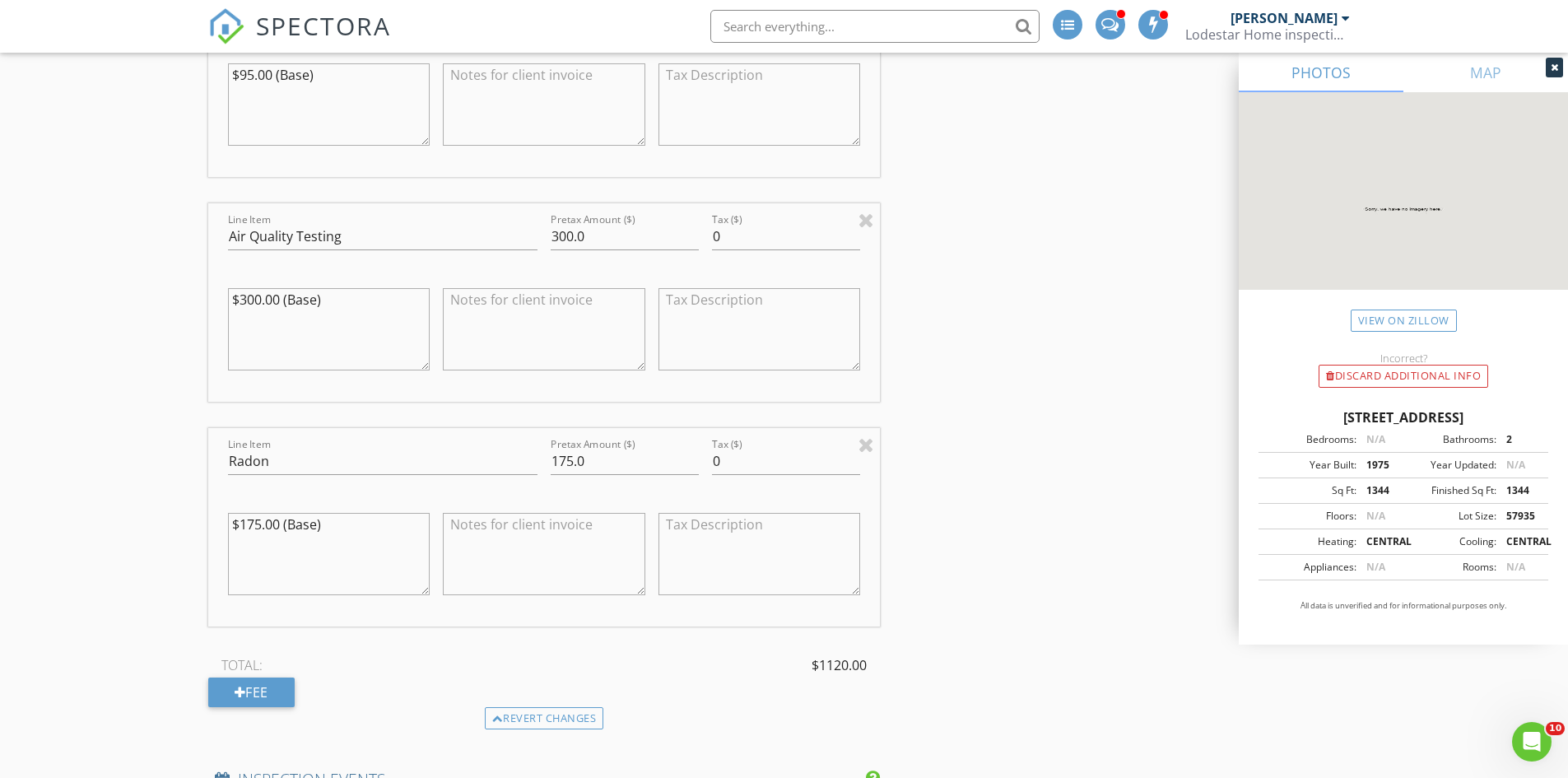
scroll to position [2141, 0]
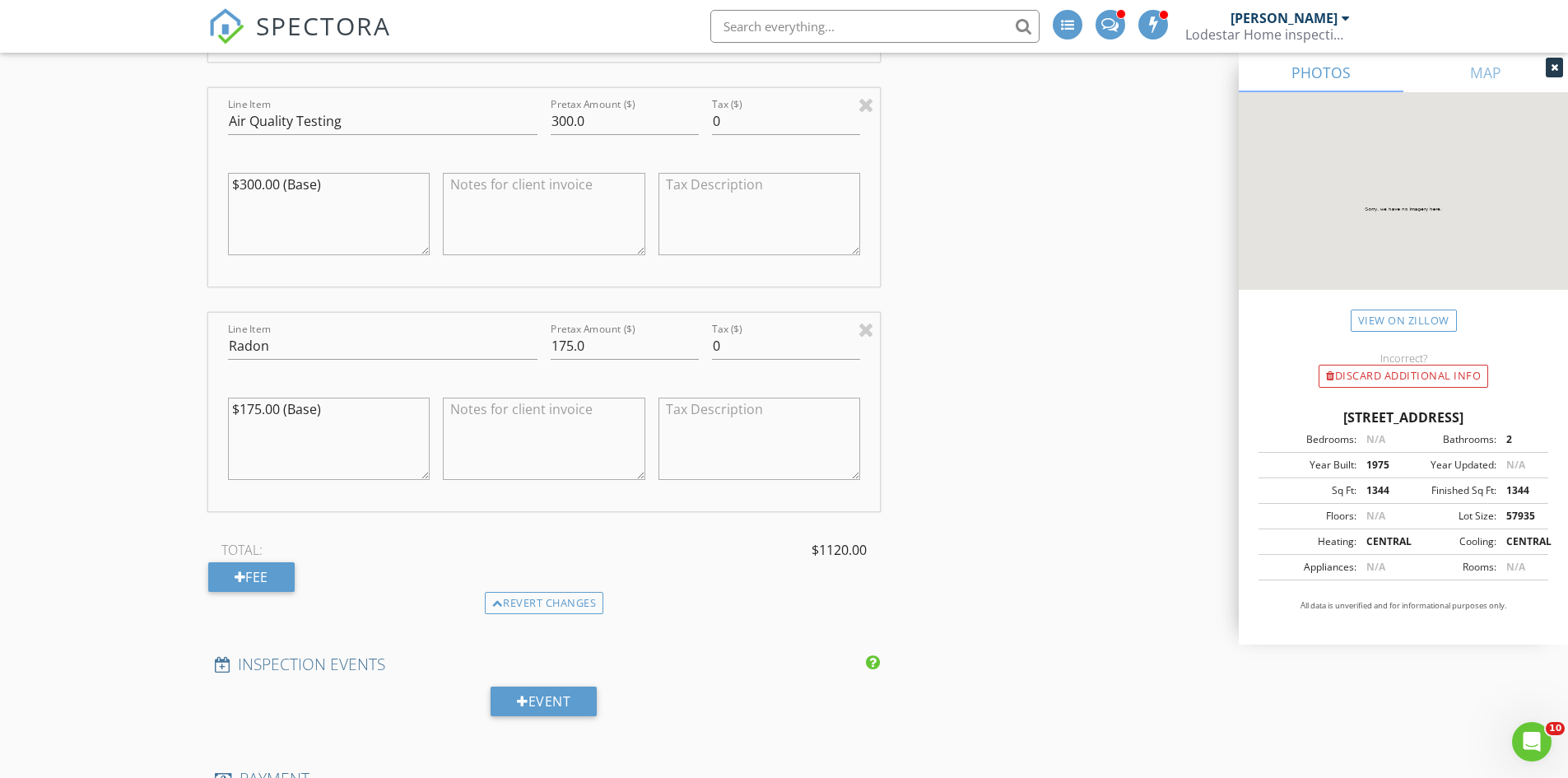
type input "550.0"
click at [570, 346] on input "175.0" at bounding box center [625, 345] width 148 height 27
click at [564, 346] on input "15.0" at bounding box center [625, 345] width 148 height 27
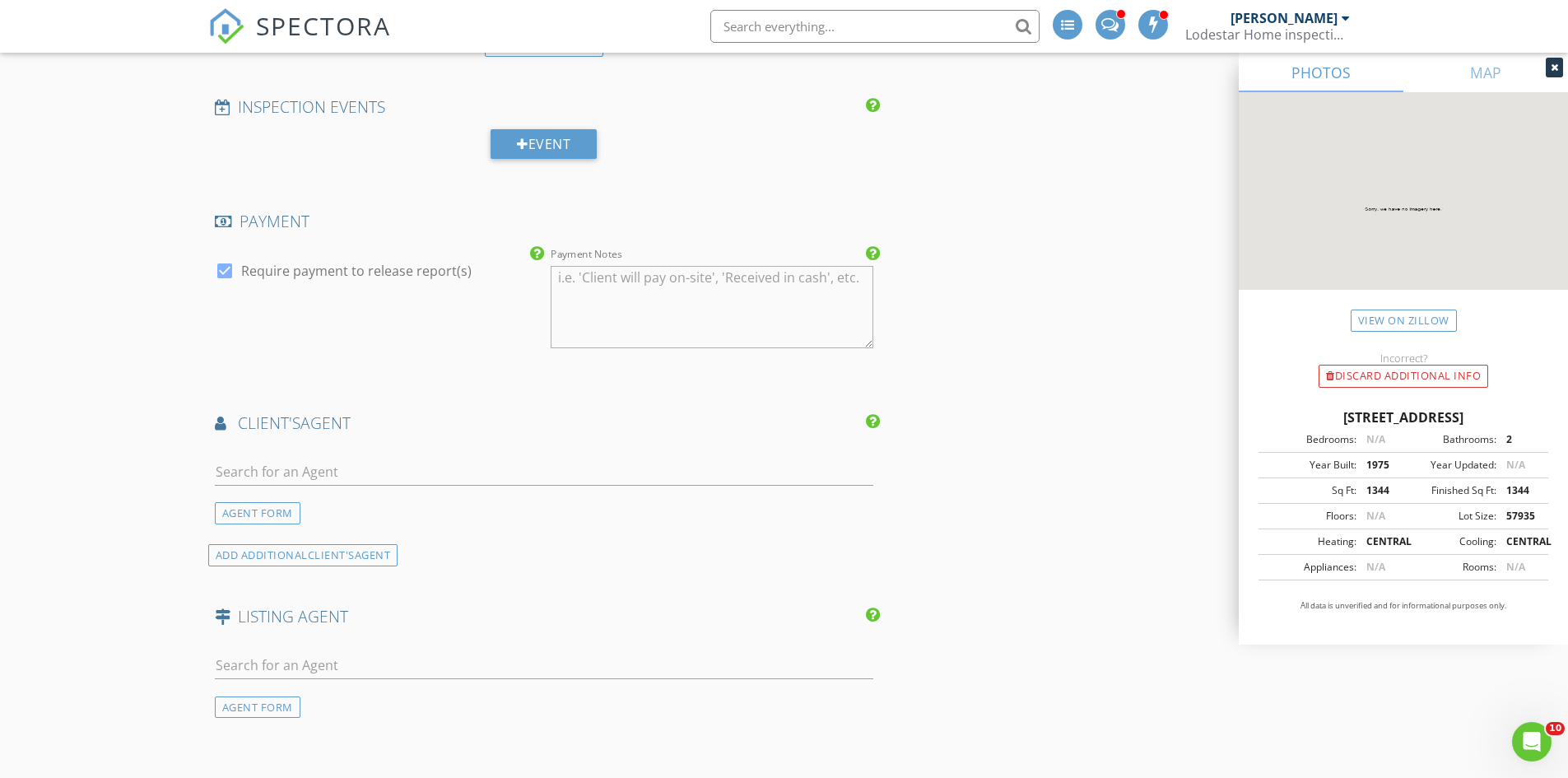
scroll to position [2717, 0]
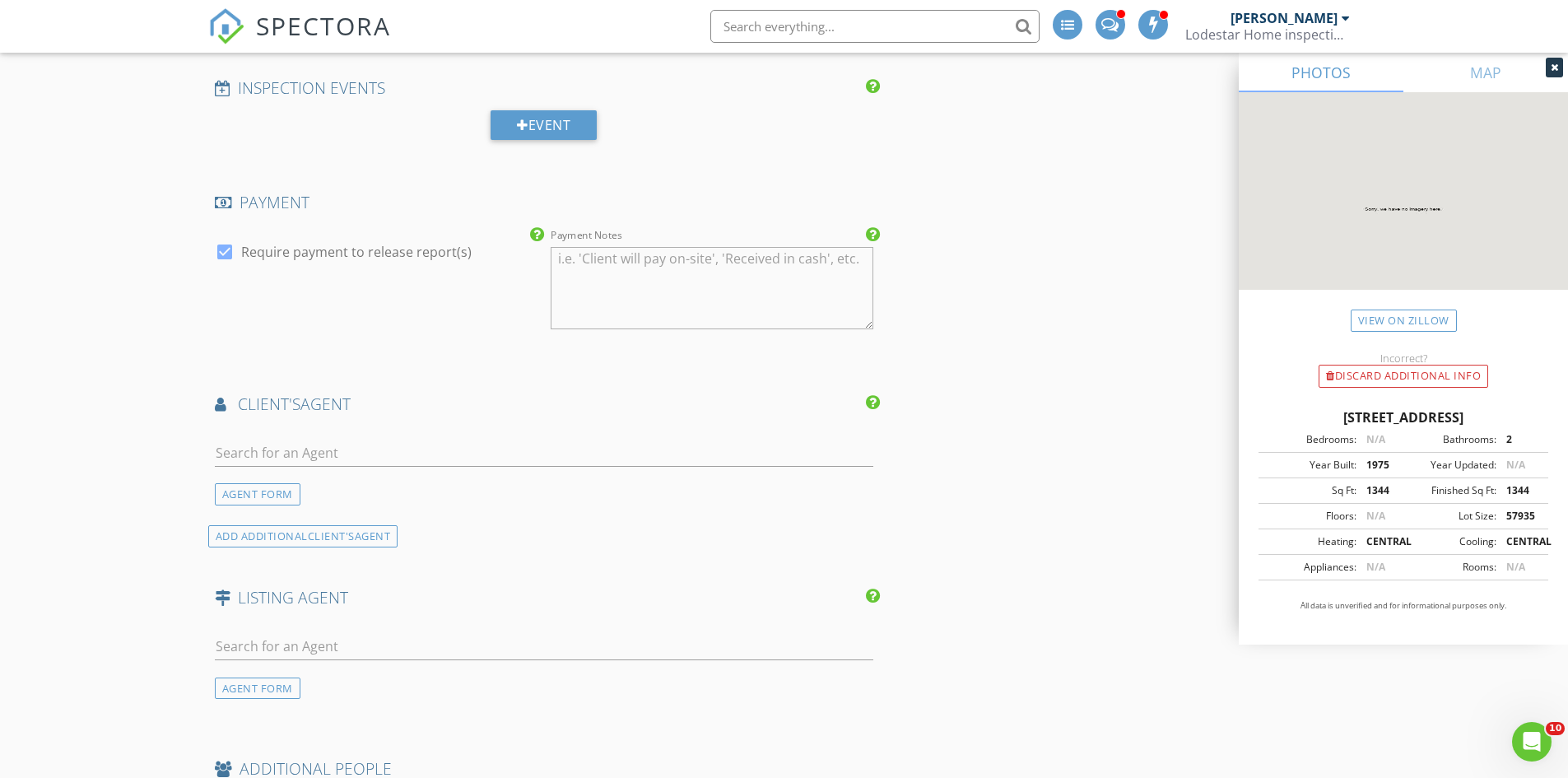
type input "150.0"
click at [380, 453] on input "text" at bounding box center [545, 452] width 659 height 27
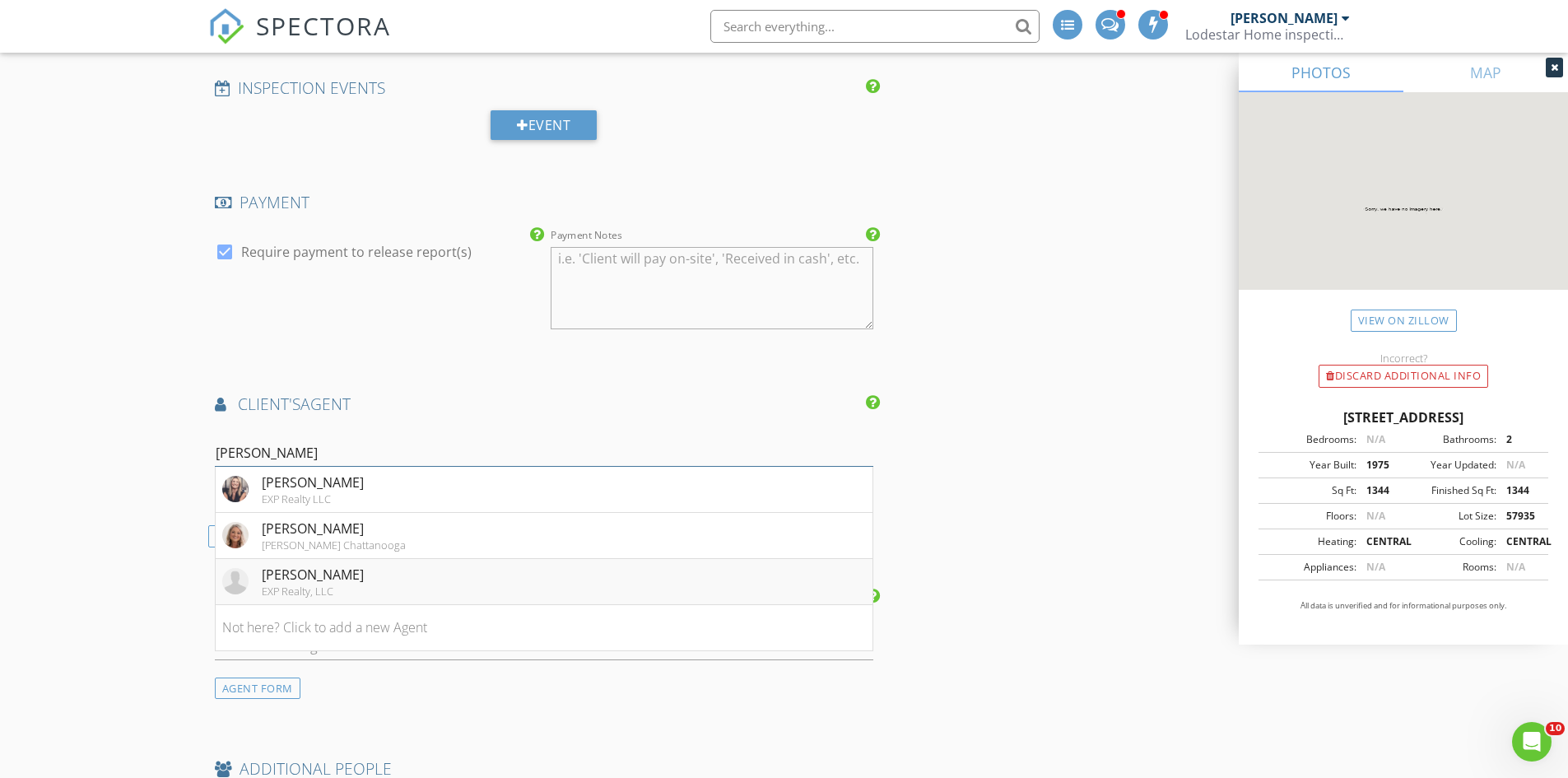
type input "Tiffany"
click at [364, 579] on li "Tiffany Crawford EXP Realty, LLC" at bounding box center [545, 582] width 658 height 46
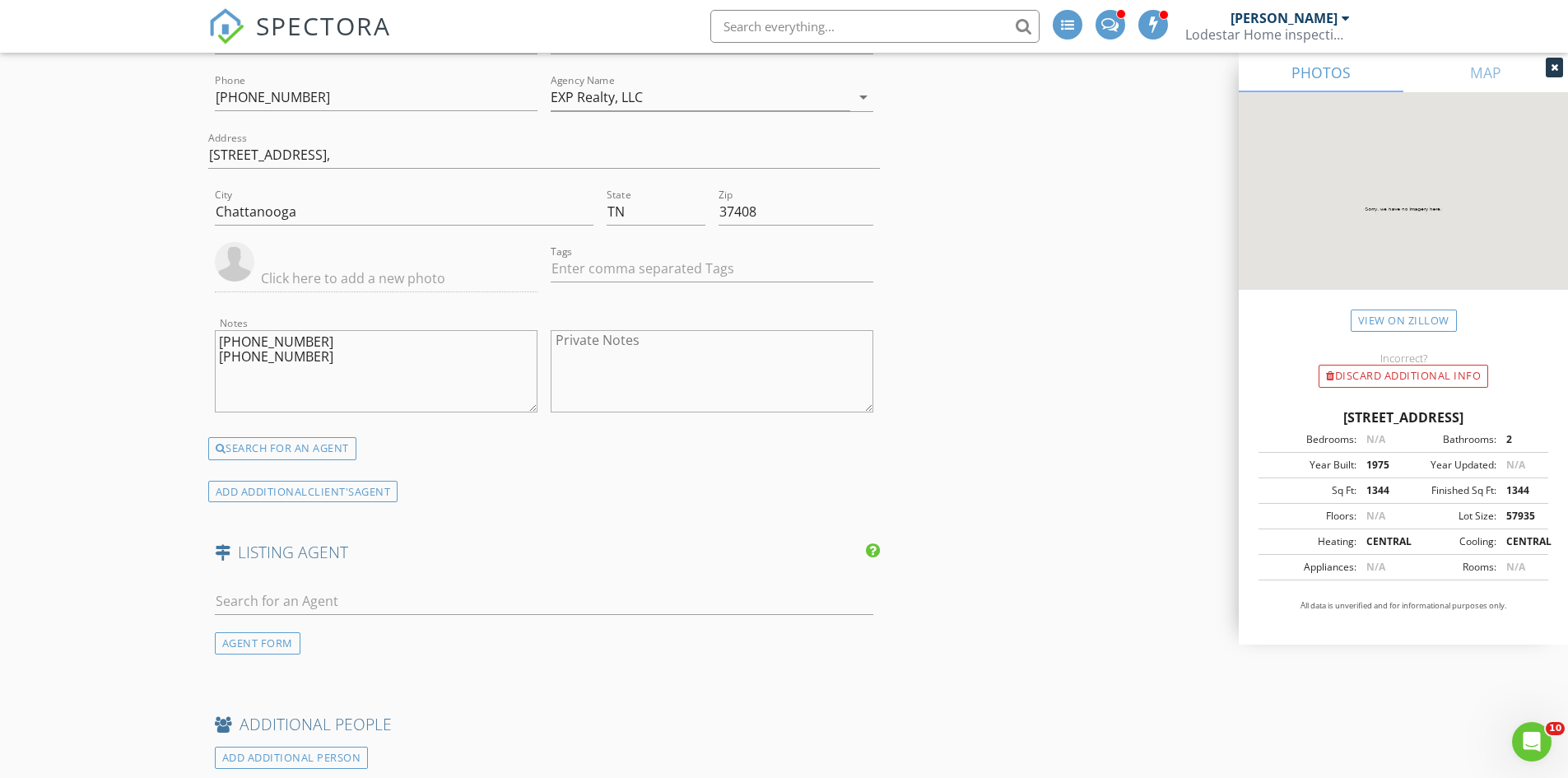
scroll to position [3294, 0]
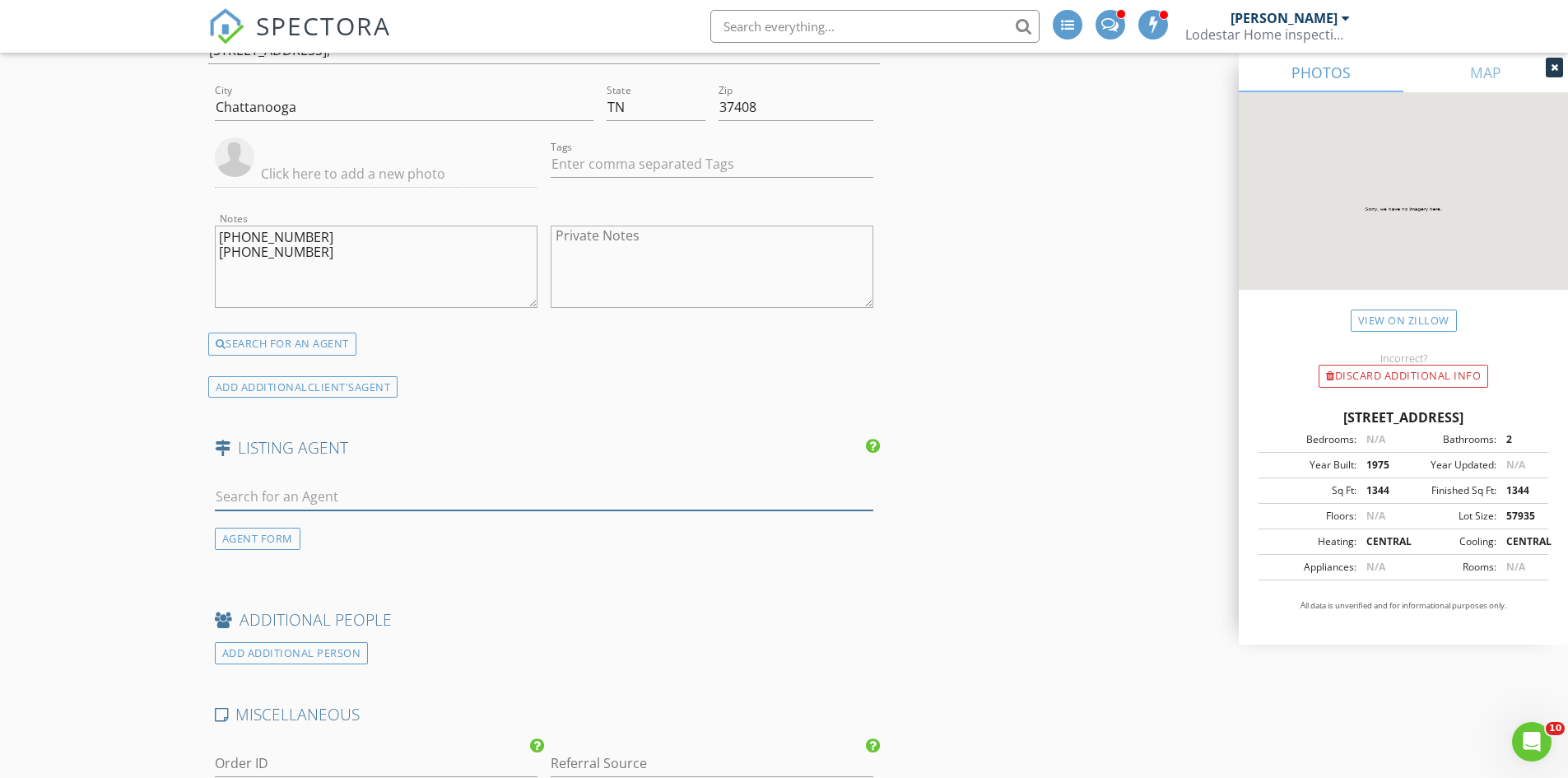
paste input "Silvia Magana Brokered by Keller Williams CT Capital"
drag, startPoint x: 310, startPoint y: 495, endPoint x: 597, endPoint y: 493, distance: 287.0
click at [597, 493] on input "Silvia Magana Brokered by Keller Williams CT Capital" at bounding box center [545, 497] width 659 height 27
type input "Silvia Magana"
drag, startPoint x: 318, startPoint y: 499, endPoint x: 163, endPoint y: 499, distance: 155.0
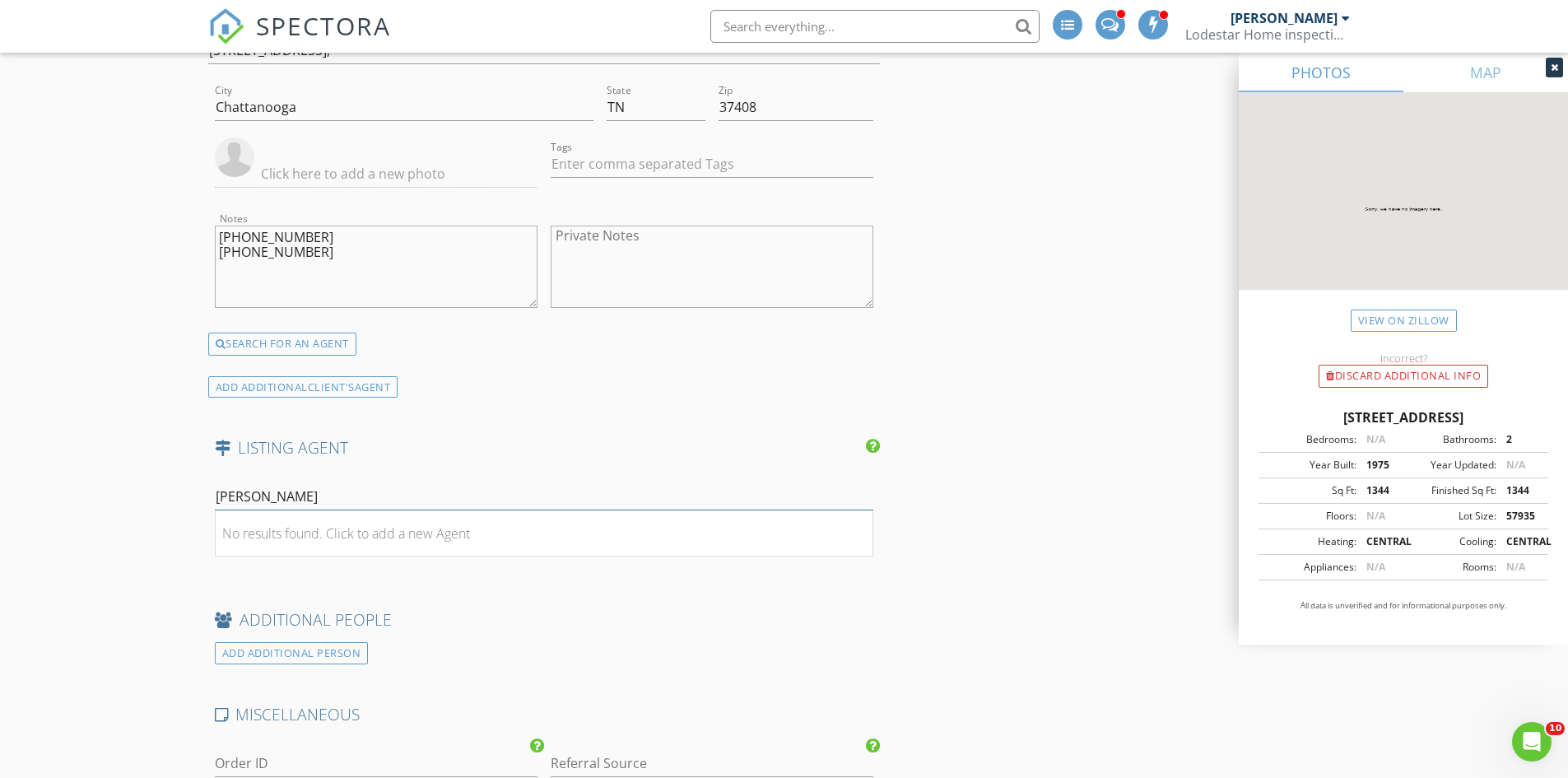
click at [239, 536] on div "AGENT FORM" at bounding box center [257, 539] width 85 height 22
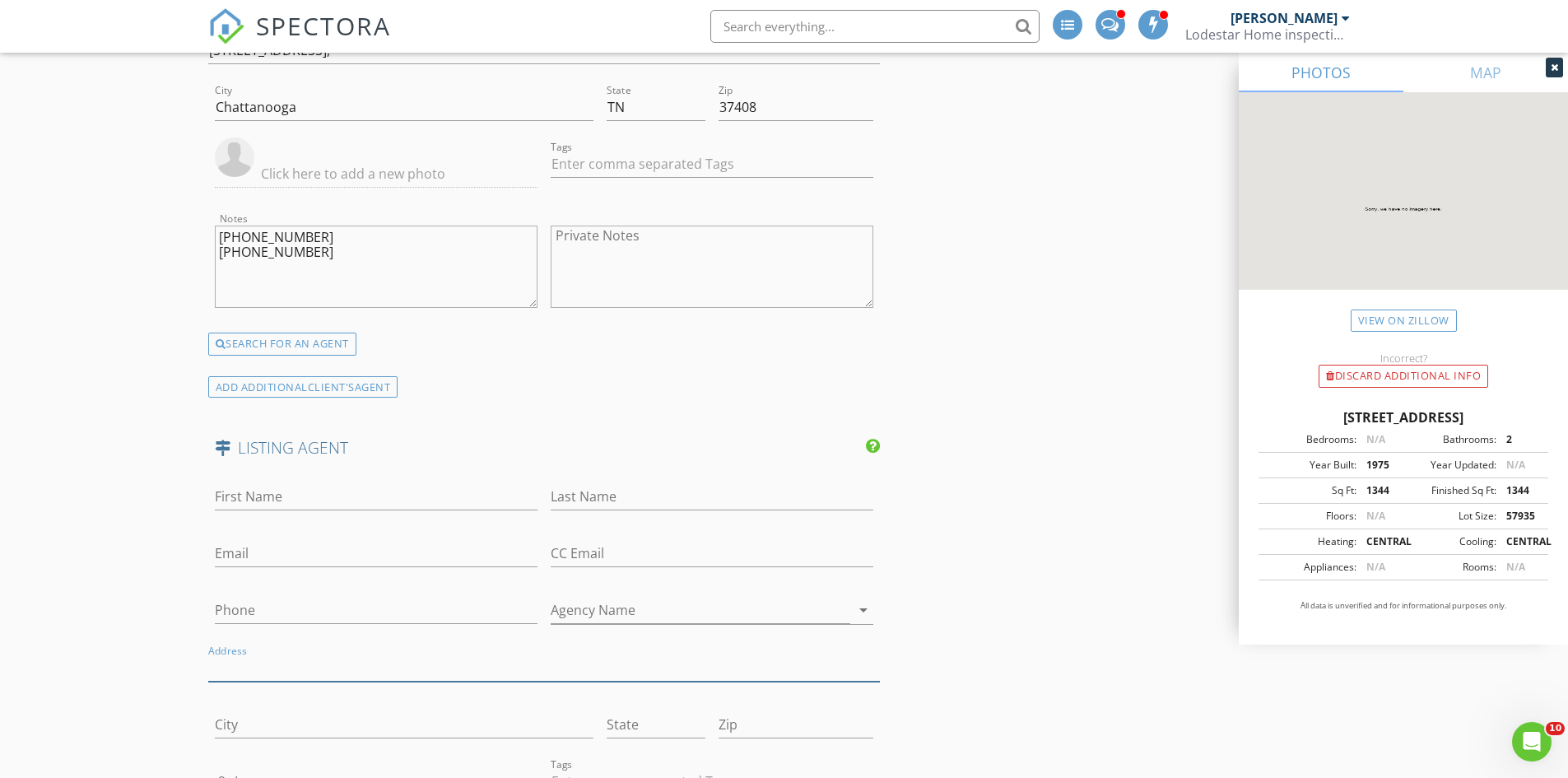
paste input "Silvia Magana Brokered by Keller Williams CT Capital"
type input "Magana Brokered by Keller Williams CT Capital"
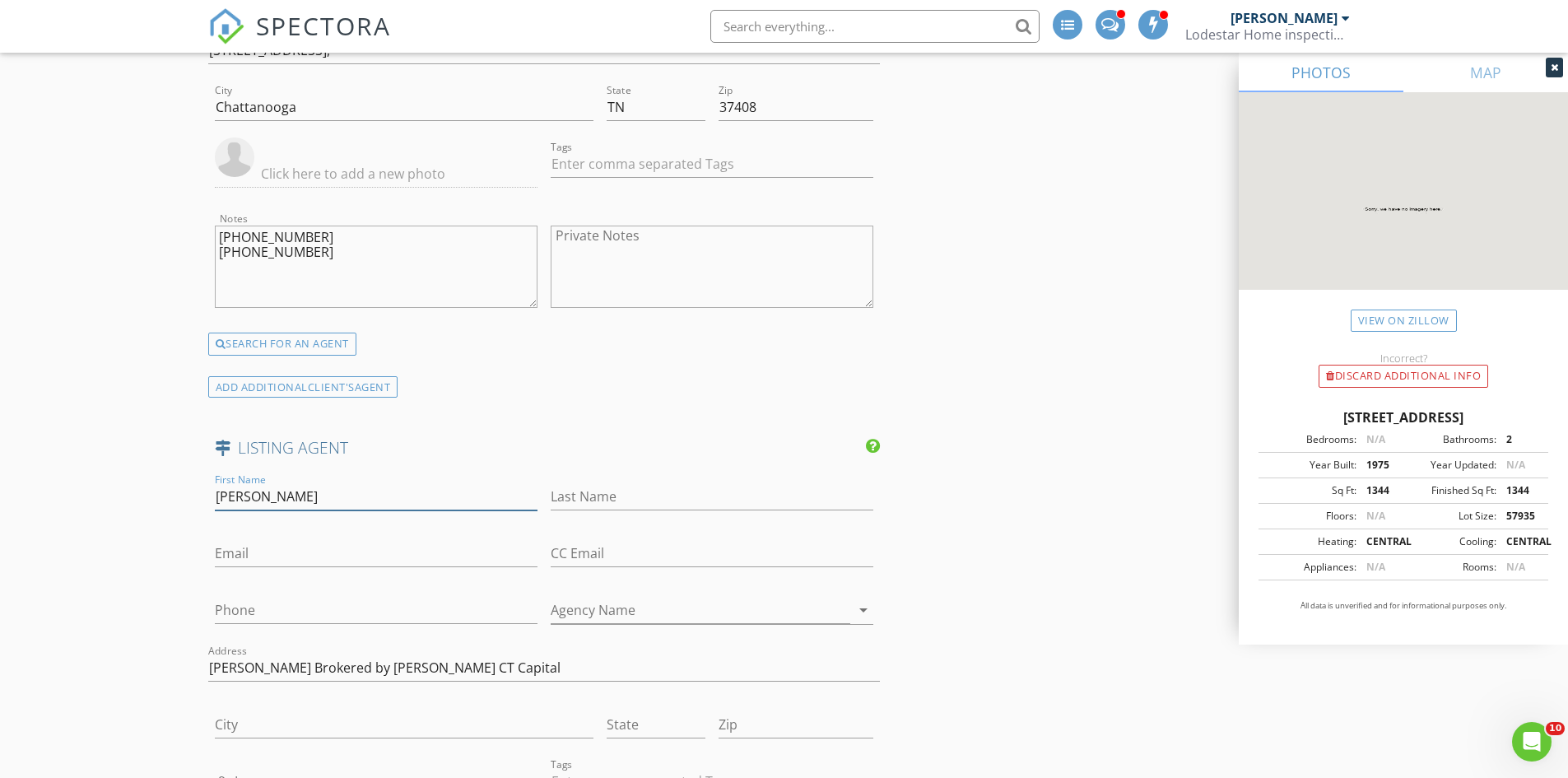
type input "Silvia"
drag, startPoint x: 257, startPoint y: 670, endPoint x: 209, endPoint y: 663, distance: 48.5
type input "Brokered by Keller Williams CT Capital"
type input "Magana"
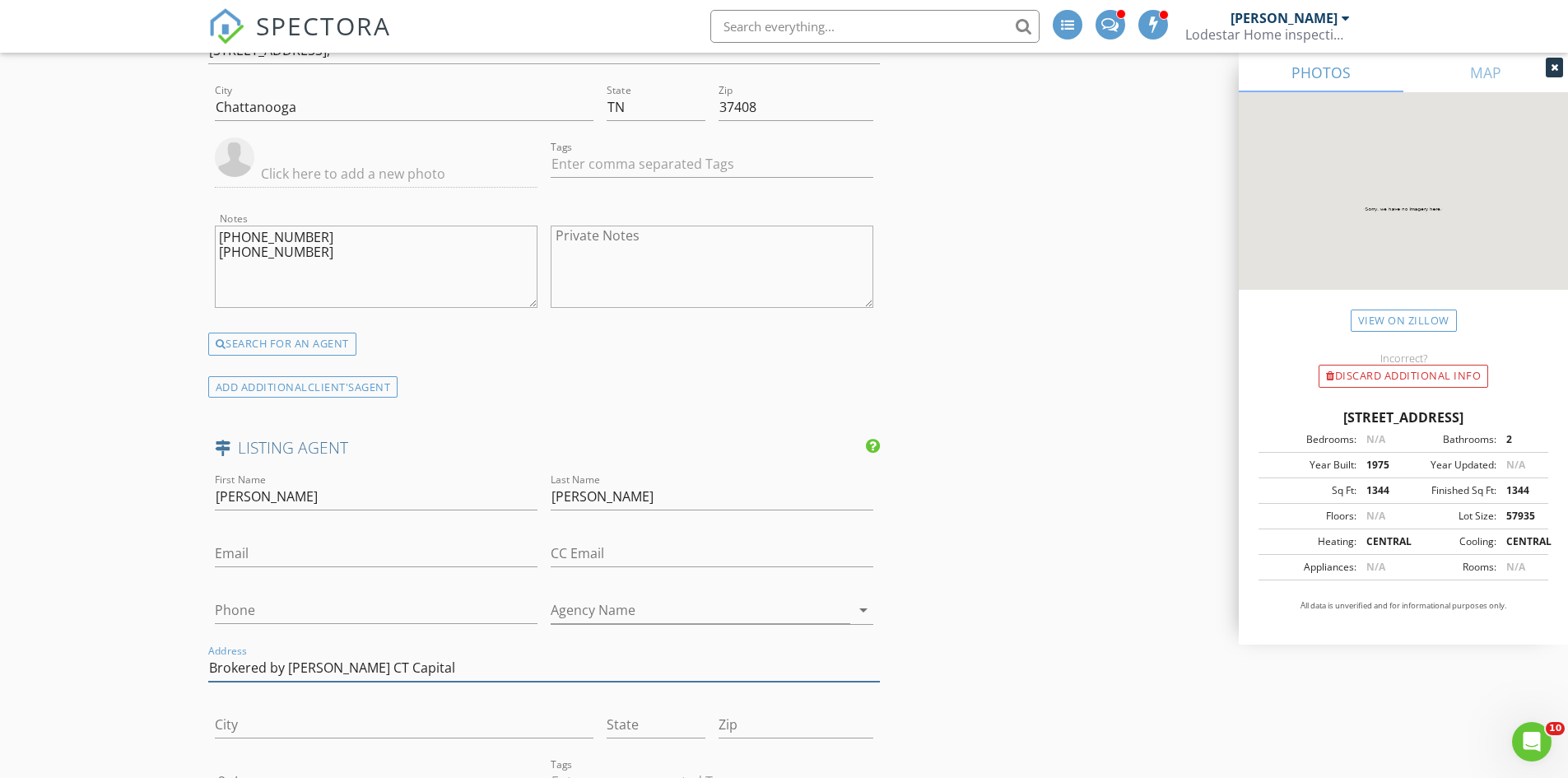
drag, startPoint x: 285, startPoint y: 671, endPoint x: 479, endPoint y: 671, distance: 194.0
click at [479, 671] on input "Brokered by Keller Williams CT Capital" at bounding box center [544, 667] width 672 height 27
type input "Brokered by"
drag, startPoint x: 310, startPoint y: 676, endPoint x: 188, endPoint y: 683, distance: 122.2
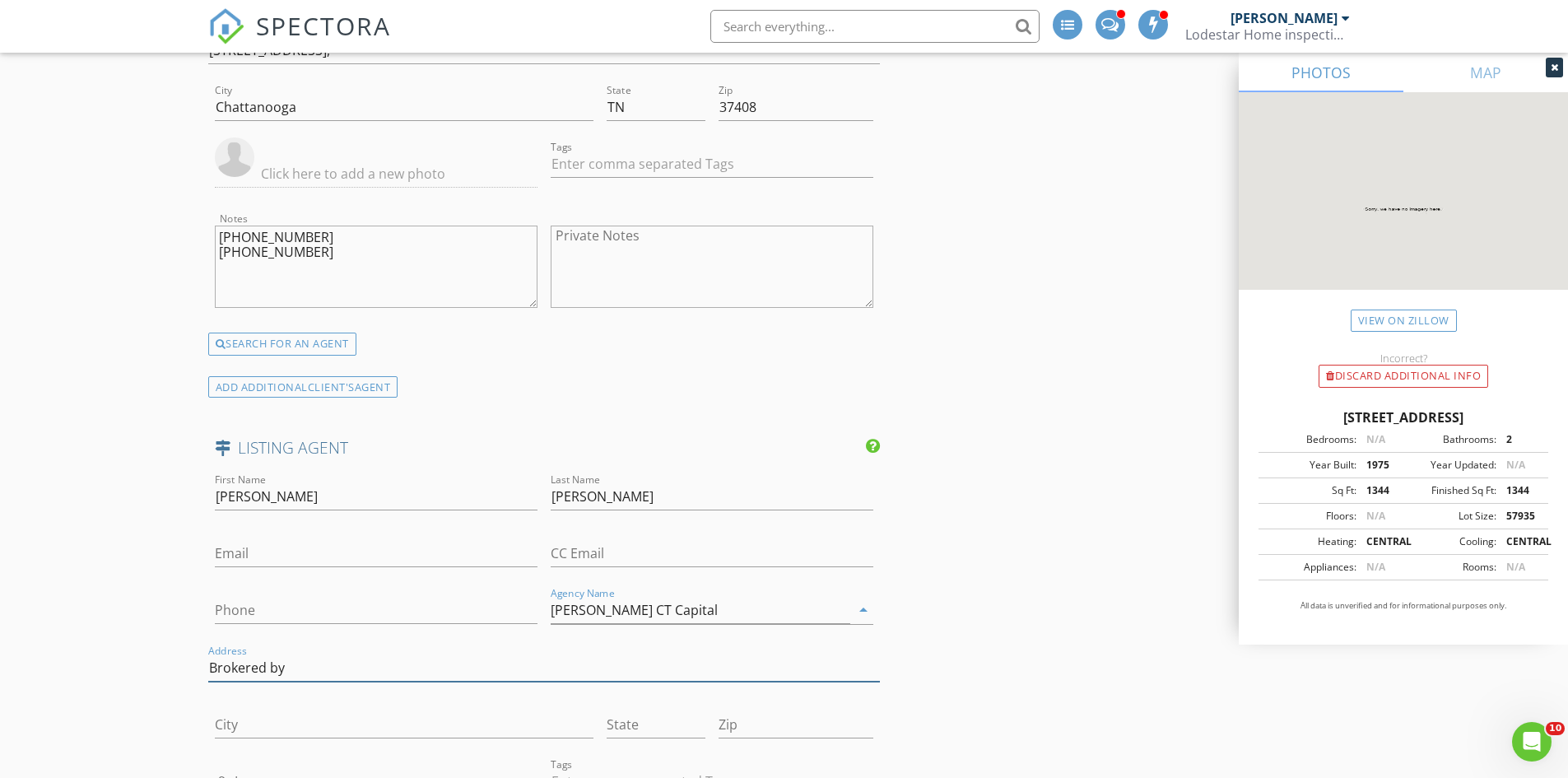
type input "Keller Williams CT Capital"
click at [247, 605] on input "Phone" at bounding box center [376, 610] width 323 height 27
paste input "706-264-6577"
type input "706-264-6577"
click at [263, 551] on input "Email" at bounding box center [376, 553] width 323 height 27
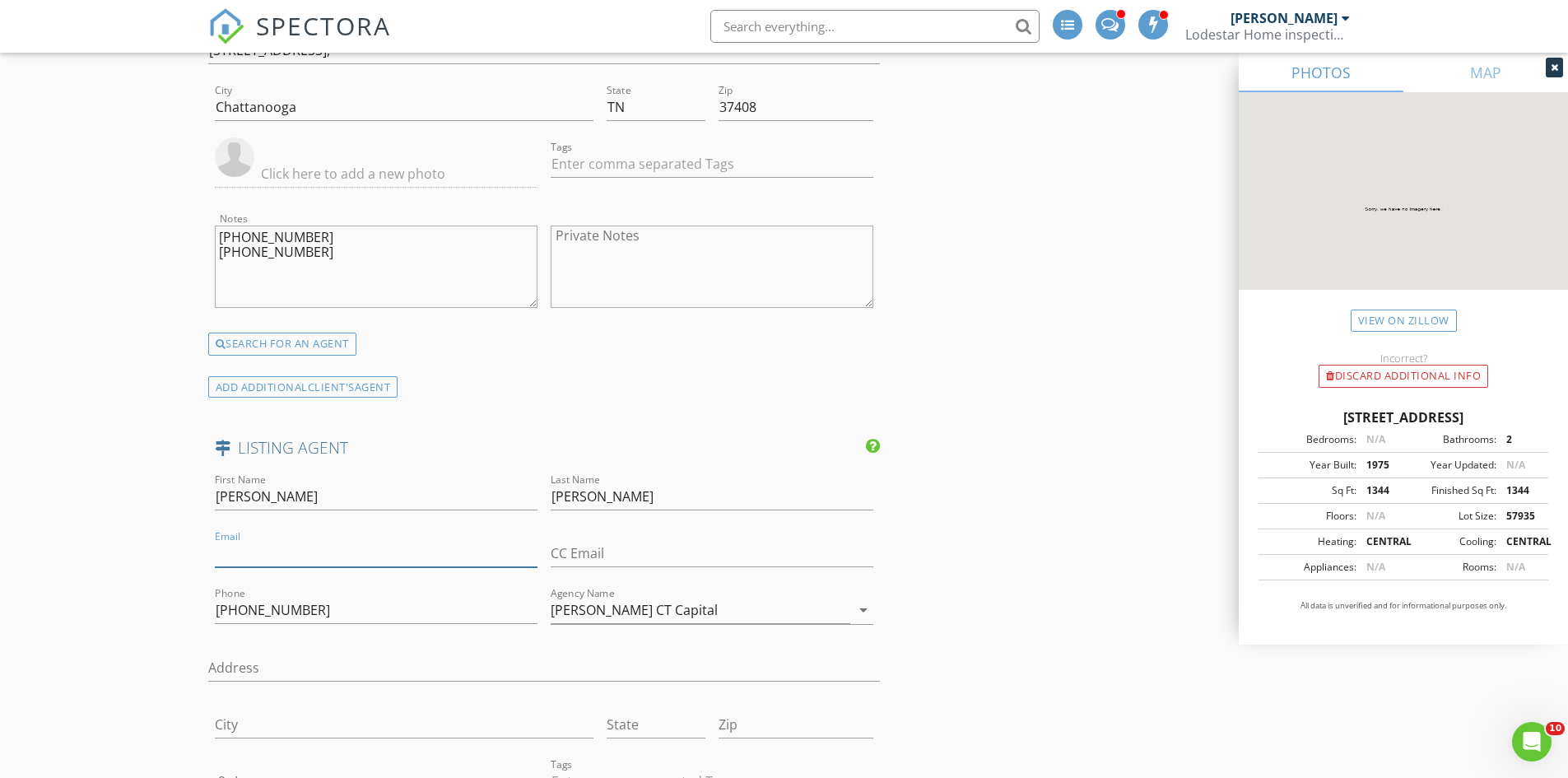
paste input "smagana2003@yahoo.com 📧Silviamagana@kw.com"
drag, startPoint x: 395, startPoint y: 554, endPoint x: 542, endPoint y: 558, distance: 147.1
click at [542, 558] on div "Email smagana2003@yahoo.com 📧Silviamagana@kw.com This email is invalid" at bounding box center [375, 557] width 336 height 61
type input "smagana2003@yahoo.com 📧"
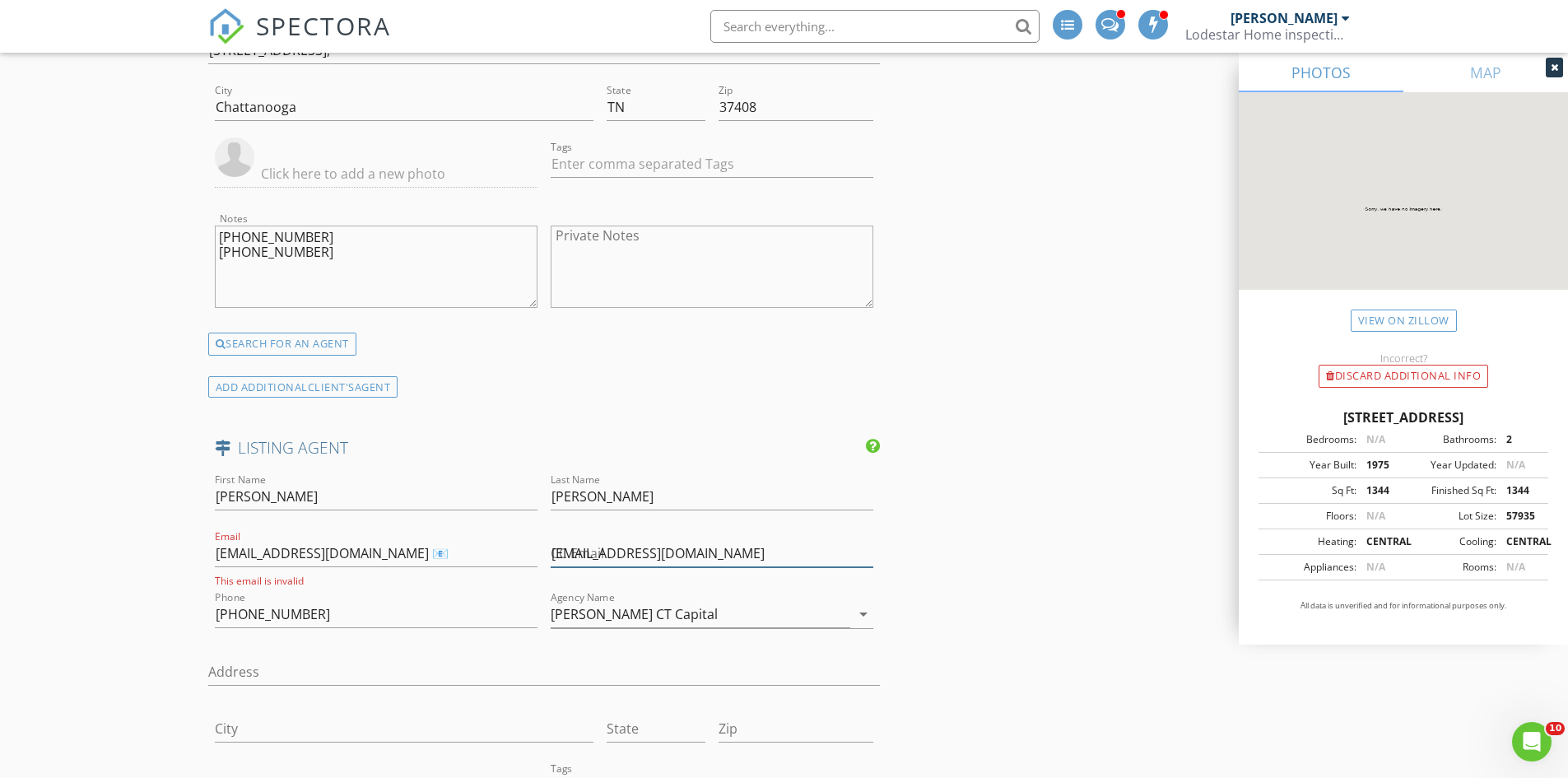
scroll to position [0, 0]
type input "Silviamagana@kw.com"
click at [406, 551] on input "smagana2003@yahoo.com 📧" at bounding box center [376, 553] width 323 height 27
type input "smagana2003@yahoo.com"
click at [209, 556] on div "Email smagana2003@yahoo.com" at bounding box center [375, 555] width 336 height 57
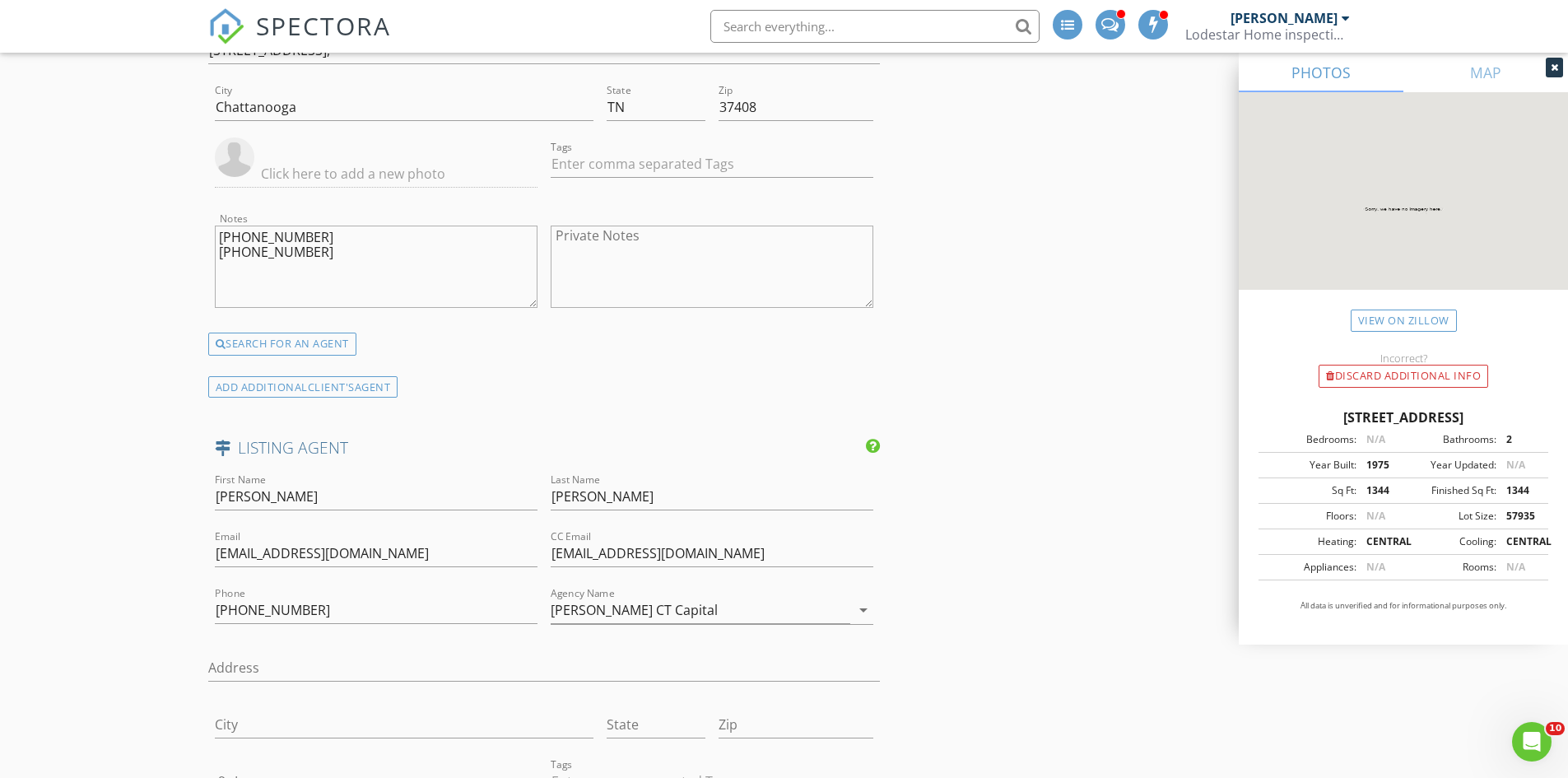
paste input "1714 Cleveland Hwy Dalton GA, 30721"
drag, startPoint x: 402, startPoint y: 667, endPoint x: 468, endPoint y: 674, distance: 66.4
click at [468, 674] on input "1714 Cleveland Hwy Dalton GA, 30721" at bounding box center [544, 667] width 672 height 27
type input "1714 Cleveland Hwy Dalton GA,"
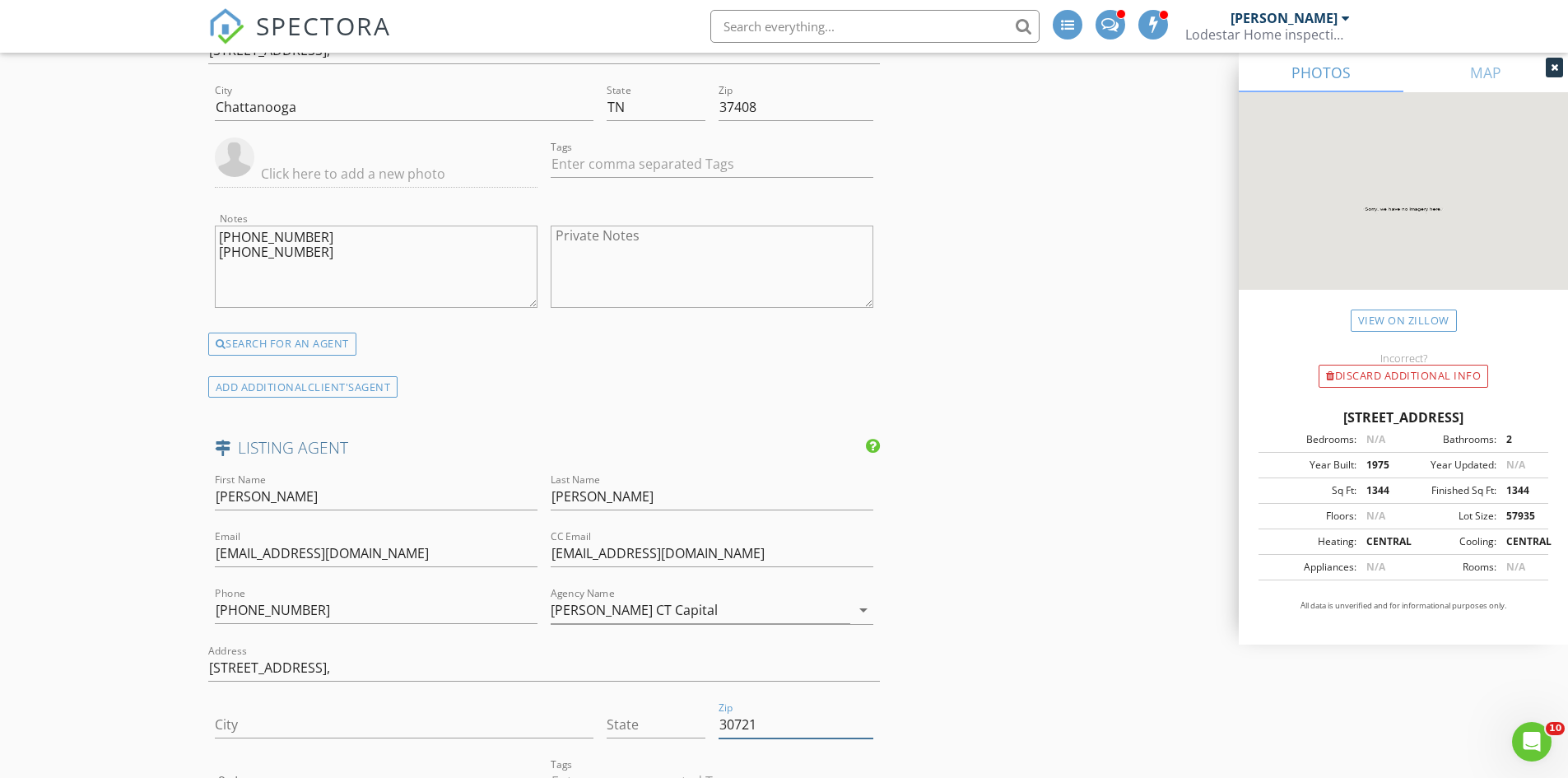
type input "30721"
drag, startPoint x: 405, startPoint y: 669, endPoint x: 381, endPoint y: 671, distance: 24.1
click at [381, 671] on input "1714 Cleveland Hwy Dalton GA," at bounding box center [544, 667] width 672 height 27
type input "1714 Cleveland Hwy Dalton"
type input "GA,"
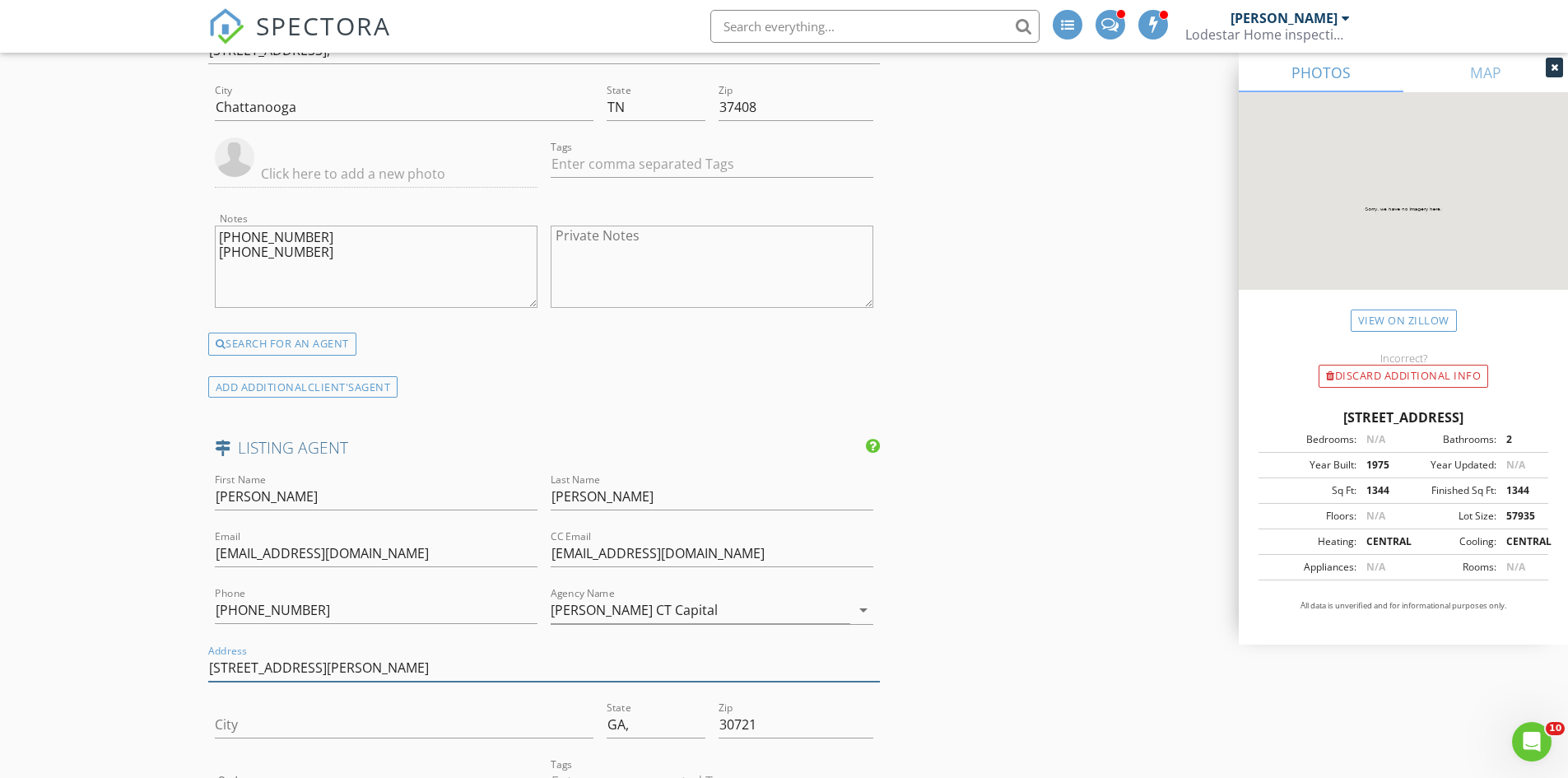
drag, startPoint x: 392, startPoint y: 667, endPoint x: 332, endPoint y: 674, distance: 60.4
click at [332, 672] on input "1714 Cleveland Hwy Dalton" at bounding box center [544, 667] width 672 height 27
type input "1714 Cleveland Hwy"
type input "Dalton"
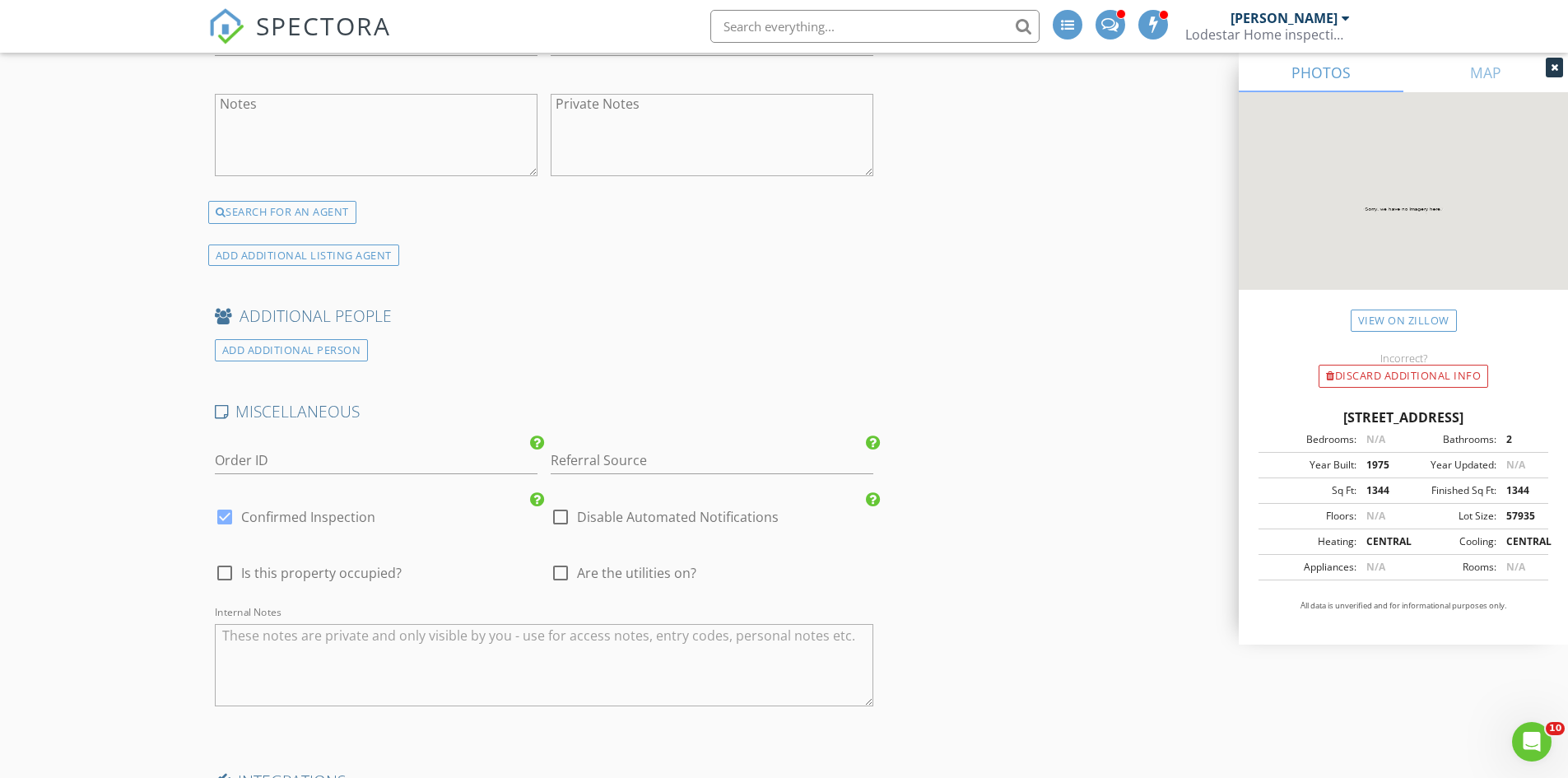
scroll to position [4035, 0]
click at [607, 463] on input "Referral Source" at bounding box center [712, 459] width 323 height 27
type input "Tiffany Crawford"
click at [226, 571] on div at bounding box center [224, 572] width 28 height 28
checkbox input "true"
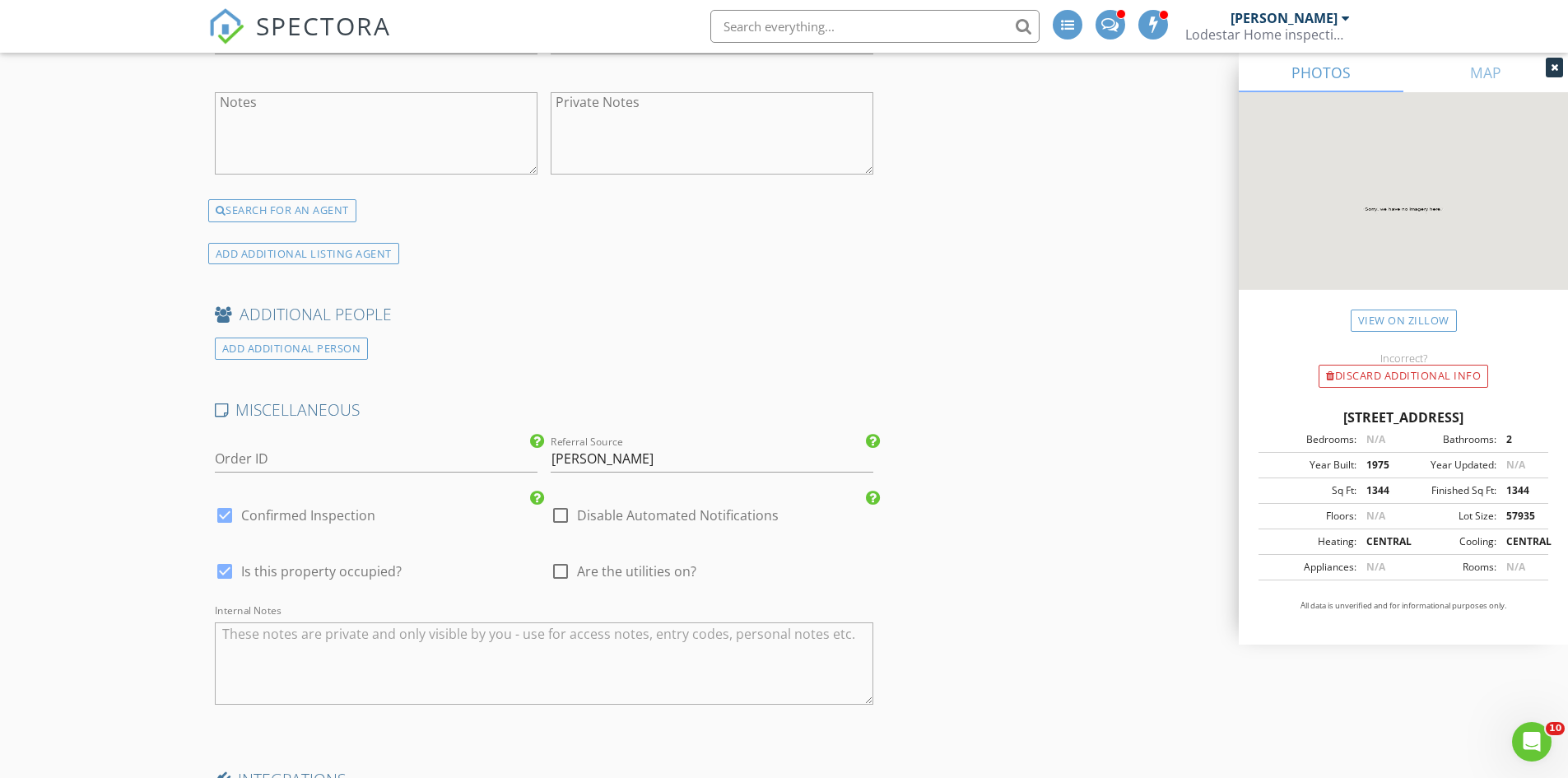
type input "5"
click at [559, 567] on div at bounding box center [560, 572] width 28 height 28
checkbox input "true"
type input "5"
click at [431, 649] on textarea "Internal Notes" at bounding box center [545, 663] width 659 height 82
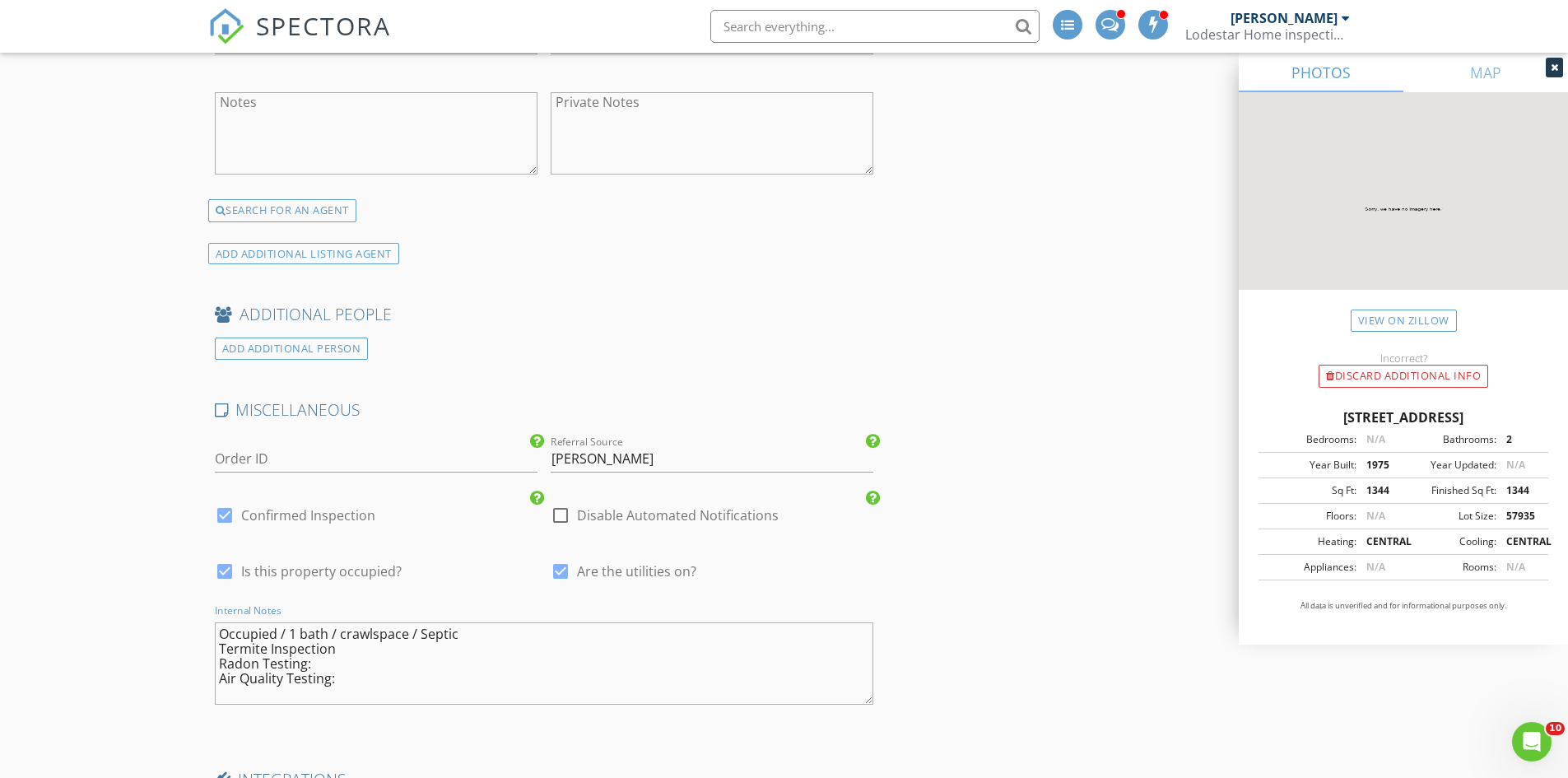
click at [331, 648] on textarea "Occupied / 1 bath / crawlspace / Septic Termite Inspection Radon Testing: Air Q…" at bounding box center [545, 663] width 659 height 82
type textarea "Occupied / 1 bath / crawlspace / Septic Termite Inspection: Radon Testing: Air …"
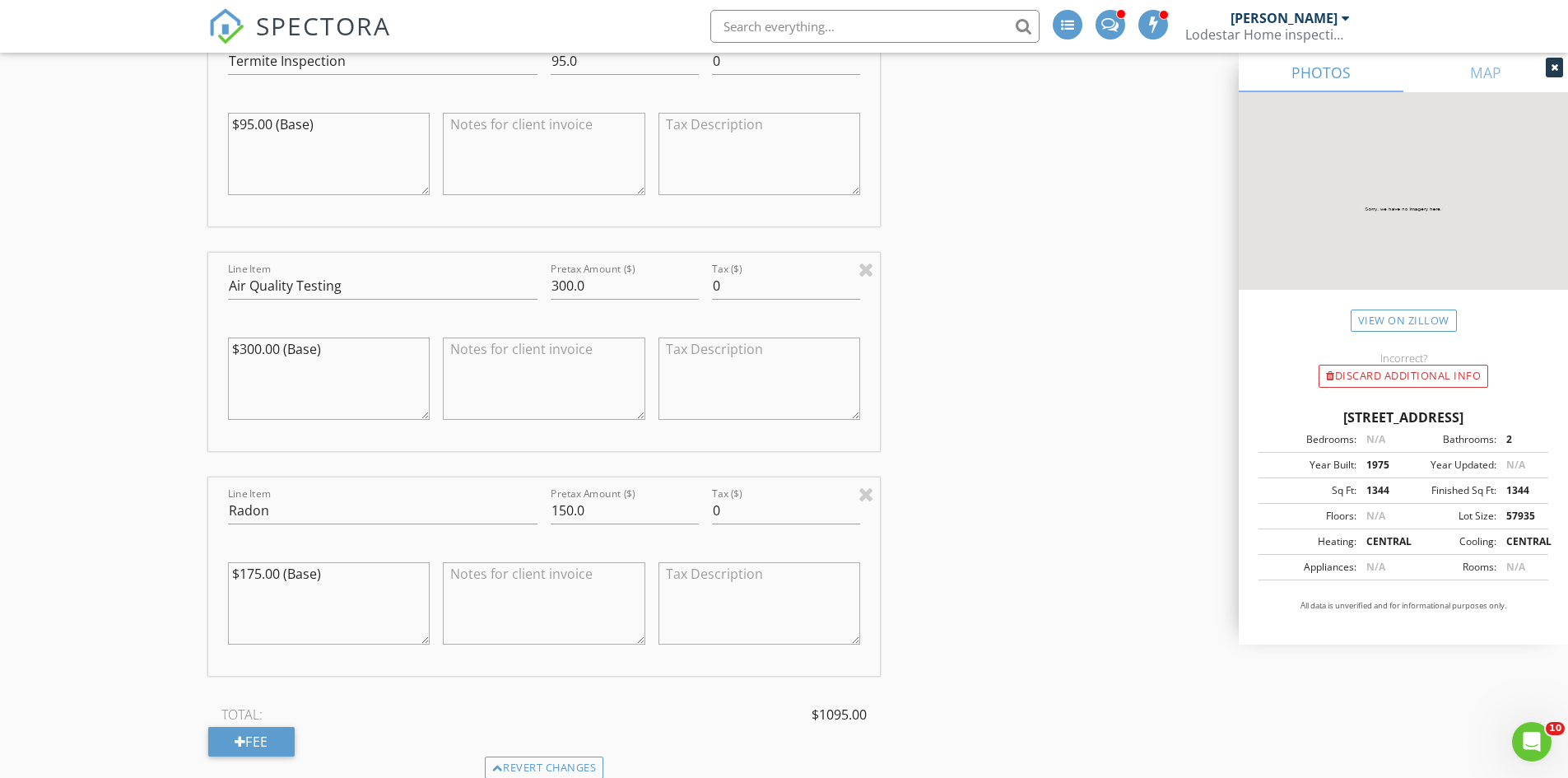
scroll to position [2059, 0]
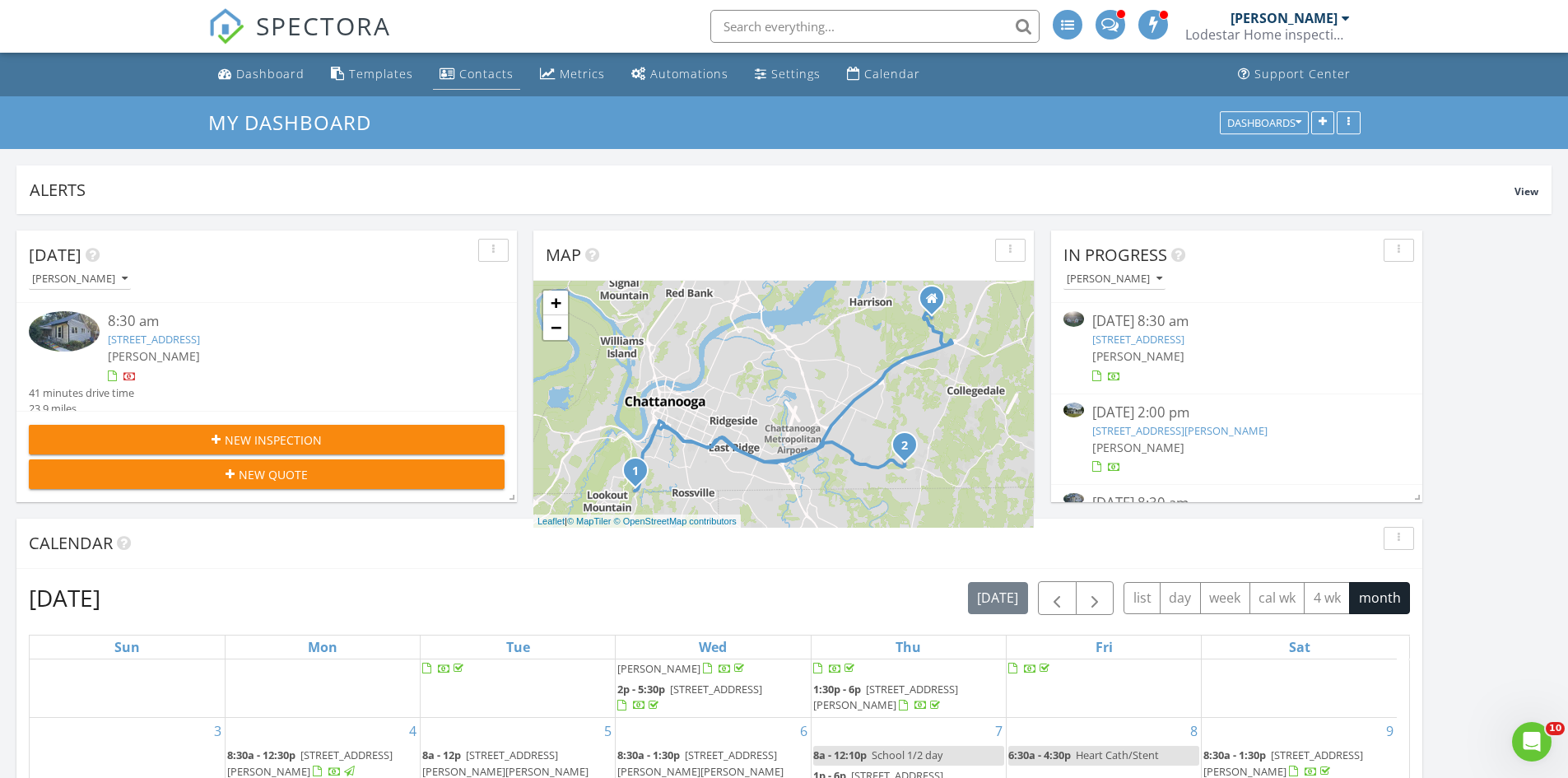
click at [502, 73] on div "Contacts" at bounding box center [486, 73] width 54 height 16
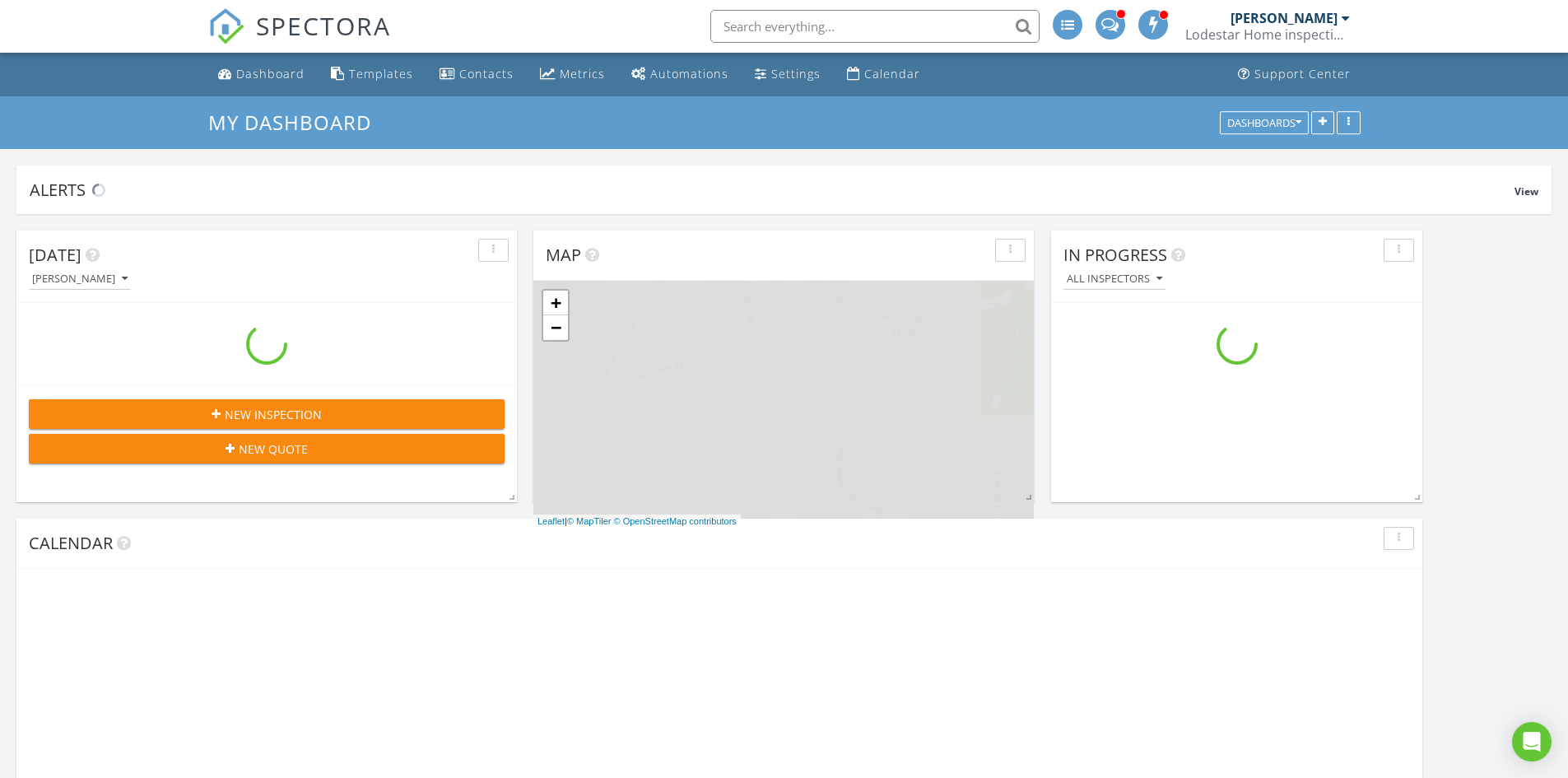
scroll to position [1359, 1593]
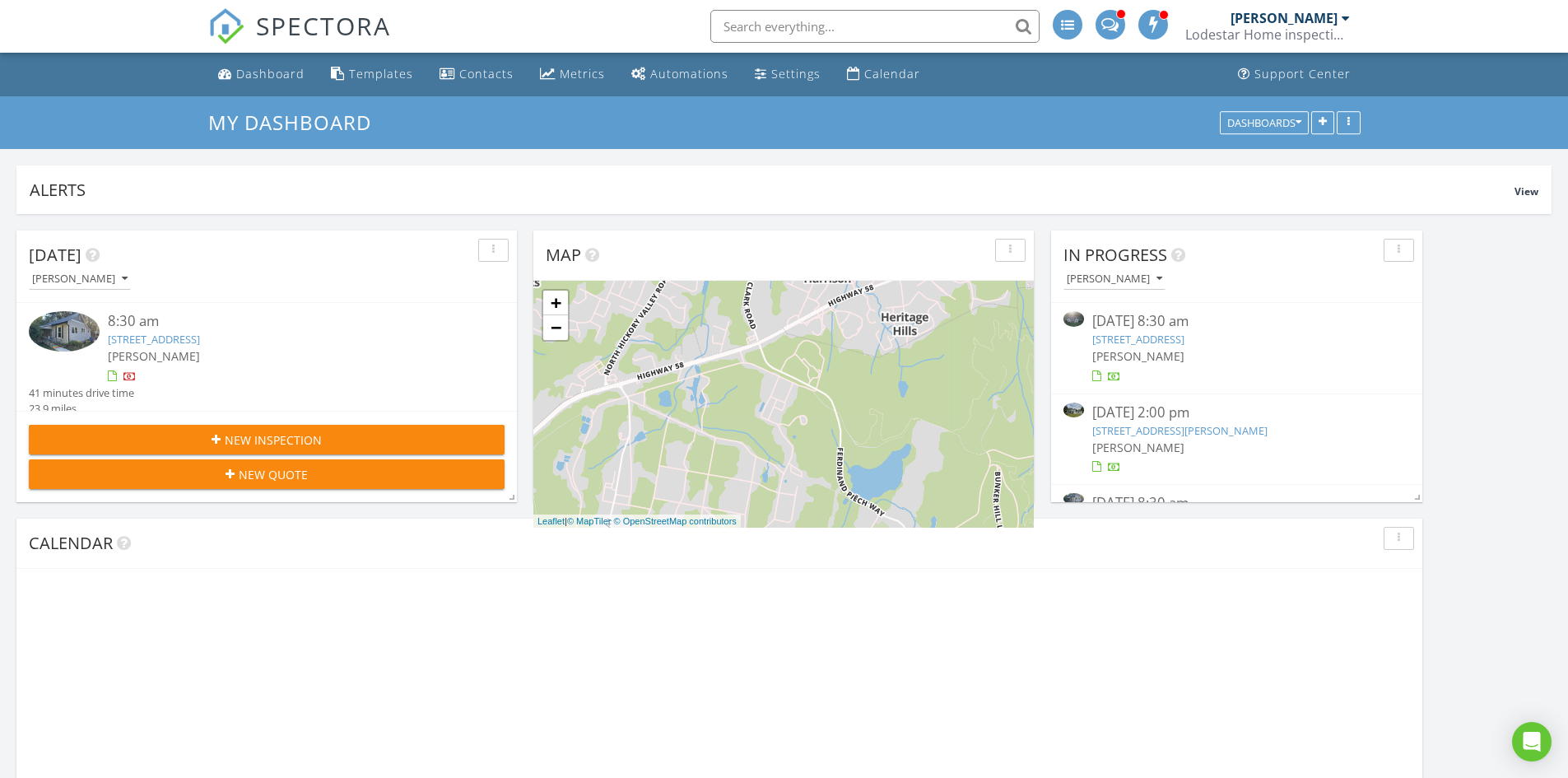
click at [916, 29] on input "text" at bounding box center [874, 26] width 329 height 33
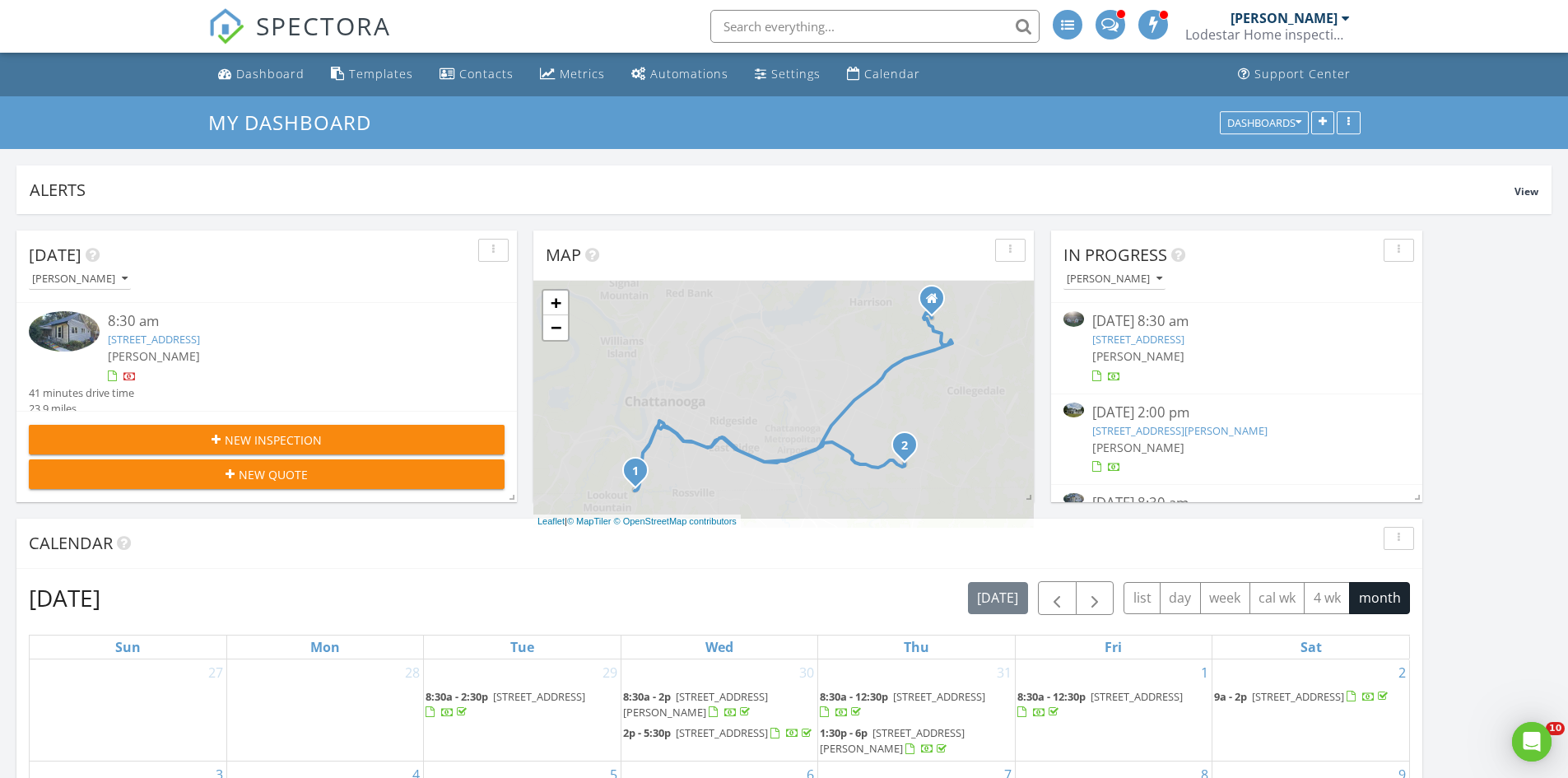
scroll to position [0, 0]
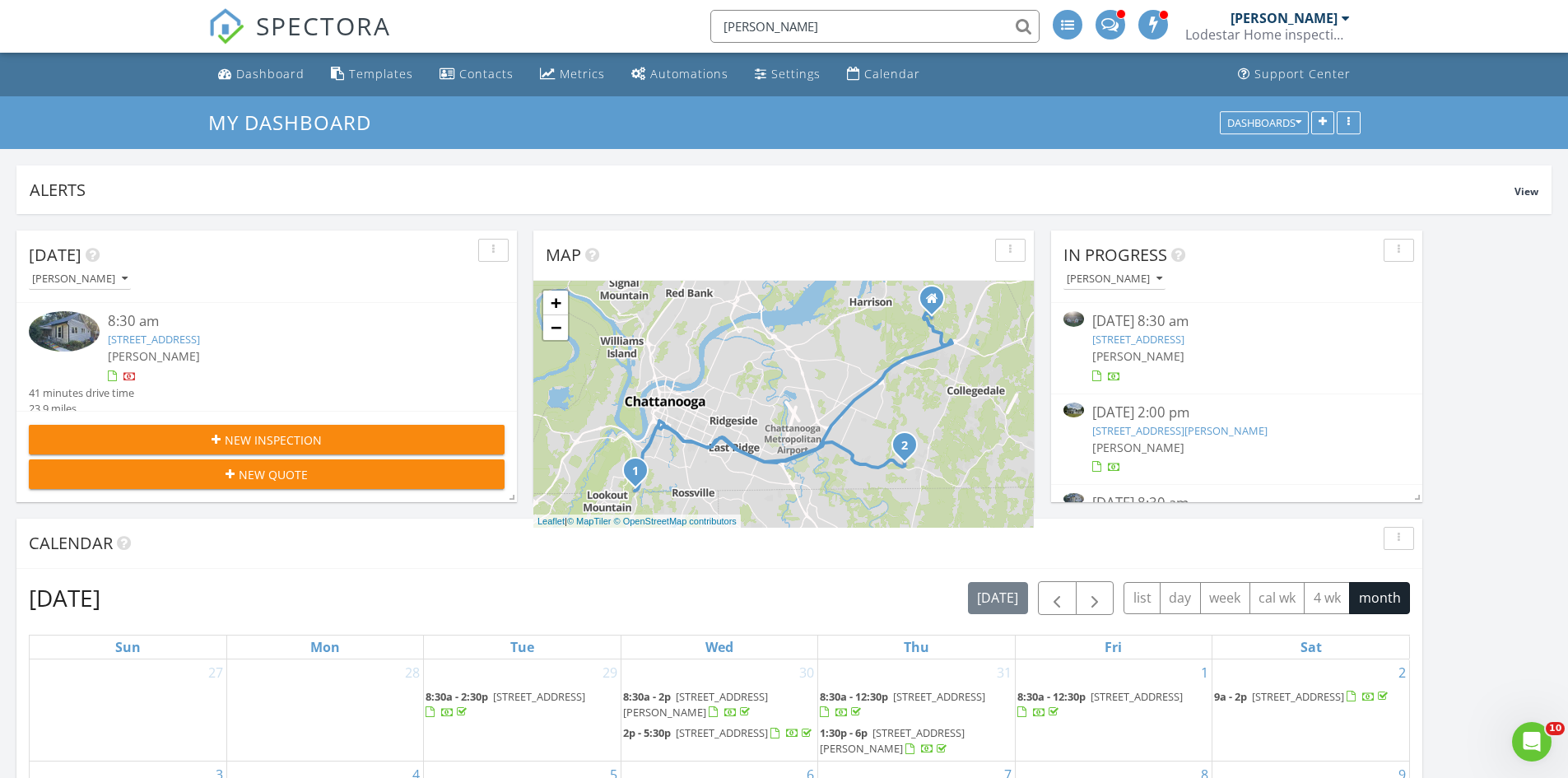
type input "[PERSON_NAME]"
click at [760, 28] on input "text" at bounding box center [874, 26] width 329 height 33
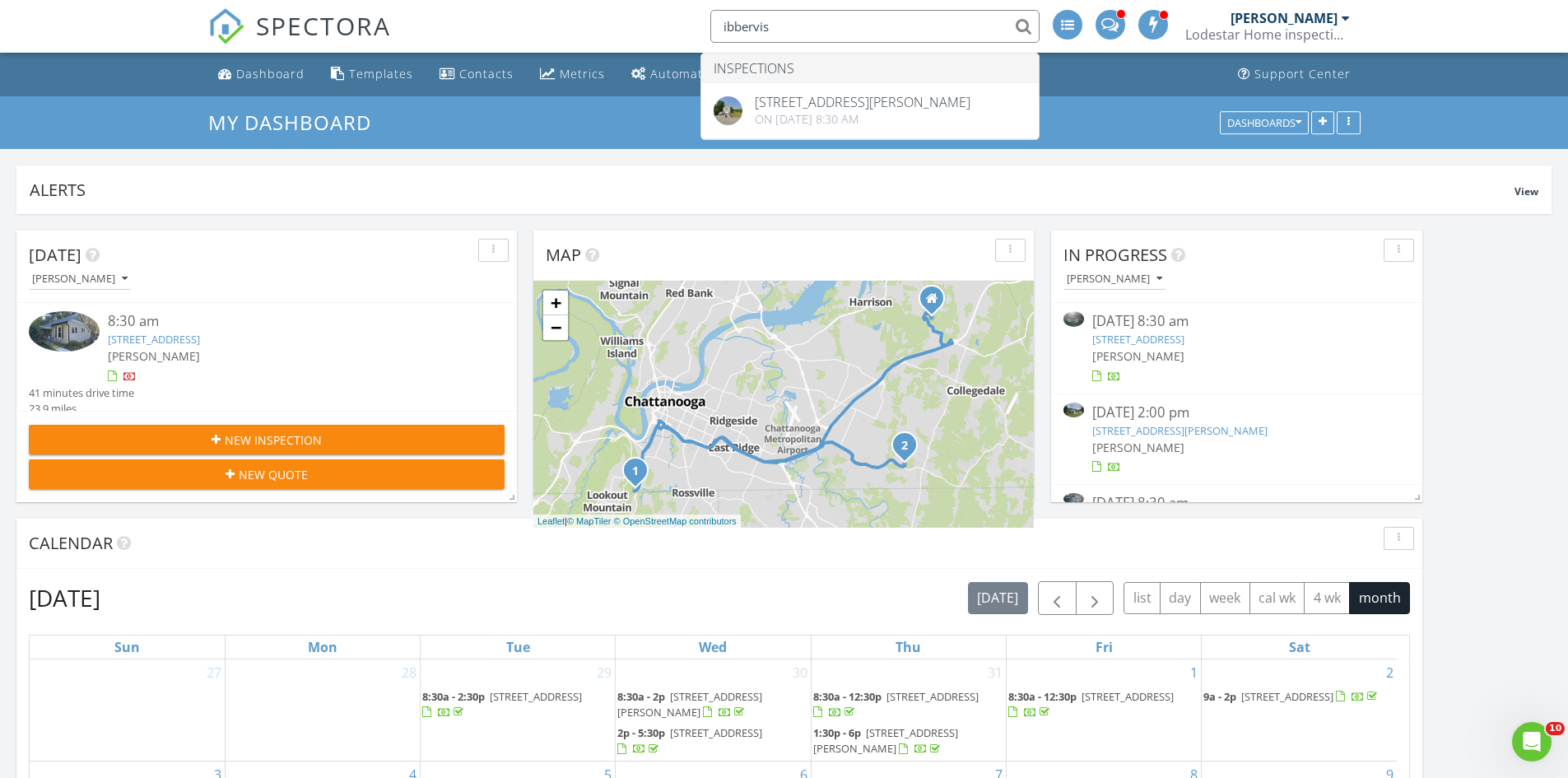
drag, startPoint x: 774, startPoint y: 25, endPoint x: 719, endPoint y: 27, distance: 55.0
click at [719, 27] on input "ibbervis" at bounding box center [874, 26] width 329 height 33
type input "jesus belvins"
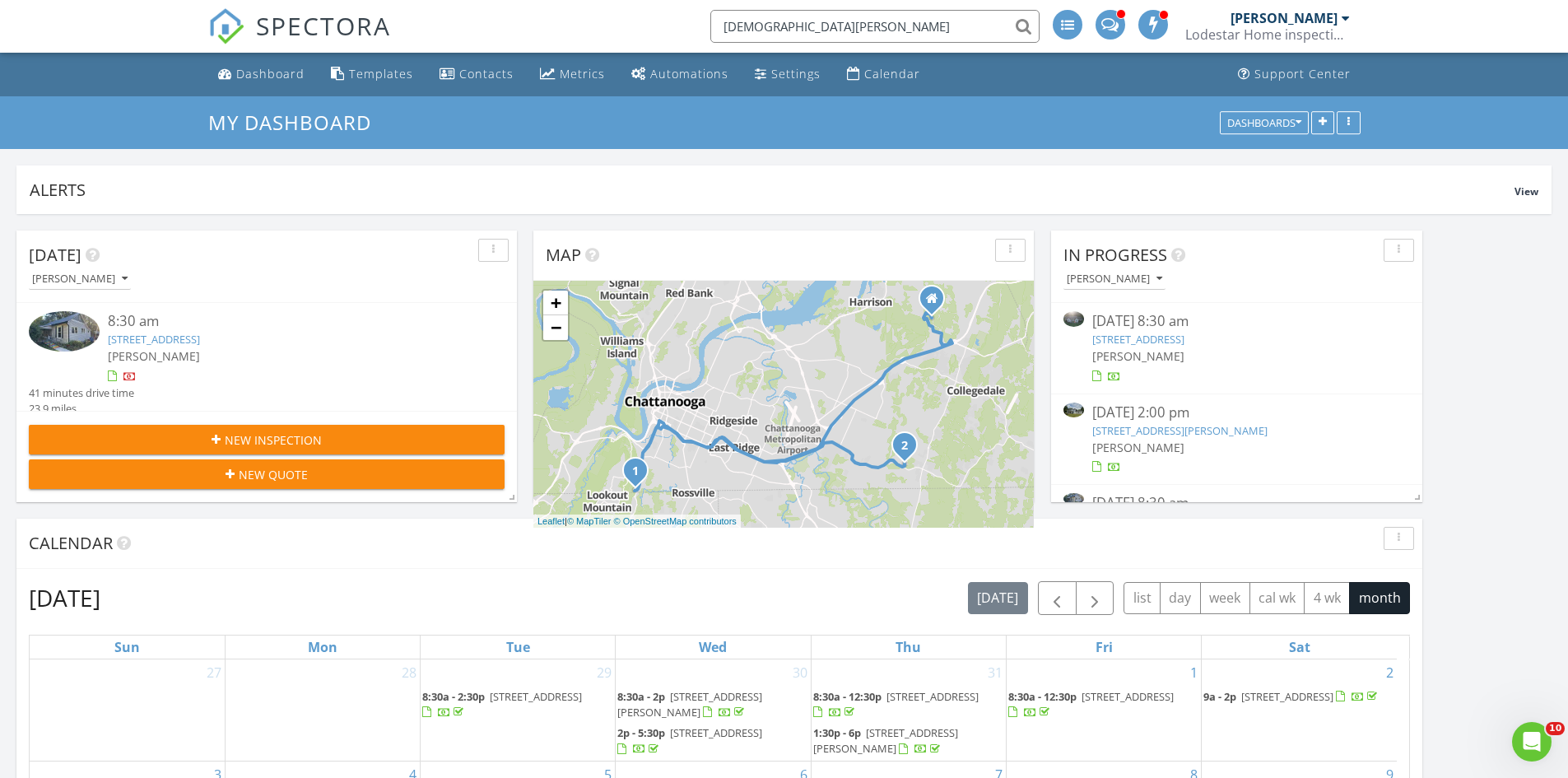
click at [827, 22] on input "jesus belvins" at bounding box center [874, 26] width 329 height 33
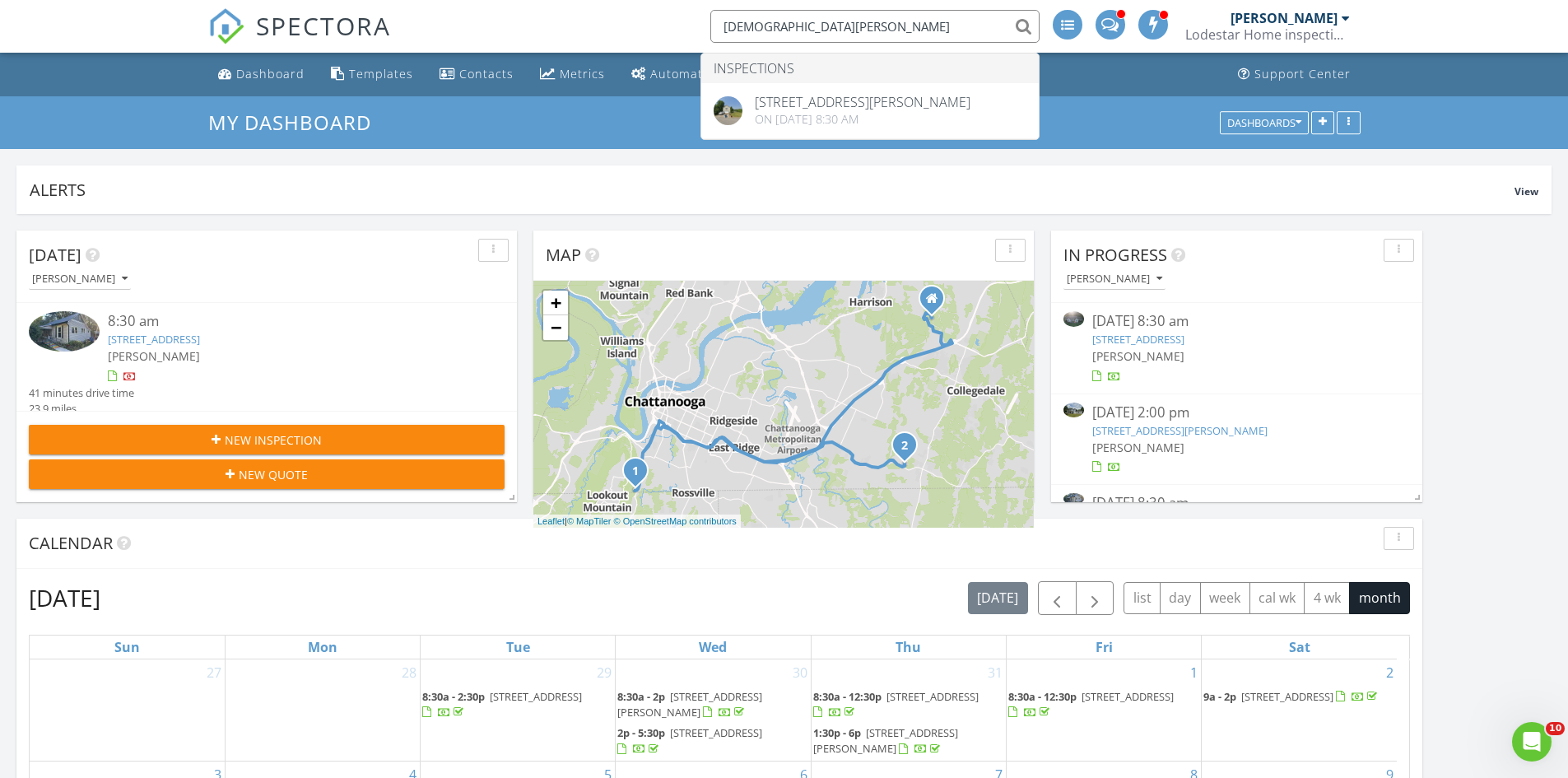
drag, startPoint x: 827, startPoint y: 22, endPoint x: 684, endPoint y: 31, distance: 143.3
click at [684, 31] on div "SPECTORA jesus belvins Inspections 175 Elaine Dr, Flintstone, GA 30725 On 09/03…" at bounding box center [784, 26] width 1152 height 53
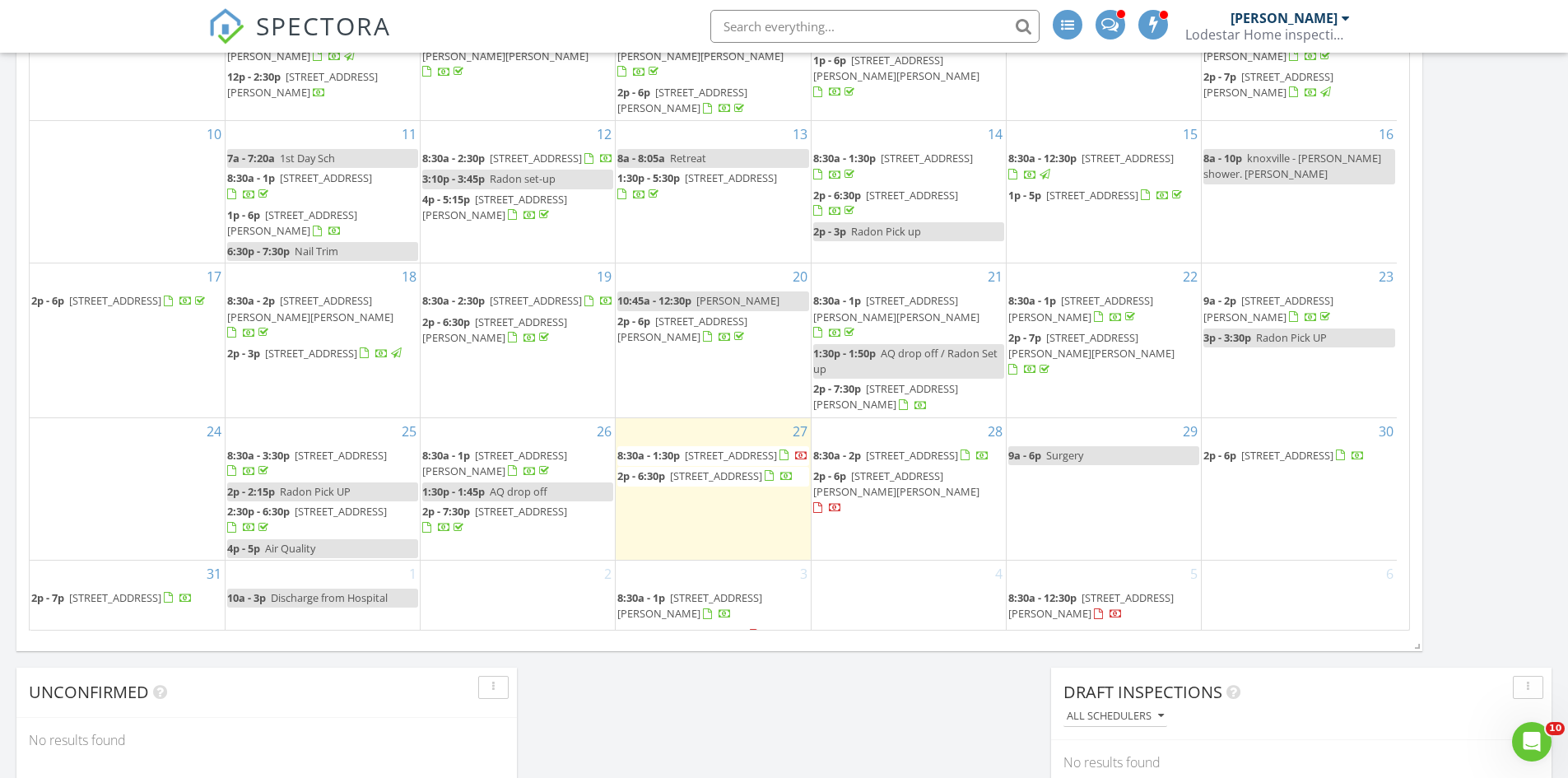
scroll to position [741, 0]
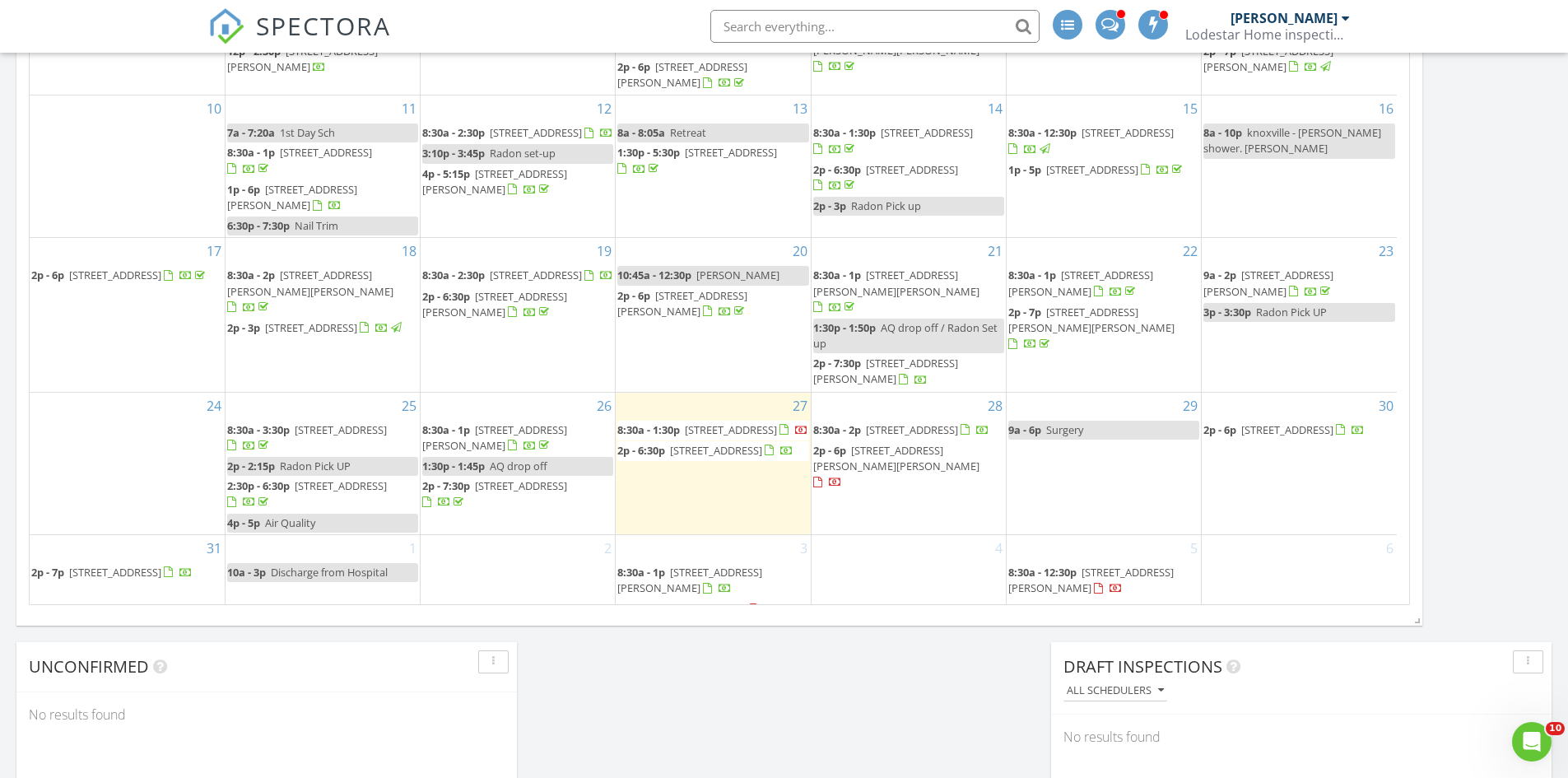
click at [312, 422] on span "3572 Setting Sun Dr, Signal Mountain 37377" at bounding box center [340, 429] width 92 height 15
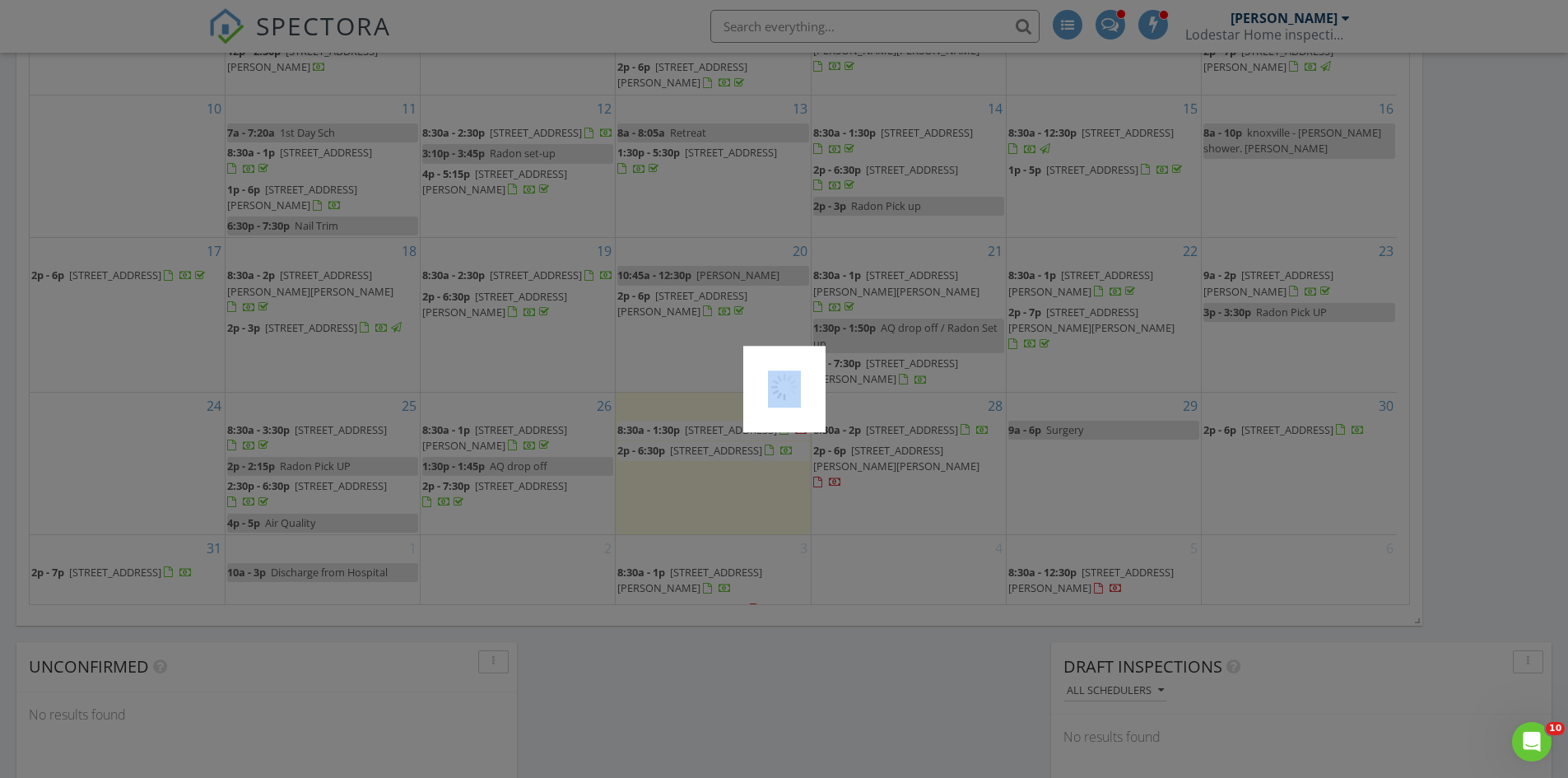
click at [312, 400] on div at bounding box center [784, 389] width 1568 height 778
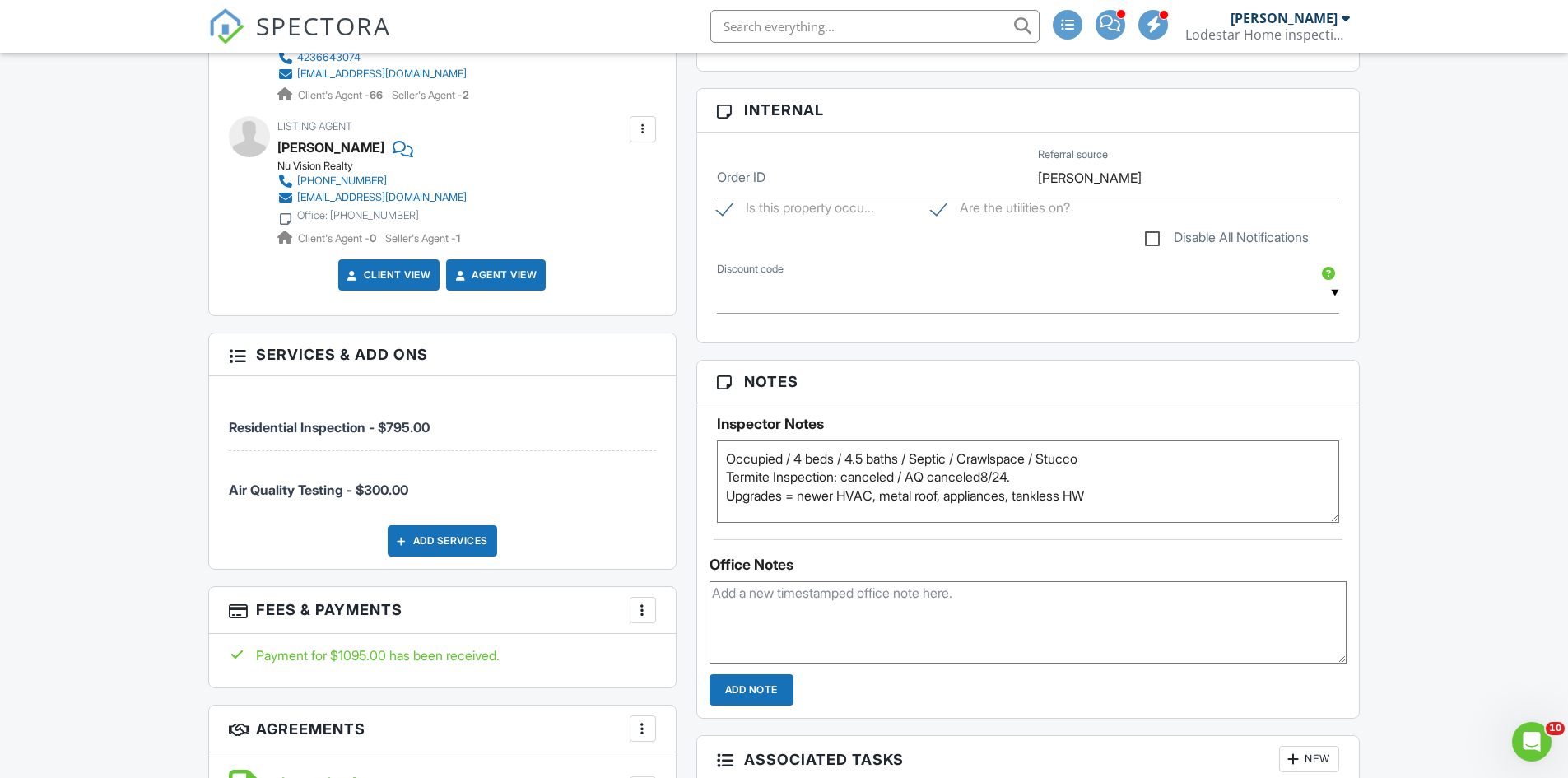
scroll to position [659, 0]
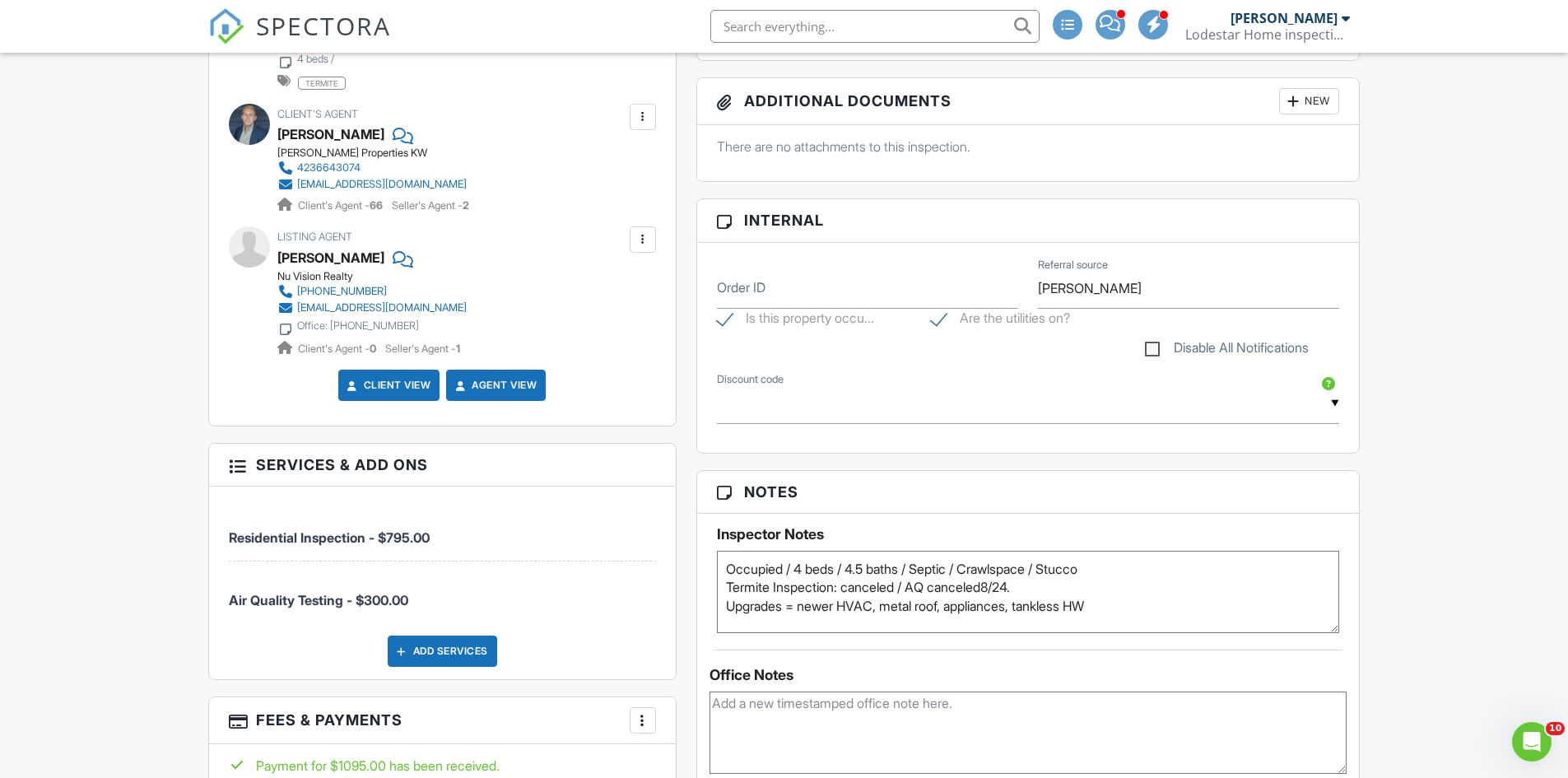
click at [1047, 591] on textarea "Occupied / 4 beds / 4.5 baths / Septic / Crawlspace / Stucco Termite Inspection…" at bounding box center [1029, 591] width 623 height 82
type textarea "Occupied / 4 beds / 4.5 baths / Septic / Crawlspace / Stucco Termite Inspection…"
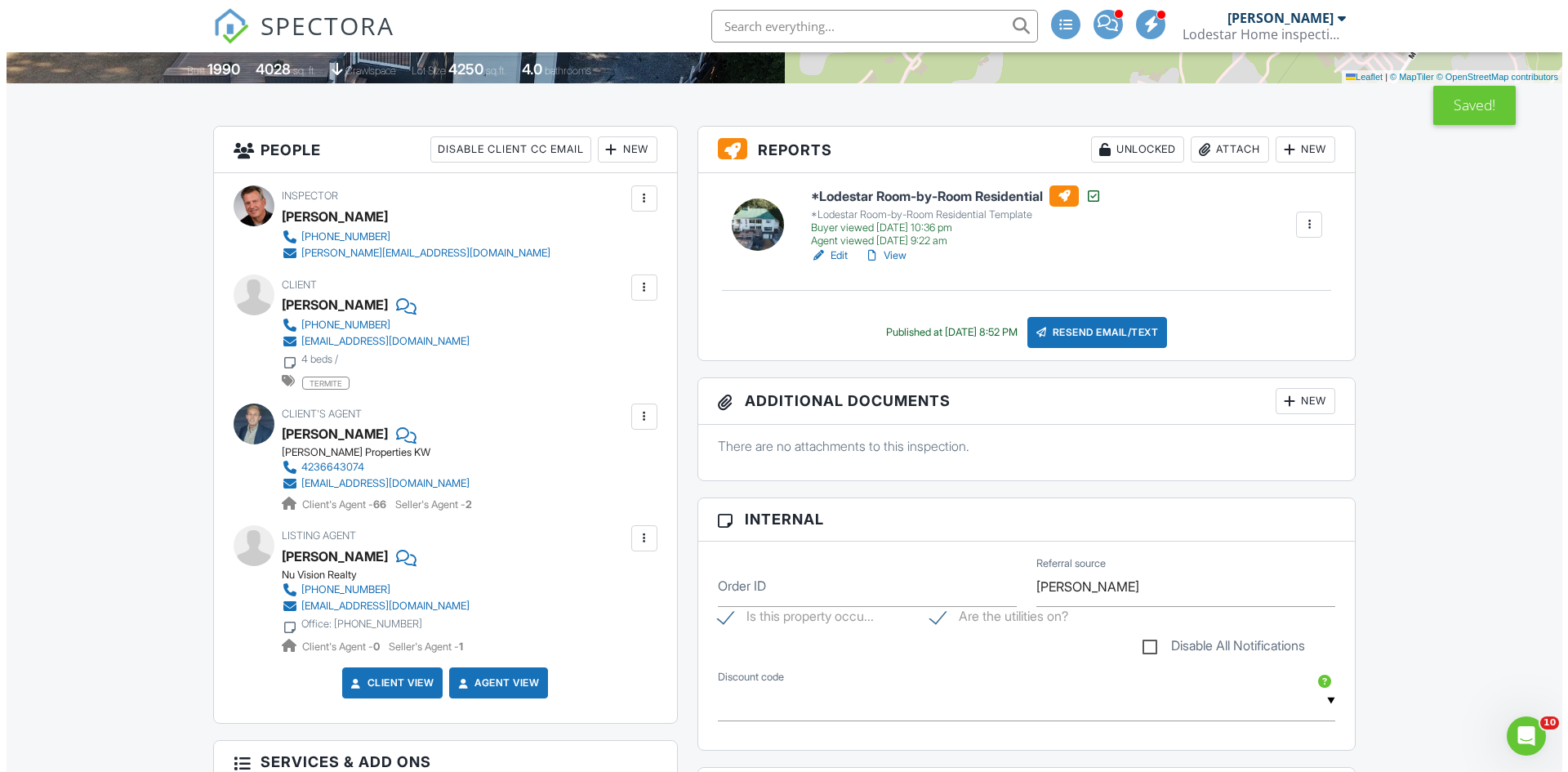
scroll to position [326, 0]
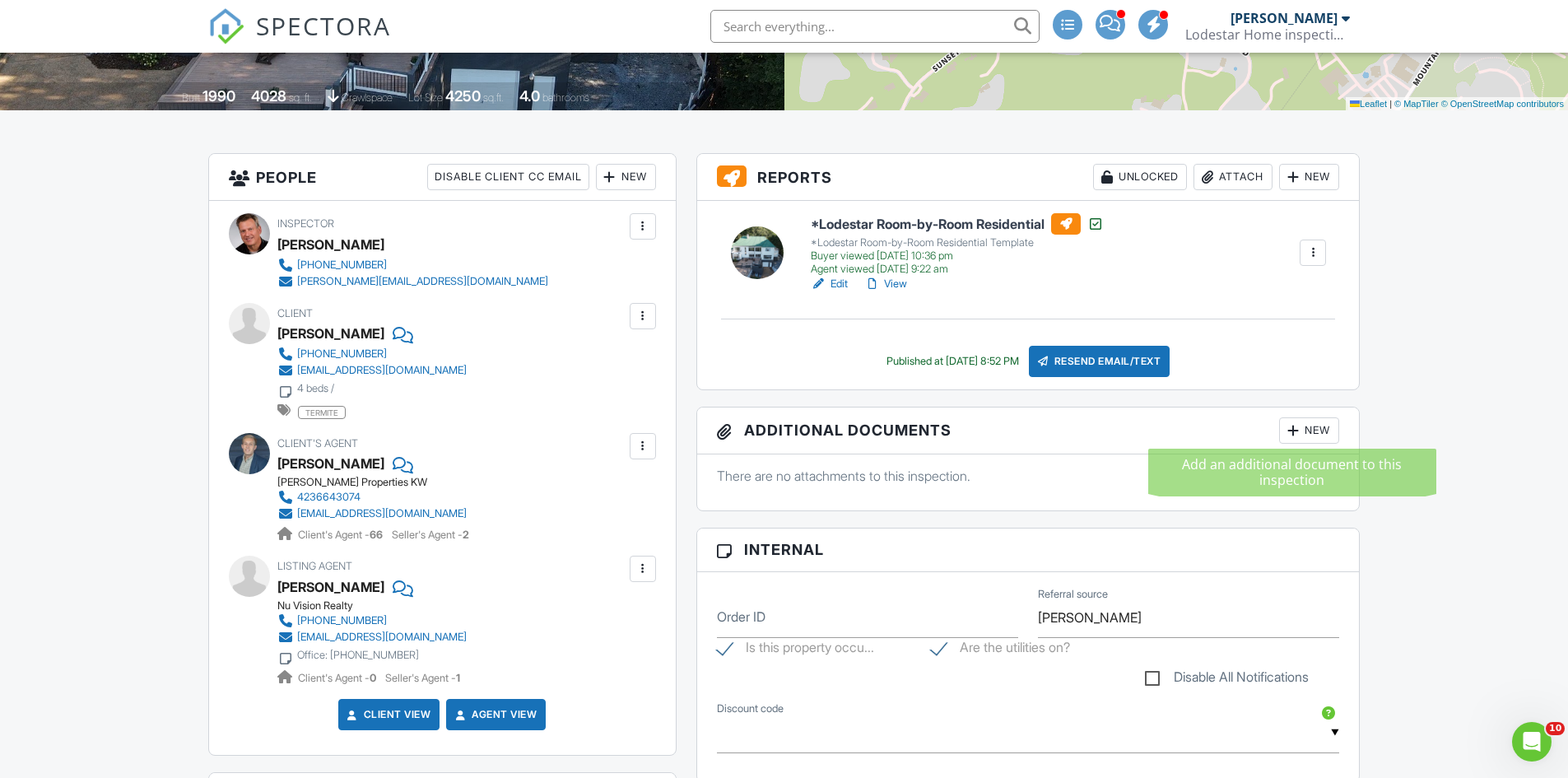
click at [1294, 428] on div at bounding box center [1293, 430] width 16 height 16
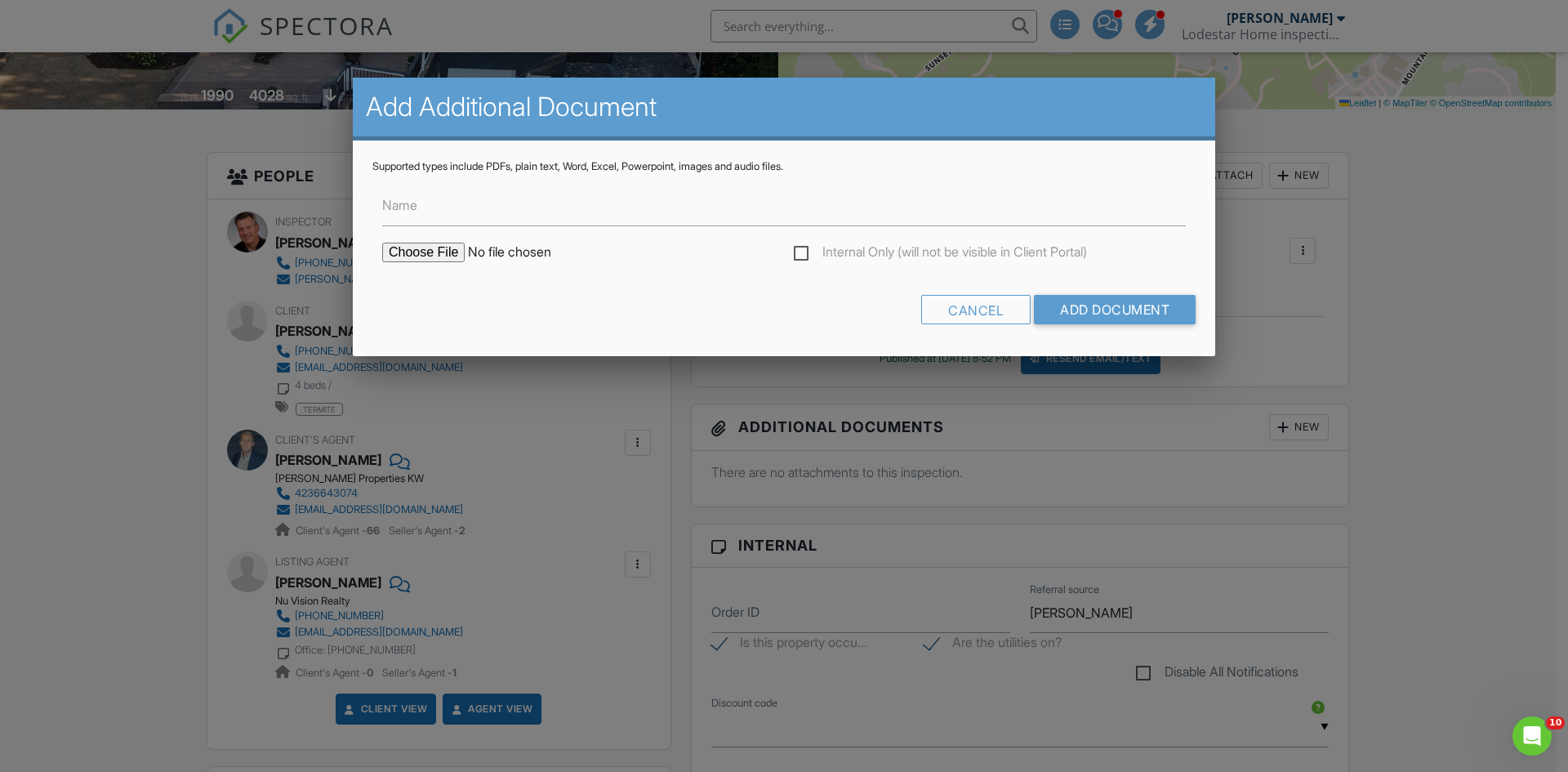
click at [416, 249] on input "file" at bounding box center [521, 252] width 277 height 20
type input "C:\fakepath\AQ.3572 Setting Sun Dr [PERSON_NAME] Mtn.pdf"
click at [1058, 308] on input "Add Document" at bounding box center [1114, 309] width 162 height 29
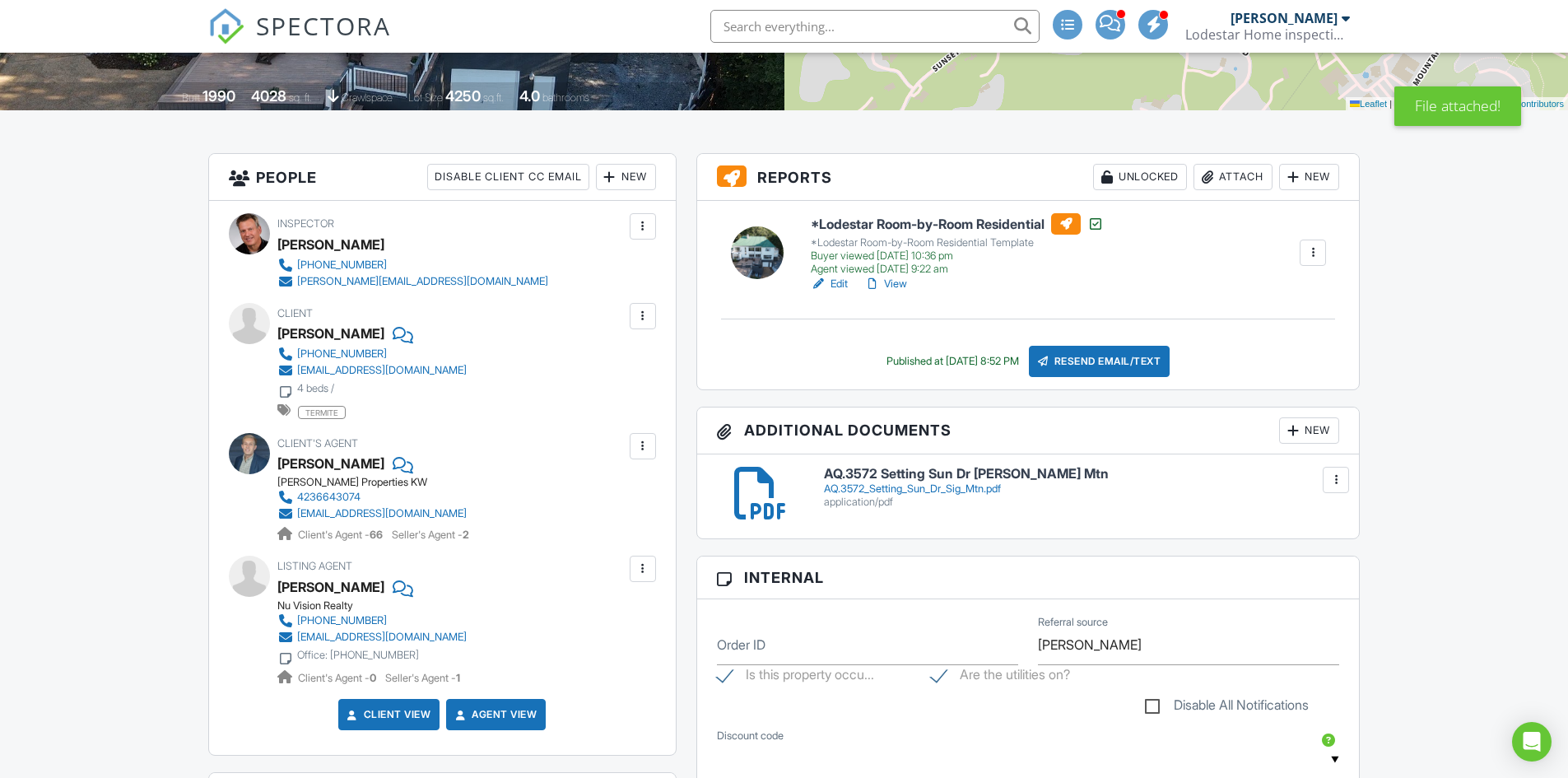
click at [1314, 432] on div "New" at bounding box center [1309, 431] width 60 height 27
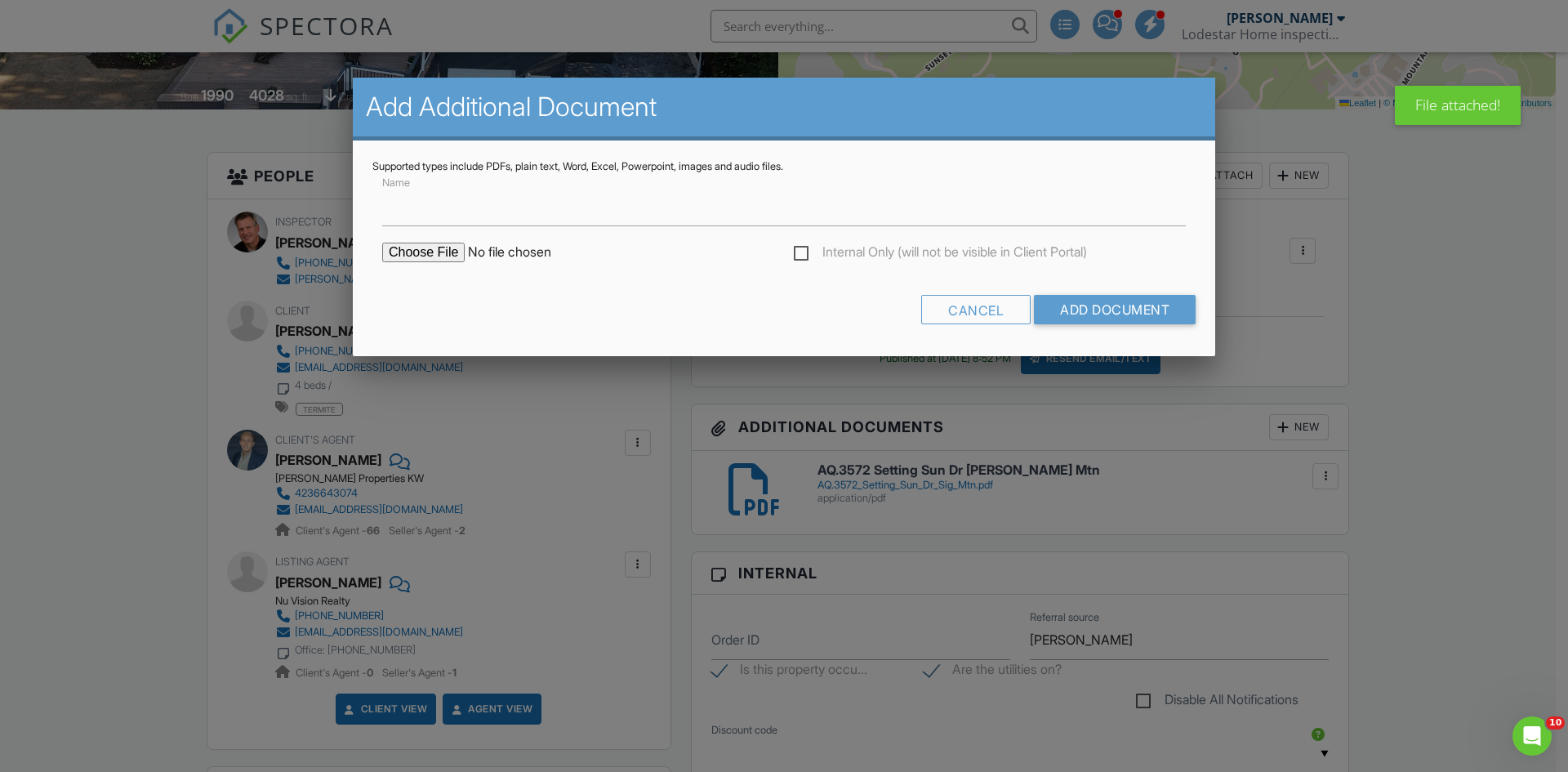
click at [430, 252] on input "file" at bounding box center [521, 252] width 277 height 20
type input "C:\fakepath\AQ.3572b Setting Sun Dr. Sig Mtn.docx"
click at [1124, 312] on input "Add Document" at bounding box center [1114, 309] width 162 height 29
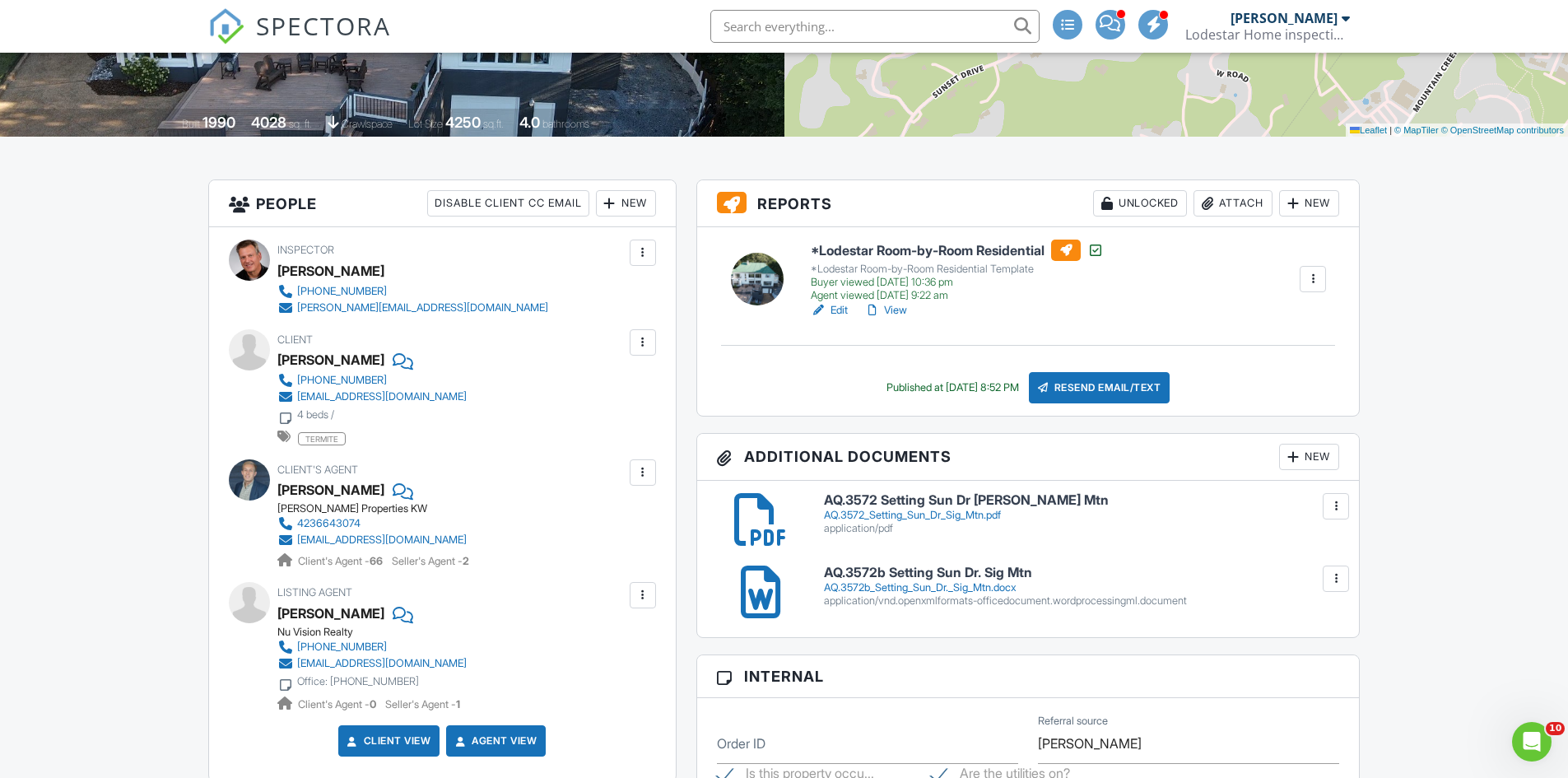
scroll to position [329, 0]
